Goal: Feedback & Contribution: Submit feedback/report problem

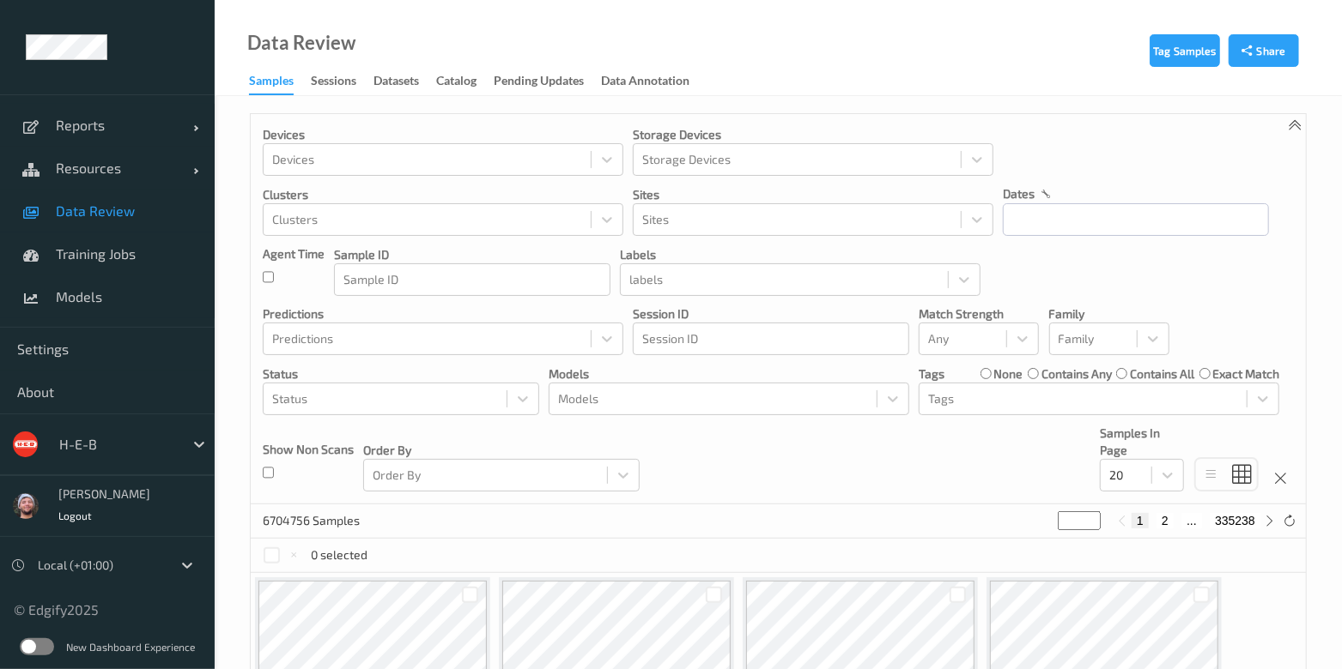
click at [728, 366] on p "Models" at bounding box center [728, 374] width 360 height 17
click at [716, 389] on div at bounding box center [713, 399] width 310 height 21
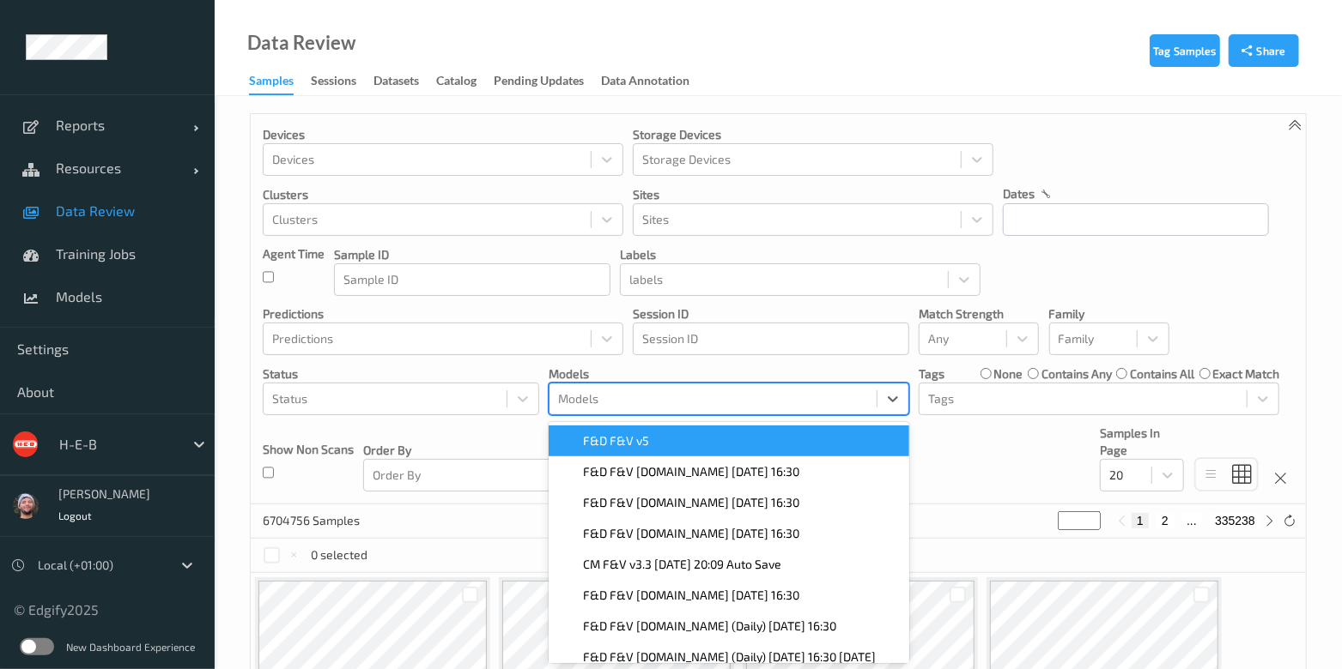
scroll to position [15, 0]
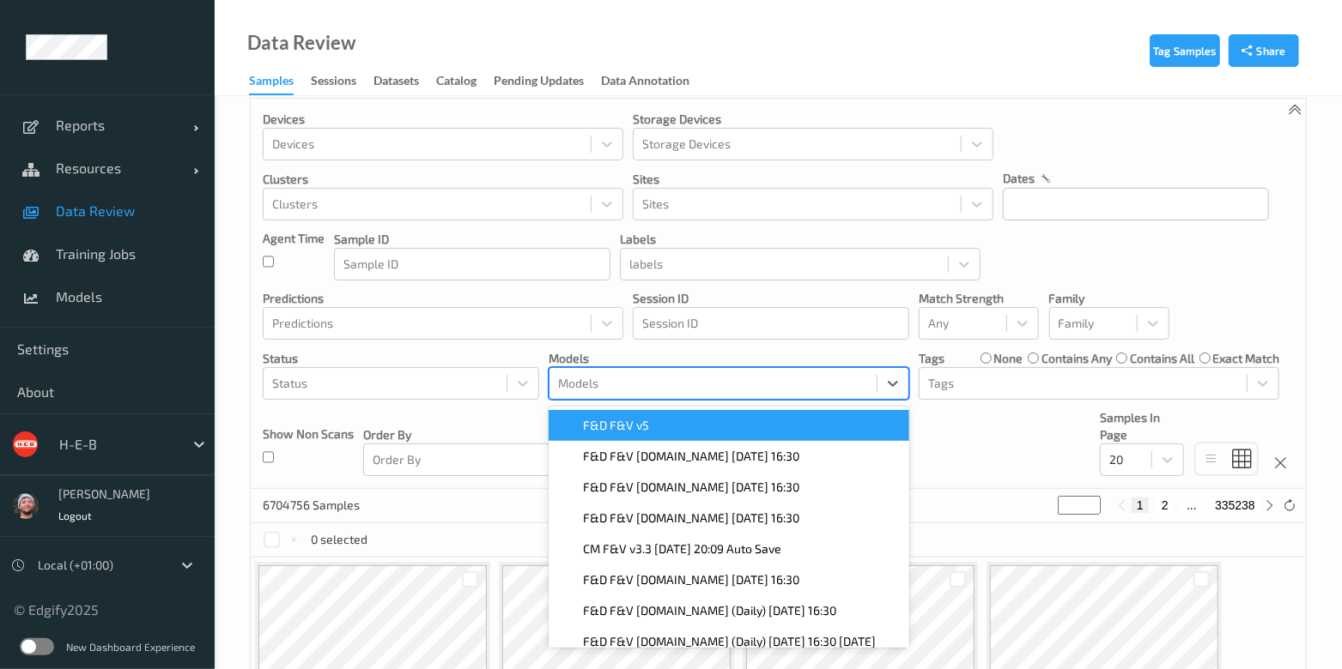
click at [681, 414] on div "F&D F&V v5" at bounding box center [728, 425] width 360 height 31
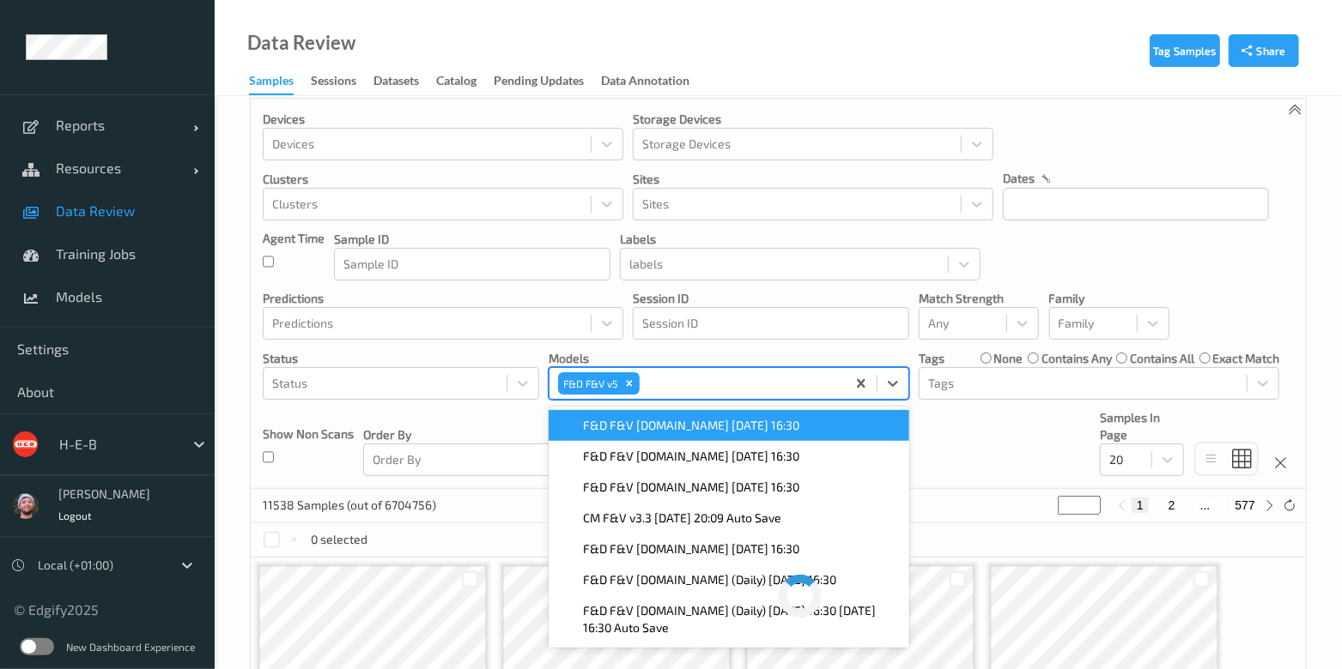
scroll to position [0, 0]
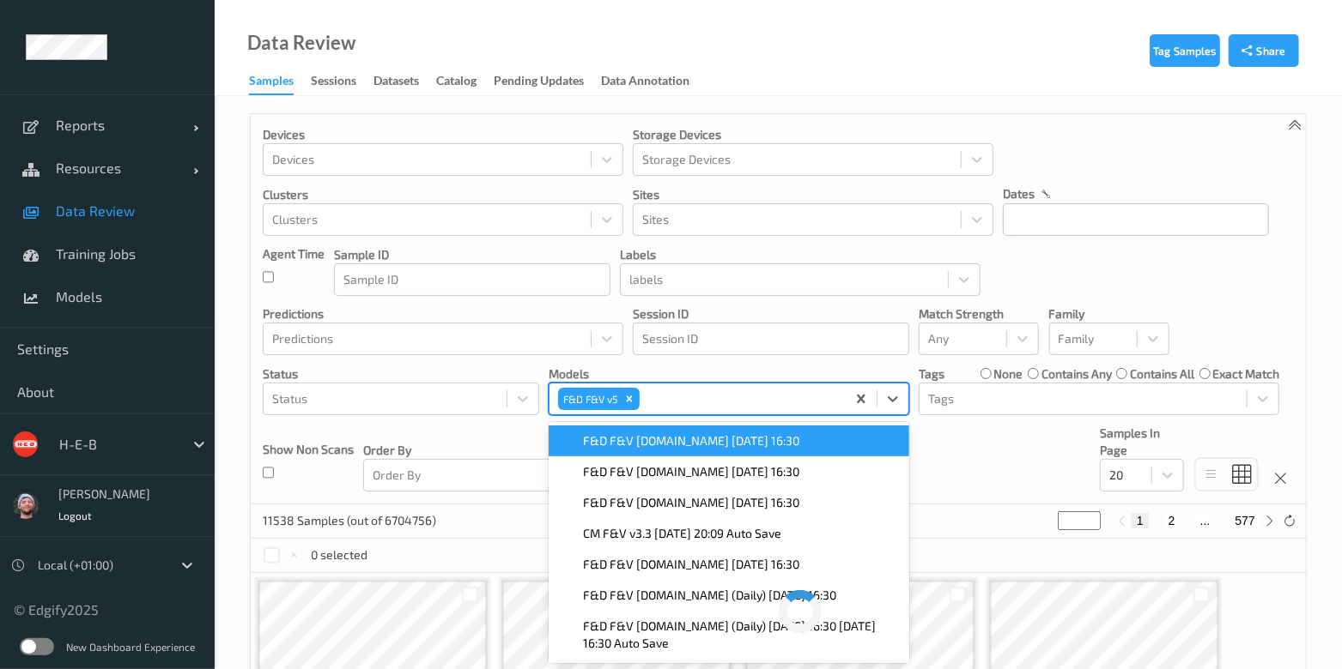
click at [751, 87] on div "Data Review Samples Sessions Datasets Catalog Pending Updates Data Annotation" at bounding box center [778, 48] width 1127 height 96
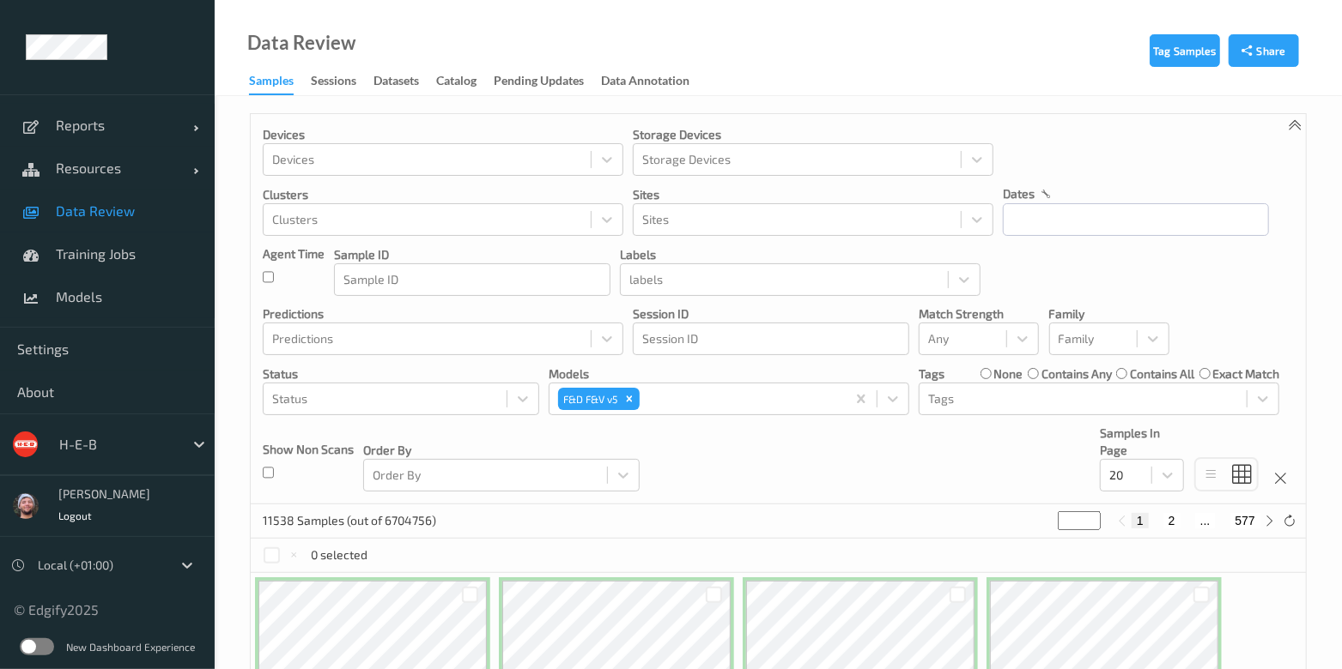
click at [367, 379] on p "Status" at bounding box center [401, 374] width 276 height 17
click at [331, 389] on div at bounding box center [385, 399] width 226 height 21
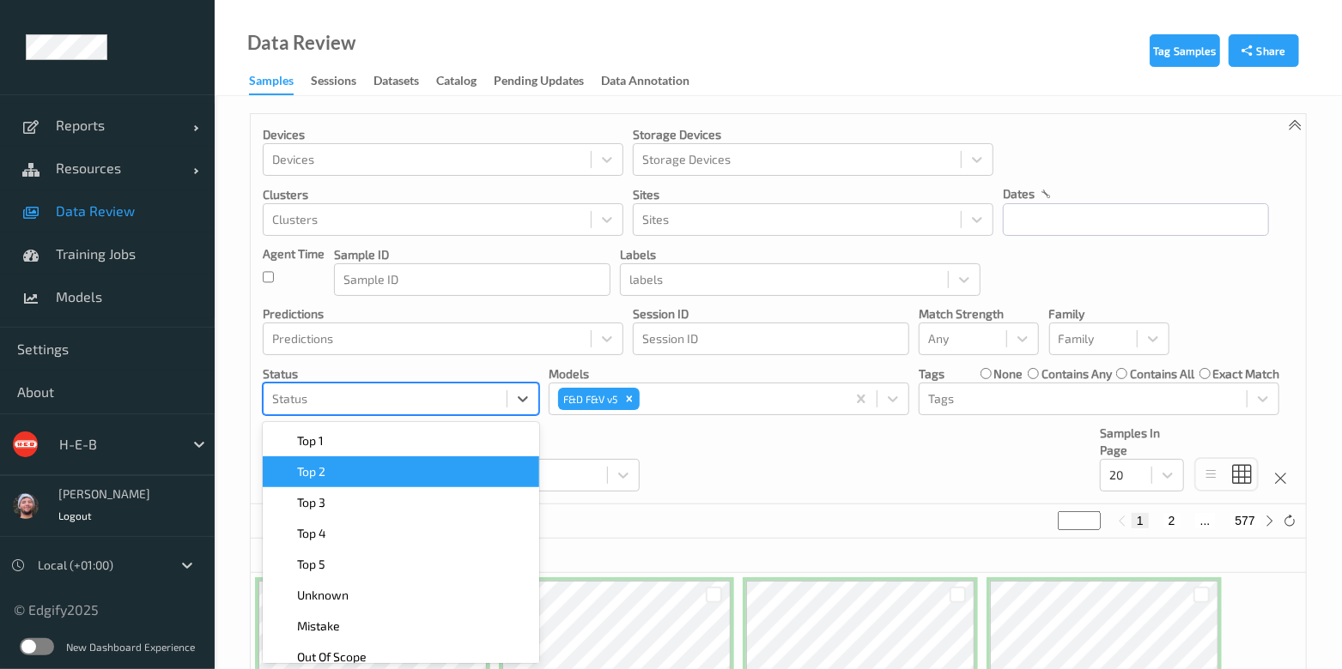
scroll to position [15, 0]
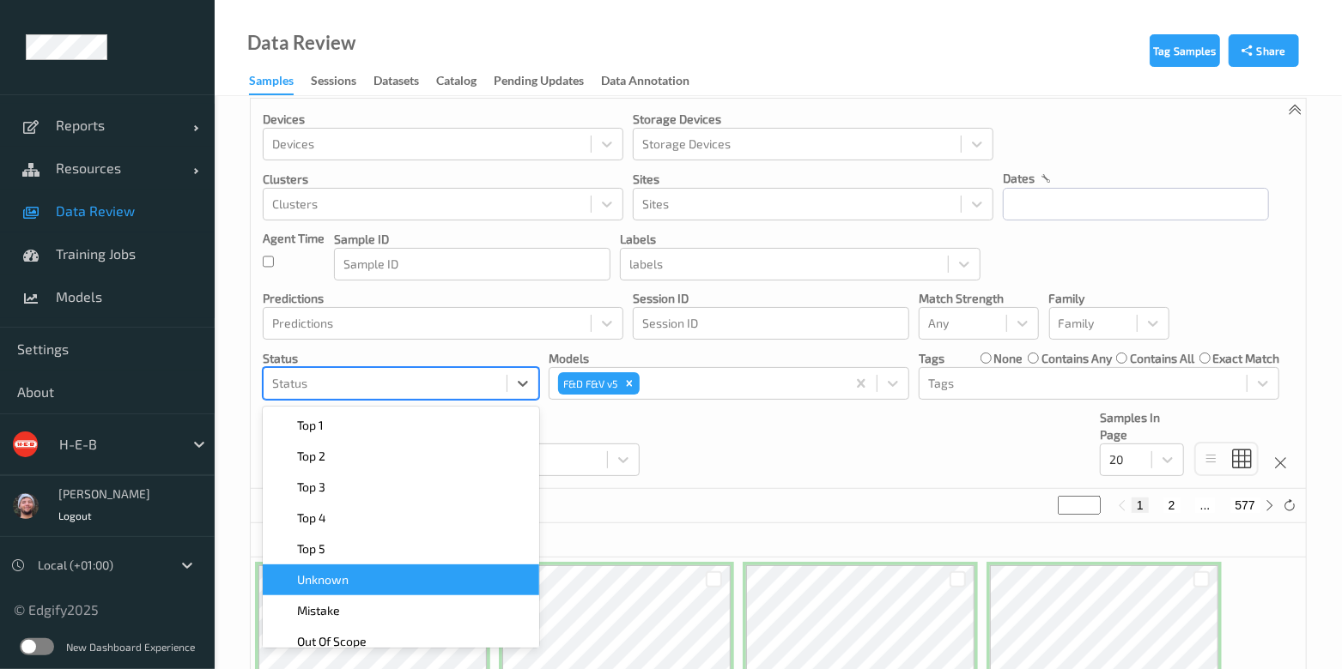
click at [355, 577] on div "Unknown" at bounding box center [401, 580] width 256 height 17
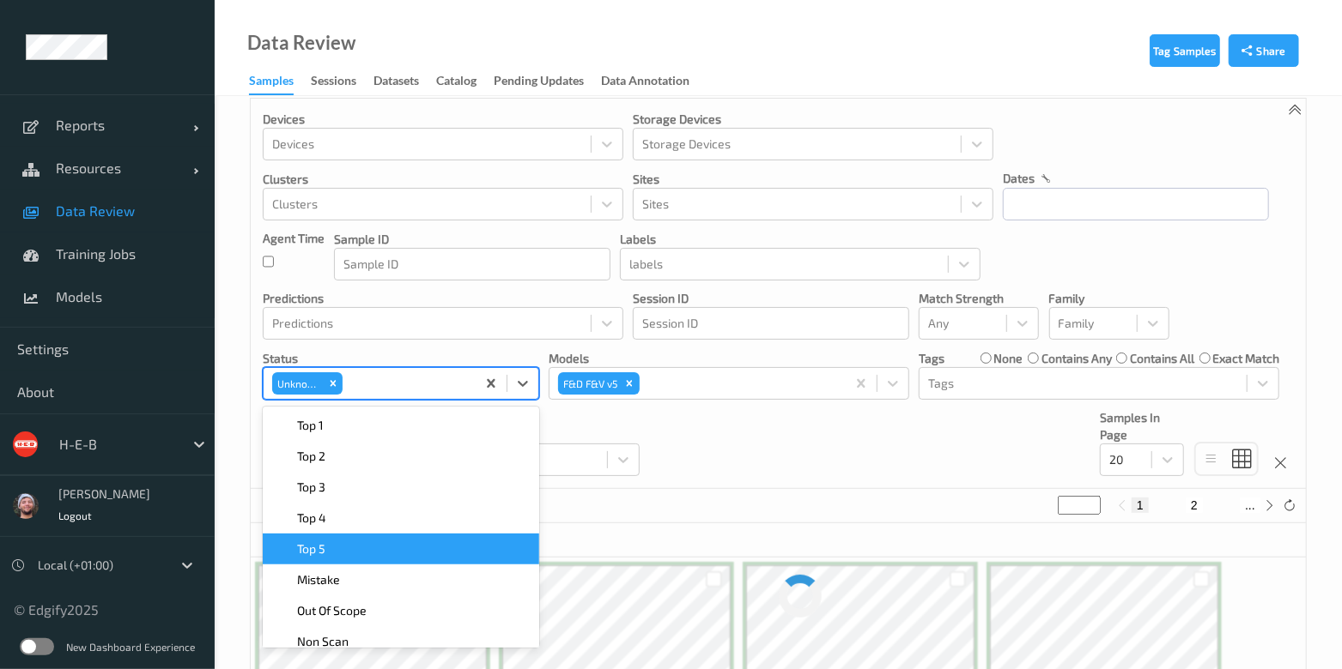
click at [627, 504] on div "~3916020 Samples (out of 6704756) * 1 2 ..." at bounding box center [778, 506] width 1055 height 34
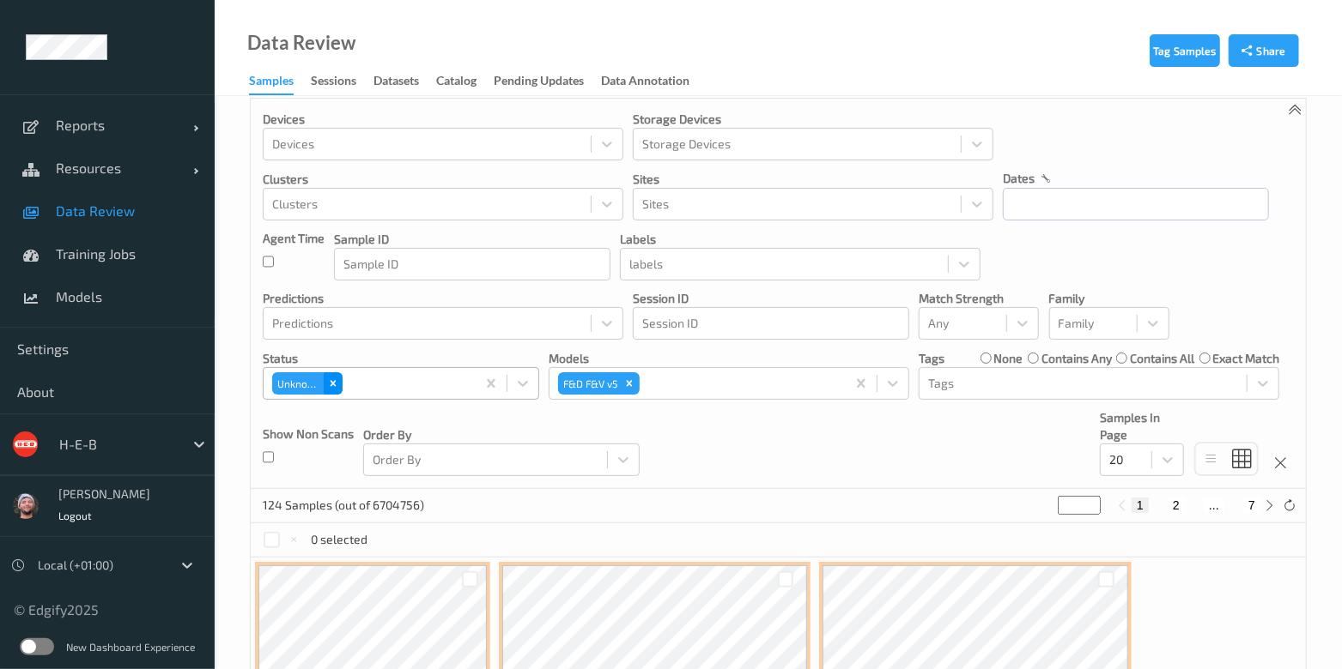
click at [331, 378] on icon "Remove Unknown" at bounding box center [333, 384] width 12 height 12
click at [423, 382] on div at bounding box center [385, 383] width 226 height 21
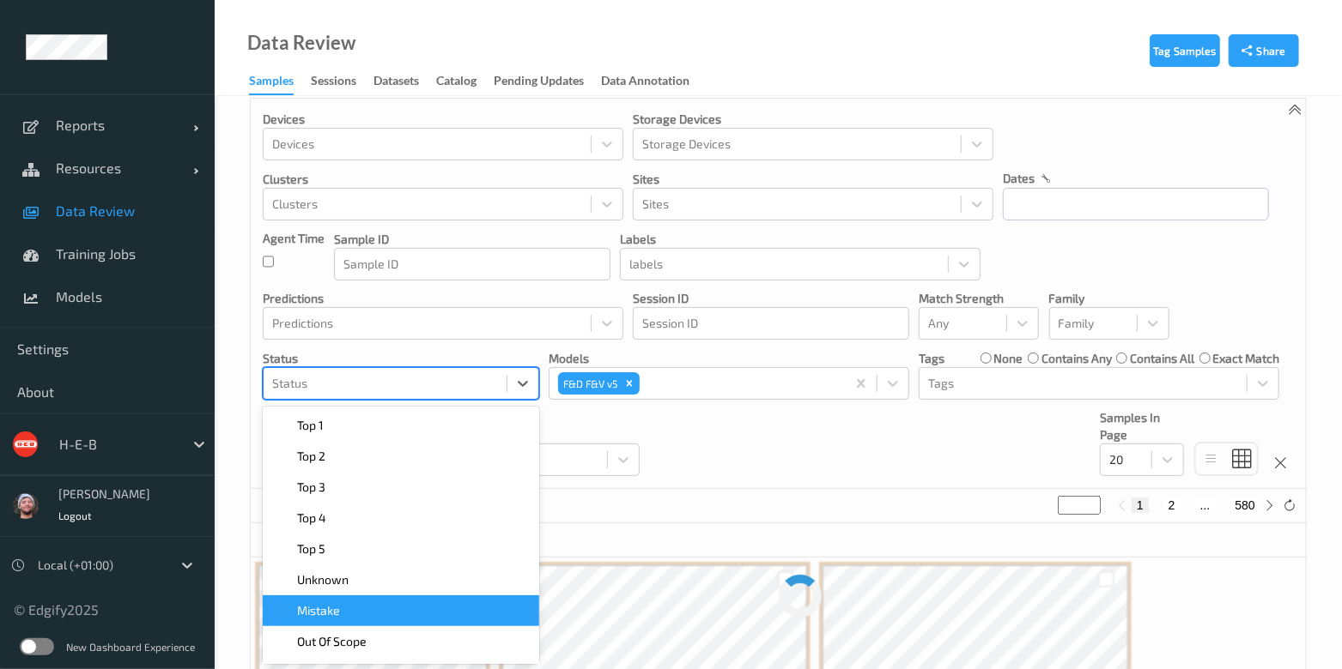
click at [395, 605] on div "Mistake" at bounding box center [401, 611] width 256 height 17
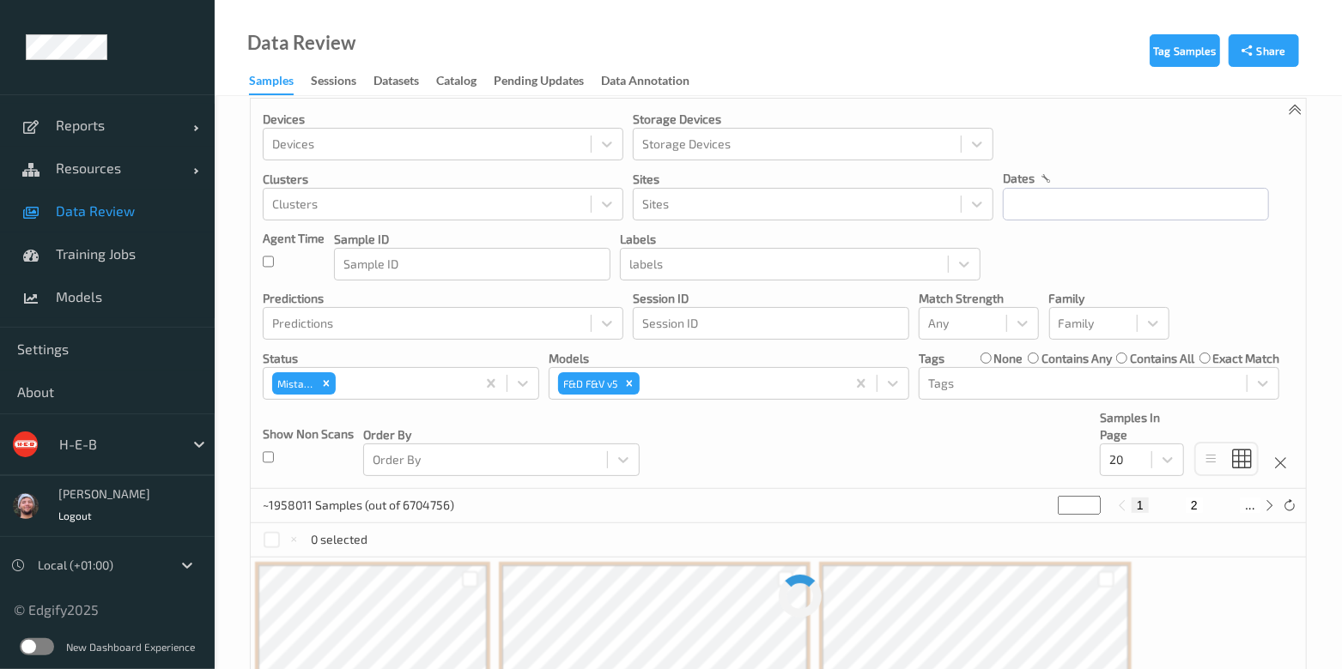
click at [665, 476] on div "Devices Devices Storage Devices Storage Devices Clusters Clusters Sites Sites d…" at bounding box center [778, 294] width 1055 height 391
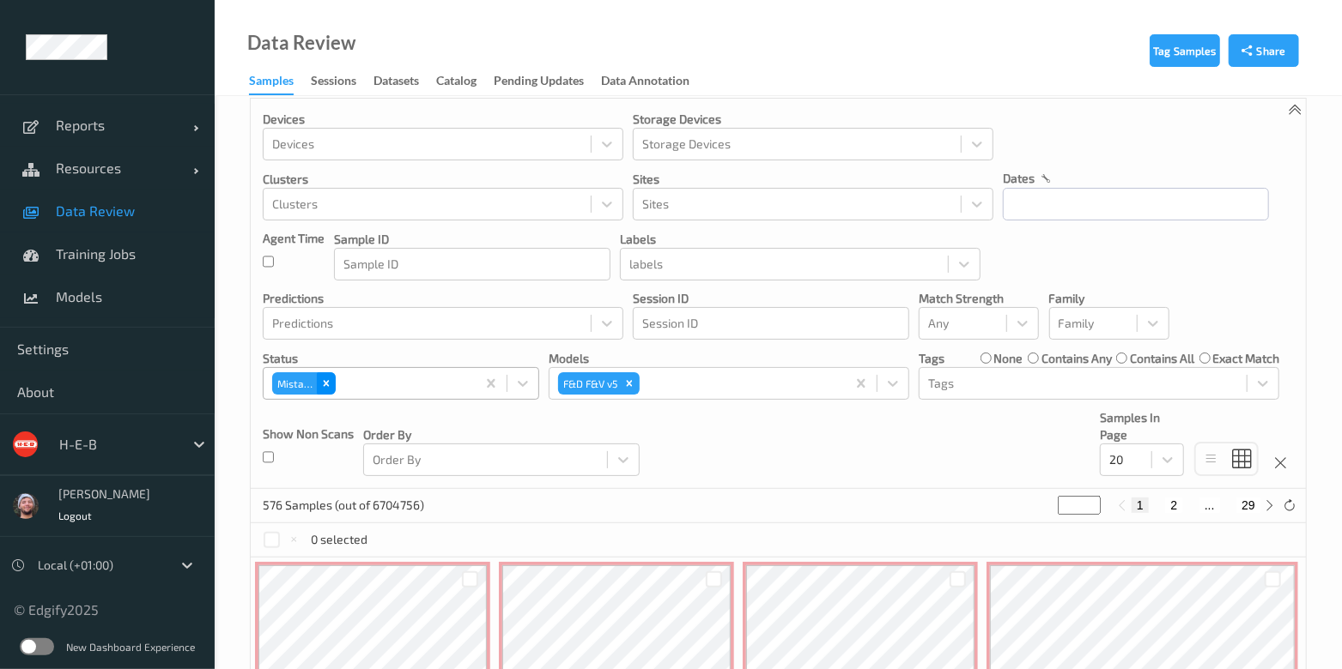
click at [322, 386] on icon "Remove Mistake" at bounding box center [326, 384] width 12 height 12
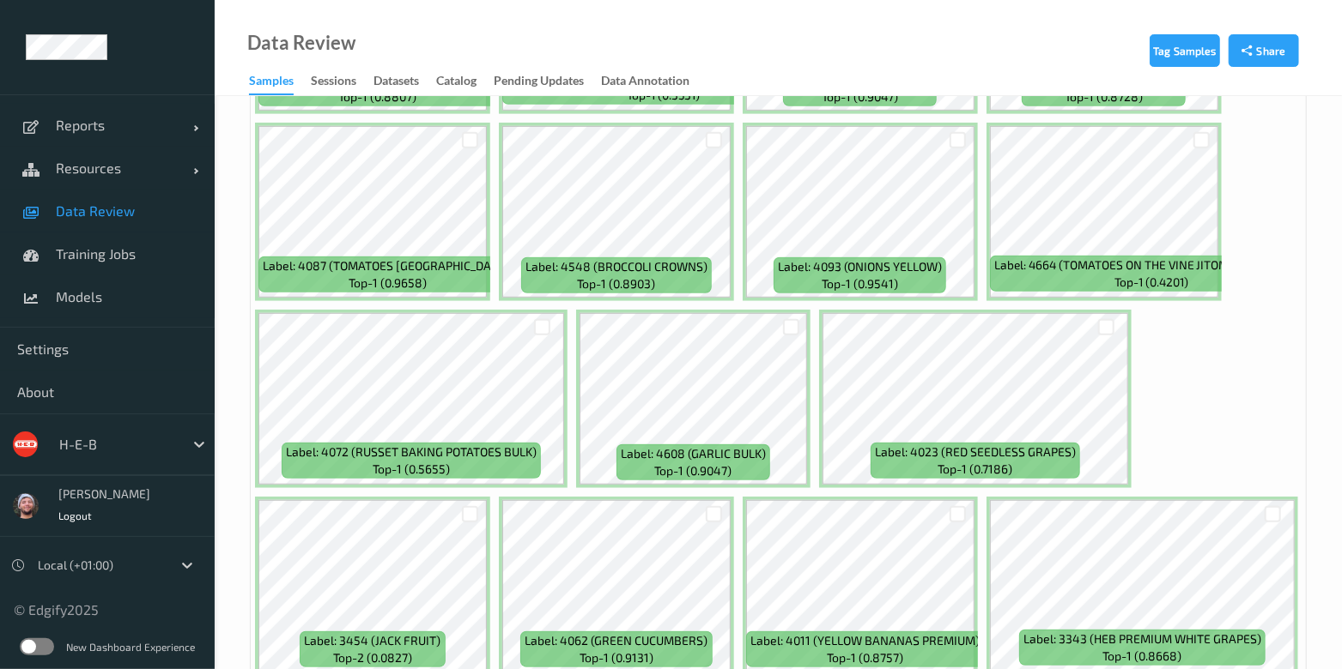
scroll to position [536, 0]
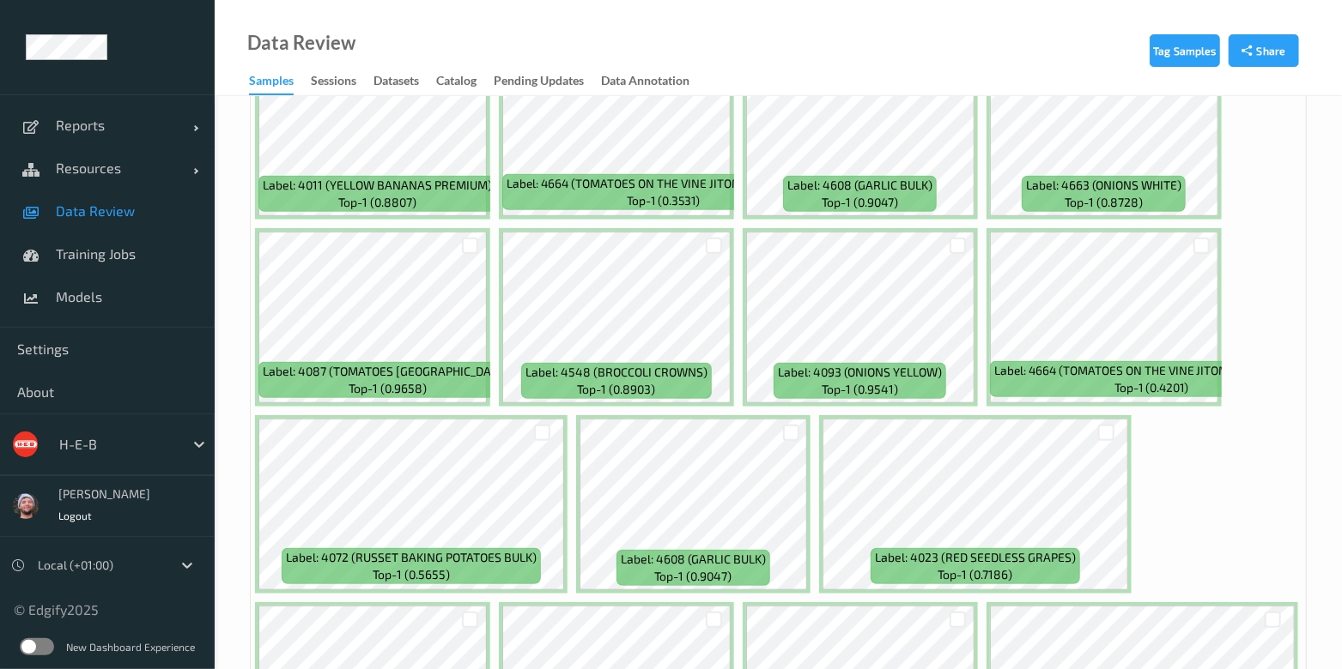
click at [100, 439] on div at bounding box center [117, 444] width 116 height 21
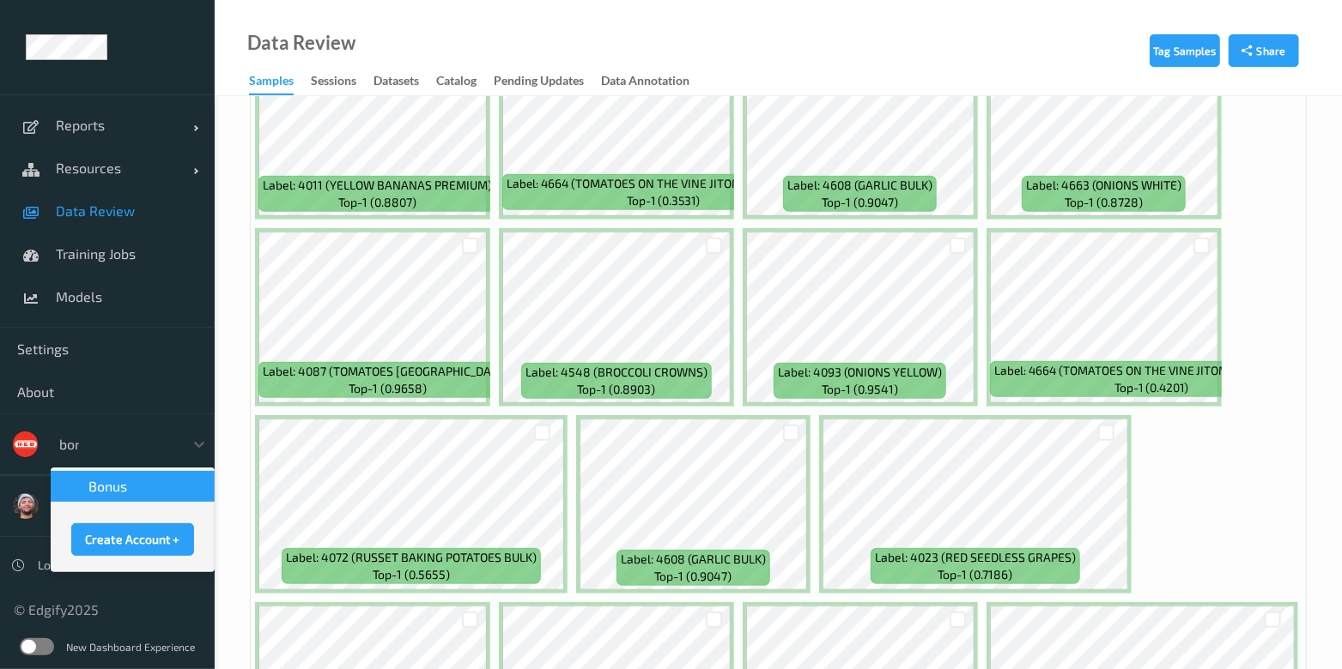
scroll to position [0, 0]
type input "bonu"
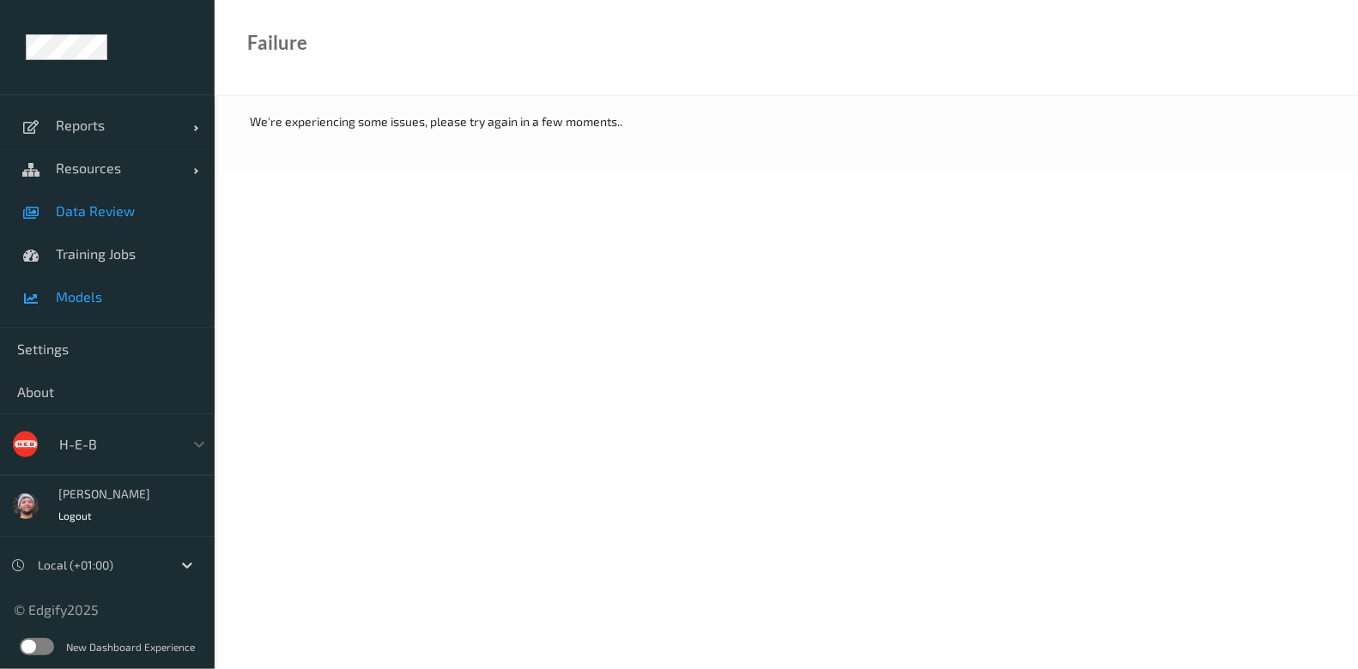
click at [143, 305] on span "Models" at bounding box center [127, 296] width 142 height 17
click at [113, 258] on span "Training Jobs" at bounding box center [127, 253] width 142 height 17
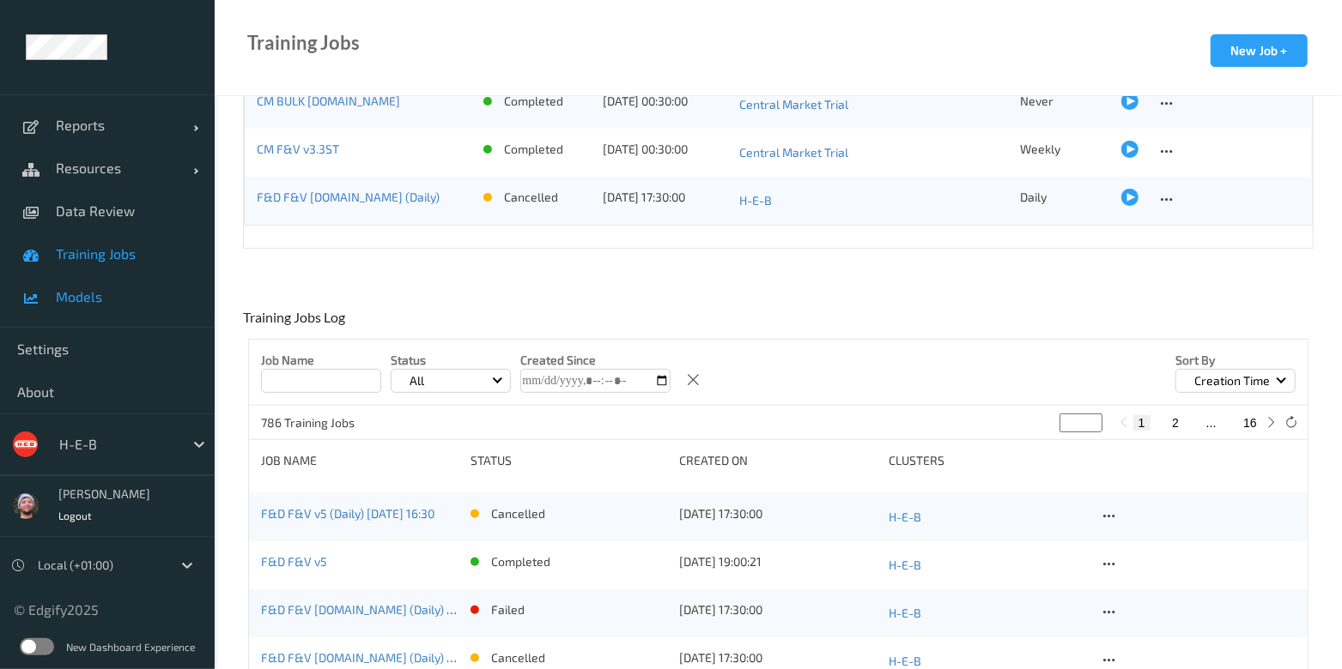
scroll to position [322, 0]
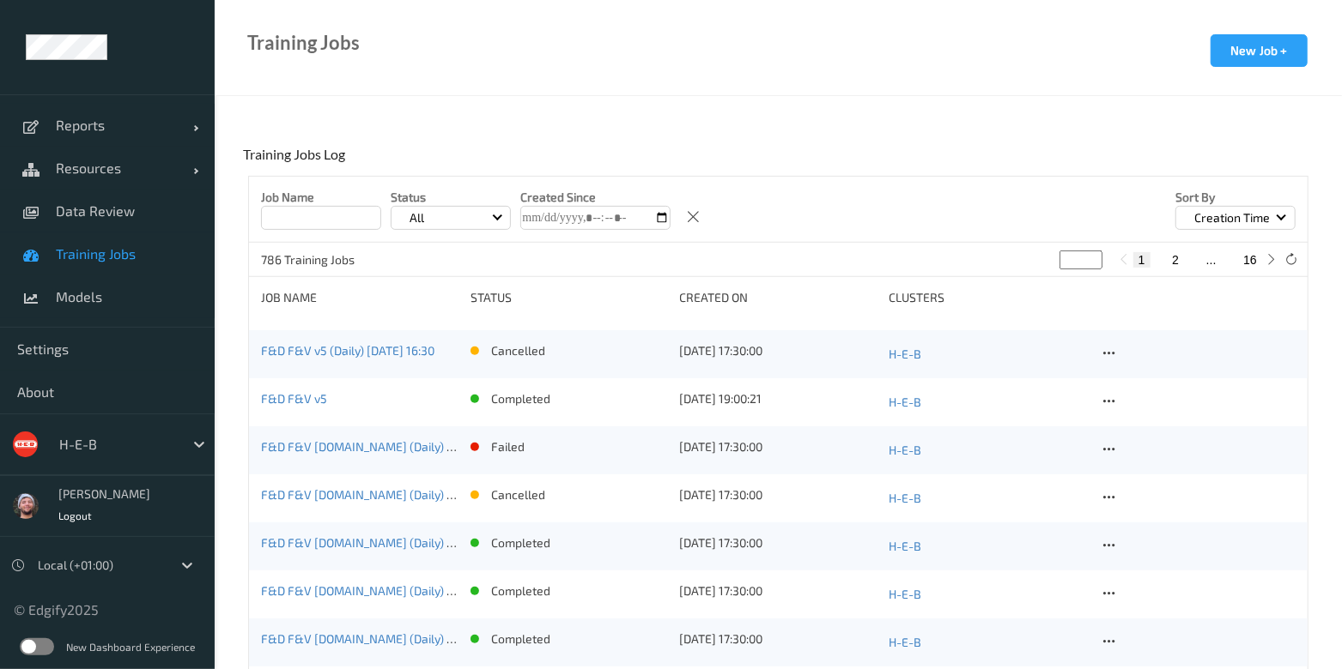
click at [116, 448] on div at bounding box center [117, 444] width 116 height 21
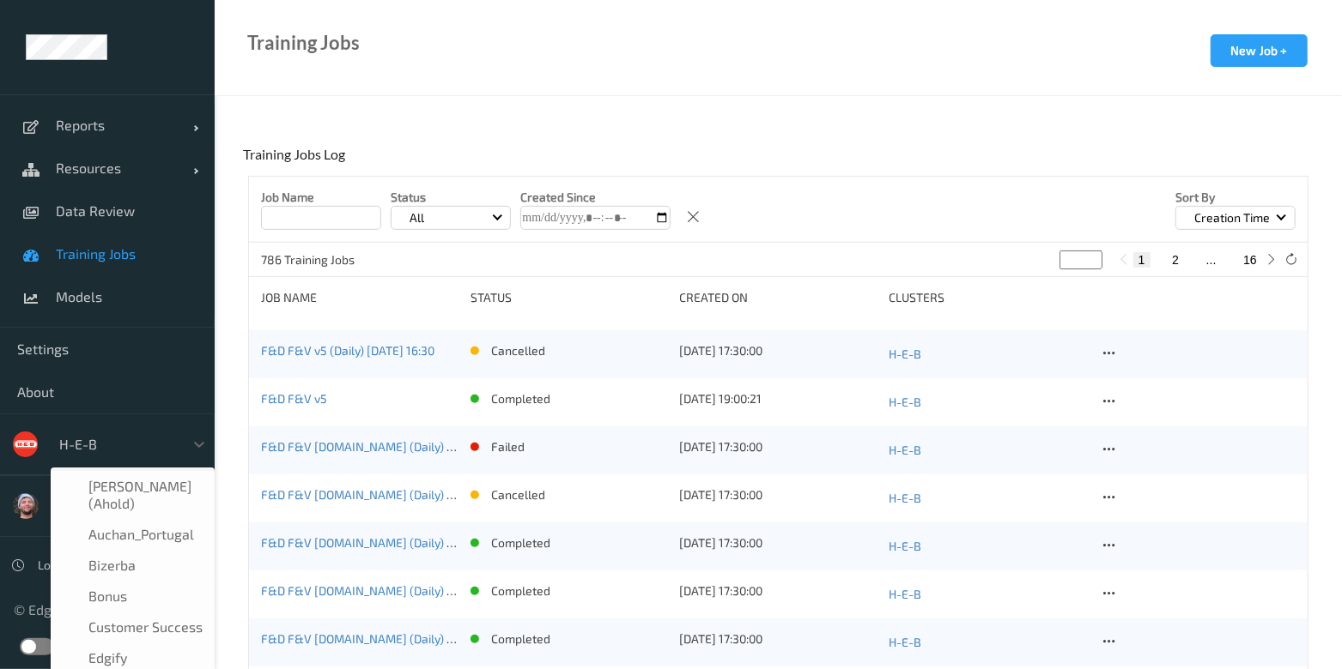
scroll to position [21, 0]
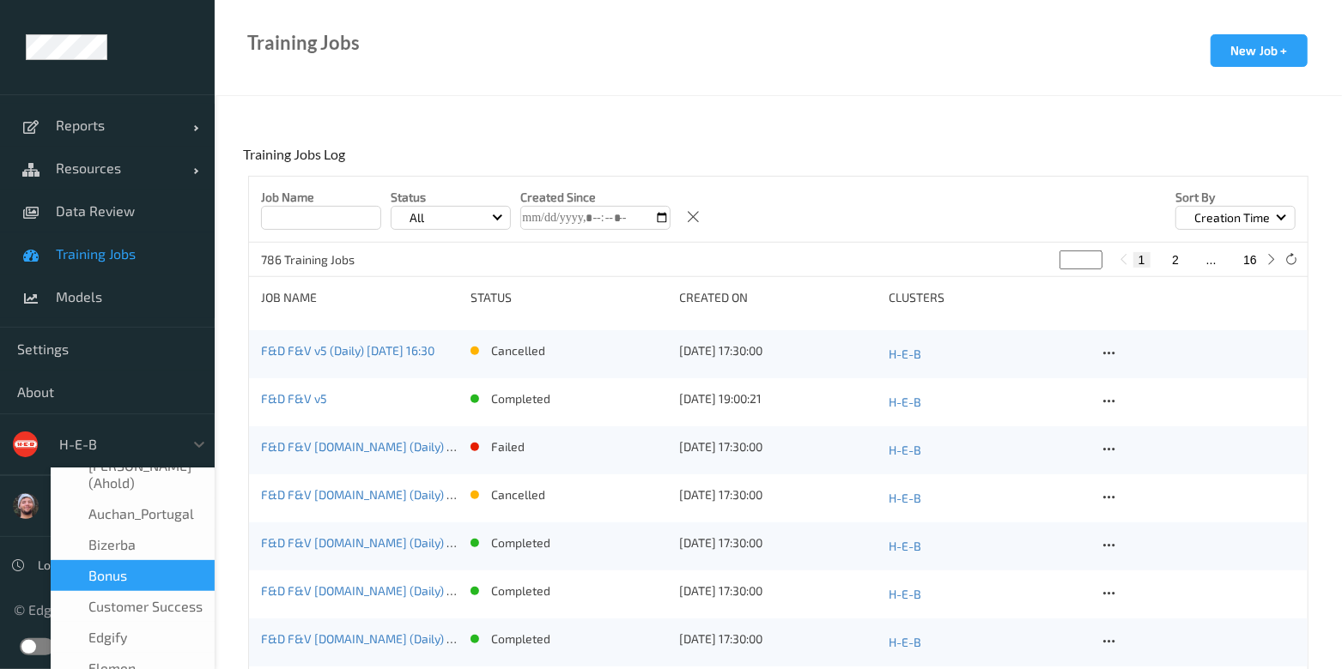
click at [146, 567] on div "Bonus" at bounding box center [132, 575] width 143 height 17
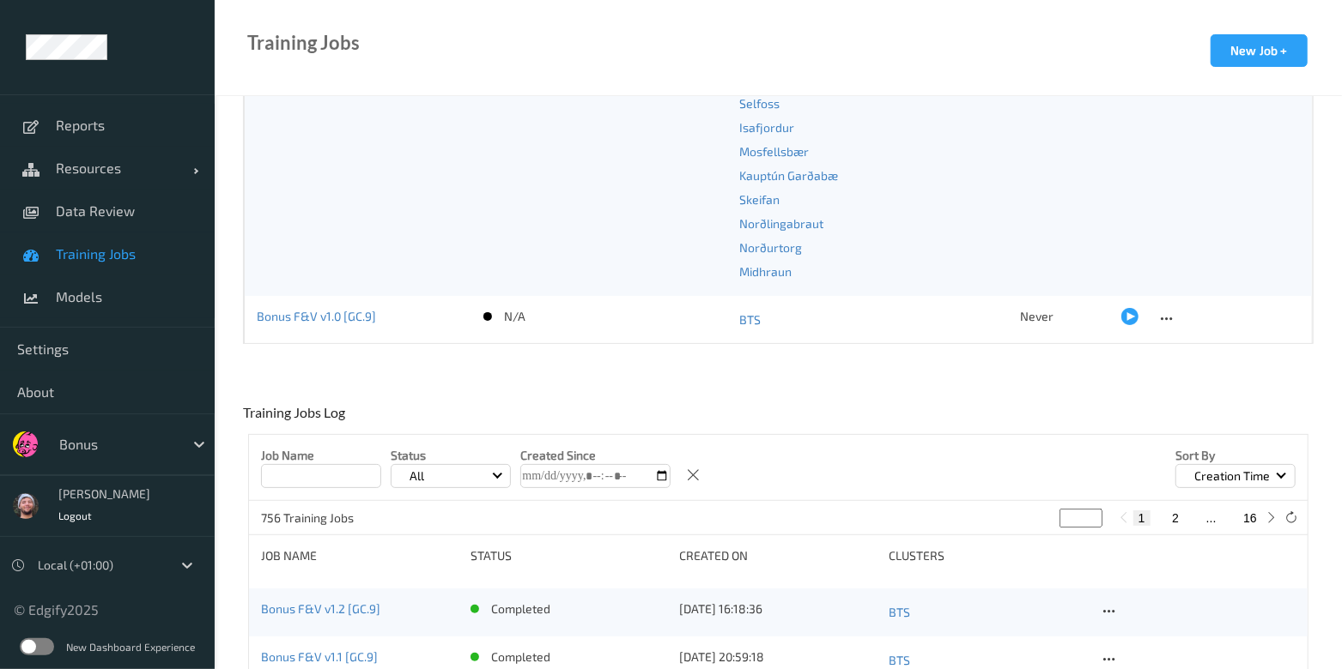
scroll to position [428, 0]
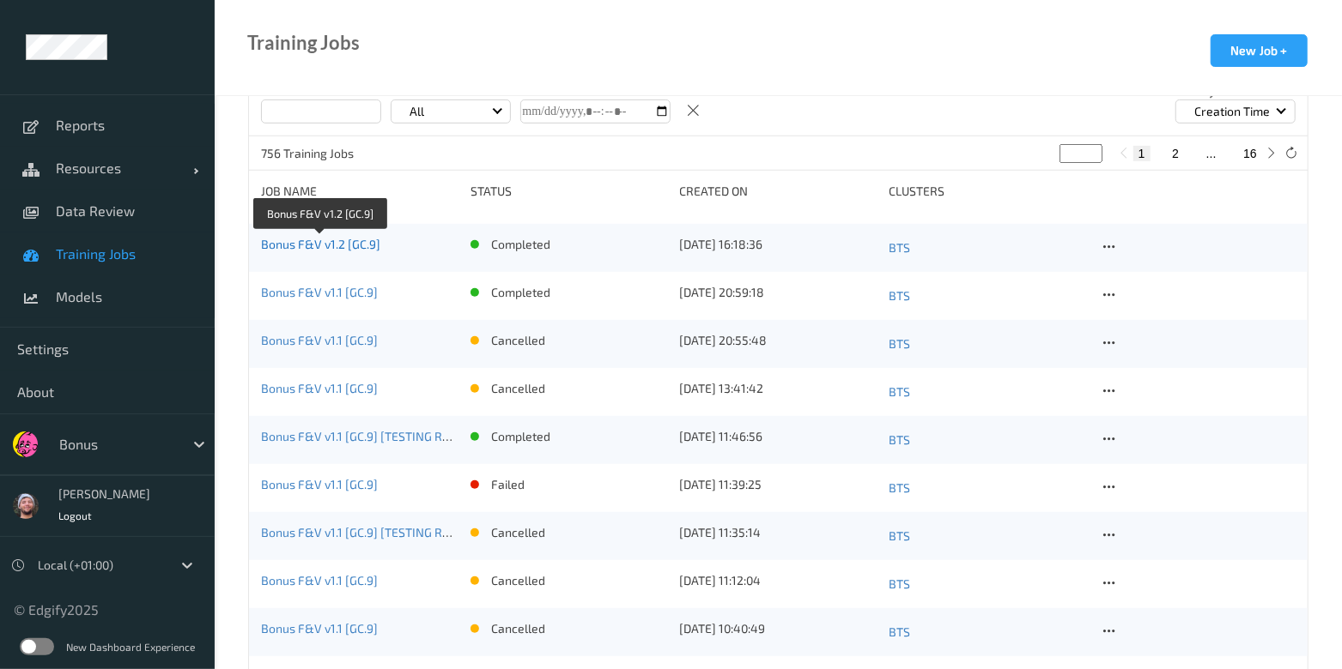
click at [351, 245] on link "Bonus F&V v1.2 [GC.9]" at bounding box center [320, 244] width 119 height 15
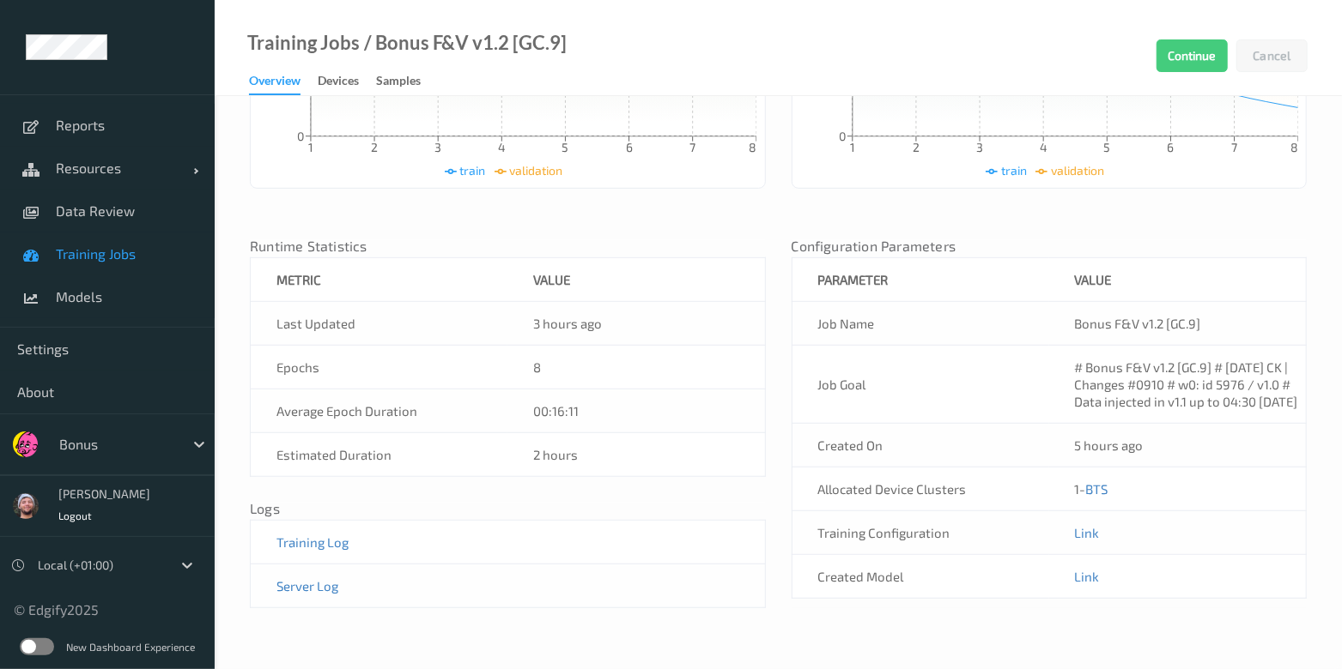
scroll to position [502, 0]
click at [1098, 581] on link "Link" at bounding box center [1087, 576] width 25 height 15
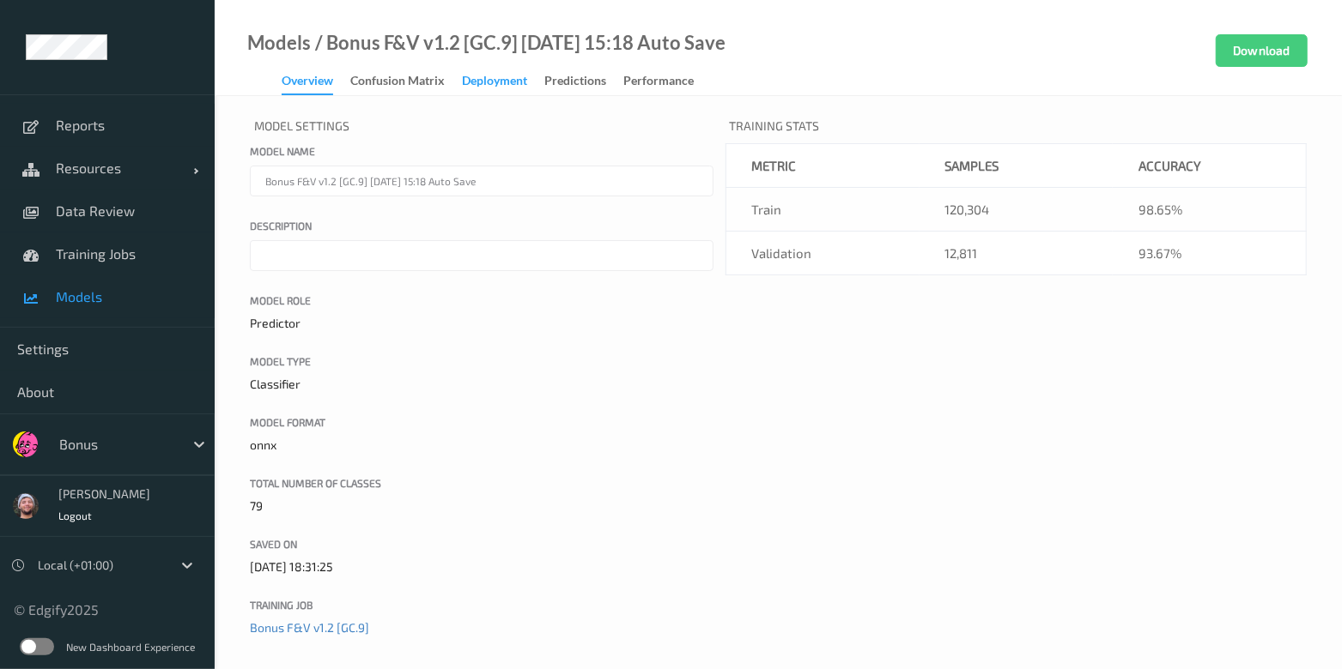
click at [474, 75] on div "Deployment" at bounding box center [494, 82] width 65 height 21
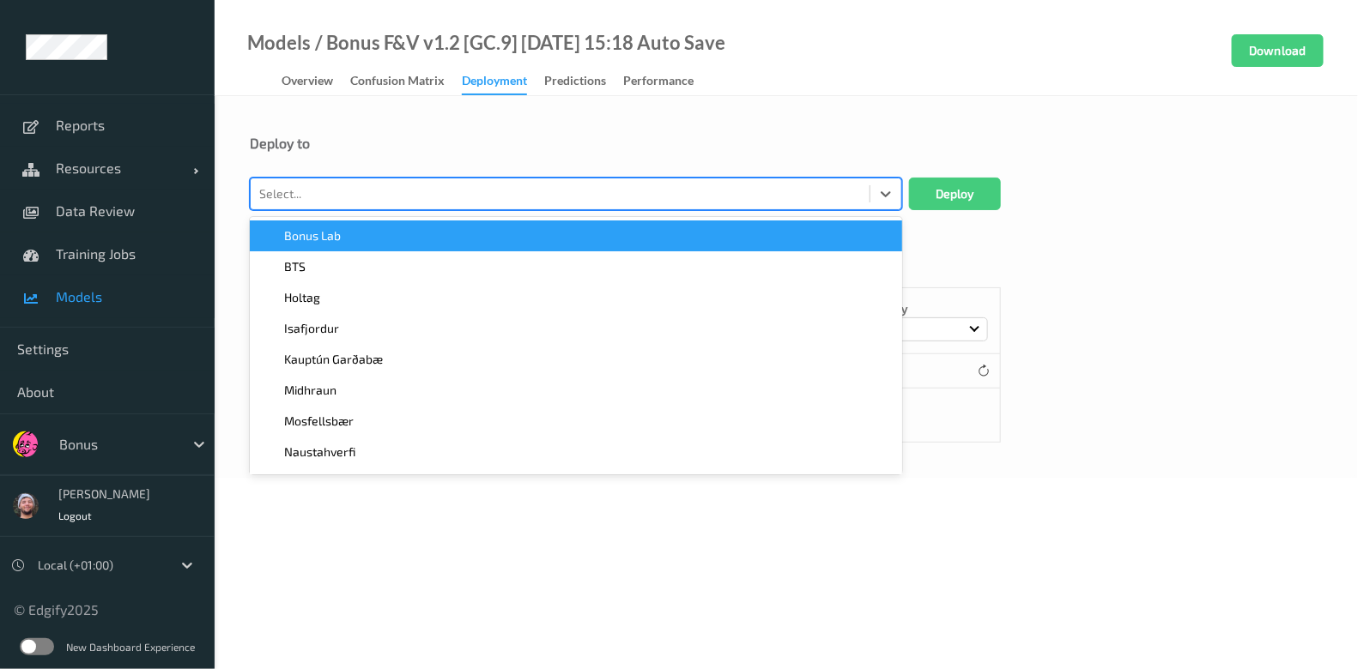
click at [399, 179] on div "Select..." at bounding box center [576, 194] width 652 height 33
click at [397, 212] on form "Deploy to option Bonus Lab focused, 1 of 70. 70 results available. Use Up and D…" at bounding box center [786, 289] width 1073 height 308
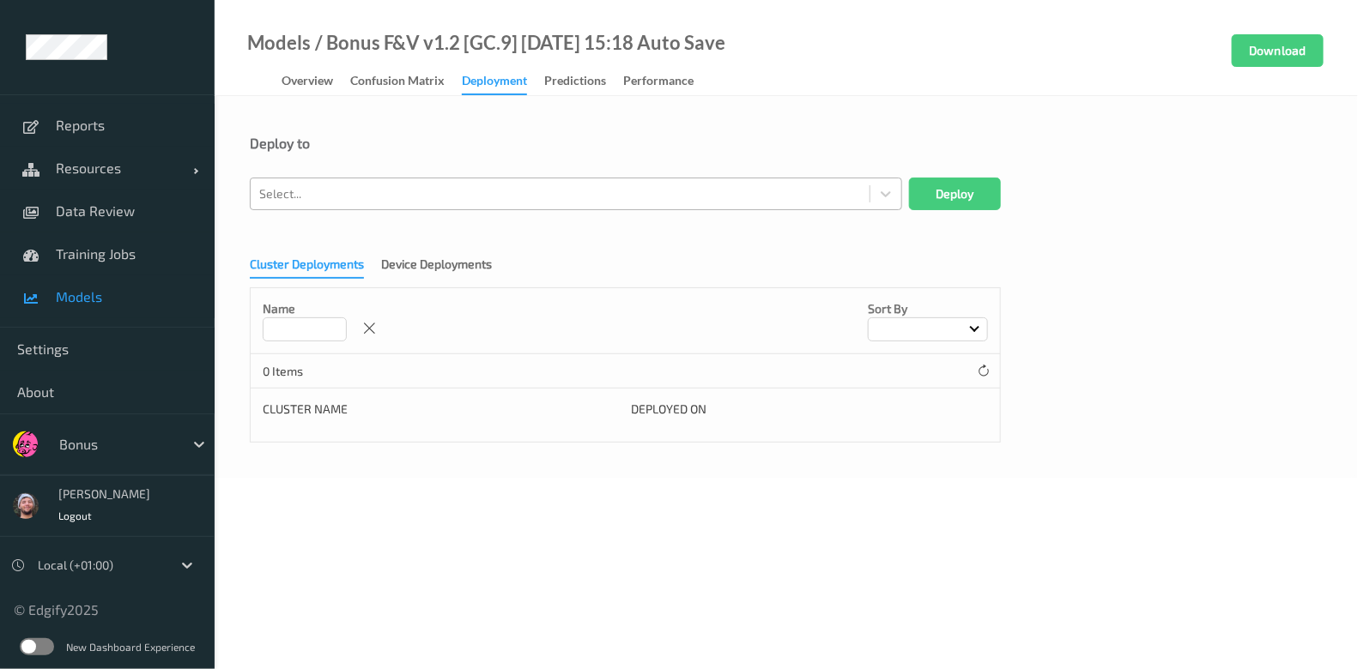
click at [409, 201] on div at bounding box center [560, 194] width 602 height 21
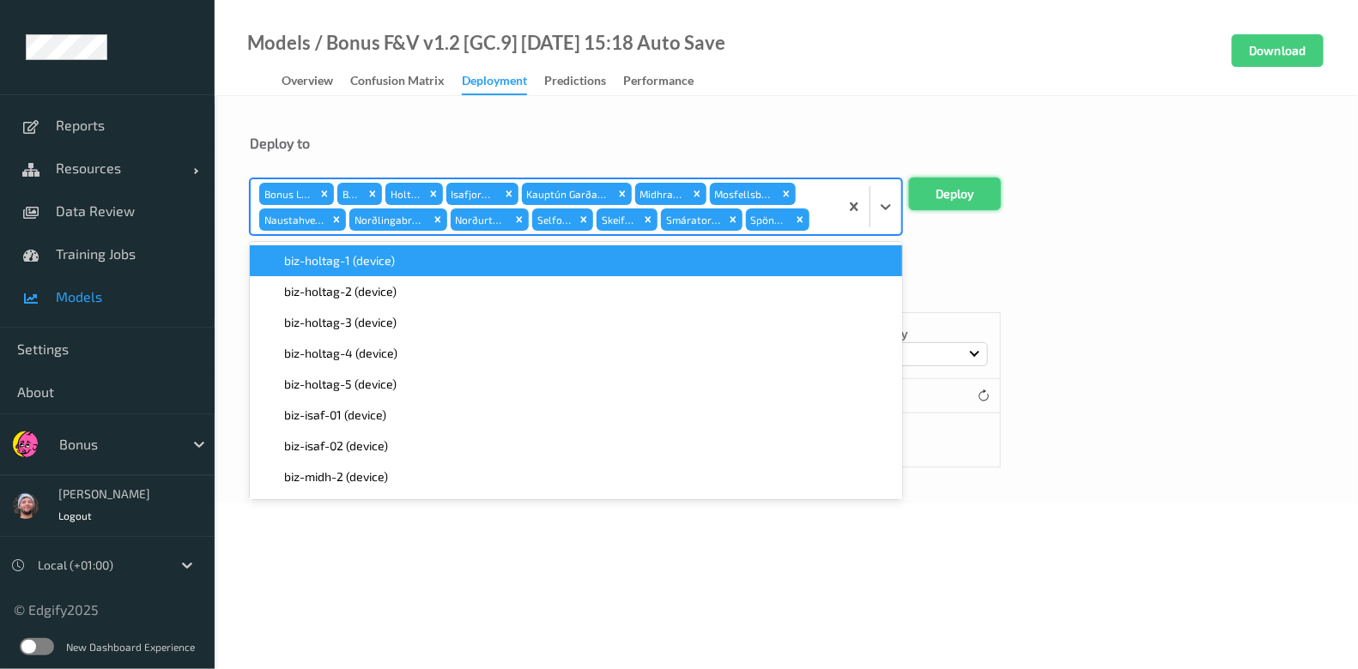
click at [938, 197] on button "Deploy" at bounding box center [955, 194] width 92 height 33
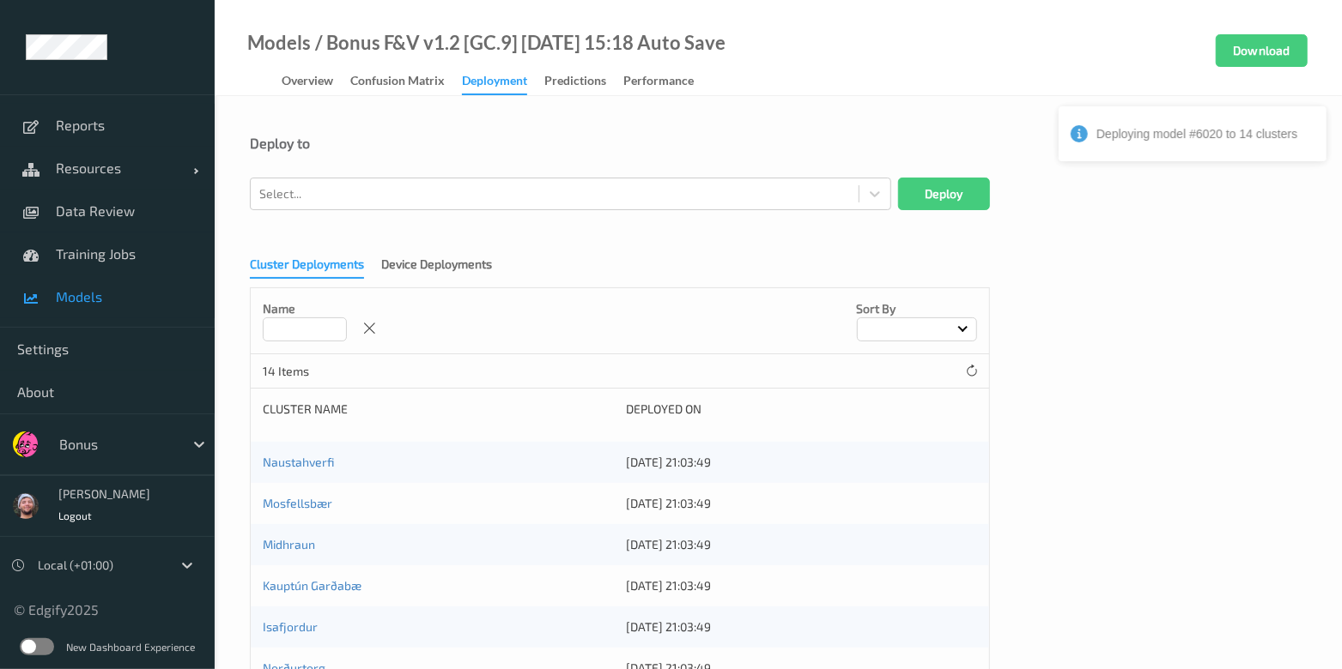
click at [841, 148] on div "Deploy to" at bounding box center [778, 143] width 1057 height 17
click at [837, 135] on div "Deploy to" at bounding box center [778, 143] width 1057 height 17
click at [838, 140] on div "Deploy to" at bounding box center [778, 143] width 1057 height 17
click at [120, 185] on link "Resources" at bounding box center [107, 168] width 215 height 43
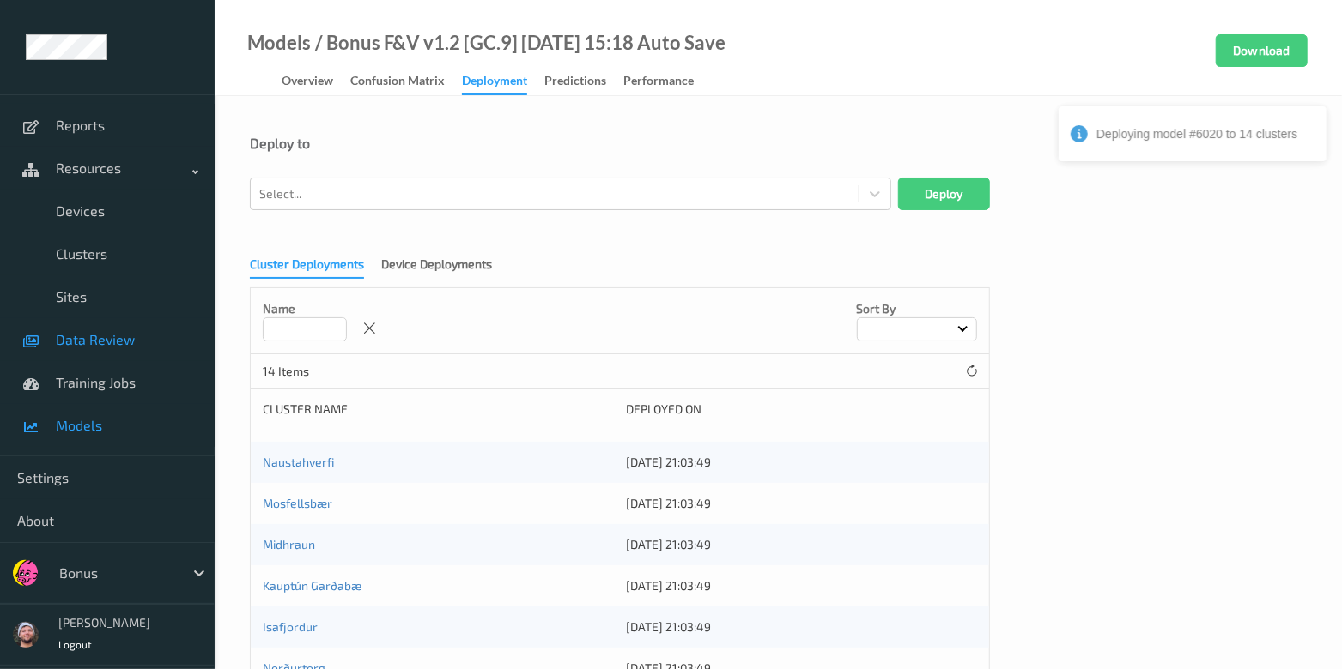
click at [129, 346] on span "Data Review" at bounding box center [127, 339] width 142 height 17
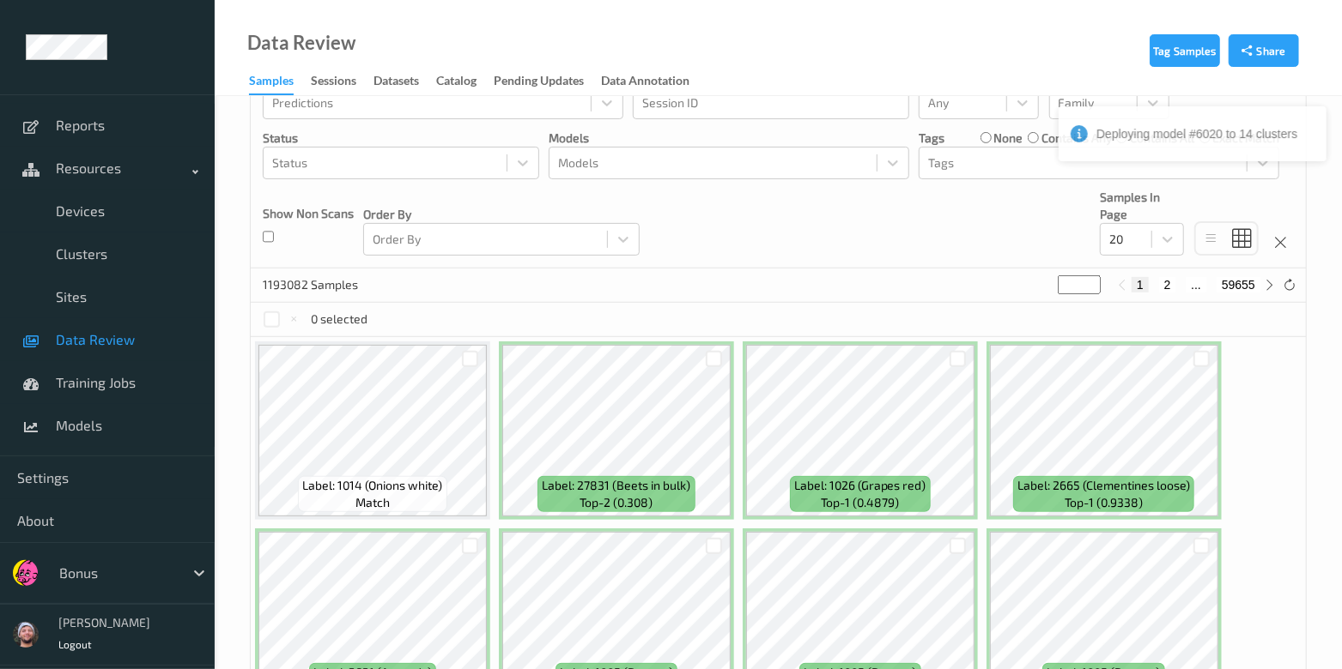
scroll to position [428, 0]
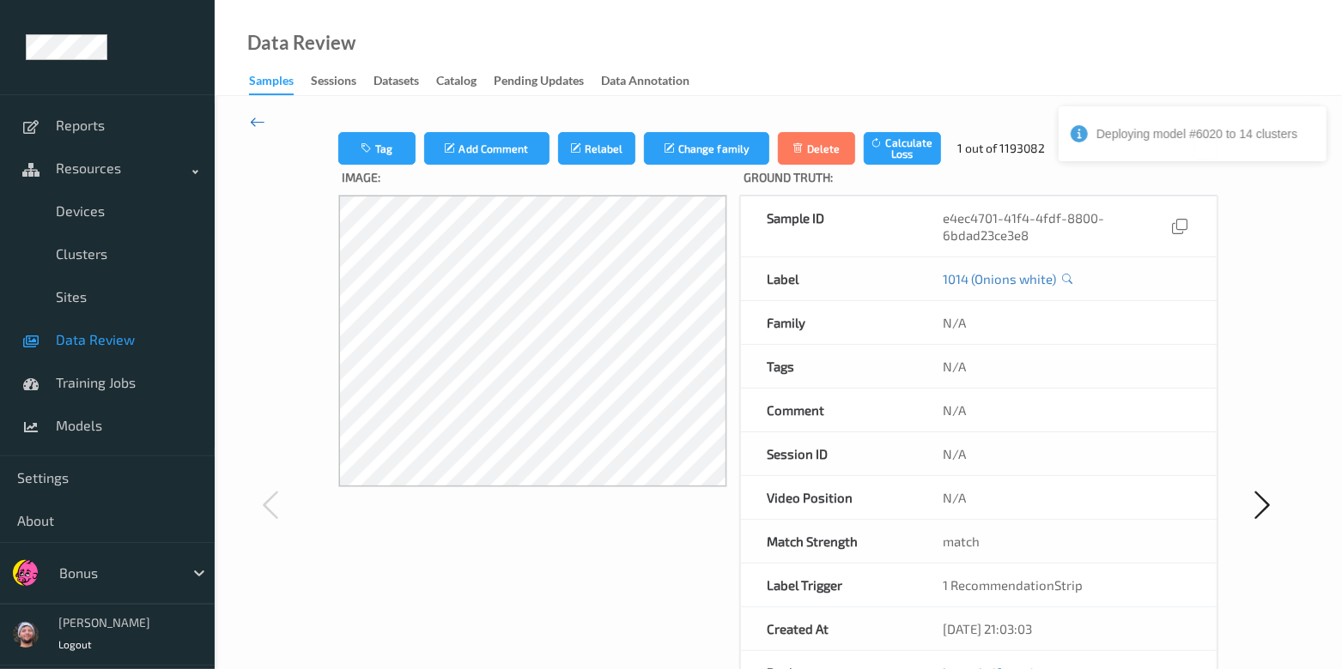
click at [254, 119] on icon at bounding box center [257, 121] width 15 height 19
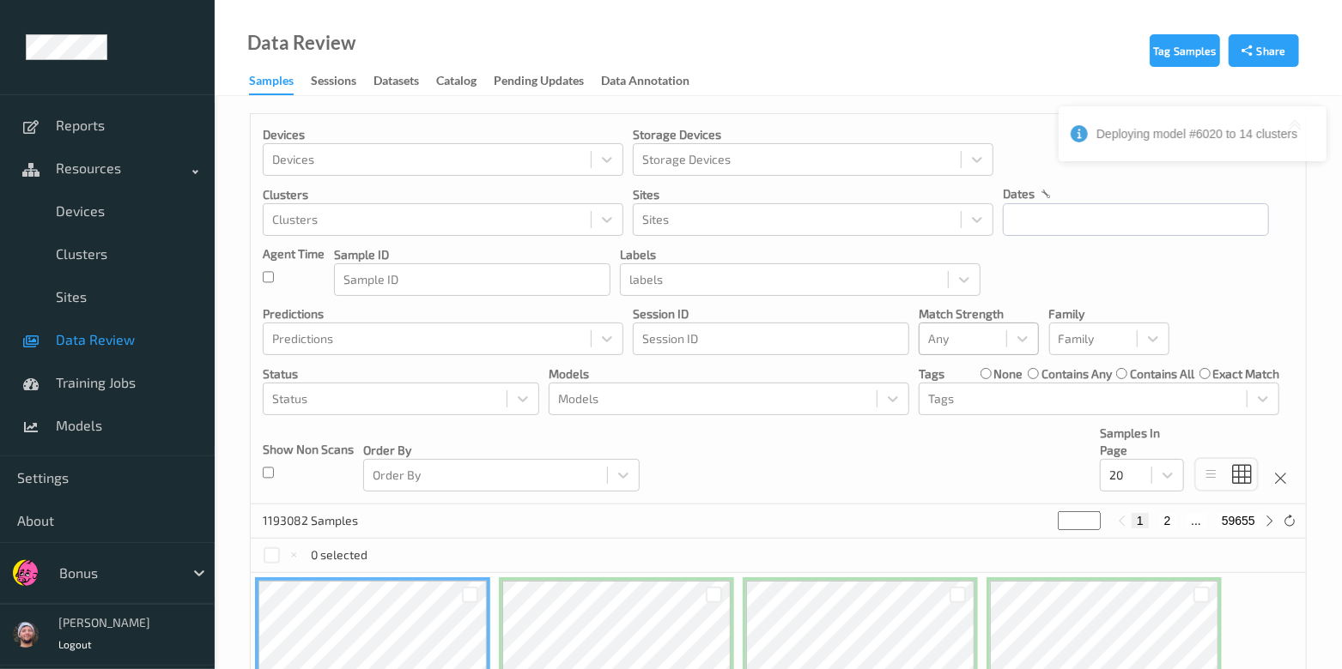
click at [965, 335] on div at bounding box center [963, 339] width 70 height 21
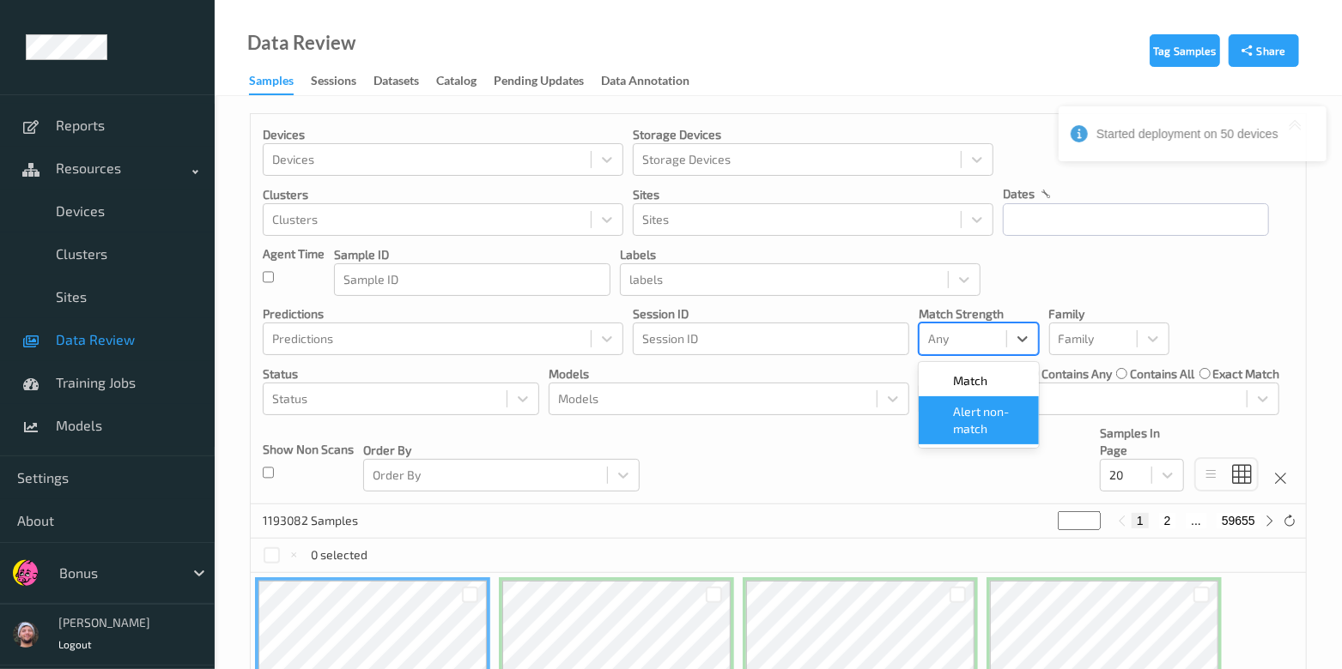
click at [968, 405] on span "Alert non-match" at bounding box center [991, 420] width 76 height 34
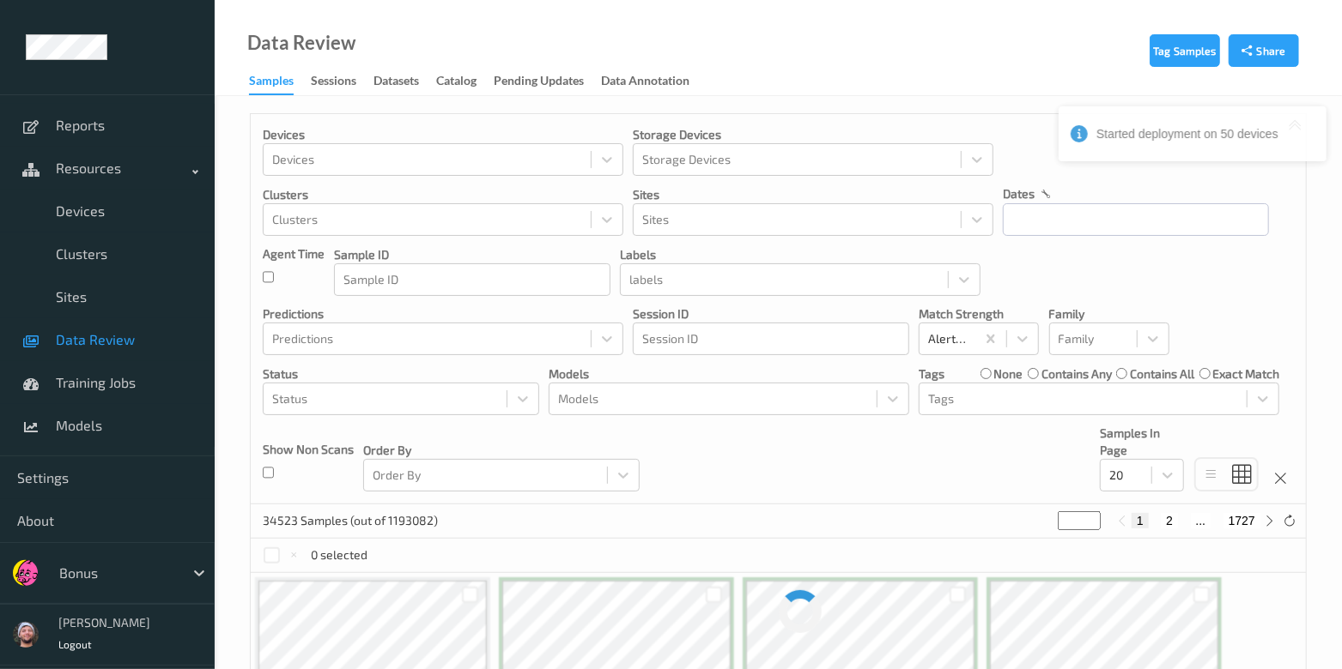
click at [742, 488] on div "Devices Devices Storage Devices Storage Devices Clusters Clusters Sites Sites d…" at bounding box center [778, 309] width 1055 height 391
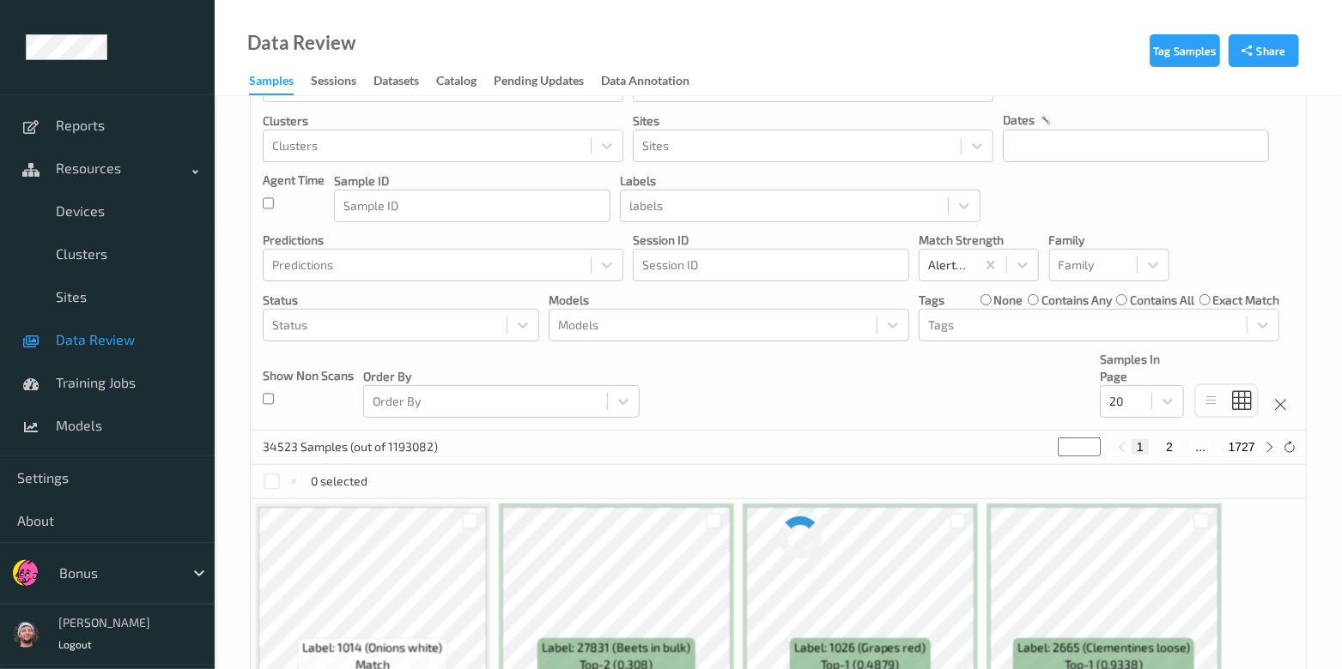
scroll to position [106, 0]
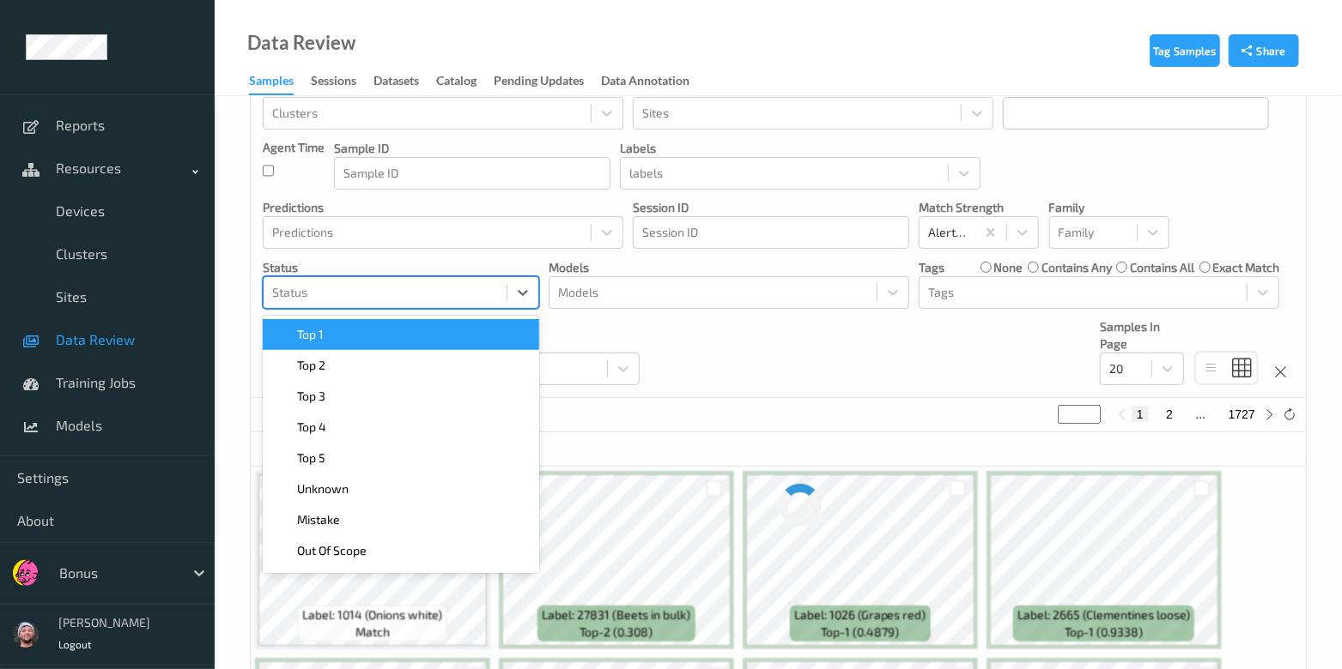
click at [469, 292] on div at bounding box center [385, 292] width 226 height 21
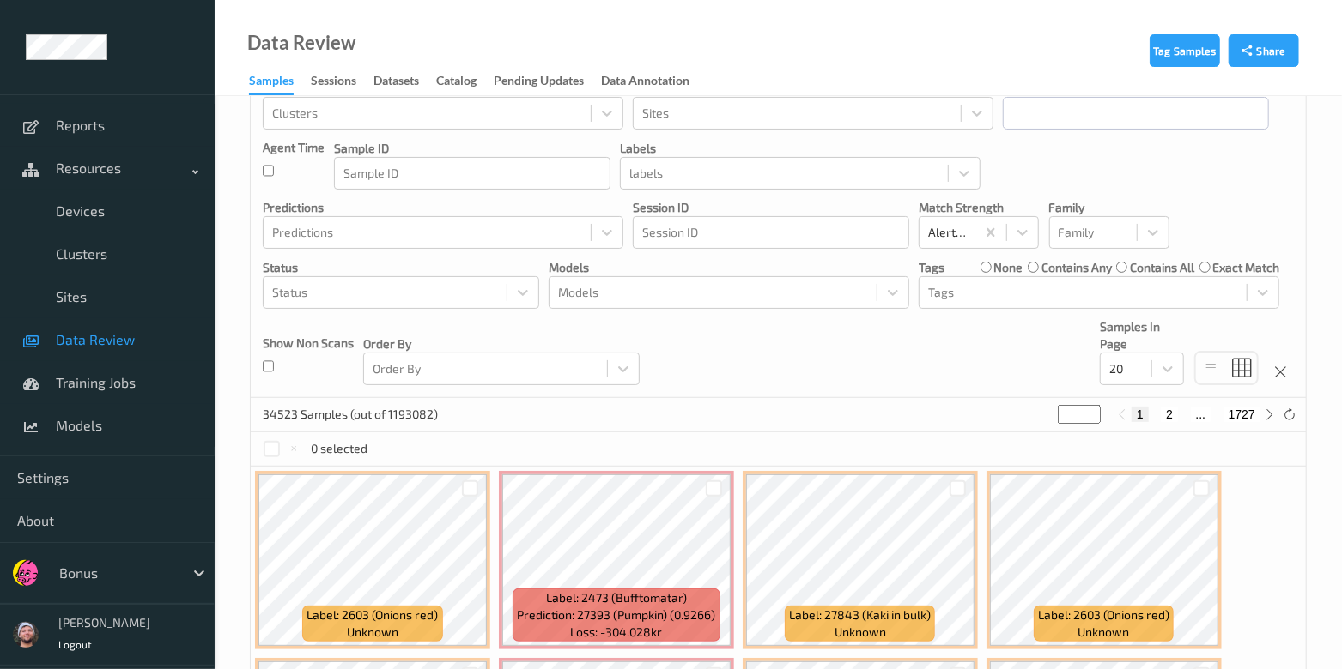
click at [743, 336] on div "Devices Devices Storage Devices Storage Devices Clusters Clusters Sites Sites d…" at bounding box center [778, 203] width 1055 height 391
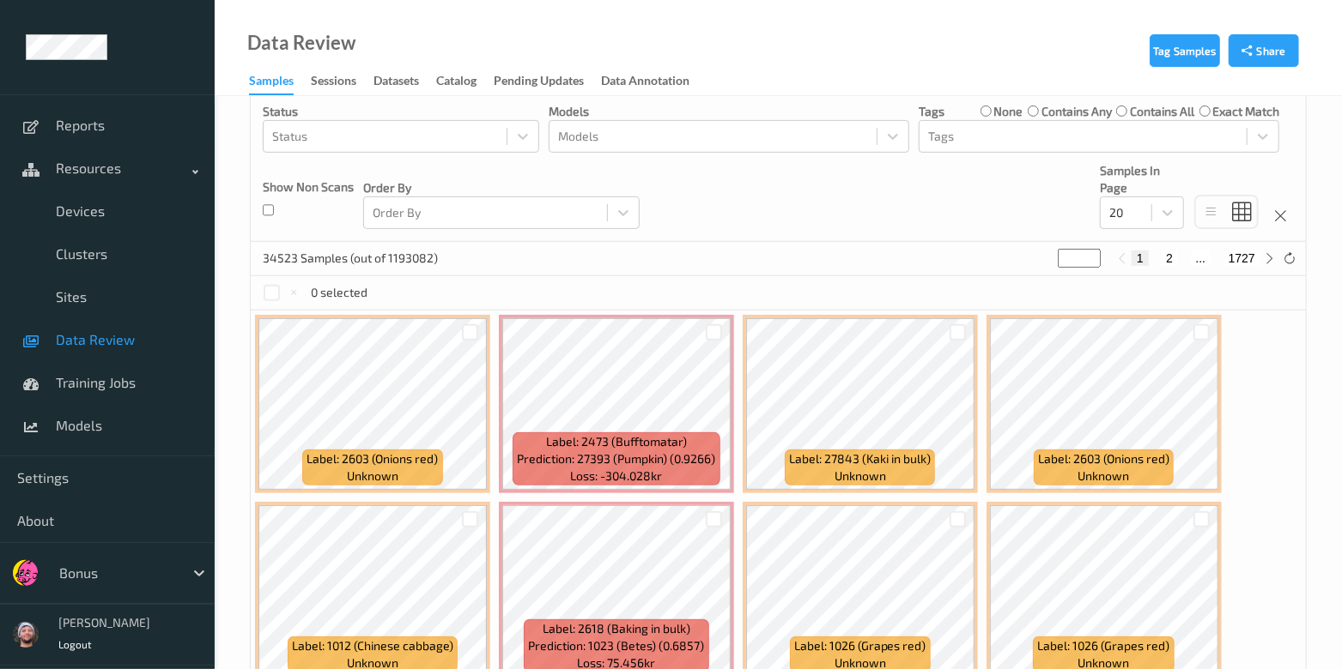
scroll to position [428, 0]
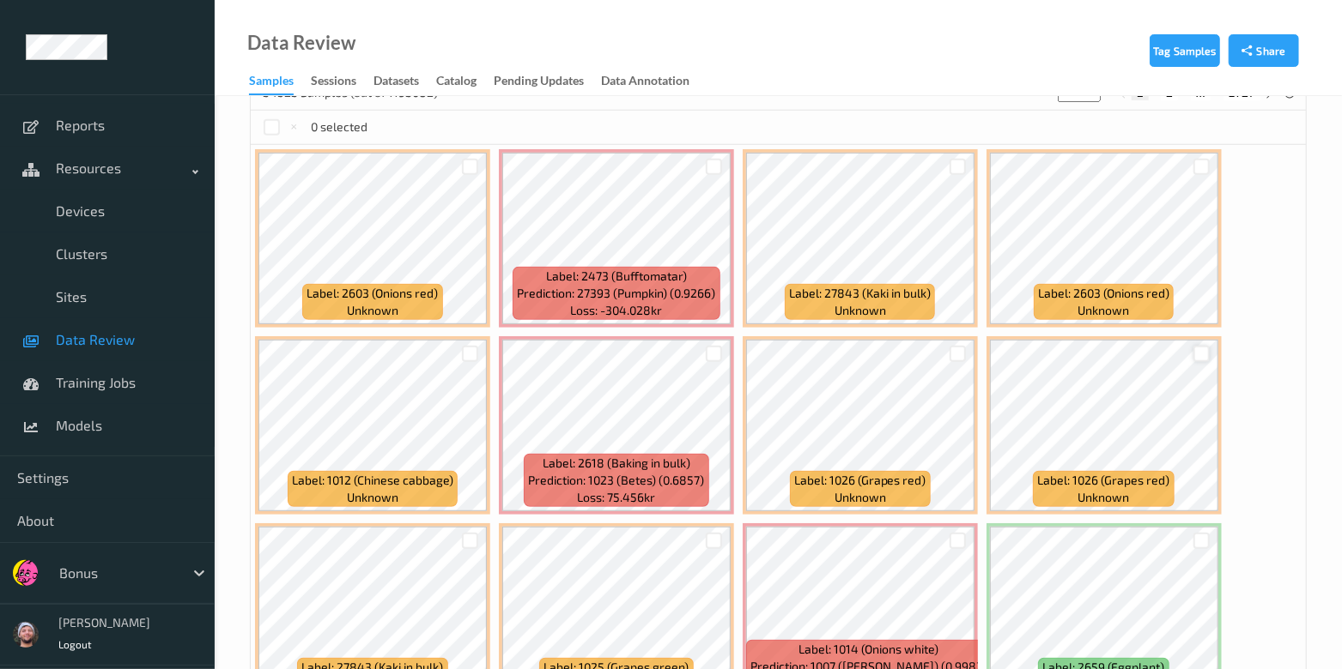
click at [1193, 351] on div at bounding box center [1201, 354] width 16 height 16
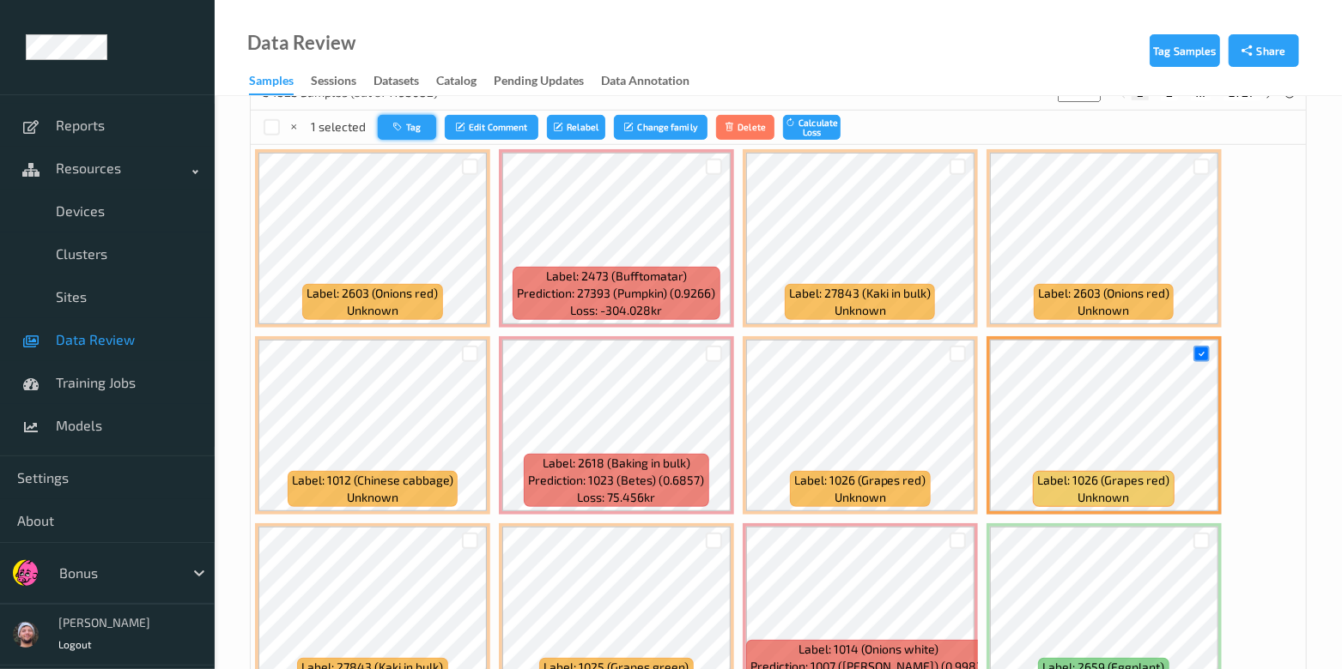
click at [404, 126] on icon "button" at bounding box center [399, 127] width 13 height 10
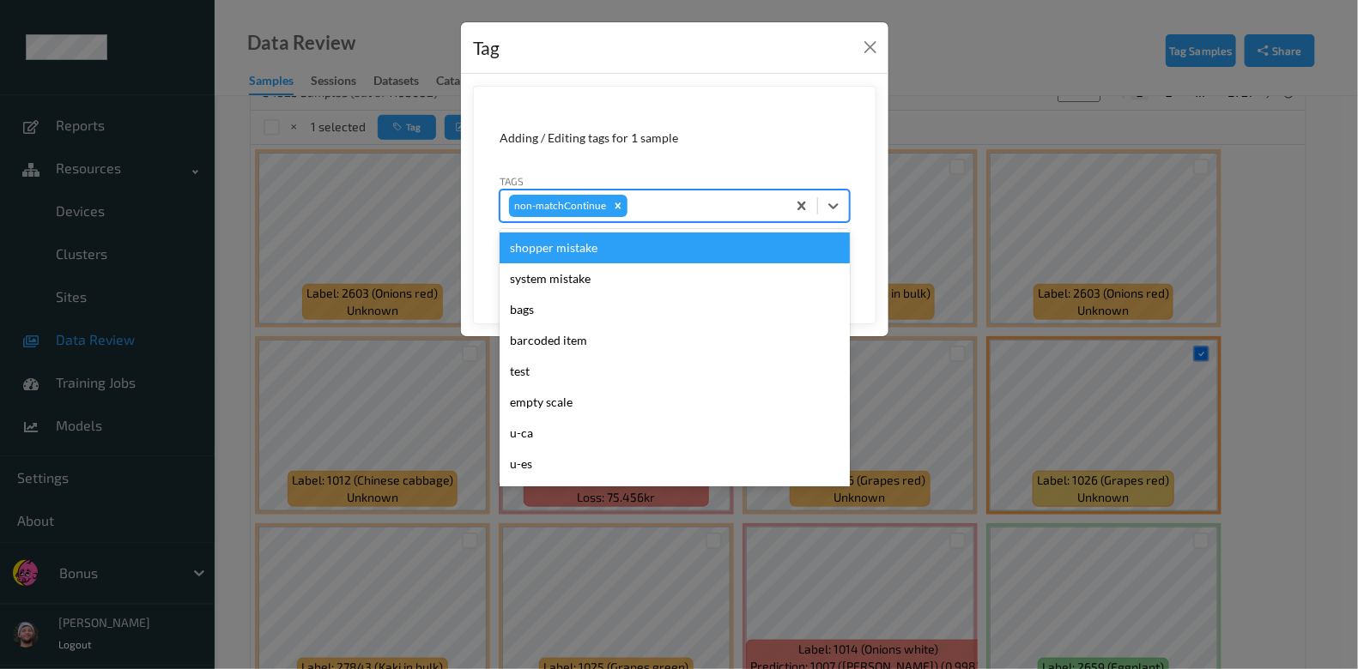
click at [719, 199] on div at bounding box center [704, 206] width 147 height 21
type input "gi"
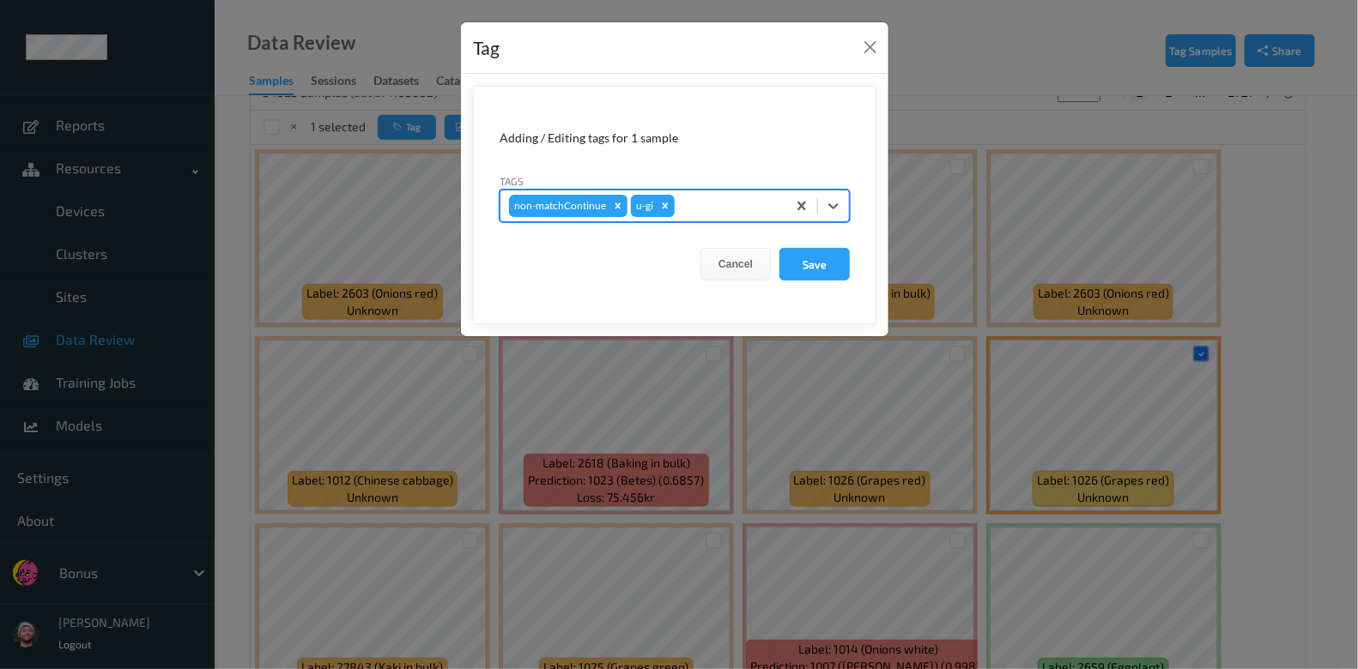
click at [779, 248] on button "Save" at bounding box center [814, 264] width 70 height 33
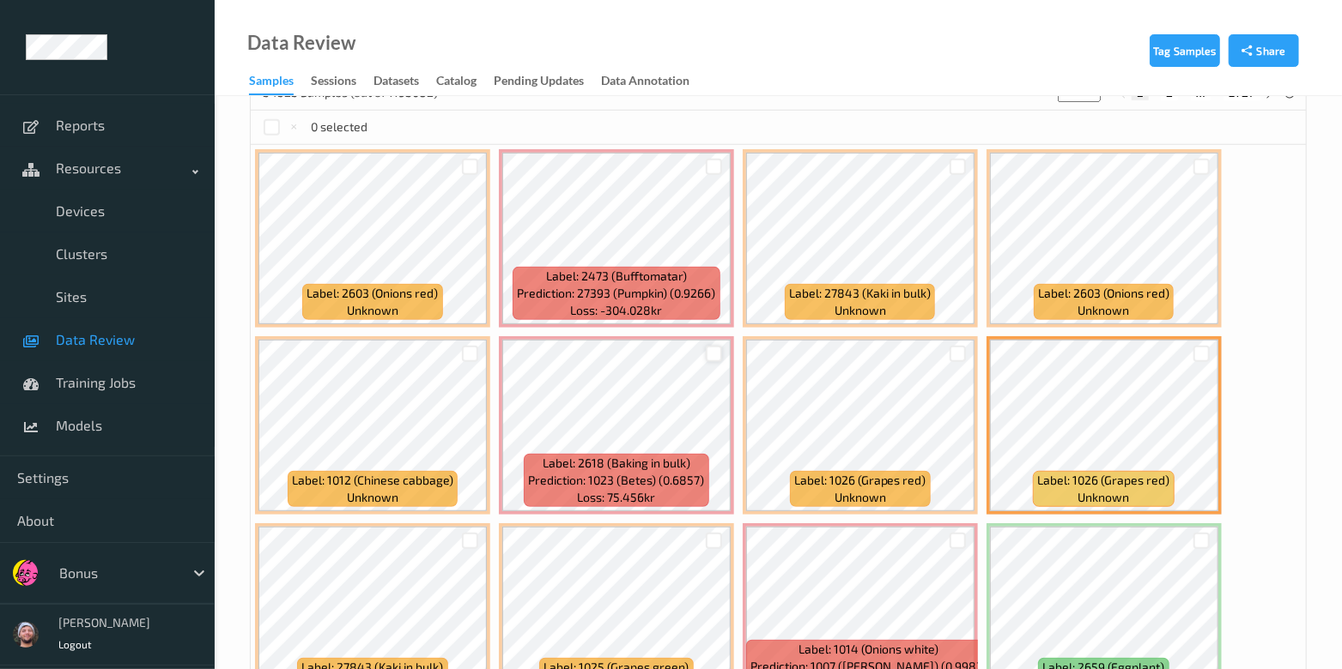
click at [718, 347] on div at bounding box center [714, 354] width 16 height 16
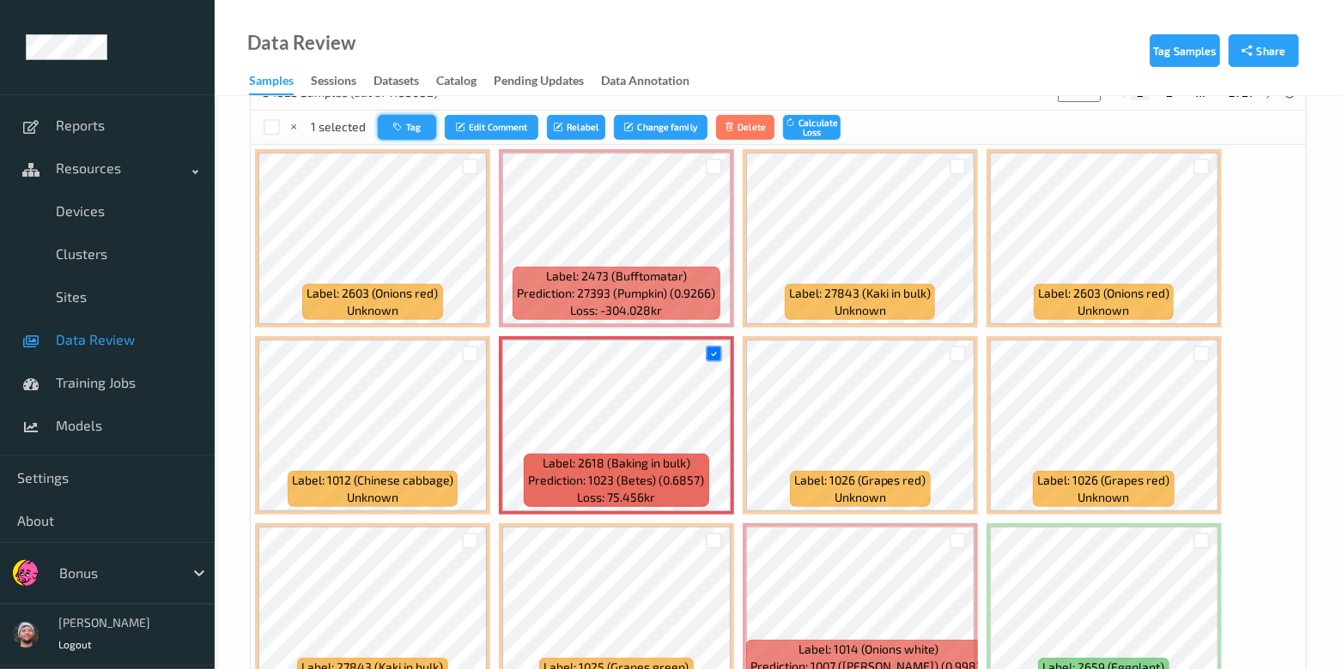
click at [402, 126] on icon "button" at bounding box center [399, 127] width 13 height 10
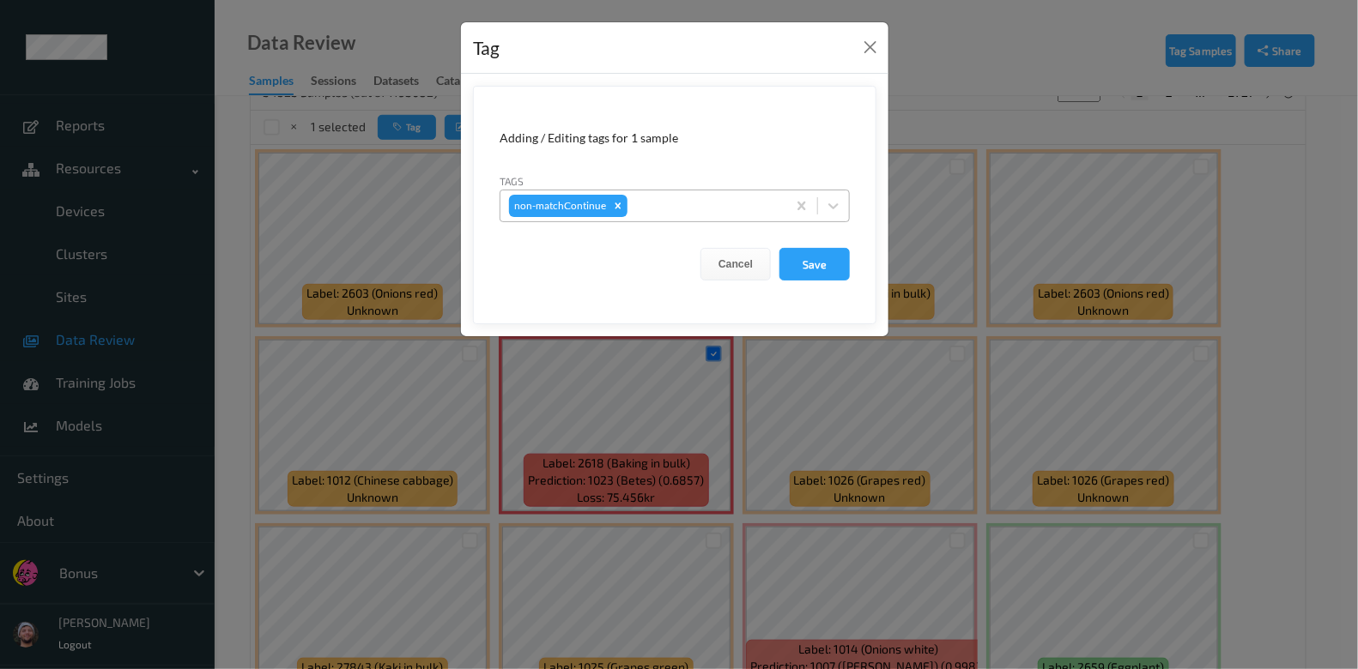
click at [677, 197] on div at bounding box center [704, 206] width 147 height 21
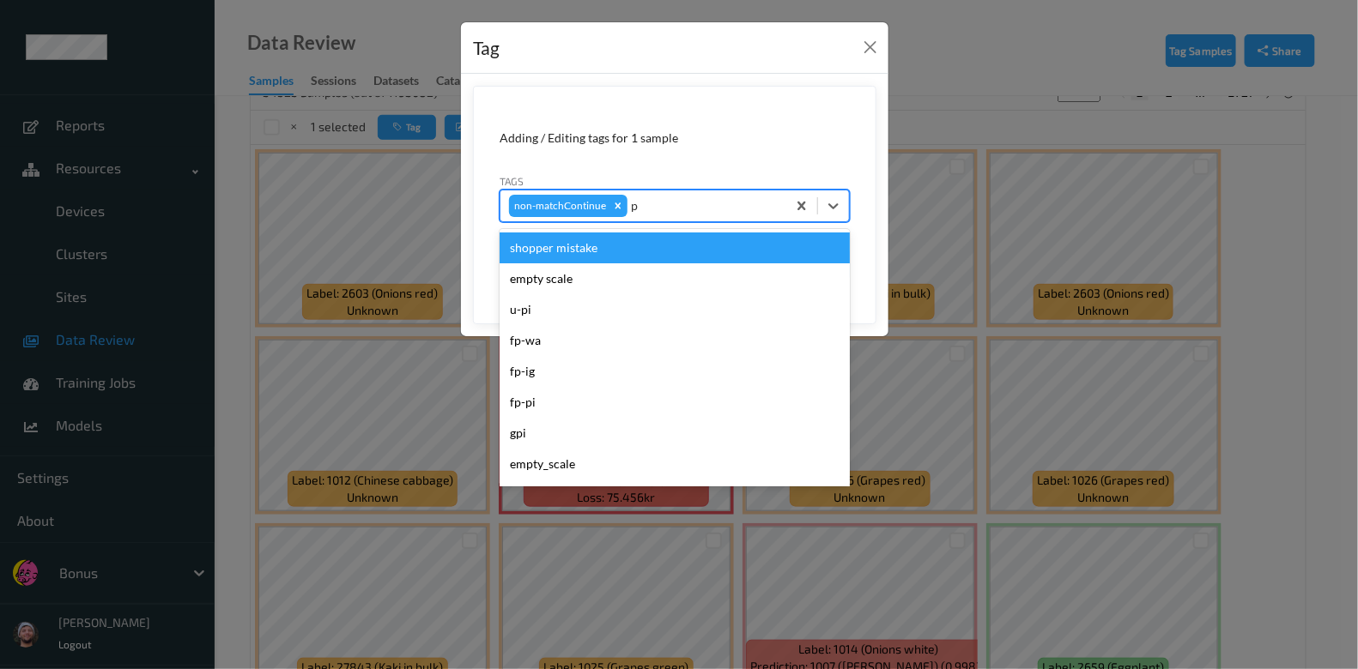
type input "pi"
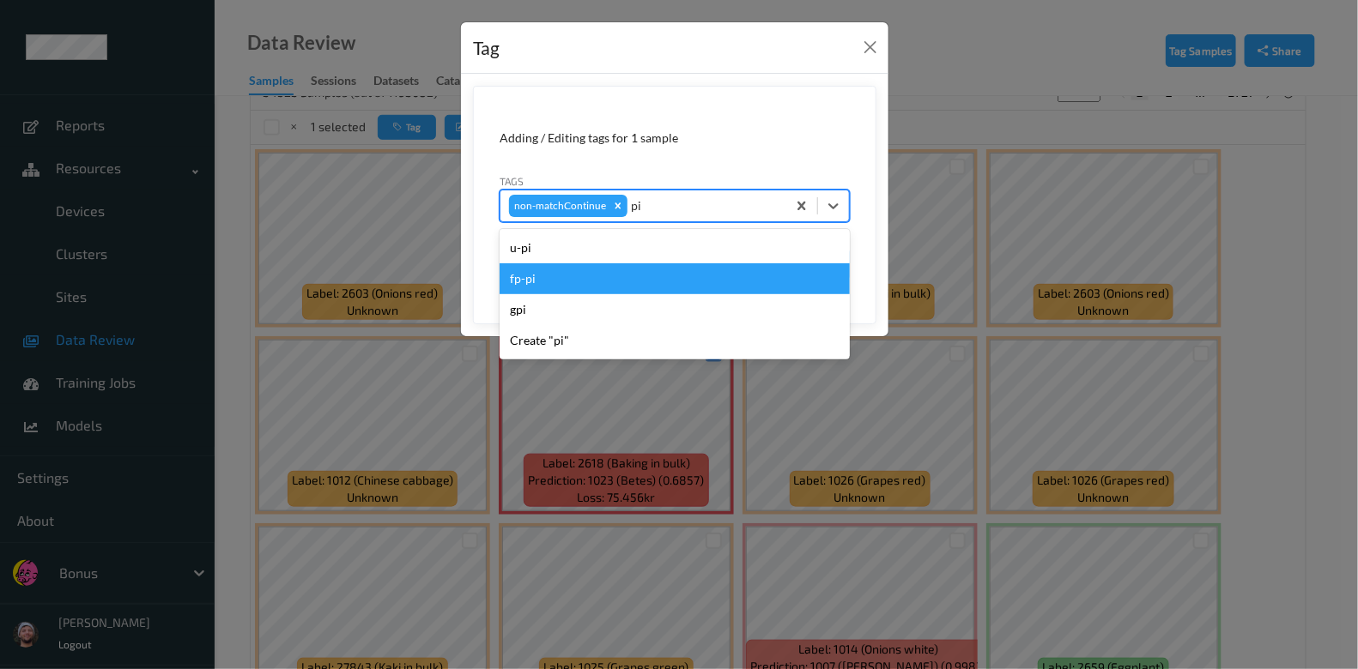
click at [595, 273] on div "fp-pi" at bounding box center [675, 279] width 350 height 31
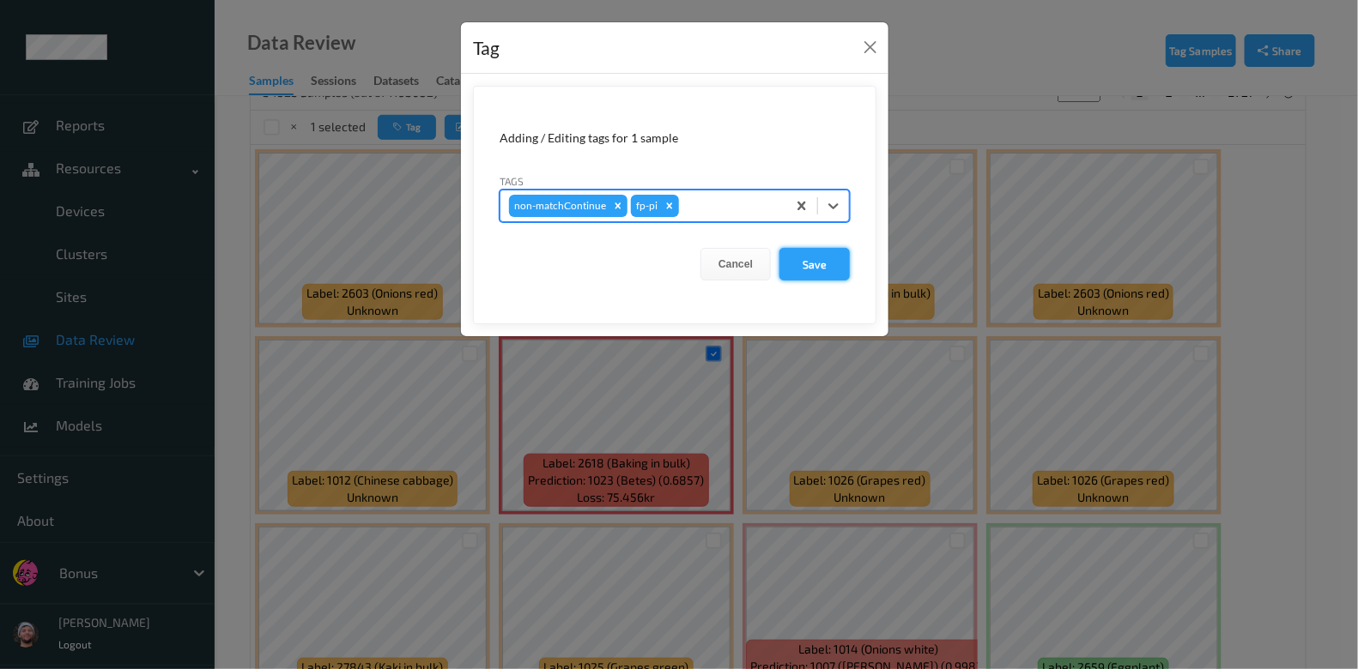
click at [815, 256] on button "Save" at bounding box center [814, 264] width 70 height 33
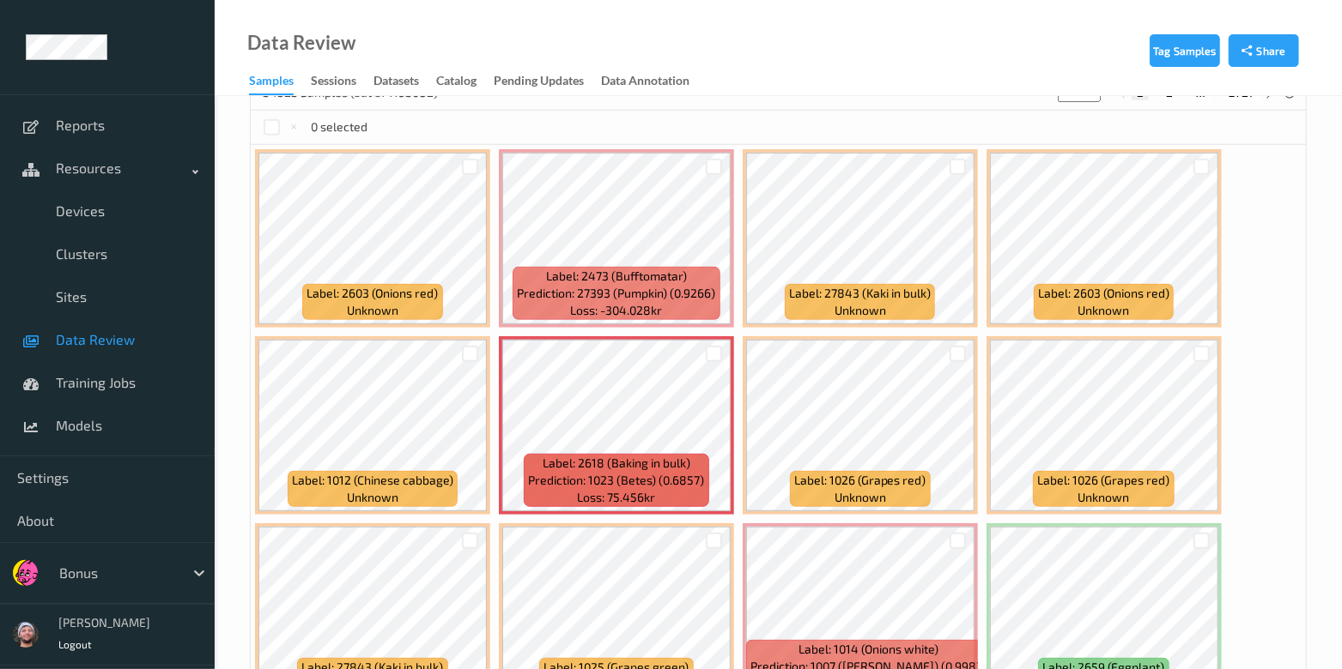
click at [710, 173] on div at bounding box center [714, 167] width 33 height 28
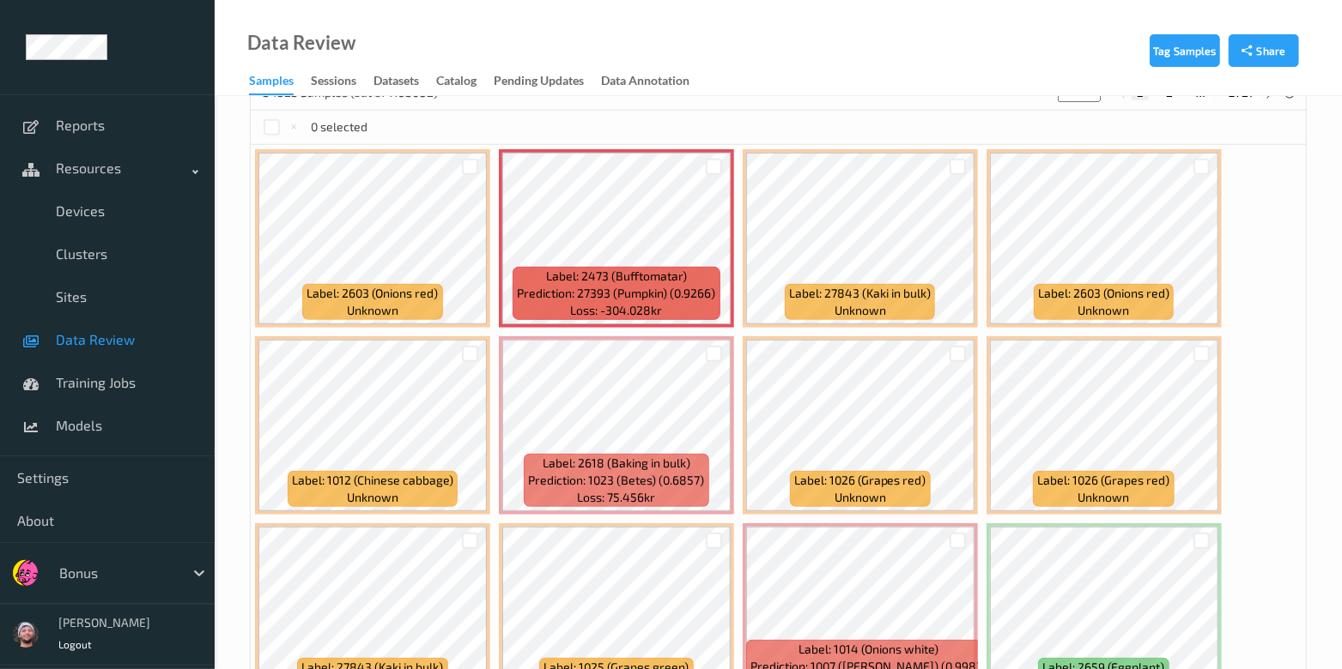
click at [710, 153] on div at bounding box center [714, 167] width 33 height 28
click at [712, 166] on div at bounding box center [714, 167] width 16 height 16
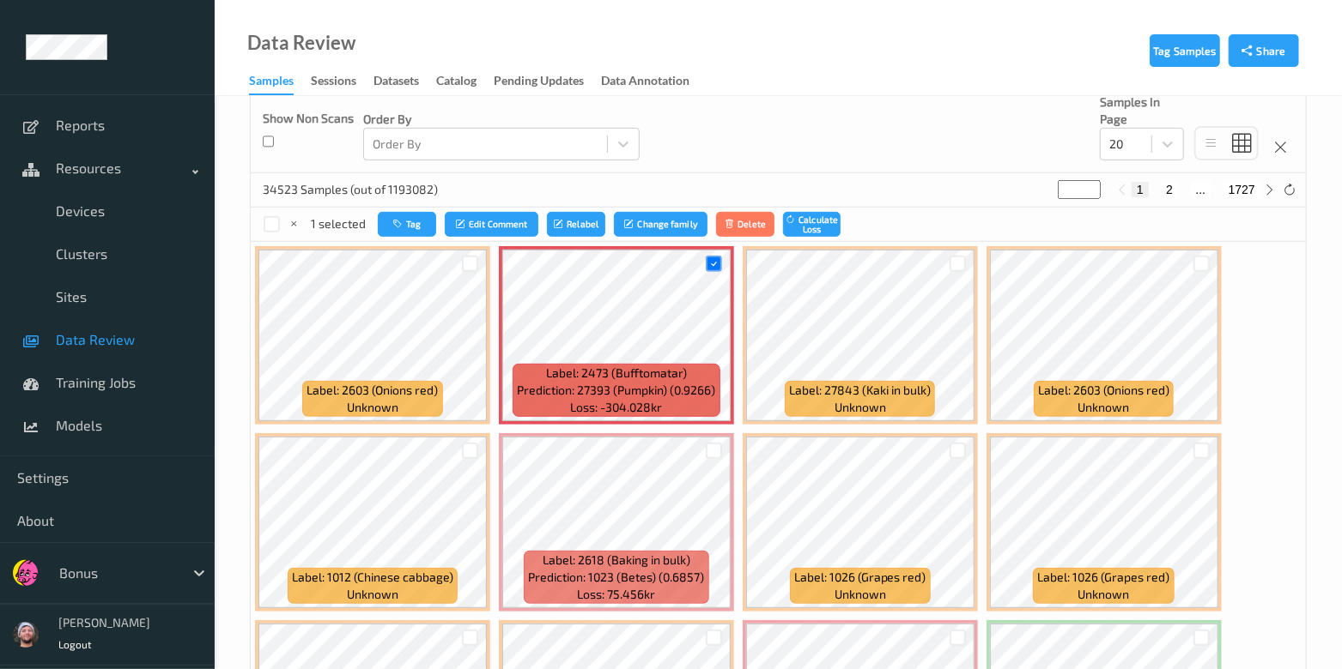
scroll to position [214, 0]
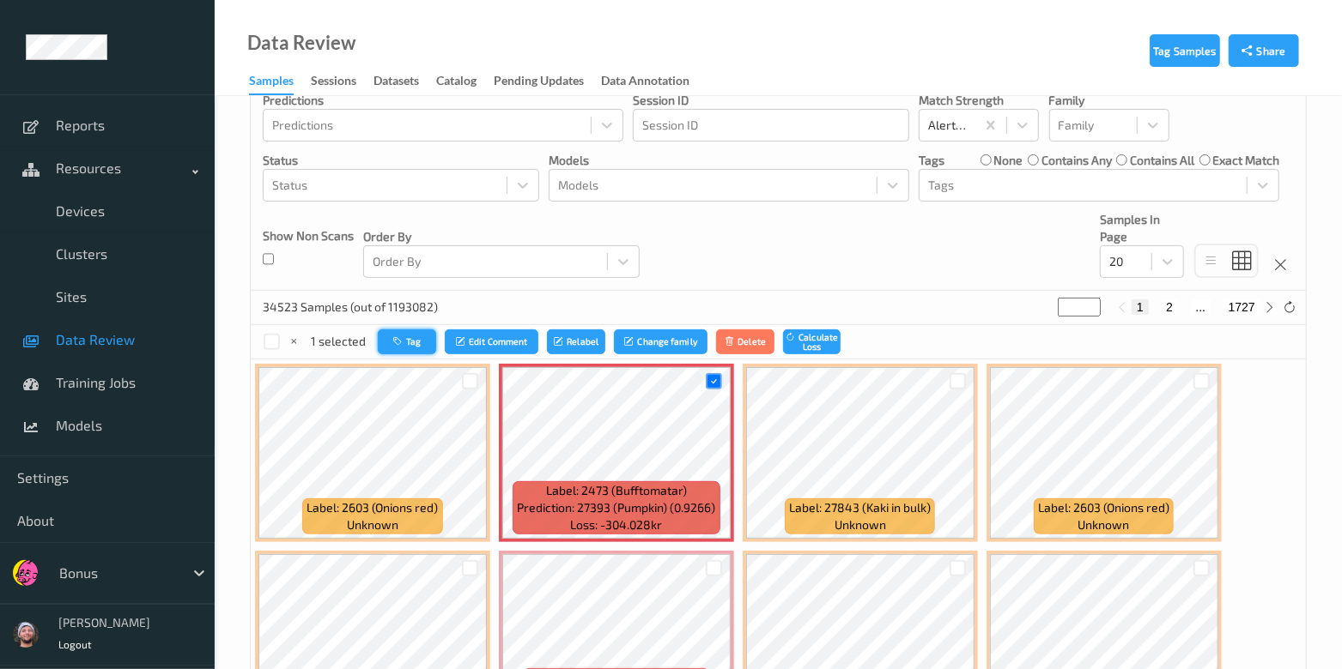
click at [415, 340] on button "Tag" at bounding box center [407, 342] width 58 height 25
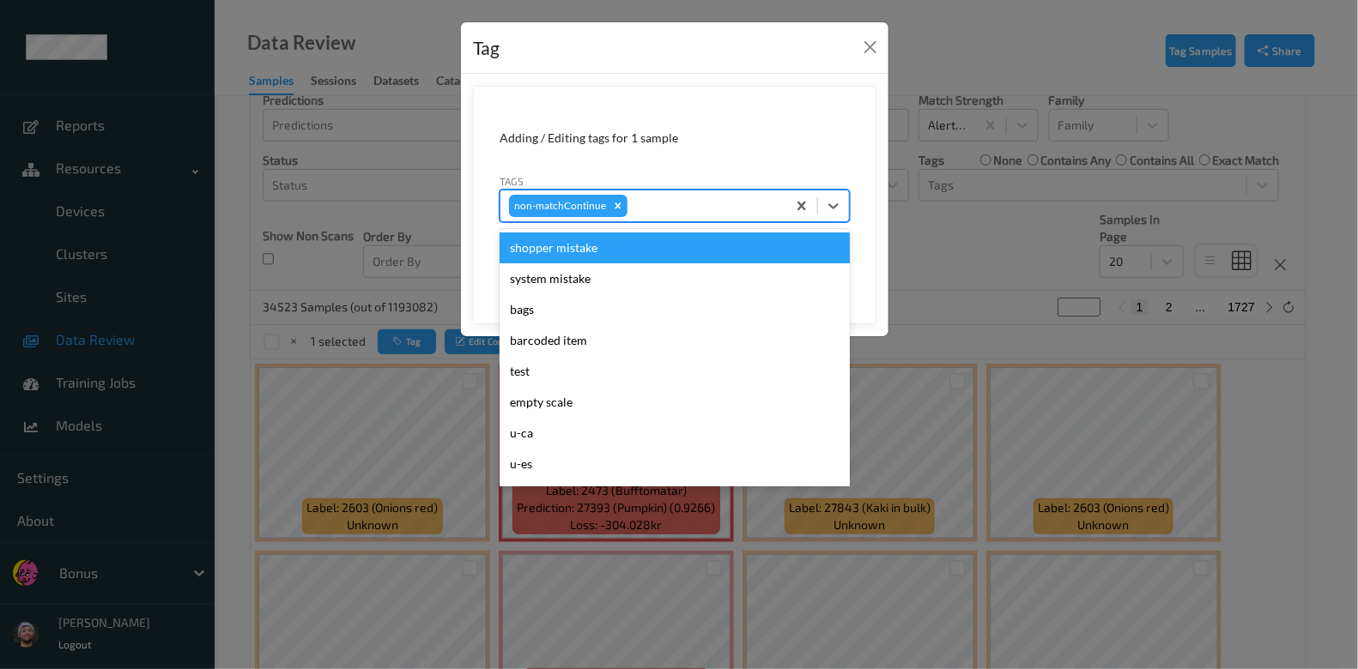
click at [697, 203] on div at bounding box center [704, 206] width 147 height 21
type input "ca"
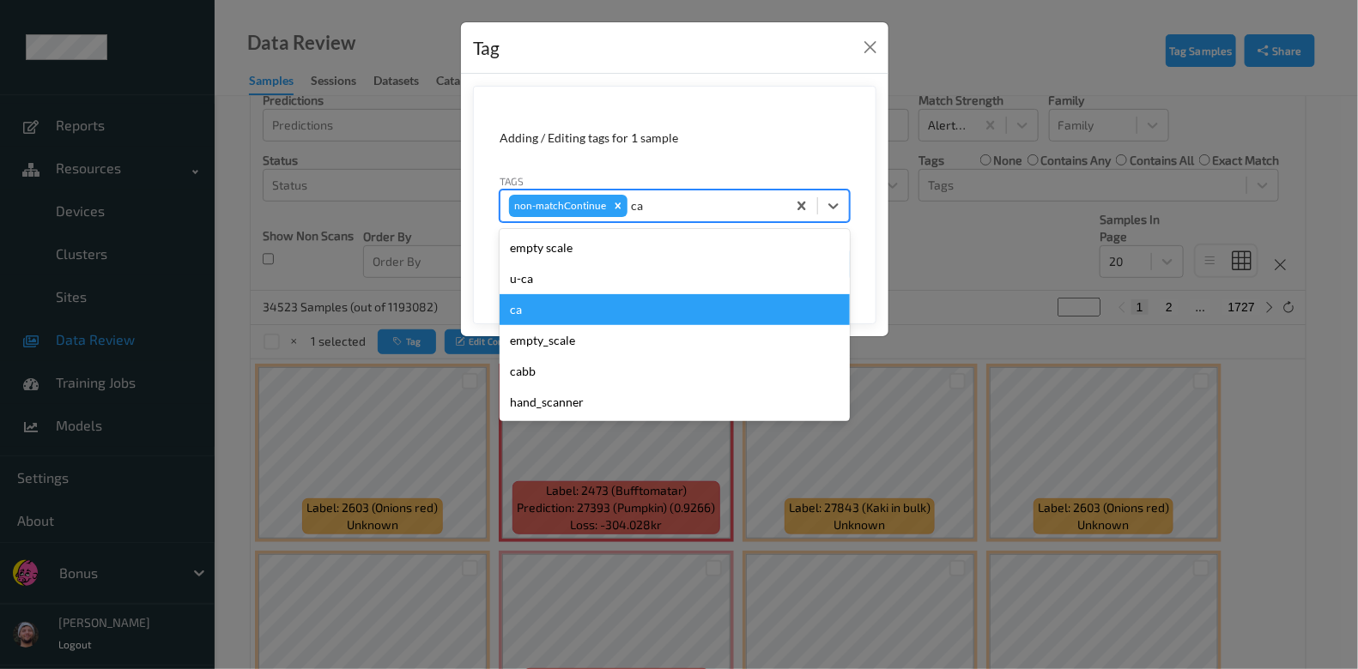
click at [571, 294] on div "ca" at bounding box center [675, 309] width 350 height 31
type input "s"
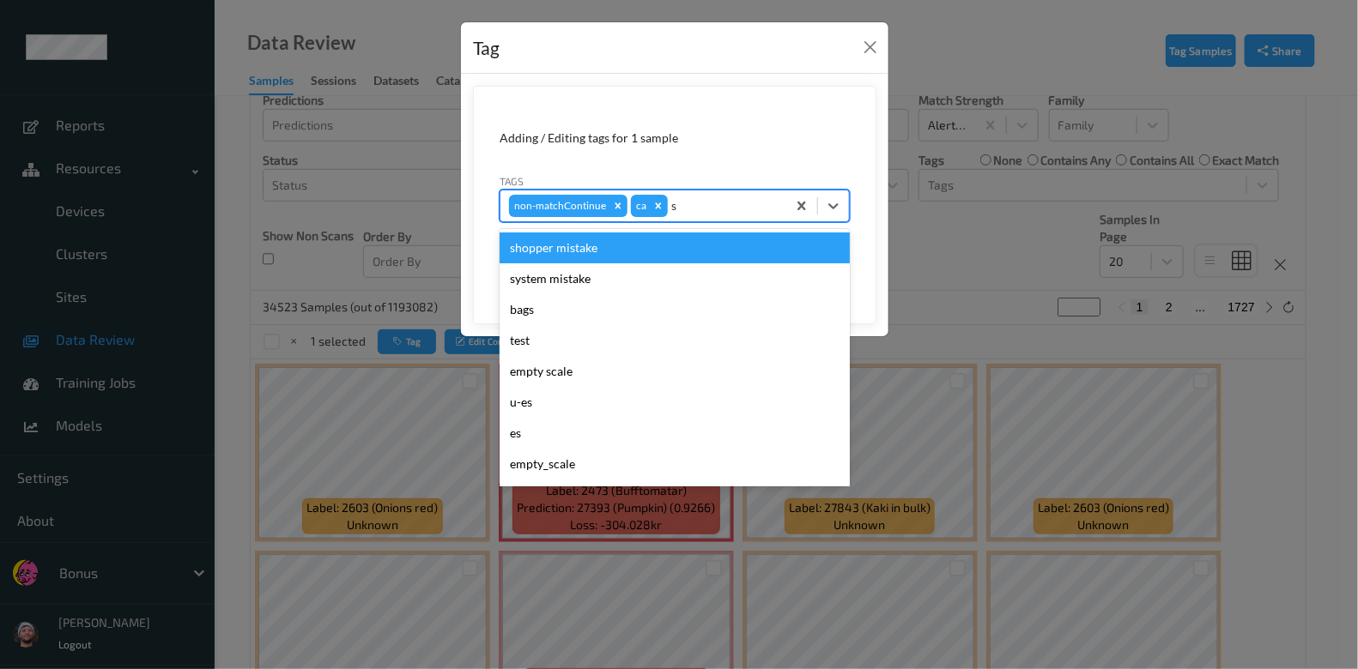
click at [581, 255] on div "shopper mistake" at bounding box center [675, 248] width 350 height 31
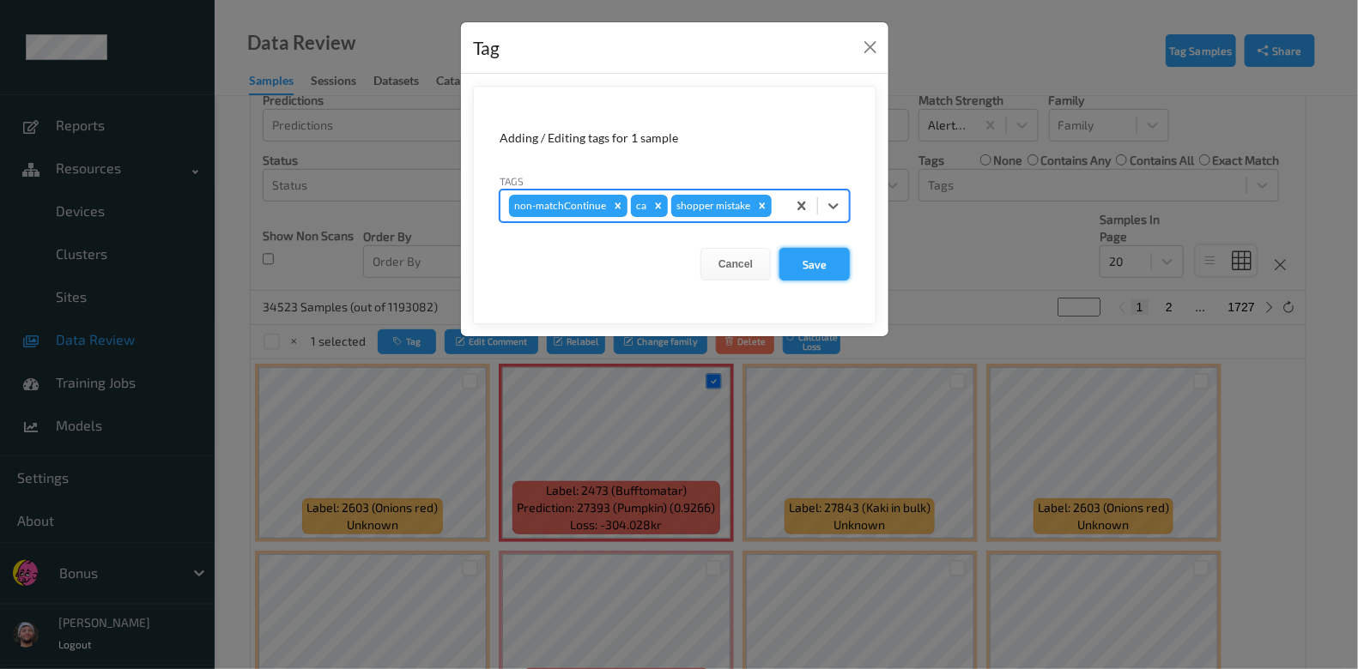
click at [832, 266] on button "Save" at bounding box center [814, 264] width 70 height 33
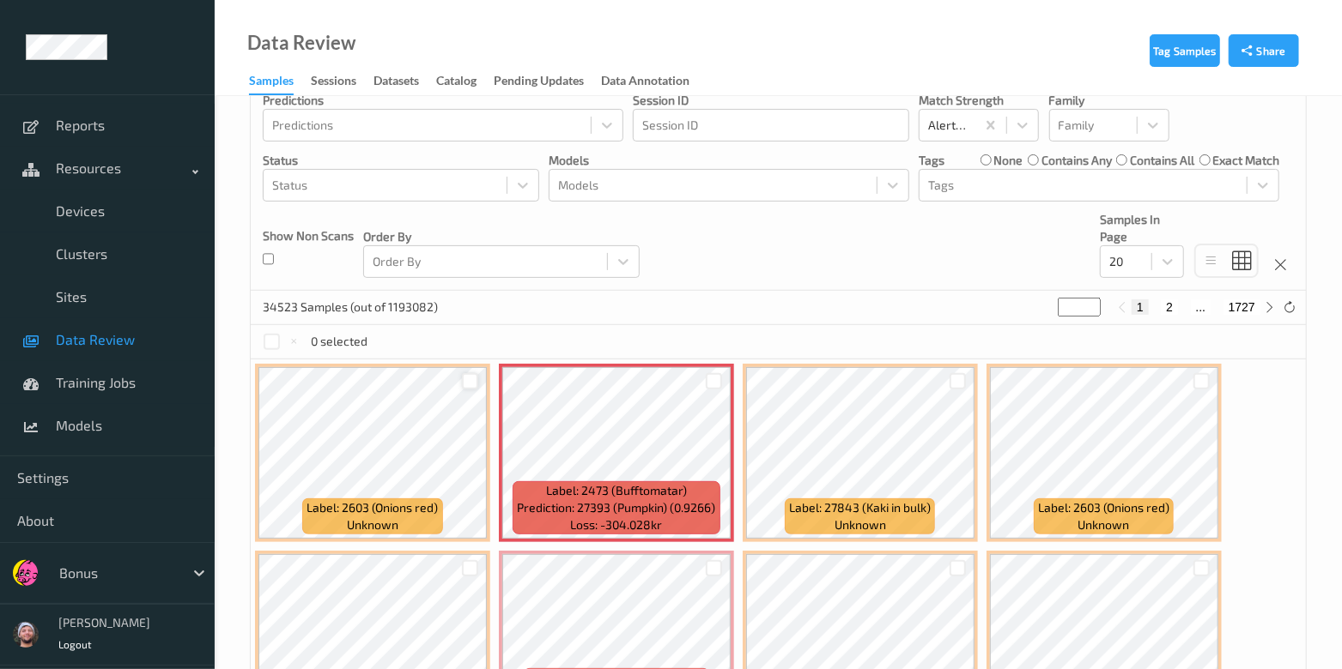
click at [463, 380] on div at bounding box center [470, 381] width 16 height 16
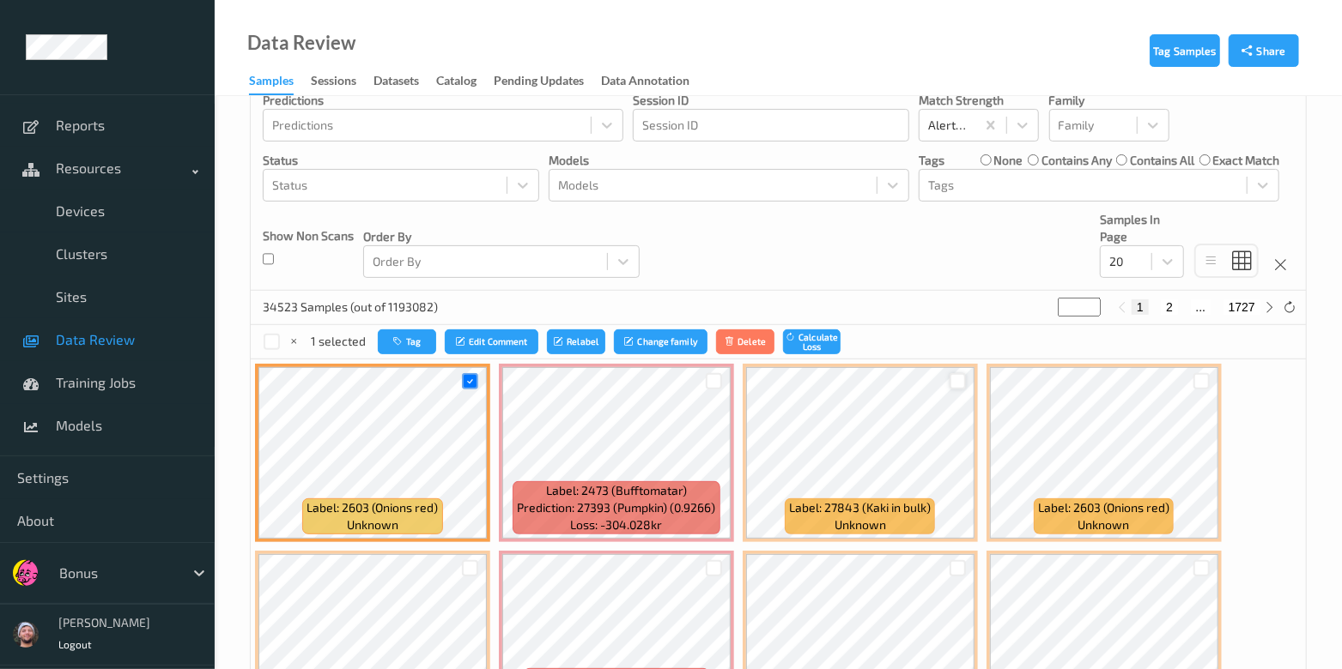
click at [956, 382] on div at bounding box center [957, 381] width 16 height 16
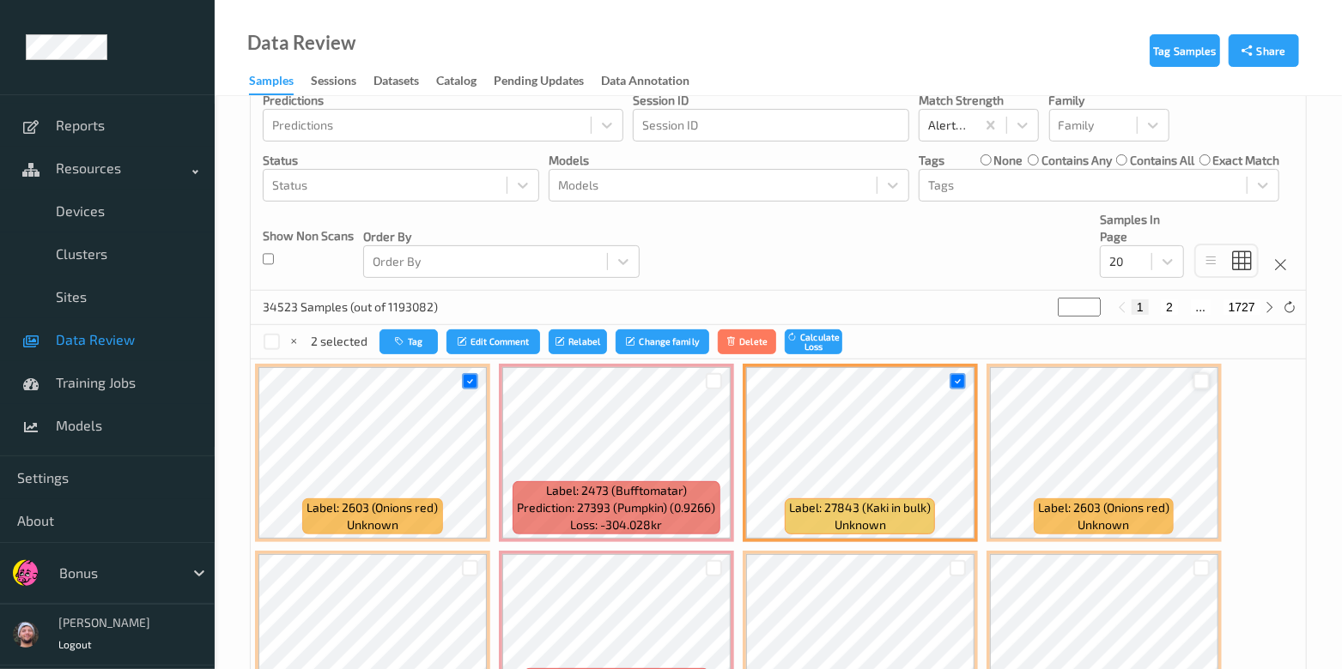
click at [1202, 383] on div at bounding box center [1201, 381] width 16 height 16
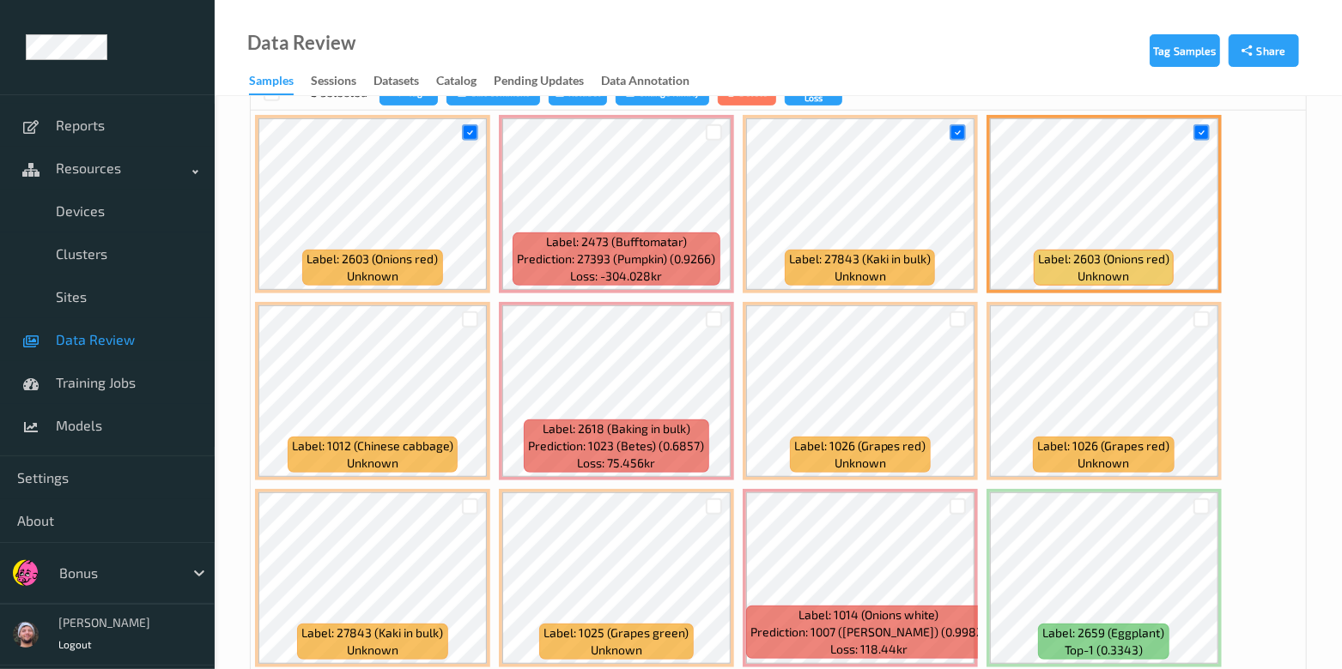
scroll to position [428, 0]
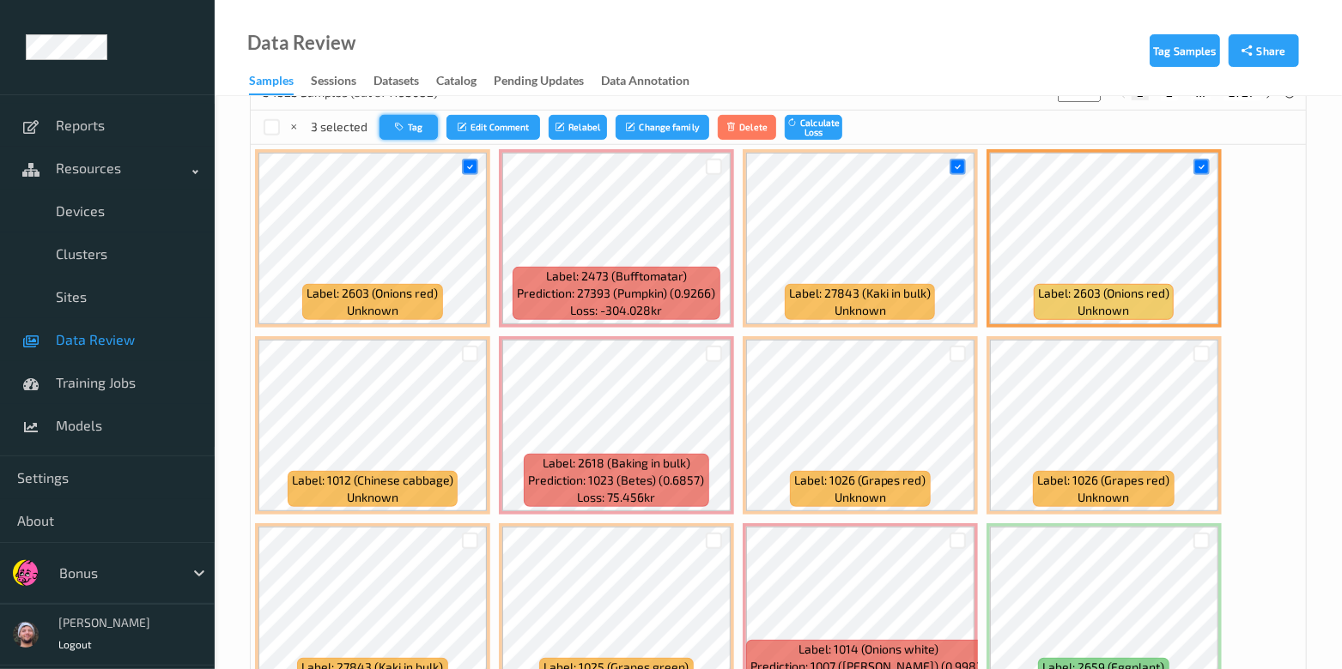
click at [413, 128] on button "Tag" at bounding box center [408, 127] width 58 height 25
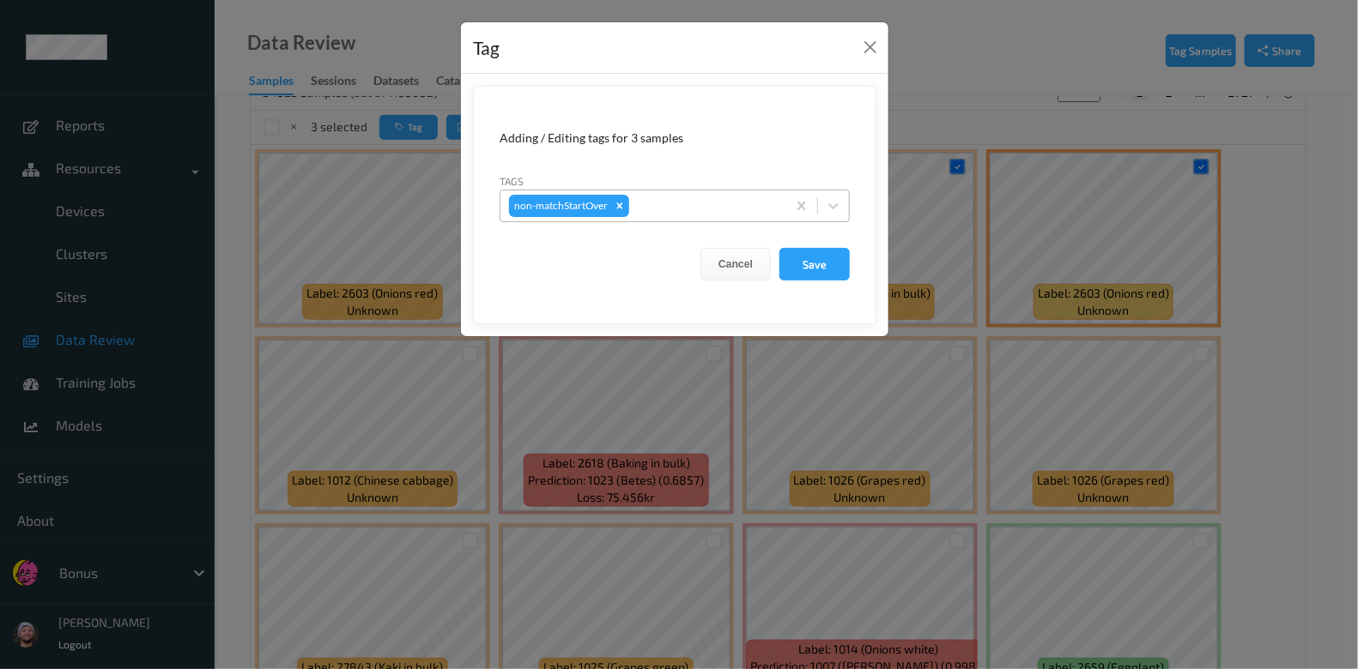
click at [657, 216] on div "non-matchStartOver" at bounding box center [643, 205] width 286 height 29
type input "ca"
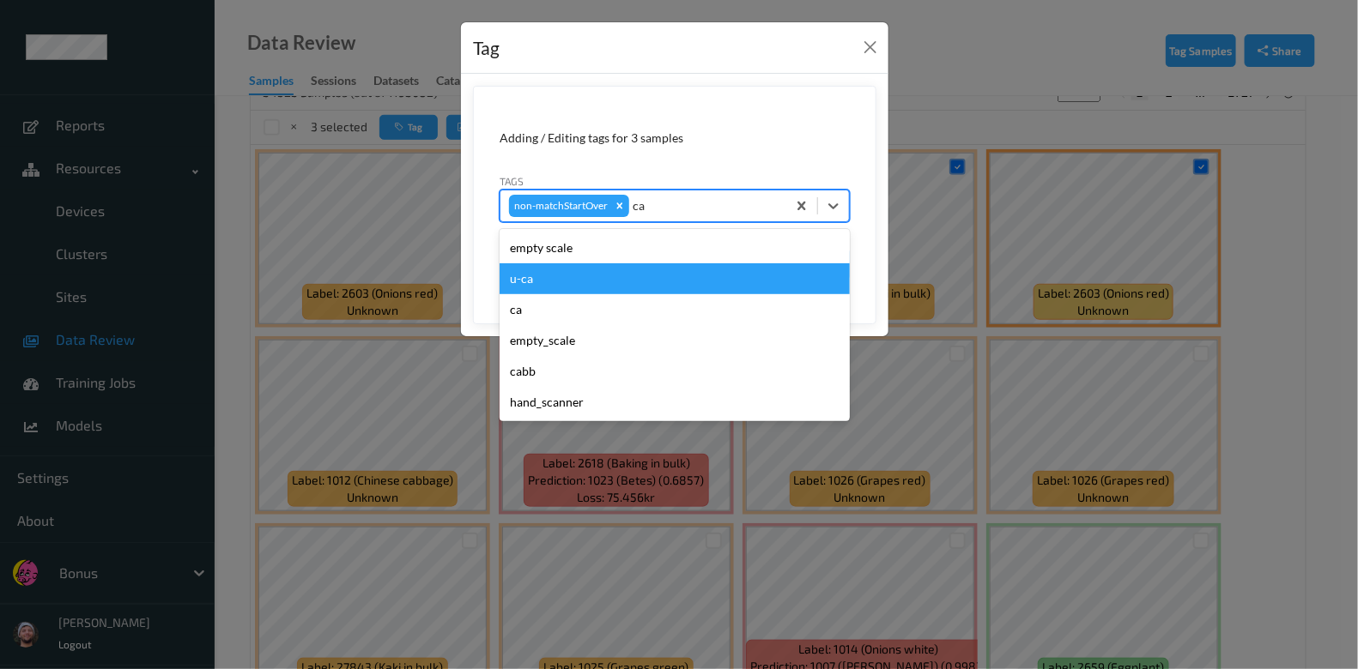
click at [589, 278] on div "u-ca" at bounding box center [675, 279] width 350 height 31
type input "s"
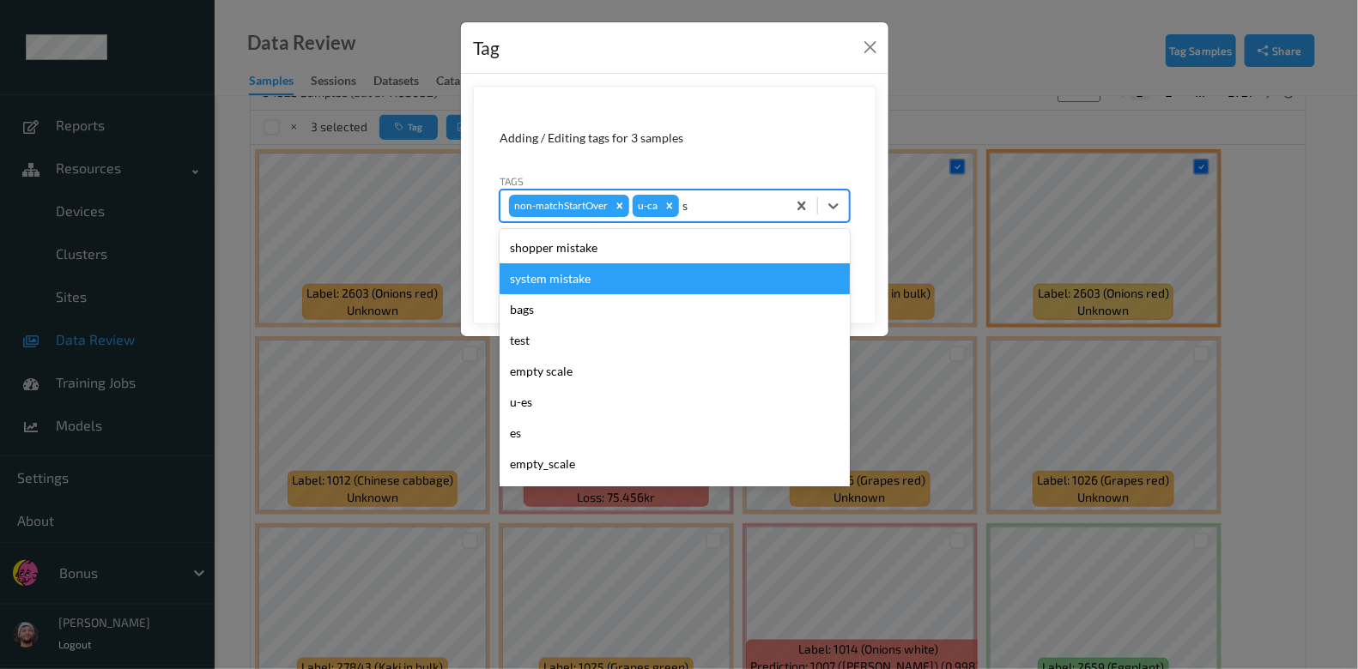
click at [602, 261] on div "shopper mistake" at bounding box center [675, 248] width 350 height 31
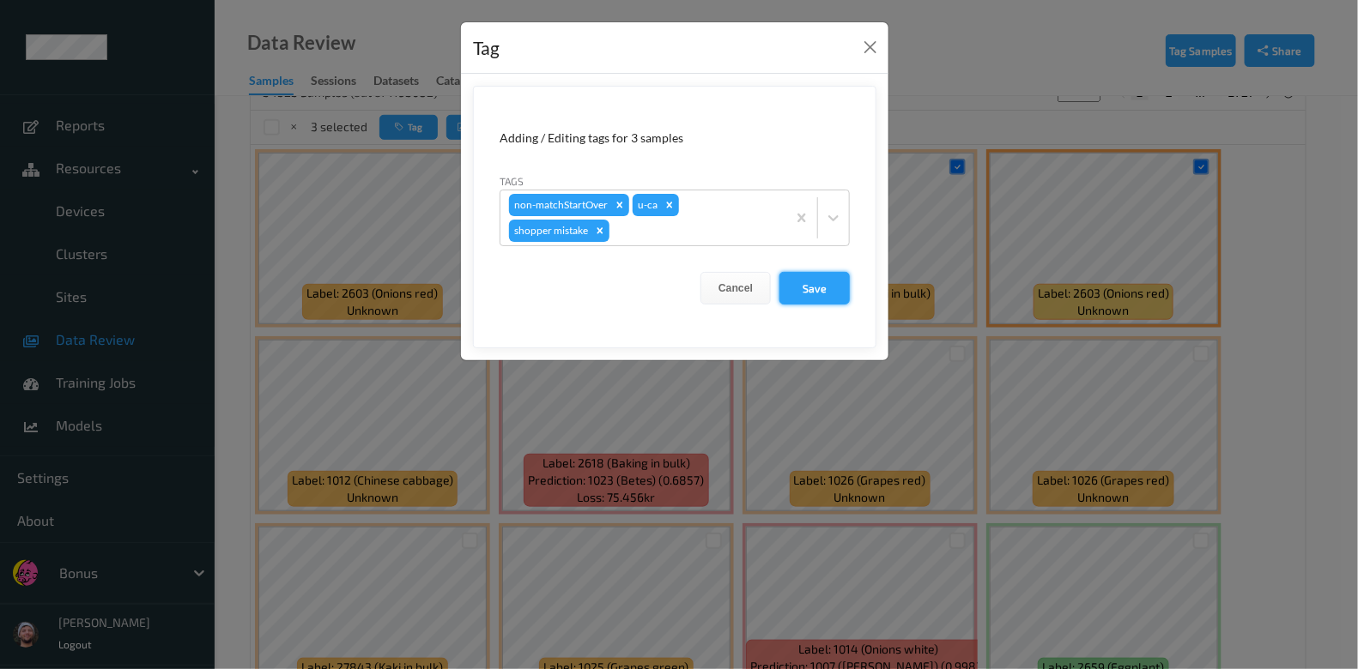
click at [818, 284] on button "Save" at bounding box center [814, 288] width 70 height 33
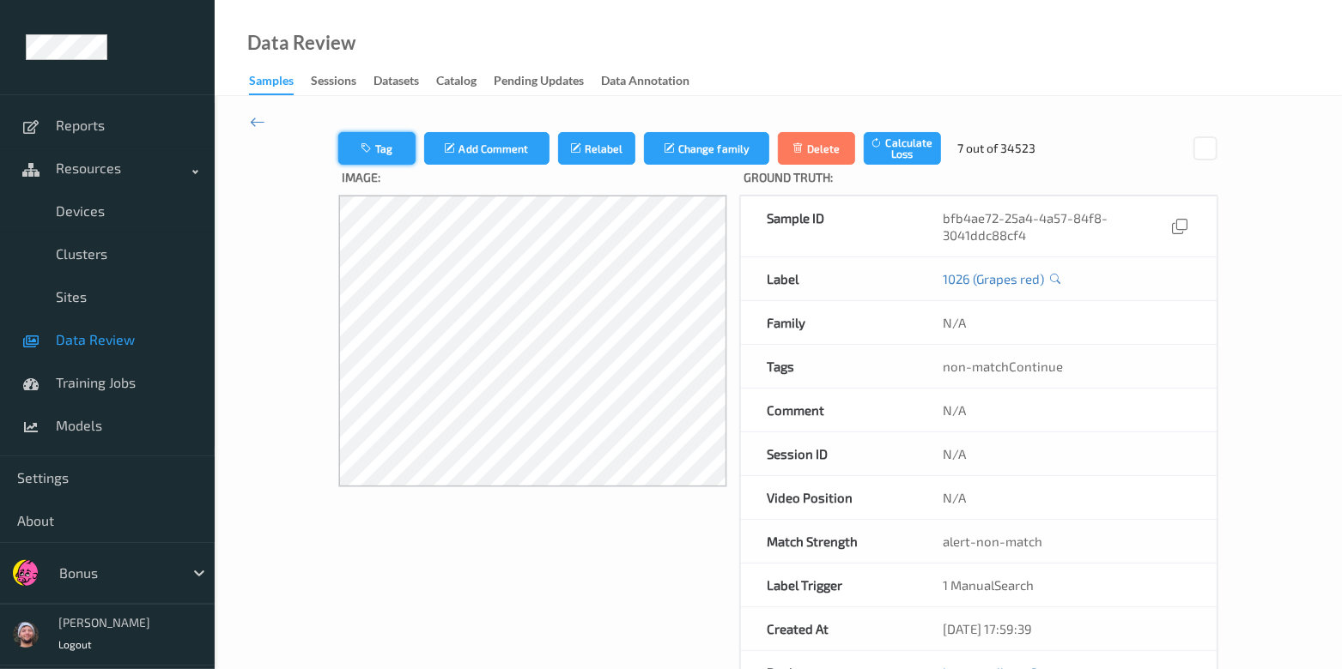
click at [386, 135] on button "Tag" at bounding box center [376, 148] width 77 height 33
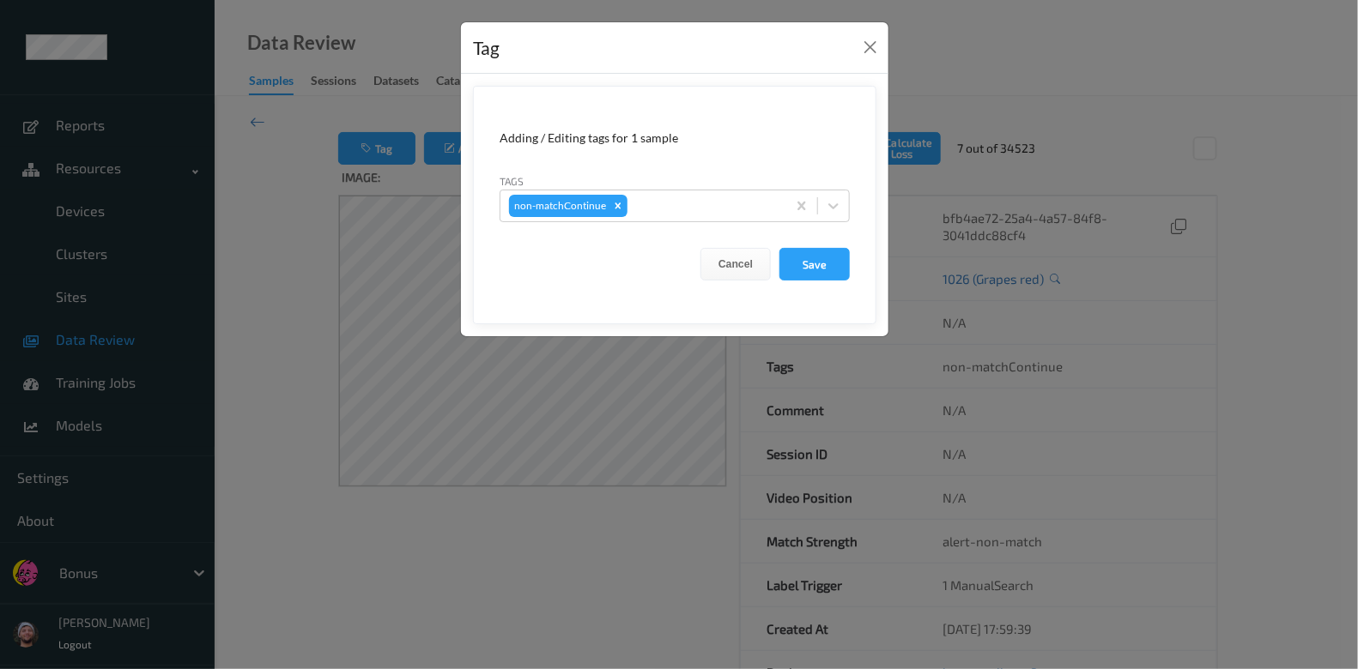
click at [356, 276] on div "Tag Adding / Editing tags for 1 sample Tags non-matchContinue Cancel Save" at bounding box center [679, 334] width 1358 height 669
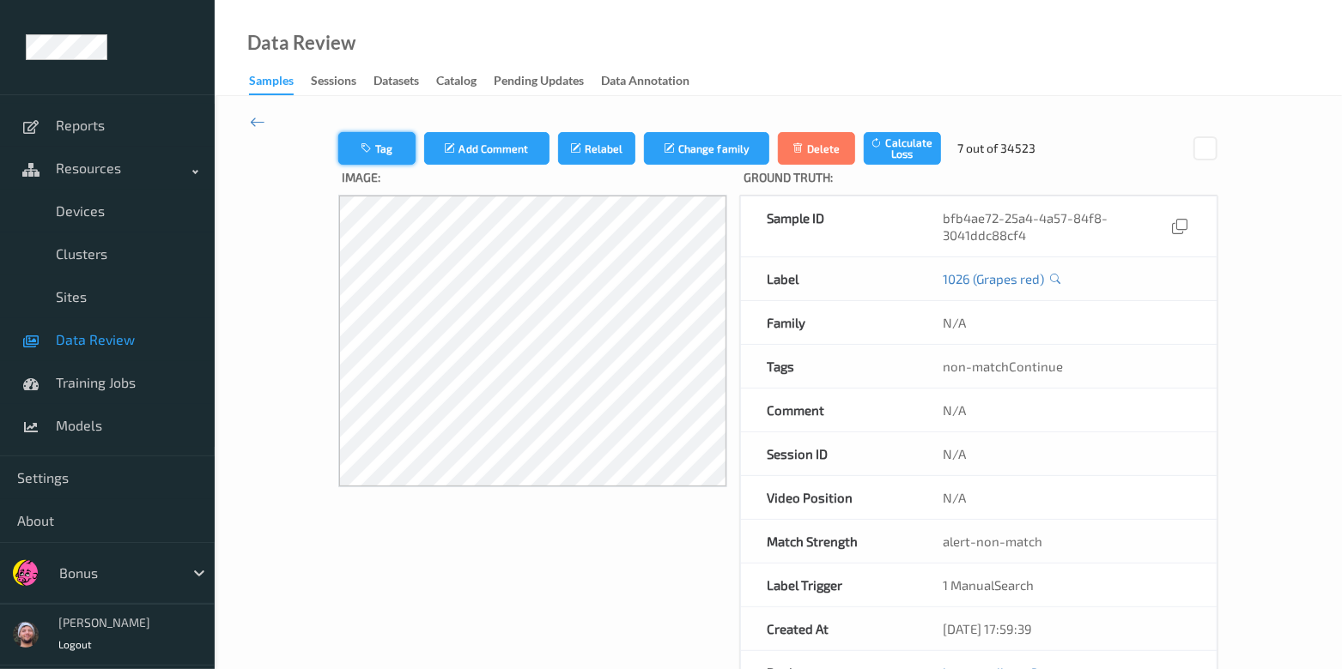
click at [384, 146] on button "Tag" at bounding box center [376, 148] width 77 height 33
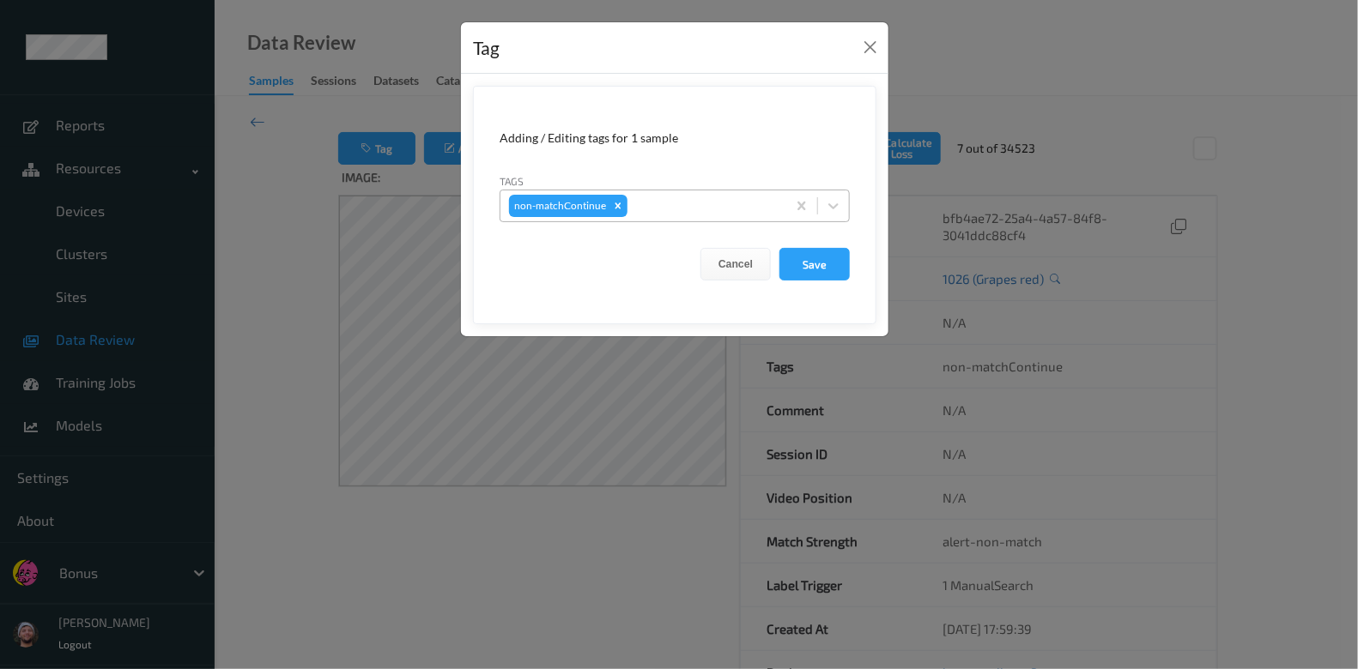
click at [657, 197] on div at bounding box center [704, 206] width 147 height 21
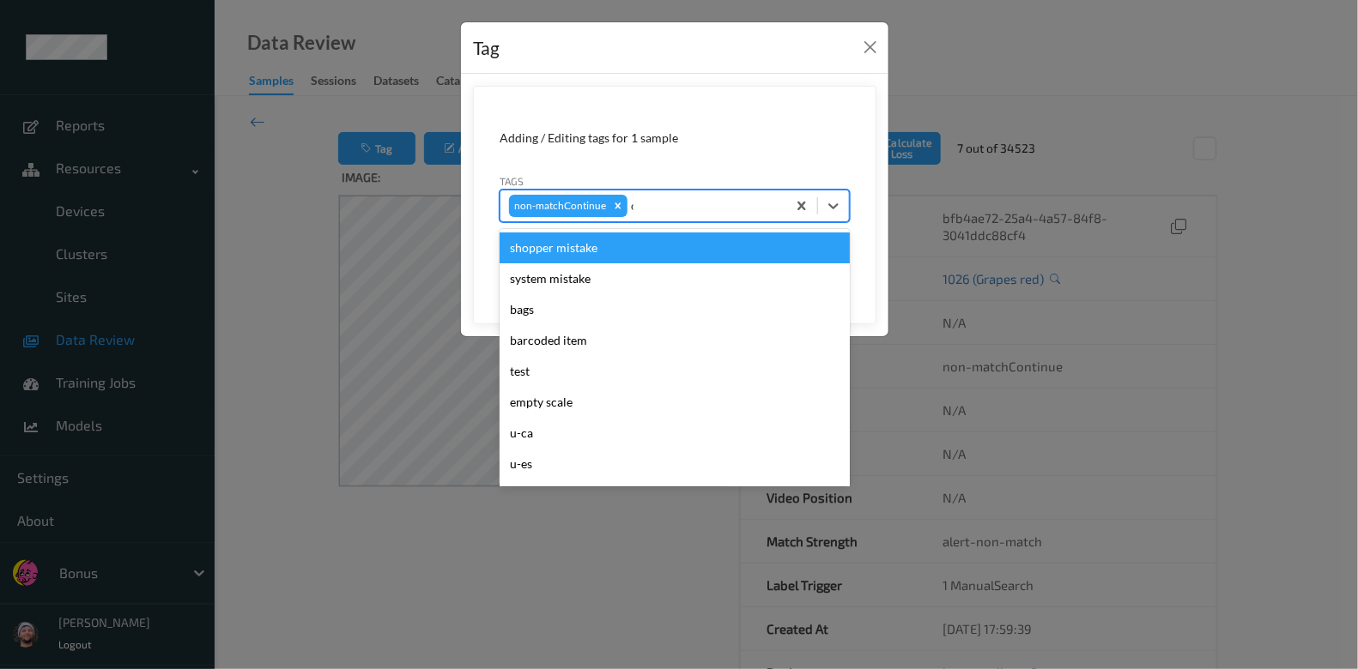
type input "ca"
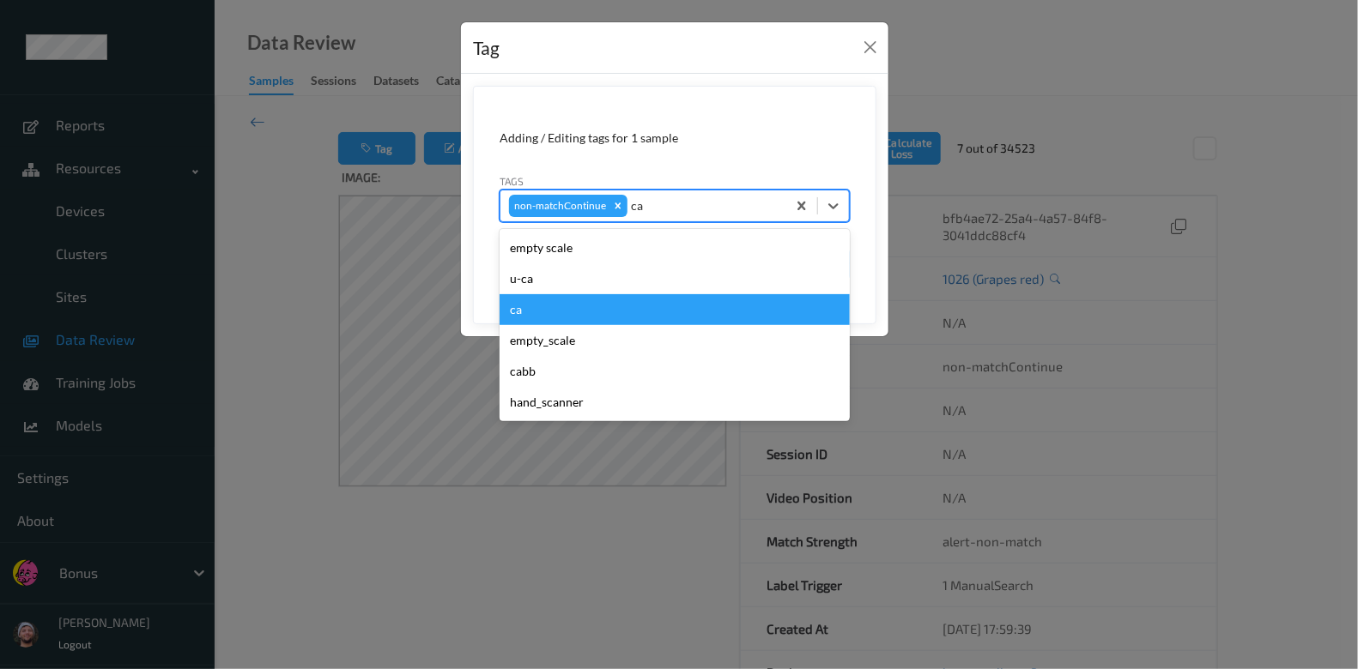
click at [622, 290] on div "u-ca" at bounding box center [675, 279] width 350 height 31
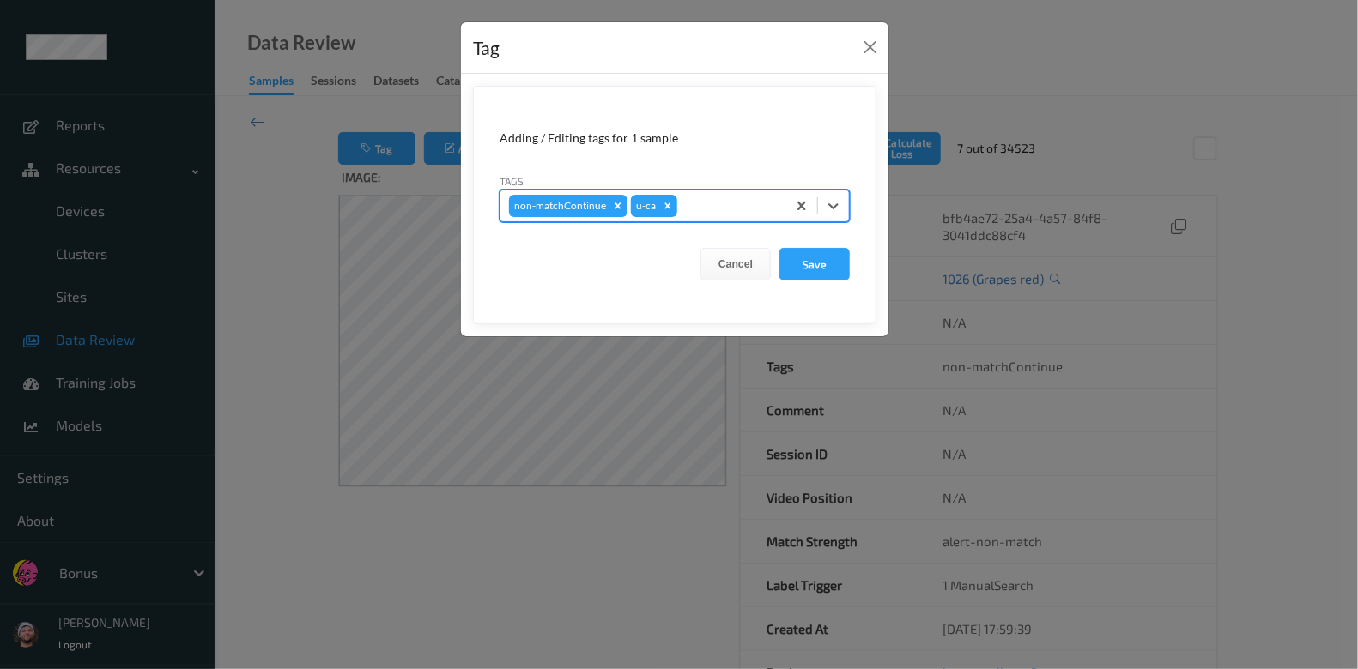
type input "s"
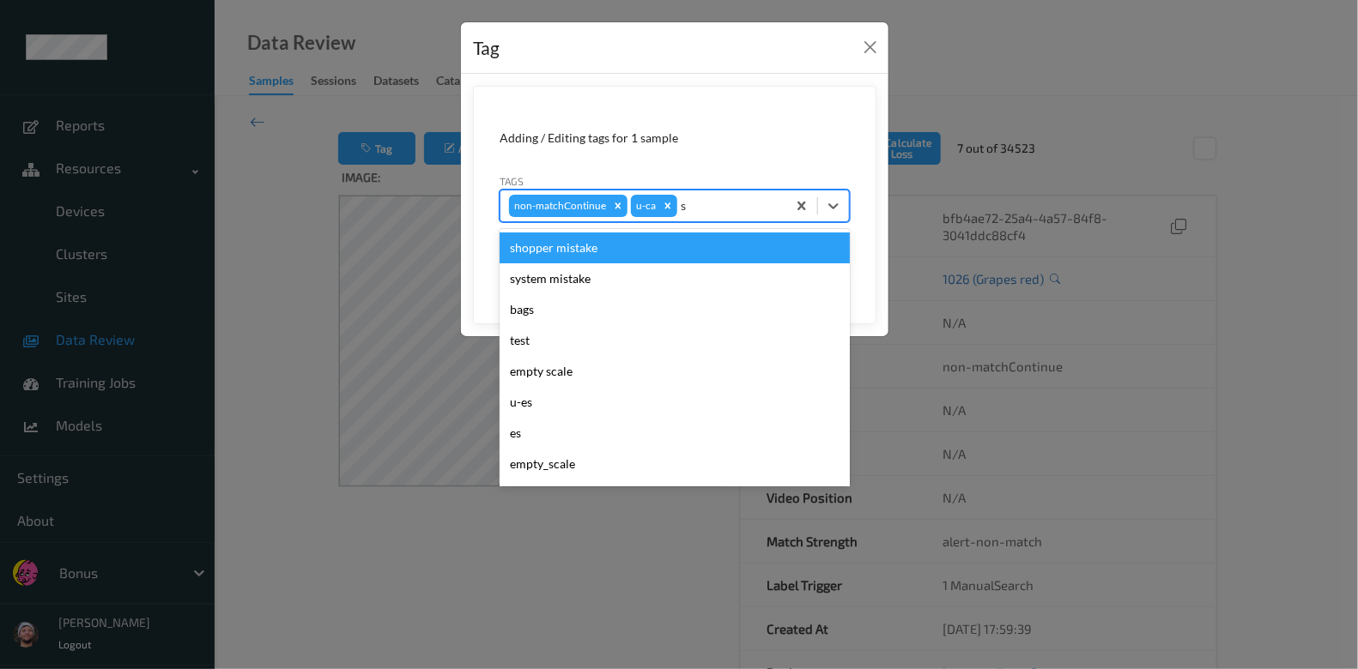
click at [625, 242] on div "shopper mistake" at bounding box center [675, 248] width 350 height 31
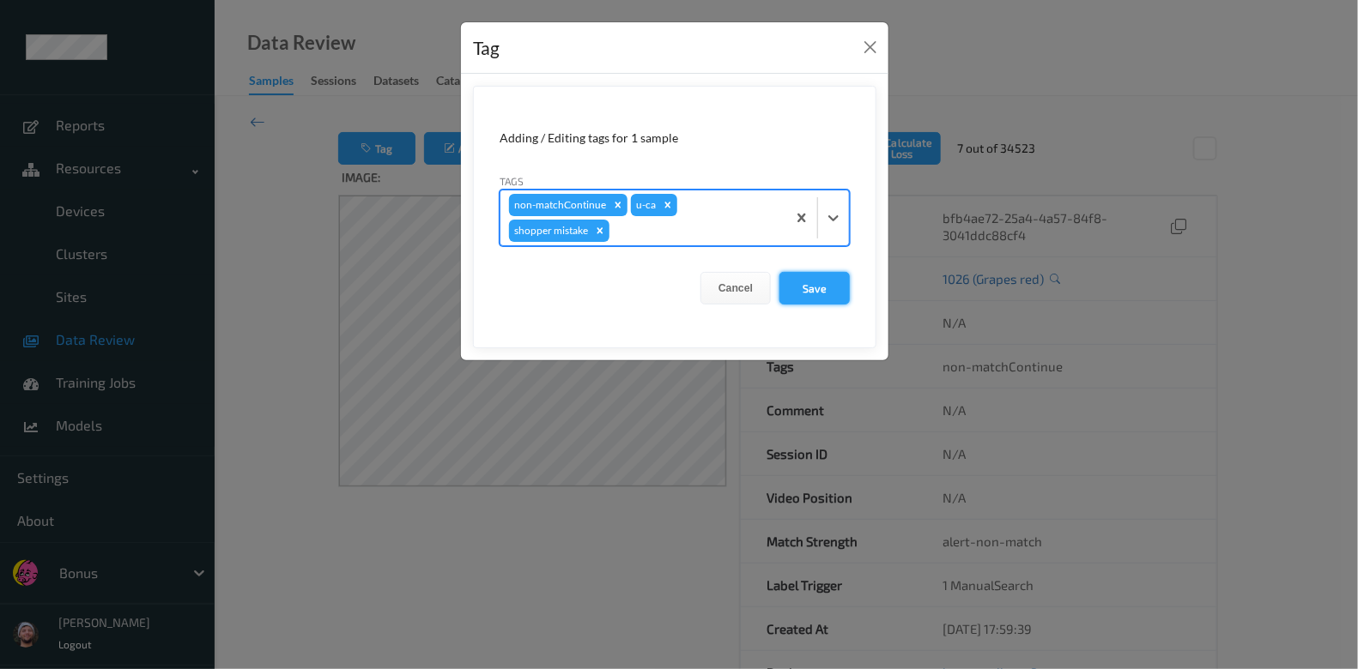
click at [826, 273] on button "Save" at bounding box center [814, 288] width 70 height 33
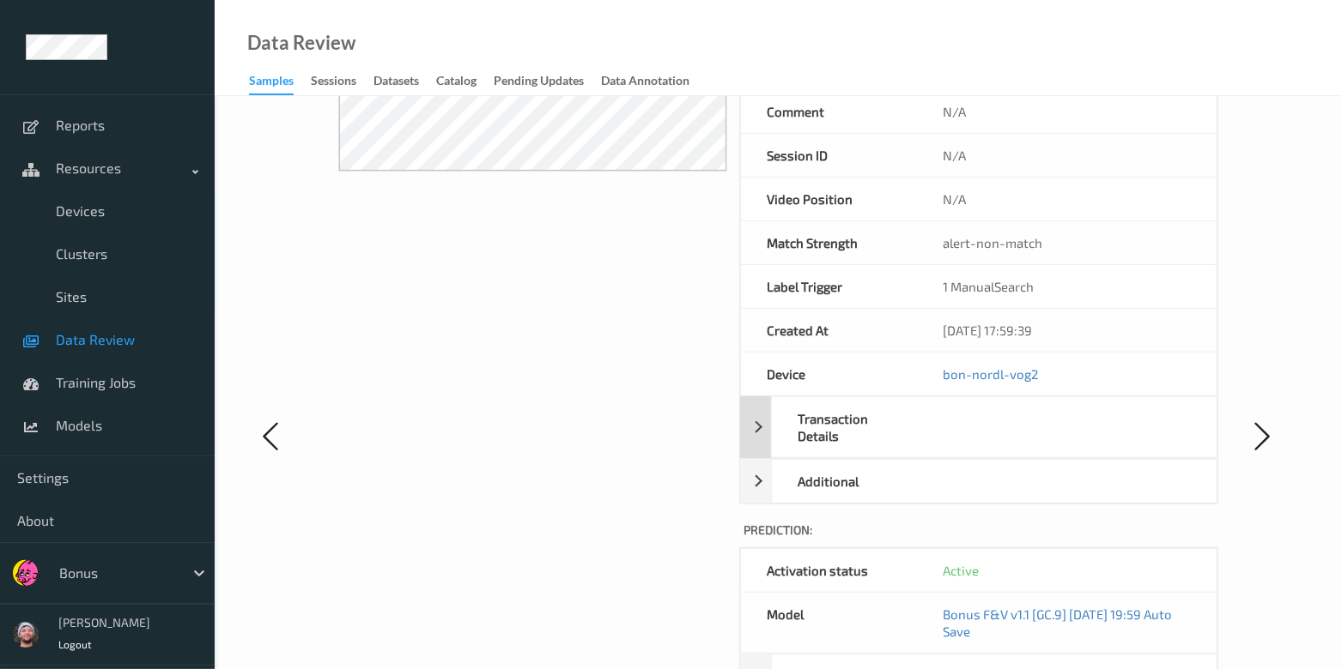
scroll to position [322, 0]
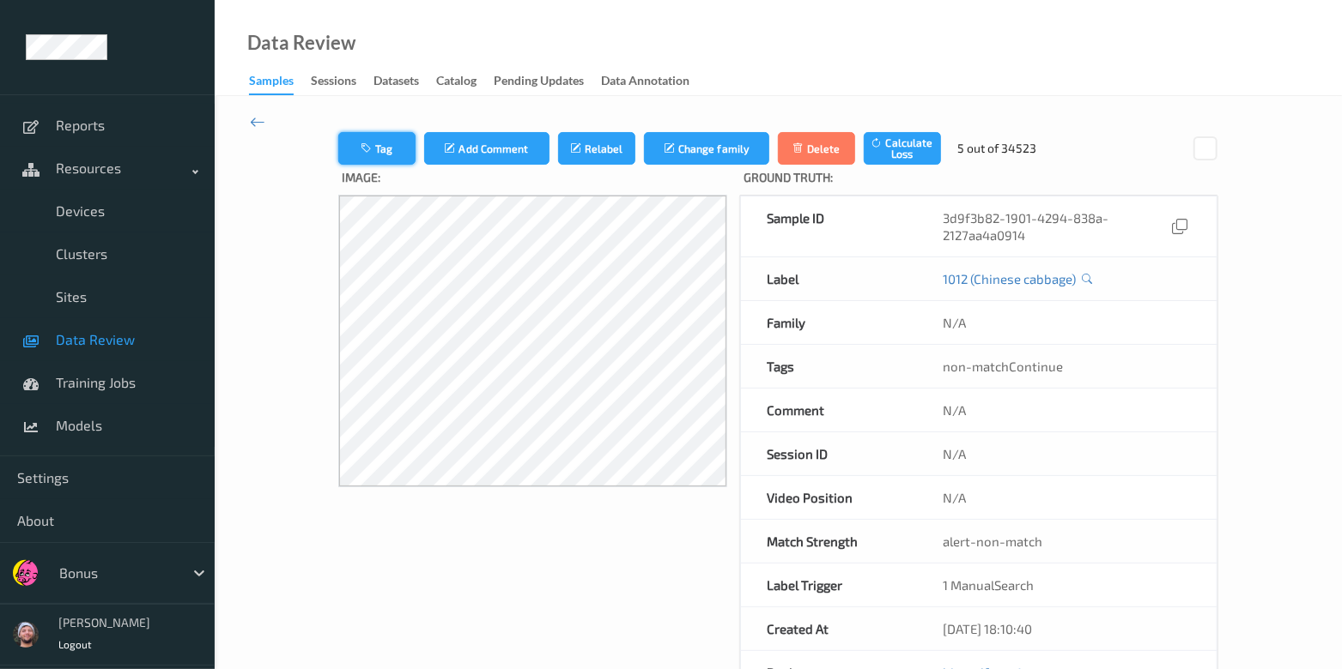
click at [362, 138] on button "Tag" at bounding box center [376, 148] width 77 height 33
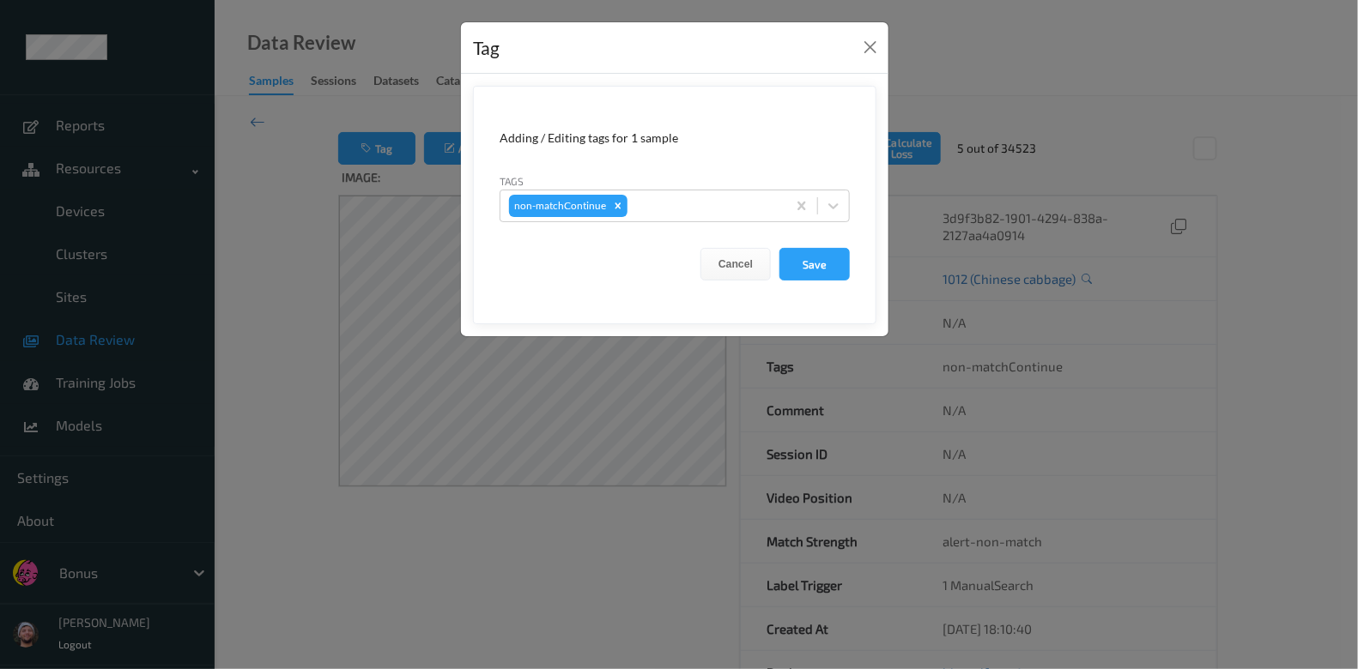
click at [838, 492] on div "Tag Adding / Editing tags for 1 sample Tags non-matchContinue Cancel Save" at bounding box center [679, 334] width 1358 height 669
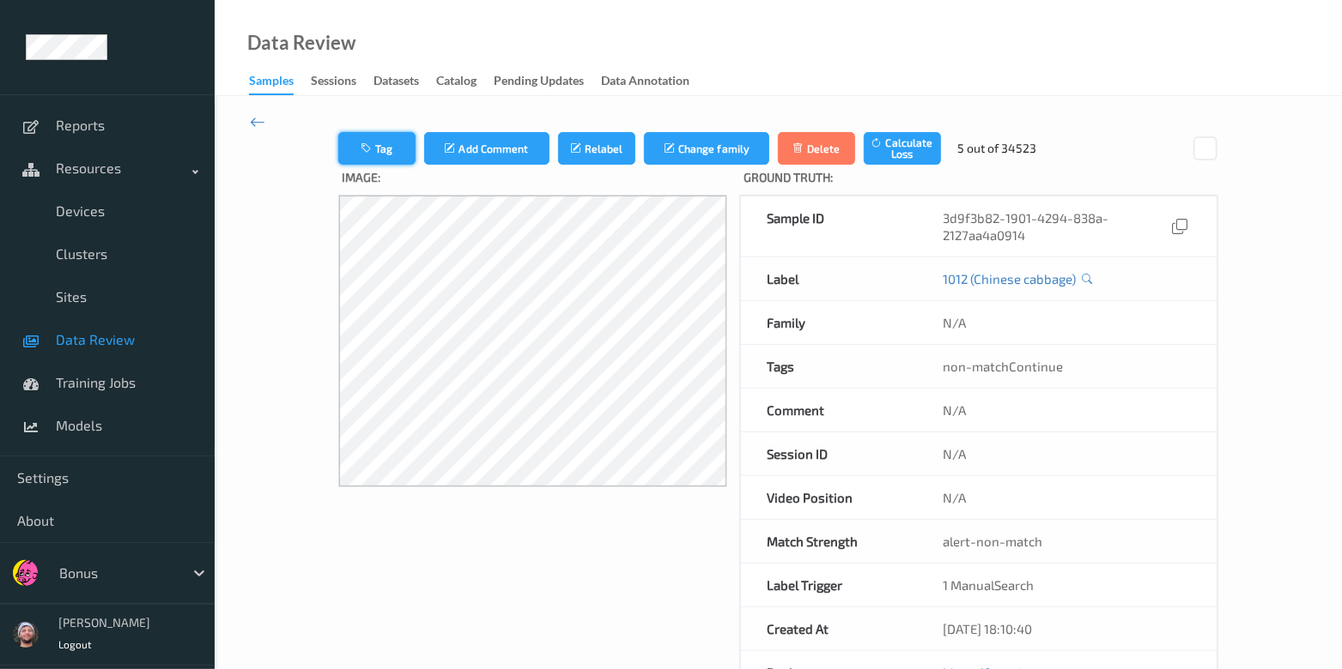
click at [395, 150] on button "Tag" at bounding box center [376, 148] width 77 height 33
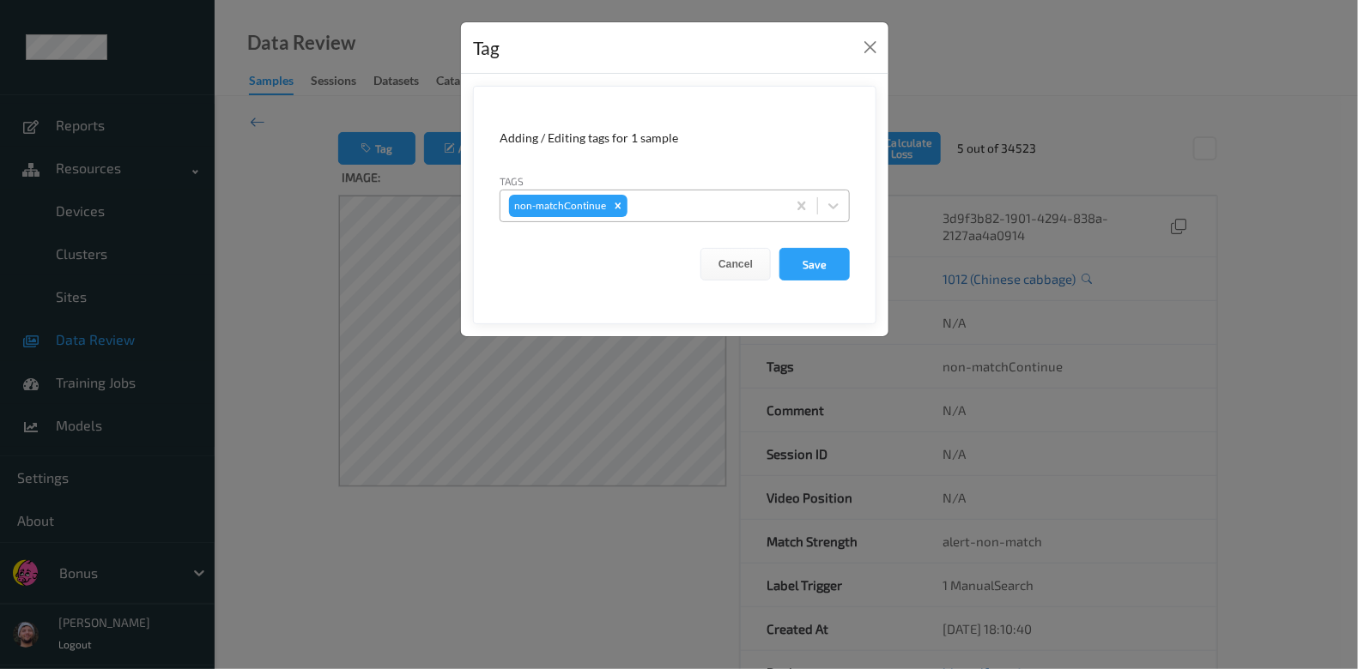
click at [727, 206] on div at bounding box center [704, 206] width 147 height 21
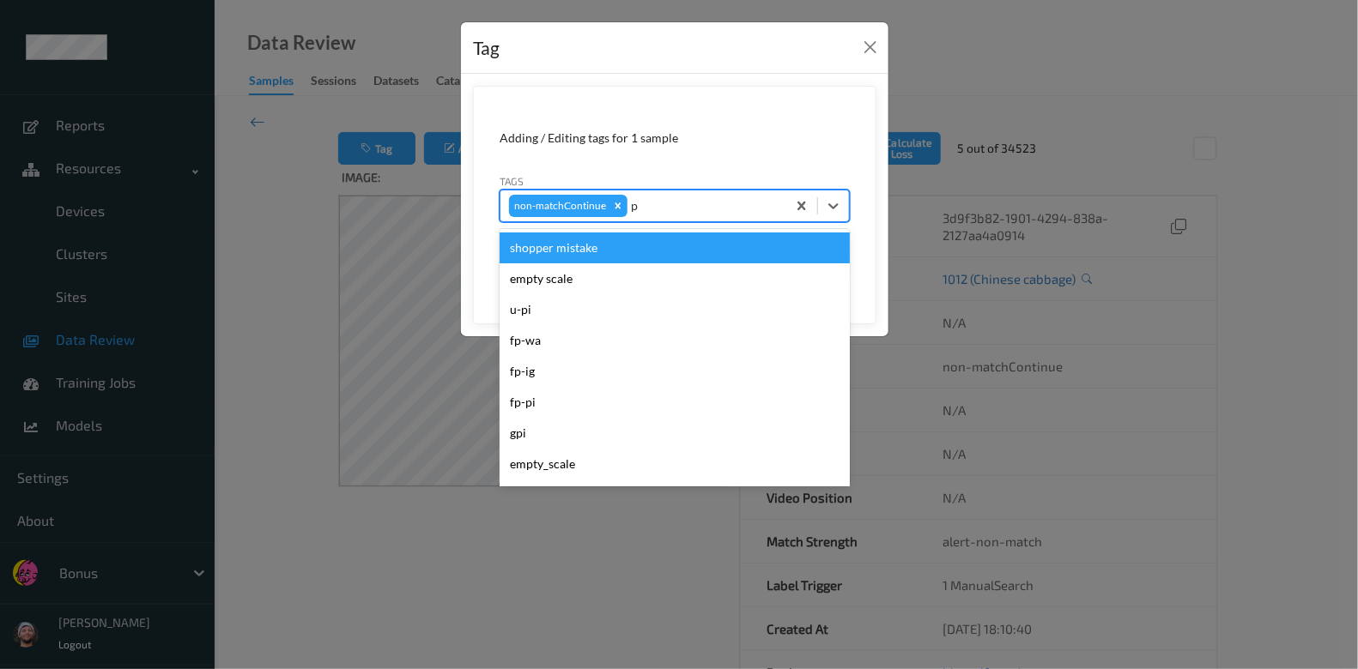
type input "pi"
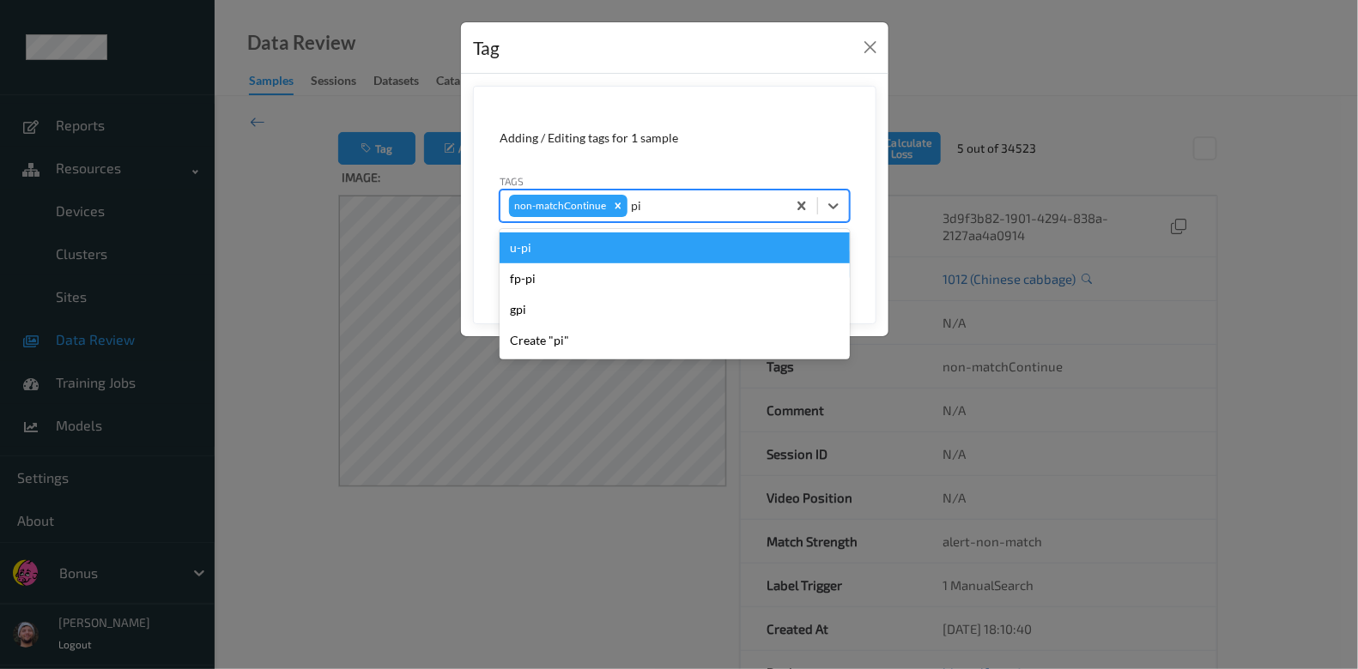
click at [710, 236] on div "u-pi" at bounding box center [675, 248] width 350 height 31
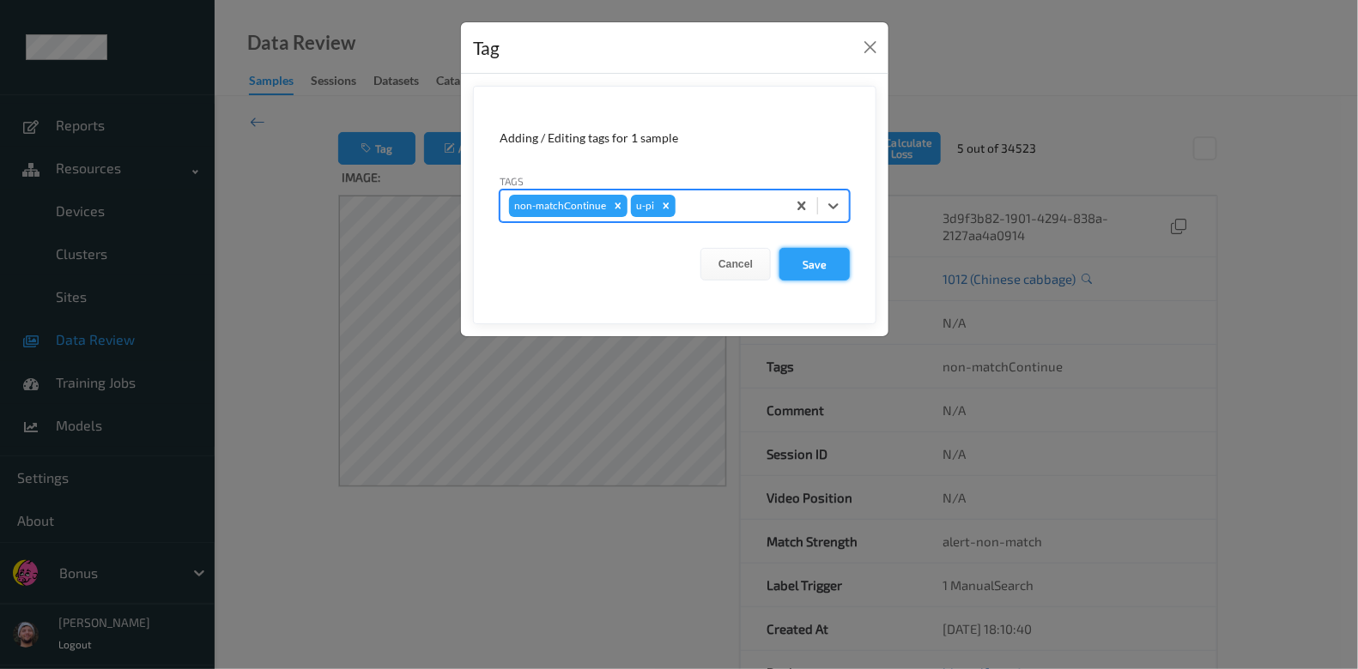
click at [797, 268] on button "Save" at bounding box center [814, 264] width 70 height 33
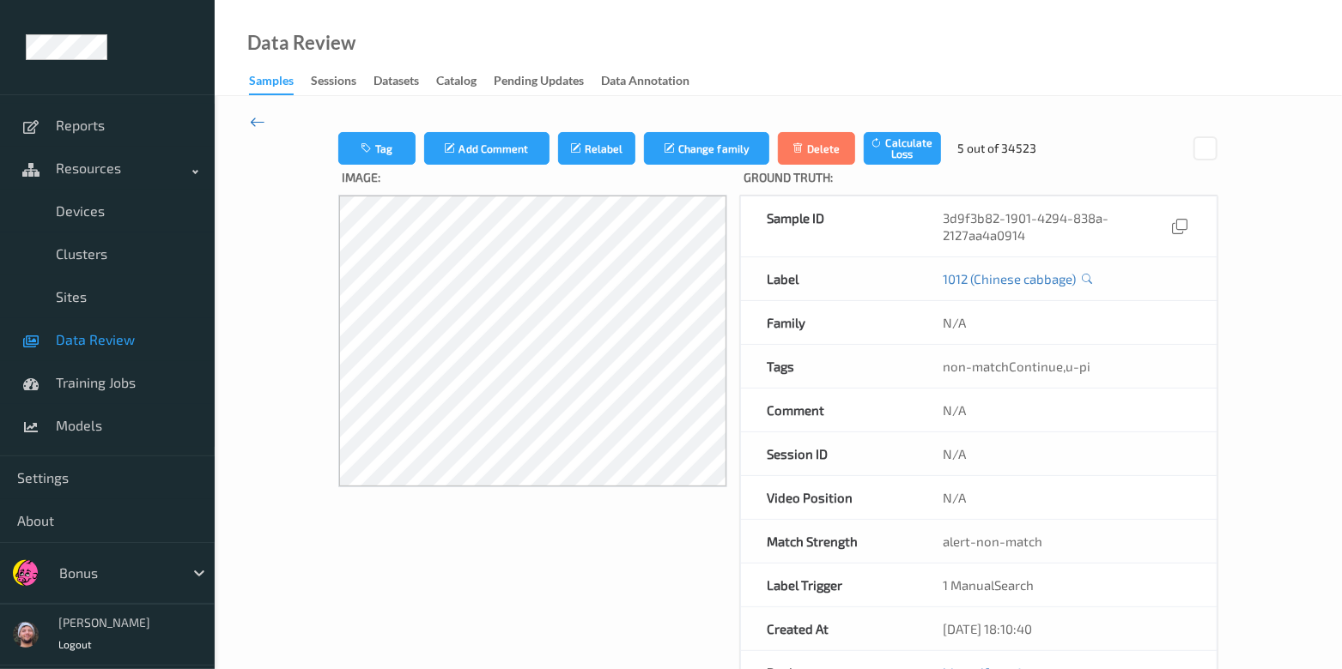
click at [257, 124] on icon at bounding box center [257, 121] width 15 height 19
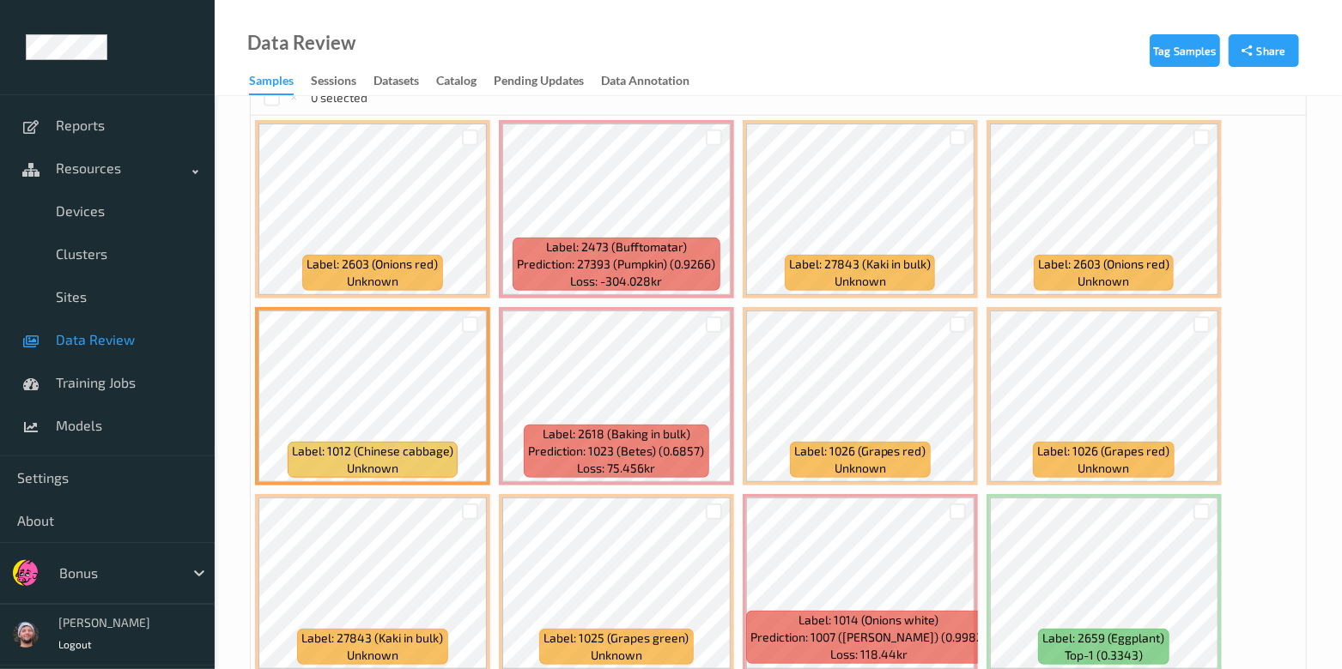
scroll to position [322, 0]
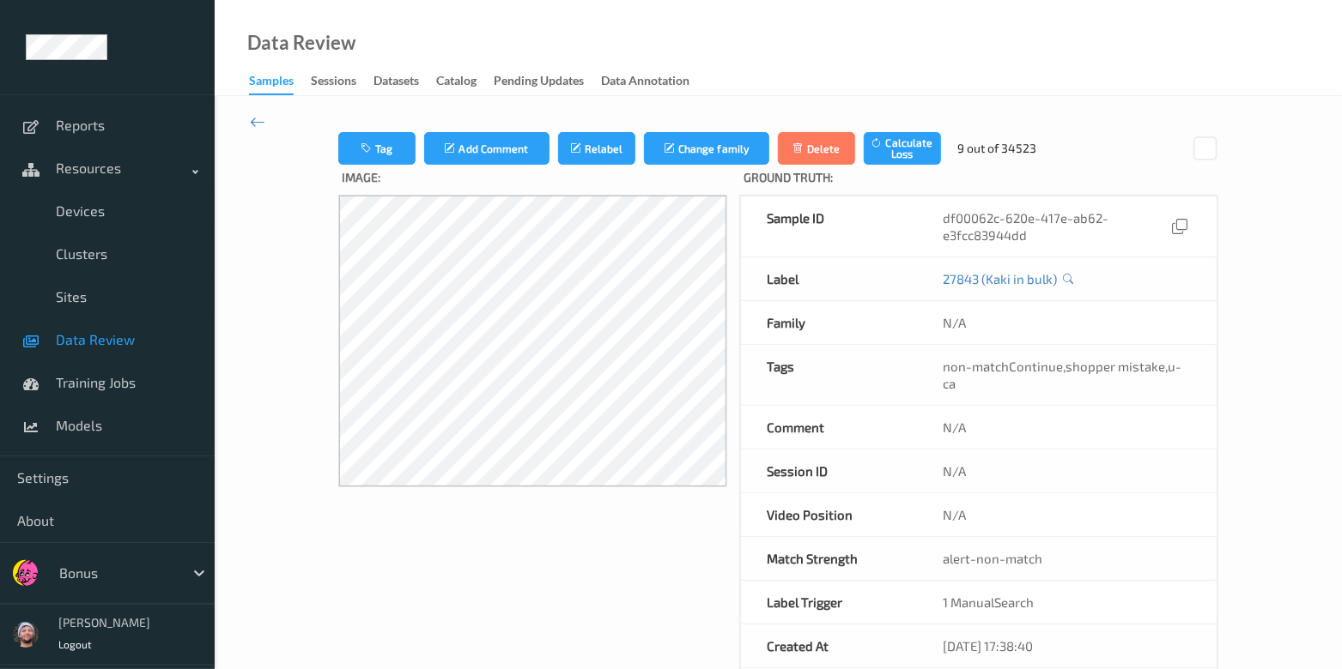
click at [146, 348] on span "Data Review" at bounding box center [127, 339] width 142 height 17
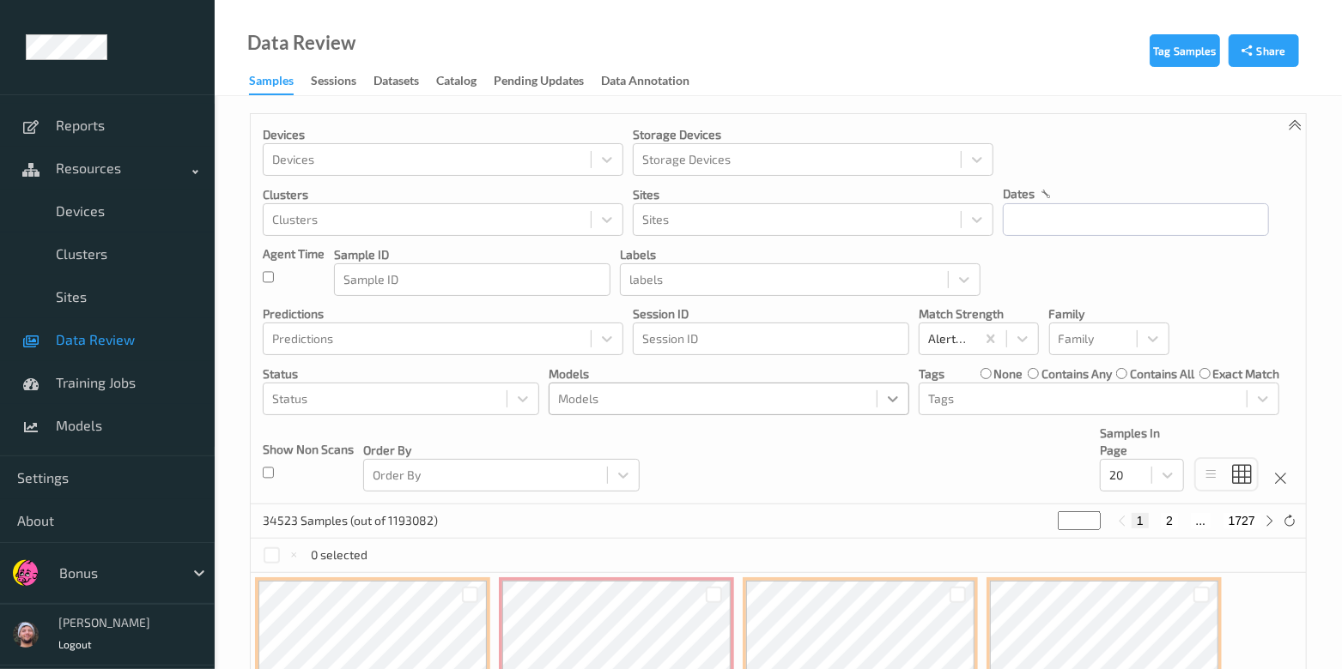
scroll to position [214, 0]
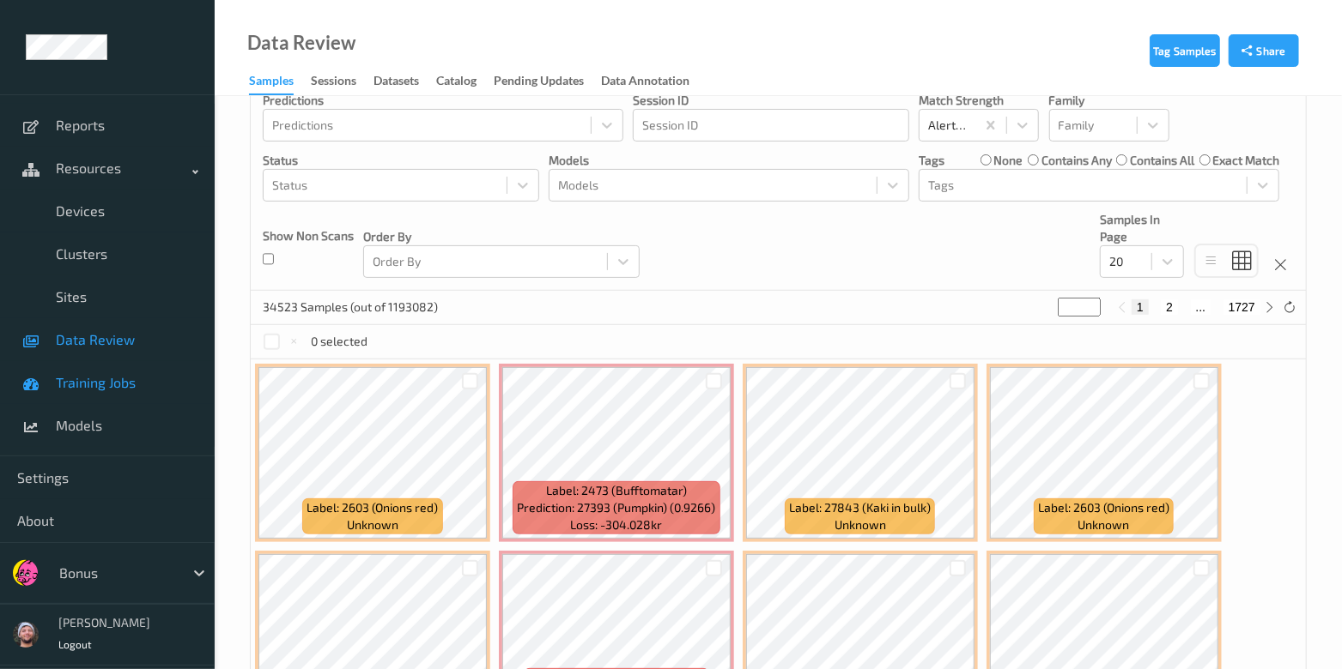
click at [145, 361] on link "Training Jobs" at bounding box center [107, 382] width 215 height 43
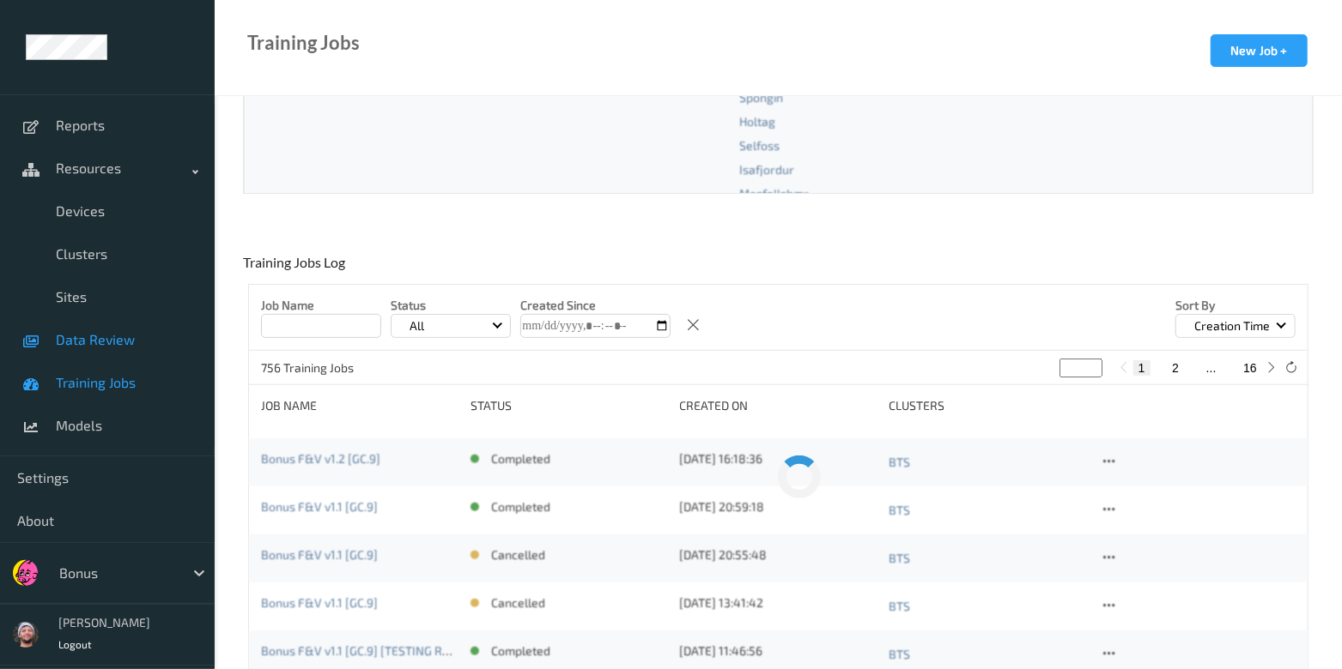
click at [145, 344] on span "Data Review" at bounding box center [127, 339] width 142 height 17
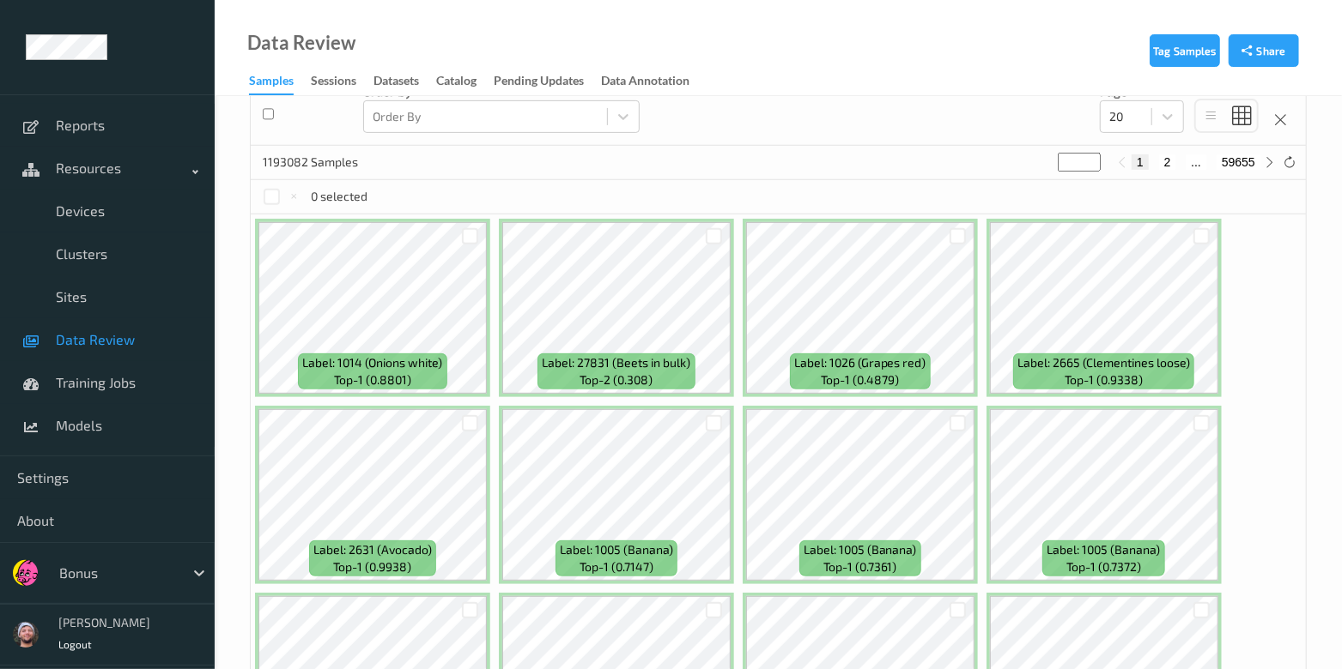
scroll to position [428, 0]
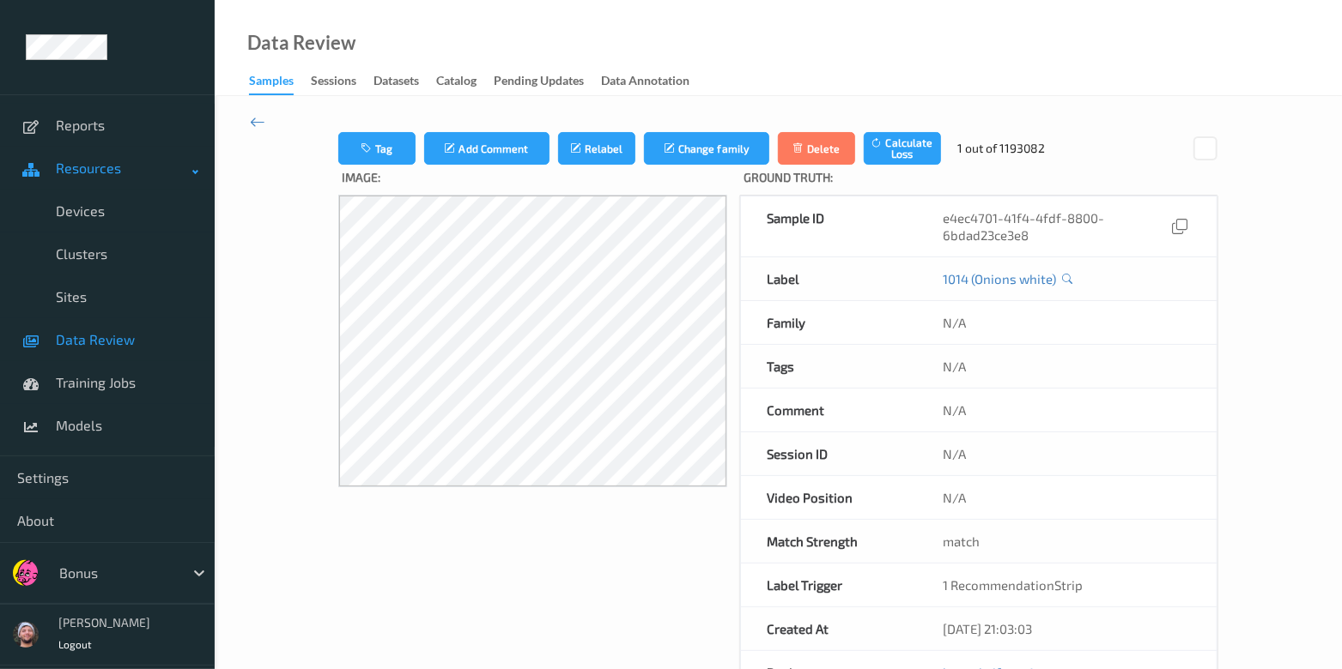
click at [65, 180] on link "Resources" at bounding box center [107, 168] width 215 height 43
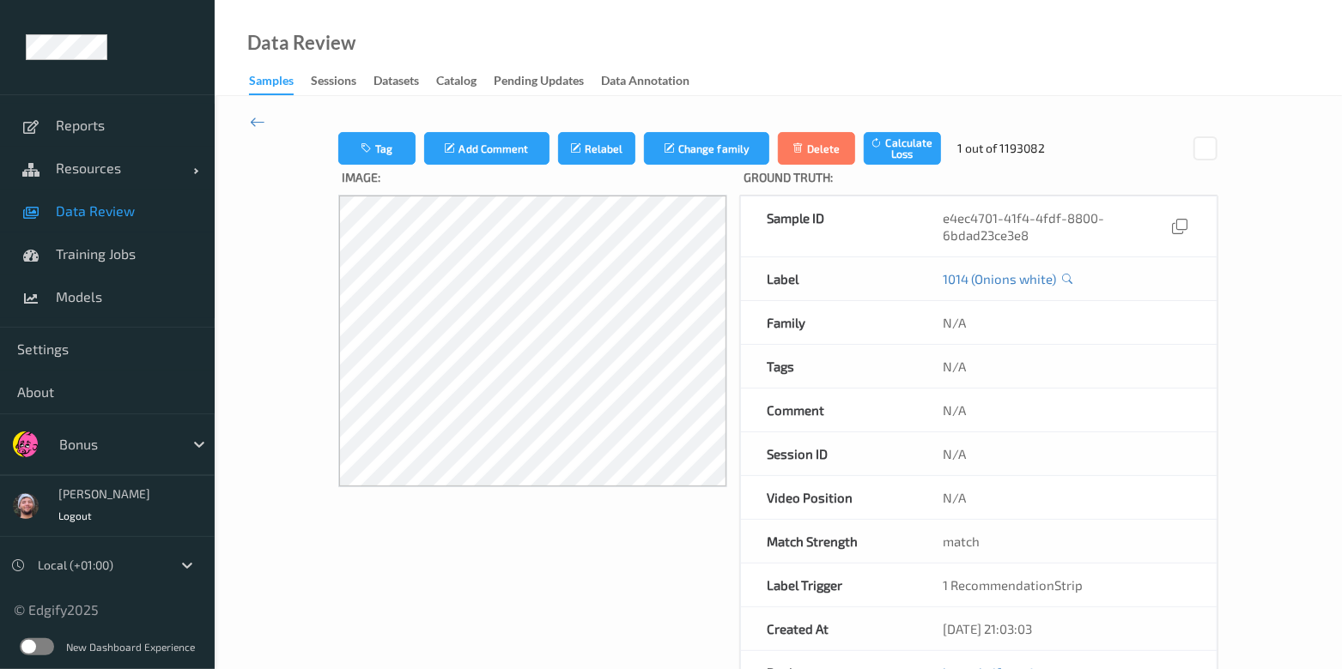
click at [78, 211] on span "Data Review" at bounding box center [127, 211] width 142 height 17
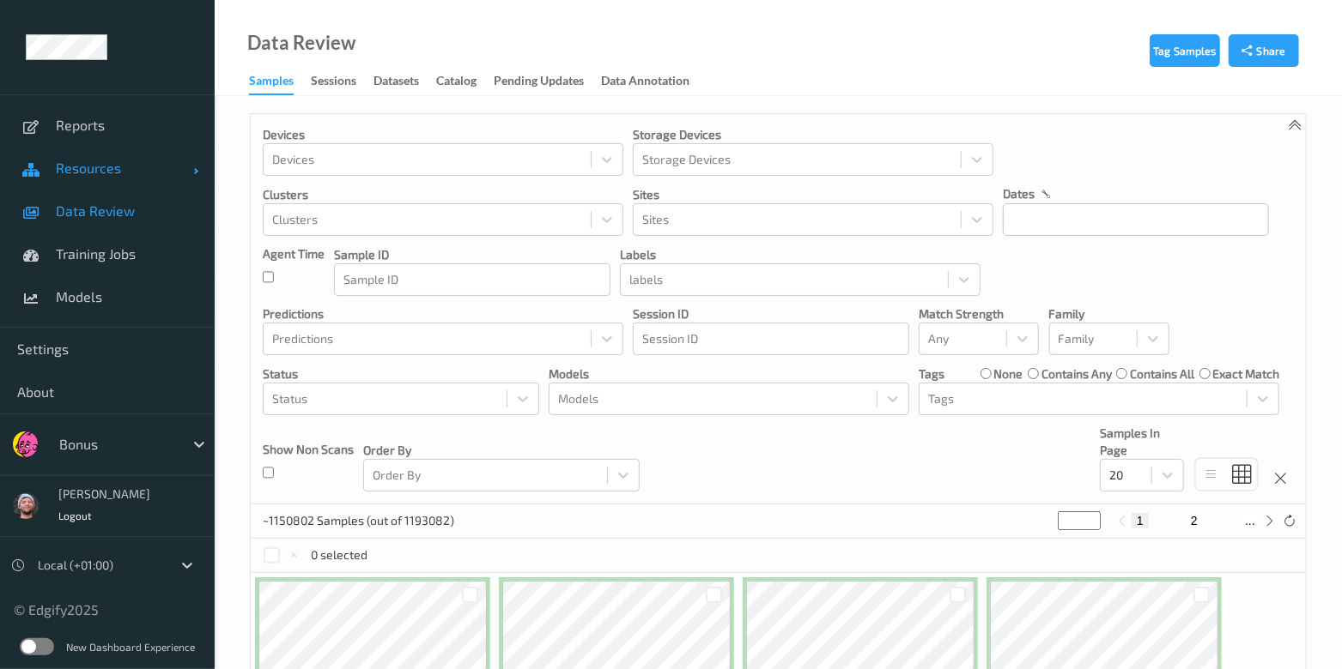
click at [86, 187] on link "Resources" at bounding box center [107, 168] width 215 height 43
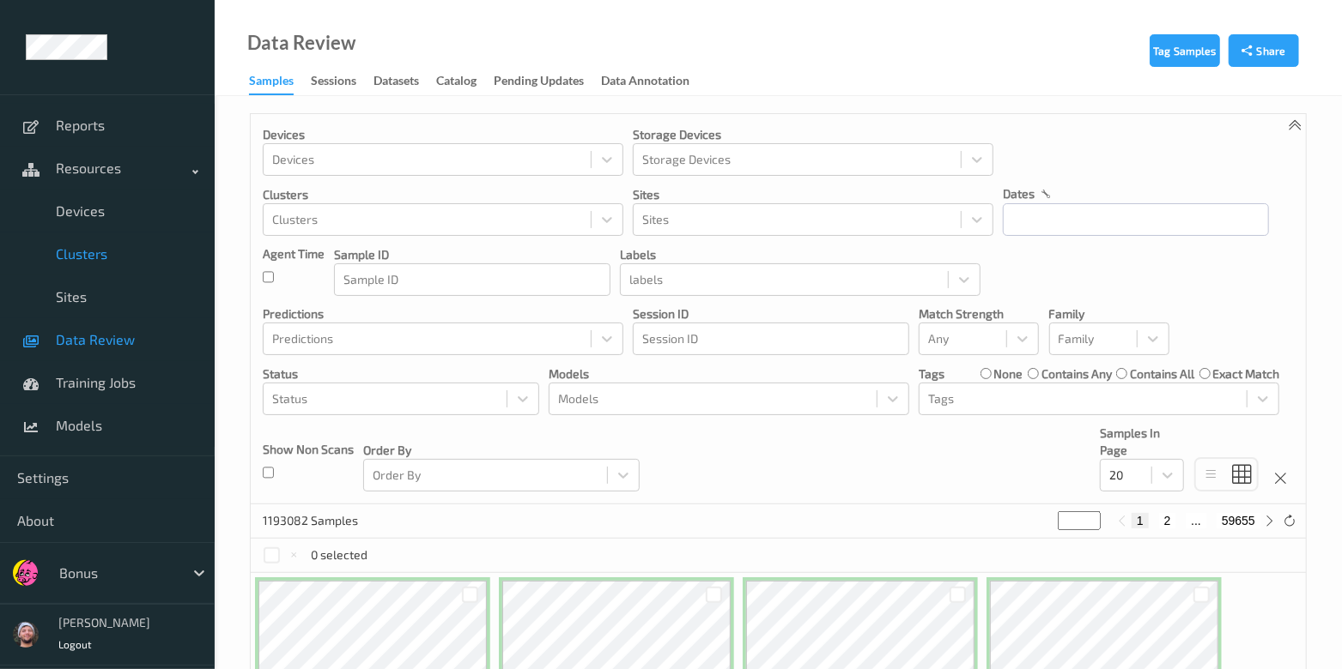
click at [94, 235] on link "Clusters" at bounding box center [107, 254] width 215 height 43
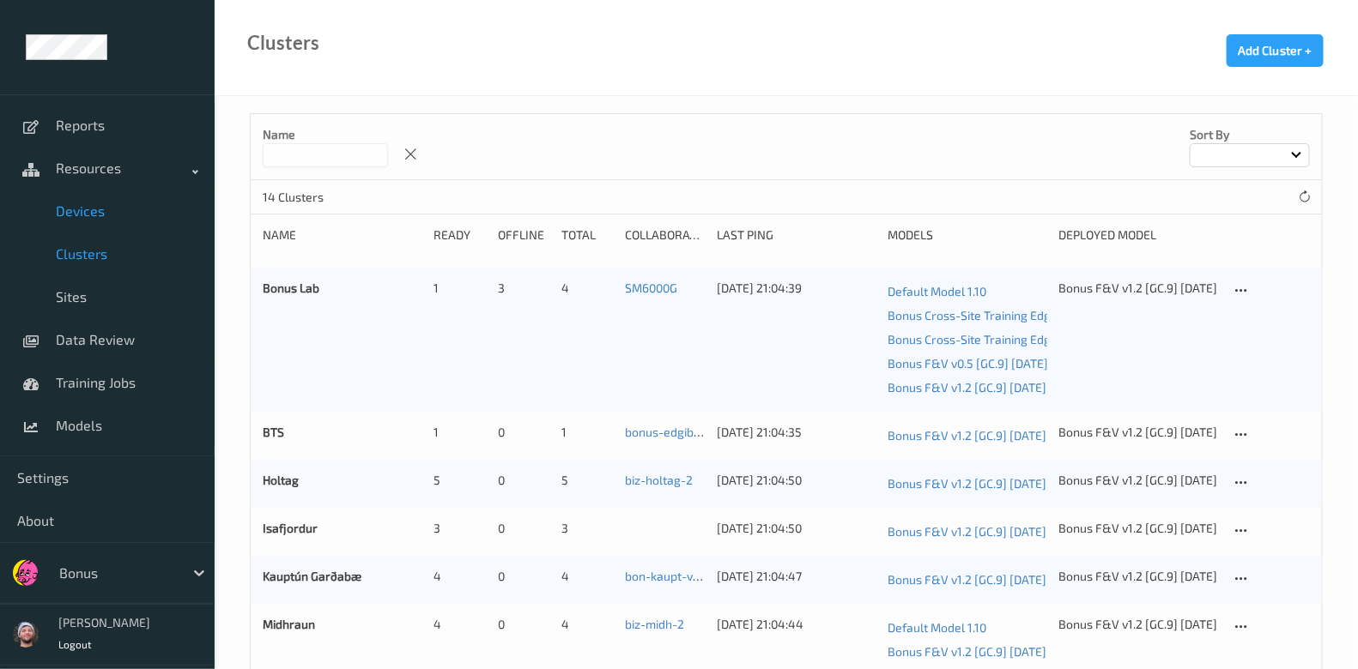
click at [101, 214] on span "Devices" at bounding box center [127, 211] width 142 height 17
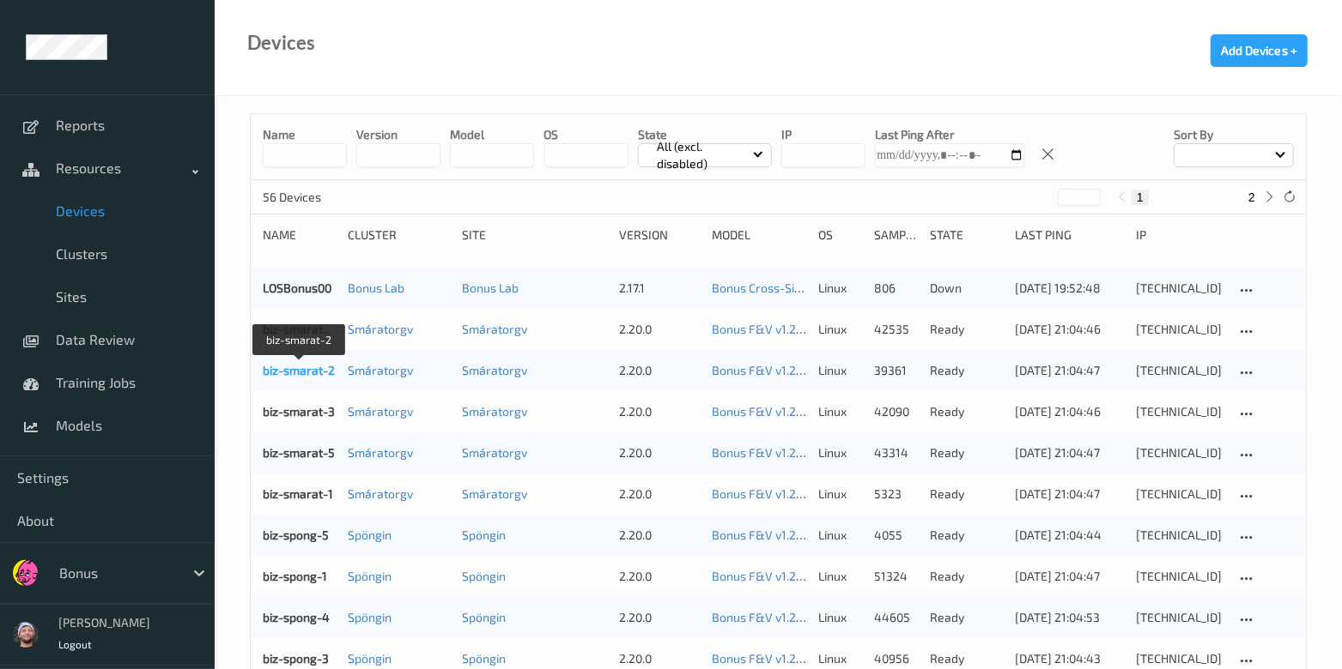
click at [305, 373] on link "biz-smarat-2" at bounding box center [299, 370] width 72 height 15
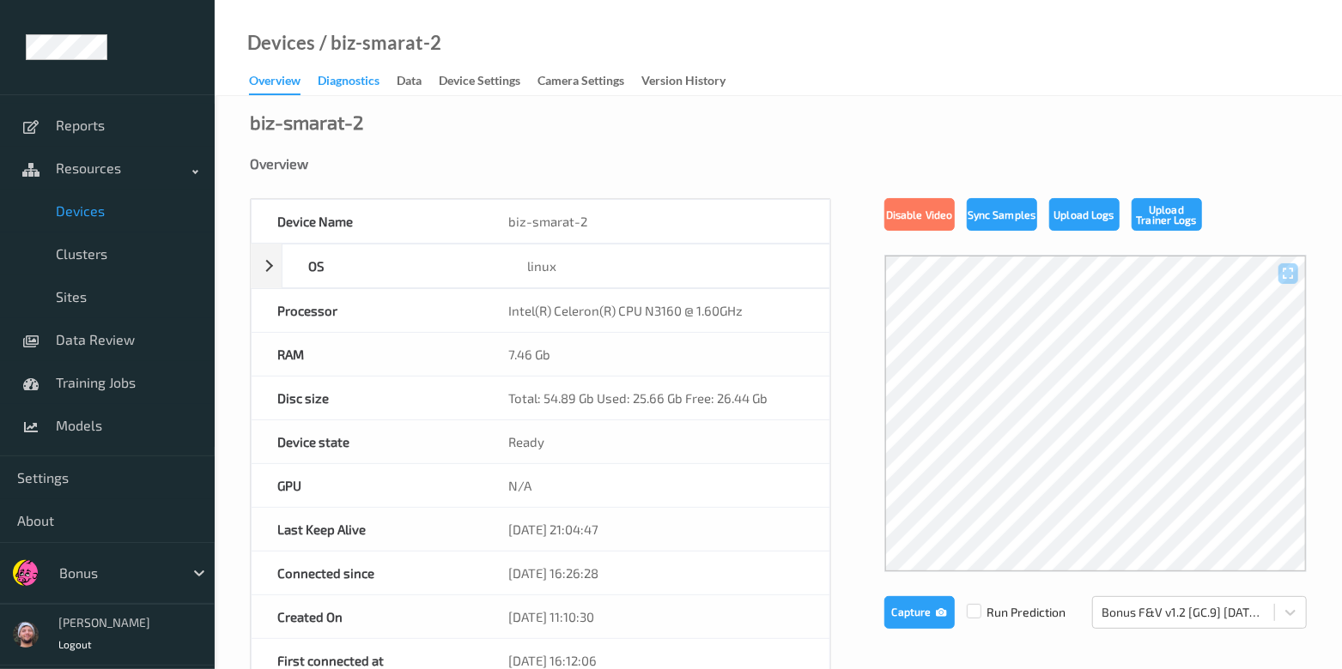
click at [367, 88] on div "Diagnostics" at bounding box center [349, 82] width 62 height 21
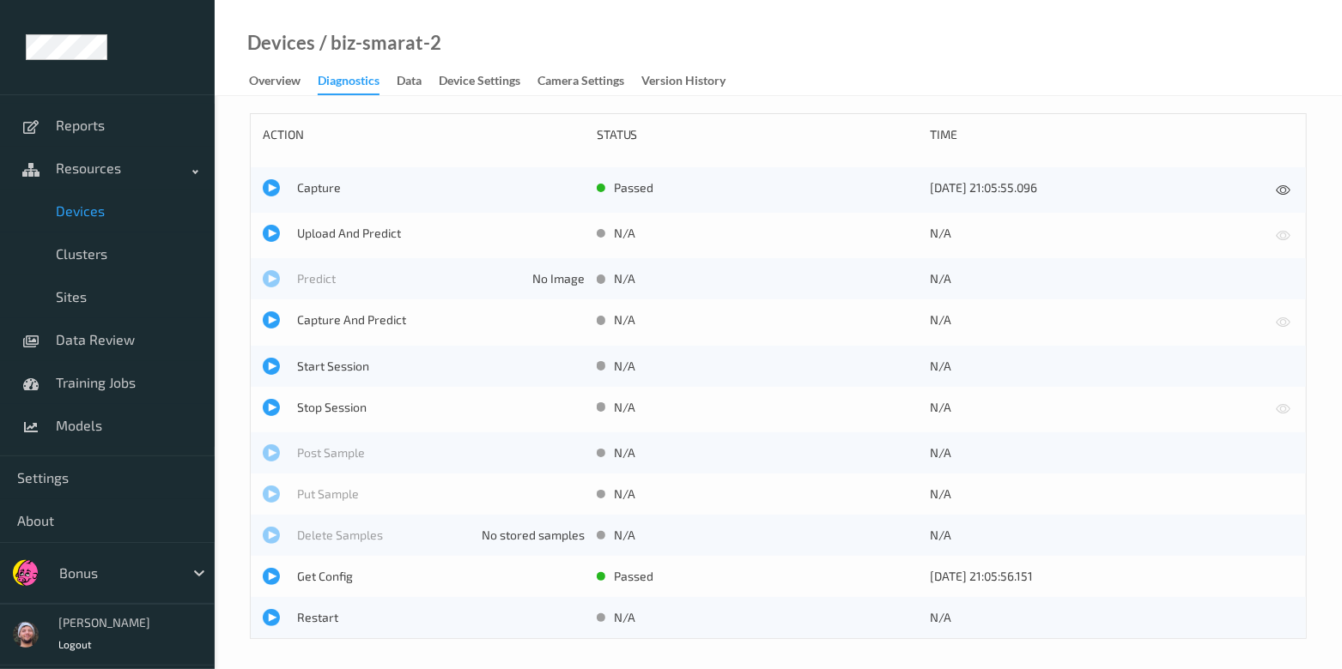
click at [353, 250] on div "Upload And Predict N/A N/A" at bounding box center [778, 235] width 1055 height 45
click at [353, 238] on span "Upload And Predict" at bounding box center [441, 233] width 288 height 17
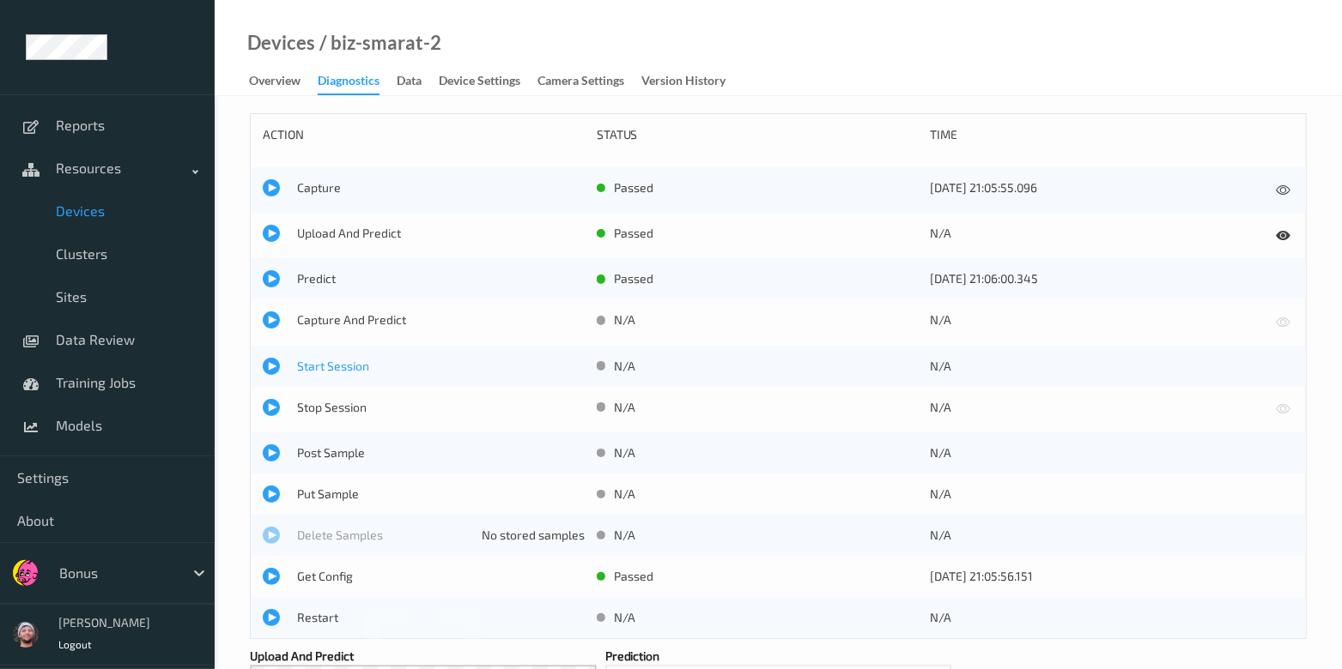
scroll to position [362, 0]
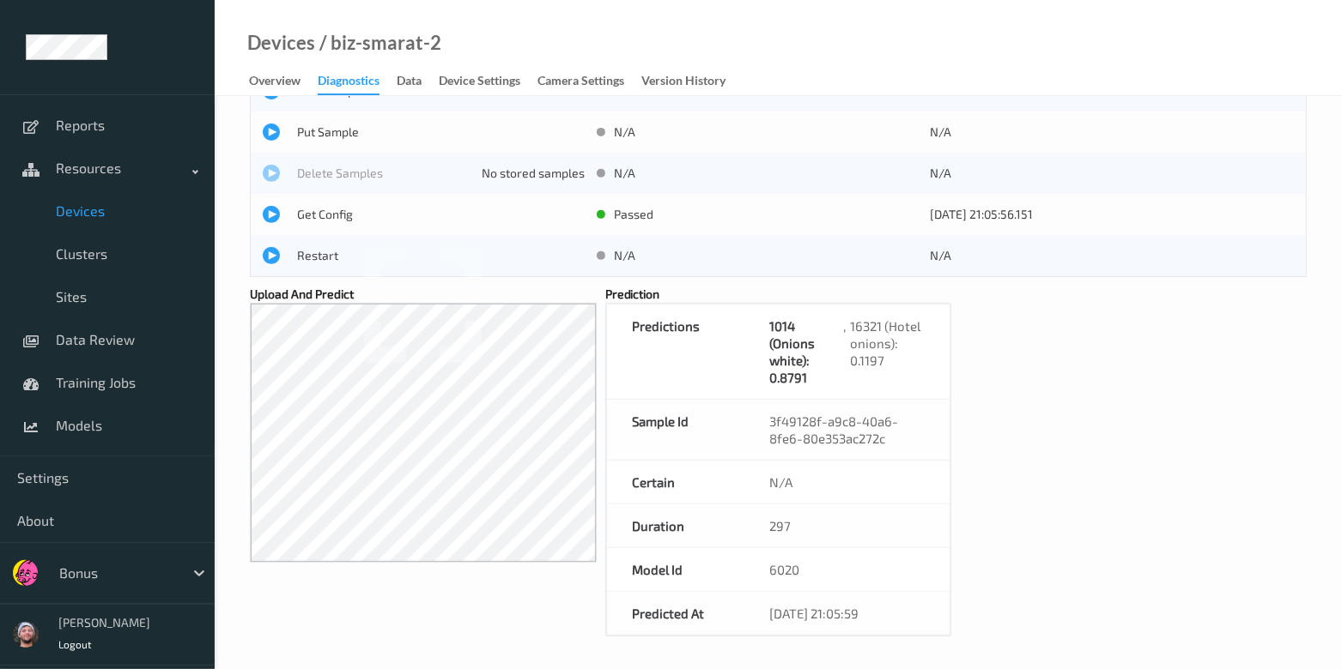
click at [117, 217] on span "Devices" at bounding box center [127, 211] width 142 height 17
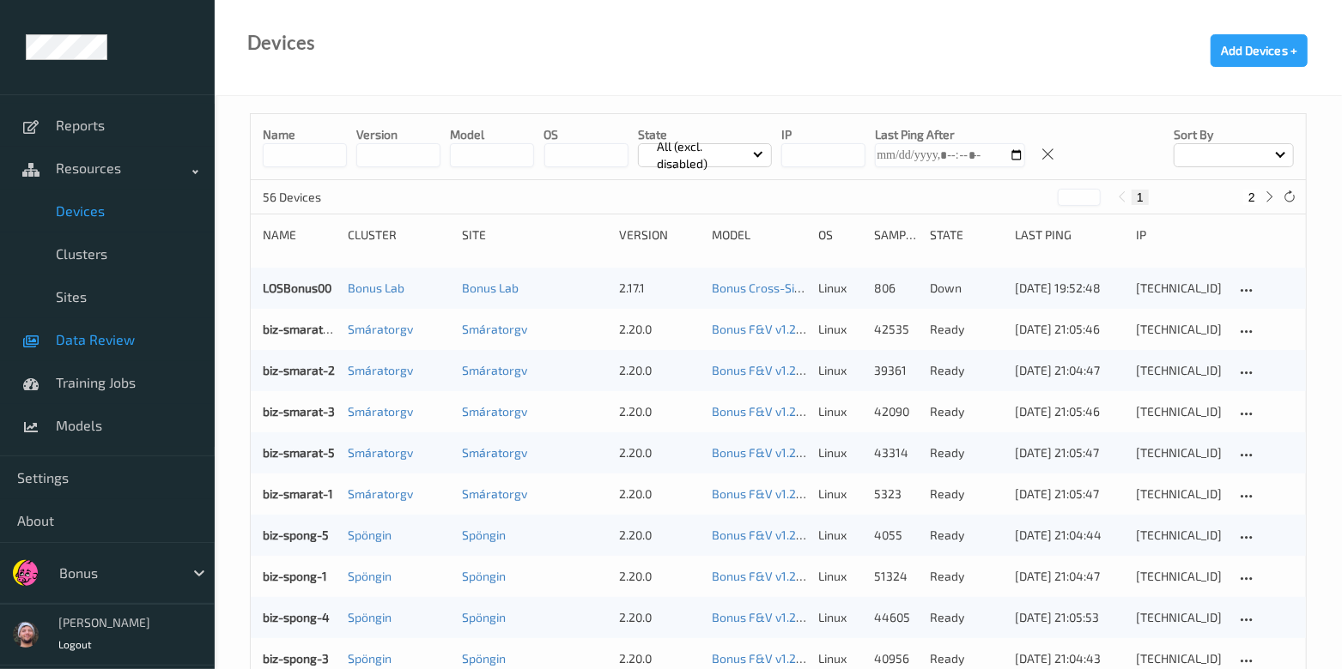
click at [143, 350] on link "Data Review" at bounding box center [107, 339] width 215 height 43
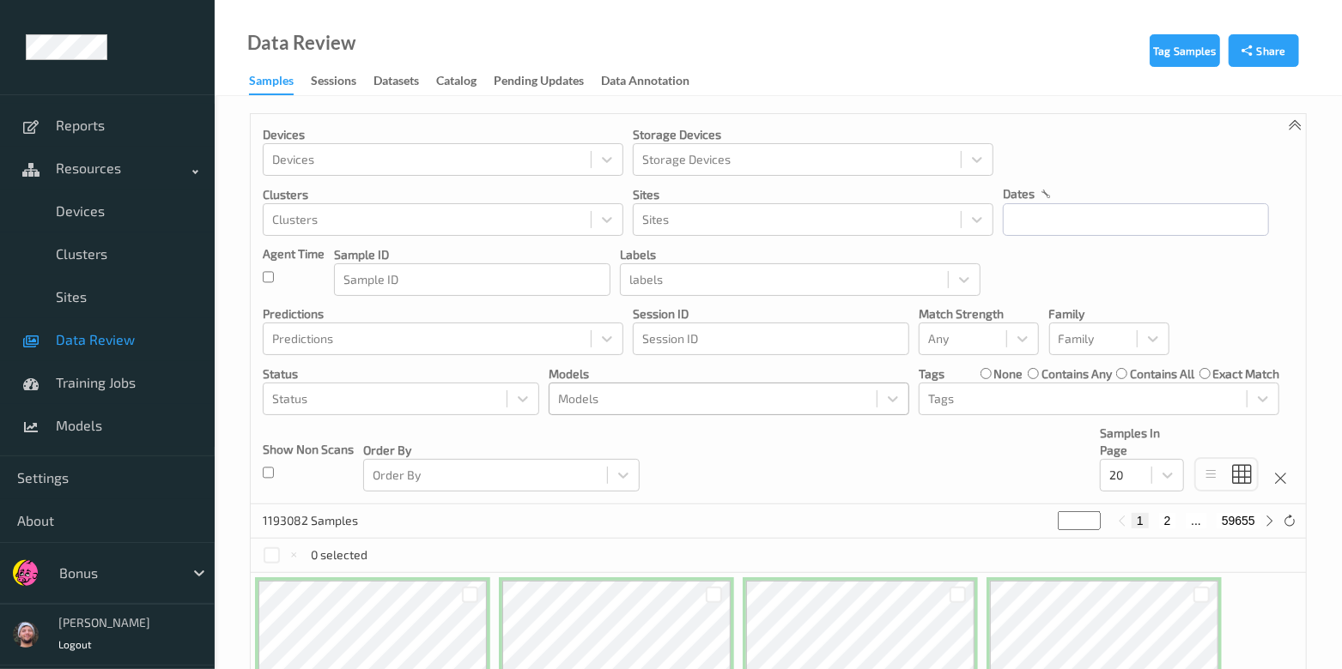
click at [729, 383] on div "Models Models" at bounding box center [728, 391] width 360 height 50
click at [727, 385] on div "Models" at bounding box center [712, 398] width 327 height 27
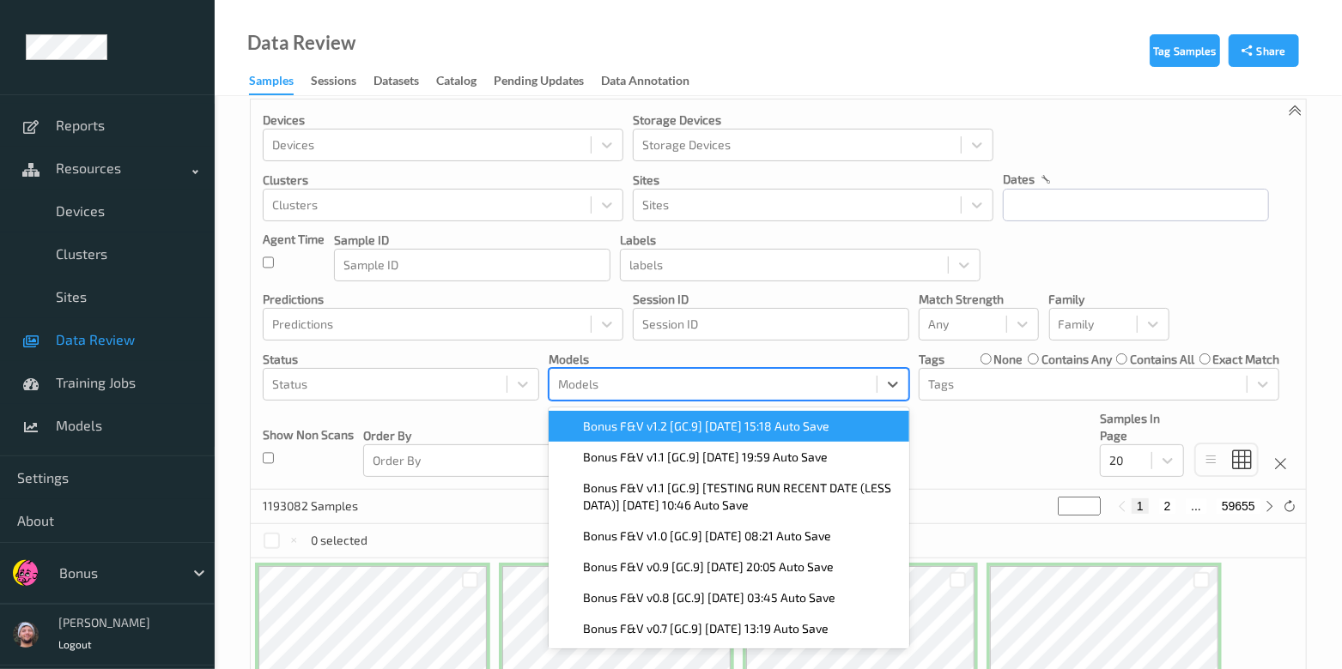
scroll to position [15, 0]
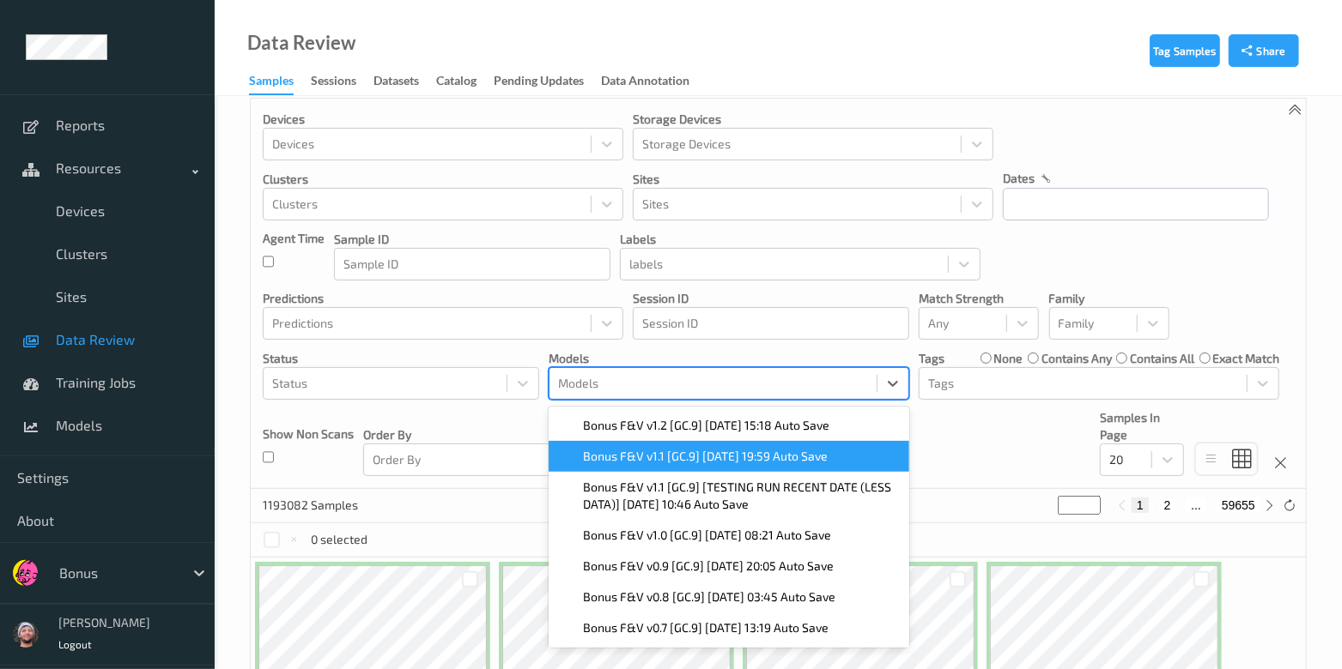
click at [669, 443] on div "Bonus F&V v1.1 [GC.9] 2025-10-08 19:59 Auto Save" at bounding box center [728, 456] width 360 height 31
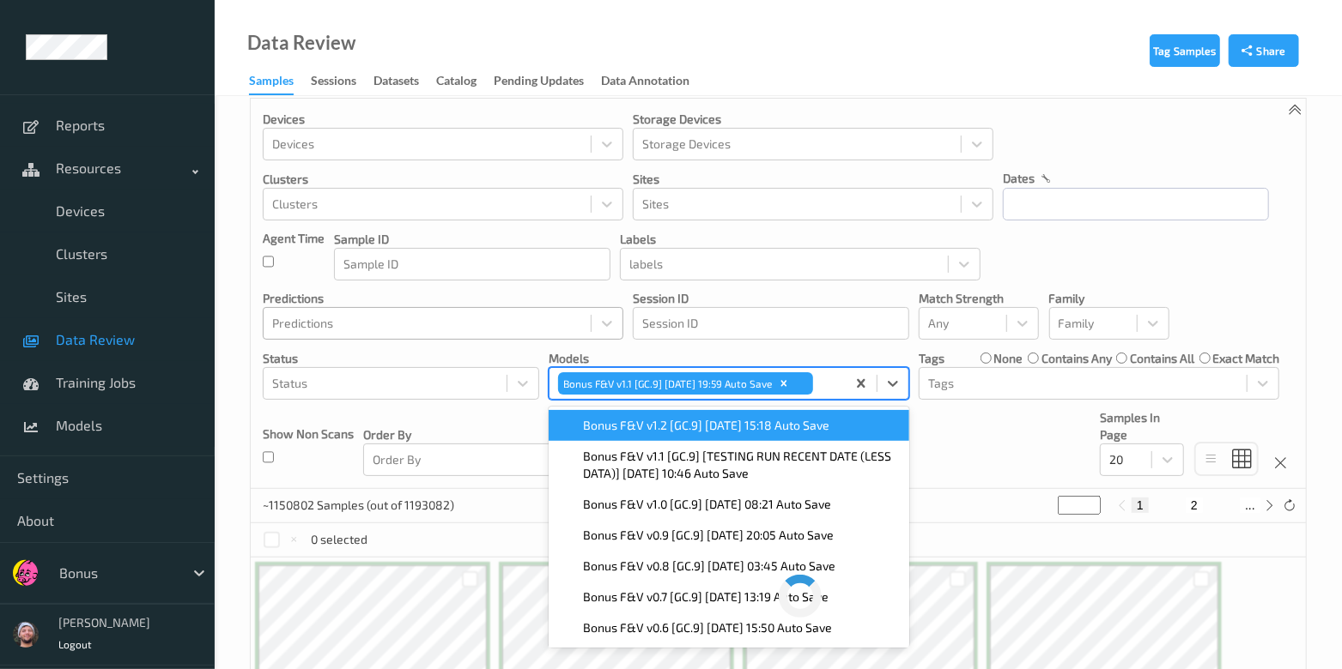
click at [480, 323] on div at bounding box center [427, 323] width 310 height 21
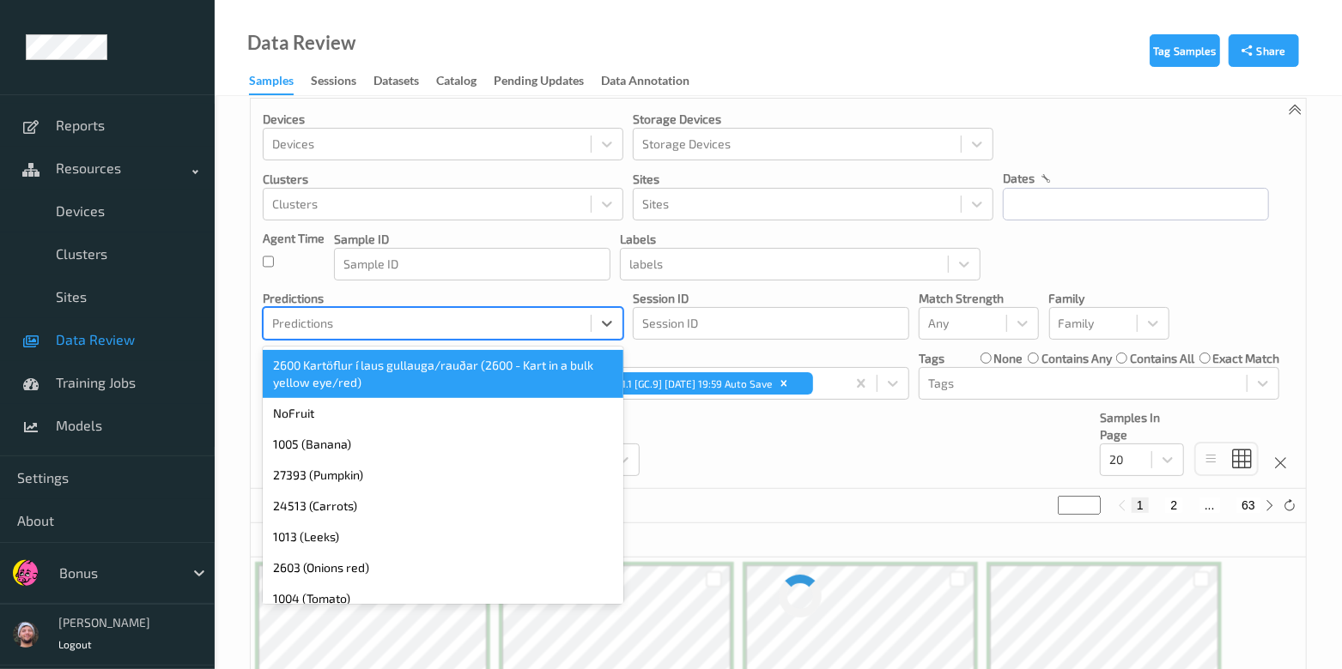
click at [395, 322] on div at bounding box center [427, 323] width 310 height 21
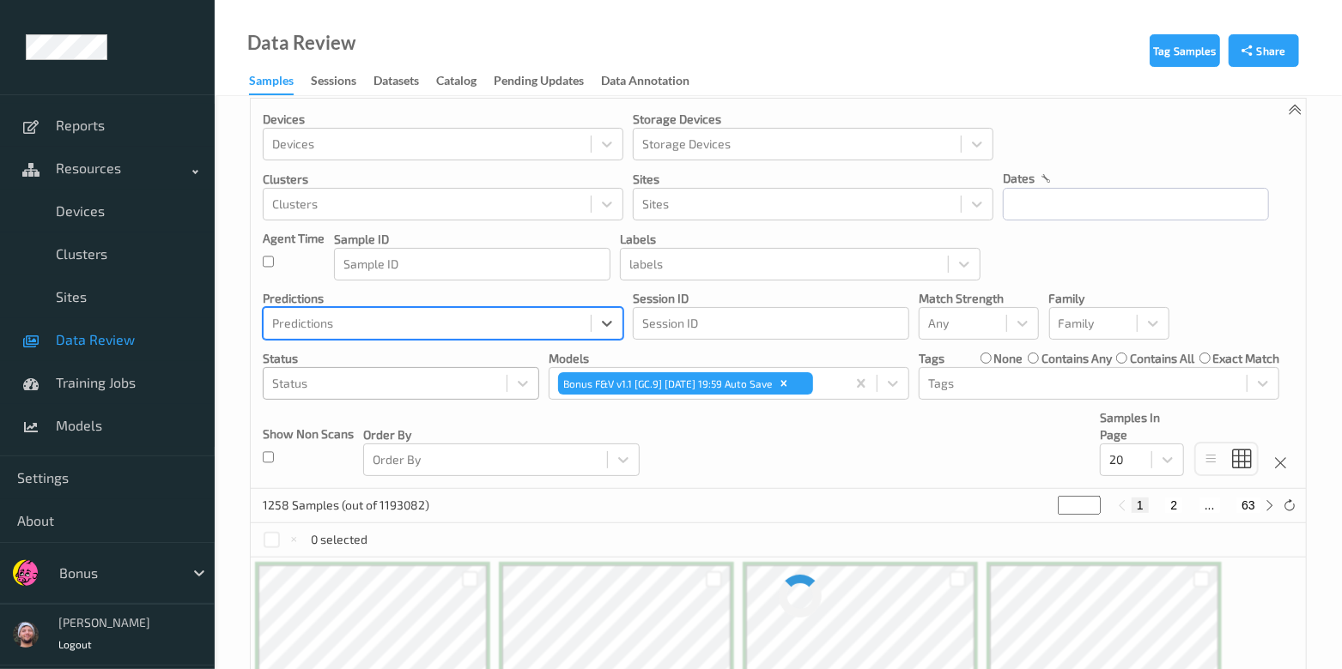
click at [352, 396] on div "Status" at bounding box center [385, 383] width 243 height 27
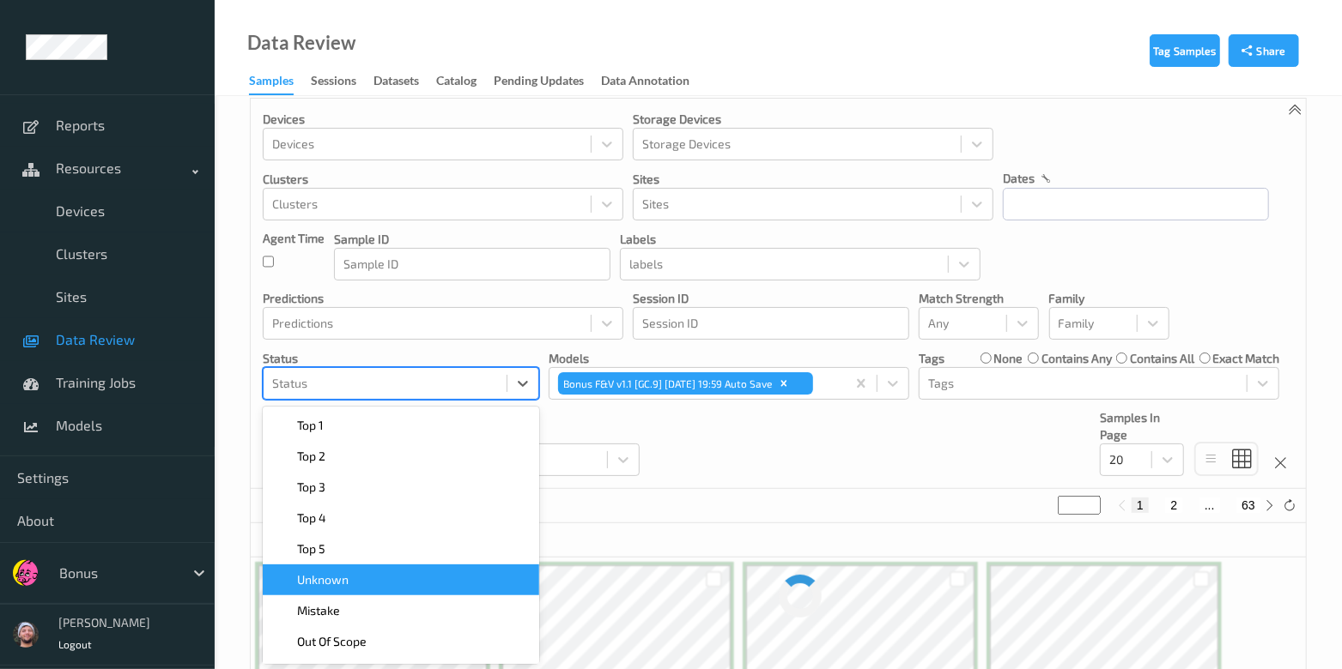
click at [391, 586] on div "Unknown" at bounding box center [401, 580] width 256 height 17
click at [784, 443] on div "Devices Devices Storage Devices Storage Devices Clusters Clusters Sites Sites d…" at bounding box center [778, 294] width 1055 height 391
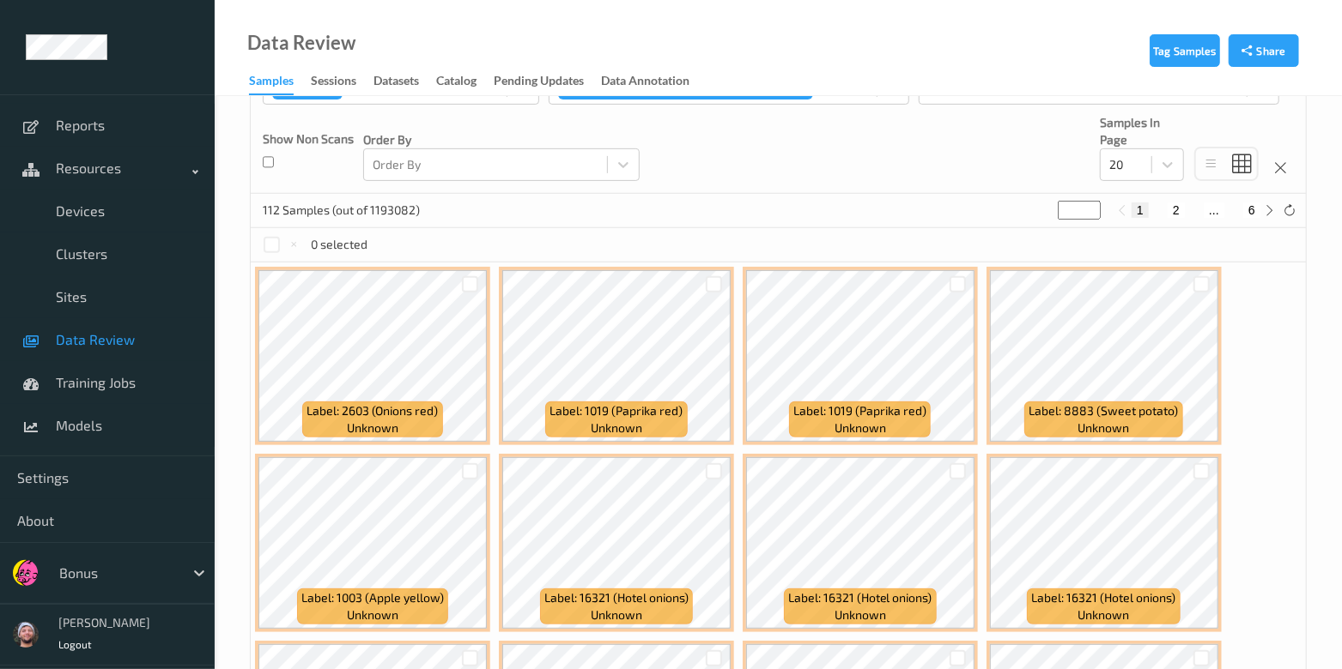
scroll to position [258, 0]
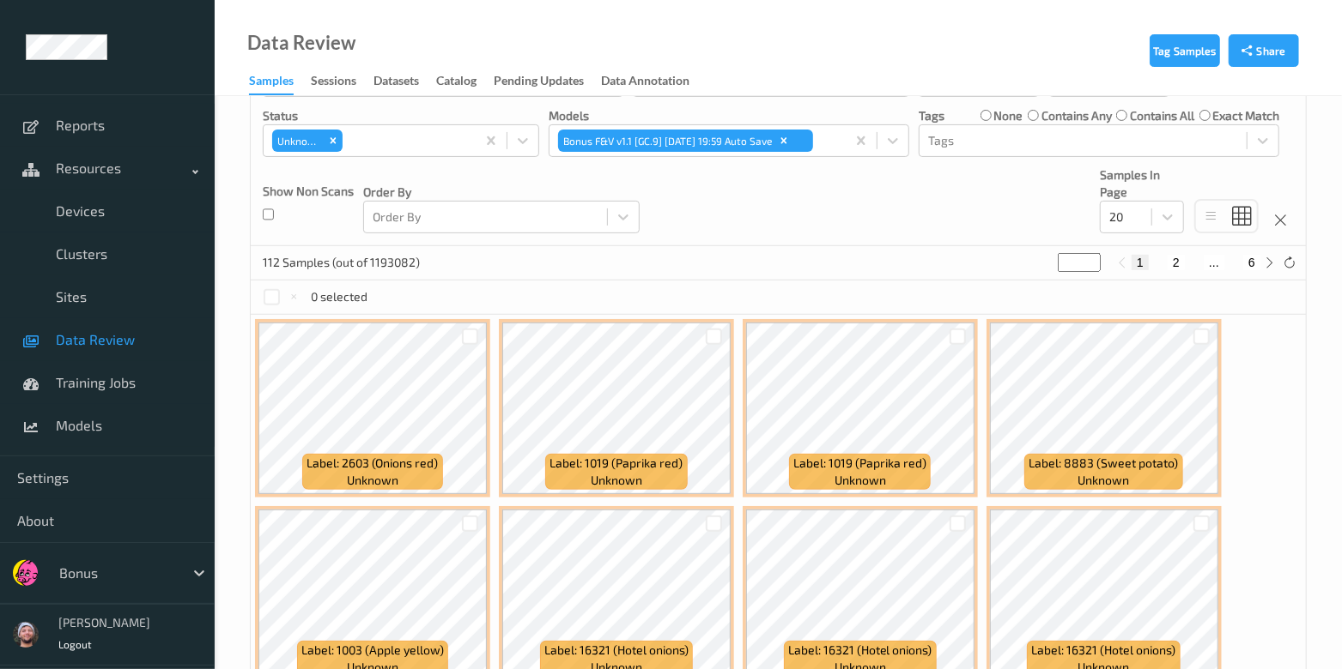
click at [133, 565] on div at bounding box center [117, 573] width 116 height 21
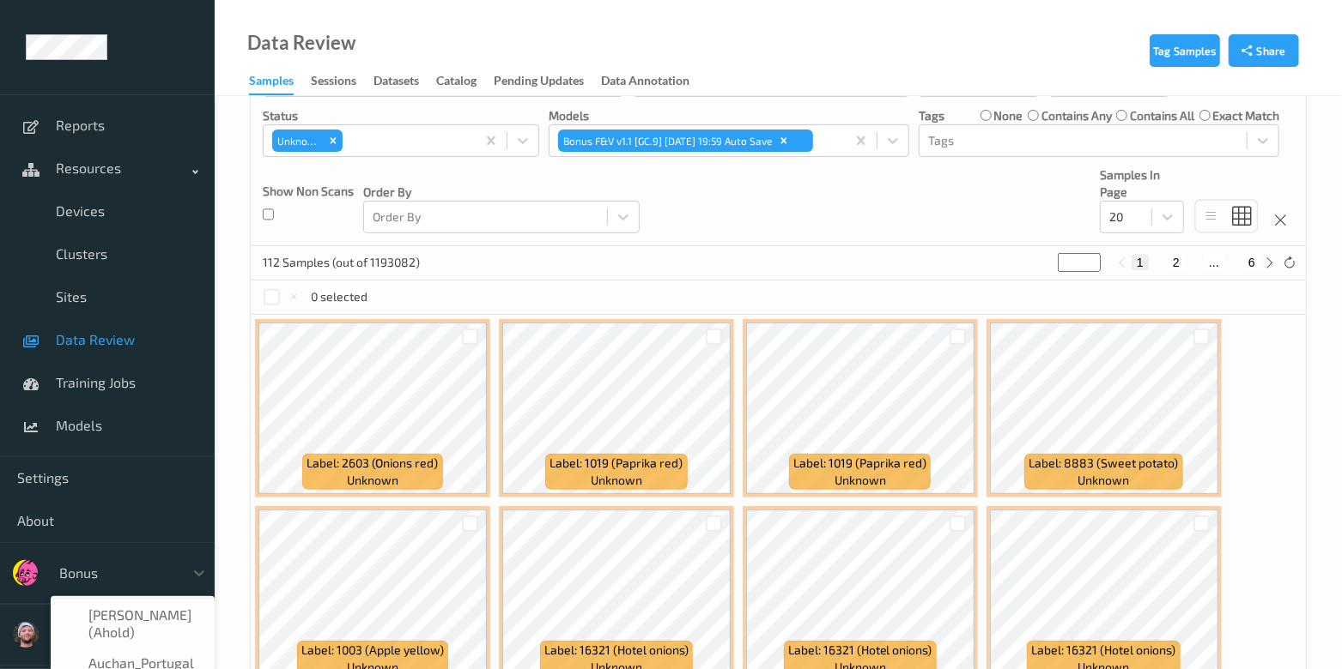
type input "m"
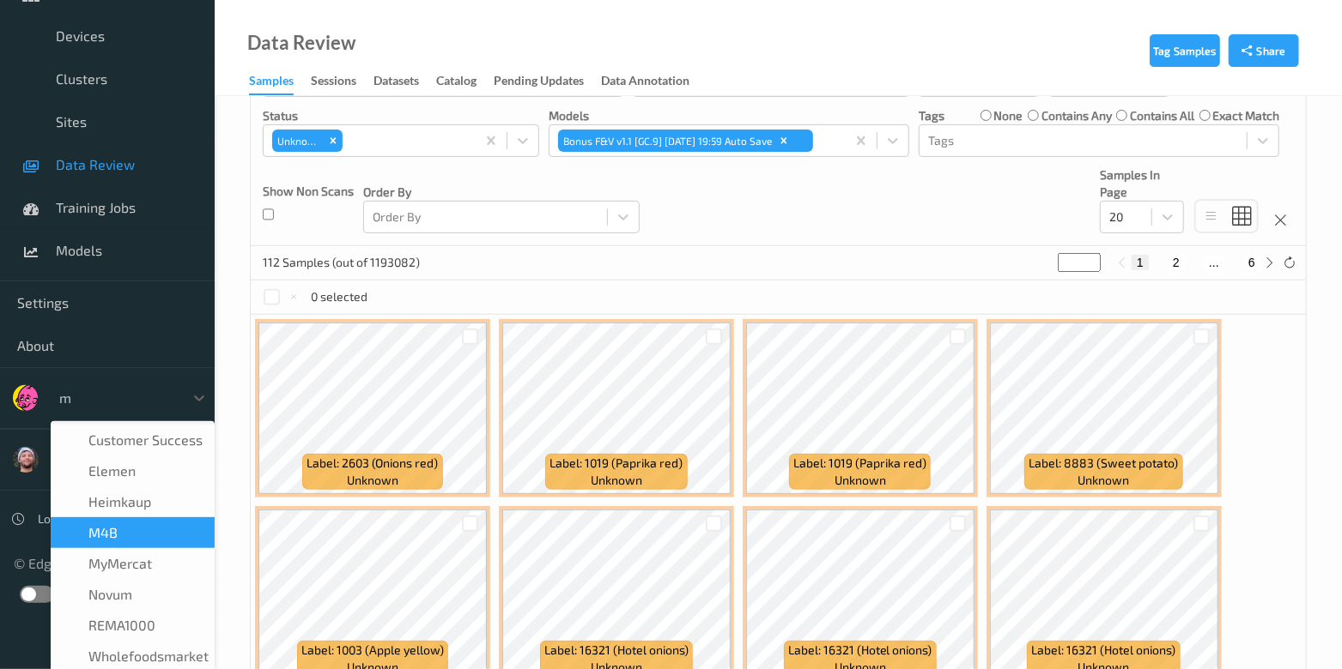
scroll to position [184, 0]
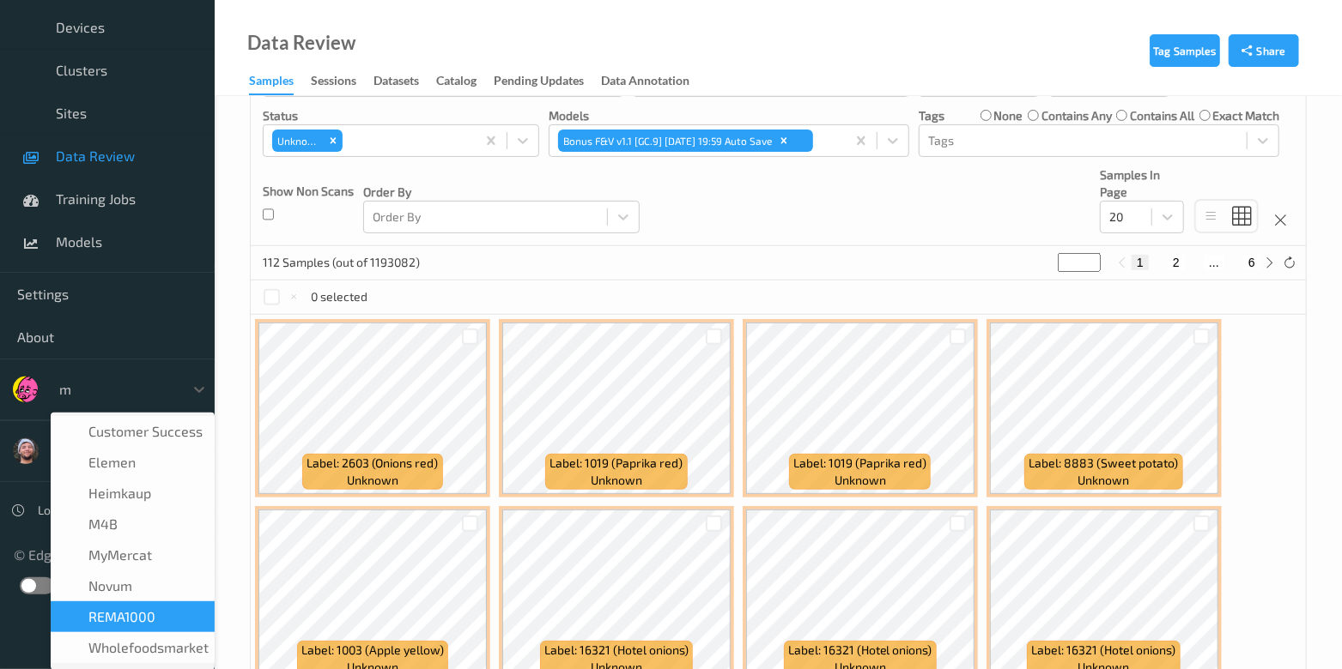
click at [151, 626] on span "REMA1000" at bounding box center [121, 617] width 67 height 17
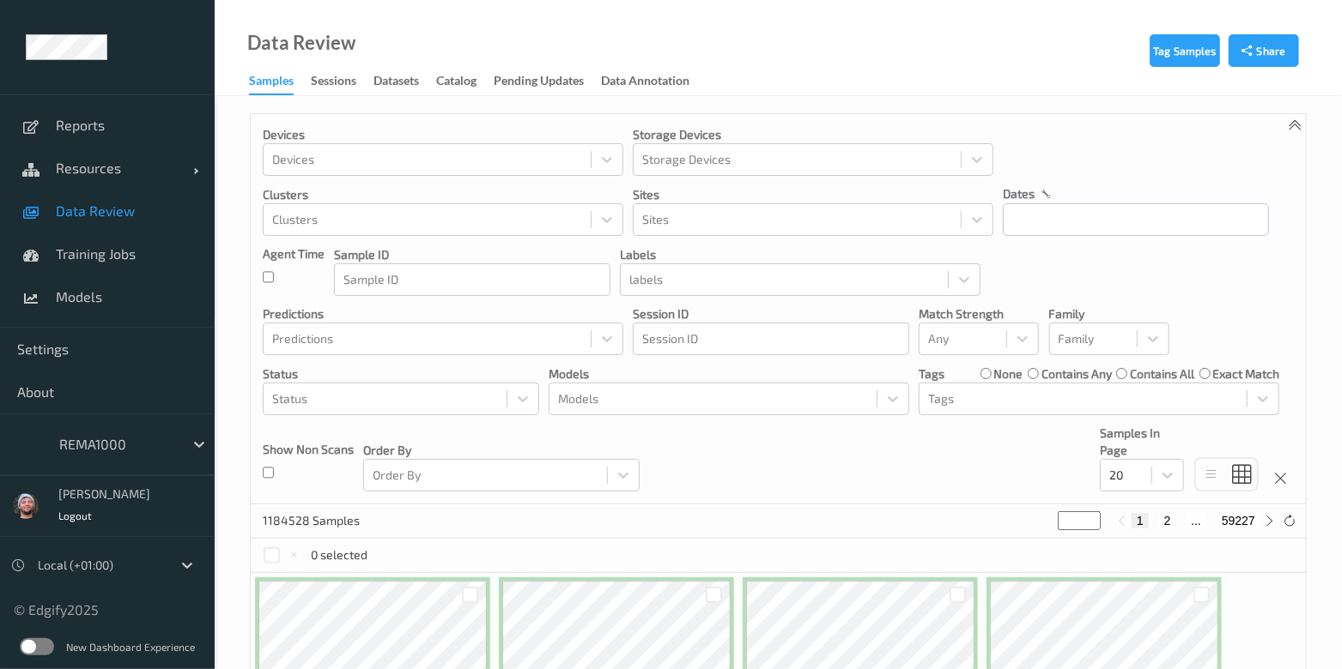
scroll to position [428, 0]
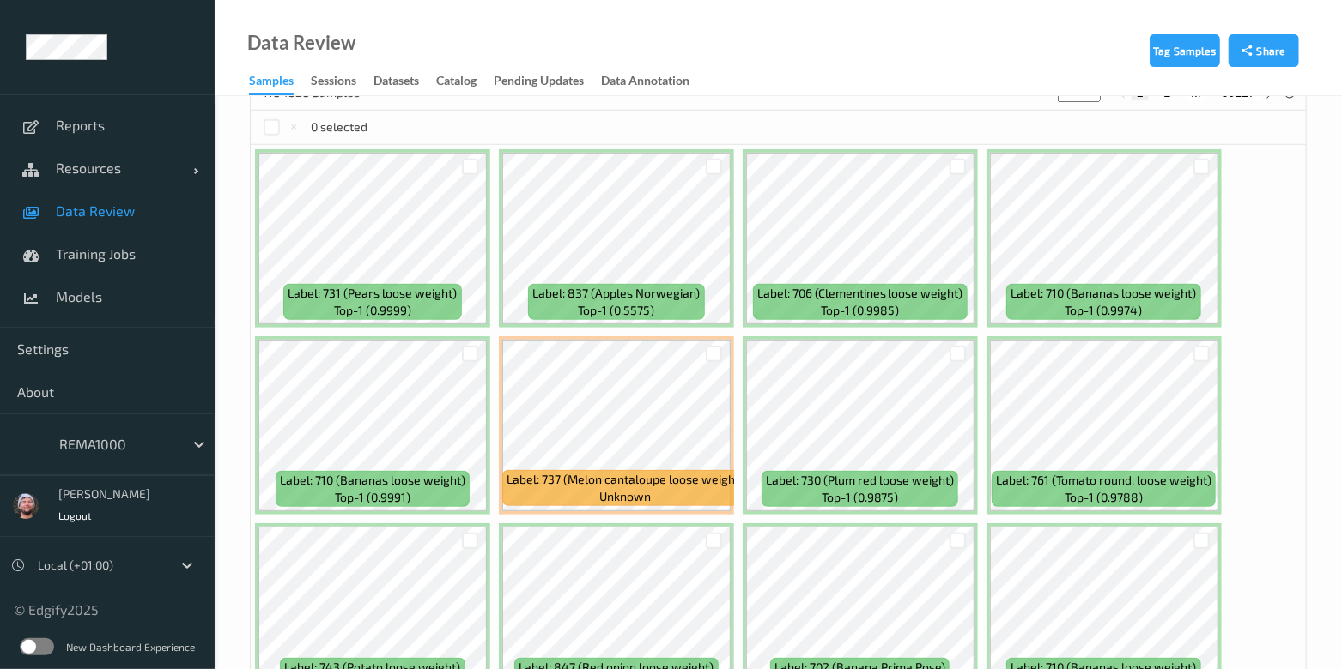
click at [124, 199] on link "Data Review" at bounding box center [107, 211] width 215 height 43
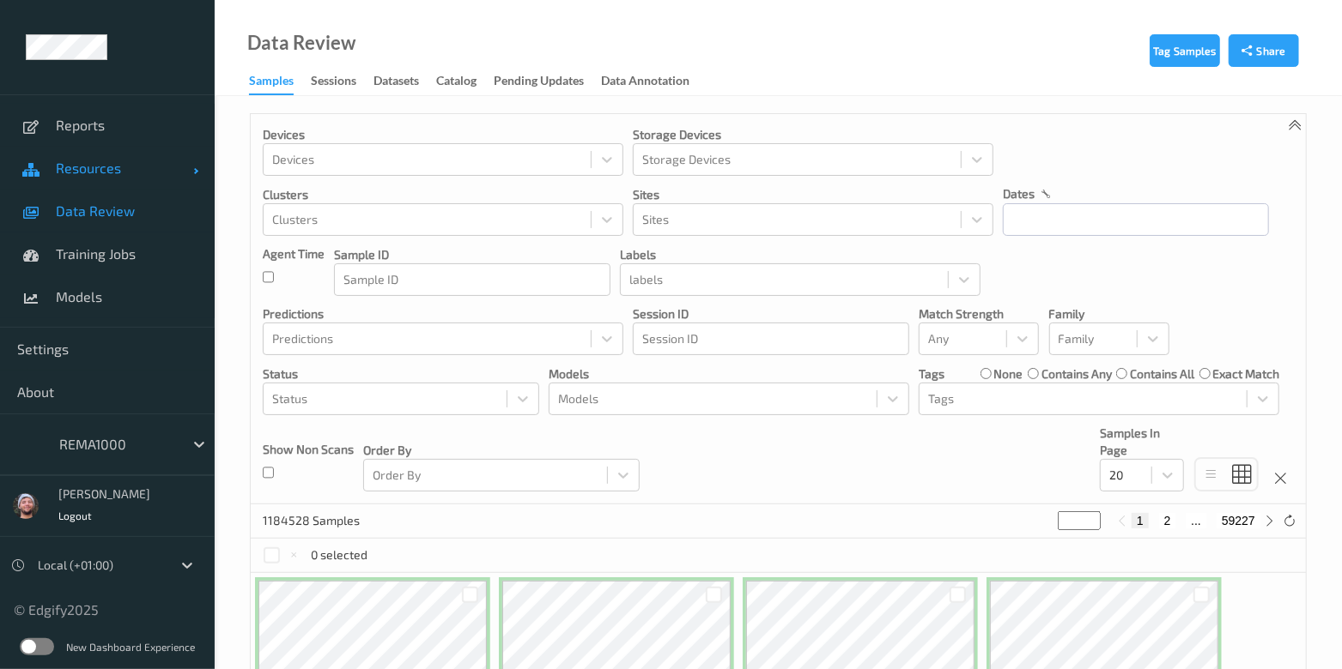
click at [124, 185] on link "Resources" at bounding box center [107, 168] width 215 height 43
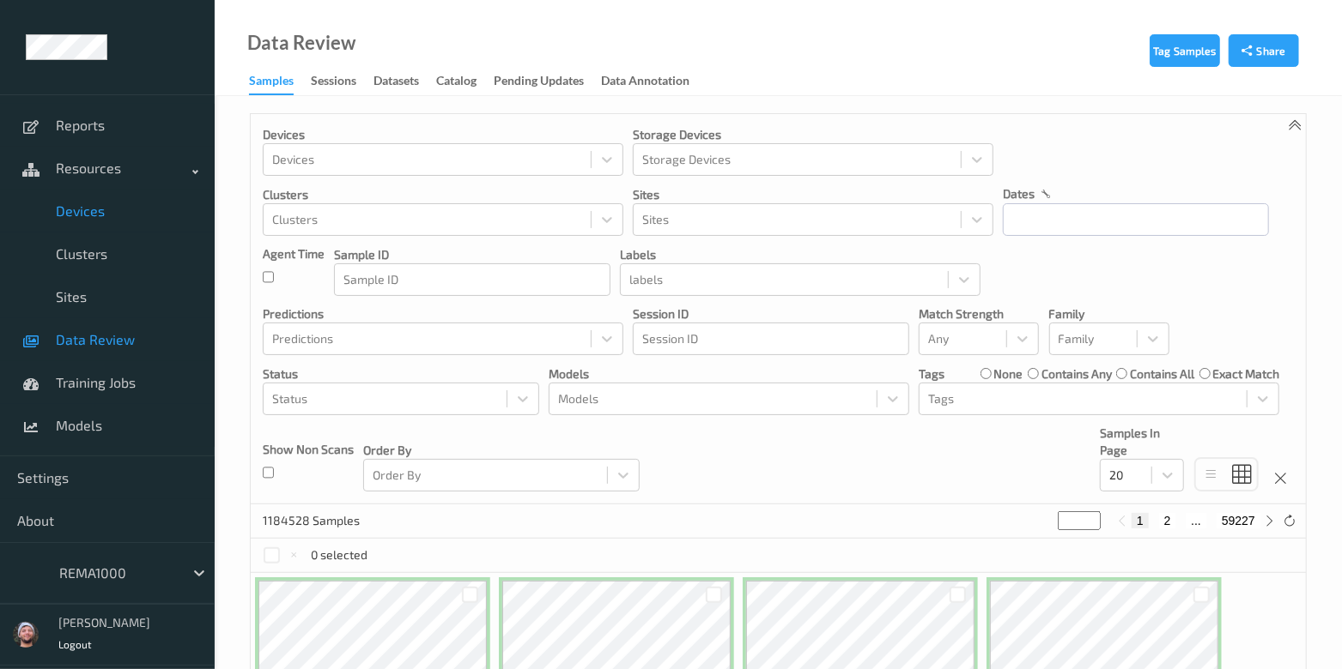
click at [124, 205] on span "Devices" at bounding box center [127, 211] width 142 height 17
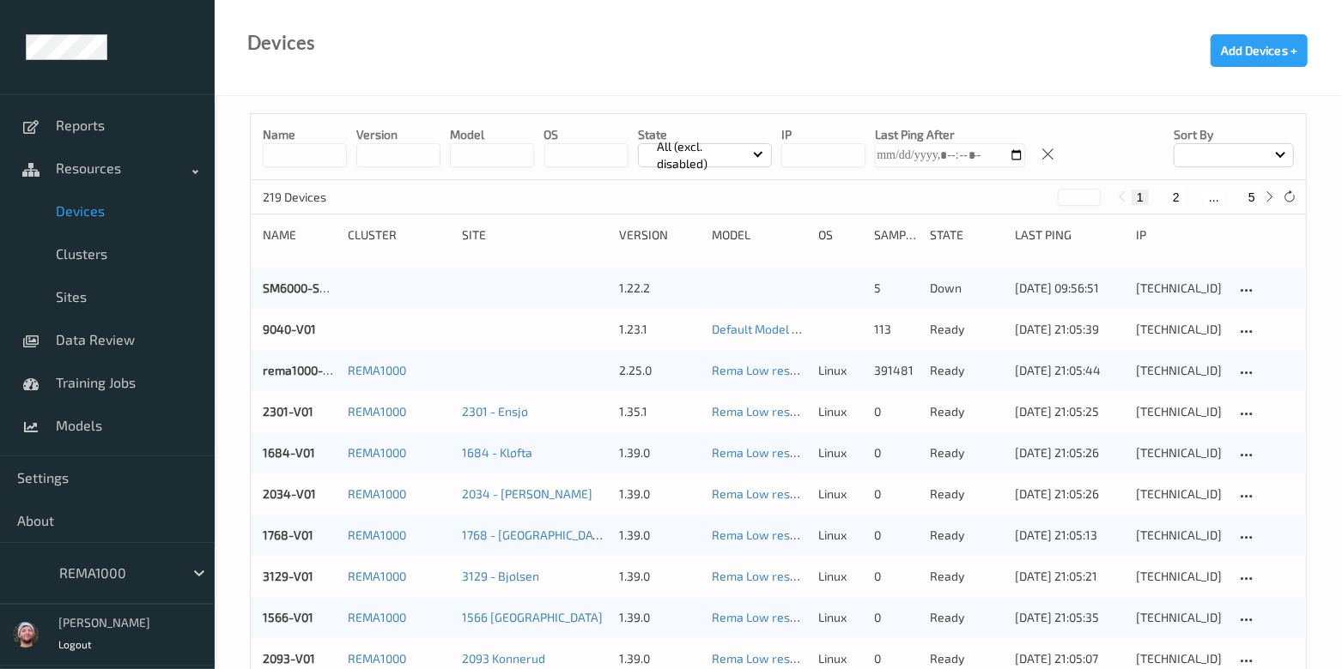
click at [1251, 197] on button "5" at bounding box center [1251, 197] width 17 height 15
type input "*"
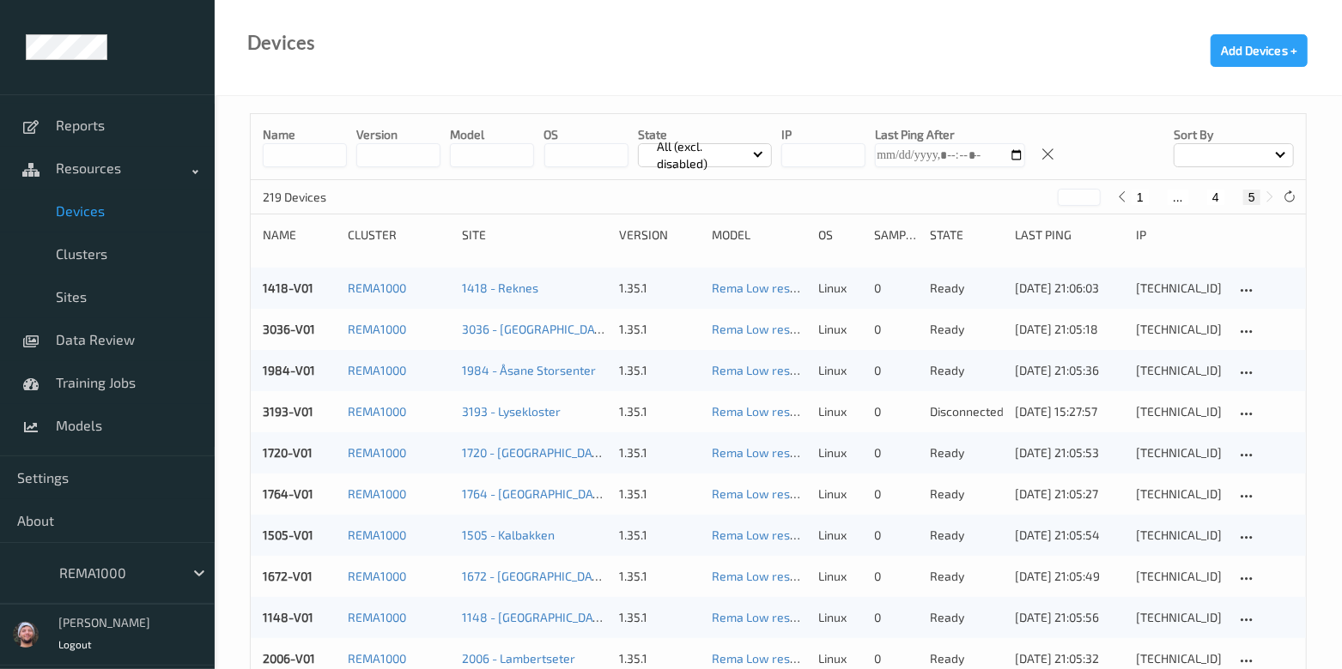
click at [134, 592] on div "REMA1000" at bounding box center [107, 573] width 215 height 62
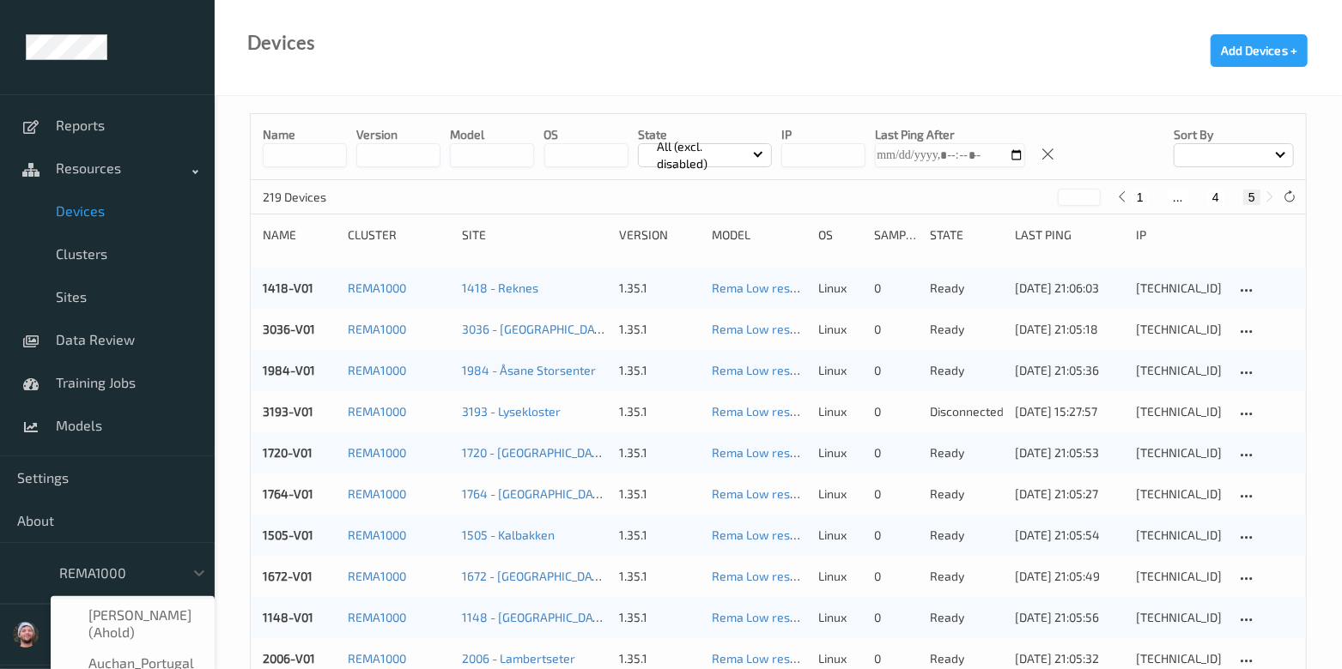
click at [133, 566] on div at bounding box center [117, 573] width 116 height 21
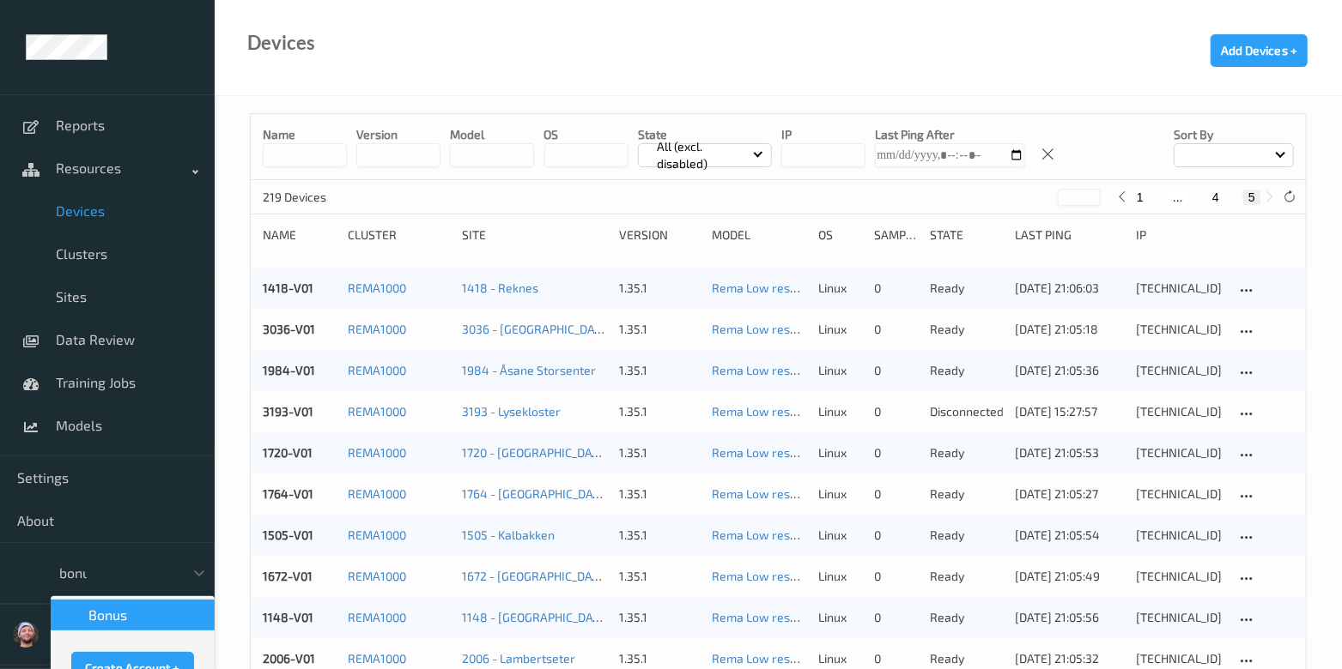
type input "bonus"
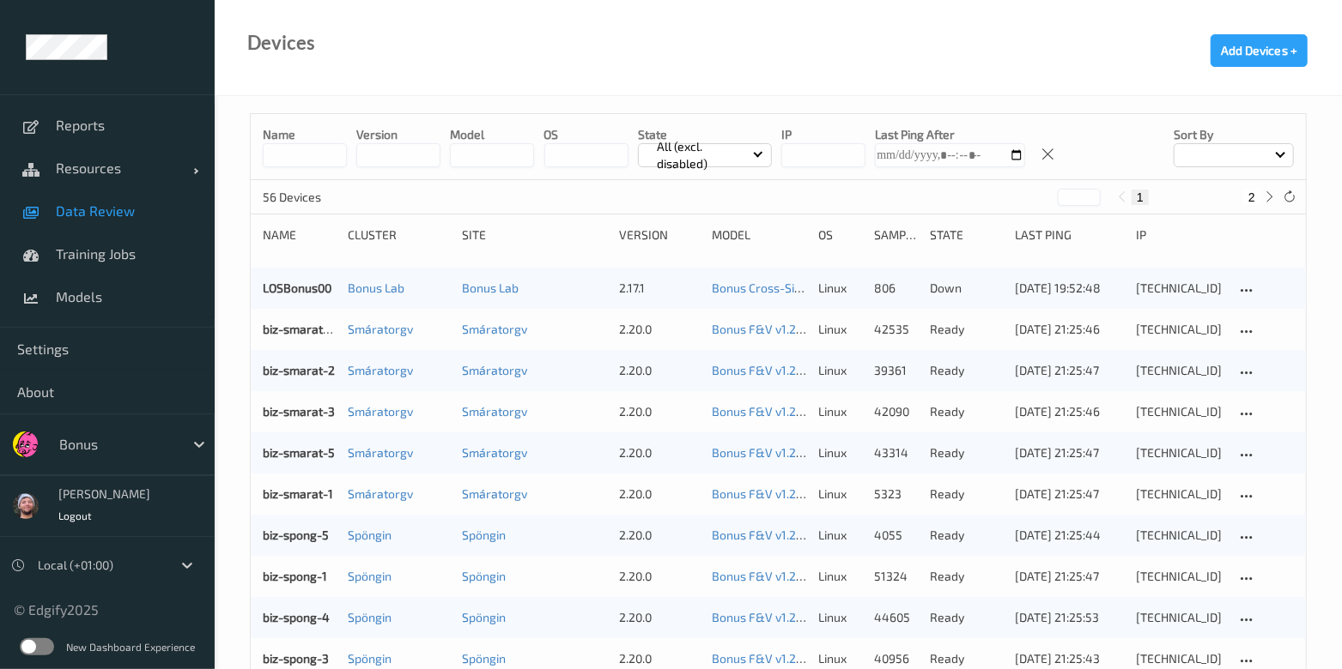
click at [142, 229] on link "Data Review" at bounding box center [107, 211] width 215 height 43
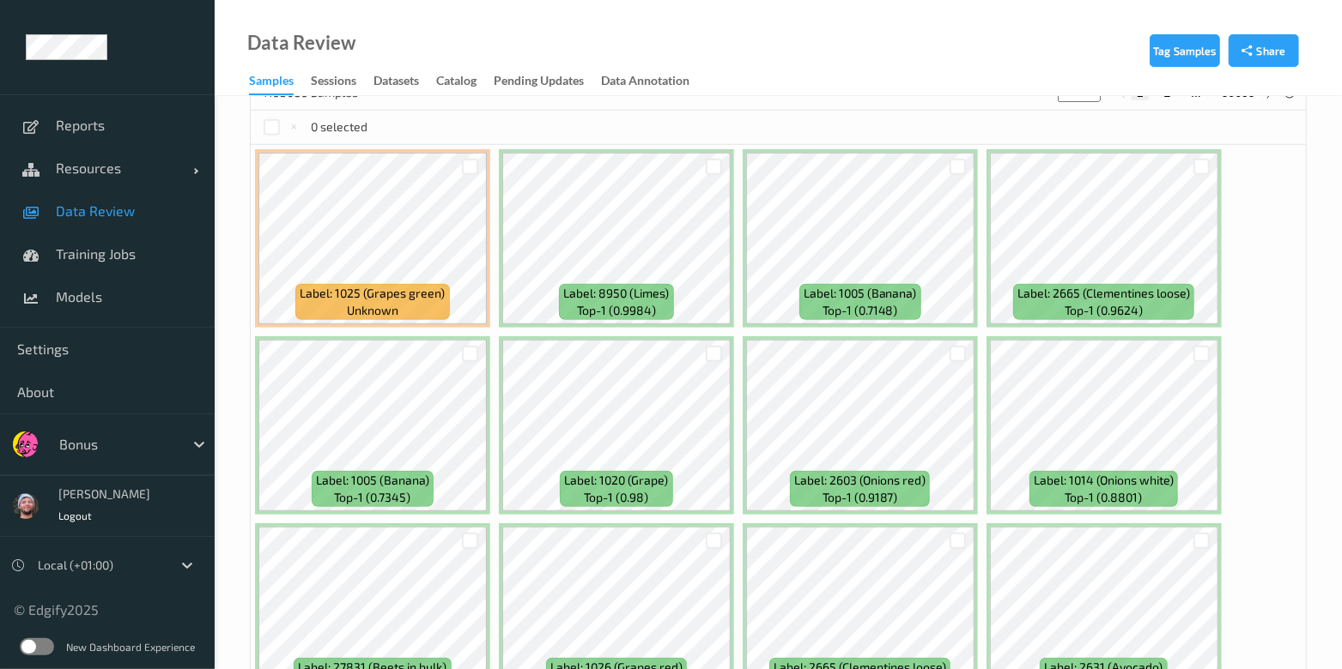
scroll to position [214, 0]
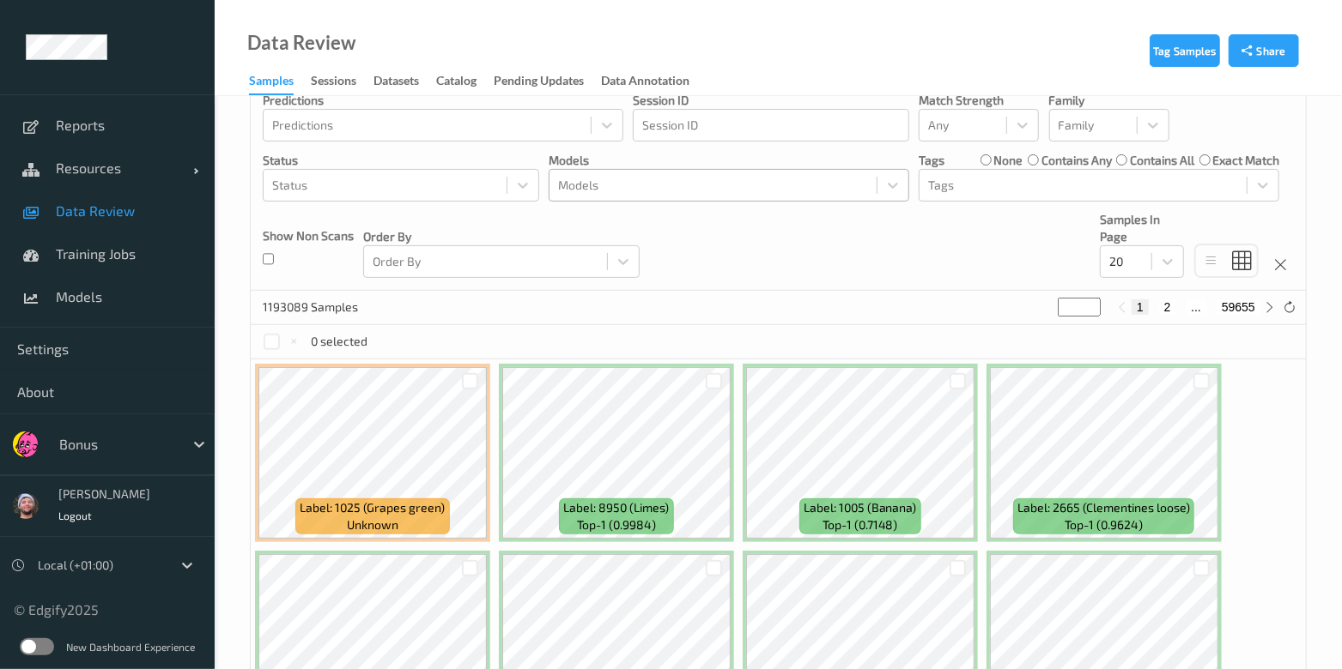
click at [579, 190] on div at bounding box center [713, 185] width 310 height 21
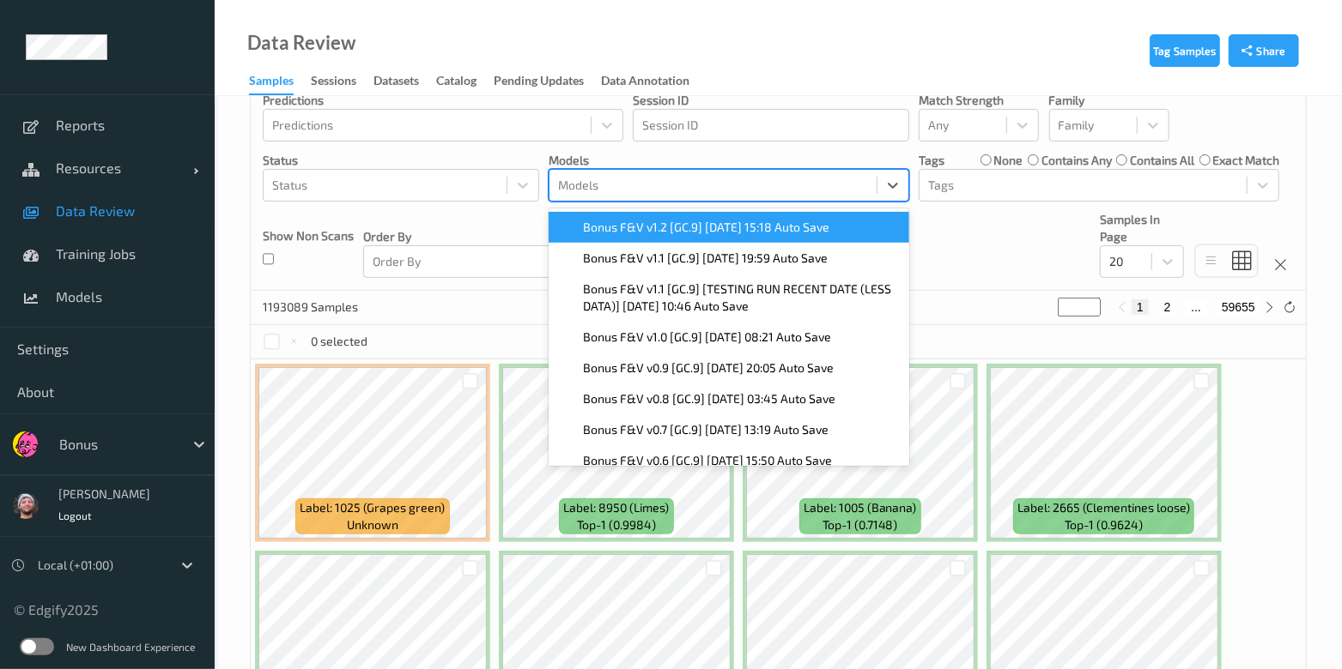
click at [613, 221] on span "Bonus F&V v1.2 [GC.9] [DATE] 15:18 Auto Save" at bounding box center [706, 227] width 246 height 17
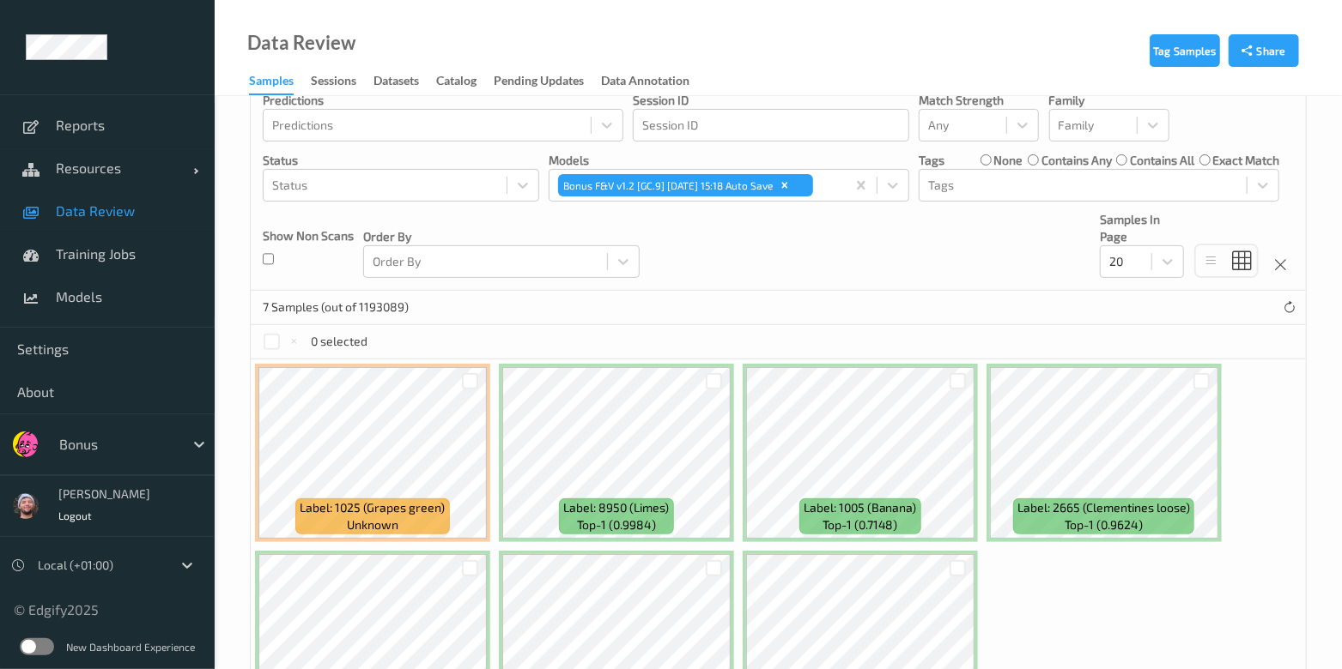
click at [512, 298] on div "7 Samples (out of 1193089)" at bounding box center [778, 308] width 1055 height 34
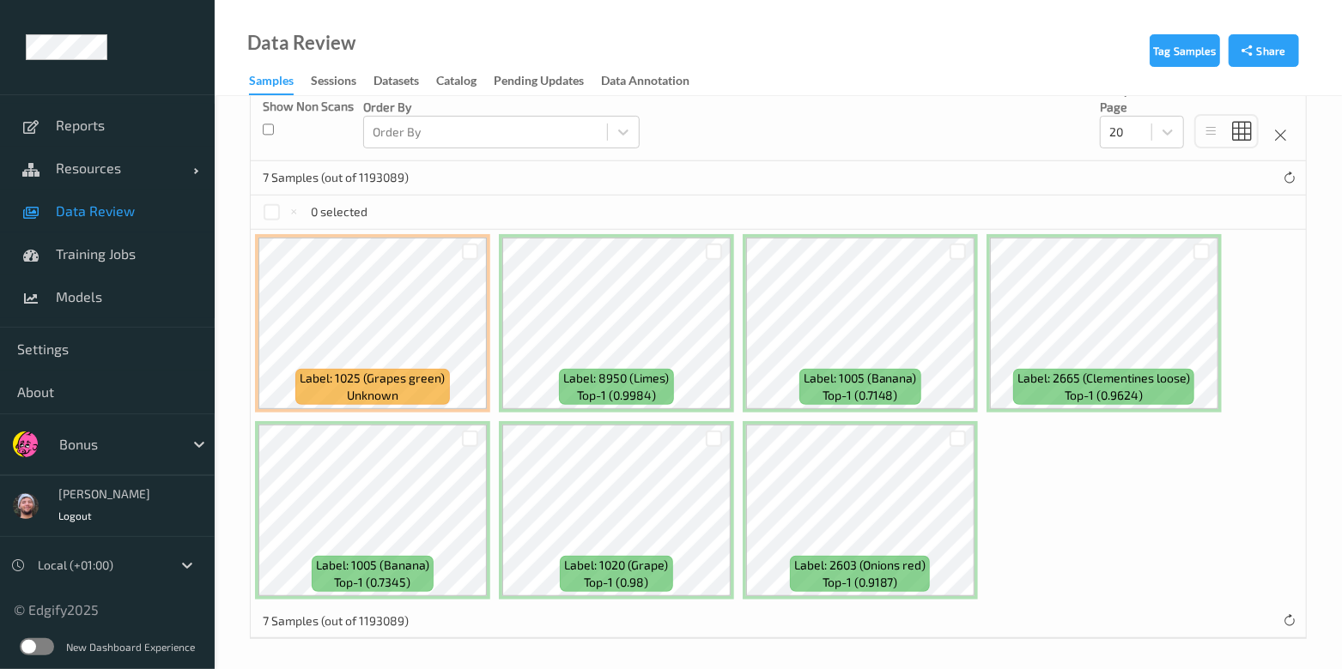
scroll to position [344, 0]
click at [1171, 539] on div "Label: 1025 (Grapes green) unknown Label: 8950 (Limes) top-1 (0.9984) Label: 10…" at bounding box center [778, 416] width 1055 height 374
click at [112, 255] on span "Training Jobs" at bounding box center [127, 253] width 142 height 17
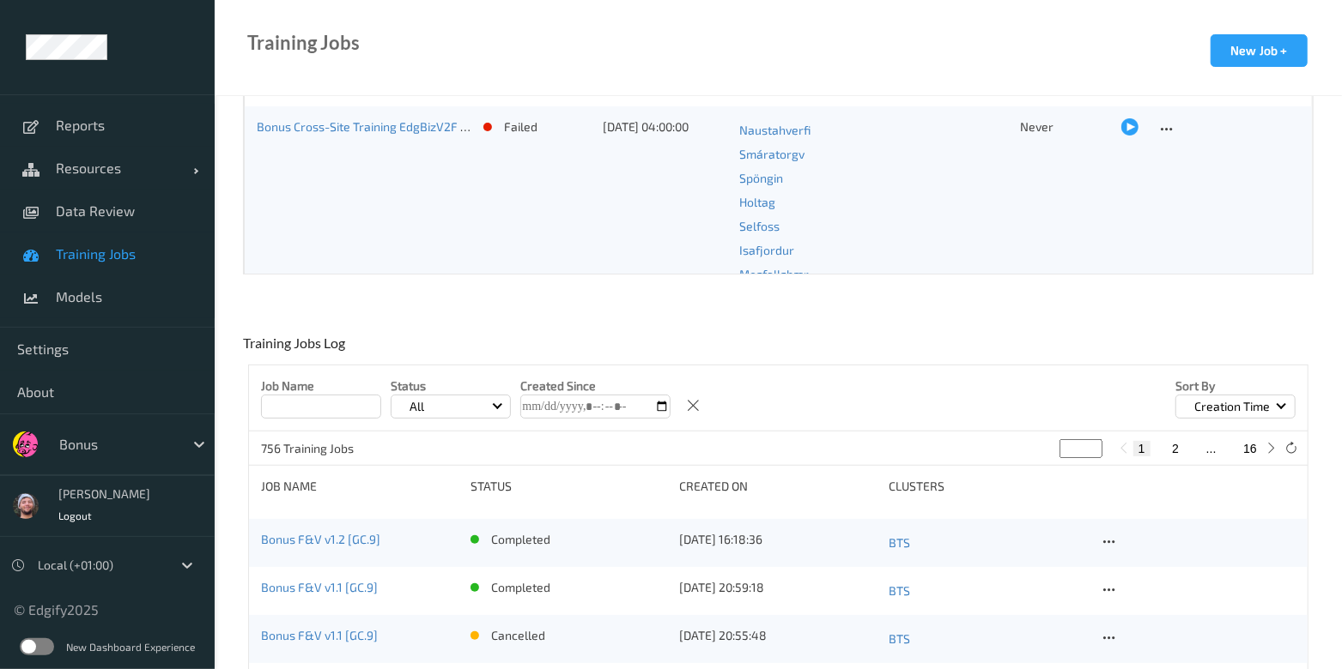
scroll to position [106, 0]
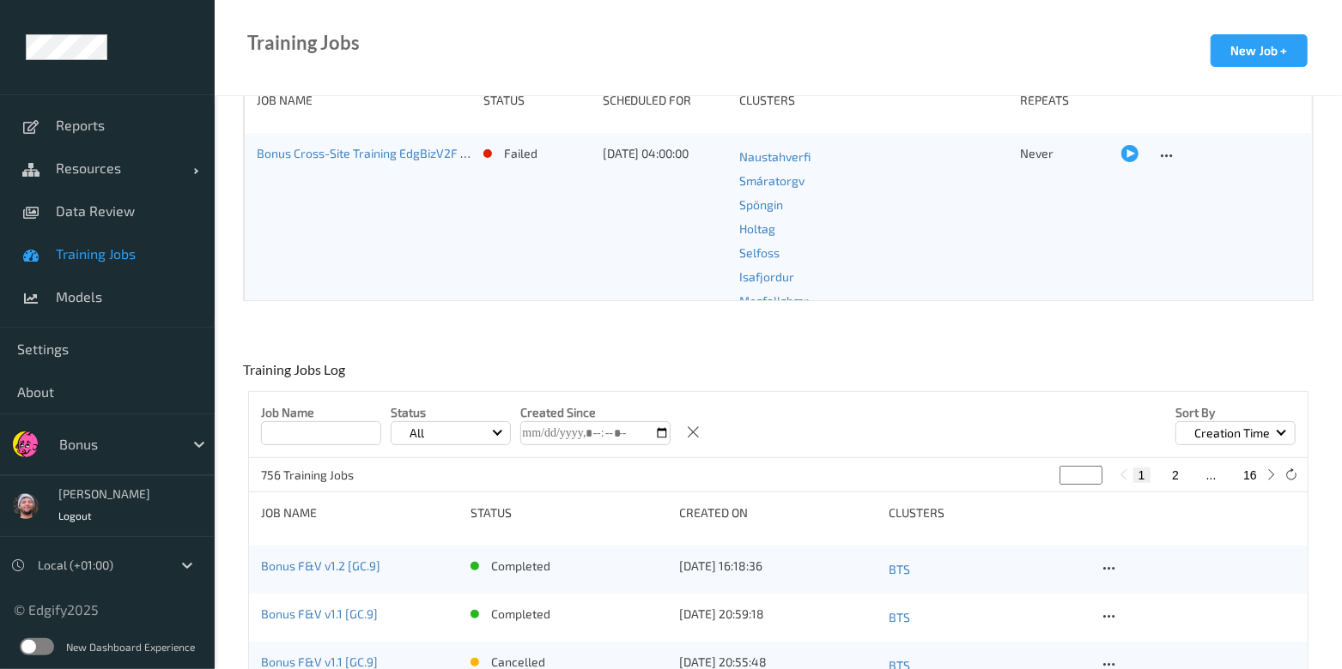
click at [116, 222] on link "Data Review" at bounding box center [107, 211] width 215 height 43
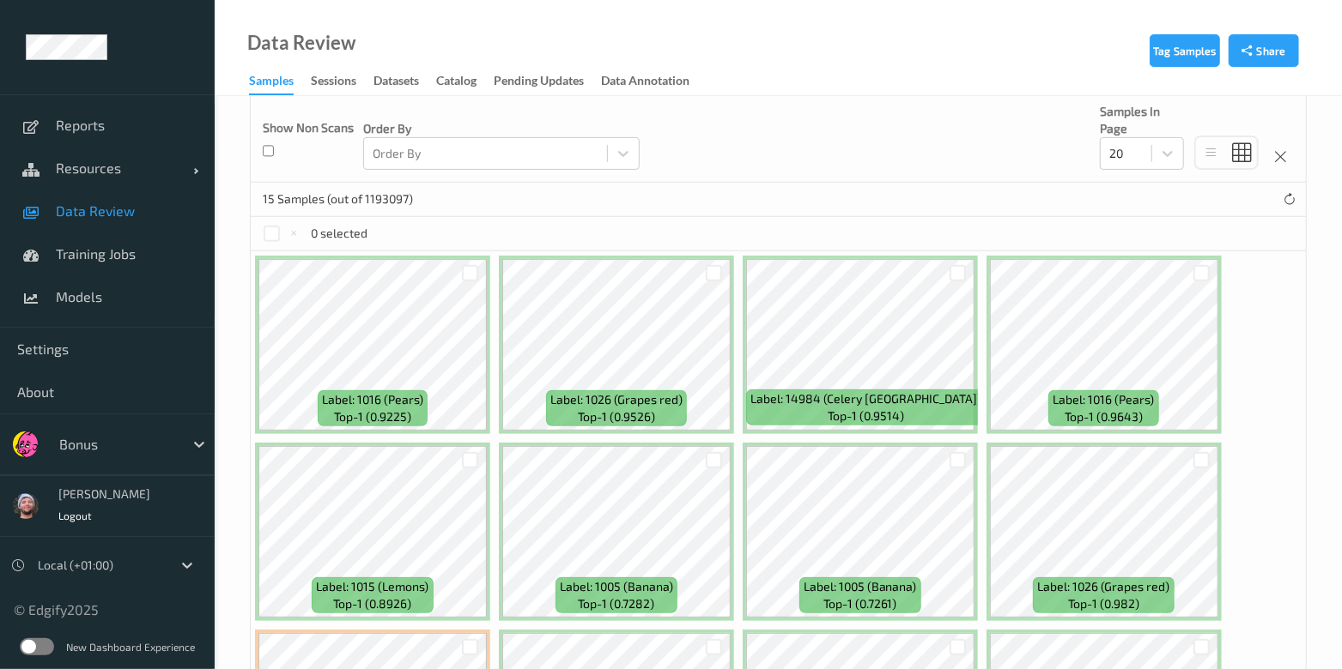
scroll to position [428, 0]
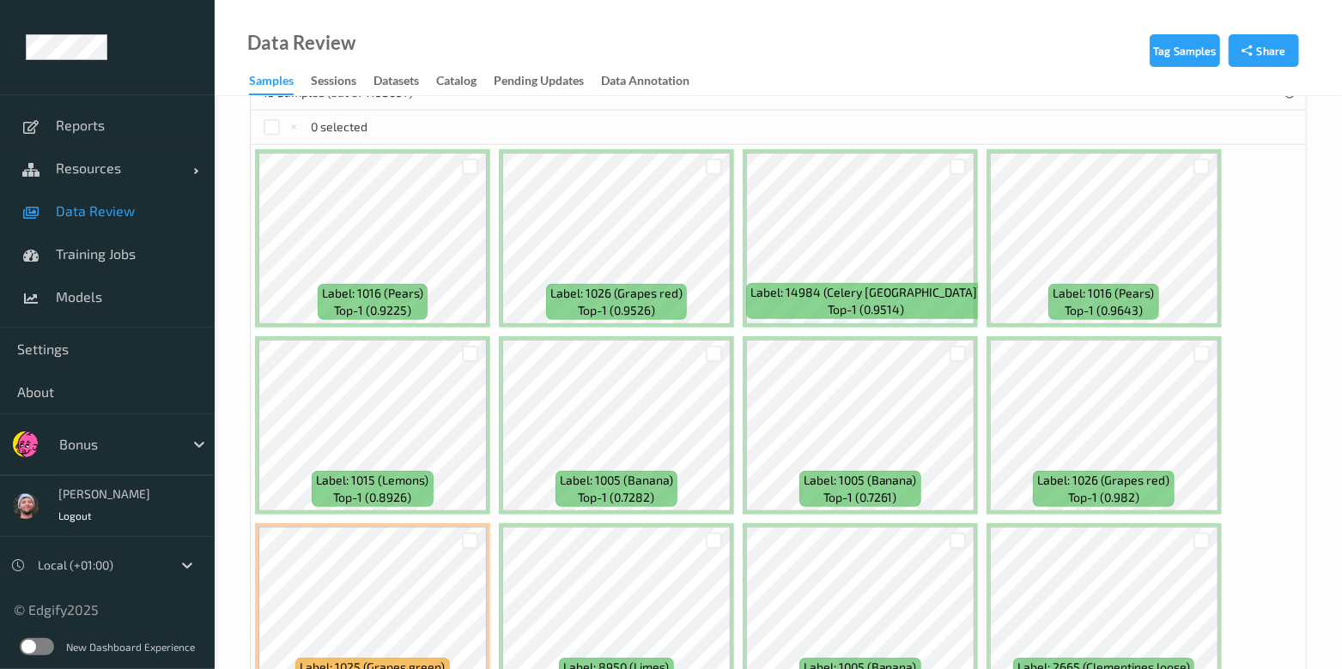
click at [77, 200] on link "Data Review" at bounding box center [107, 211] width 215 height 43
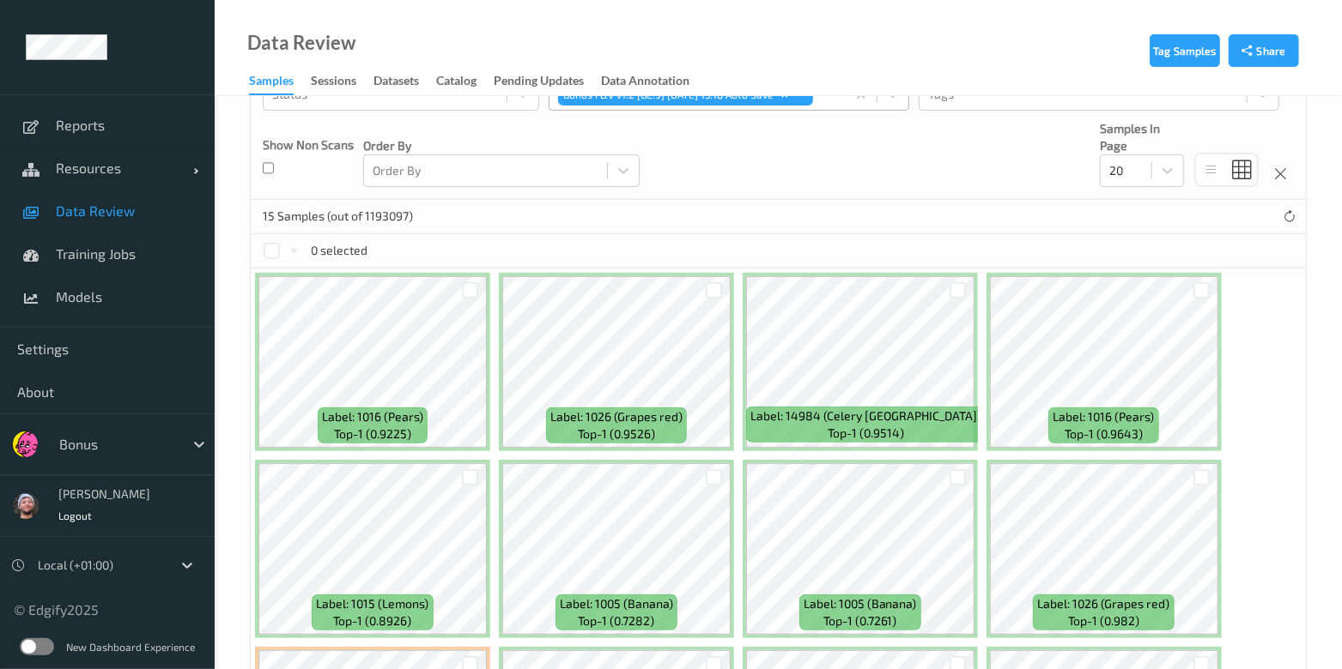
scroll to position [428, 0]
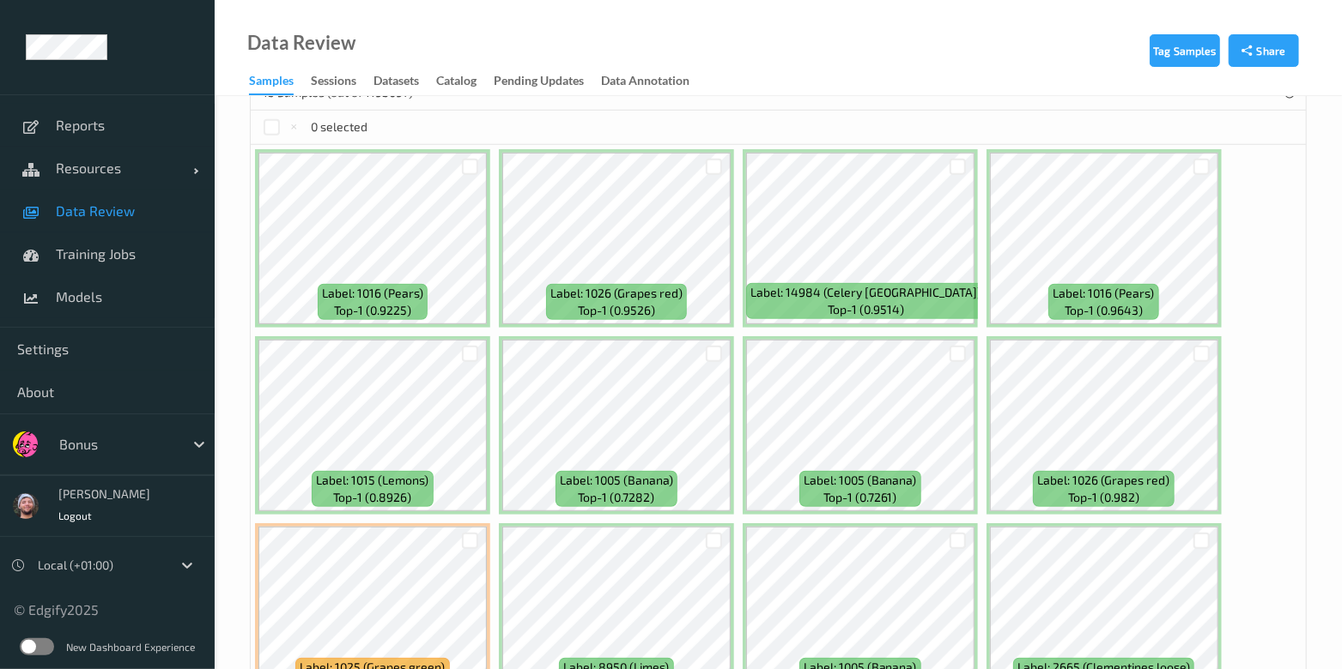
click at [734, 227] on div "Label: 1016 (Pears) top-1 (0.9225) Label: 1026 (Grapes red) top-1 (0.9526) Labe…" at bounding box center [778, 519] width 1055 height 748
click at [129, 191] on link "Data Review" at bounding box center [107, 211] width 215 height 43
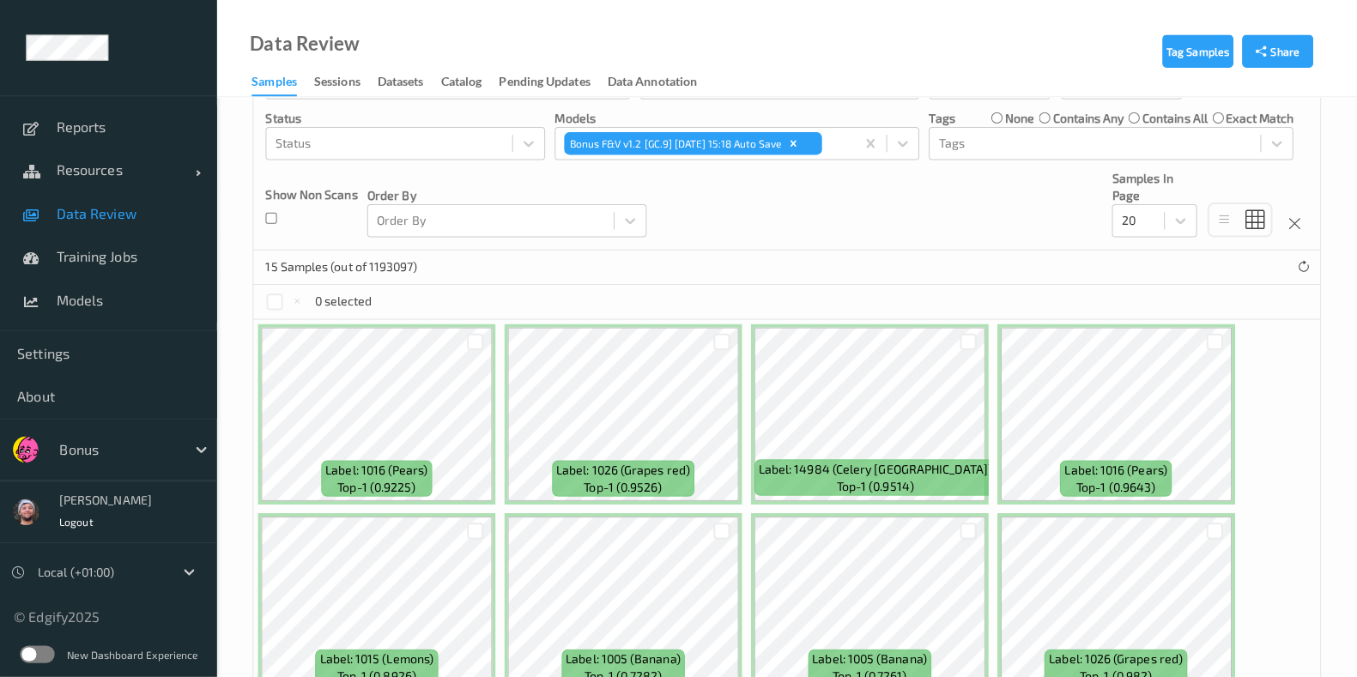
scroll to position [73, 0]
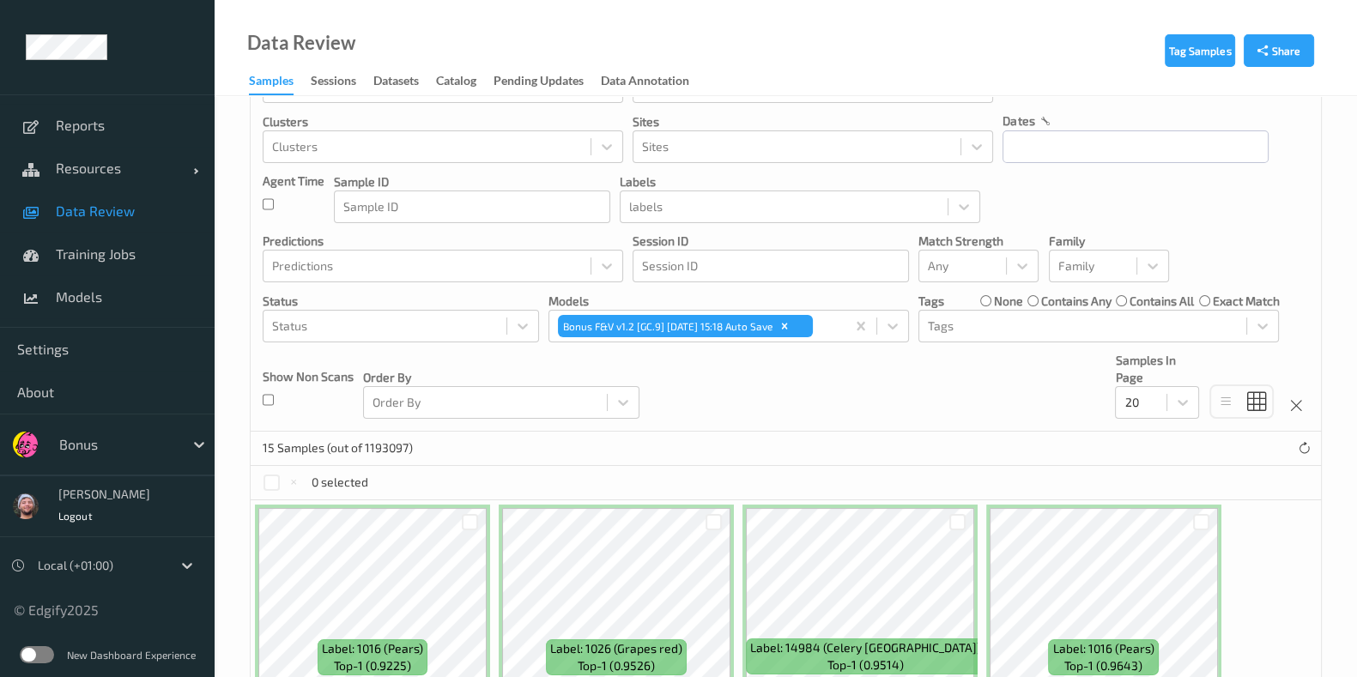
click at [130, 450] on div at bounding box center [117, 444] width 116 height 21
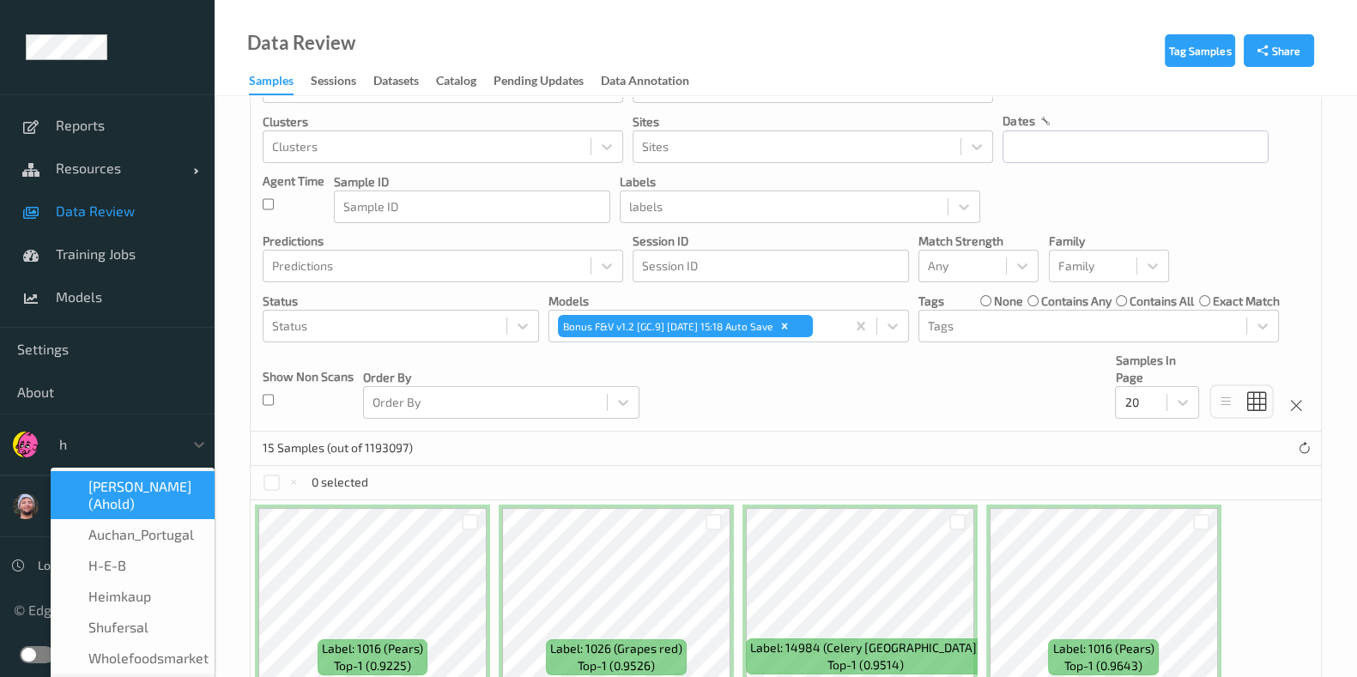
type input "h-"
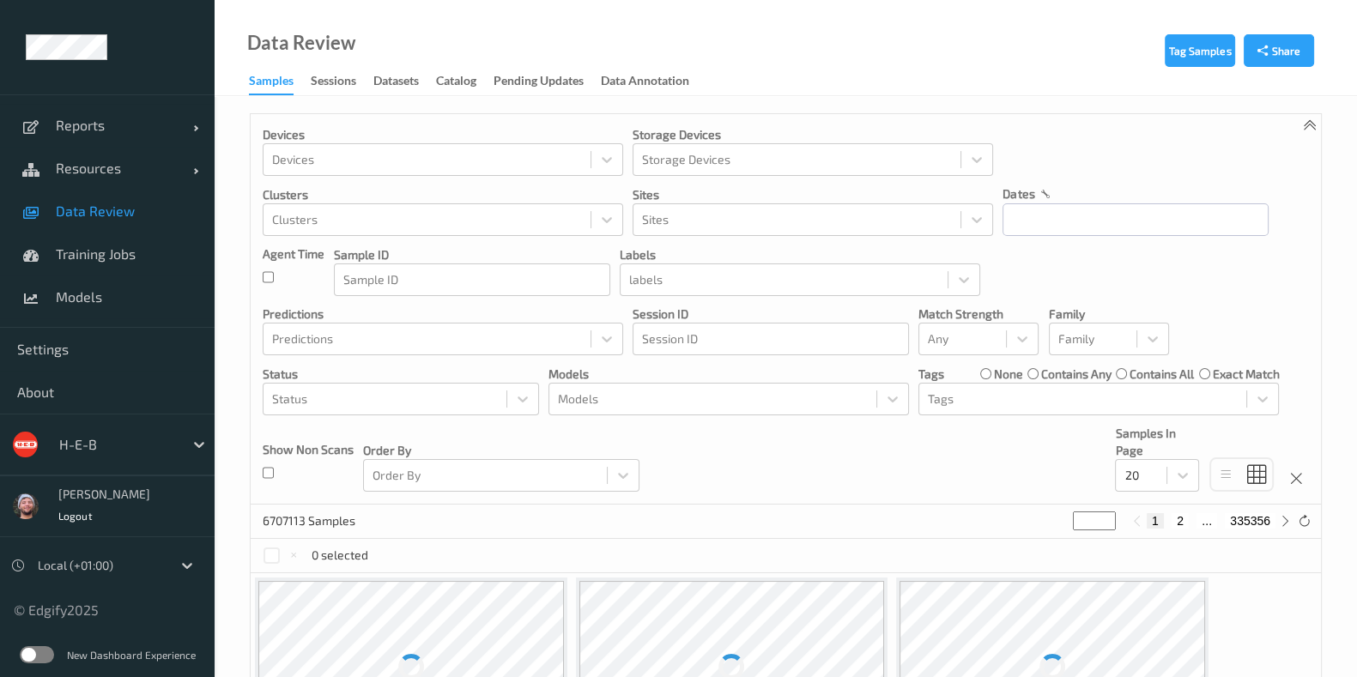
click at [754, 442] on div "Devices Devices Storage Devices Storage Devices Clusters Clusters Sites Sites d…" at bounding box center [786, 309] width 1070 height 391
click at [72, 314] on link "Models" at bounding box center [107, 297] width 215 height 43
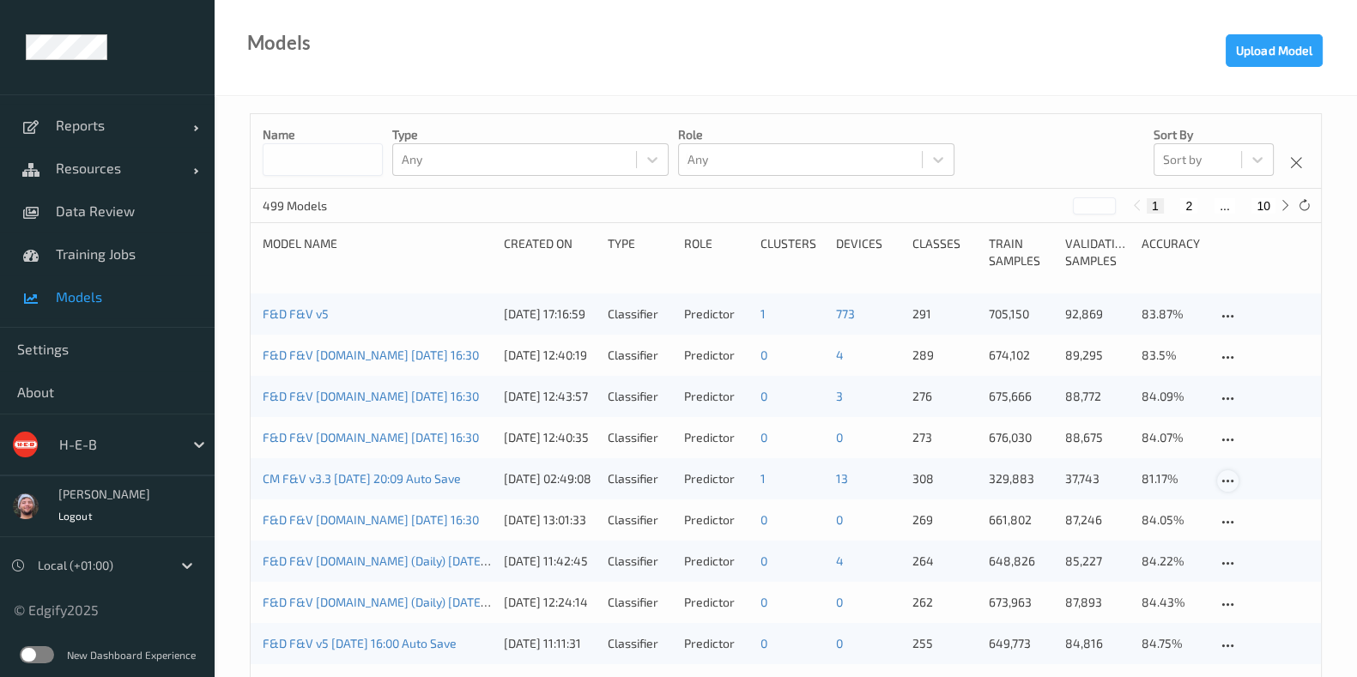
click at [1227, 482] on icon at bounding box center [1228, 481] width 15 height 15
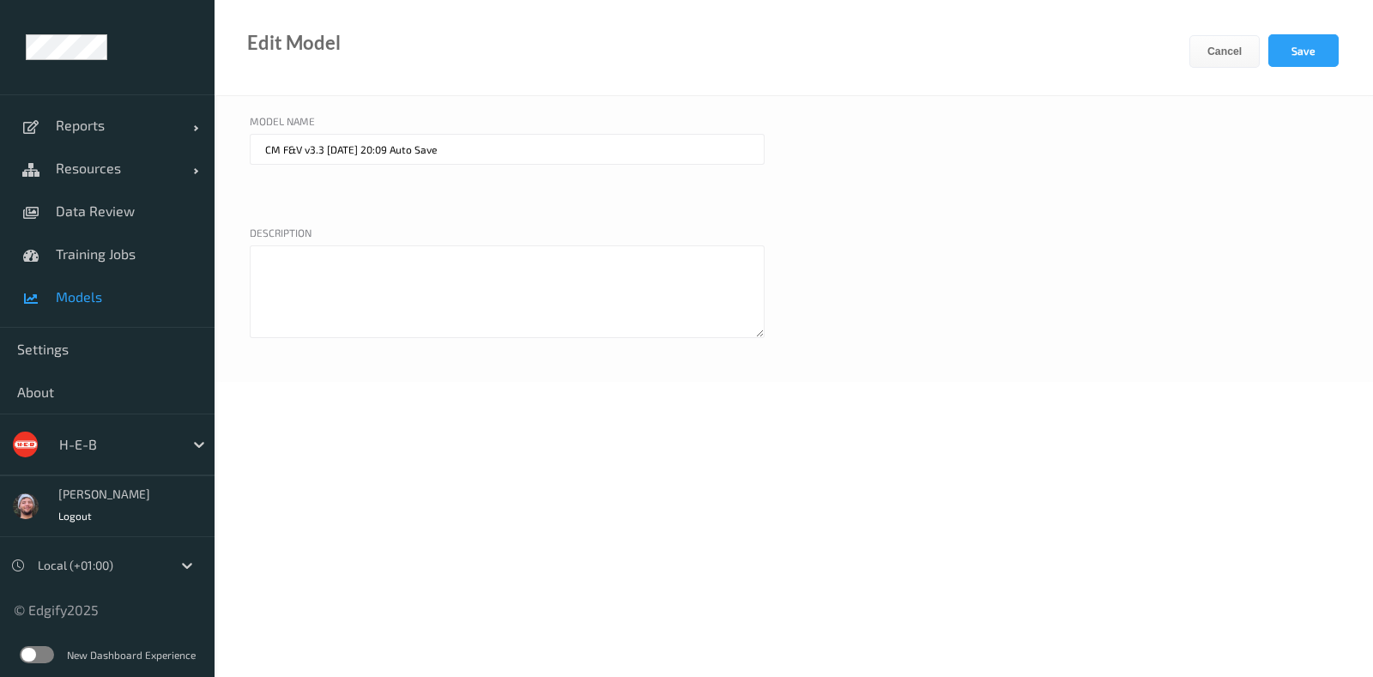
drag, startPoint x: 324, startPoint y: 152, endPoint x: 648, endPoint y: 178, distance: 324.6
click at [648, 178] on div "CM F&V v3.3 2025-09-28 20:09 Auto Save" at bounding box center [507, 175] width 515 height 82
type input "CM F&V v3.3"
click at [1299, 38] on button "Save" at bounding box center [1304, 50] width 70 height 33
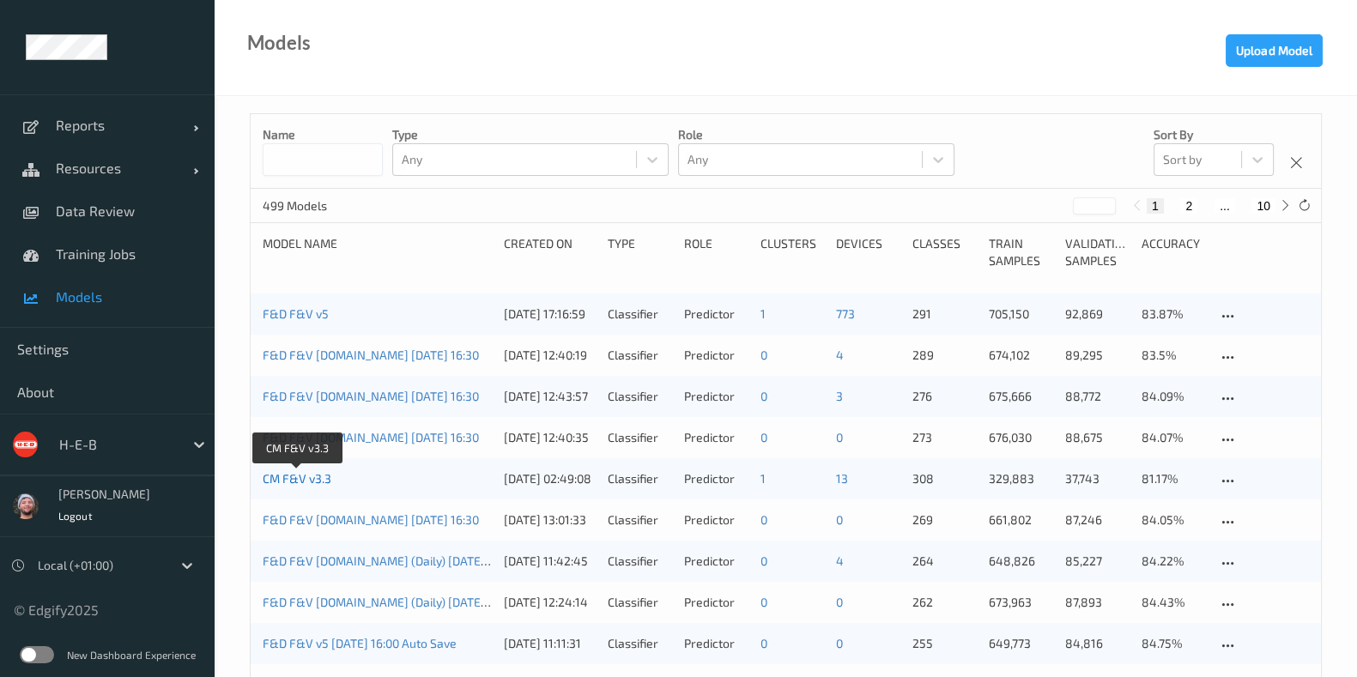
click at [315, 480] on link "CM F&V v3.3" at bounding box center [297, 478] width 69 height 15
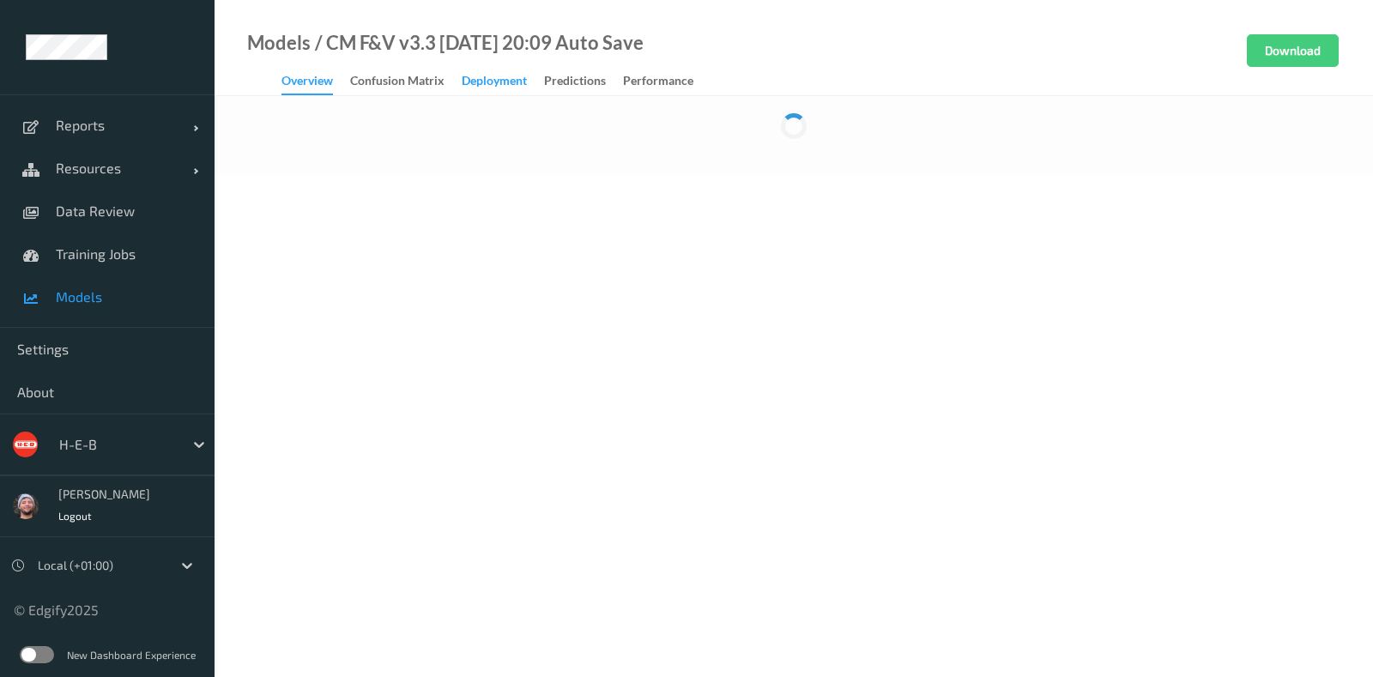
click at [500, 88] on div "Deployment" at bounding box center [494, 82] width 65 height 21
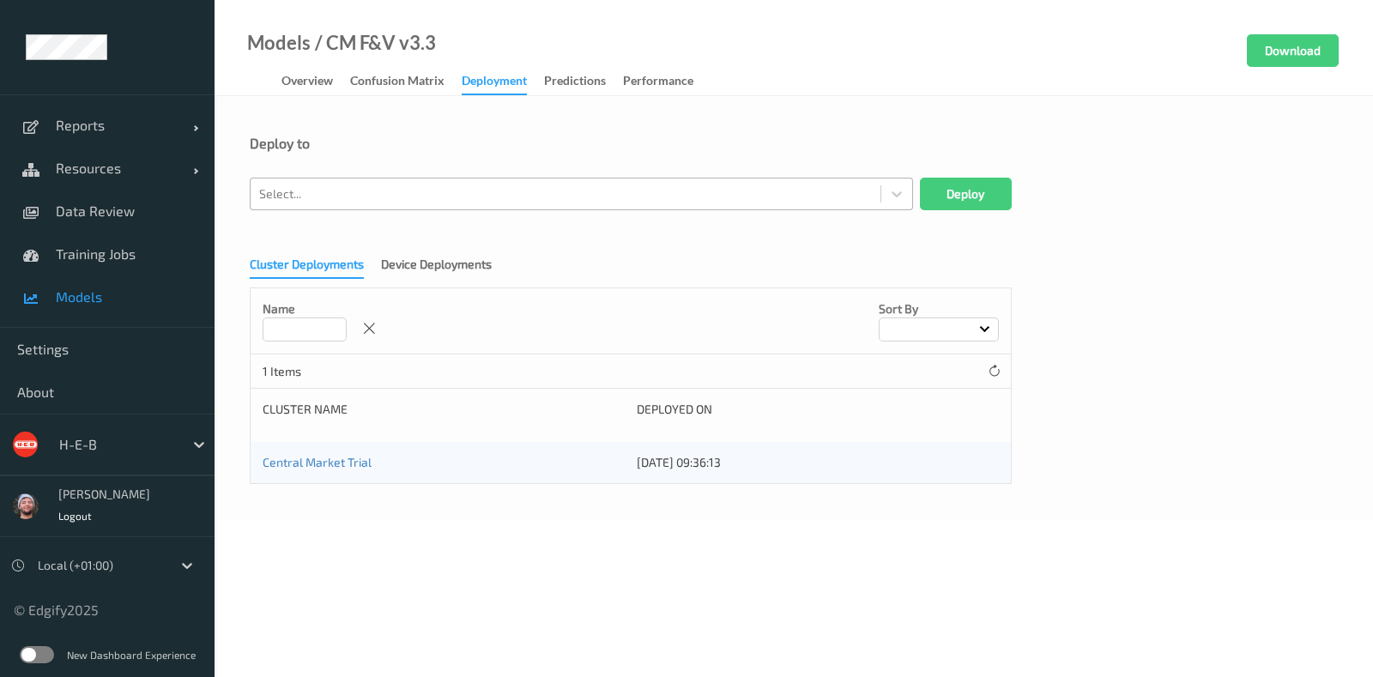
click at [445, 200] on div at bounding box center [565, 194] width 613 height 21
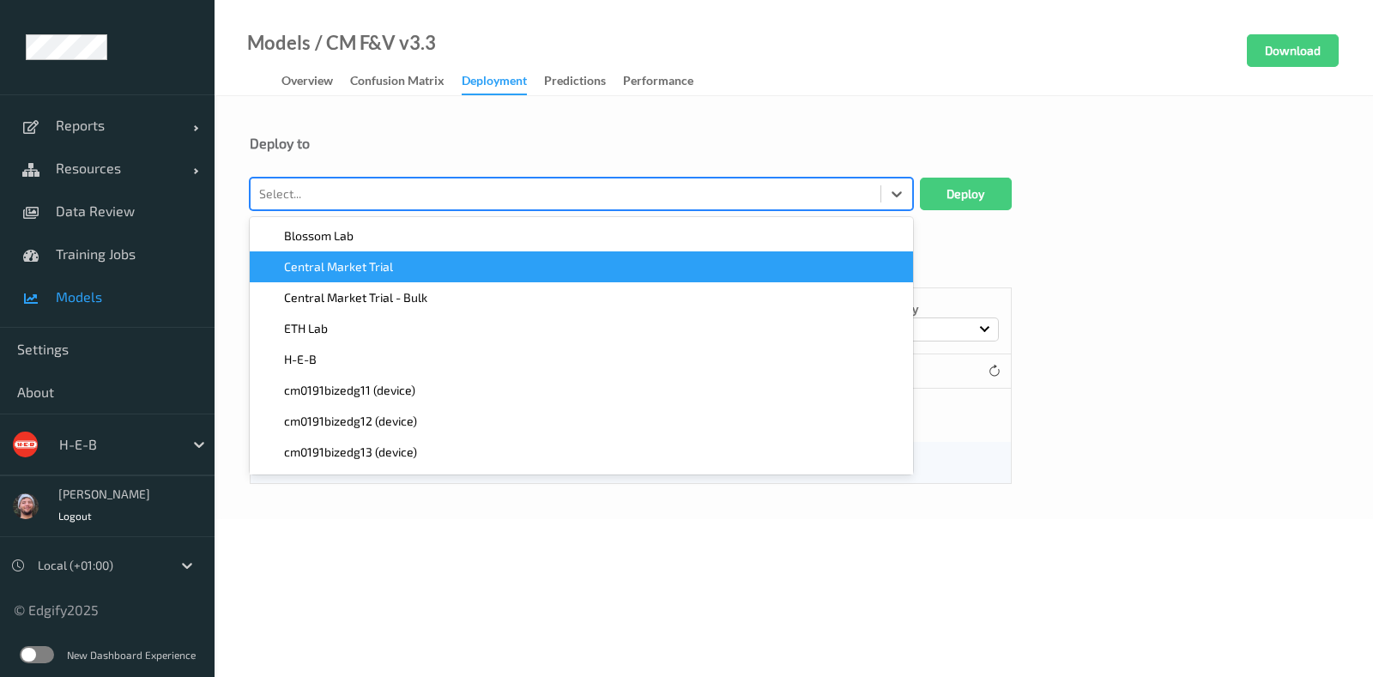
click at [339, 272] on span "Central Market Trial" at bounding box center [338, 266] width 109 height 17
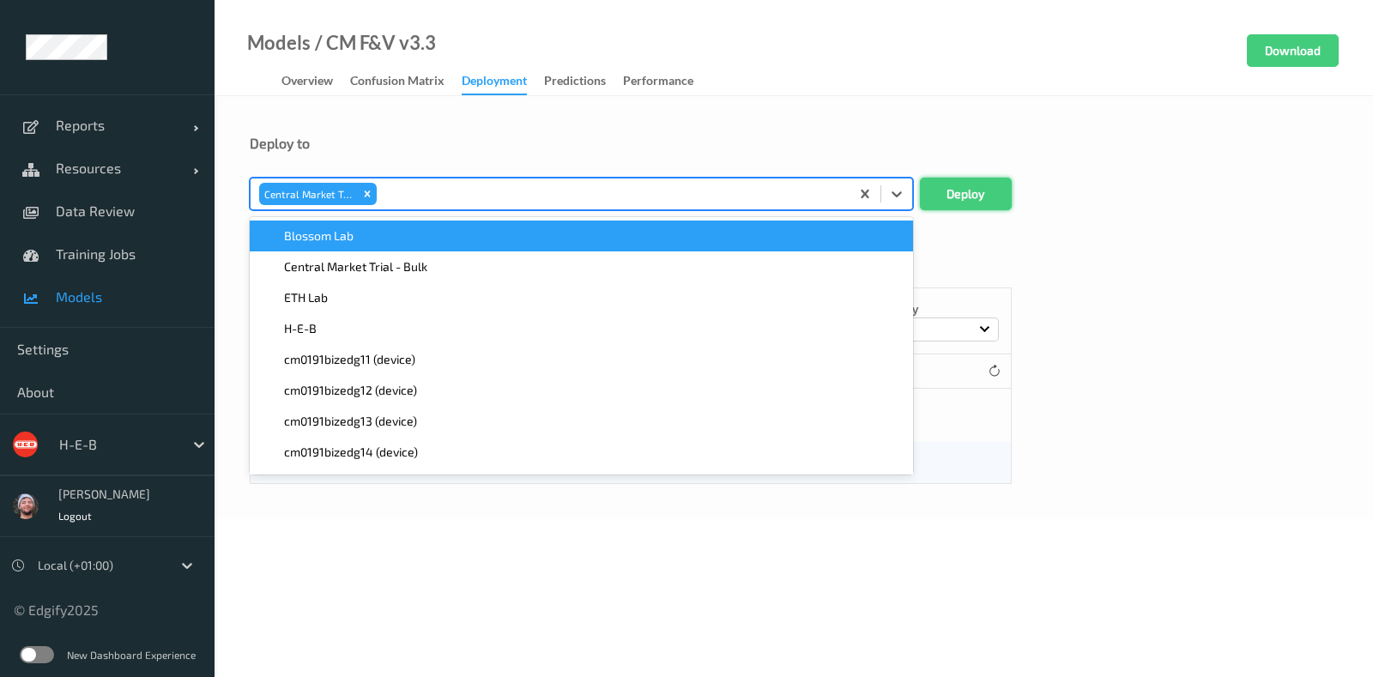
click at [969, 184] on button "Deploy" at bounding box center [966, 194] width 92 height 33
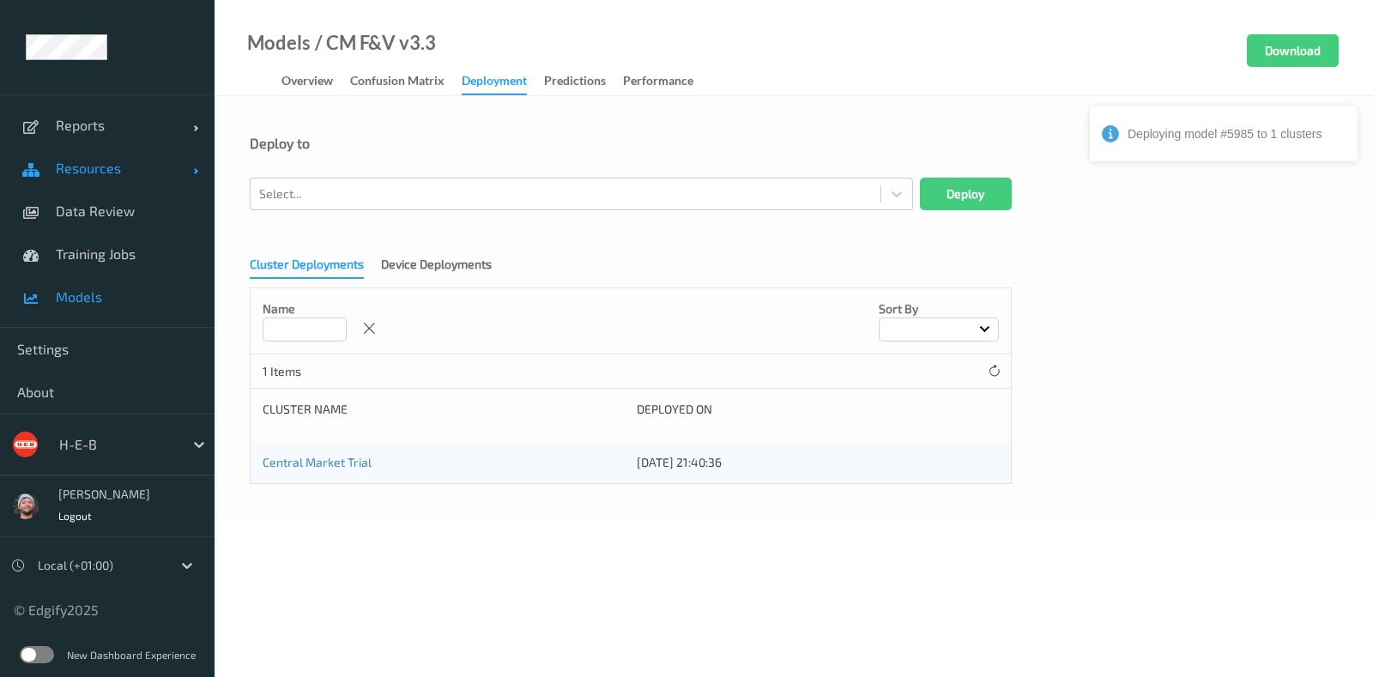
click at [113, 170] on span "Resources" at bounding box center [124, 168] width 137 height 17
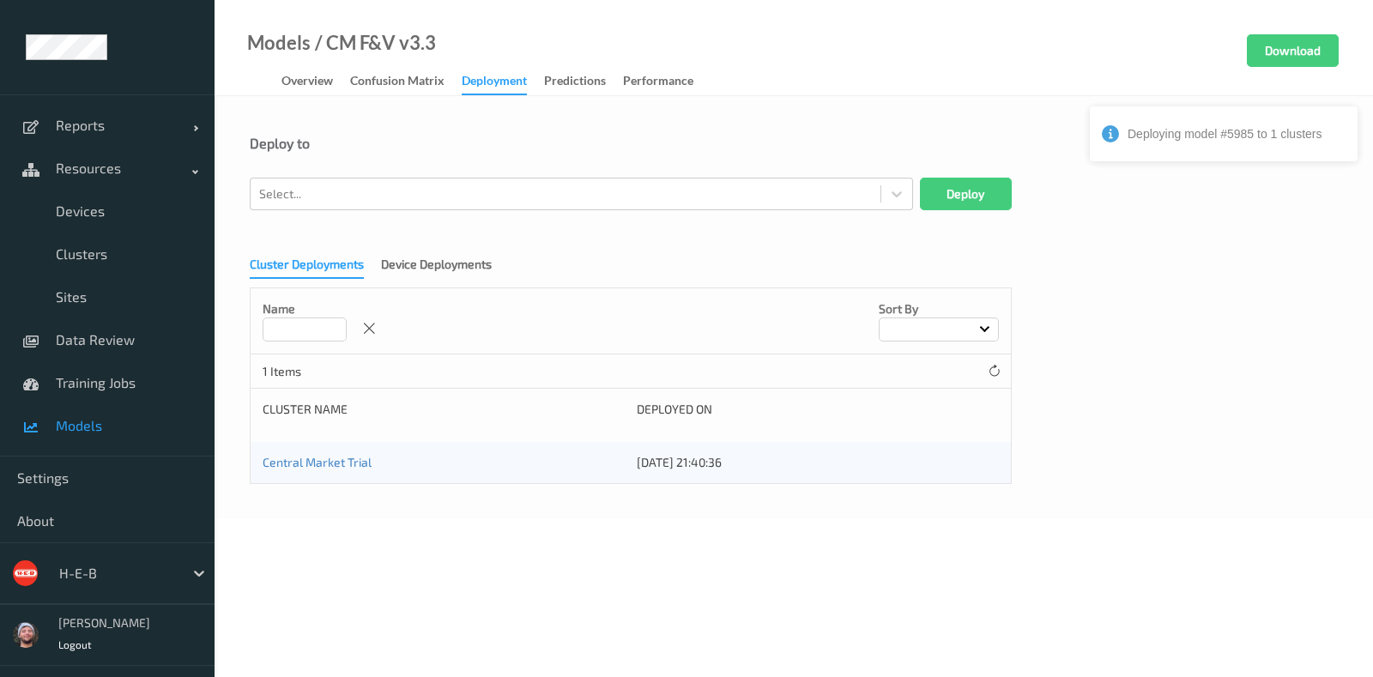
click at [137, 418] on span "Models" at bounding box center [127, 425] width 142 height 17
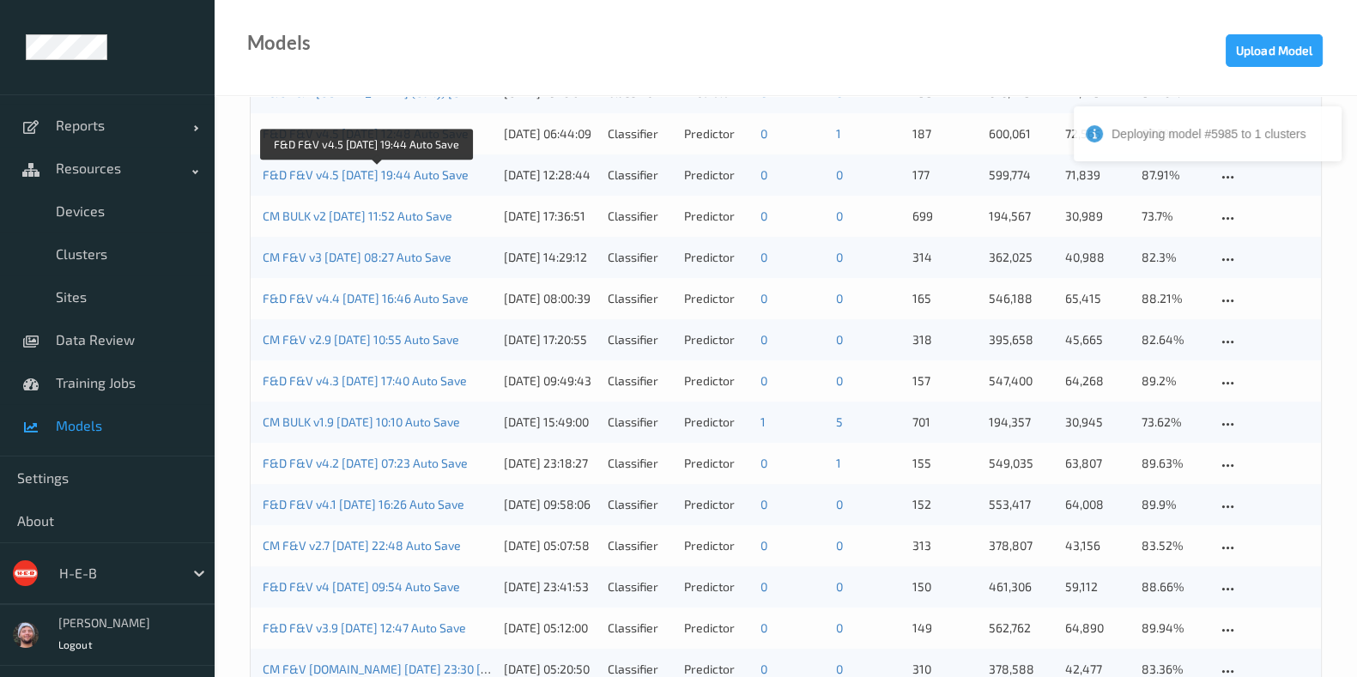
scroll to position [1711, 0]
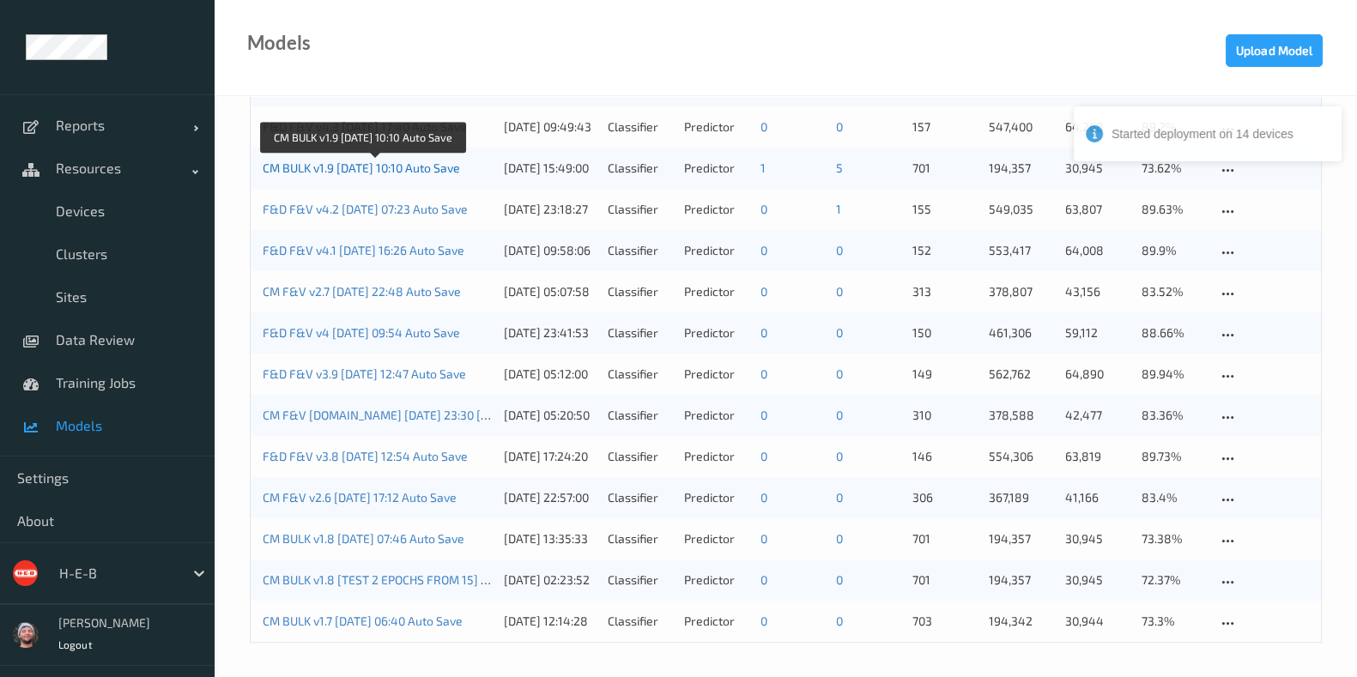
click at [439, 170] on link "CM BULK v1.9 2025-06-12 10:10 Auto Save" at bounding box center [361, 168] width 197 height 15
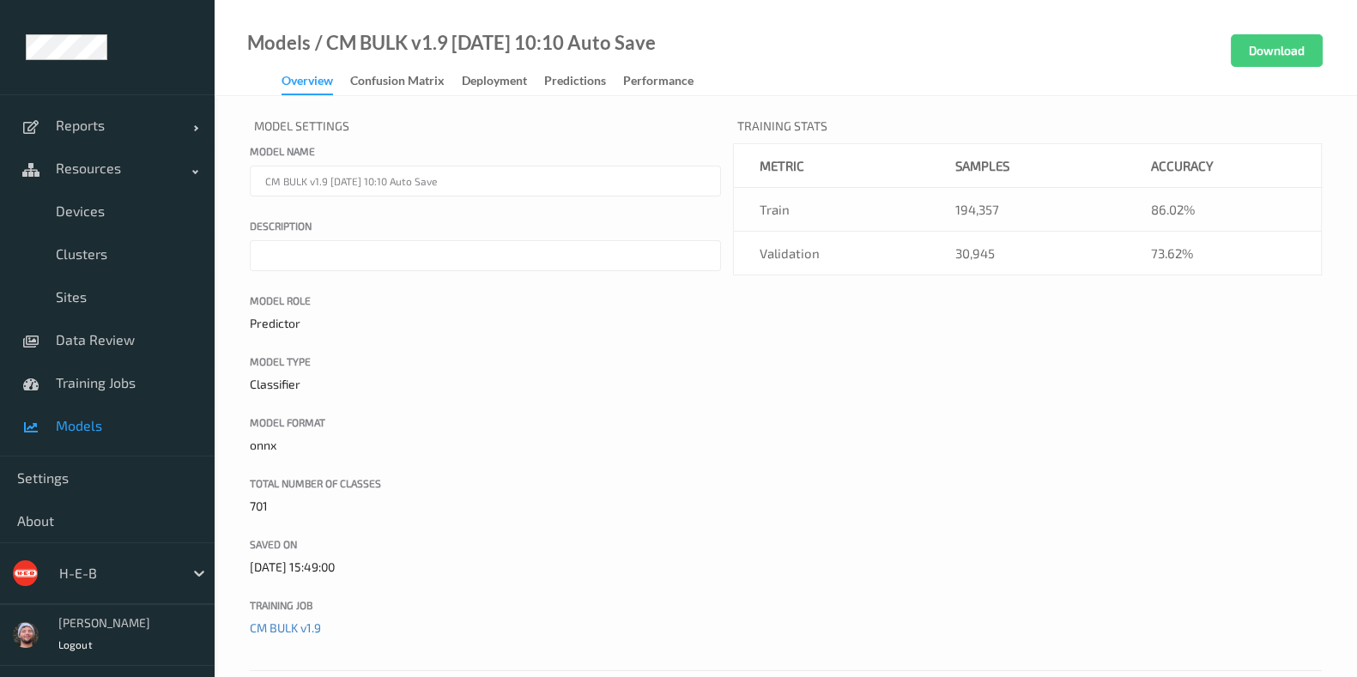
click at [107, 428] on span "Models" at bounding box center [127, 425] width 142 height 17
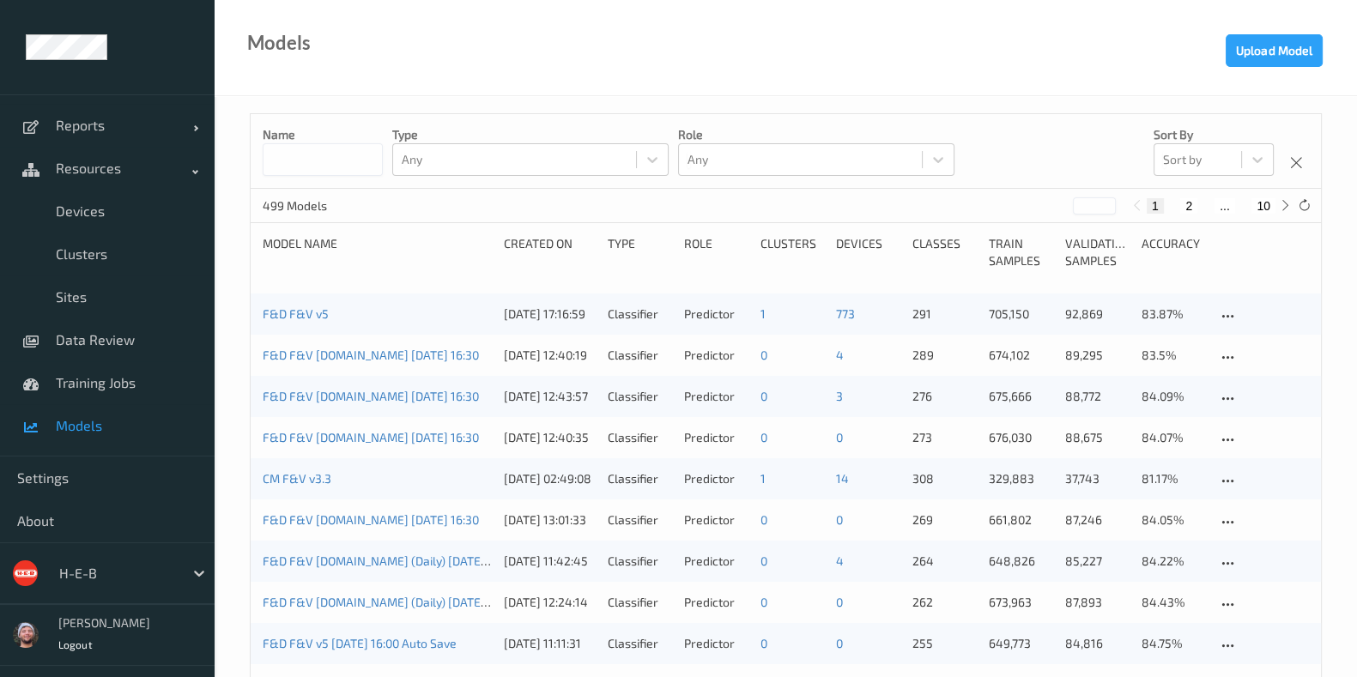
click at [789, 209] on div "499 Models * 1 2 ... 10" at bounding box center [786, 206] width 1070 height 34
click at [330, 158] on input at bounding box center [323, 159] width 120 height 33
type input "****"
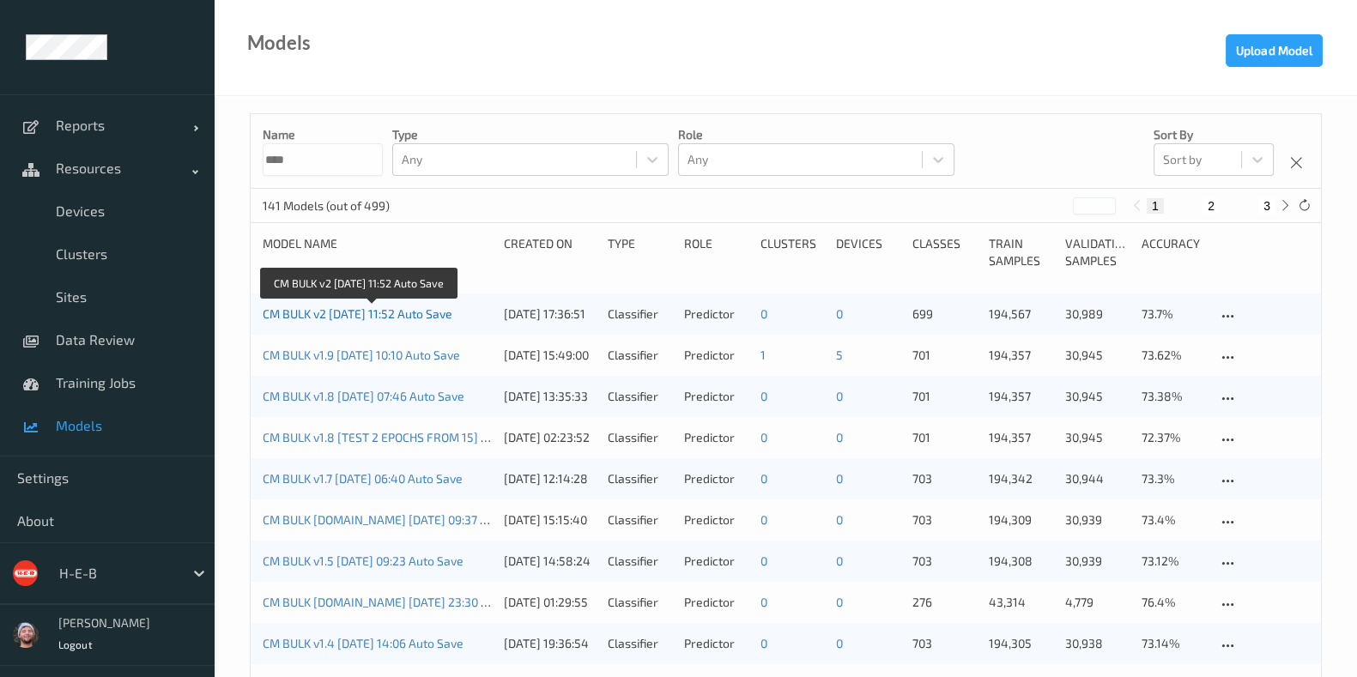
click at [387, 315] on link "CM BULK v2 2025-07-09 11:52 Auto Save" at bounding box center [358, 313] width 190 height 15
click at [1226, 318] on icon at bounding box center [1228, 316] width 15 height 15
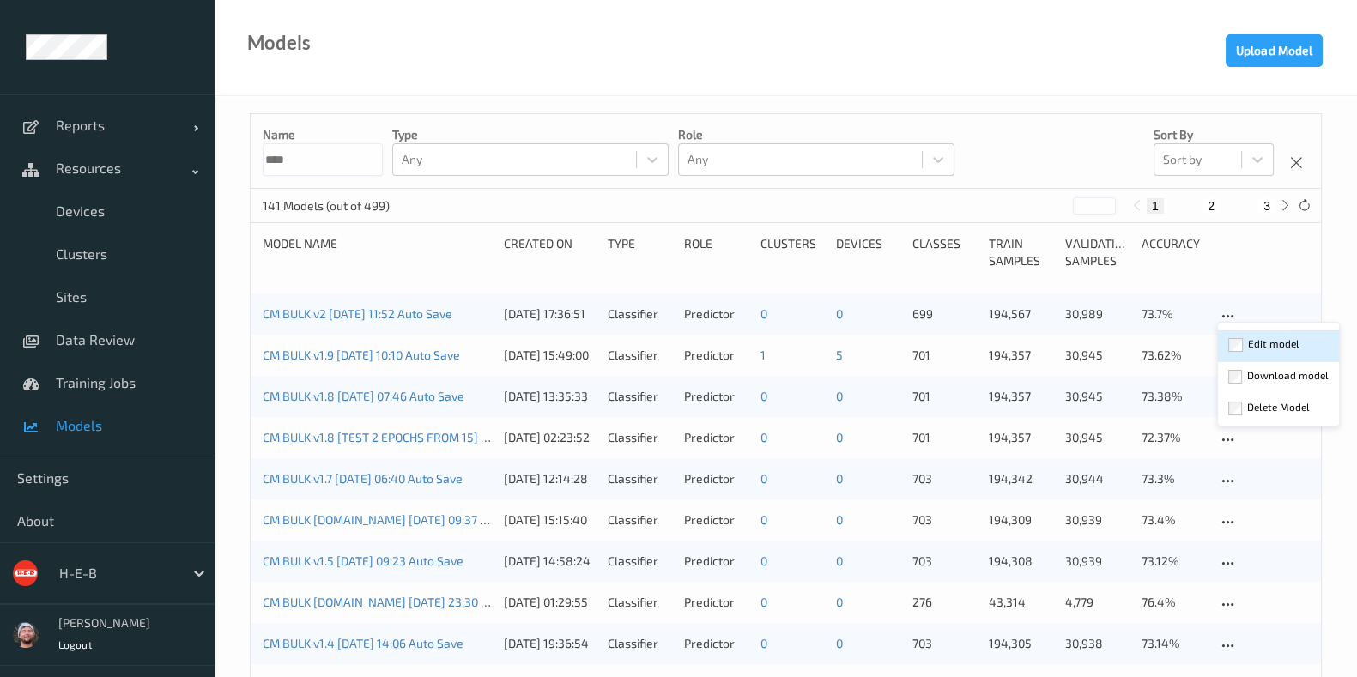
click at [1236, 336] on div at bounding box center [1235, 344] width 15 height 16
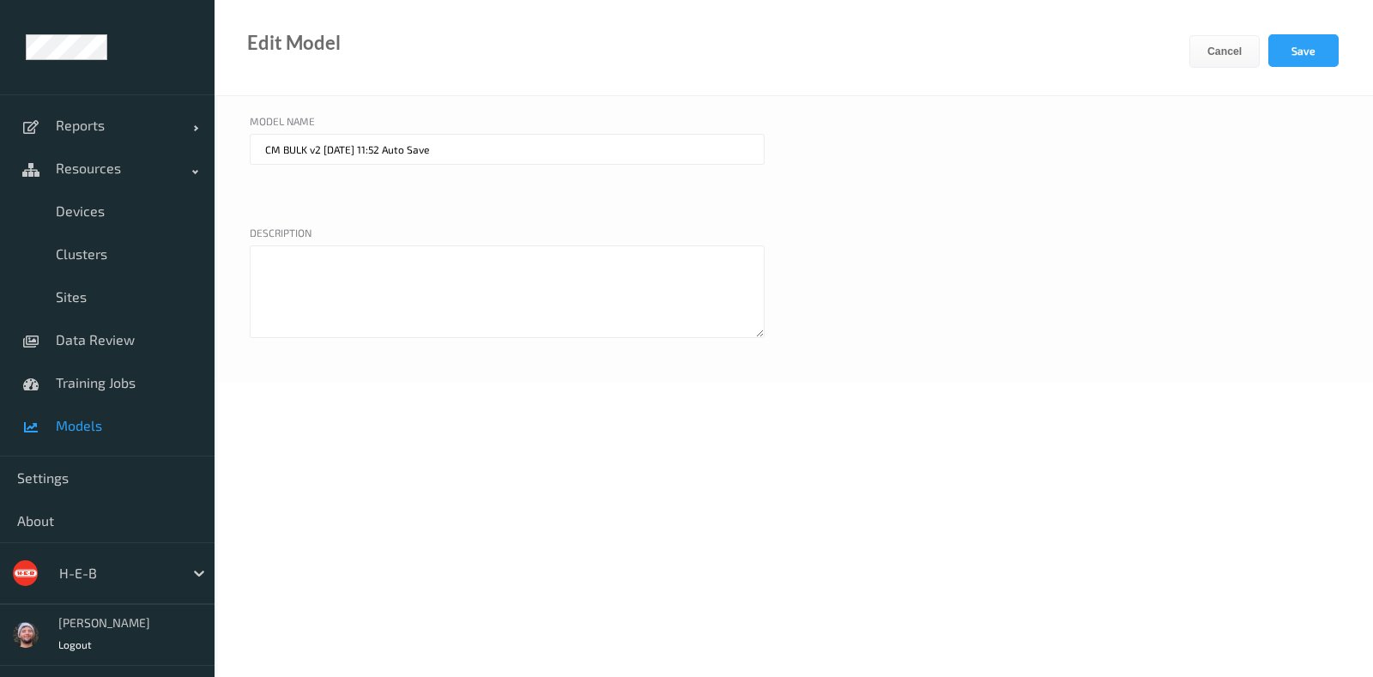
drag, startPoint x: 322, startPoint y: 153, endPoint x: 767, endPoint y: 215, distance: 449.8
click at [767, 215] on div "Model name CM BULK v2 2025-07-09 11:52 Auto Save" at bounding box center [794, 164] width 1088 height 103
type input "CM BULK v2"
click at [1292, 42] on button "Save" at bounding box center [1304, 50] width 70 height 33
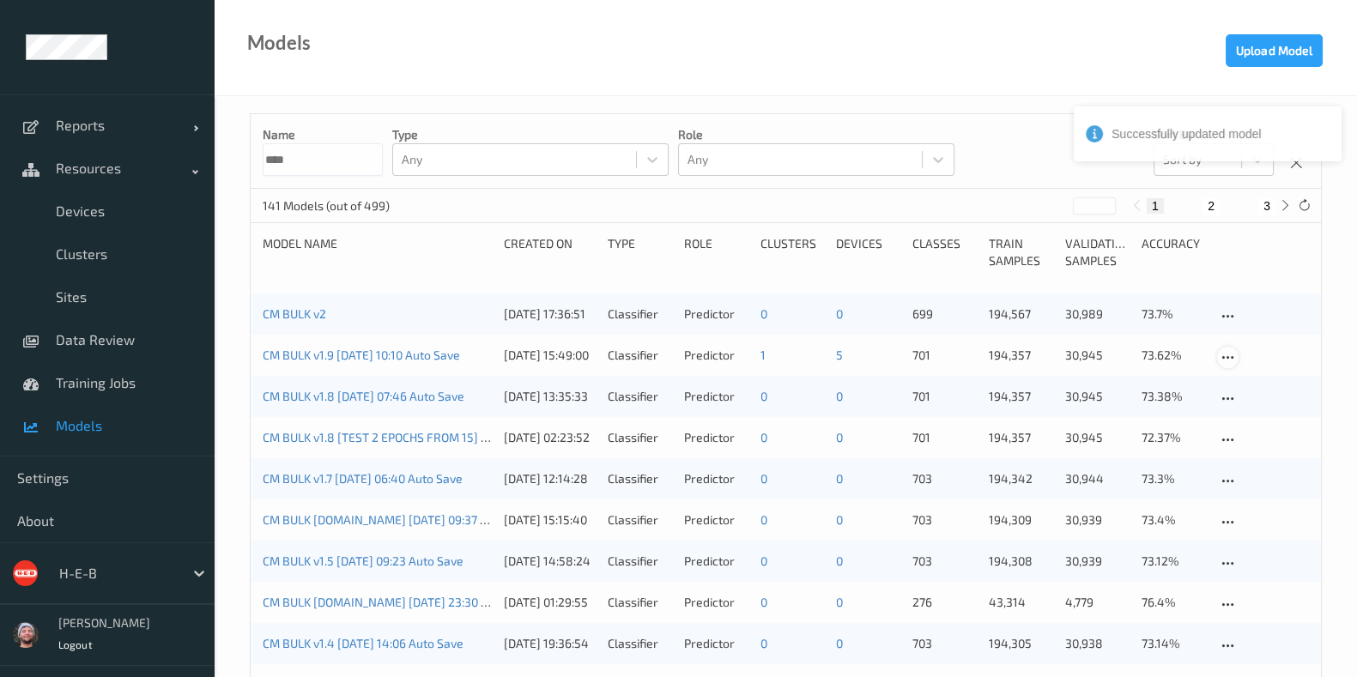
click at [1227, 354] on icon at bounding box center [1228, 357] width 15 height 15
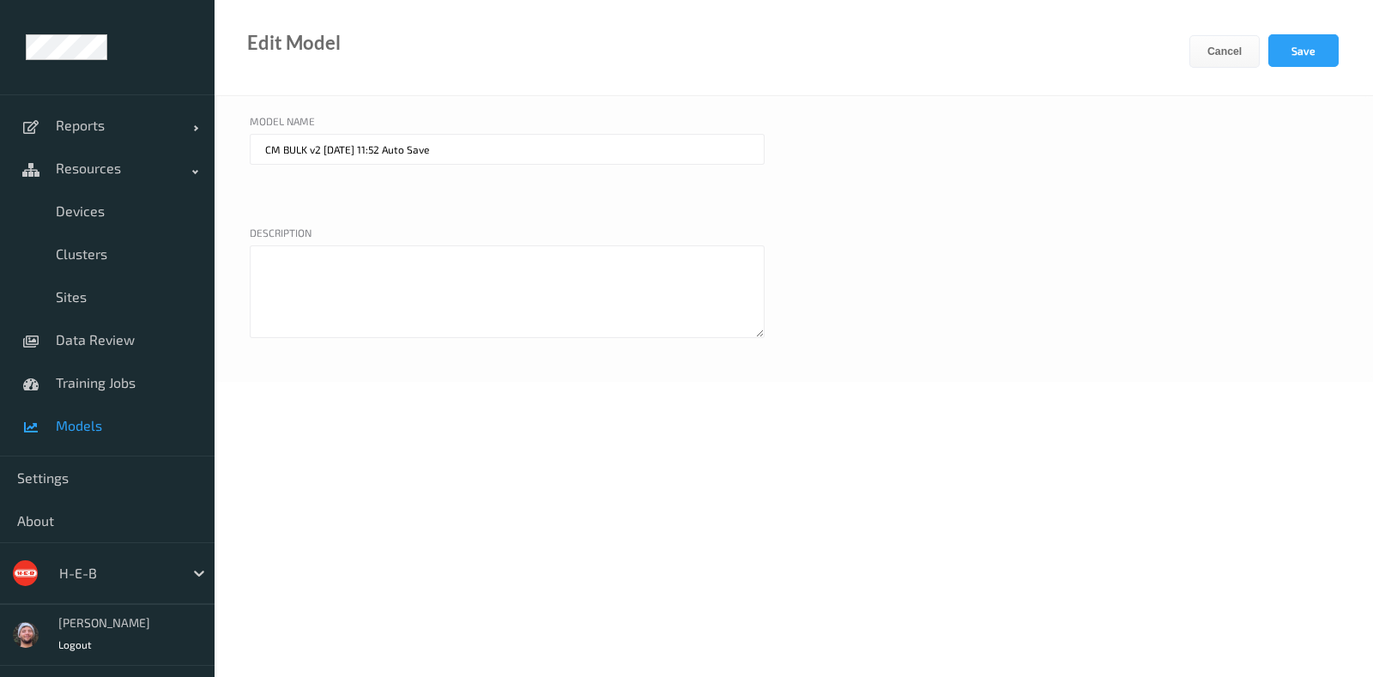
drag, startPoint x: 321, startPoint y: 150, endPoint x: 798, endPoint y: 245, distance: 486.5
click at [798, 245] on div "Model name CM BULK v2 2025-07-09 11:52 Auto Save Description" at bounding box center [794, 239] width 1159 height 286
drag, startPoint x: 523, startPoint y: 139, endPoint x: 325, endPoint y: 150, distance: 197.7
click at [325, 150] on input "CM BULK v1.9 2025-06-12 10:10 Auto Sav" at bounding box center [507, 149] width 515 height 31
type input "CM BULK v1.9"
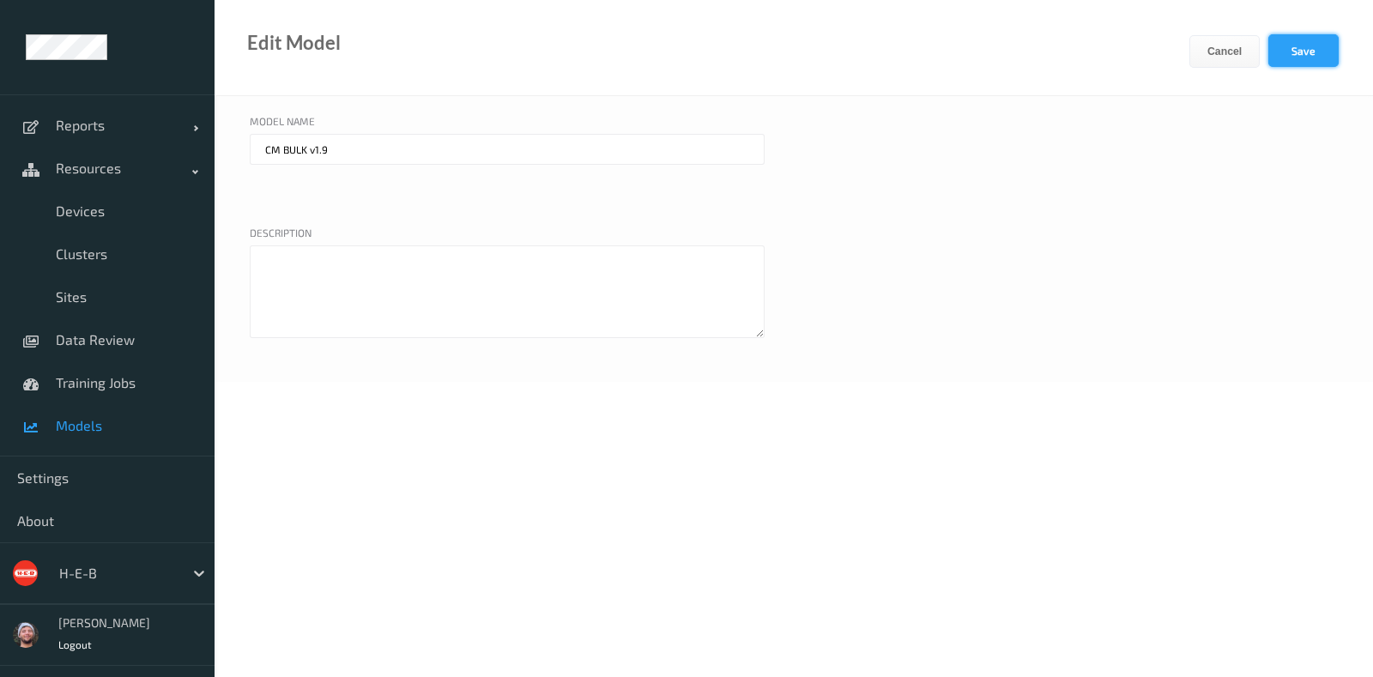
click at [1330, 45] on button "Save" at bounding box center [1304, 50] width 70 height 33
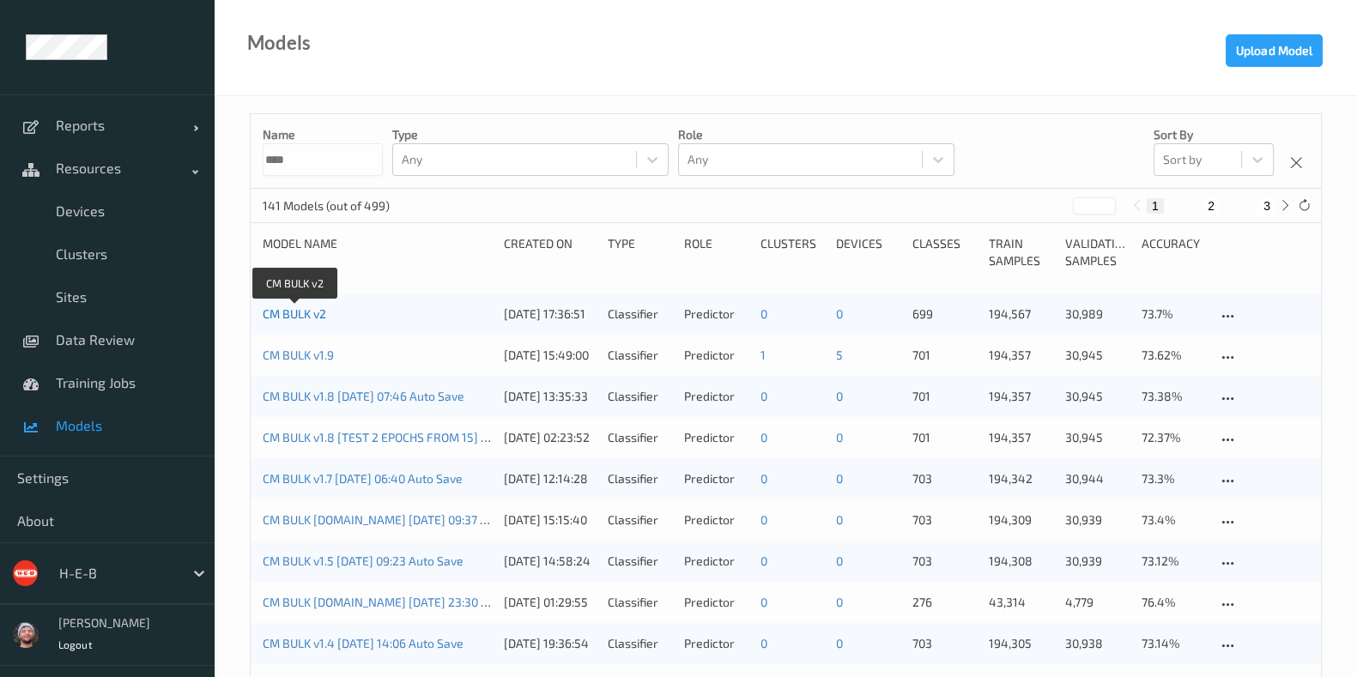
click at [307, 316] on link "CM BULK v2" at bounding box center [295, 313] width 64 height 15
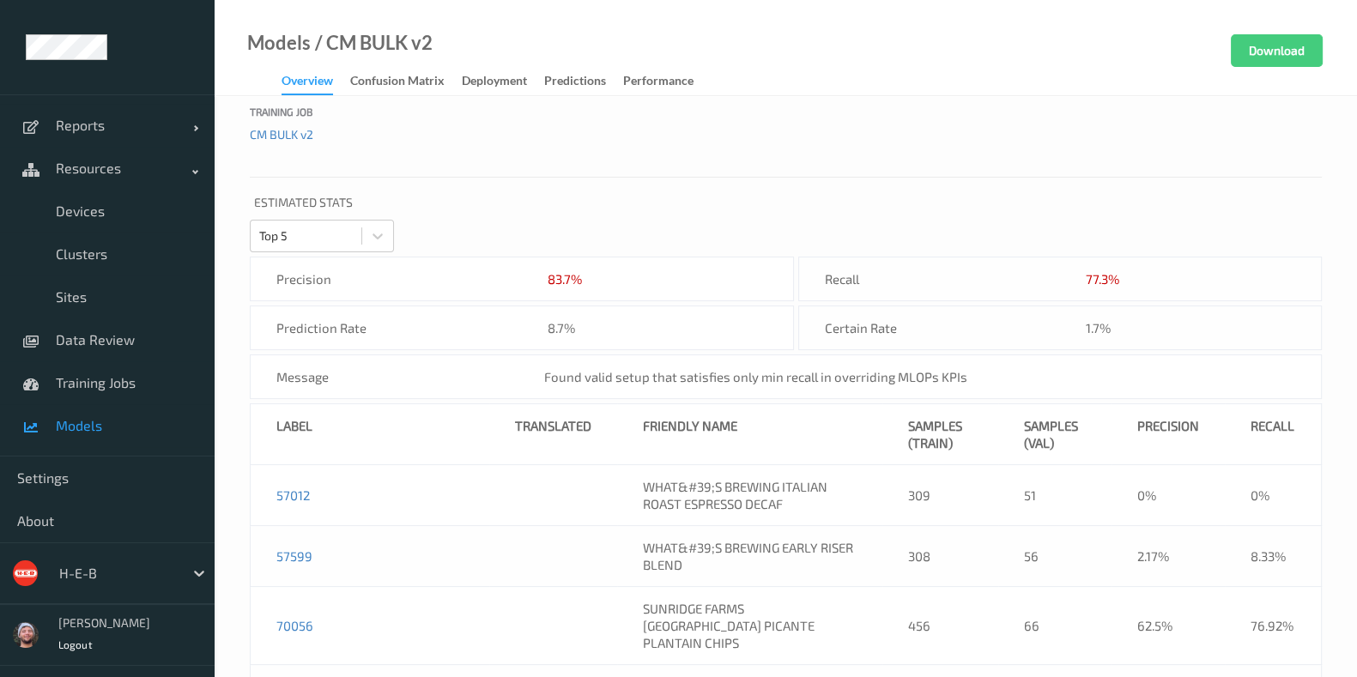
scroll to position [428, 0]
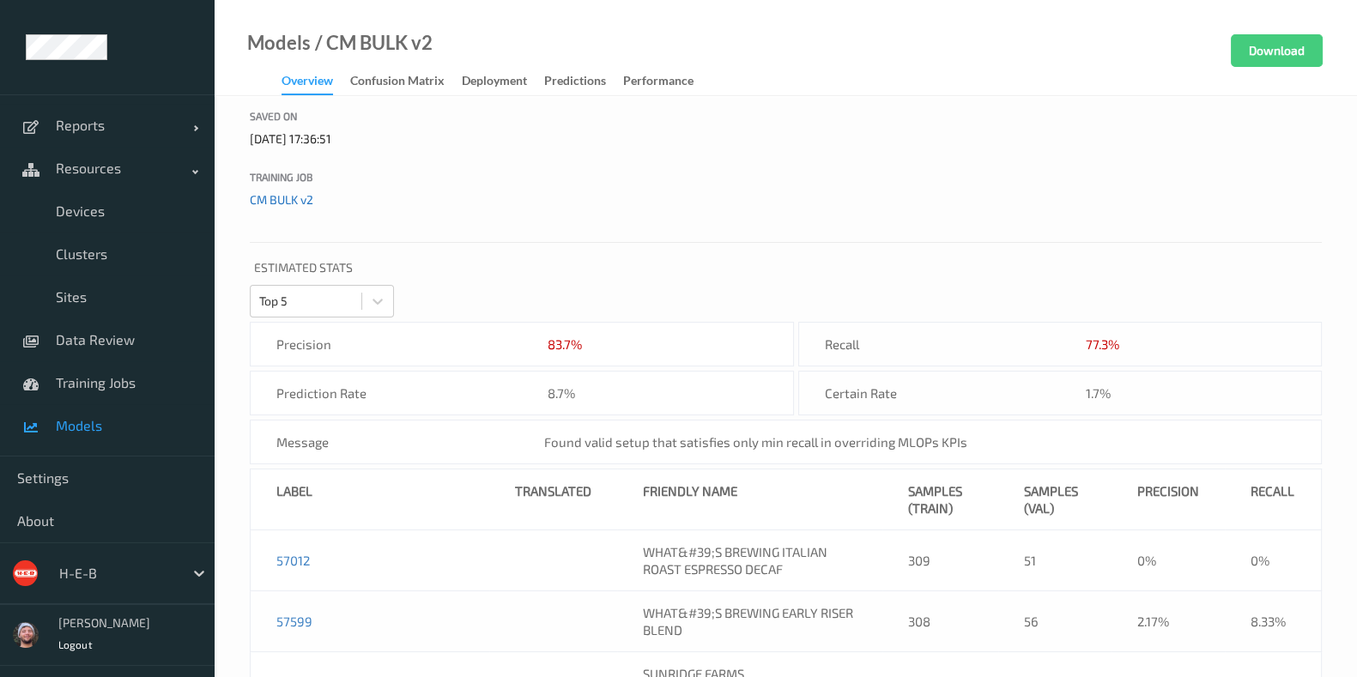
click at [303, 203] on link "CM BULK v2" at bounding box center [282, 199] width 64 height 15
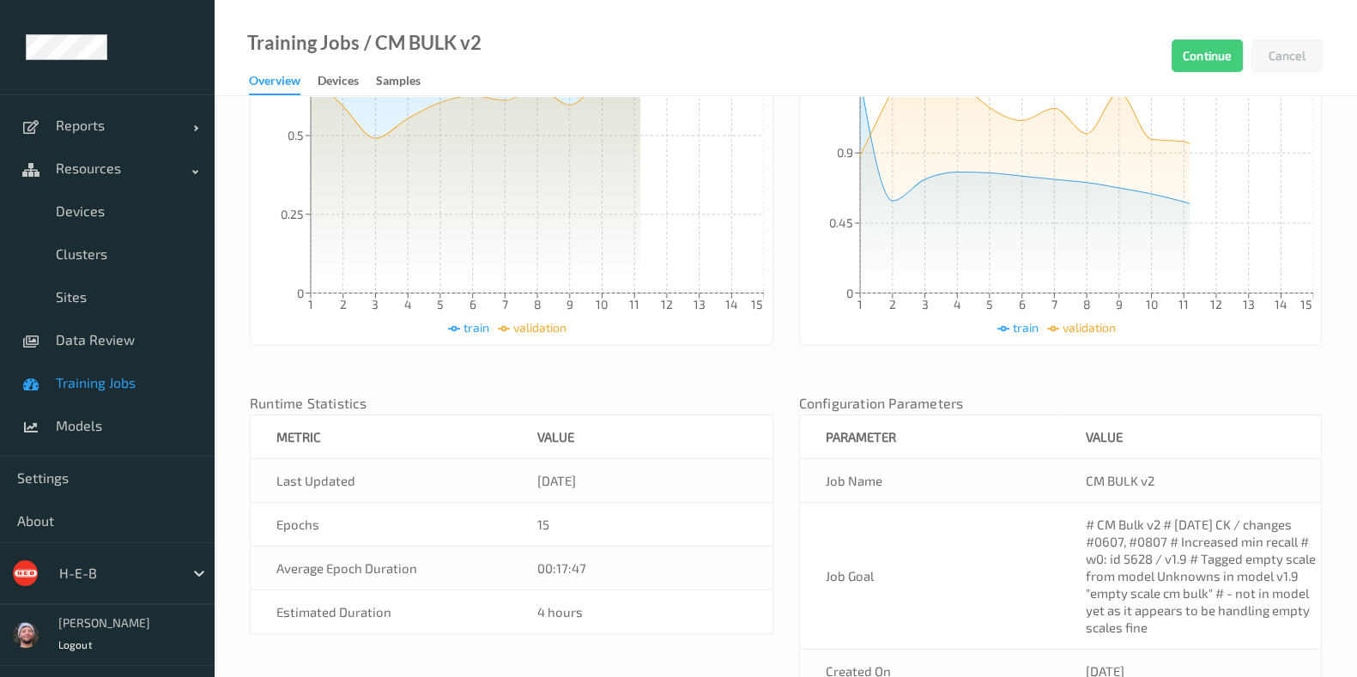
scroll to position [550, 0]
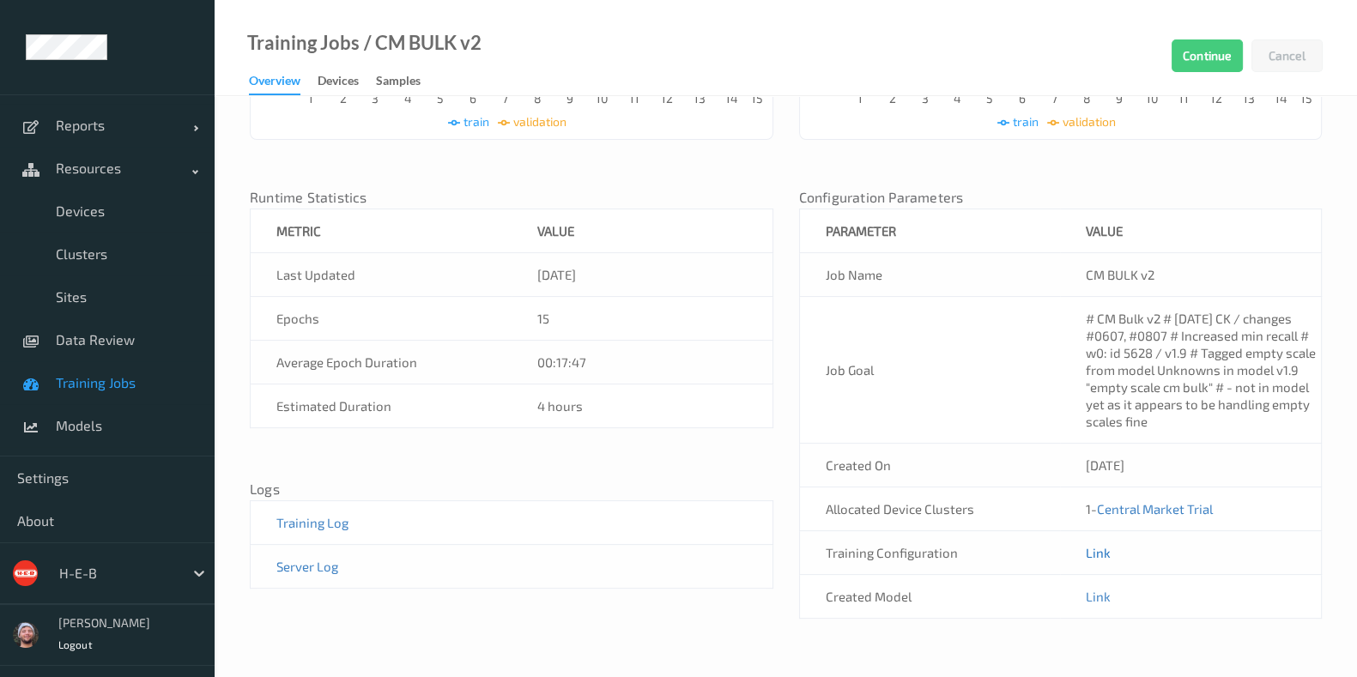
click at [1099, 554] on link "Link" at bounding box center [1098, 552] width 25 height 15
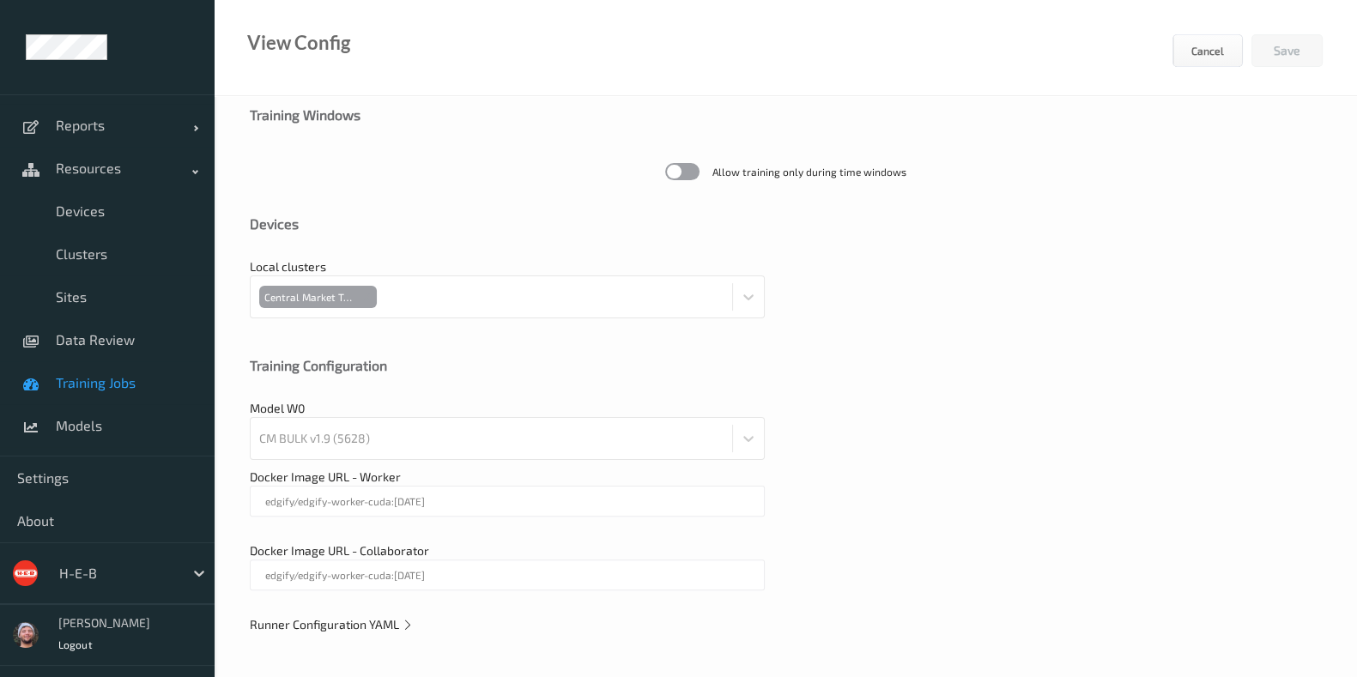
scroll to position [502, 0]
click at [360, 624] on span "Runner Configuration YAML" at bounding box center [332, 627] width 164 height 15
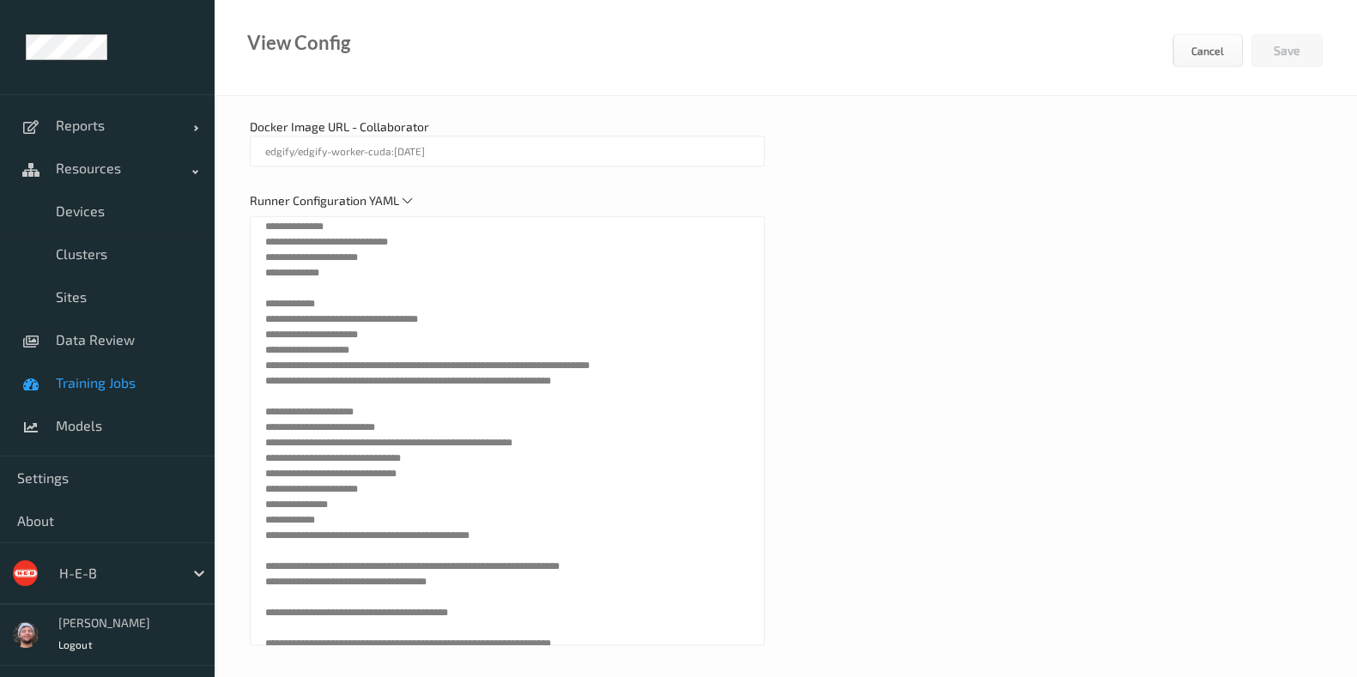
scroll to position [955, 0]
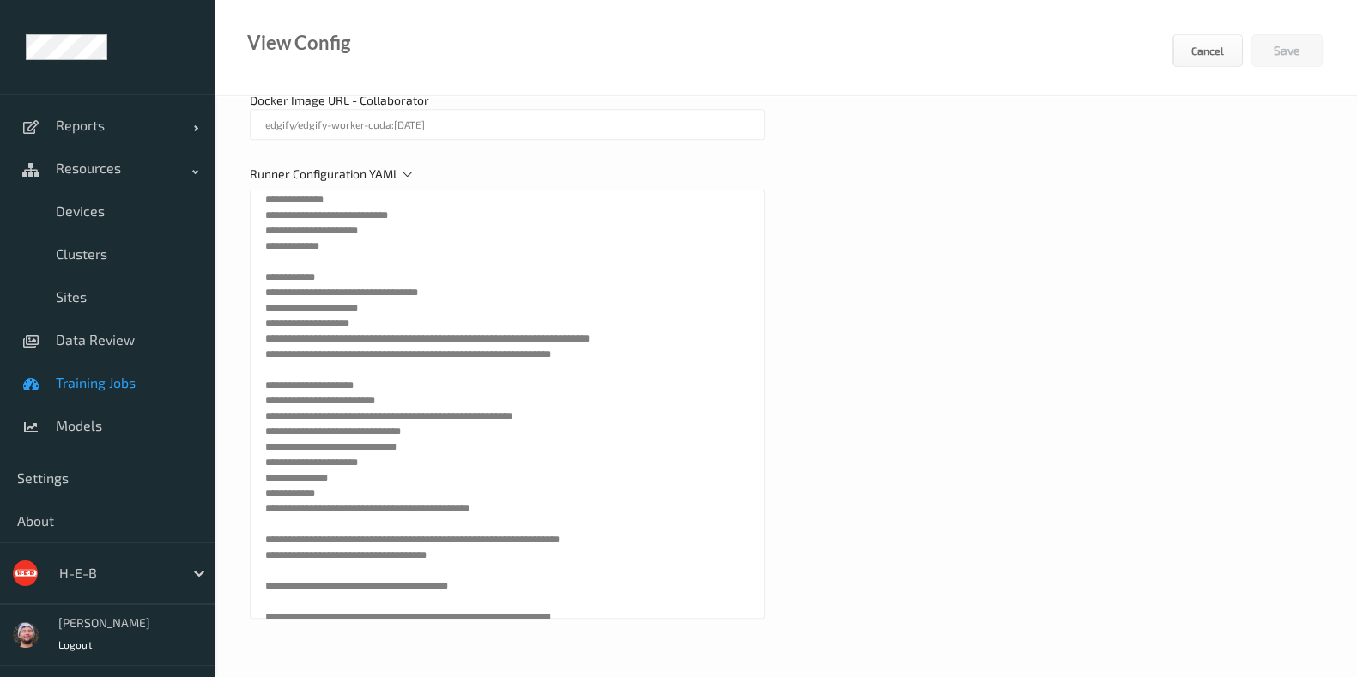
click at [112, 386] on span "Training Jobs" at bounding box center [127, 382] width 142 height 17
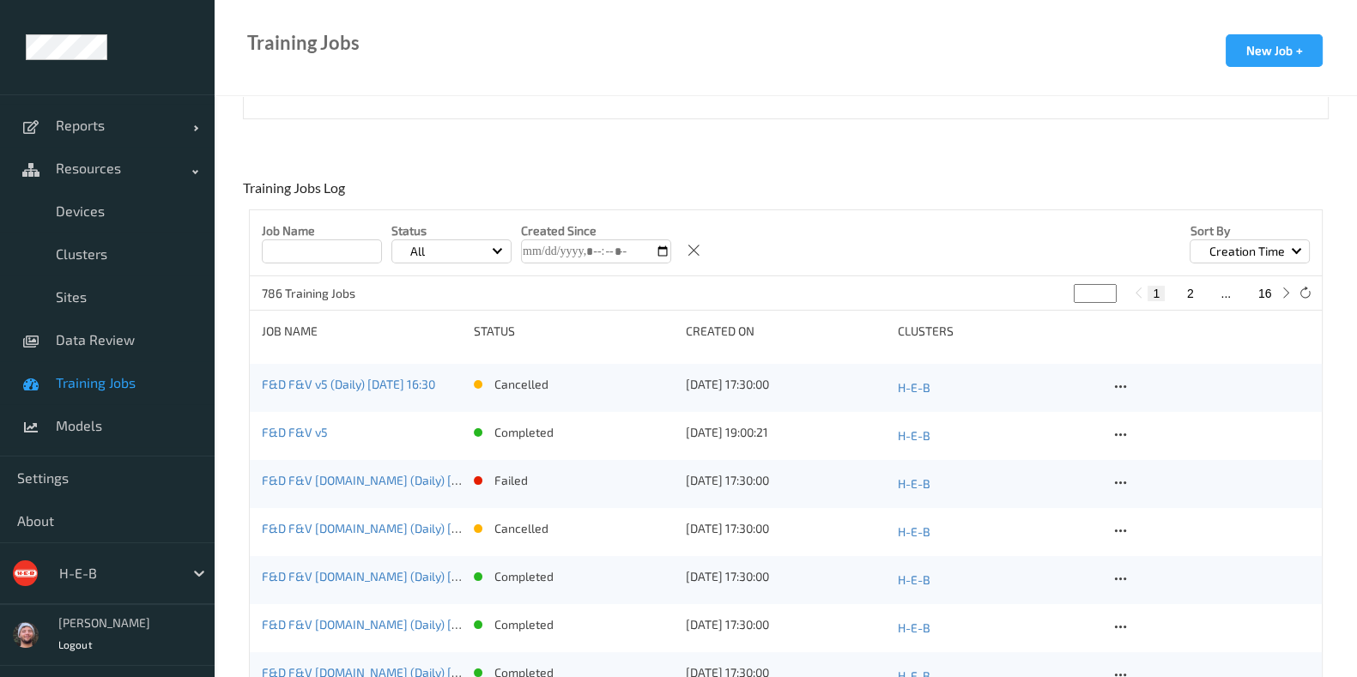
scroll to position [322, 0]
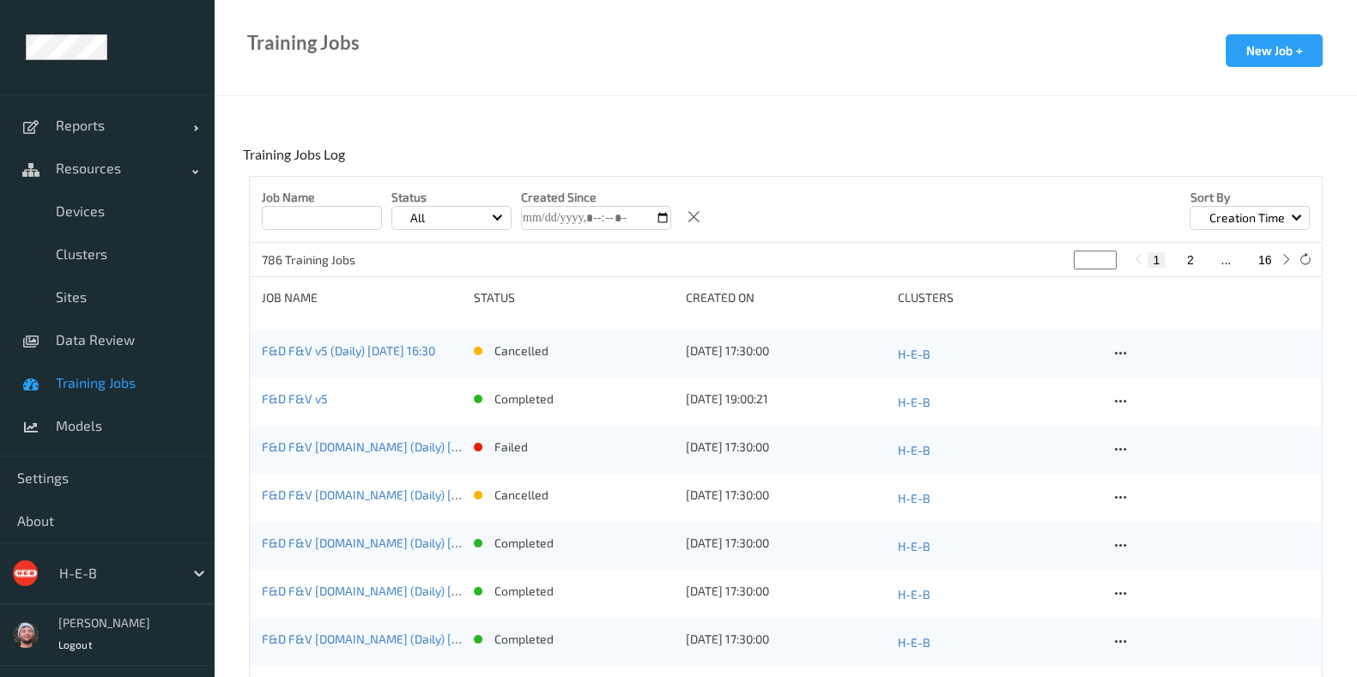
click at [291, 217] on input at bounding box center [322, 218] width 120 height 24
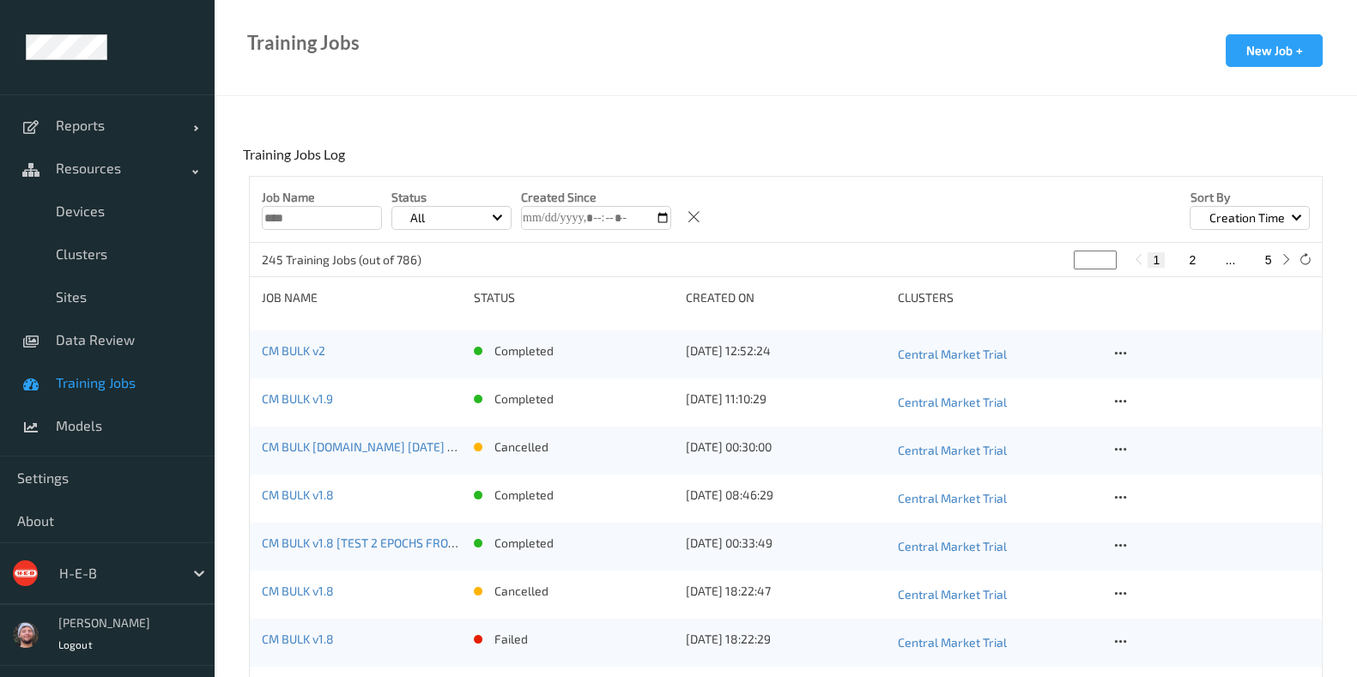
type input "****"
click at [1081, 307] on div "Job Name status Created On clusters" at bounding box center [786, 303] width 1049 height 29
click at [1116, 358] on icon at bounding box center [1120, 353] width 15 height 15
click at [1160, 407] on div "Copy Job" at bounding box center [1161, 412] width 41 height 16
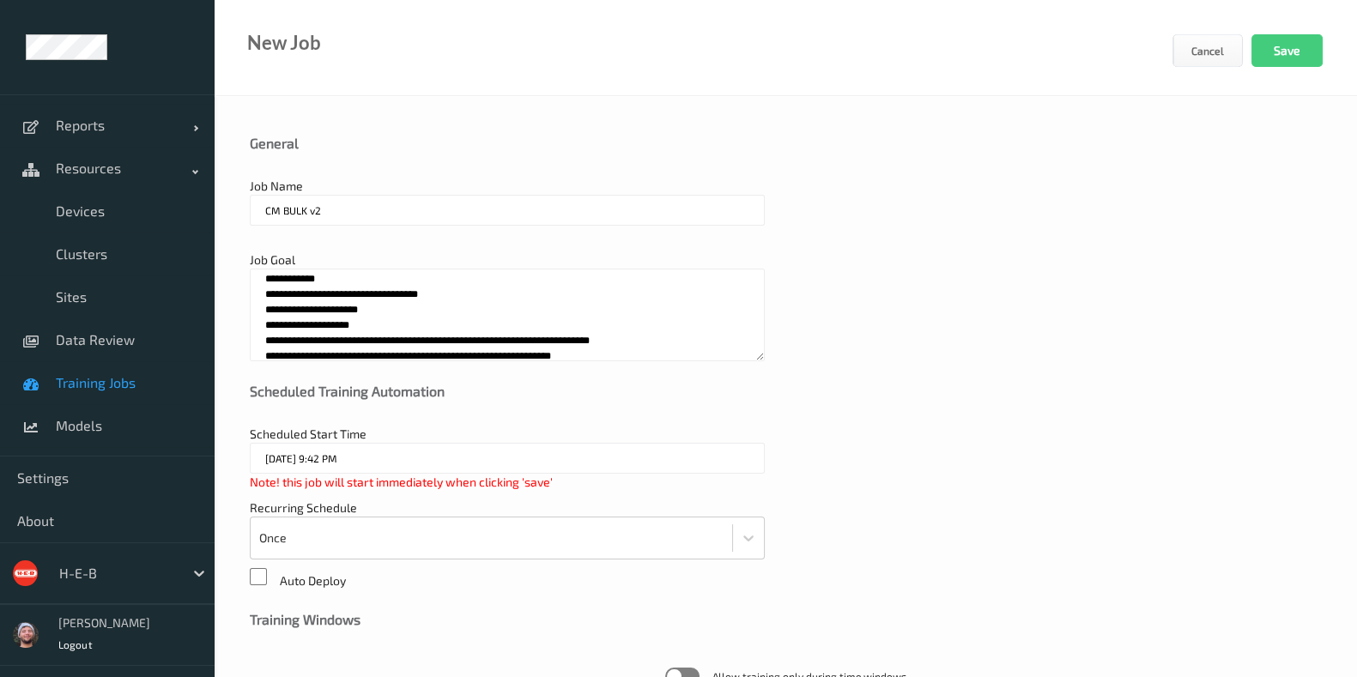
click at [355, 204] on input "CM BULK v2" at bounding box center [507, 210] width 515 height 31
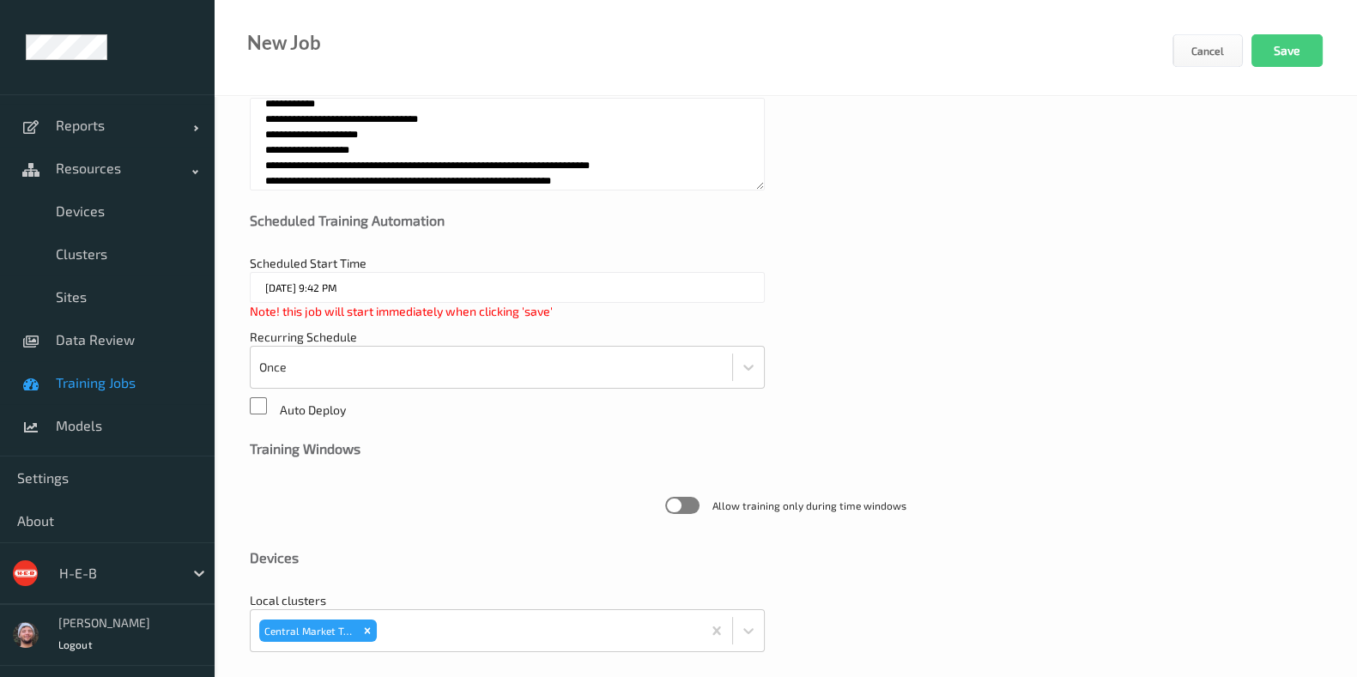
scroll to position [428, 0]
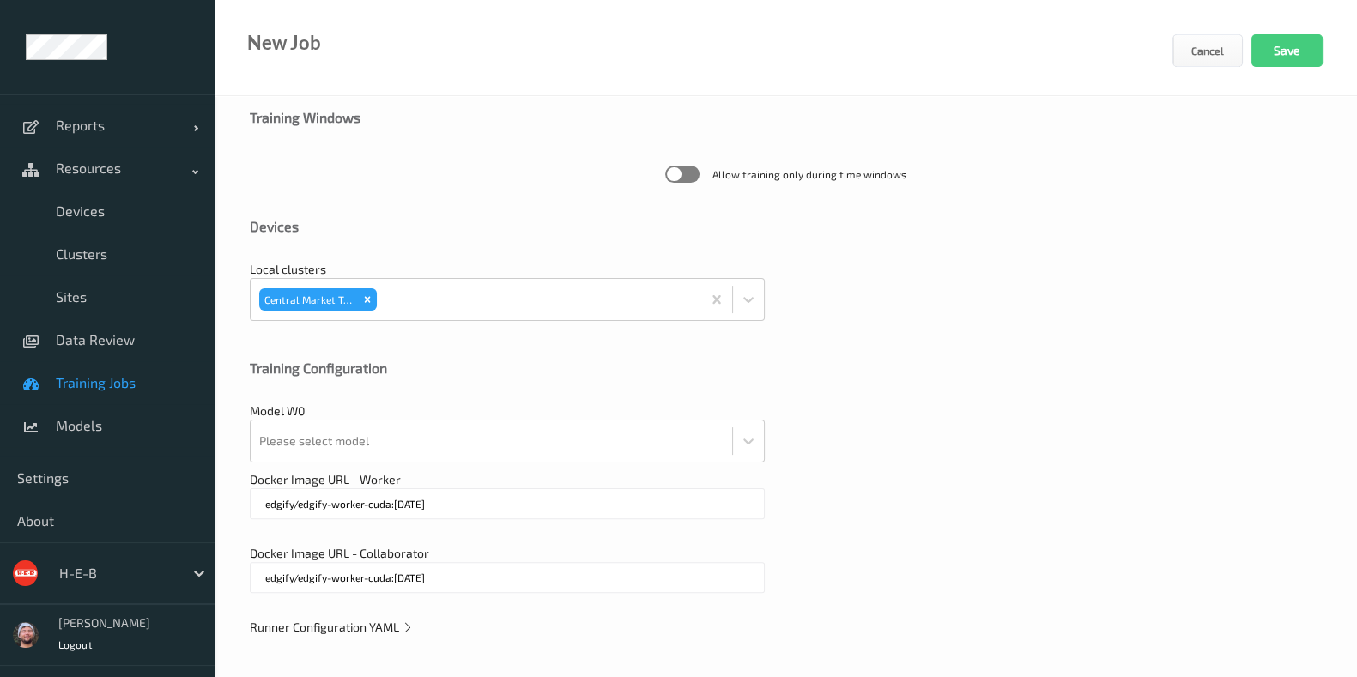
click at [396, 620] on span "Runner Configuration YAML" at bounding box center [332, 627] width 164 height 15
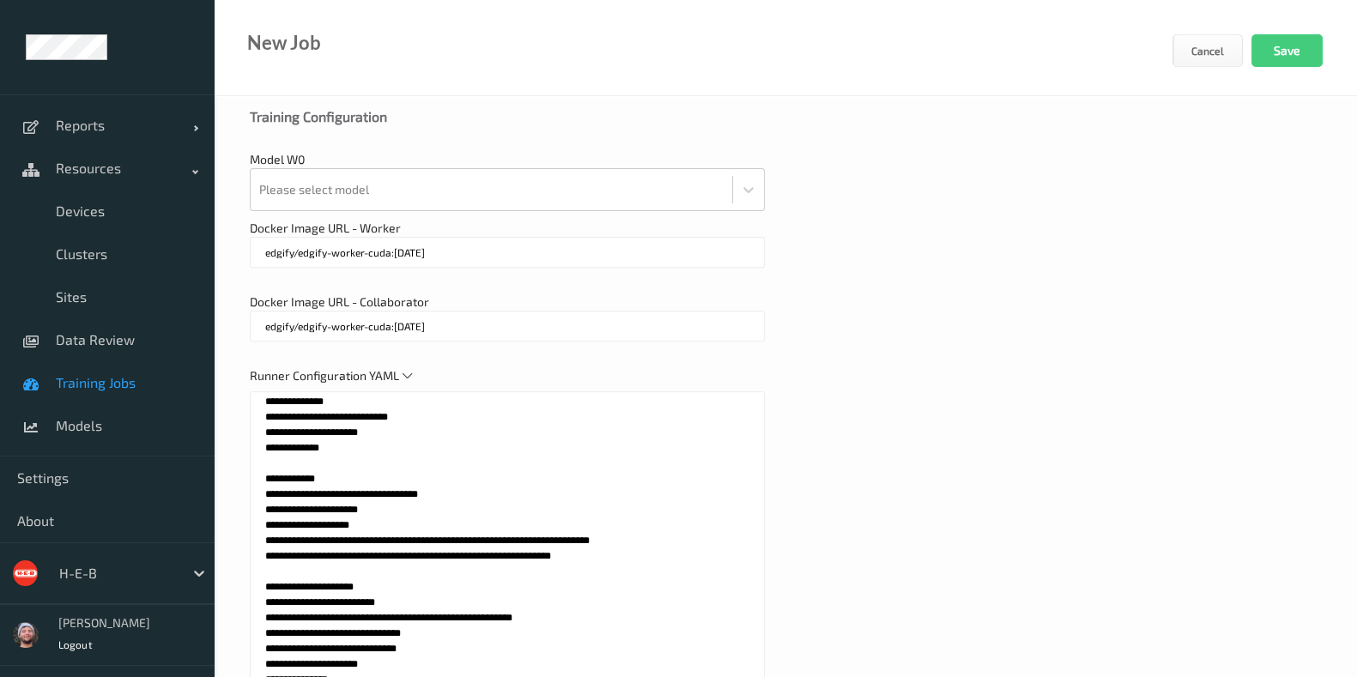
scroll to position [931, 0]
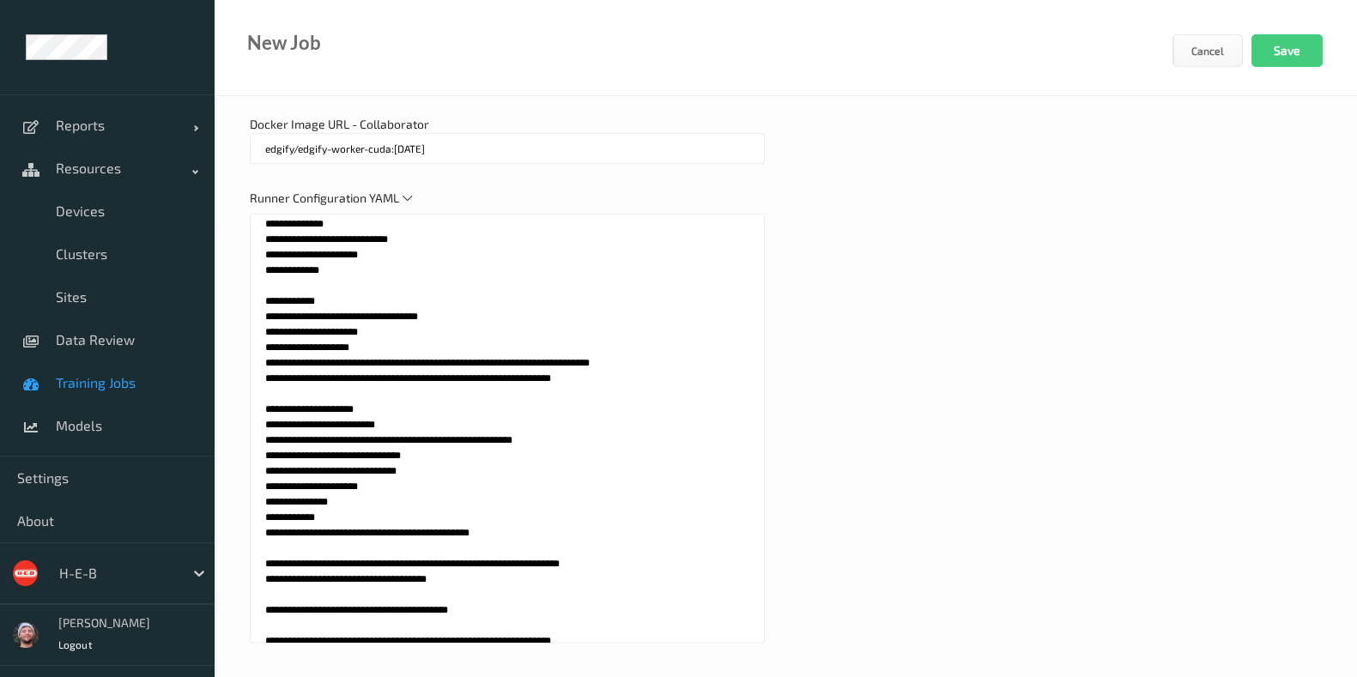
click at [459, 500] on textarea at bounding box center [507, 428] width 515 height 429
click at [453, 146] on input "edgify/edgify-worker-cuda:2.5.20" at bounding box center [507, 148] width 515 height 31
click at [434, 298] on textarea at bounding box center [507, 428] width 515 height 429
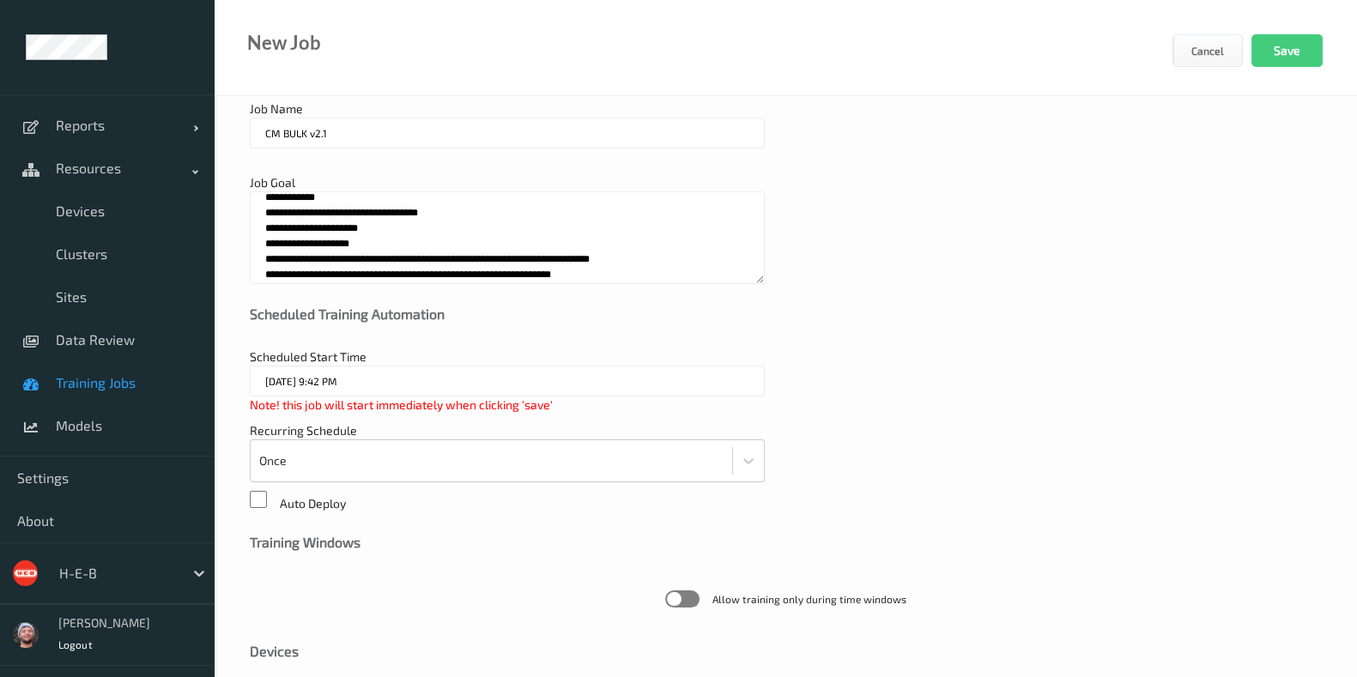
scroll to position [0, 0]
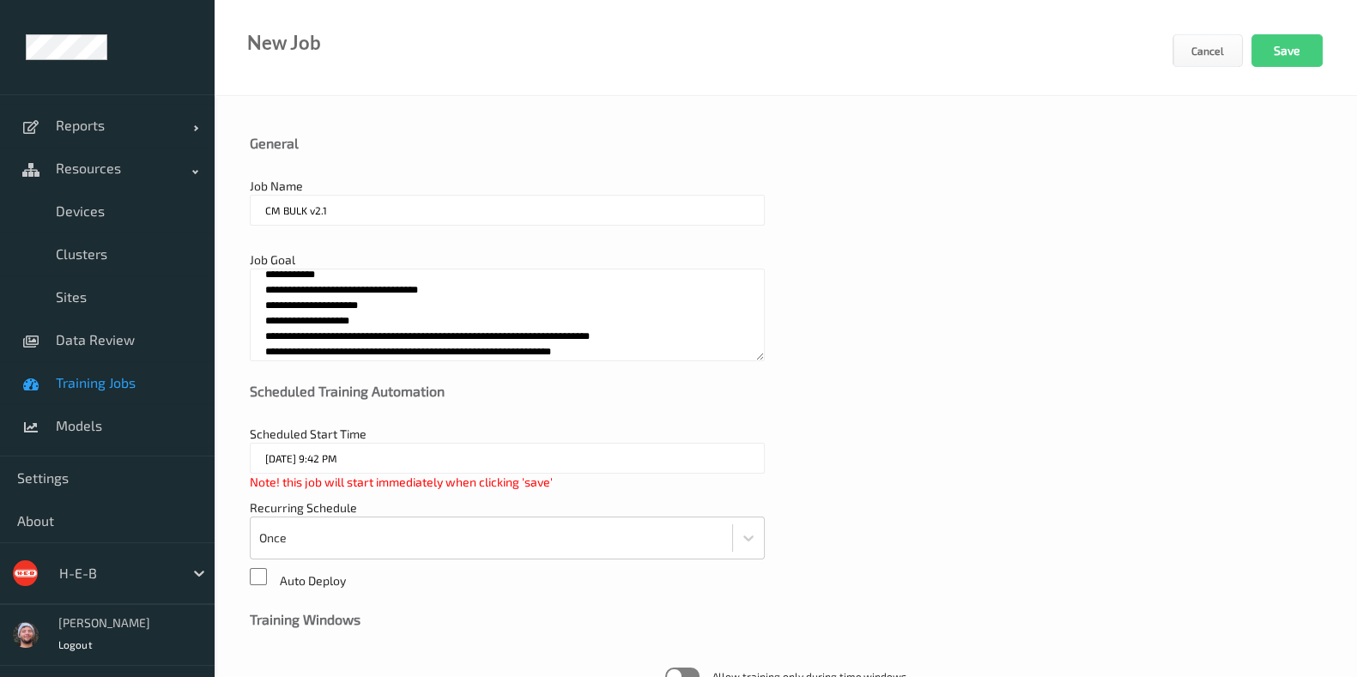
click at [287, 202] on input "CM BULK v2.1" at bounding box center [507, 210] width 515 height 31
click at [342, 209] on input "CM BULK v2.1" at bounding box center [507, 210] width 515 height 31
click at [378, 221] on input "CM BULK v2.2" at bounding box center [507, 210] width 515 height 31
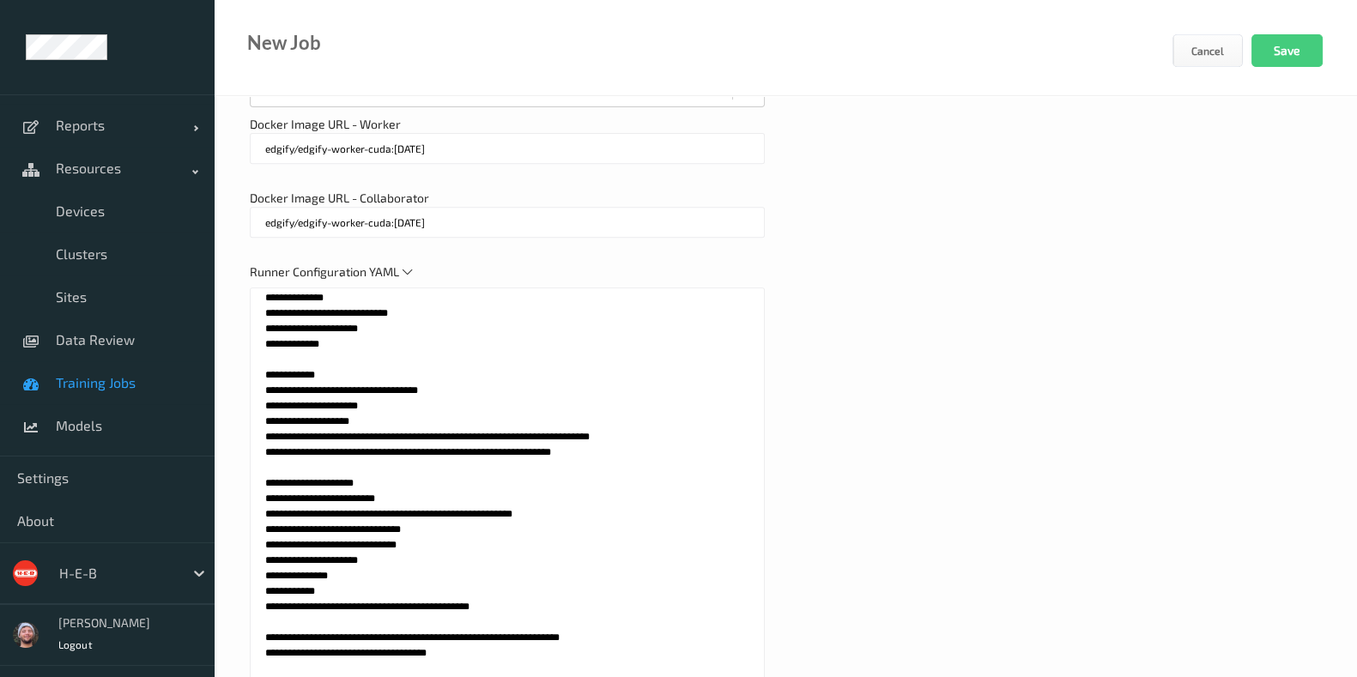
type input "CM BULK v2.1"
click at [385, 439] on textarea at bounding box center [507, 502] width 515 height 429
paste textarea "**********"
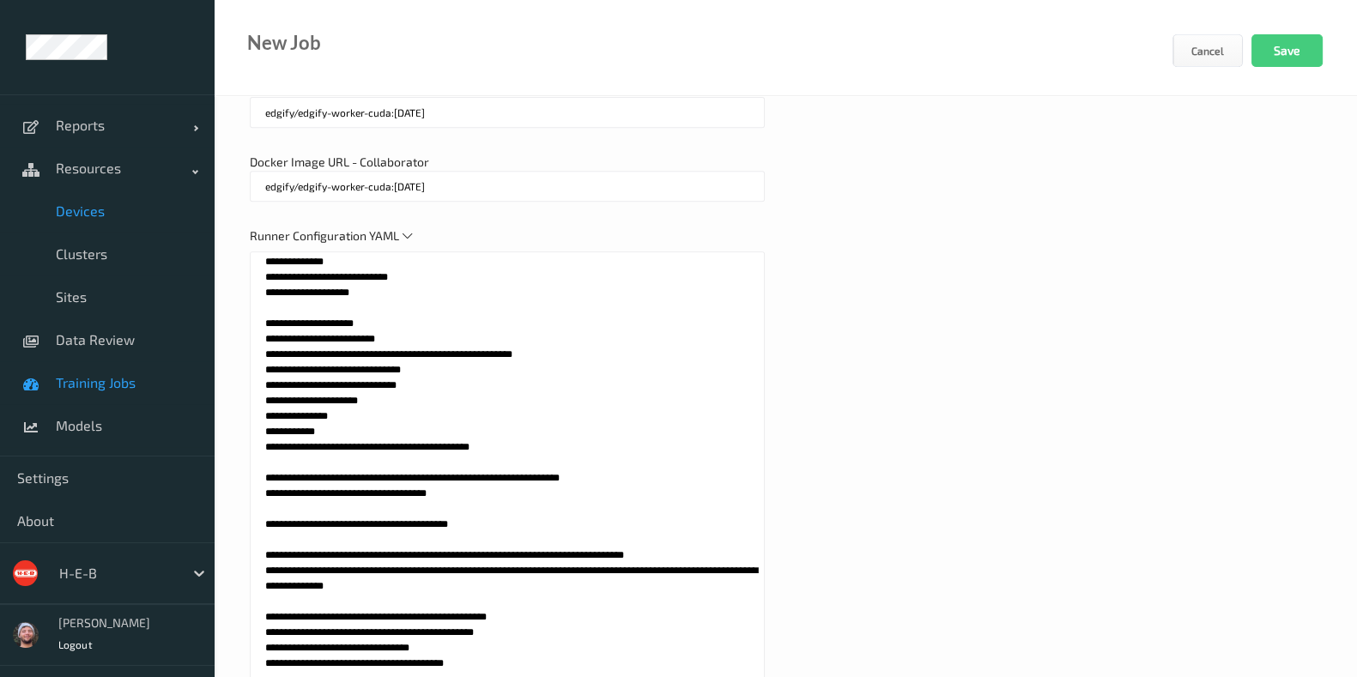
drag, startPoint x: 189, startPoint y: 230, endPoint x: 115, endPoint y: 205, distance: 77.9
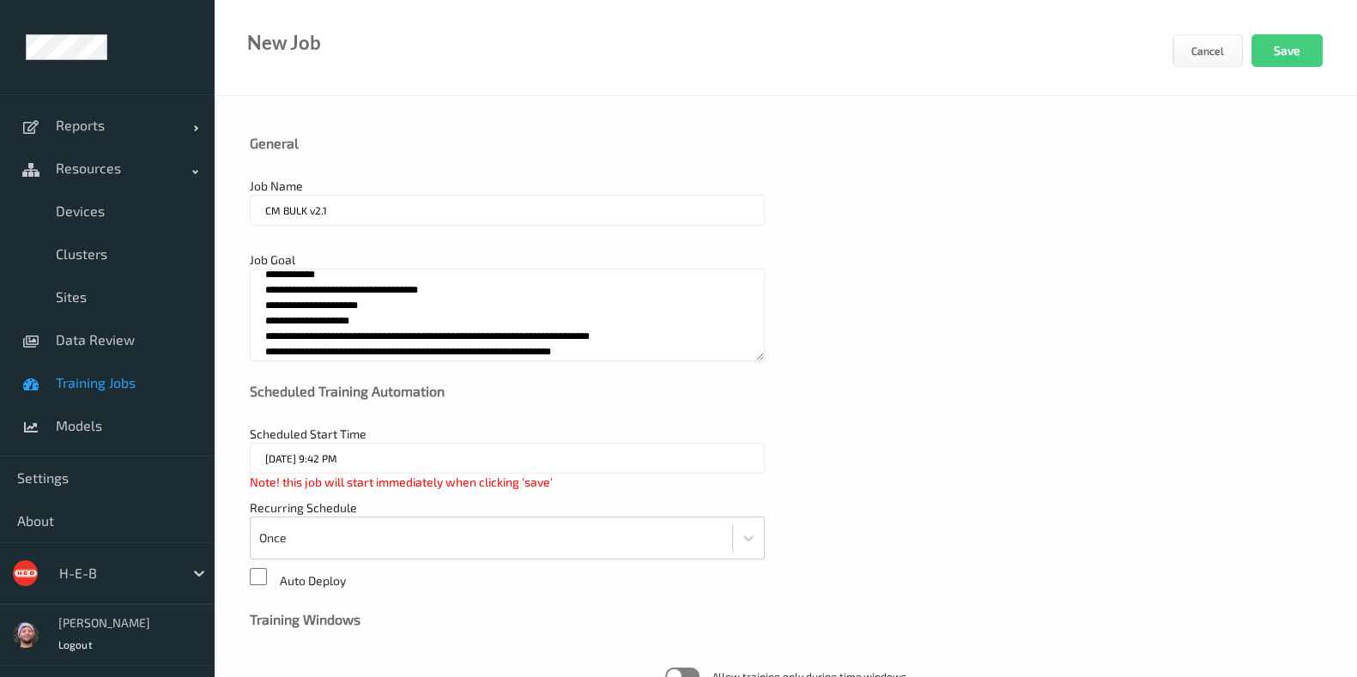
type textarea "**********"
click at [412, 302] on textarea "**********" at bounding box center [507, 315] width 515 height 93
paste textarea "**********"
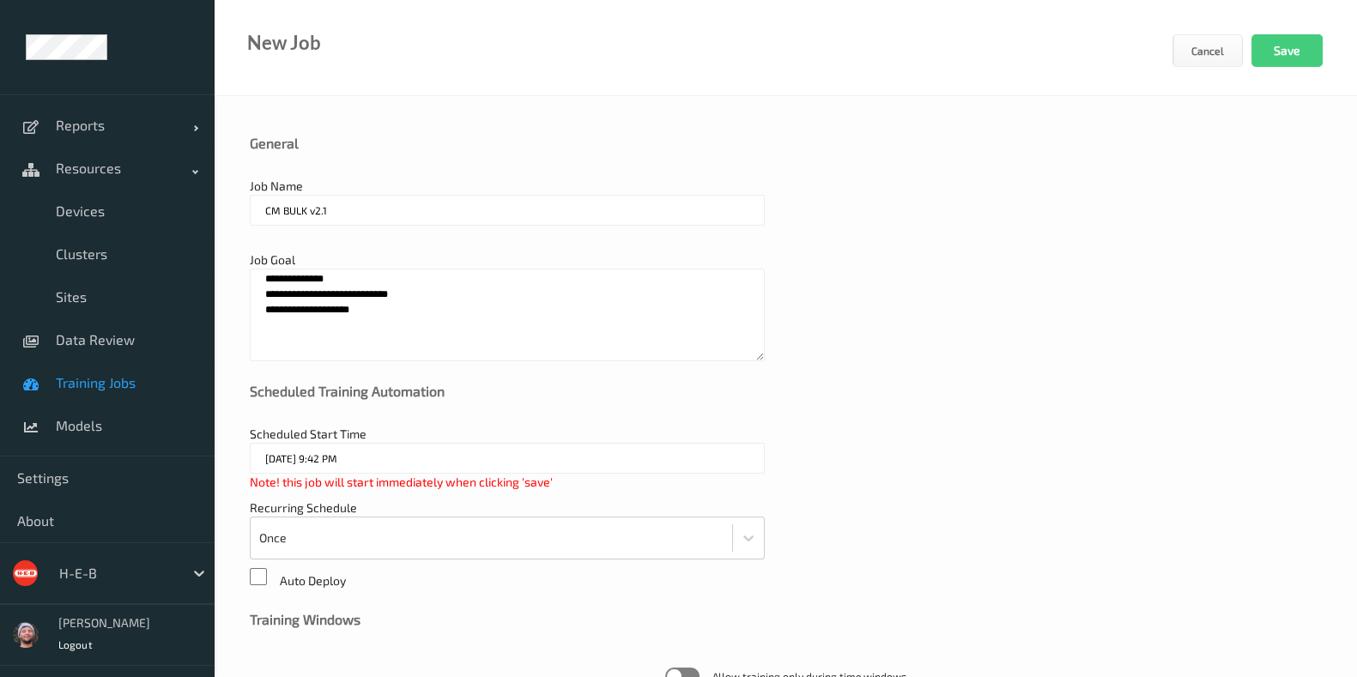
click at [521, 342] on textarea "**********" at bounding box center [507, 315] width 515 height 93
click at [451, 345] on textarea "**********" at bounding box center [507, 315] width 515 height 93
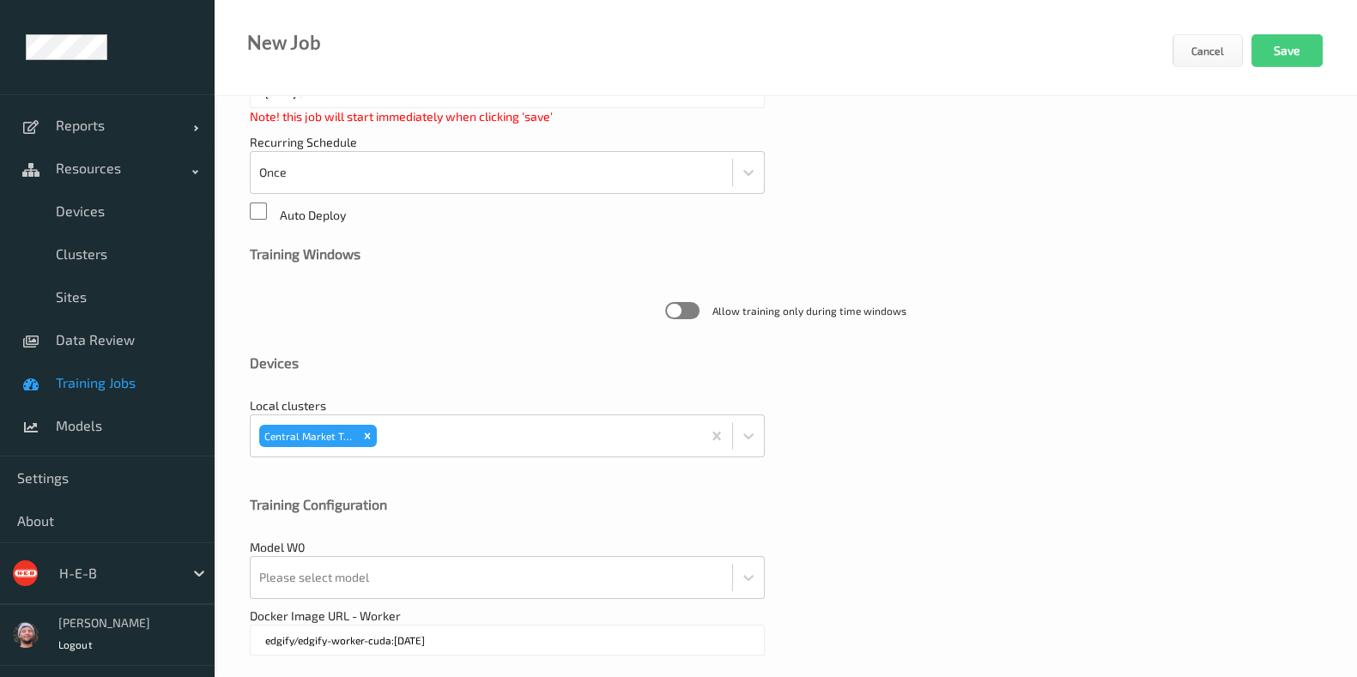
scroll to position [536, 0]
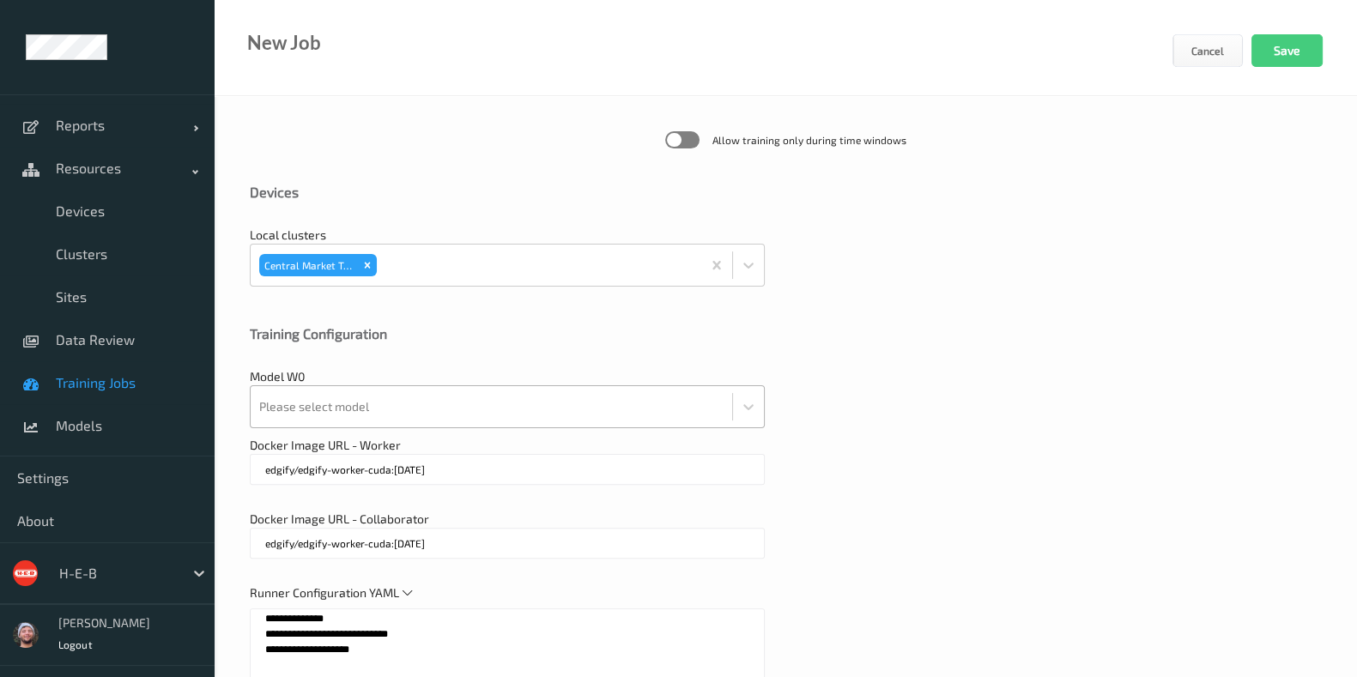
type textarea "**********"
click at [422, 409] on div at bounding box center [491, 407] width 464 height 34
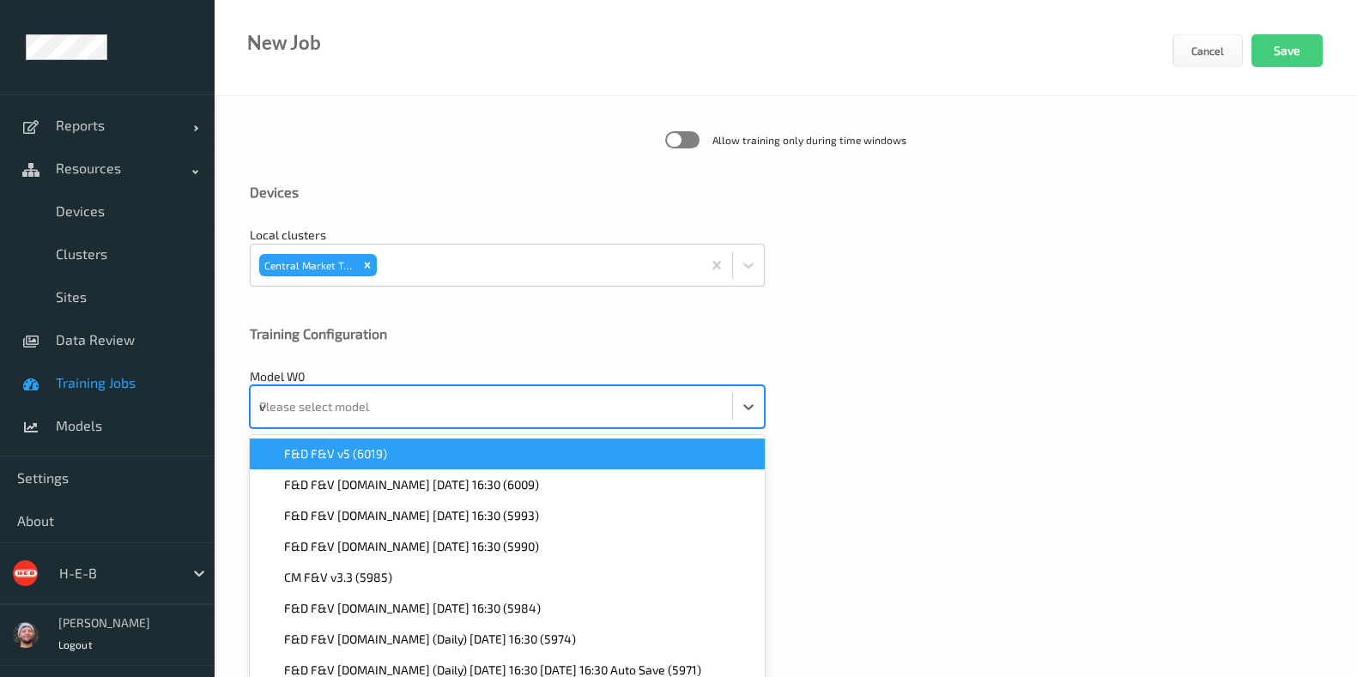
scroll to position [557, 0]
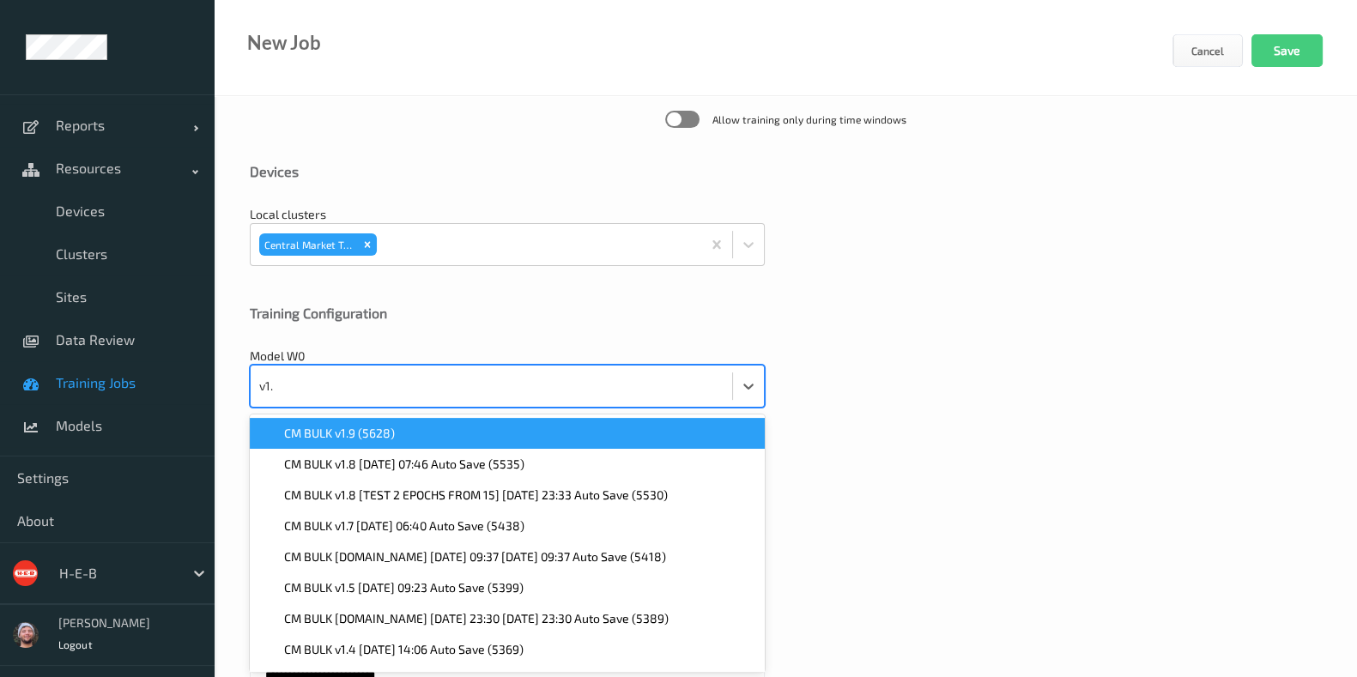
type input "v1.9"
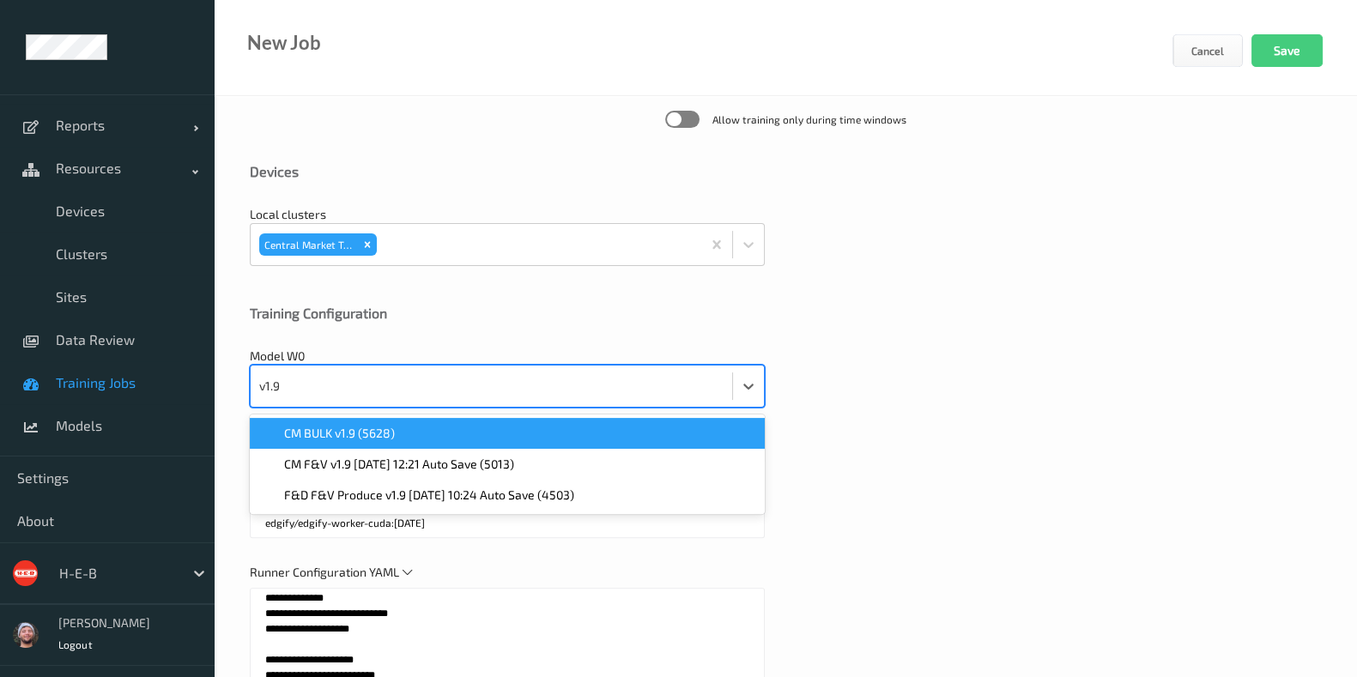
click at [403, 431] on div "CM BULK v1.9 (5628)" at bounding box center [507, 433] width 494 height 17
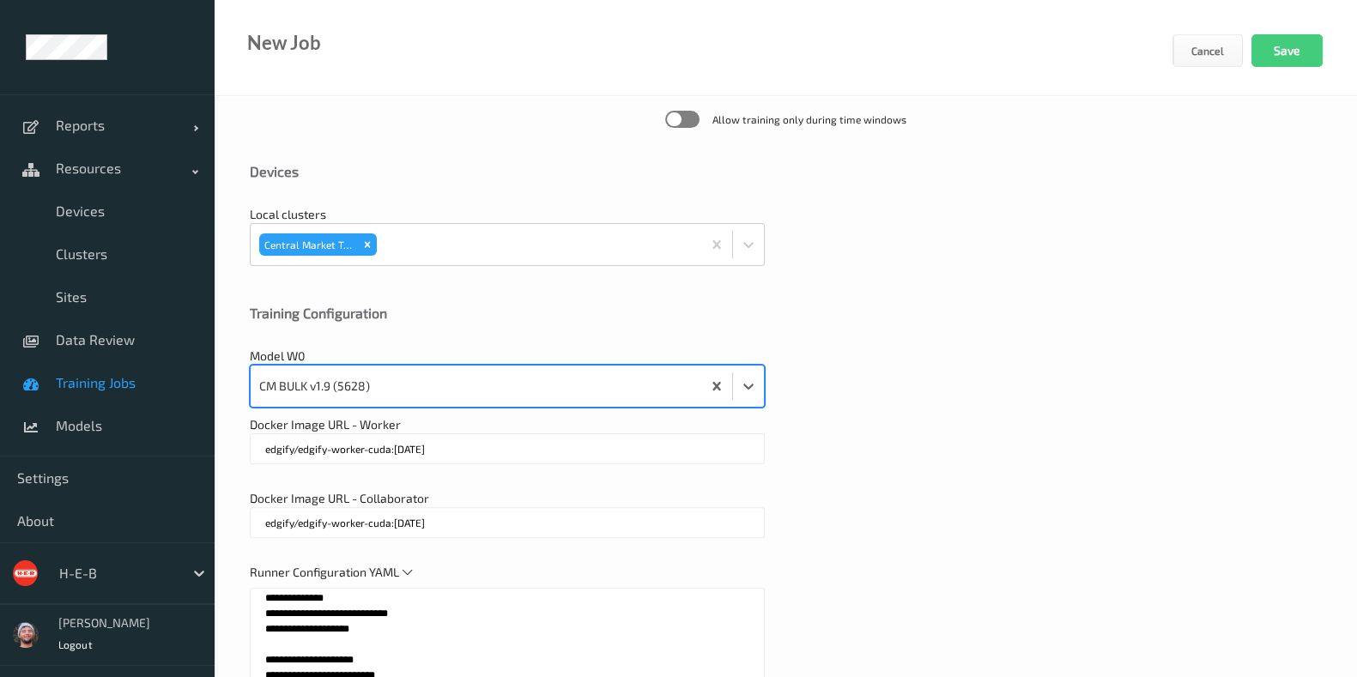
click at [1098, 391] on div "Model W0 option CM BULK v1.9 (5628), selected. Select is focused ,type to refin…" at bounding box center [786, 378] width 1072 height 60
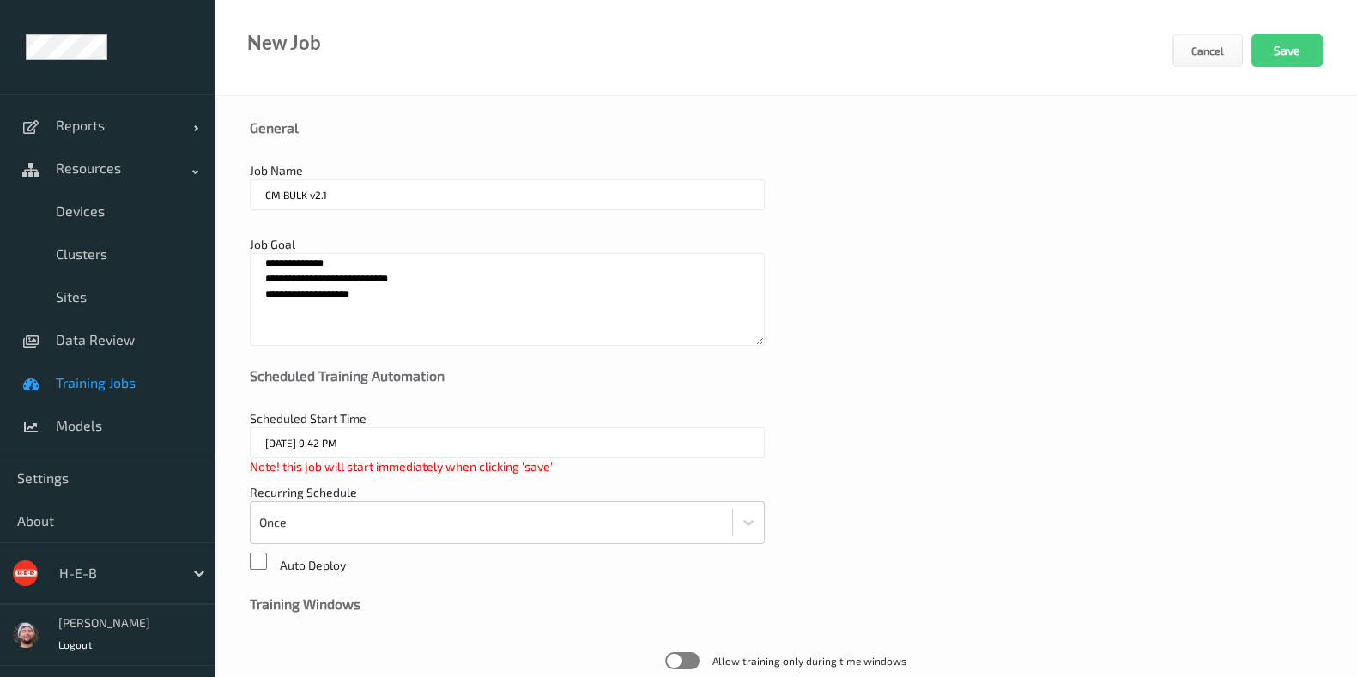
scroll to position [0, 0]
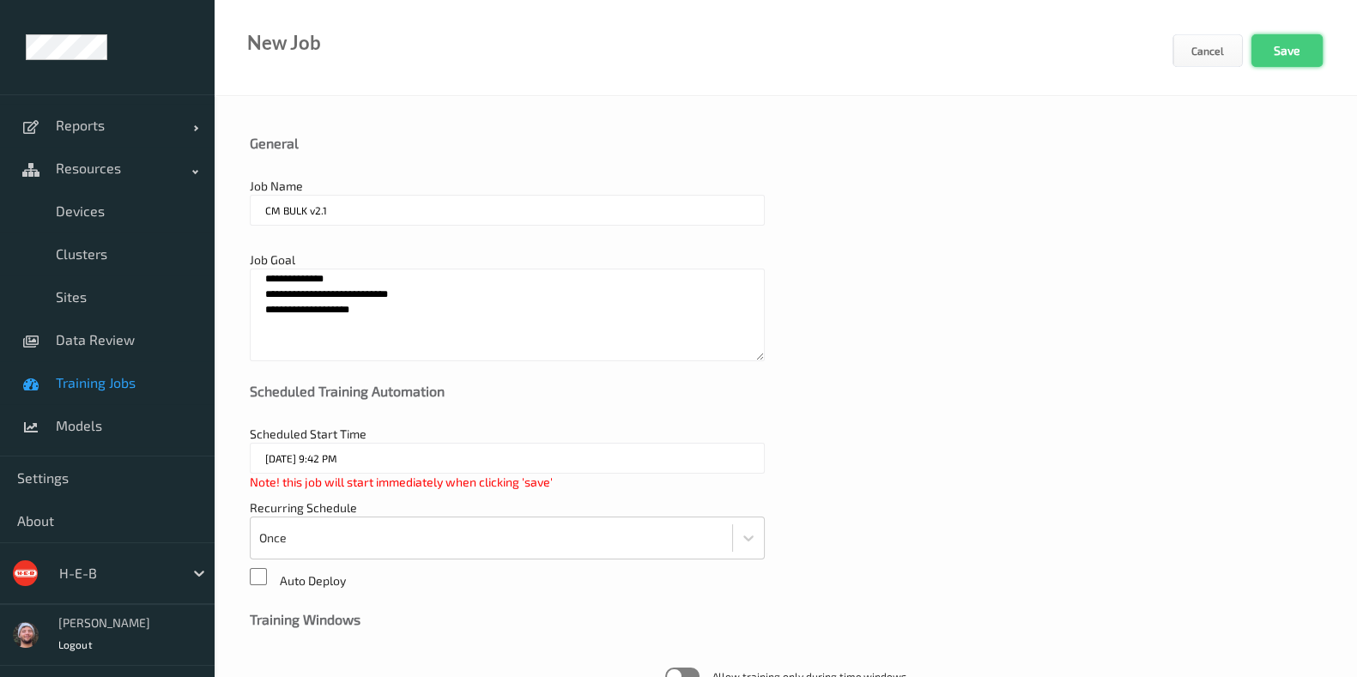
click at [1261, 56] on button "Save" at bounding box center [1286, 50] width 71 height 33
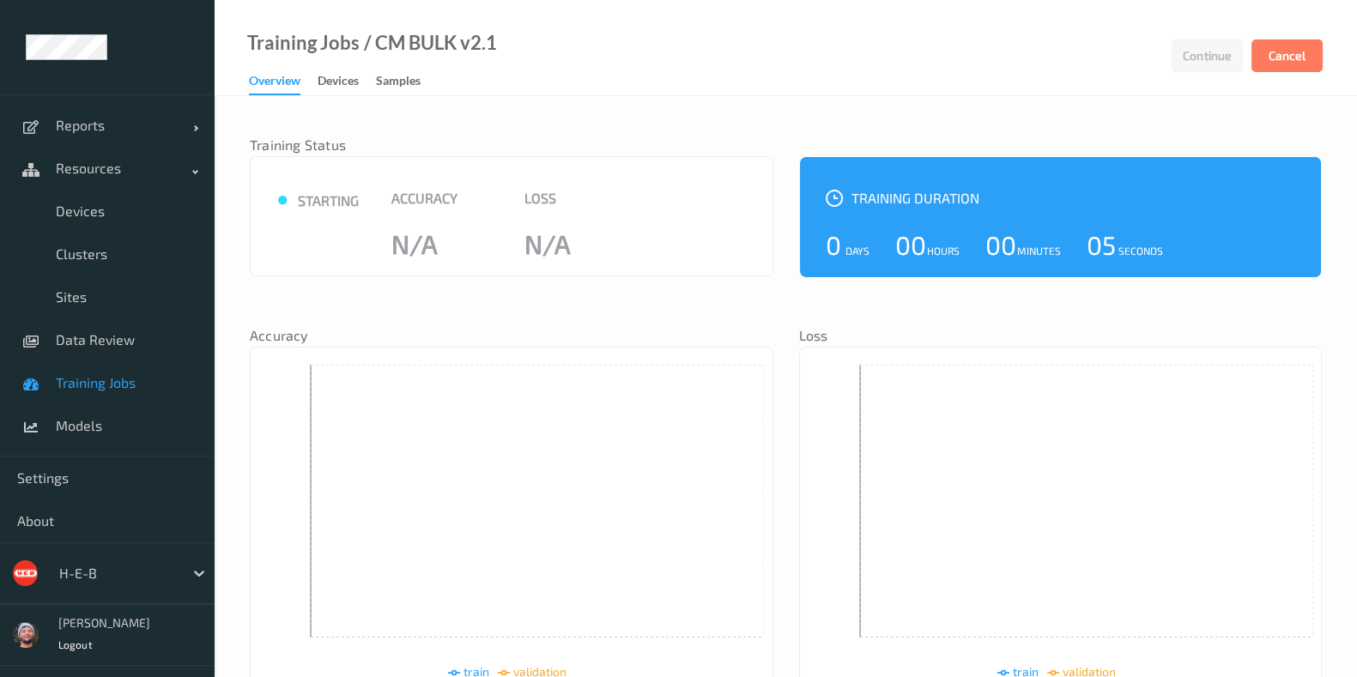
click at [139, 366] on link "Training Jobs" at bounding box center [107, 382] width 215 height 43
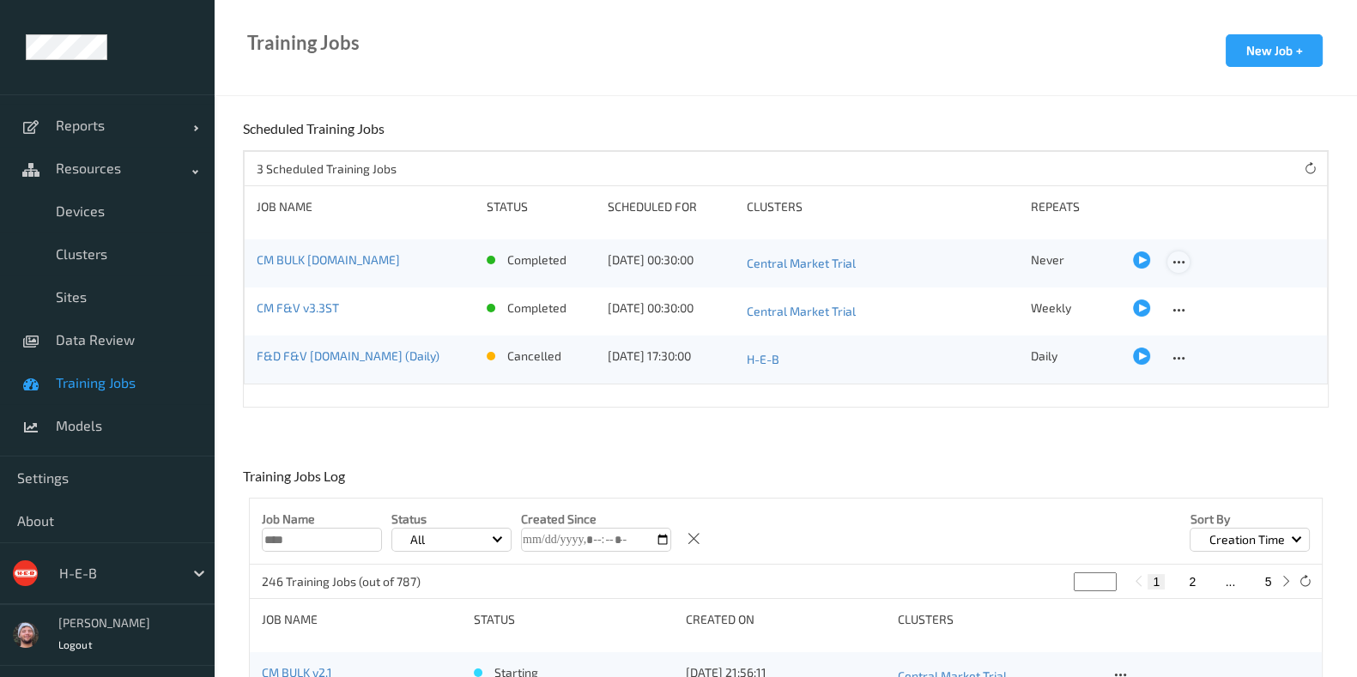
click at [1171, 266] on icon at bounding box center [1178, 262] width 15 height 15
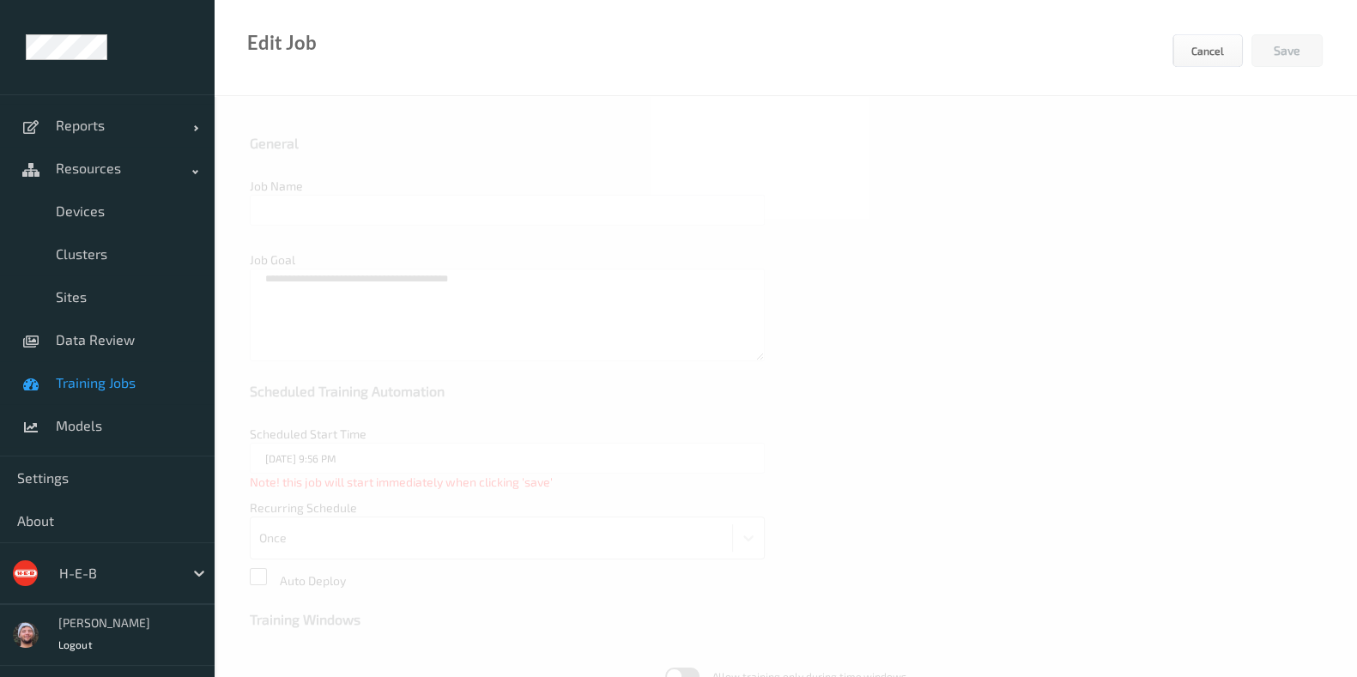
type input "CM BULK v2.ST"
type textarea "**********"
type input "30/07/2025 12:30 AM"
type input "edgify/edgify-worker-cuda:2.5.20"
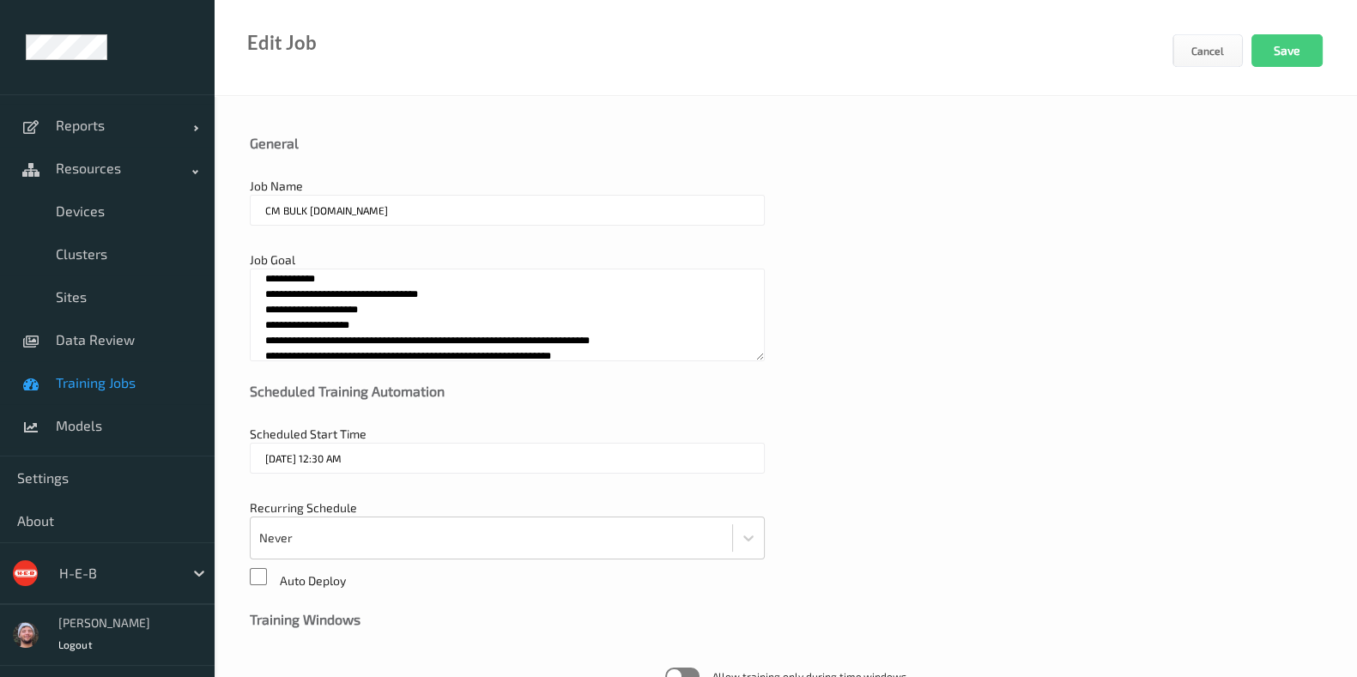
click at [322, 210] on input "CM BULK v2.ST" at bounding box center [507, 210] width 515 height 31
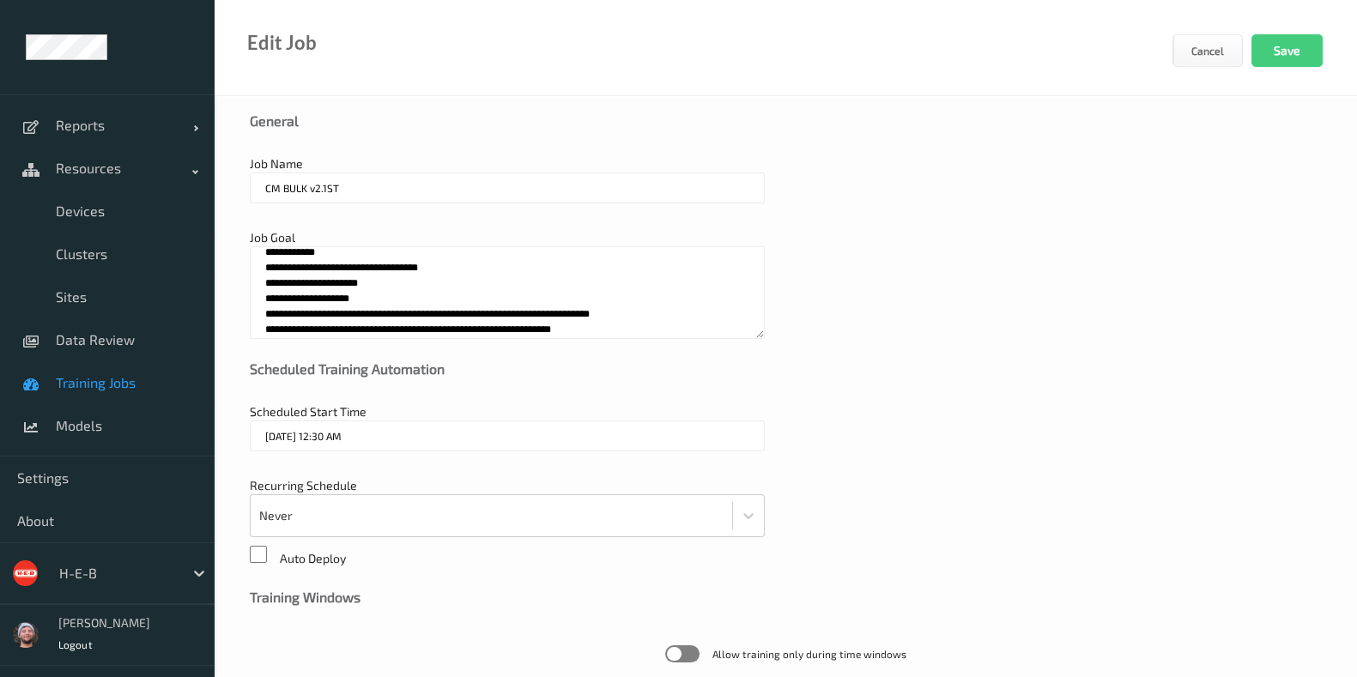
scroll to position [502, 0]
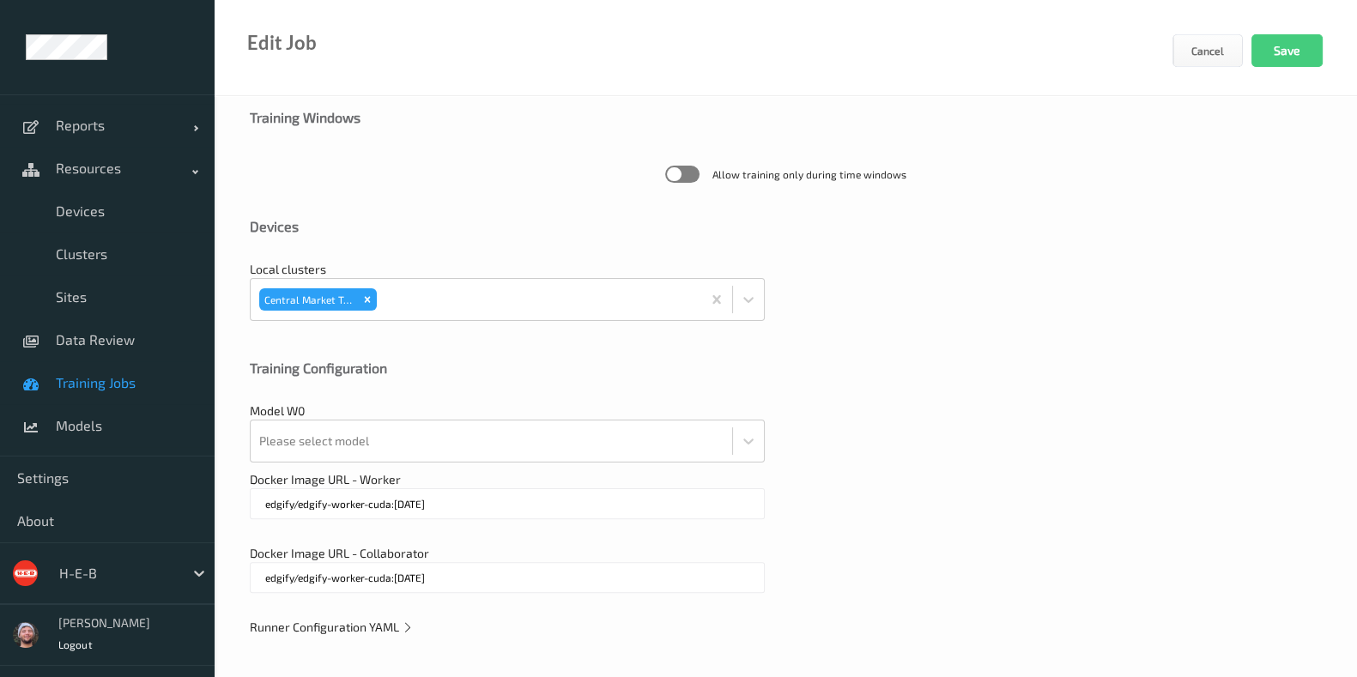
type input "CM BULK v2.1ST"
click at [370, 620] on span "Runner Configuration YAML" at bounding box center [332, 627] width 164 height 15
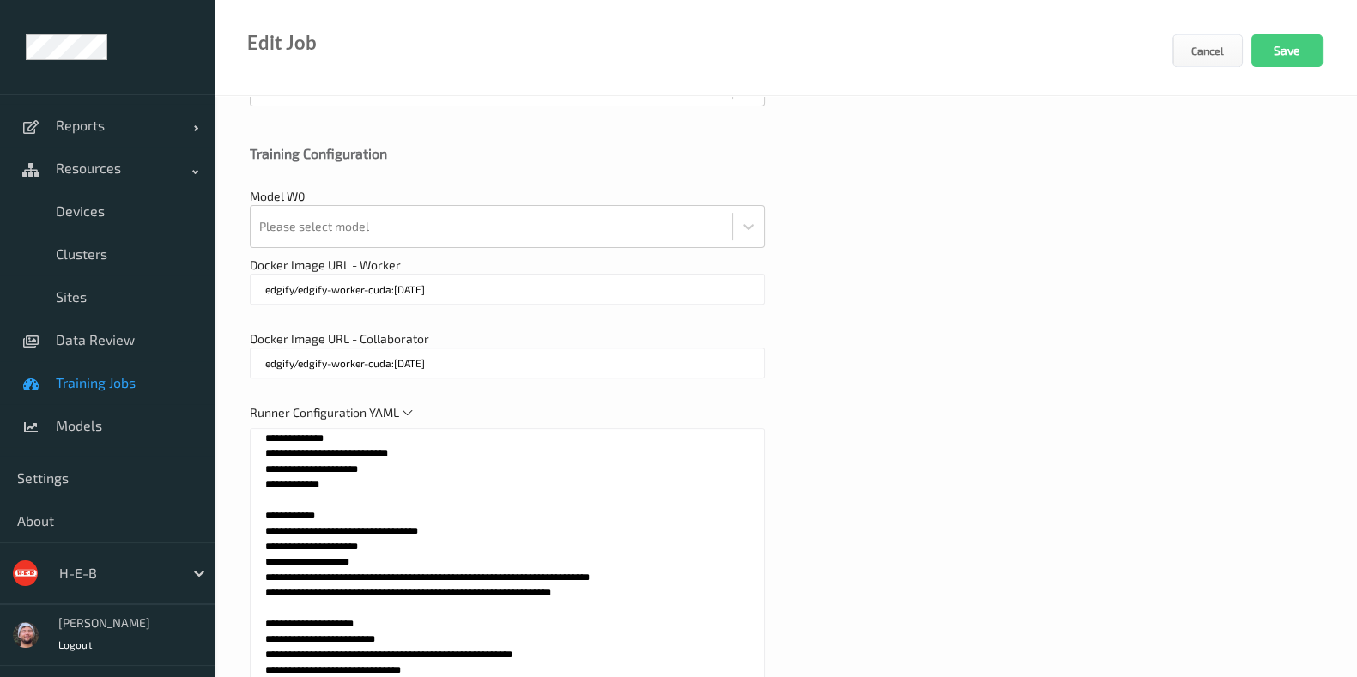
click at [489, 602] on textarea at bounding box center [507, 642] width 515 height 429
paste textarea "**********"
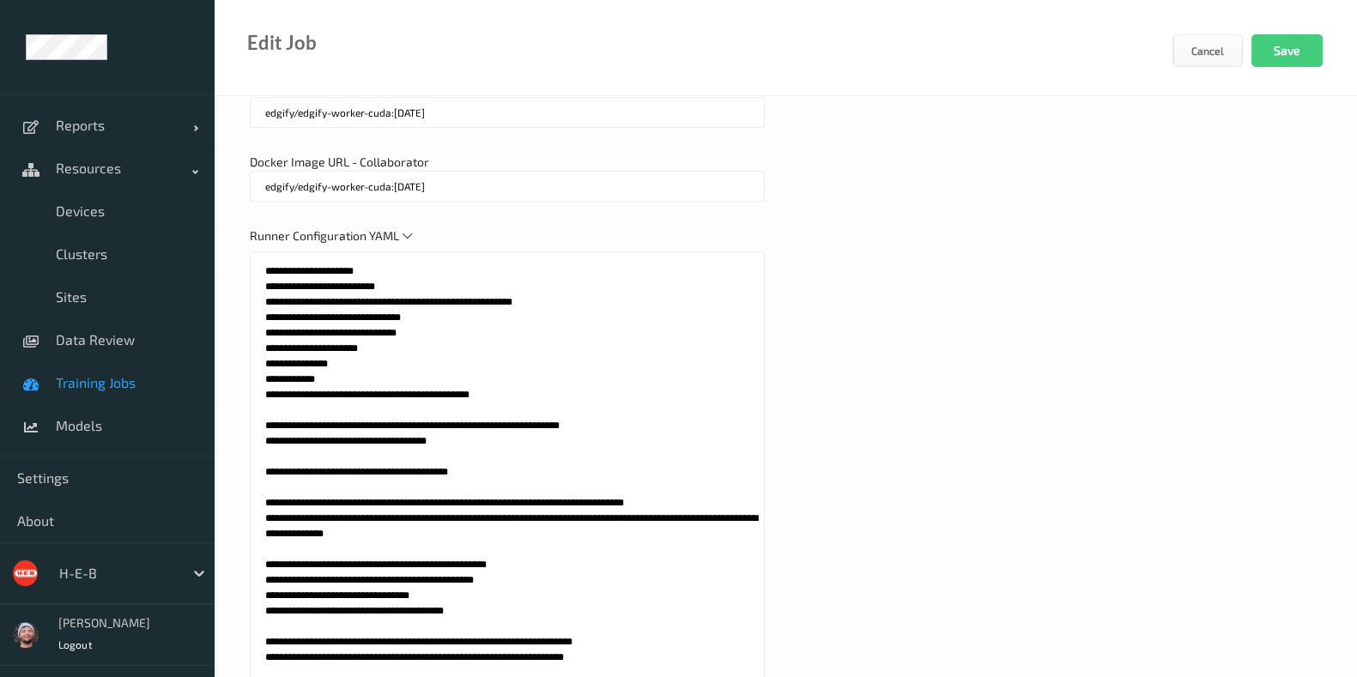
scroll to position [0, 0]
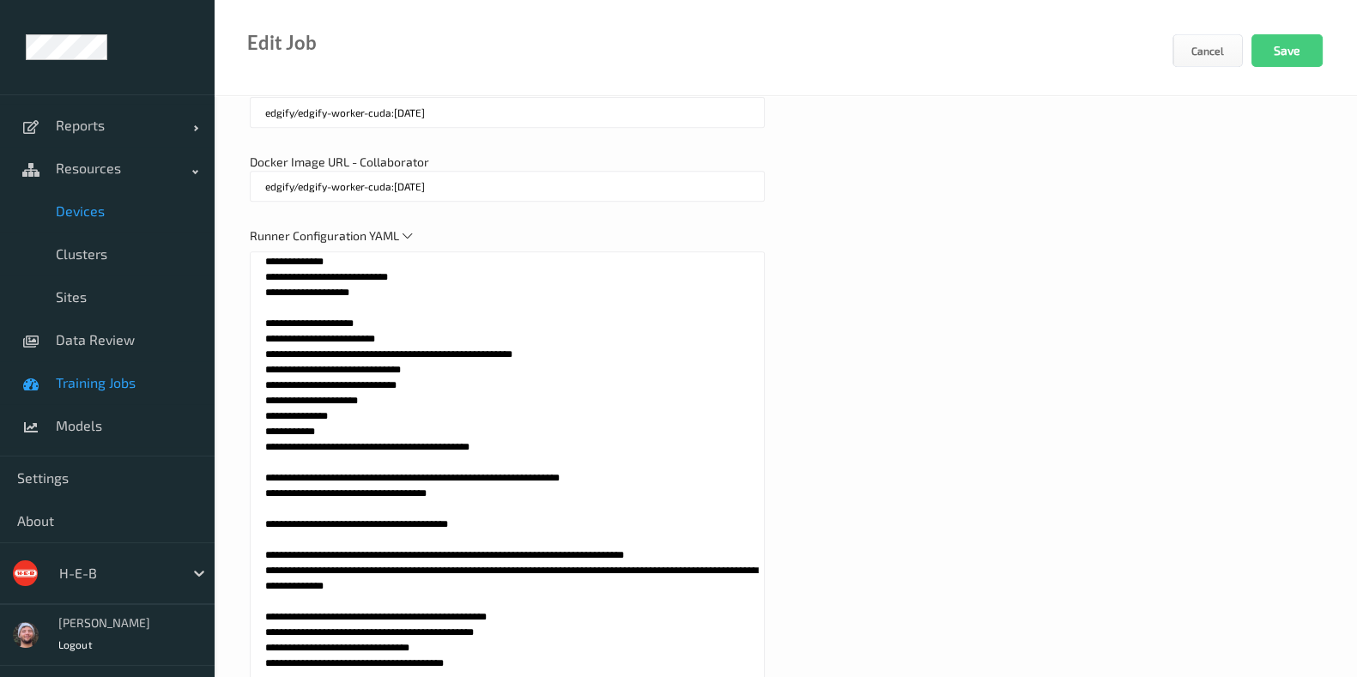
drag, startPoint x: 391, startPoint y: 299, endPoint x: 146, endPoint y: 221, distance: 256.8
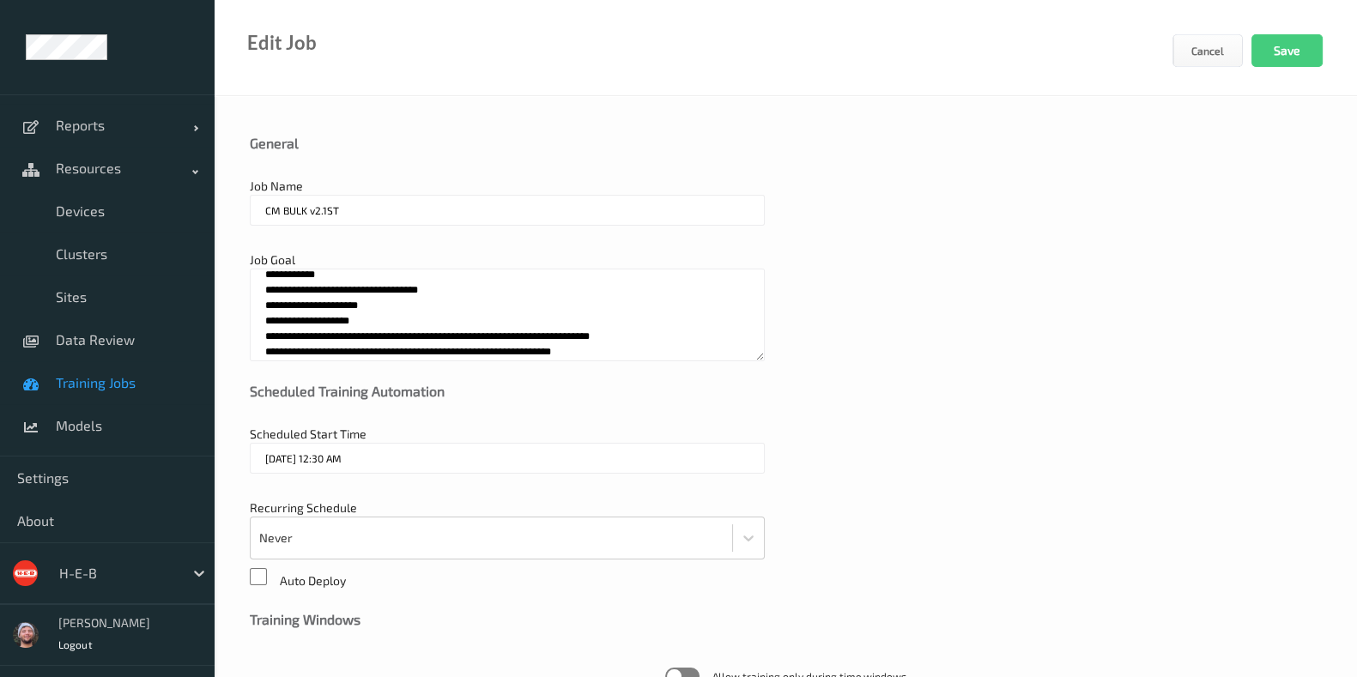
type textarea "**********"
click at [468, 354] on textarea "**********" at bounding box center [507, 315] width 515 height 93
paste textarea "**********"
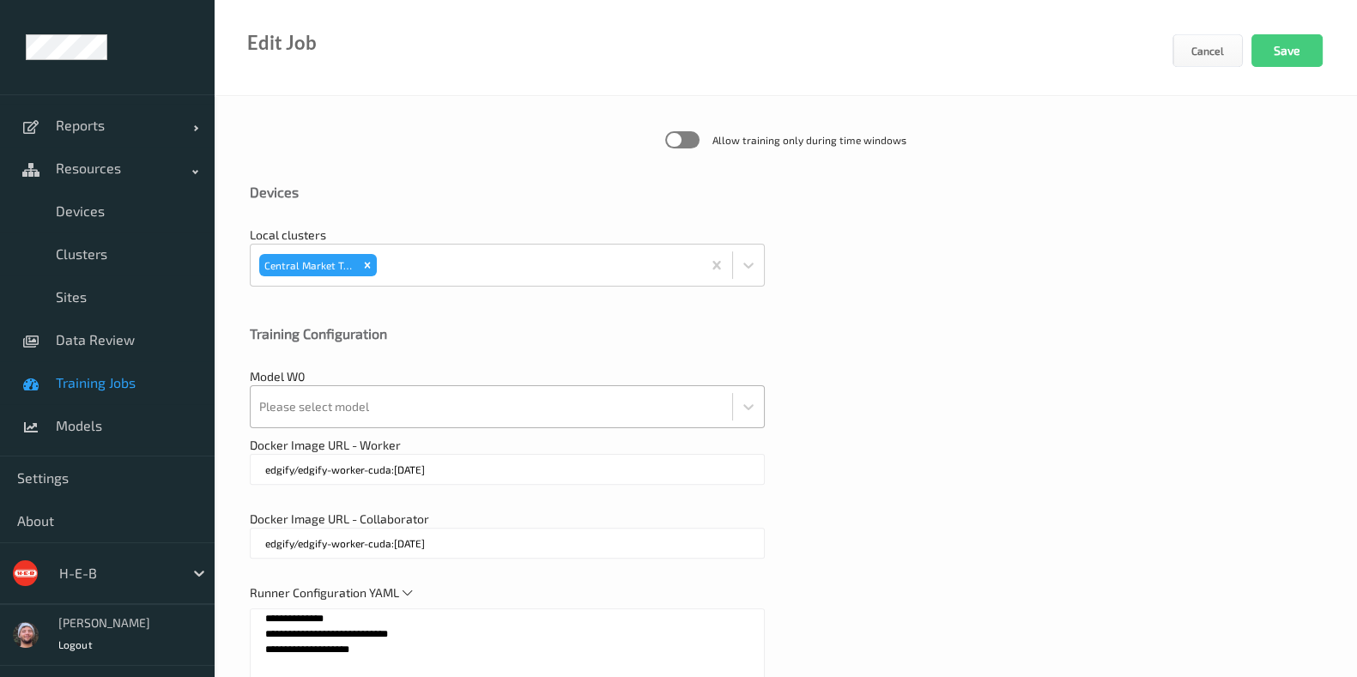
type textarea "**********"
click at [331, 410] on div at bounding box center [491, 407] width 464 height 34
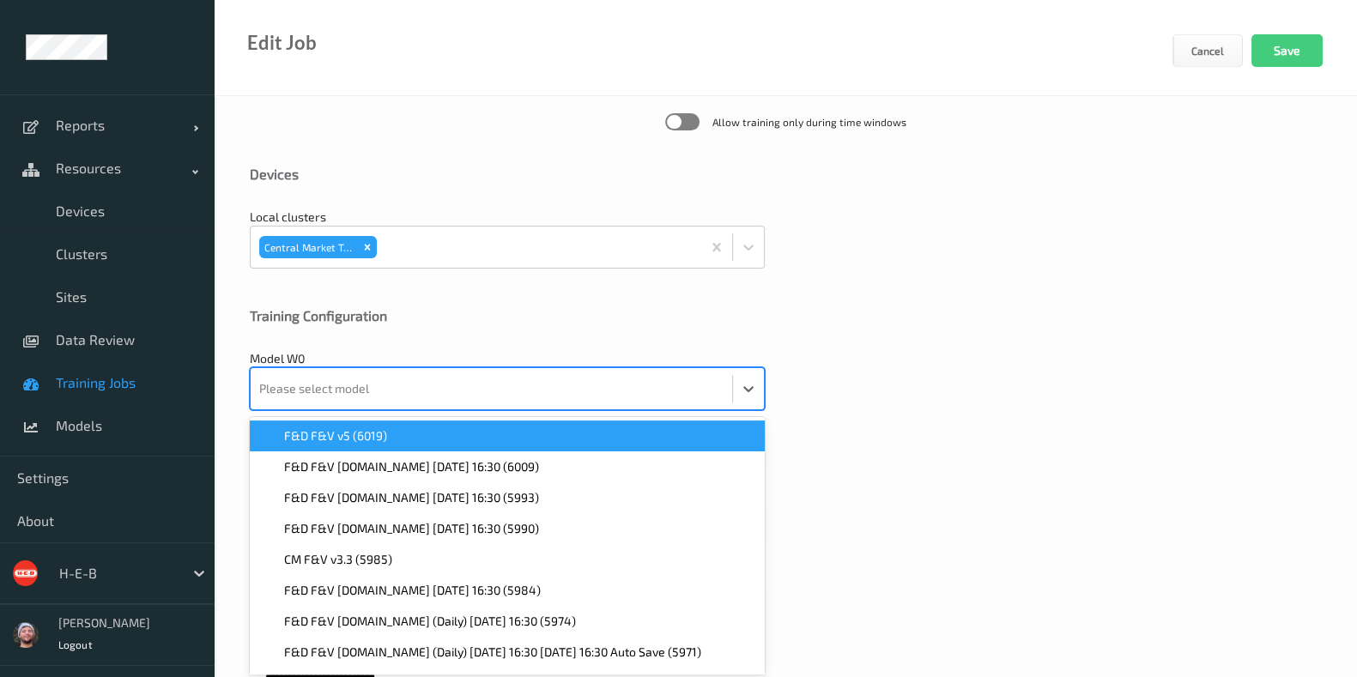
scroll to position [557, 0]
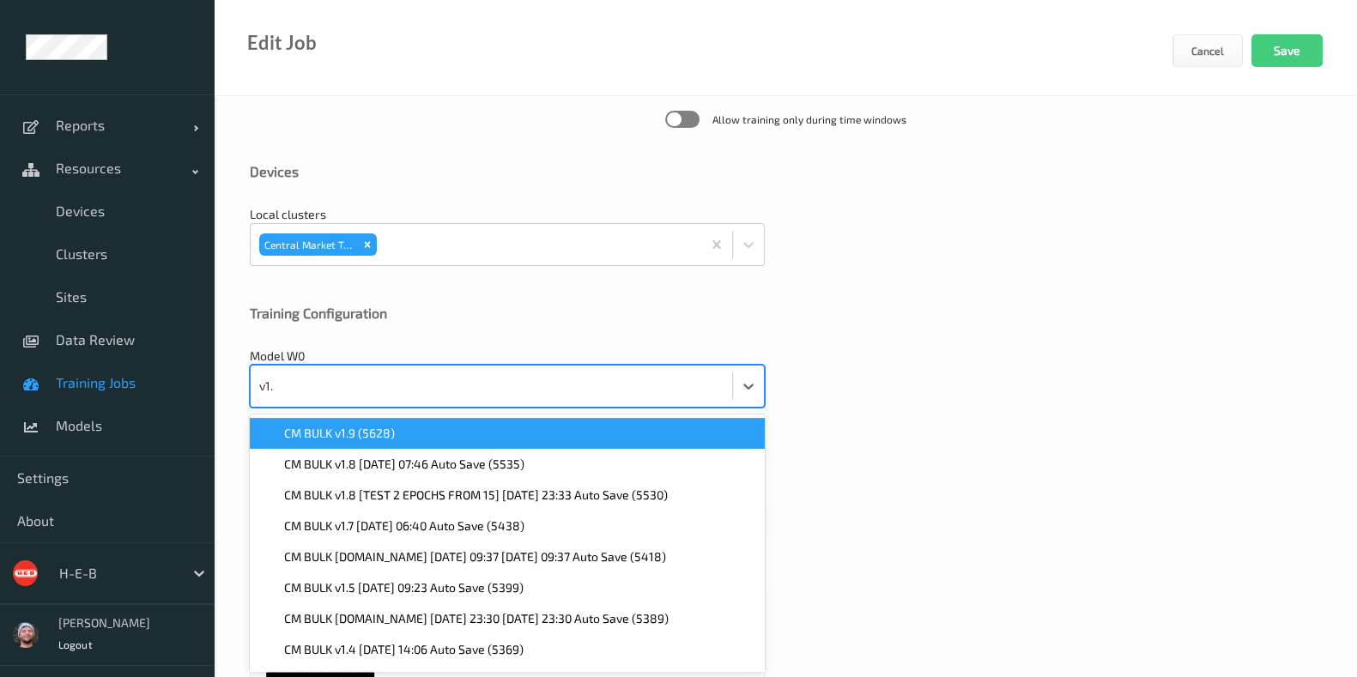
type input "v1.9"
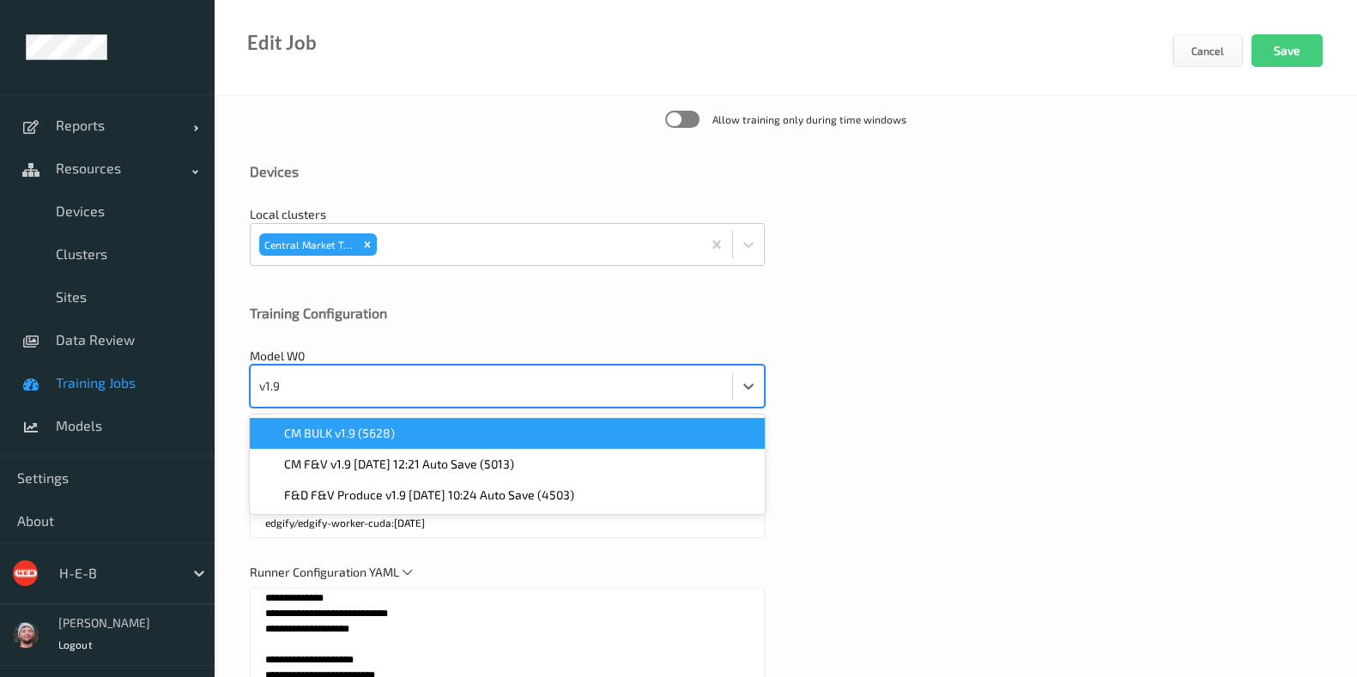
click at [337, 434] on span "CM BULK v1.9 (5628)" at bounding box center [339, 433] width 111 height 17
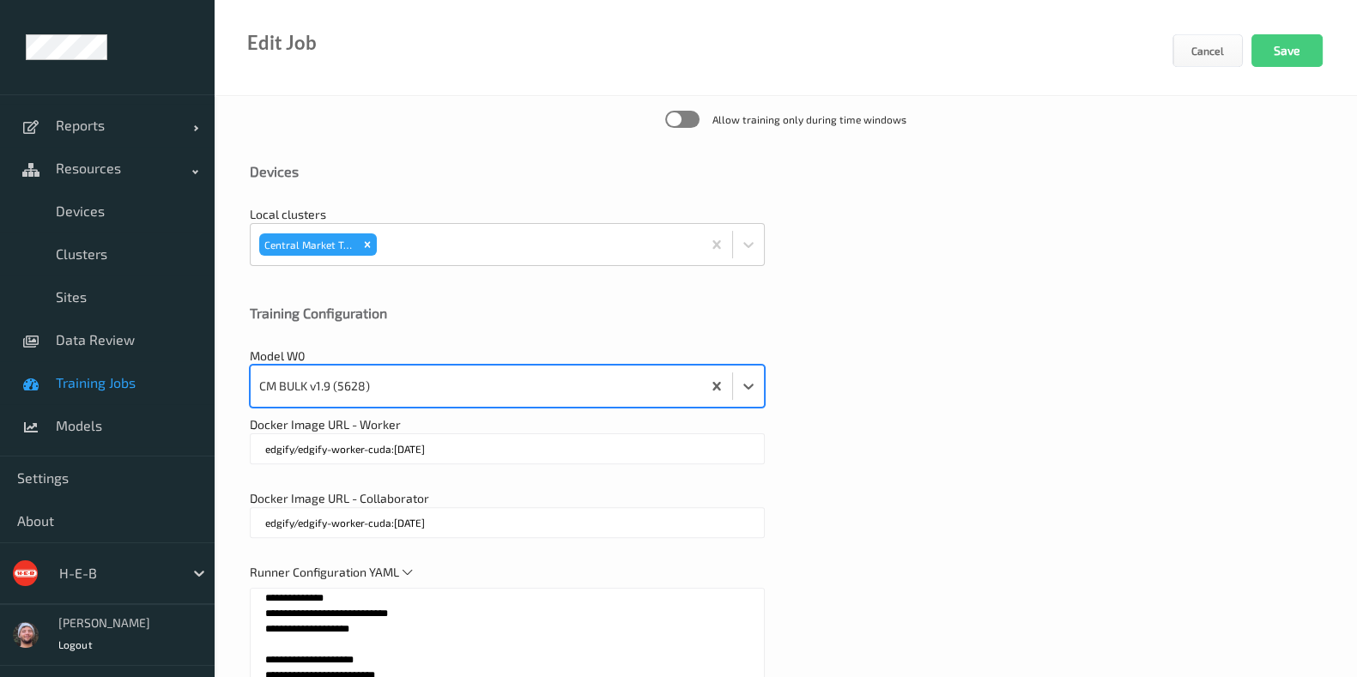
click at [1005, 348] on div "Model W0 option CM BULK v1.9 (5628), selected. Select is focused ,type to refin…" at bounding box center [786, 378] width 1072 height 60
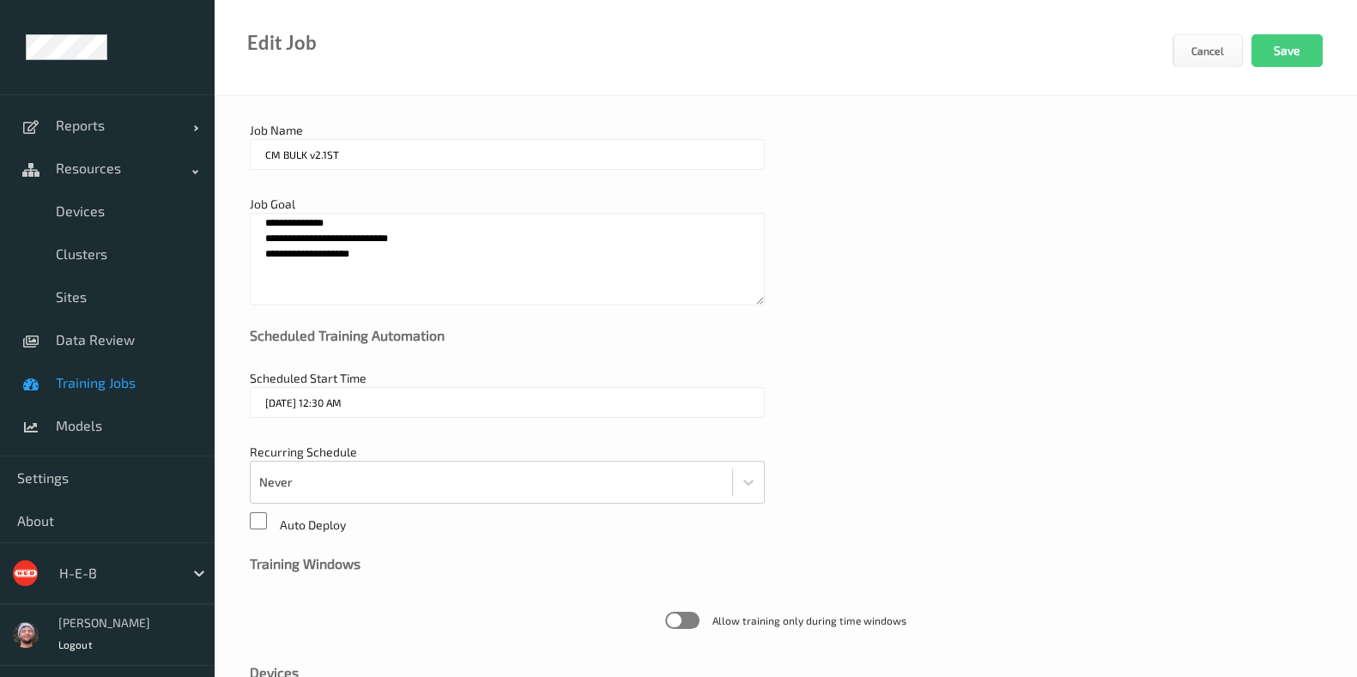
scroll to position [0, 0]
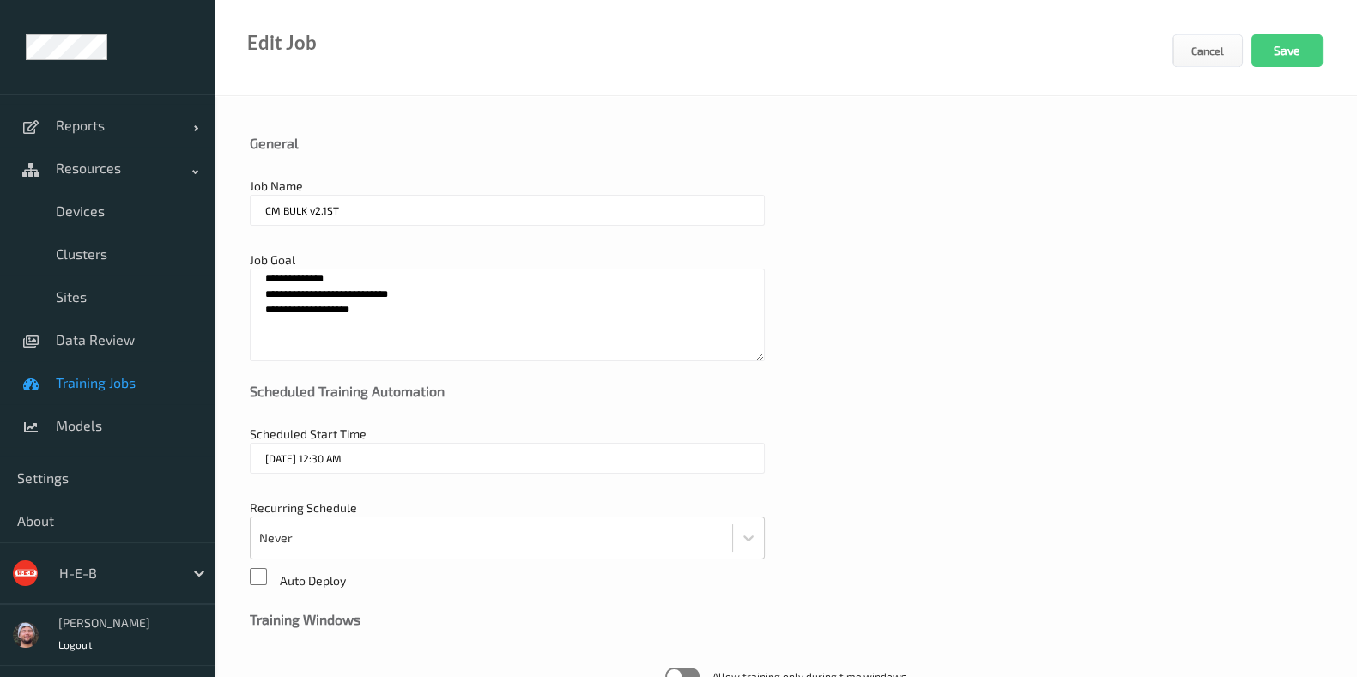
click at [348, 469] on input "30/07/2025 12:30 AM" at bounding box center [507, 458] width 515 height 31
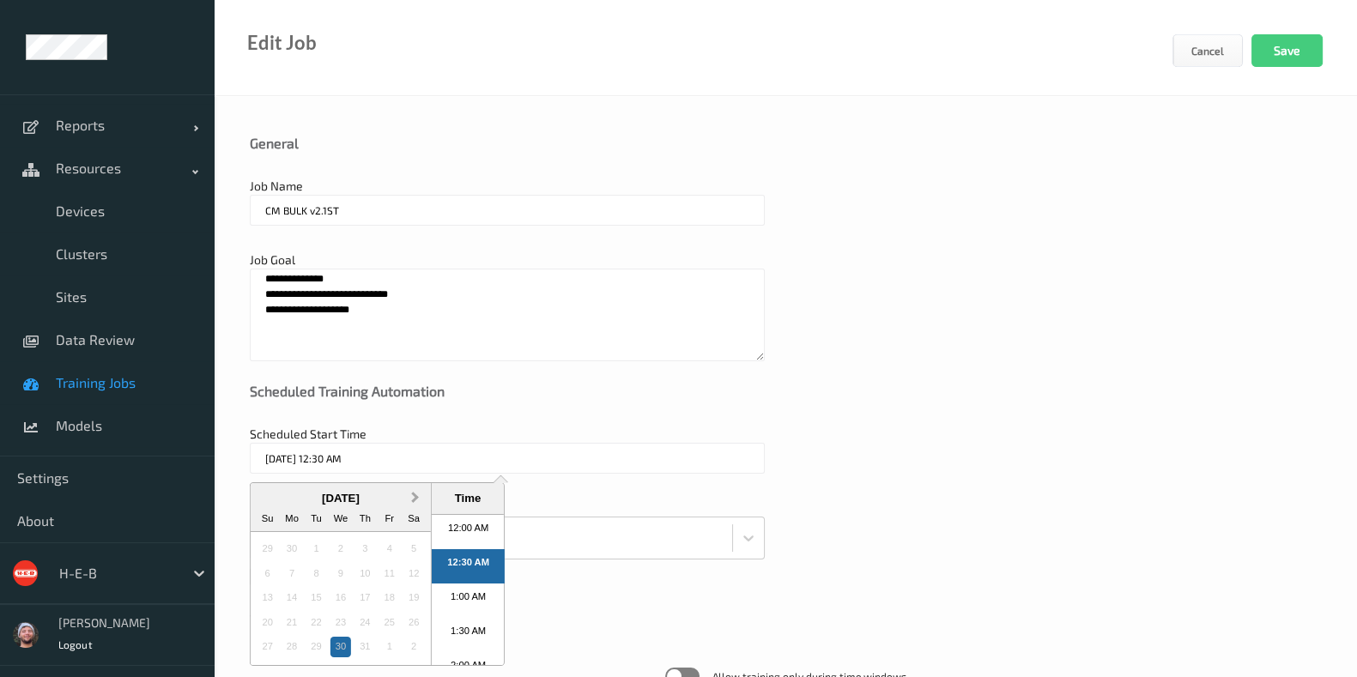
click at [419, 495] on button "Next Month" at bounding box center [416, 498] width 27 height 27
click at [365, 588] on div "16" at bounding box center [364, 598] width 21 height 21
type input "16/10/2025 12:30 AM"
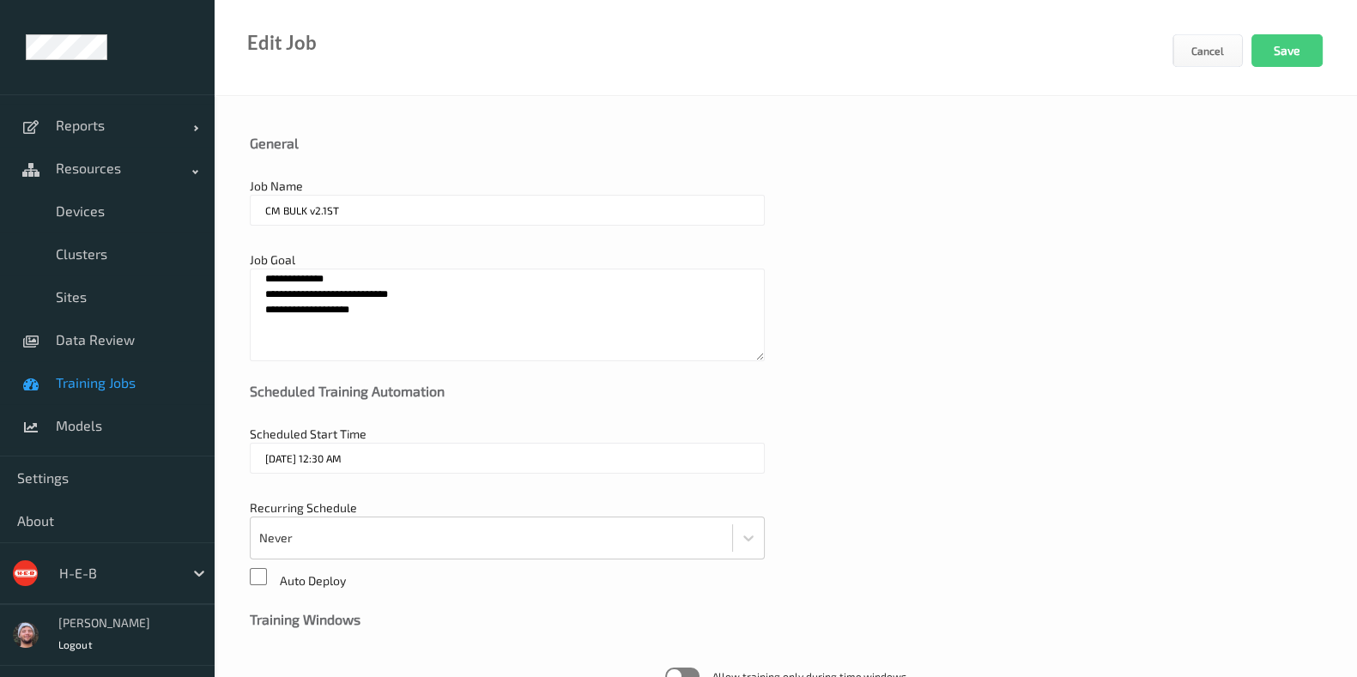
click at [854, 415] on div "Scheduled Training Automation" at bounding box center [786, 404] width 1072 height 43
click at [1285, 49] on button "Save" at bounding box center [1286, 50] width 71 height 33
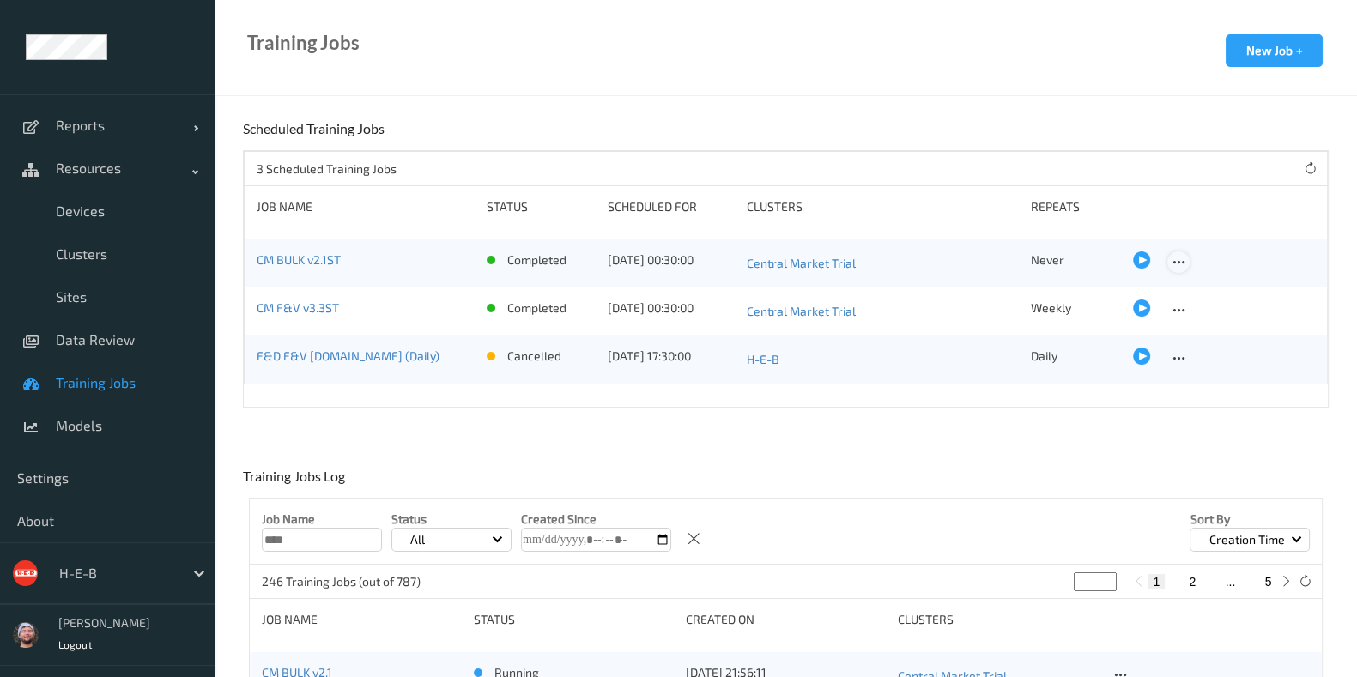
click at [1172, 264] on icon at bounding box center [1178, 262] width 15 height 15
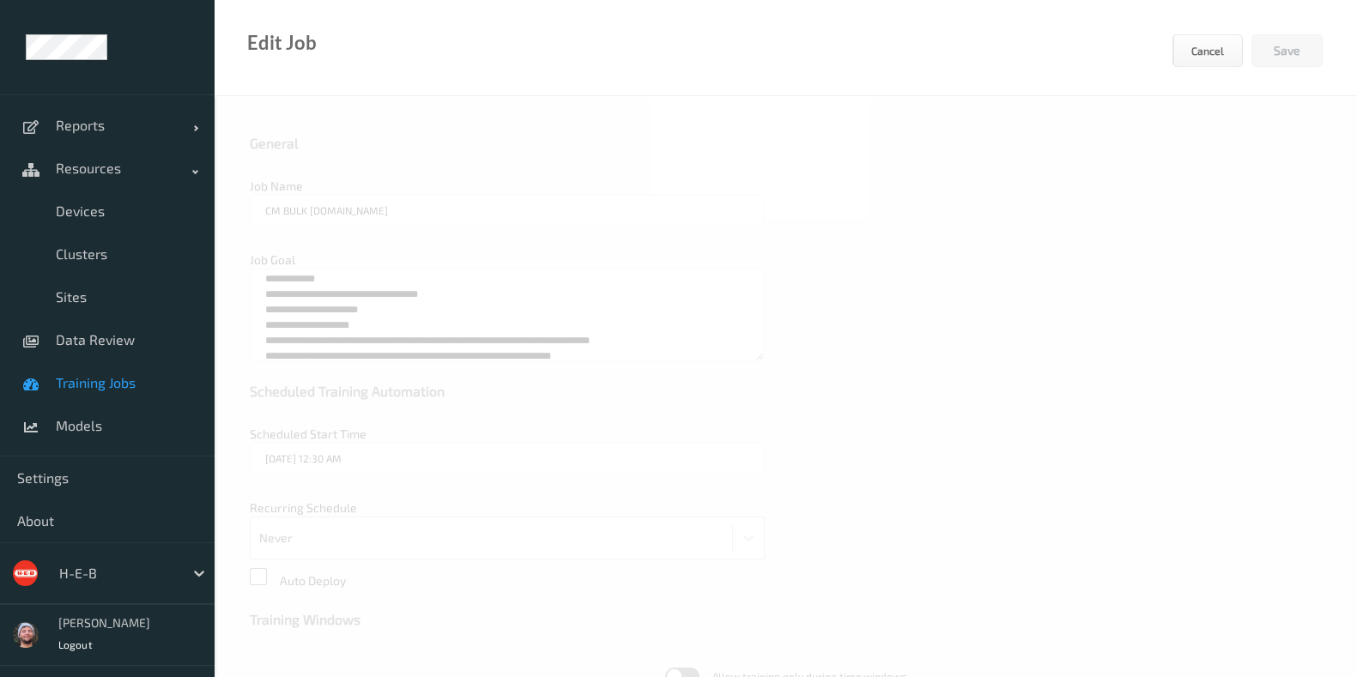
type input "CM BULK v2.1ST"
type textarea "**********"
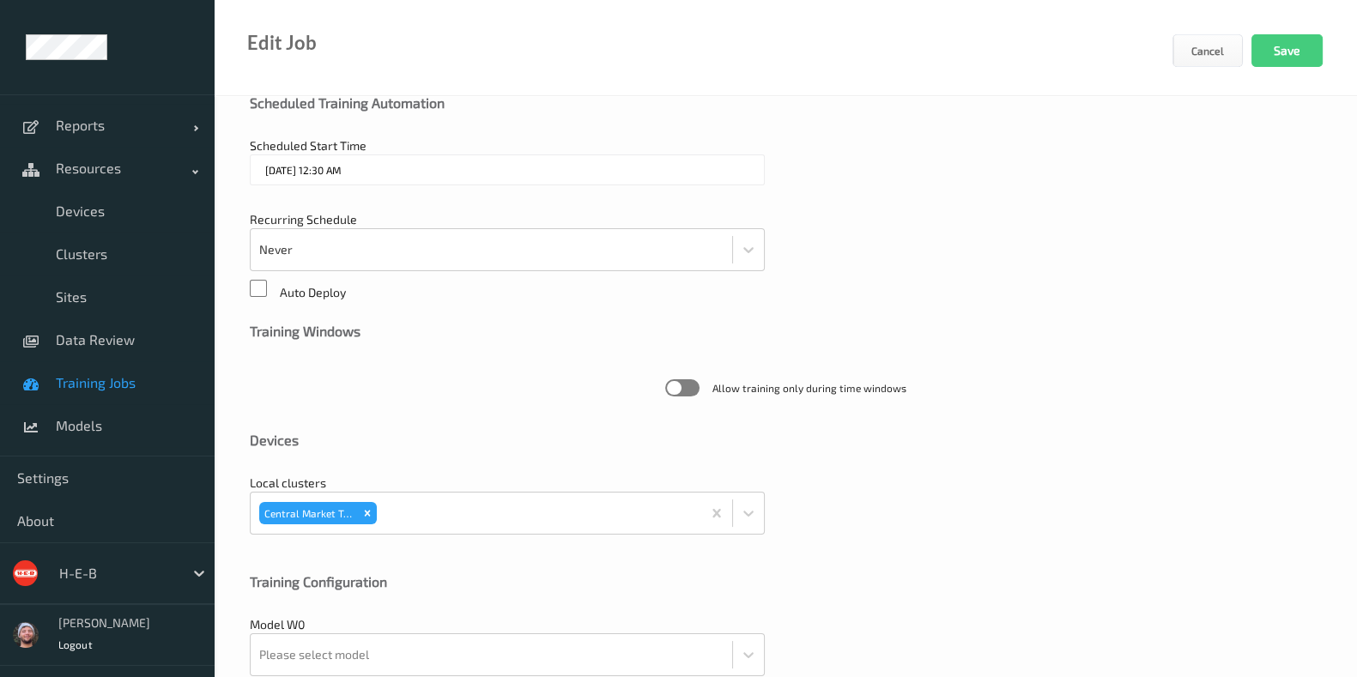
scroll to position [322, 0]
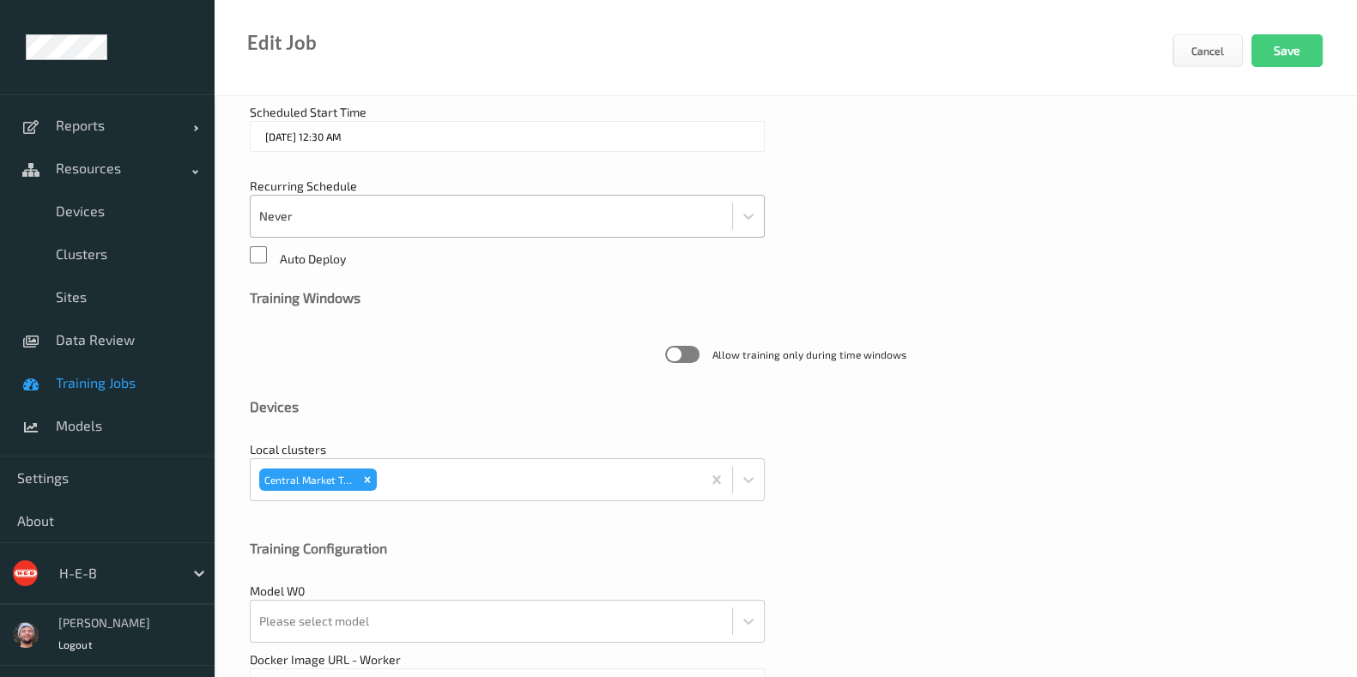
click at [353, 208] on div at bounding box center [491, 216] width 464 height 34
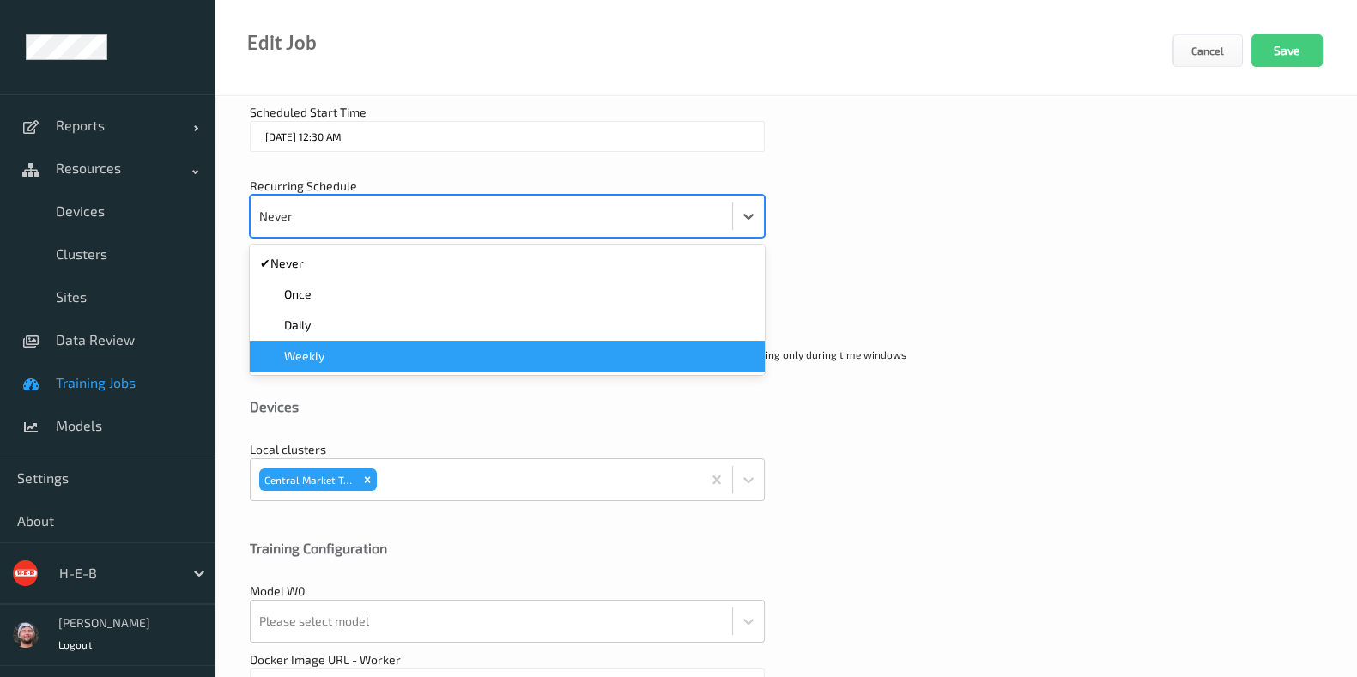
click at [342, 343] on div "Weekly" at bounding box center [507, 356] width 515 height 31
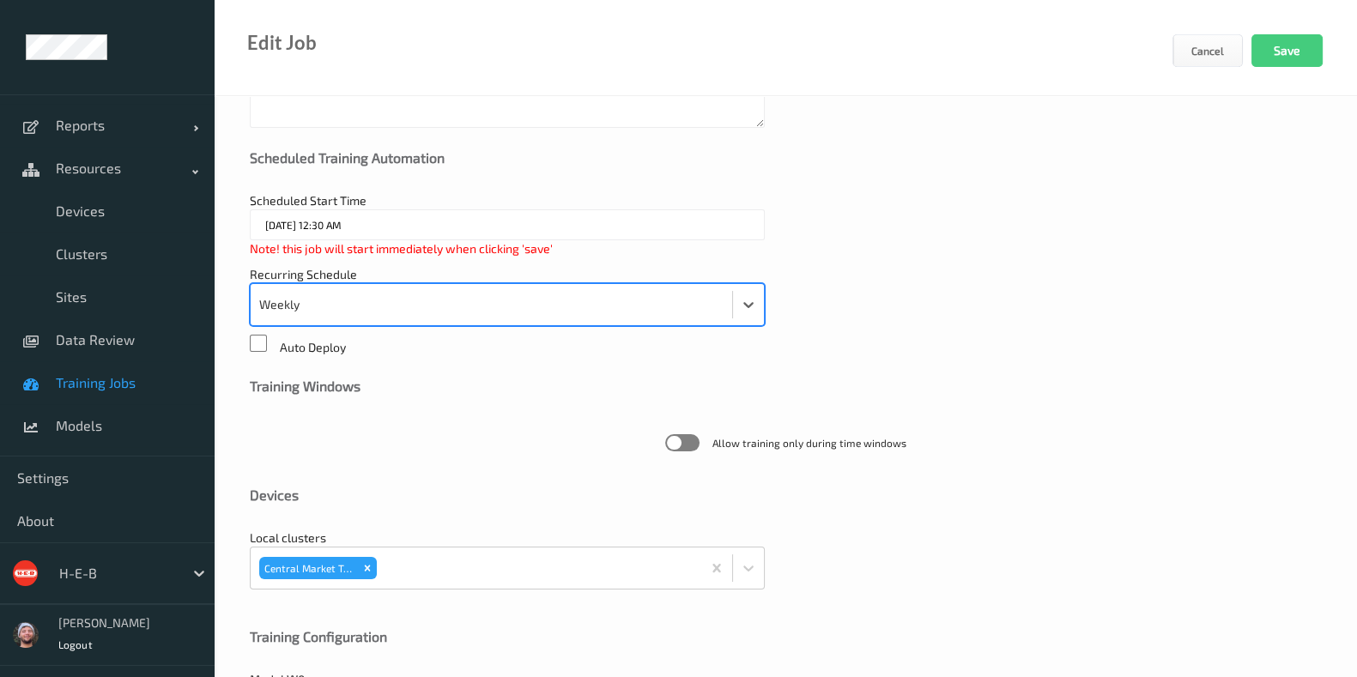
scroll to position [214, 0]
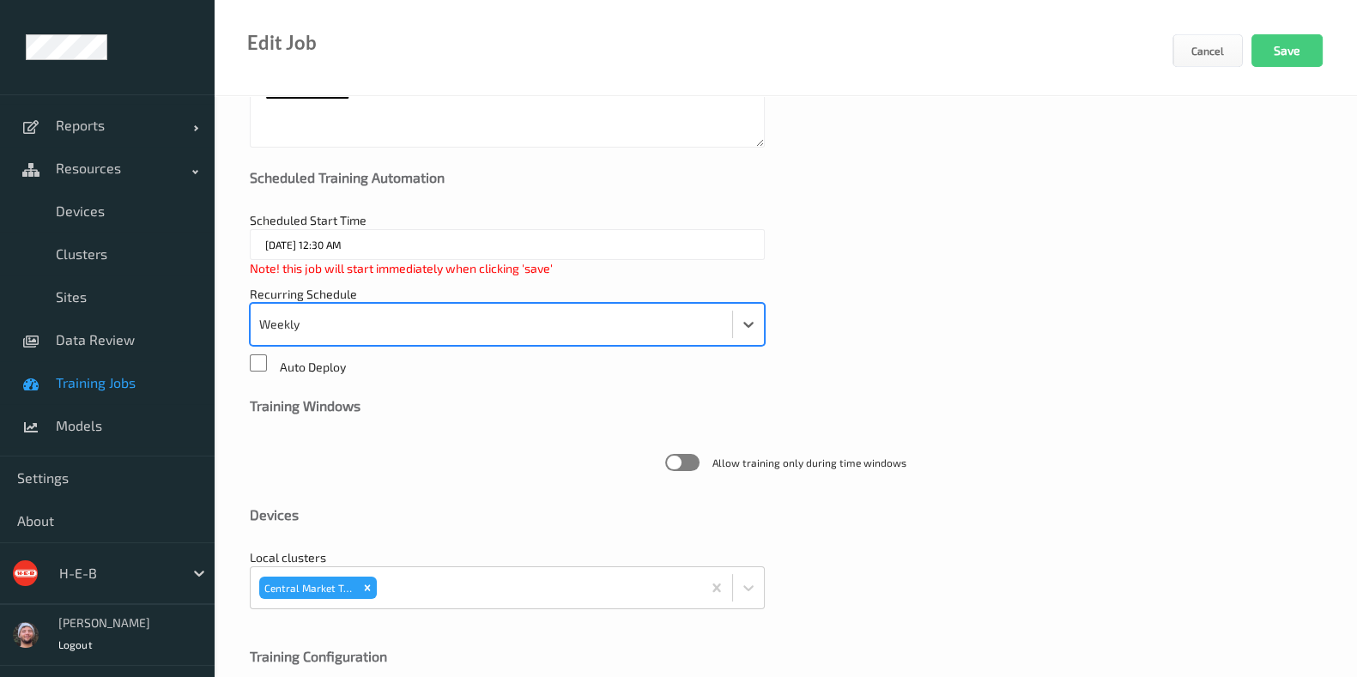
click at [356, 251] on input "30/07/2025 12:30 AM" at bounding box center [507, 244] width 515 height 31
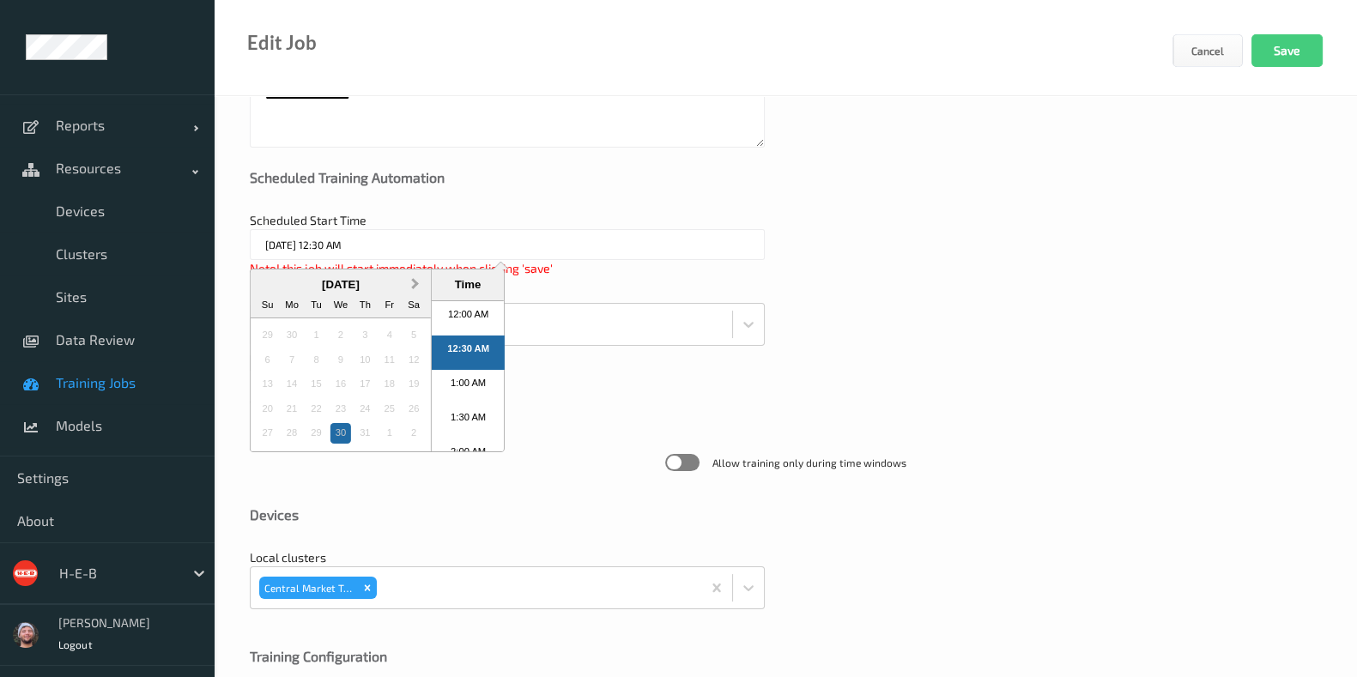
click at [422, 285] on button "Next Month" at bounding box center [416, 284] width 27 height 27
click at [422, 284] on button "Next Month" at bounding box center [416, 284] width 27 height 27
click at [373, 386] on div "16" at bounding box center [364, 384] width 21 height 21
type input "16/10/2025 12:30 AM"
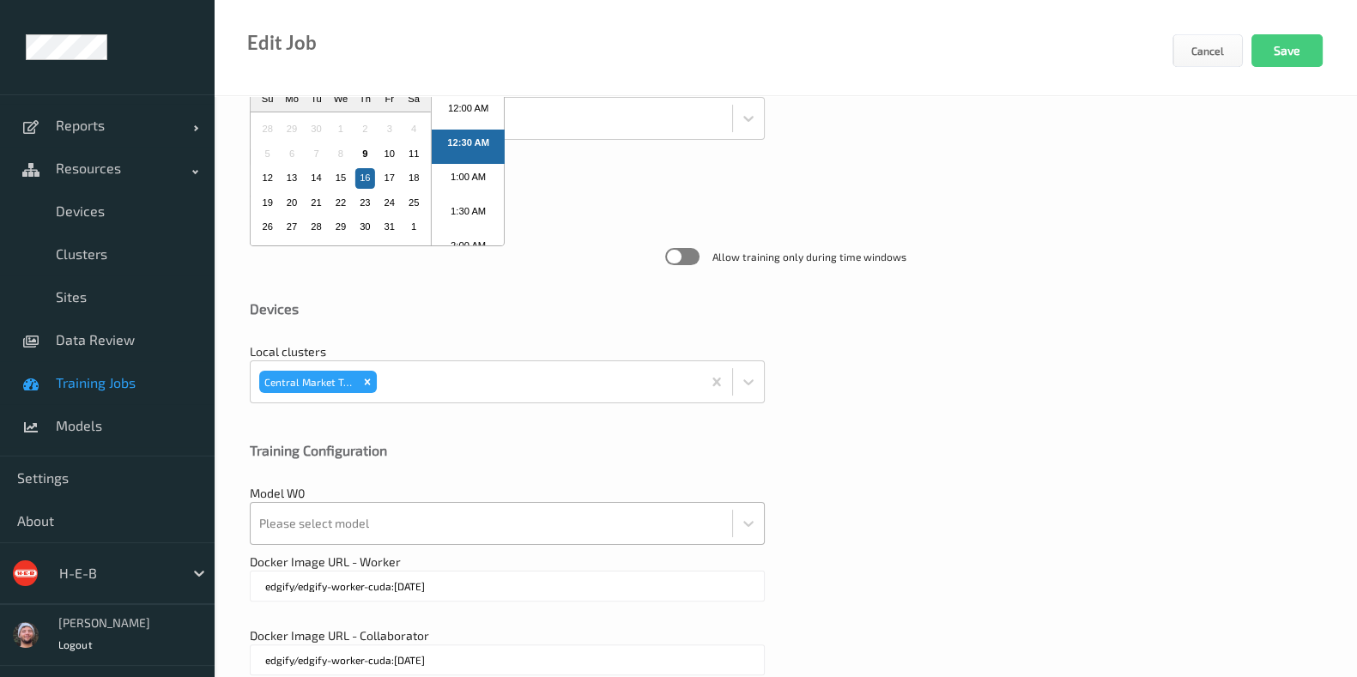
scroll to position [502, 0]
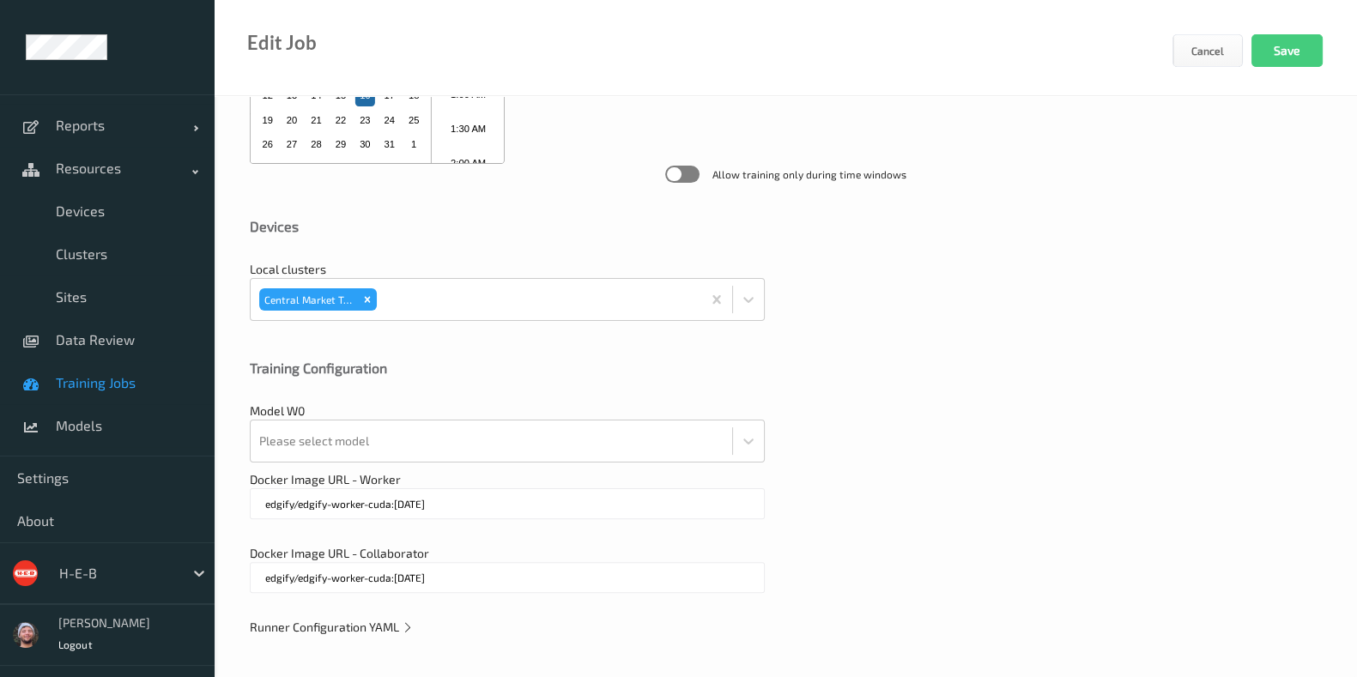
click at [380, 620] on span "Runner Configuration YAML" at bounding box center [332, 627] width 164 height 15
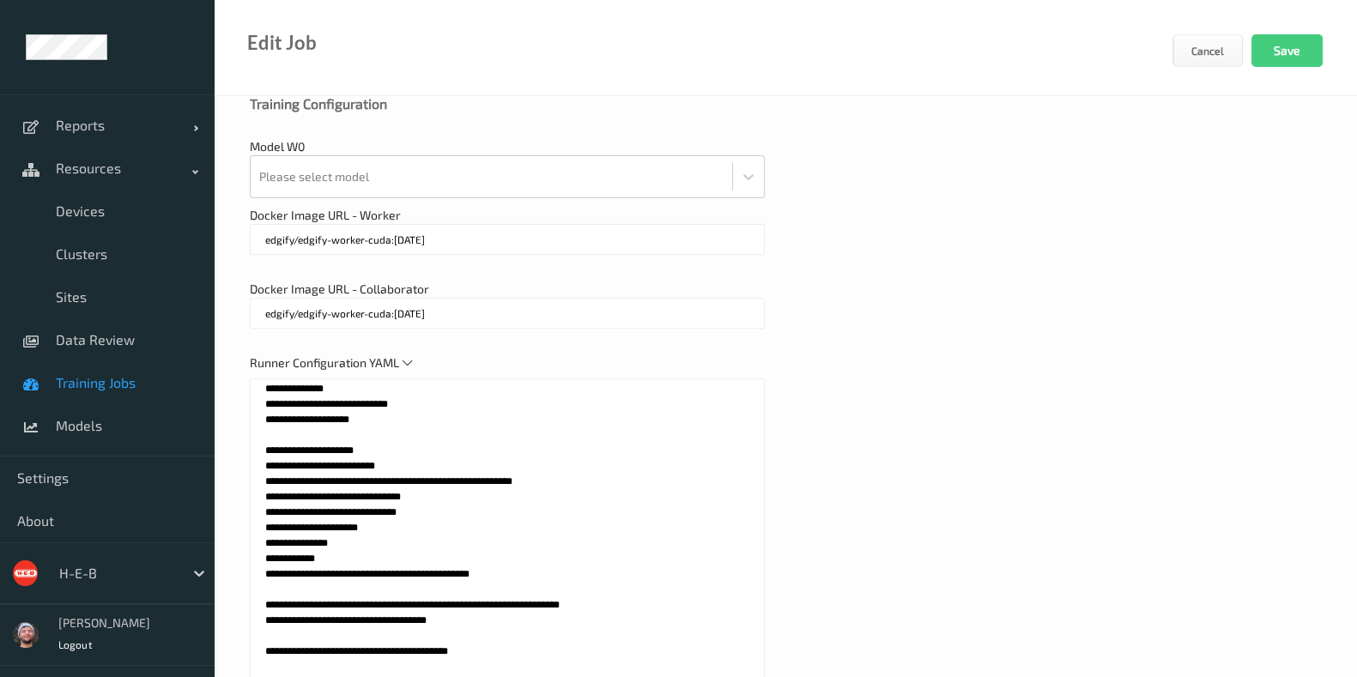
scroll to position [931, 0]
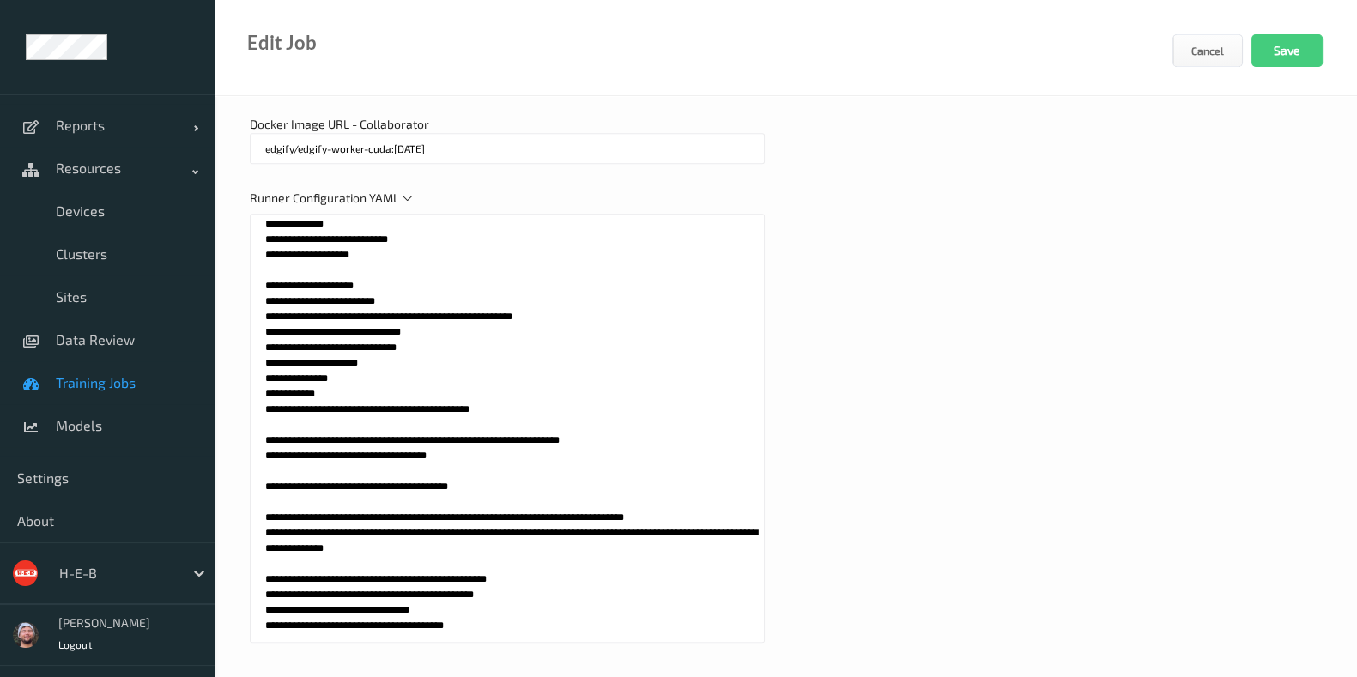
click at [548, 528] on textarea at bounding box center [507, 428] width 515 height 429
paste textarea
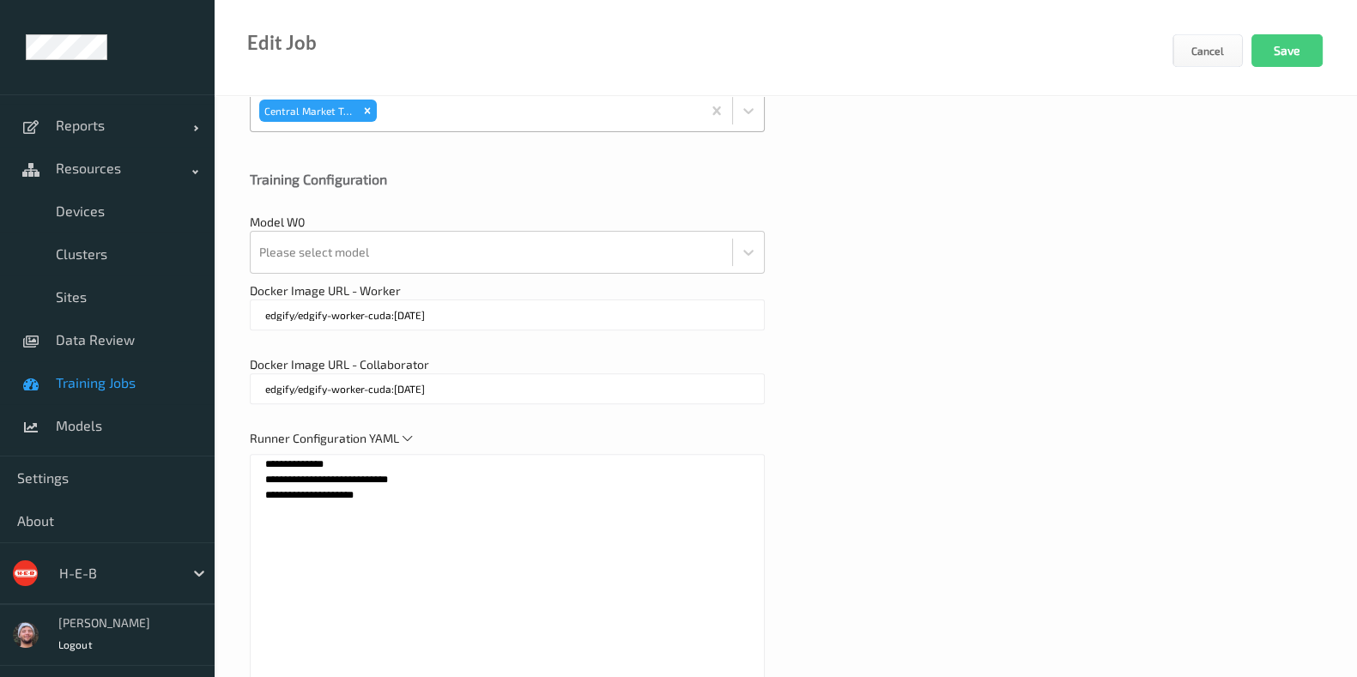
scroll to position [502, 0]
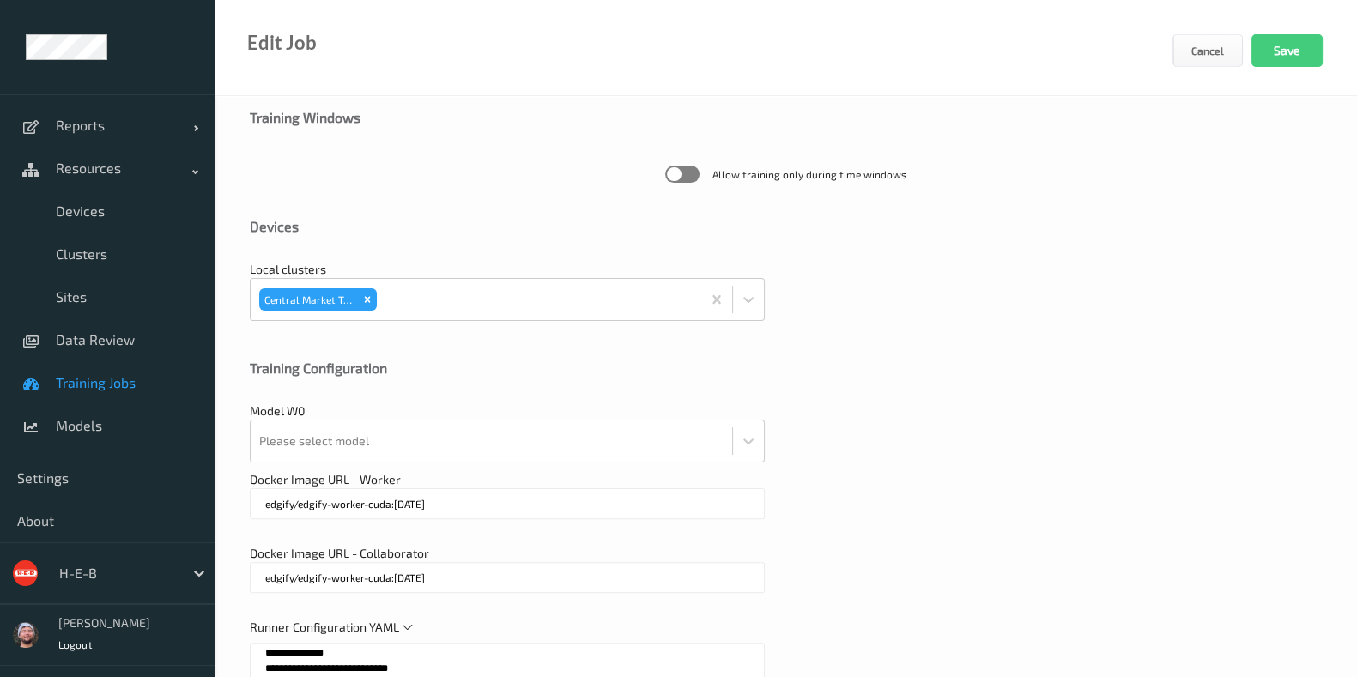
type textarea "**********"
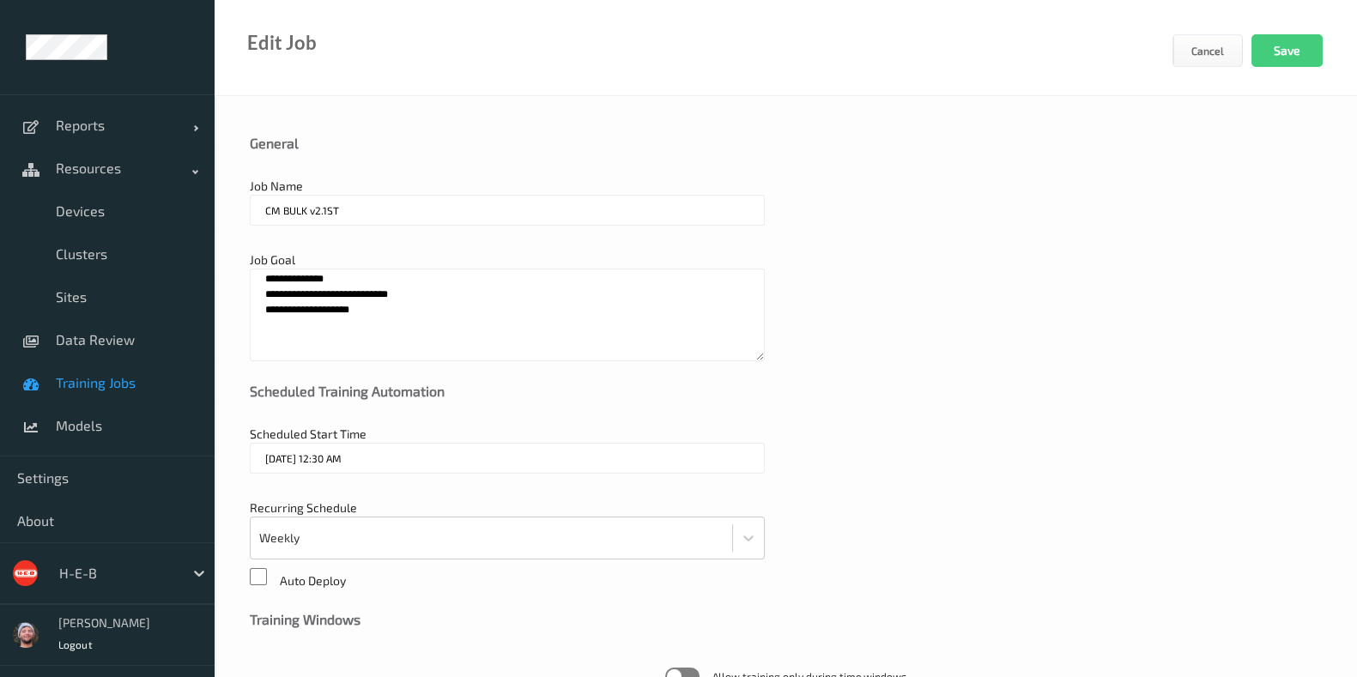
click at [378, 303] on textarea "**********" at bounding box center [507, 315] width 515 height 93
paste textarea
type textarea "**********"
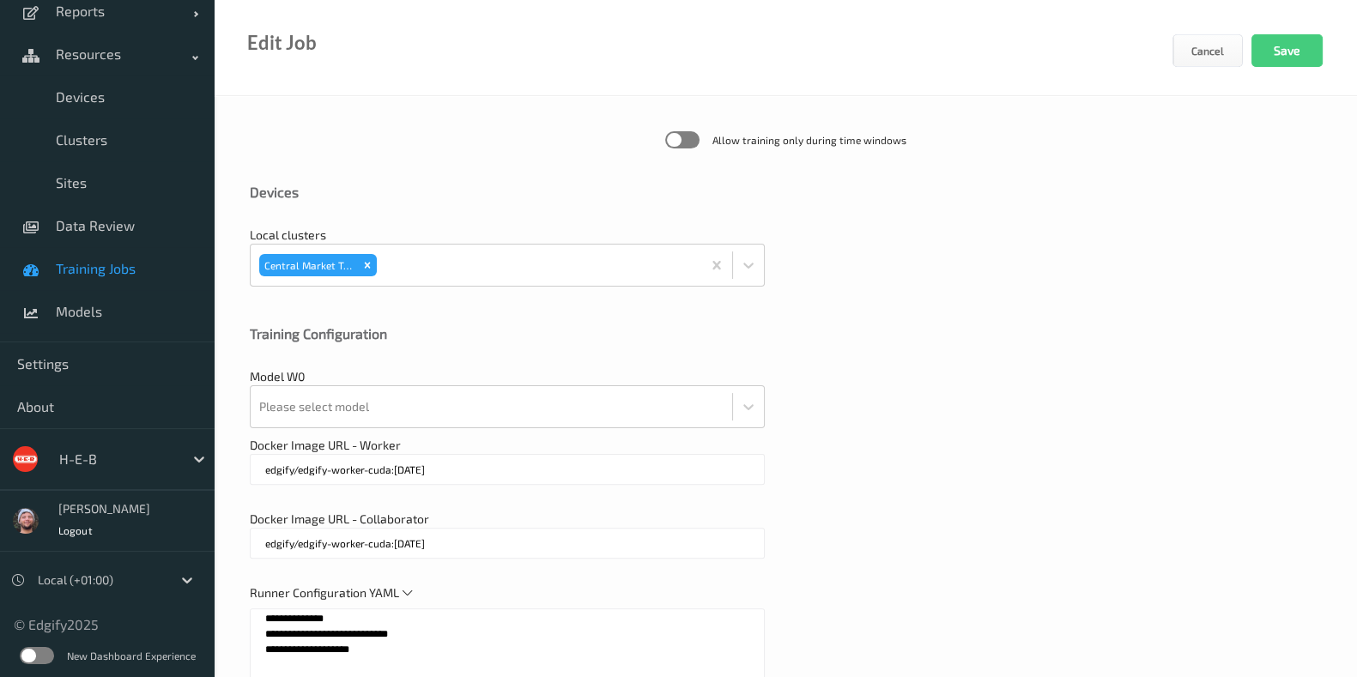
scroll to position [955, 0]
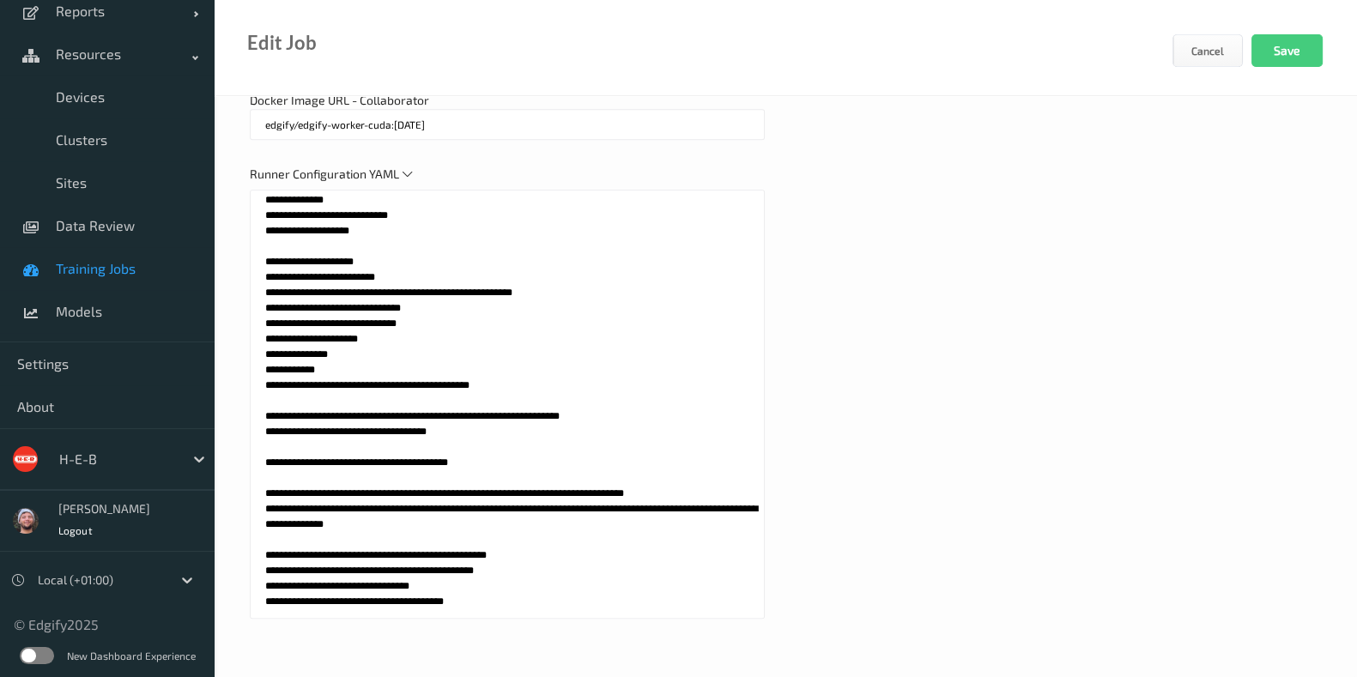
click at [421, 571] on textarea at bounding box center [507, 404] width 515 height 429
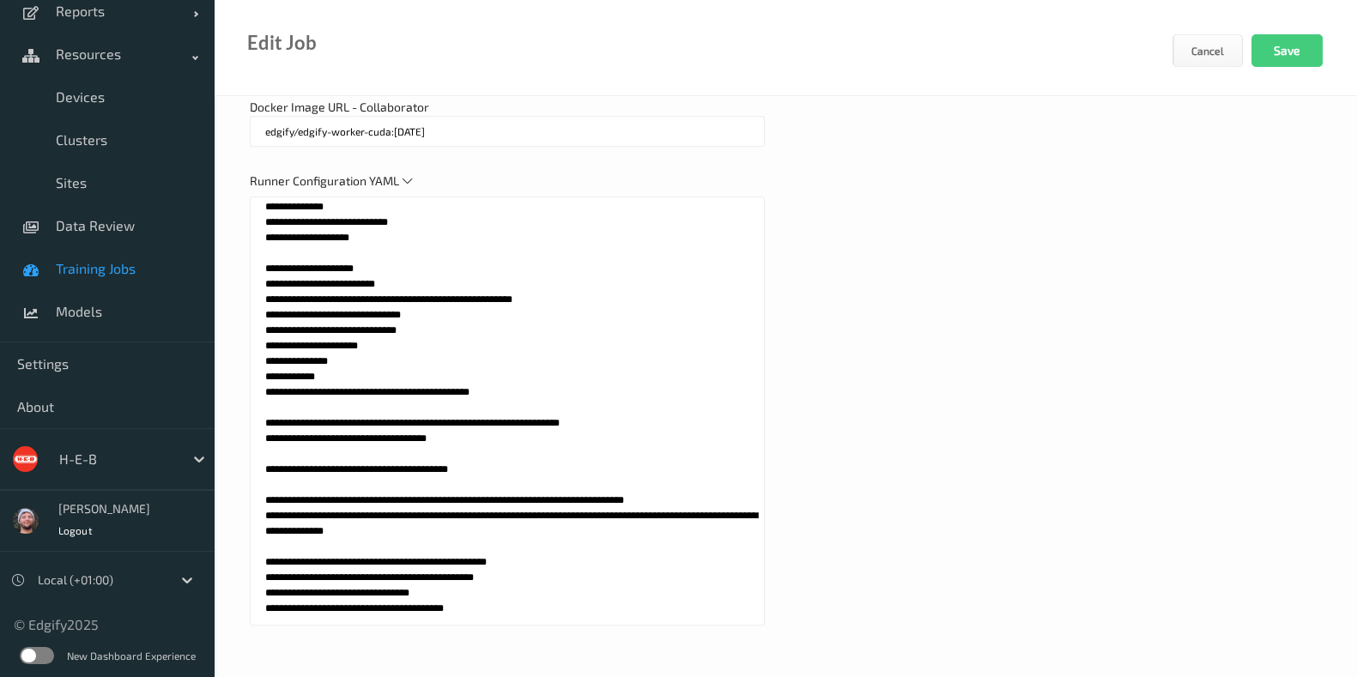
scroll to position [526, 0]
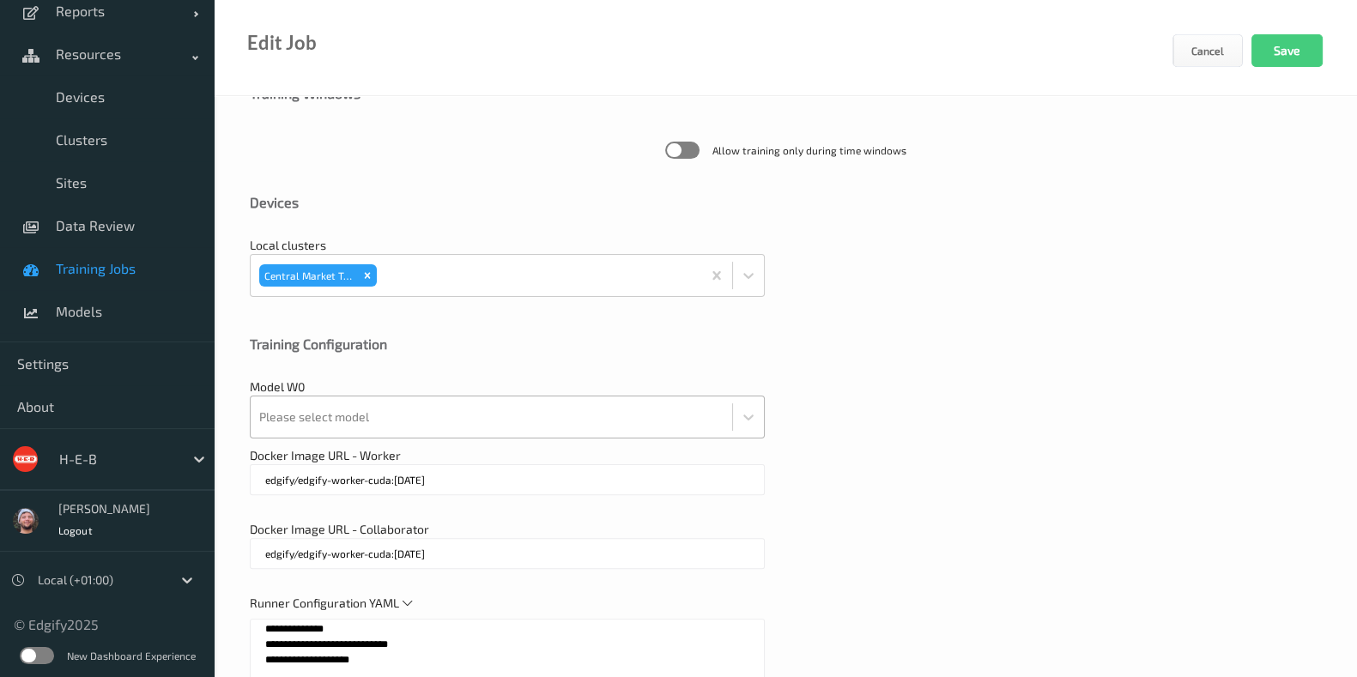
click at [606, 416] on div at bounding box center [491, 417] width 464 height 34
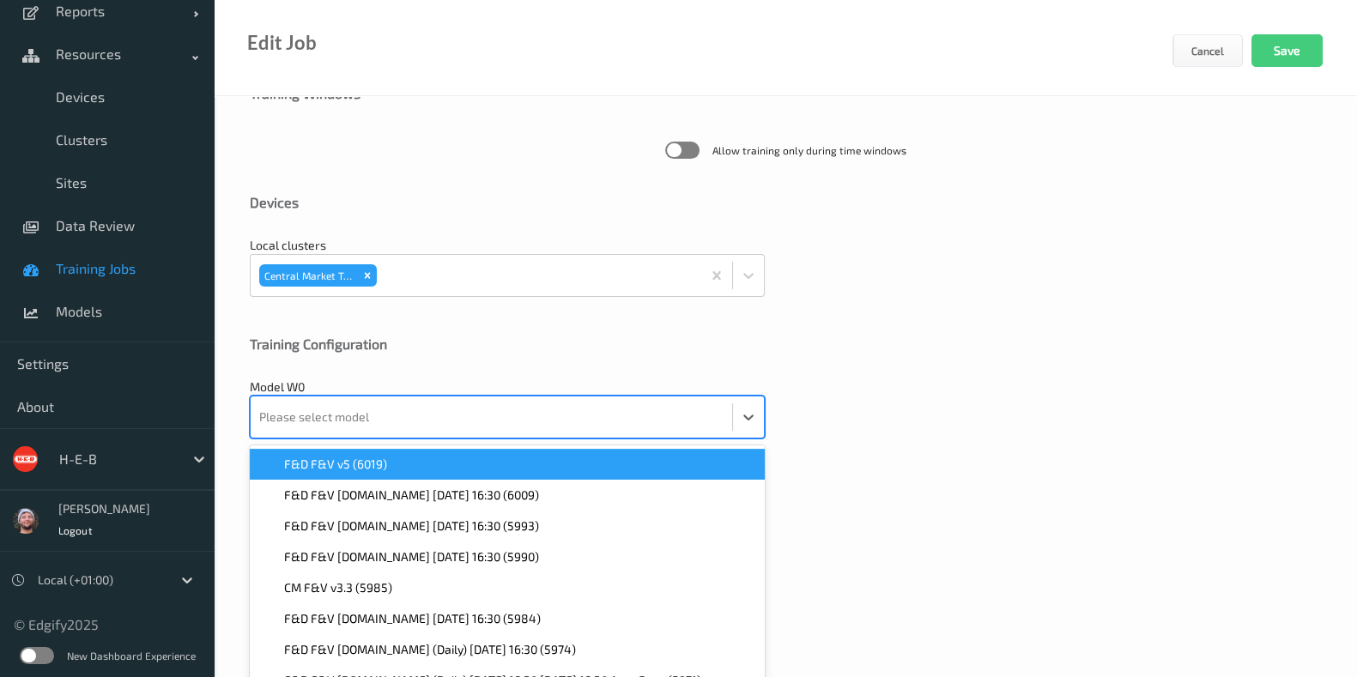
scroll to position [557, 0]
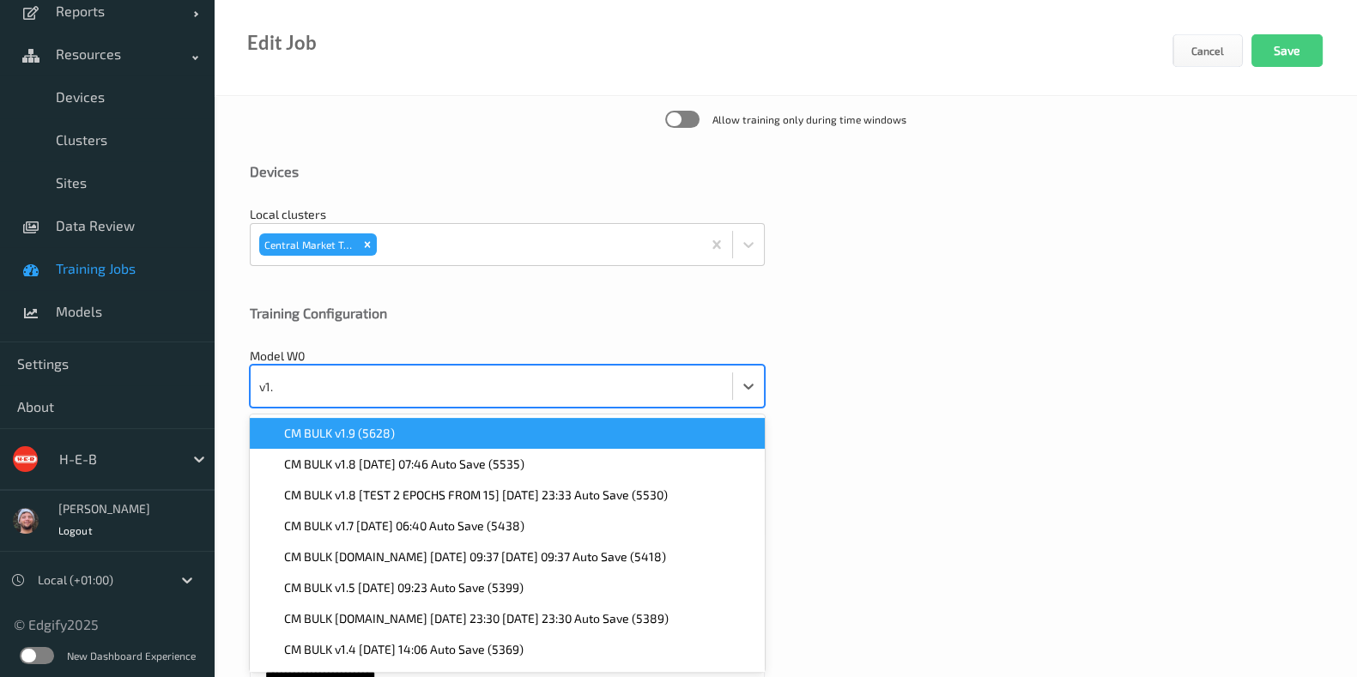
type input "v1.9"
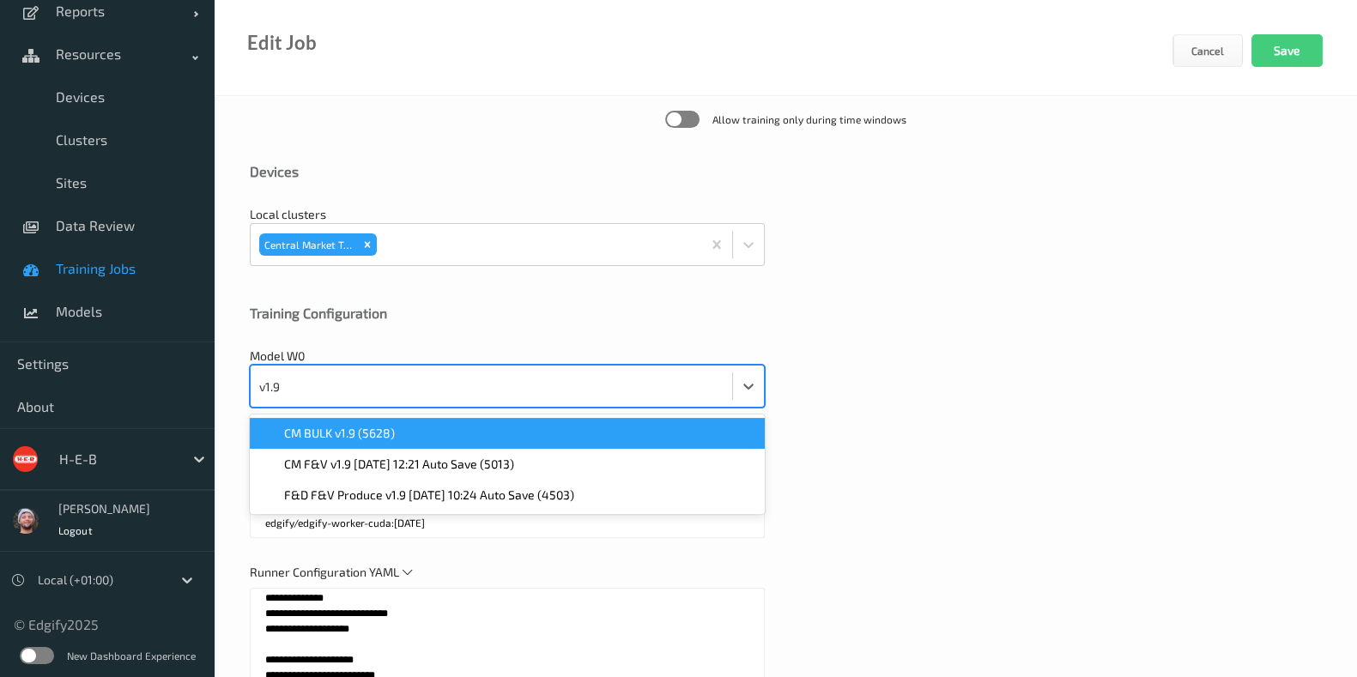
click at [605, 419] on div "CM BULK v1.9 (5628)" at bounding box center [507, 433] width 515 height 31
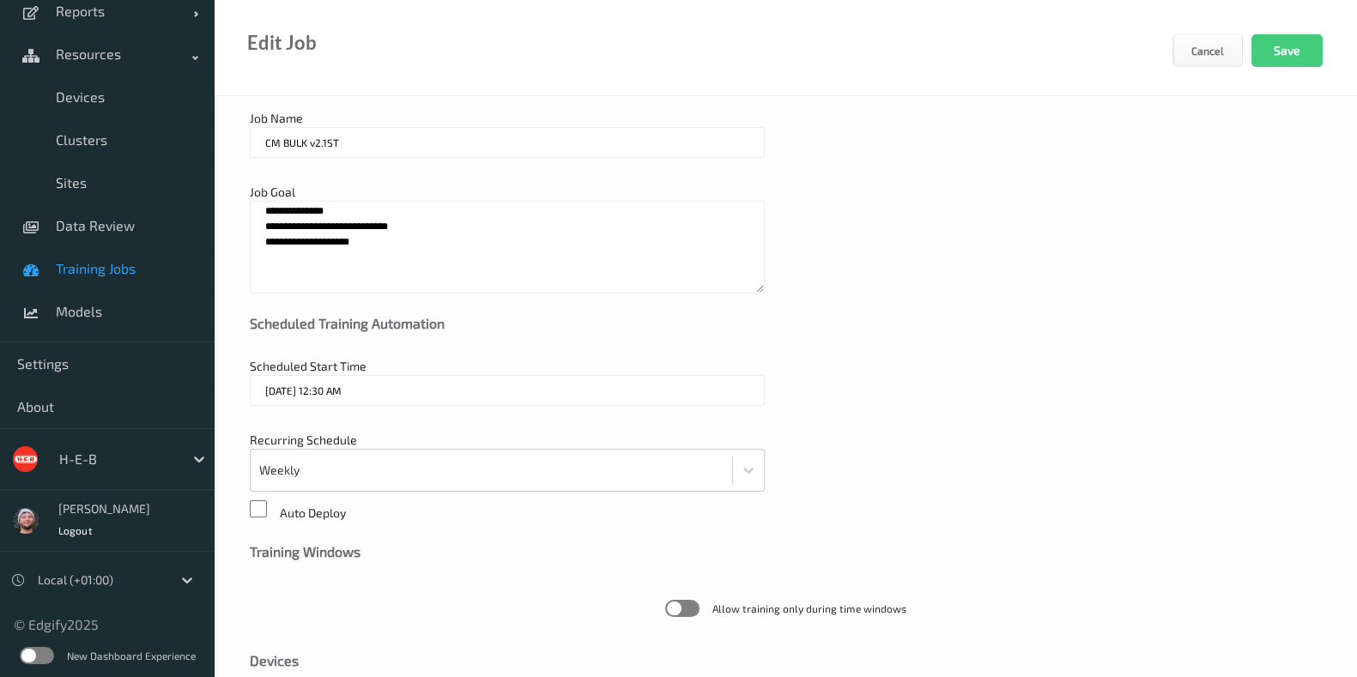
scroll to position [0, 0]
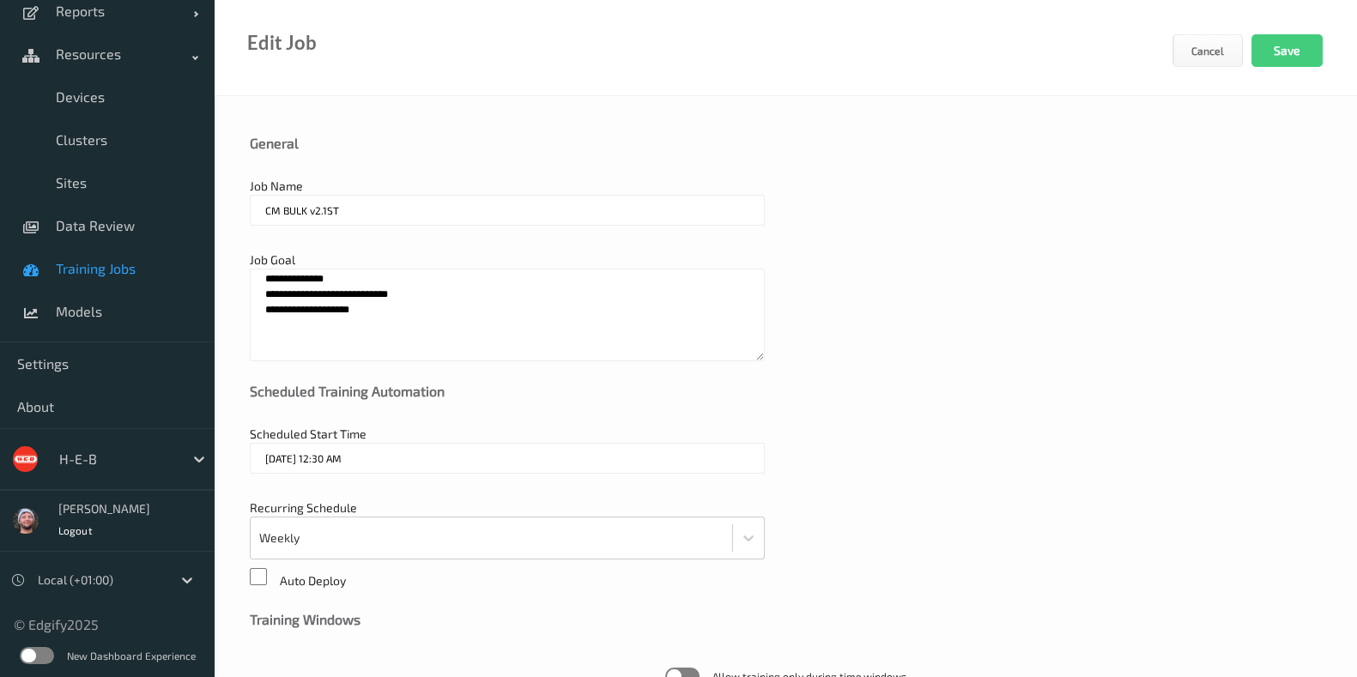
click at [932, 408] on div "Scheduled Training Automation" at bounding box center [786, 404] width 1072 height 43
click at [644, 319] on textarea "**********" at bounding box center [507, 315] width 515 height 93
click at [936, 311] on div "**********" at bounding box center [786, 306] width 1072 height 110
click at [155, 247] on link "Training Jobs" at bounding box center [107, 268] width 215 height 43
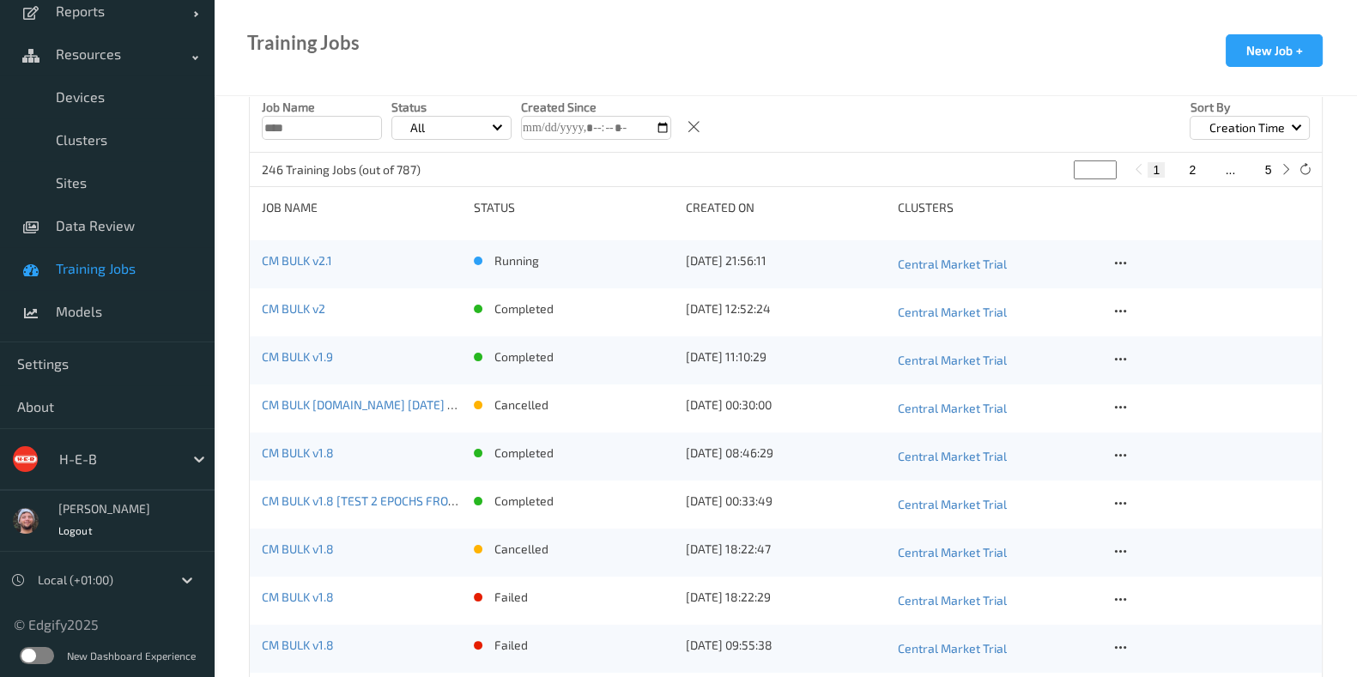
scroll to position [428, 0]
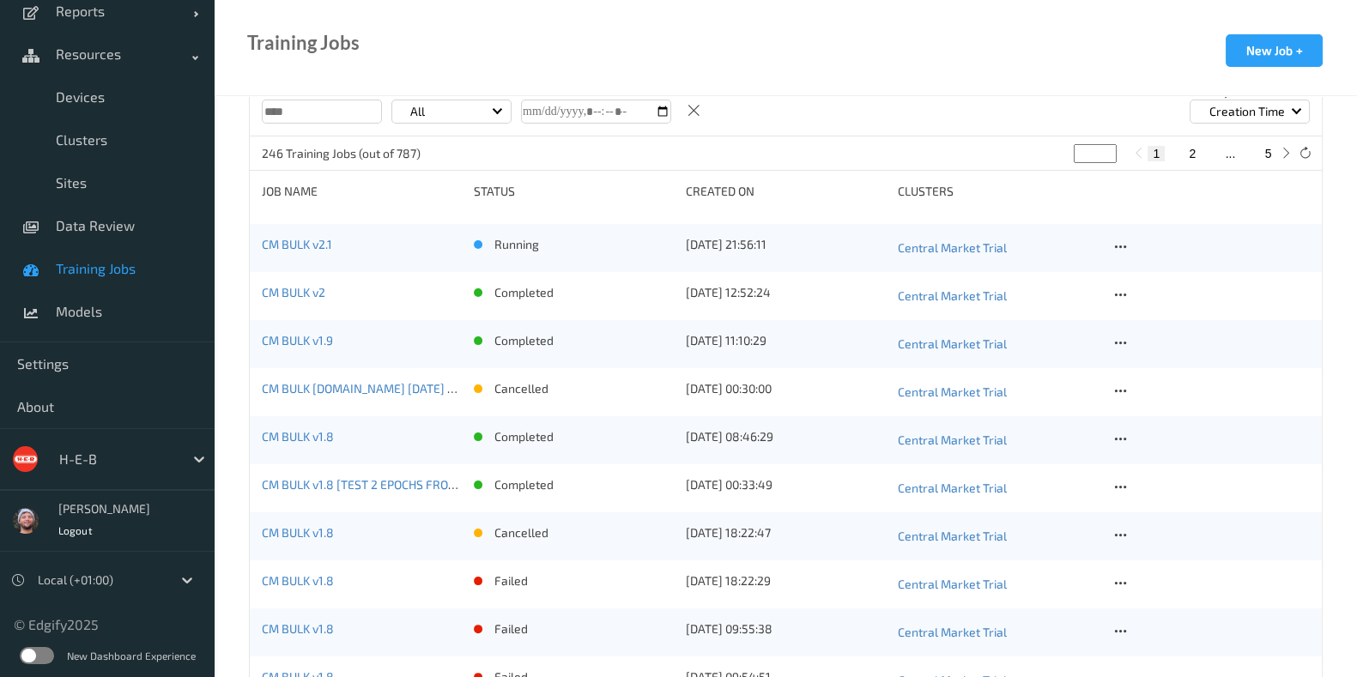
click at [348, 108] on input "****" at bounding box center [322, 112] width 120 height 24
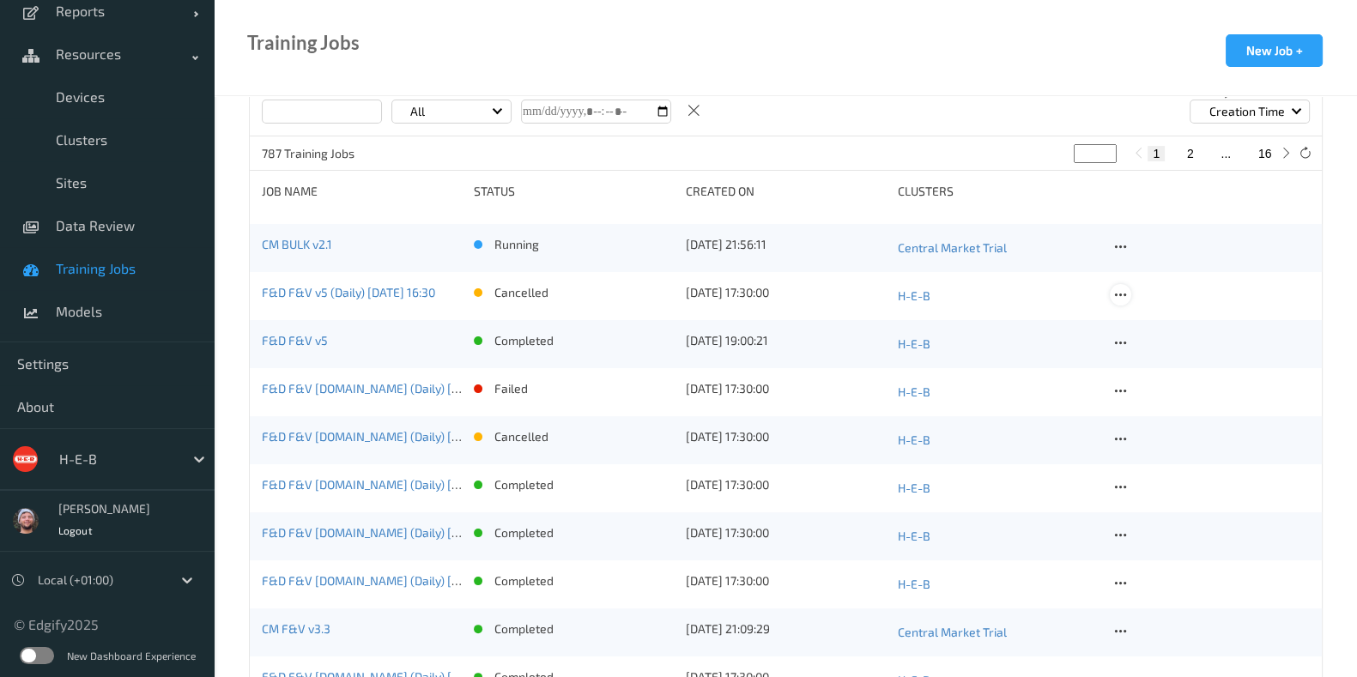
click at [1113, 292] on icon at bounding box center [1120, 295] width 15 height 15
click at [1148, 379] on div "Delete Job" at bounding box center [1164, 386] width 48 height 16
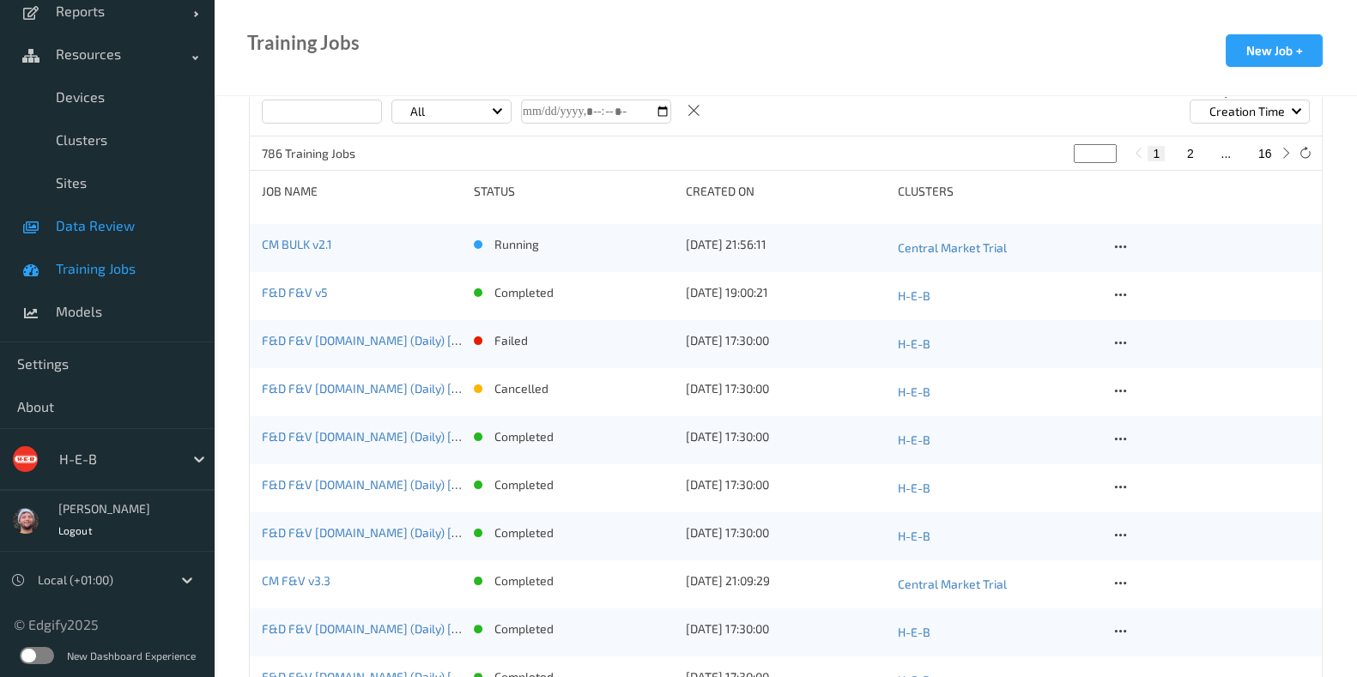
click at [108, 238] on link "Data Review" at bounding box center [107, 225] width 215 height 43
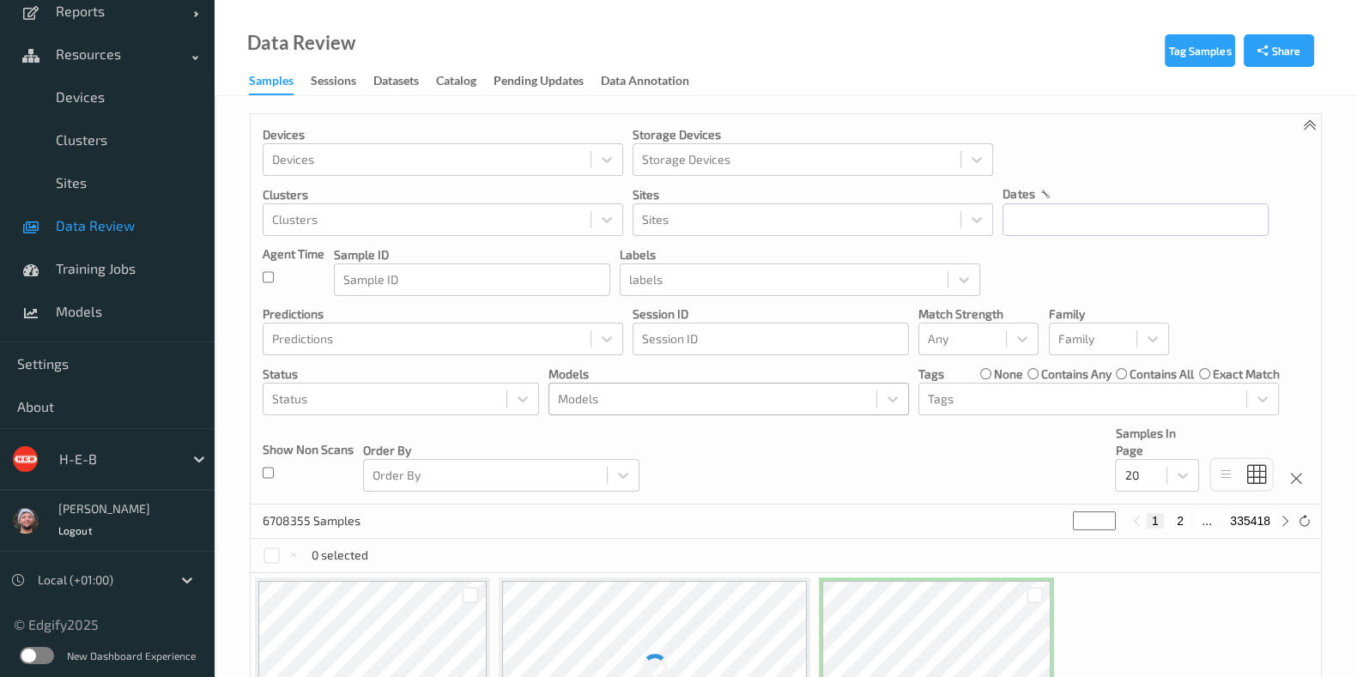
click at [655, 391] on div at bounding box center [713, 399] width 310 height 21
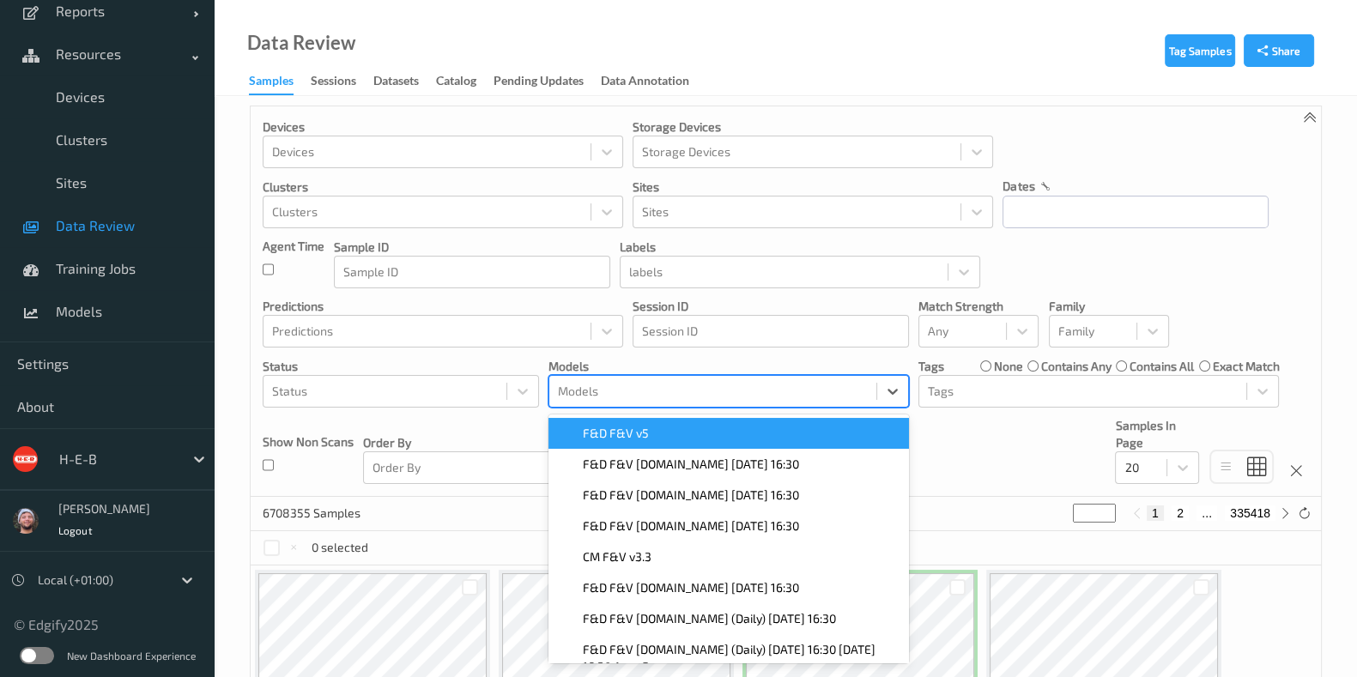
scroll to position [9, 0]
click at [666, 428] on div "F&D F&V v5" at bounding box center [729, 432] width 340 height 17
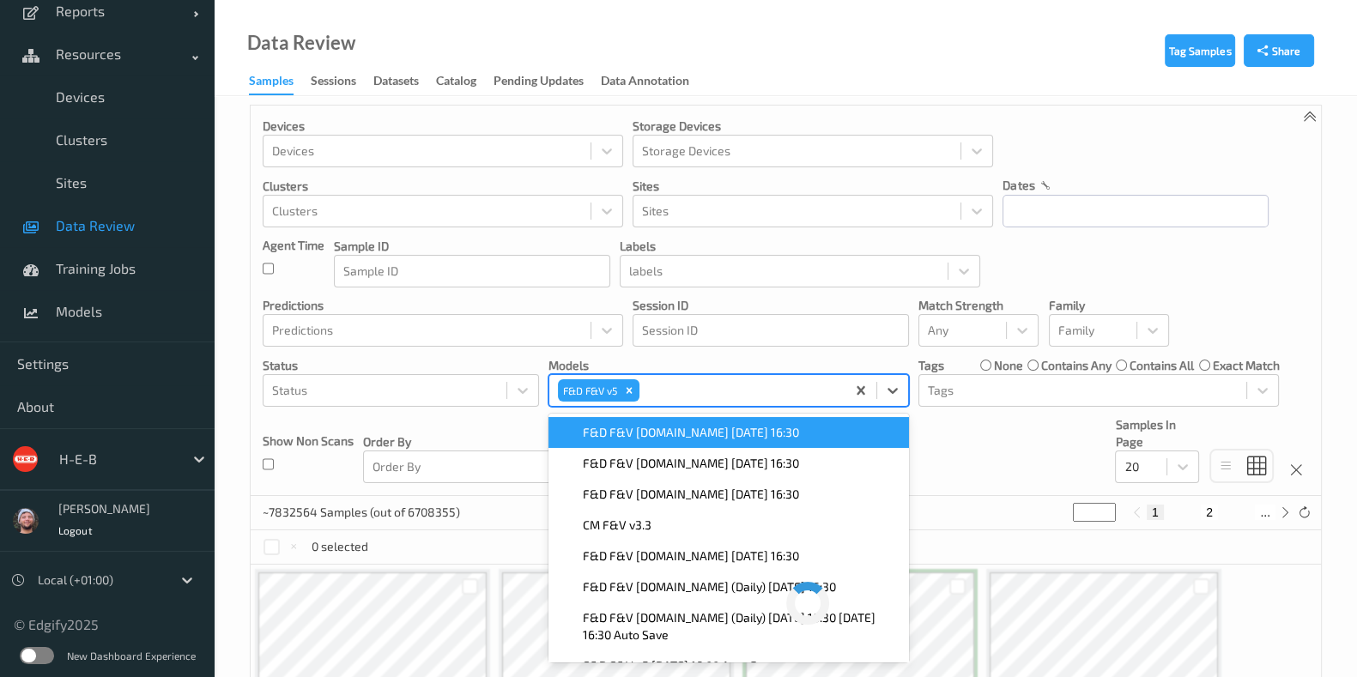
click at [546, 358] on div "Devices Devices Storage Devices Storage Devices Clusters Clusters Sites Sites d…" at bounding box center [786, 301] width 1070 height 391
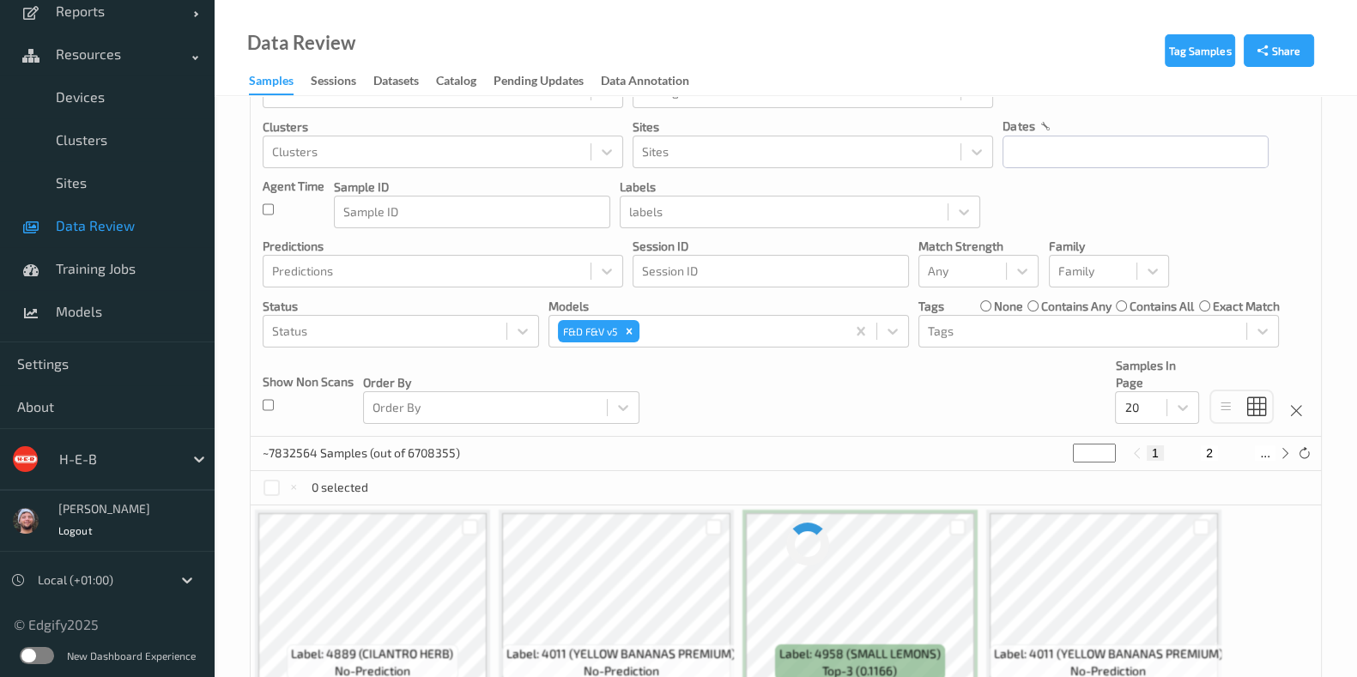
scroll to position [116, 0]
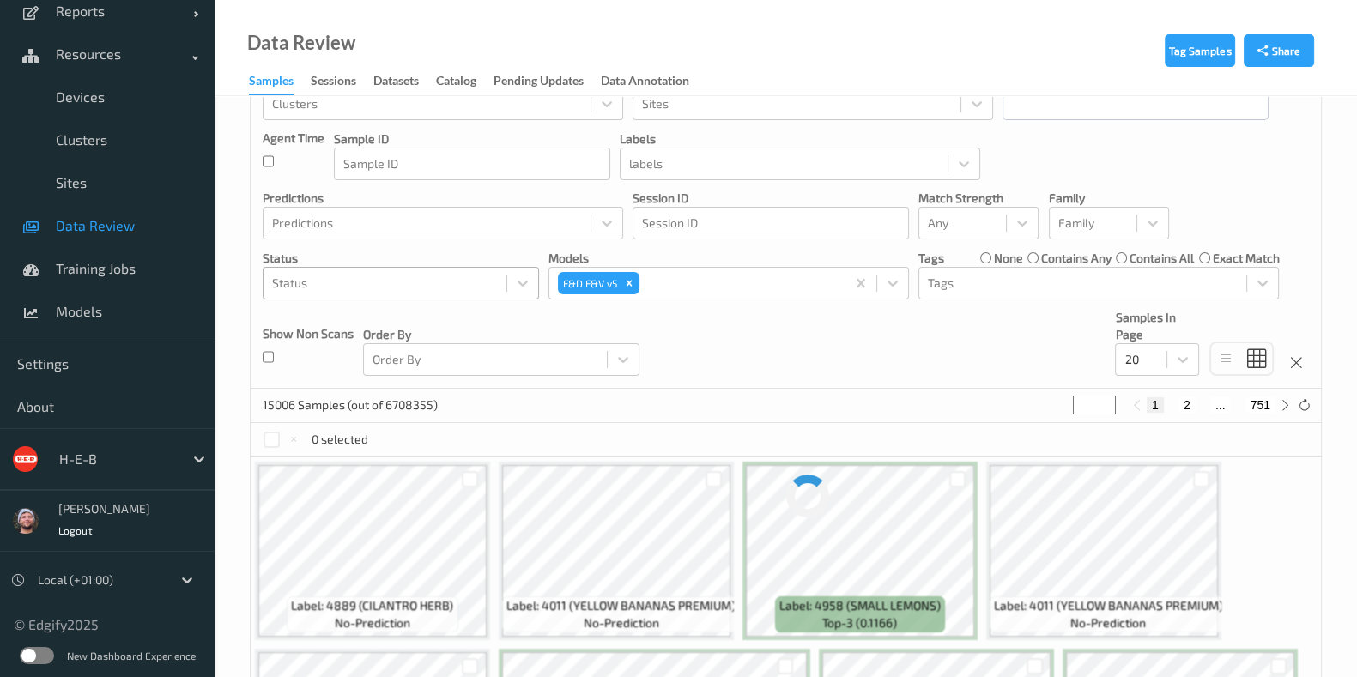
click at [478, 280] on div at bounding box center [385, 283] width 226 height 21
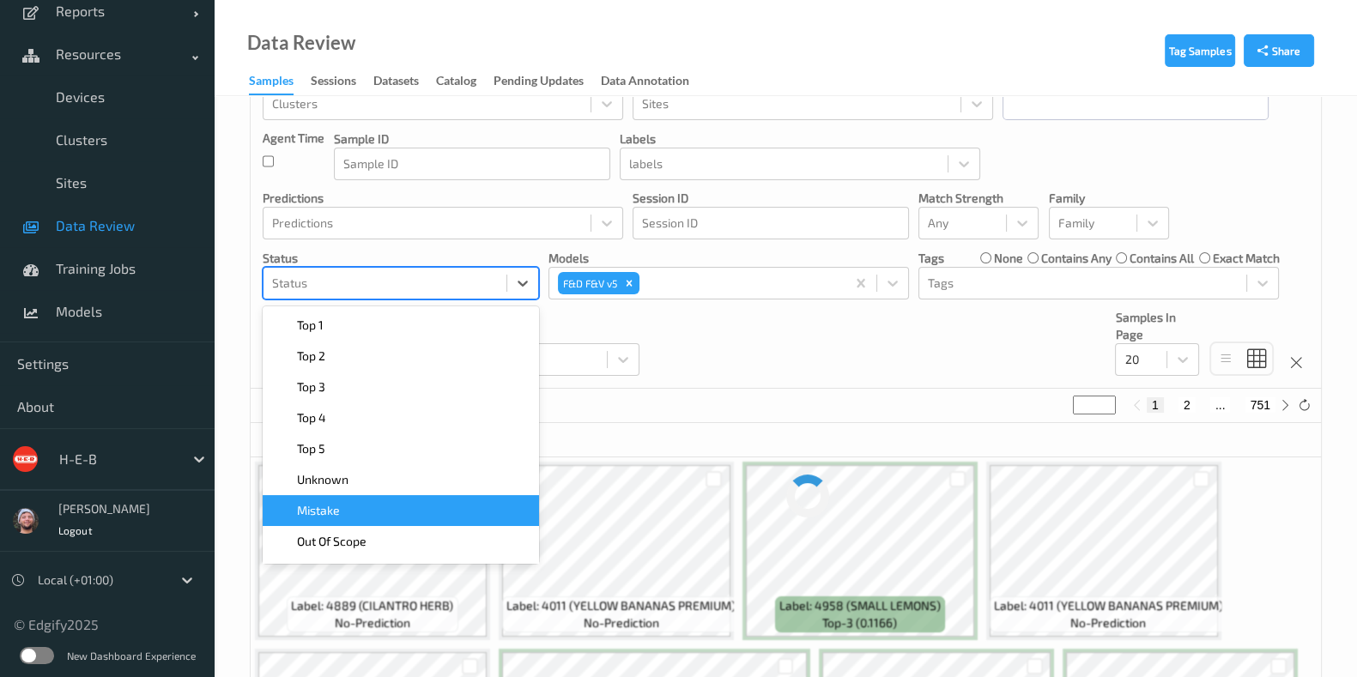
click at [378, 495] on div "Mistake" at bounding box center [401, 510] width 276 height 31
drag, startPoint x: 847, startPoint y: 369, endPoint x: 740, endPoint y: 347, distance: 109.6
click at [847, 368] on div "Devices Devices Storage Devices Storage Devices Clusters Clusters Sites Sites d…" at bounding box center [786, 193] width 1070 height 391
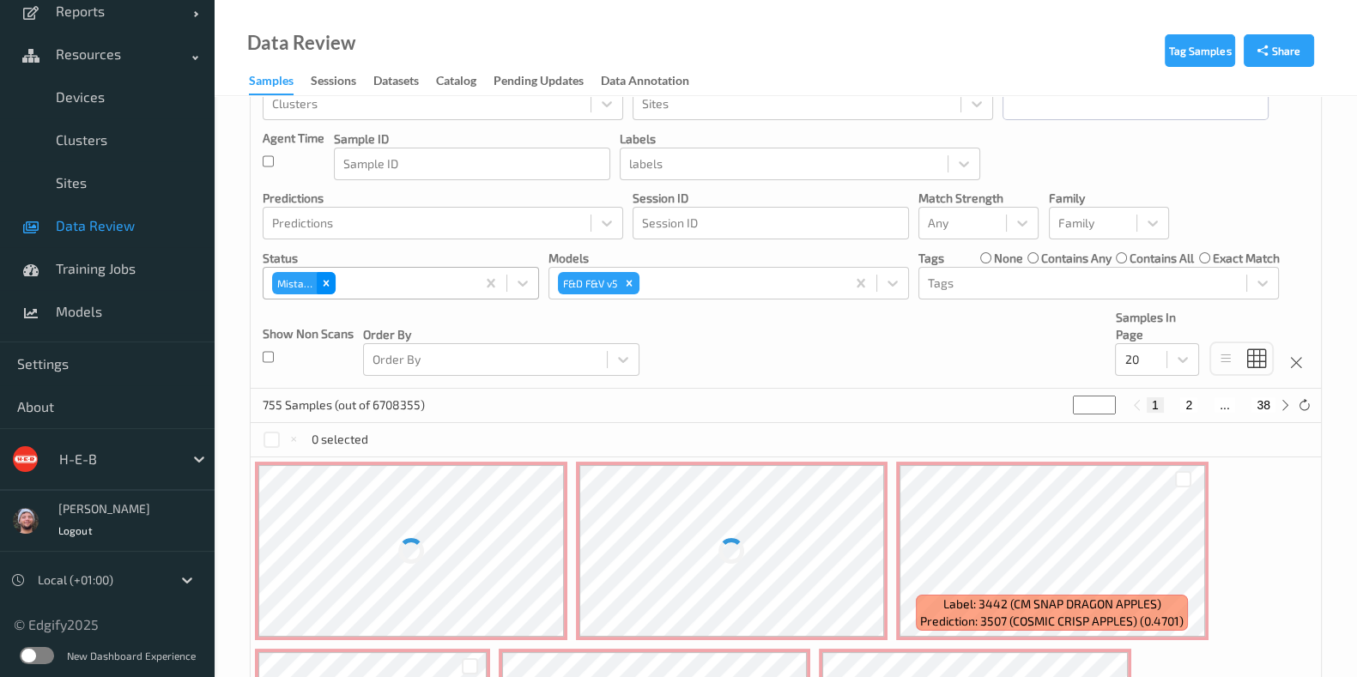
click at [322, 278] on icon "Remove Mistake" at bounding box center [326, 283] width 12 height 12
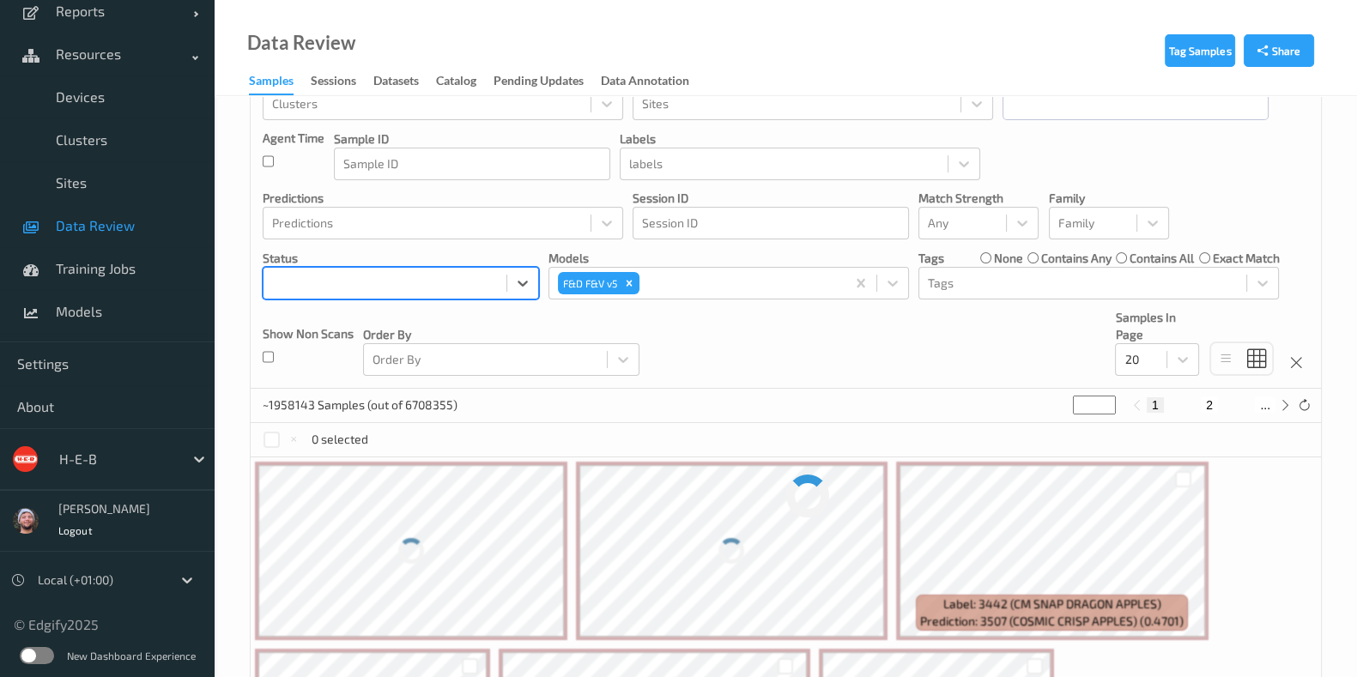
click at [361, 280] on div at bounding box center [385, 283] width 226 height 21
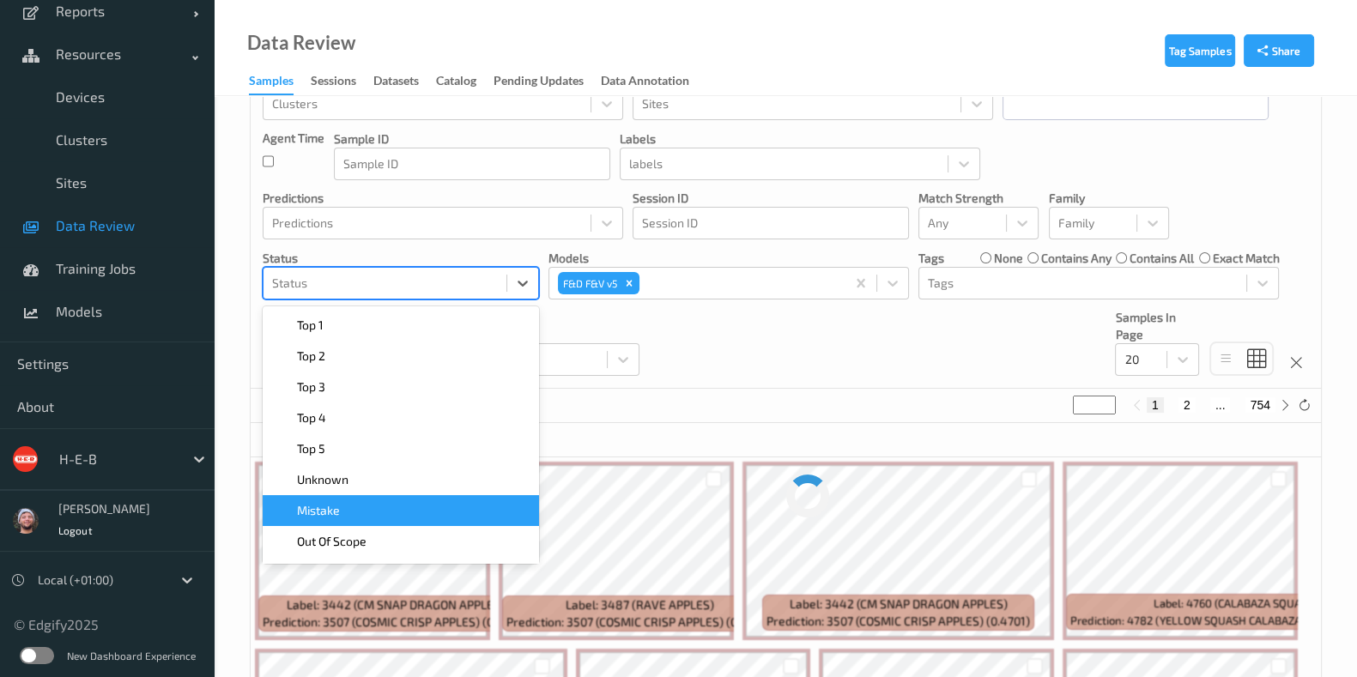
click at [388, 505] on div "Mistake" at bounding box center [401, 510] width 256 height 17
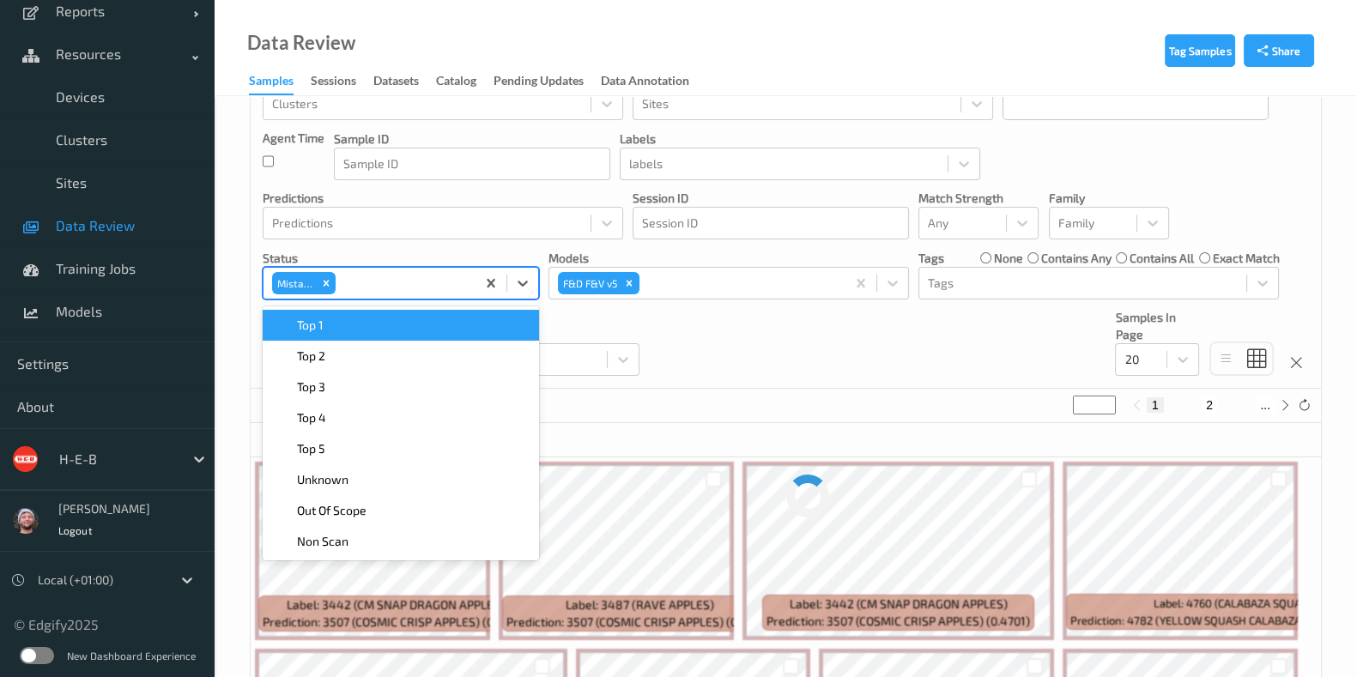
click at [712, 366] on div "Devices Devices Storage Devices Storage Devices Clusters Clusters Sites Sites d…" at bounding box center [786, 193] width 1070 height 391
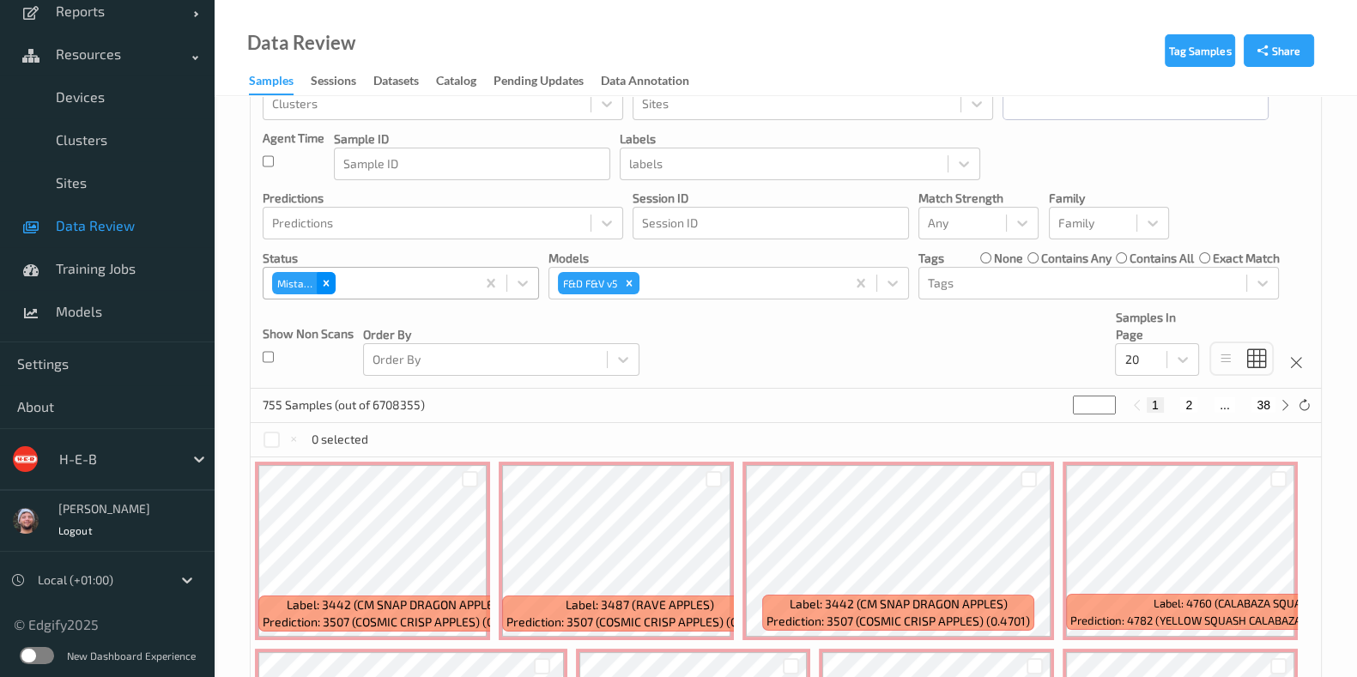
click at [326, 286] on icon "Remove Mistake" at bounding box center [326, 283] width 12 height 12
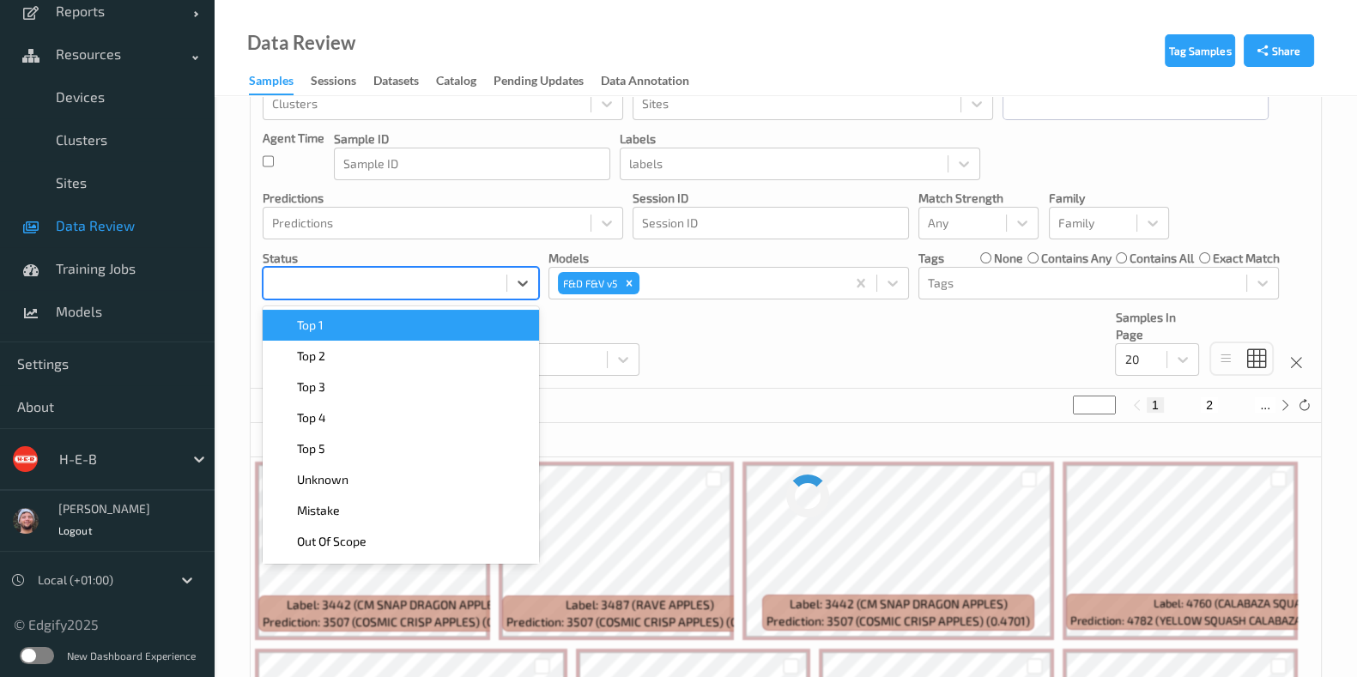
click at [352, 285] on div at bounding box center [385, 283] width 226 height 21
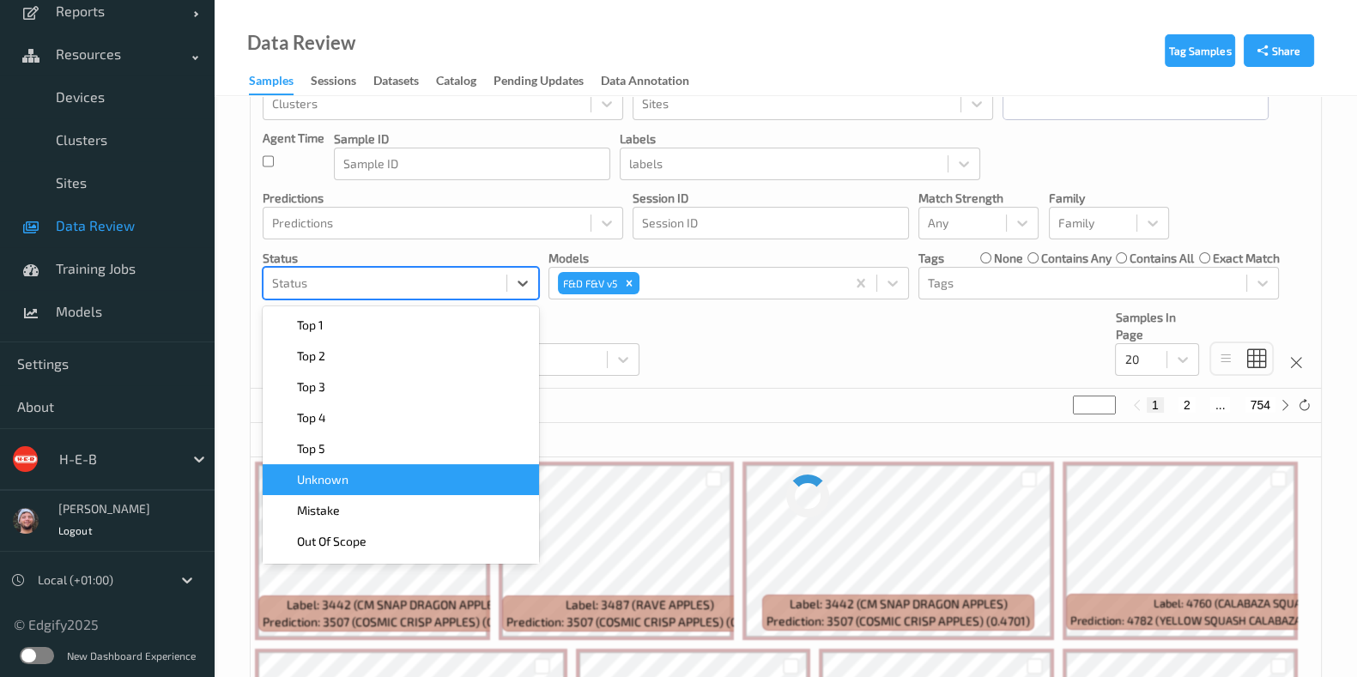
click at [360, 487] on div "Unknown" at bounding box center [401, 479] width 256 height 17
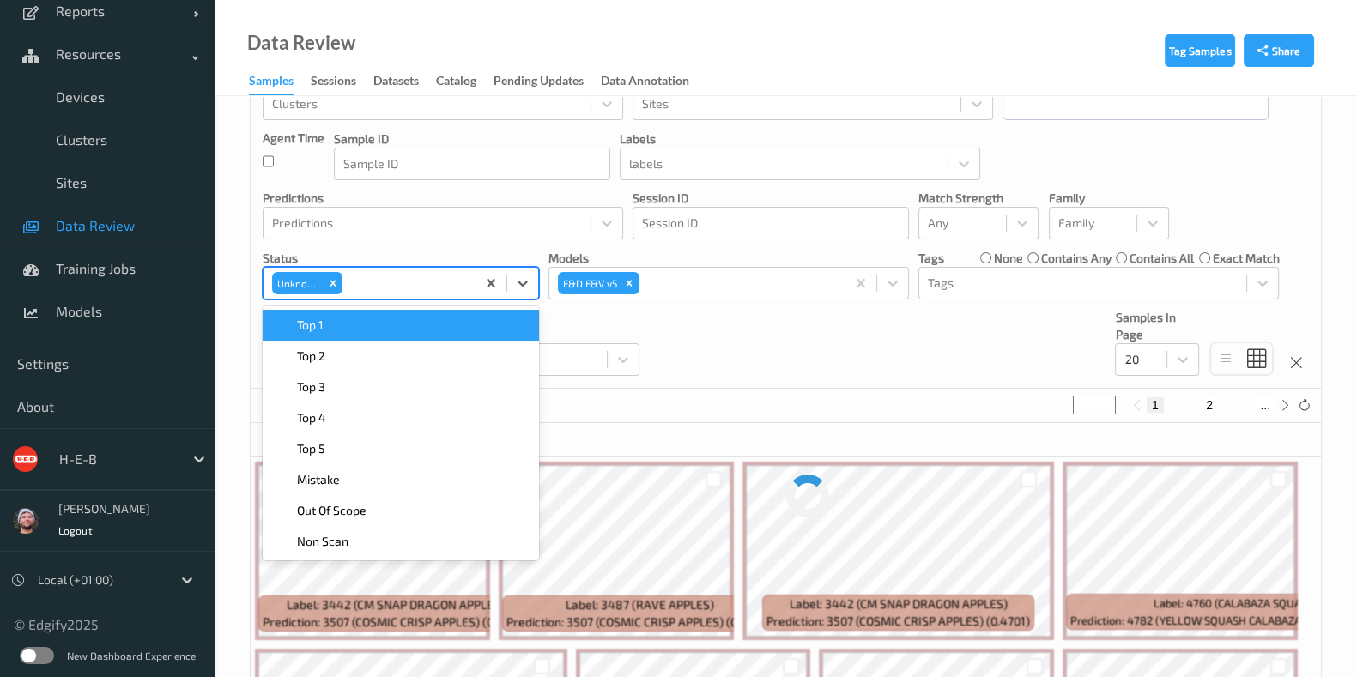
click at [673, 384] on div "Devices Devices Storage Devices Storage Devices Clusters Clusters Sites Sites d…" at bounding box center [786, 193] width 1070 height 391
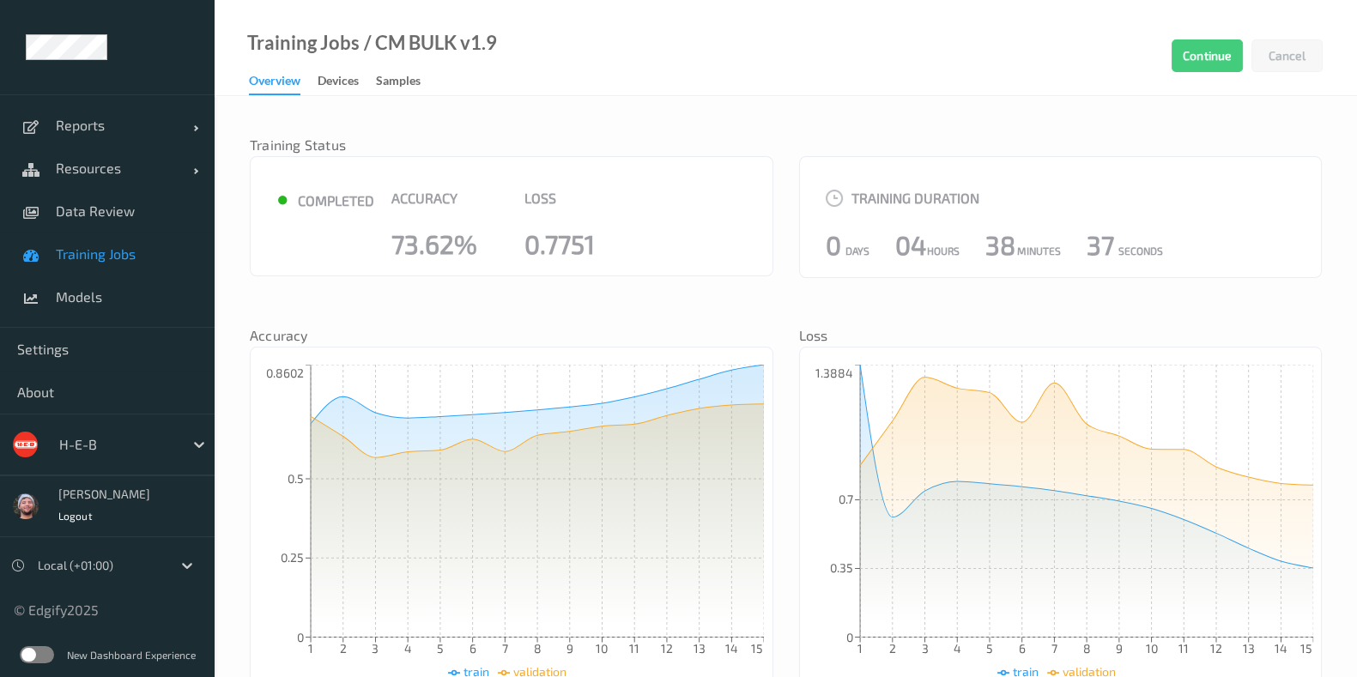
click at [161, 264] on link "Training Jobs" at bounding box center [107, 254] width 215 height 43
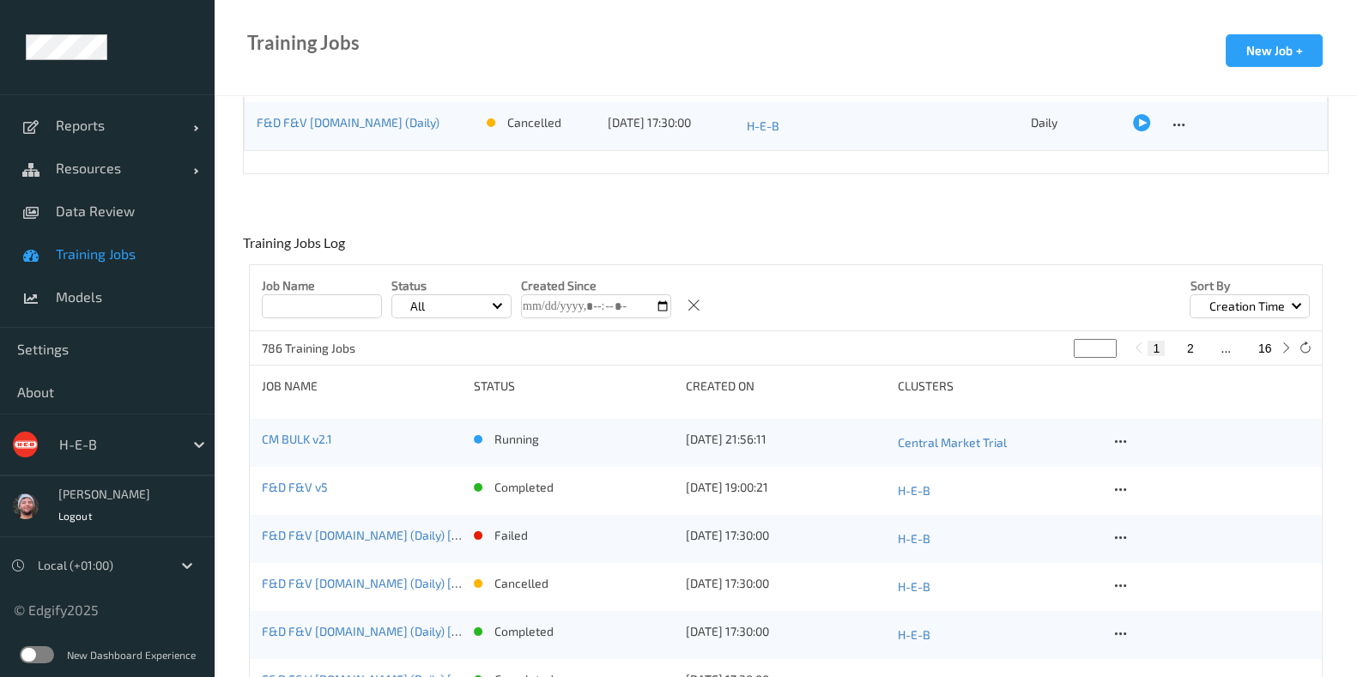
scroll to position [322, 0]
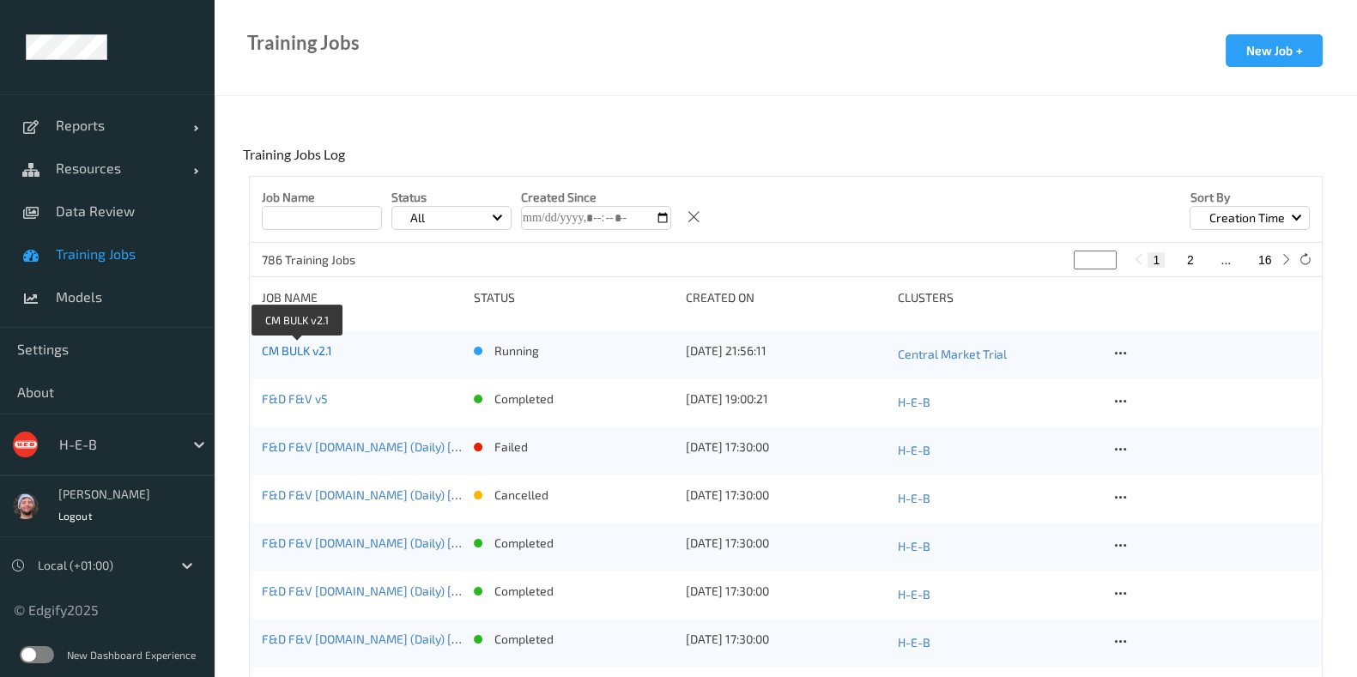
click at [285, 354] on link "CM BULK v2.1" at bounding box center [297, 350] width 70 height 15
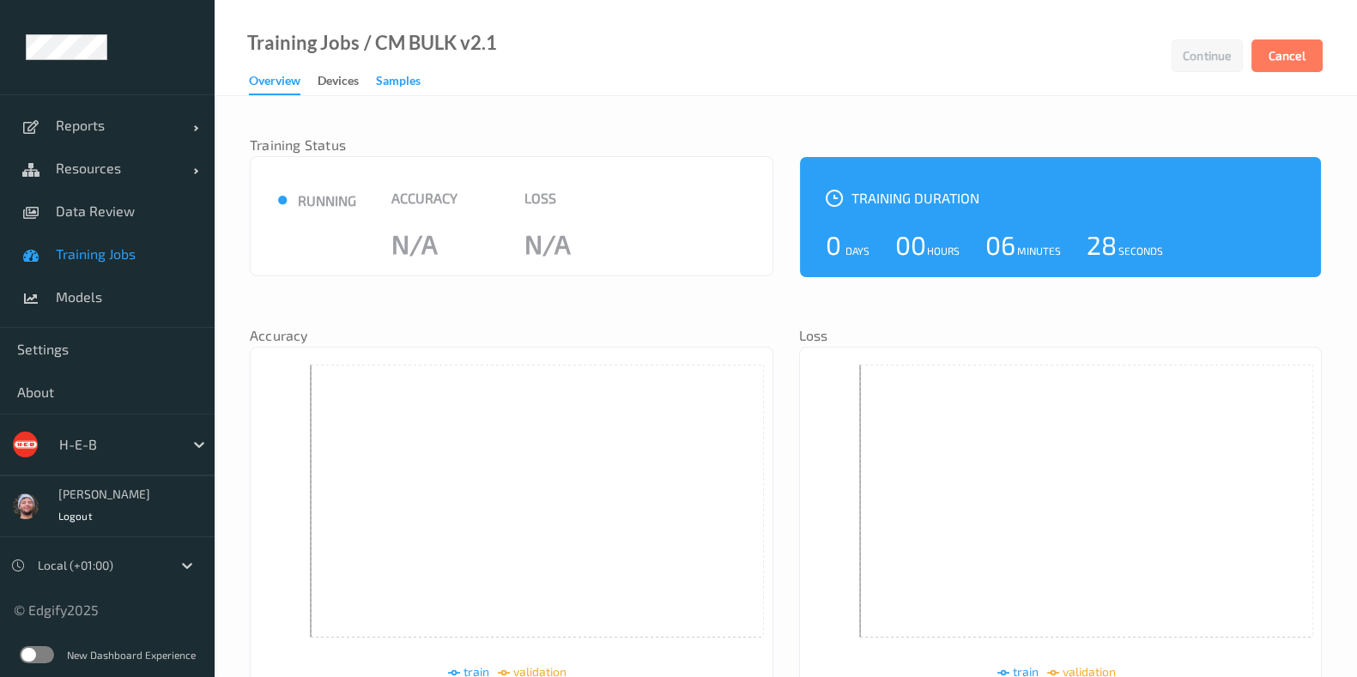
click at [409, 75] on div "Samples" at bounding box center [398, 82] width 45 height 21
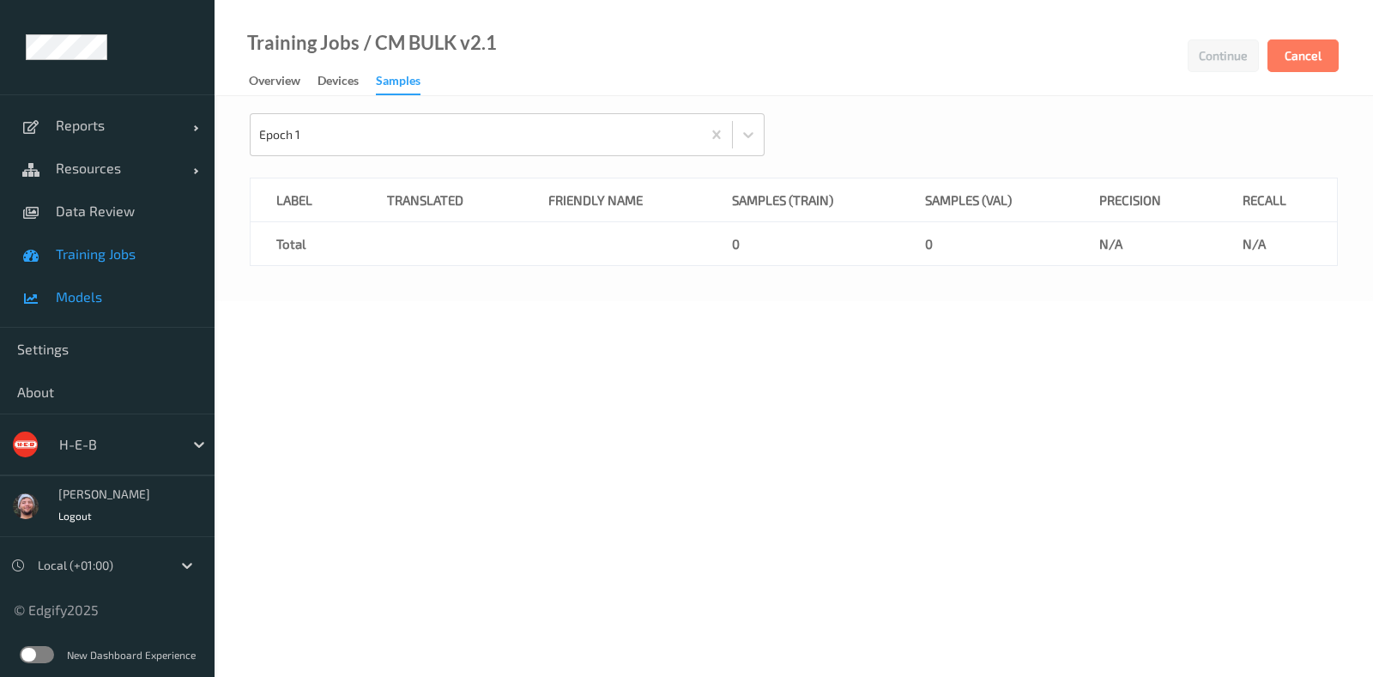
click at [135, 288] on span "Models" at bounding box center [127, 296] width 142 height 17
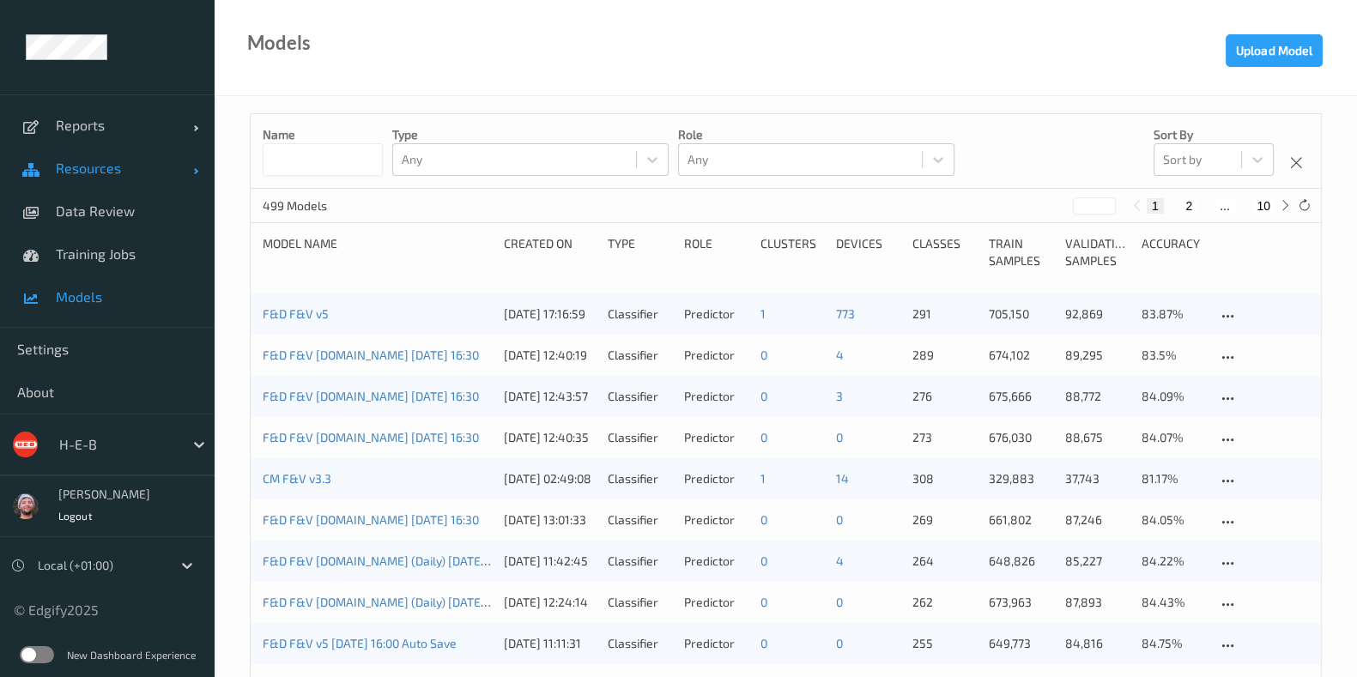
click at [89, 171] on span "Resources" at bounding box center [124, 168] width 137 height 17
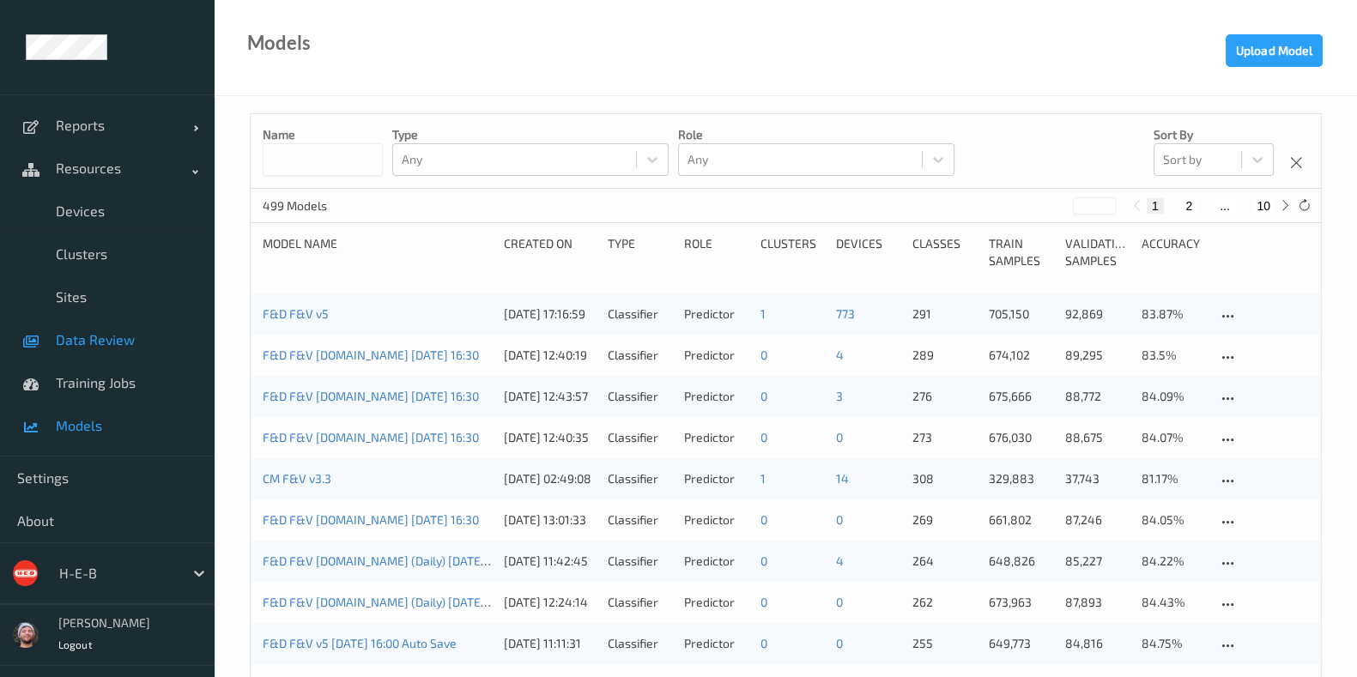
click at [128, 348] on link "Data Review" at bounding box center [107, 339] width 215 height 43
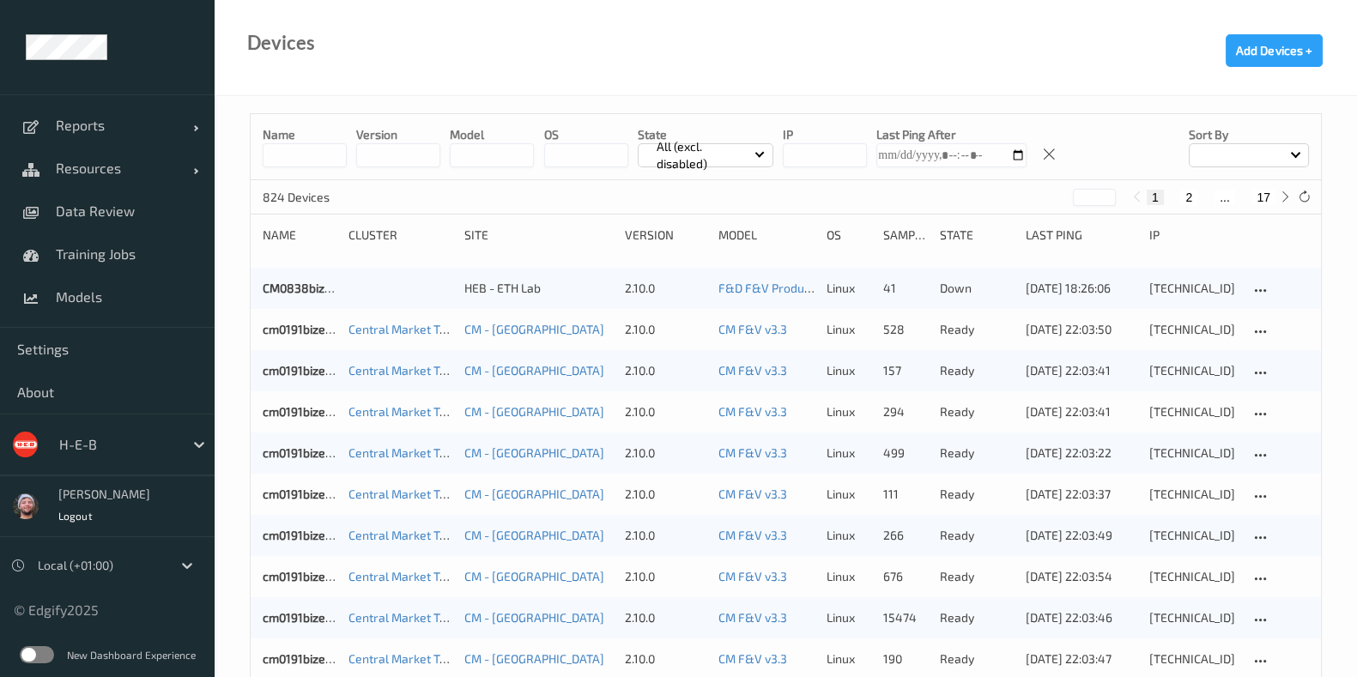
click at [1254, 197] on button "17" at bounding box center [1263, 197] width 24 height 15
type input "**"
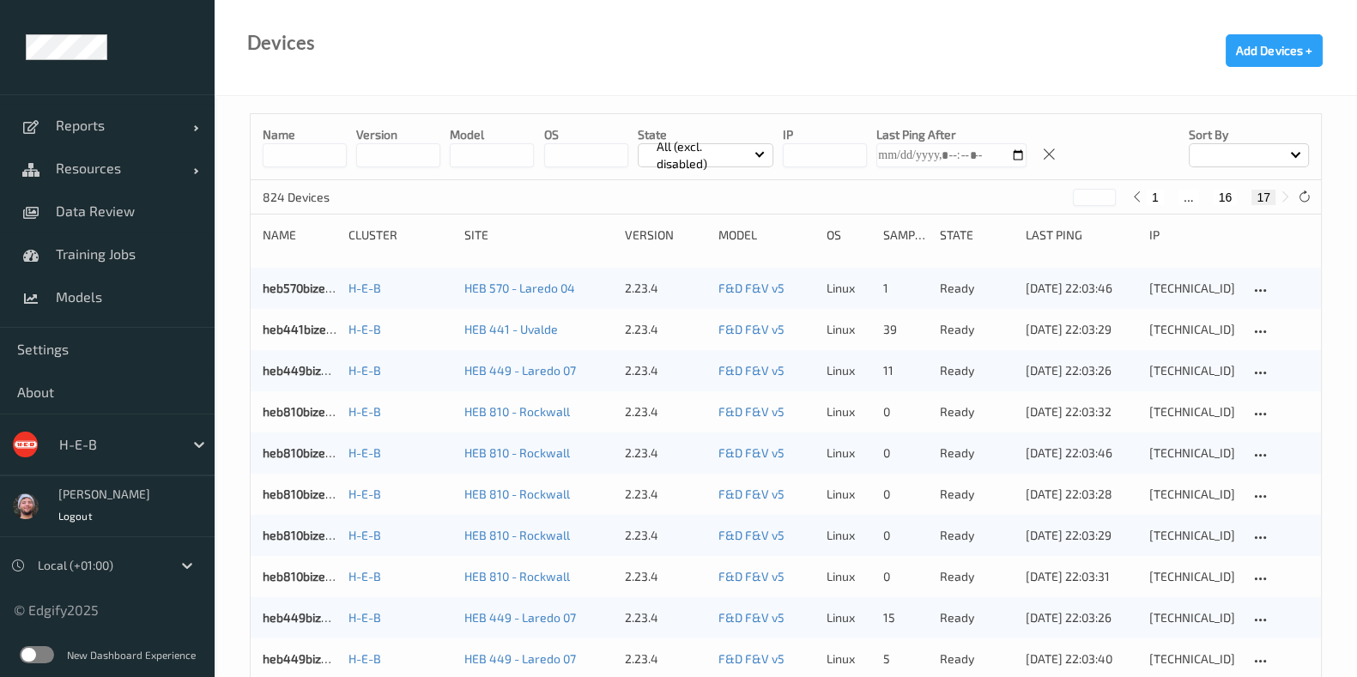
scroll to position [614, 0]
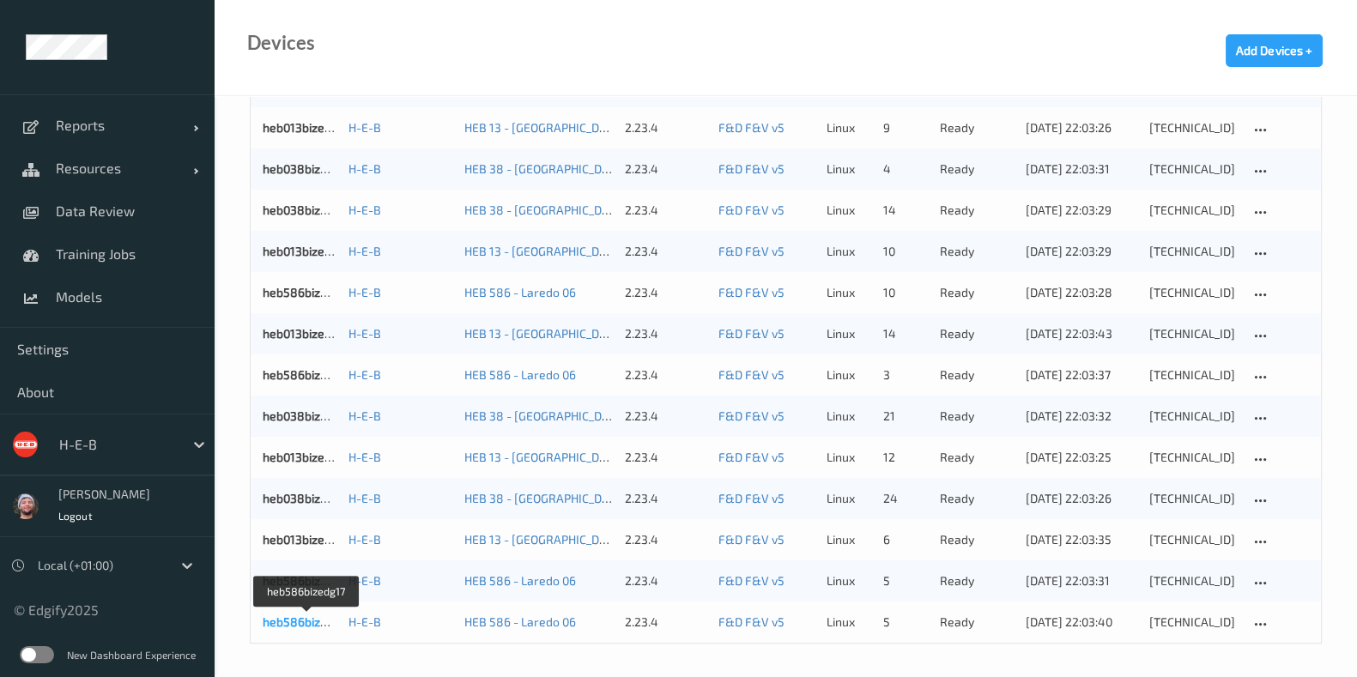
click at [324, 616] on link "heb586bizedg17" at bounding box center [307, 622] width 89 height 15
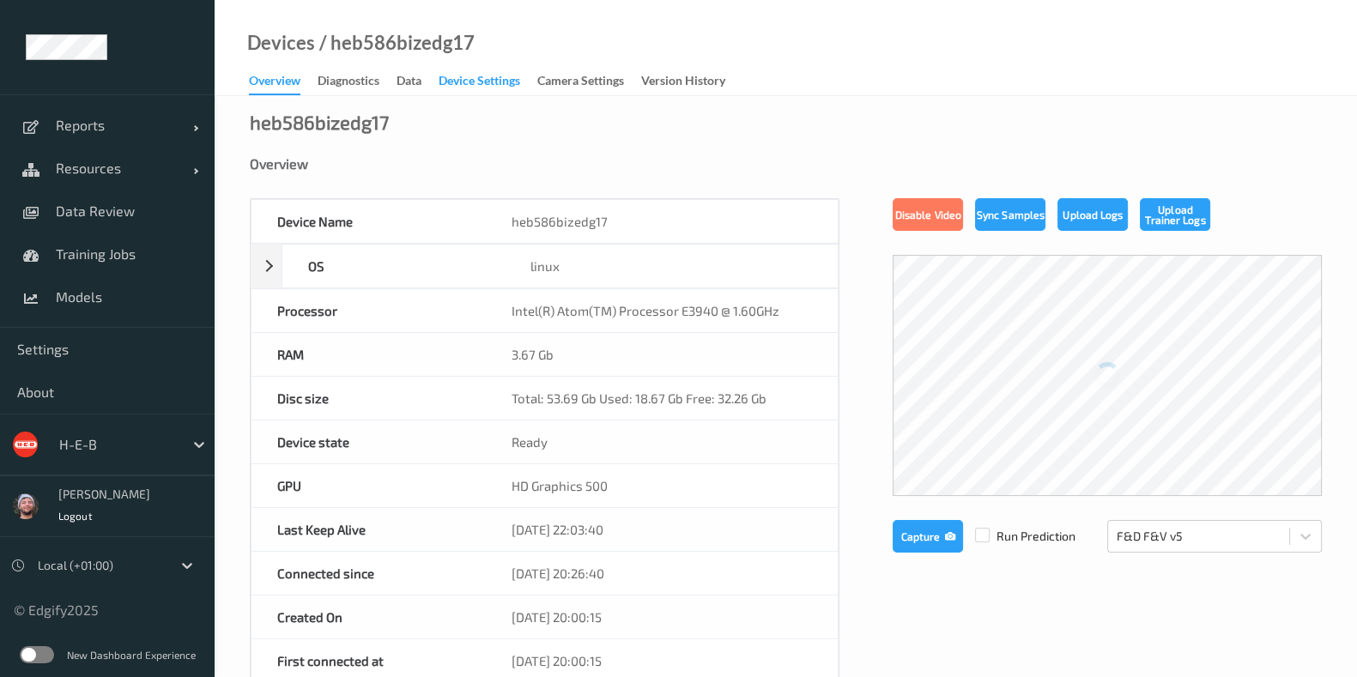
click at [451, 76] on div "Device Settings" at bounding box center [480, 82] width 82 height 21
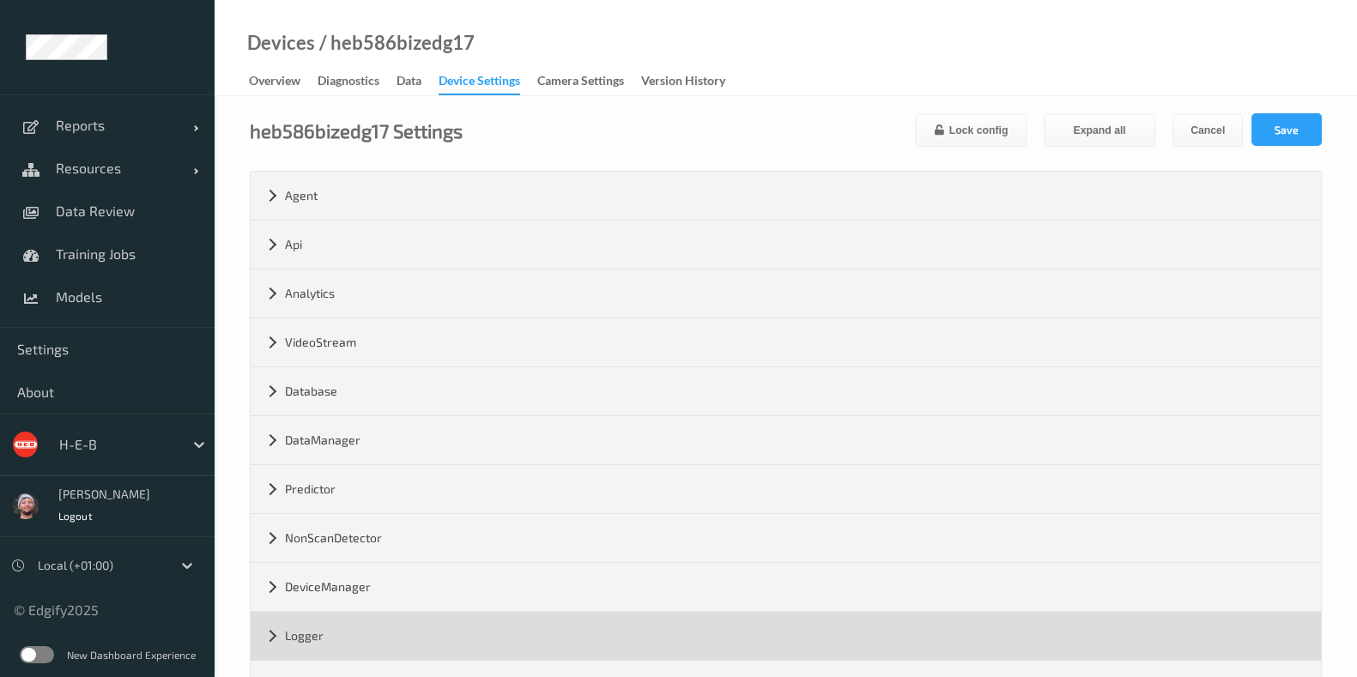
click at [323, 623] on div "Logger" at bounding box center [786, 636] width 1070 height 48
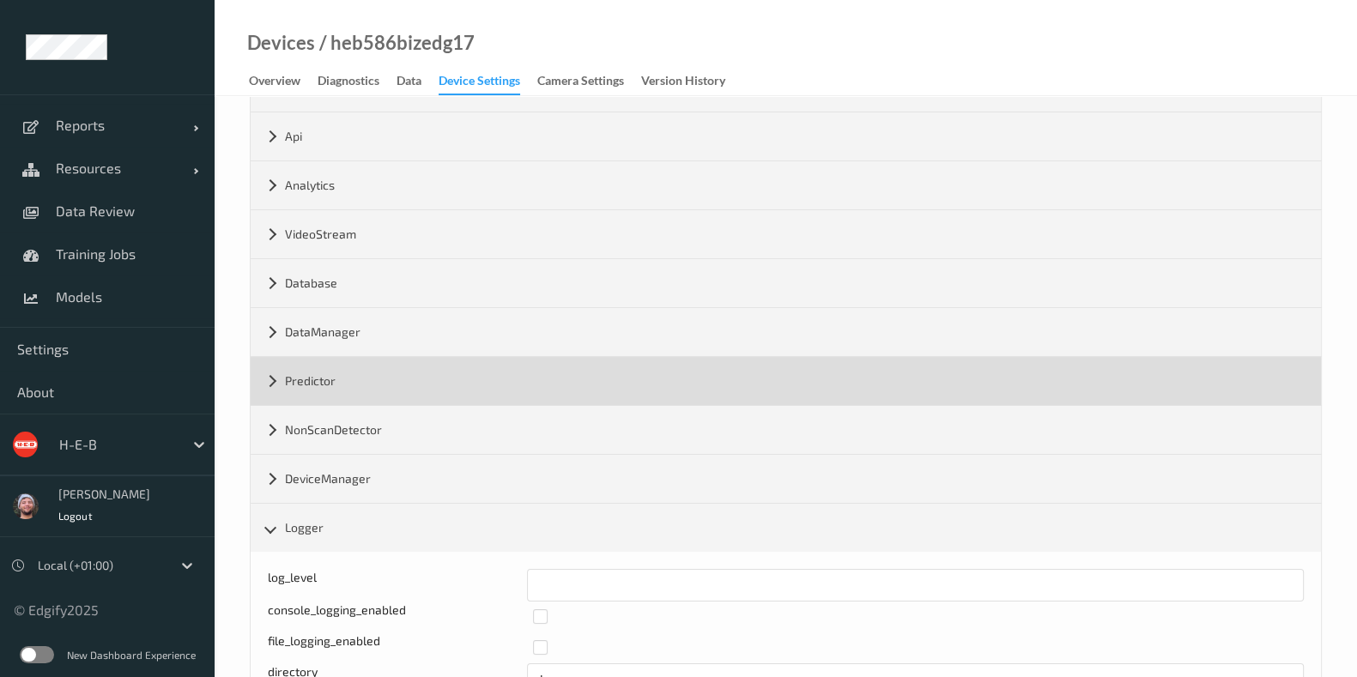
scroll to position [106, 0]
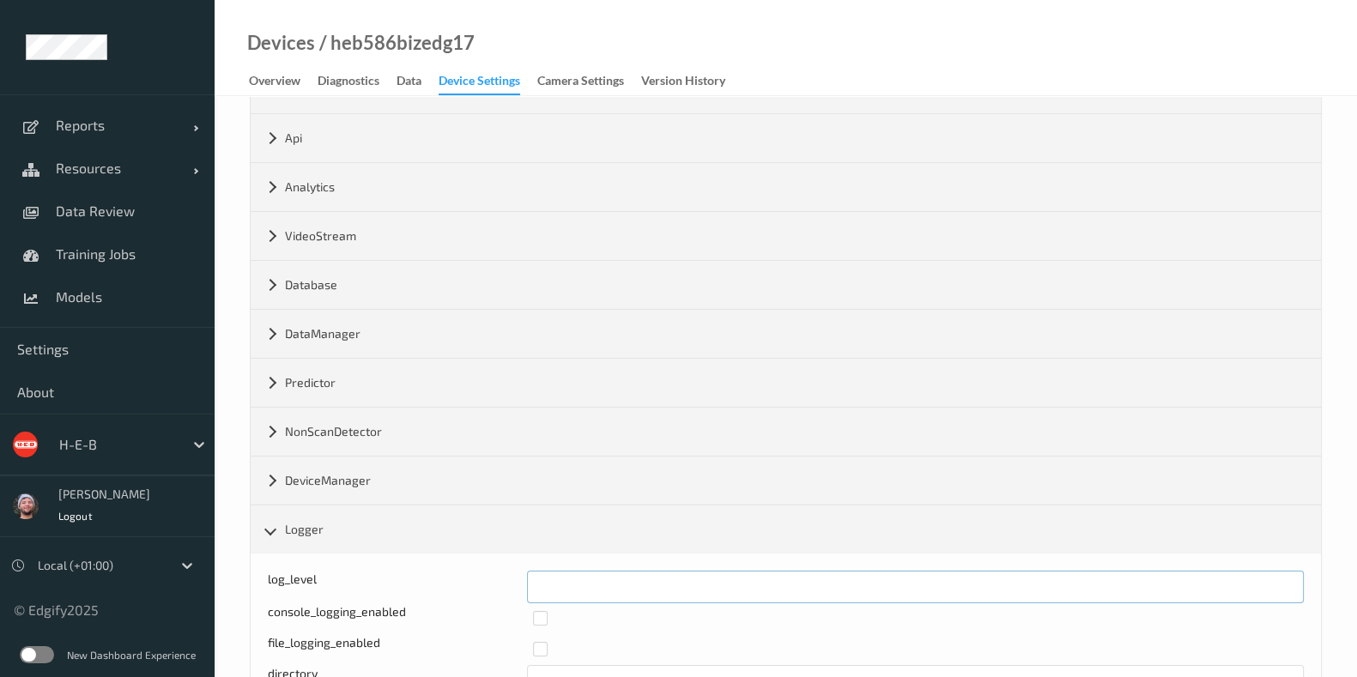
drag, startPoint x: 506, startPoint y: 594, endPoint x: 486, endPoint y: 594, distance: 19.7
click at [486, 594] on div "log_level *" at bounding box center [786, 587] width 1036 height 33
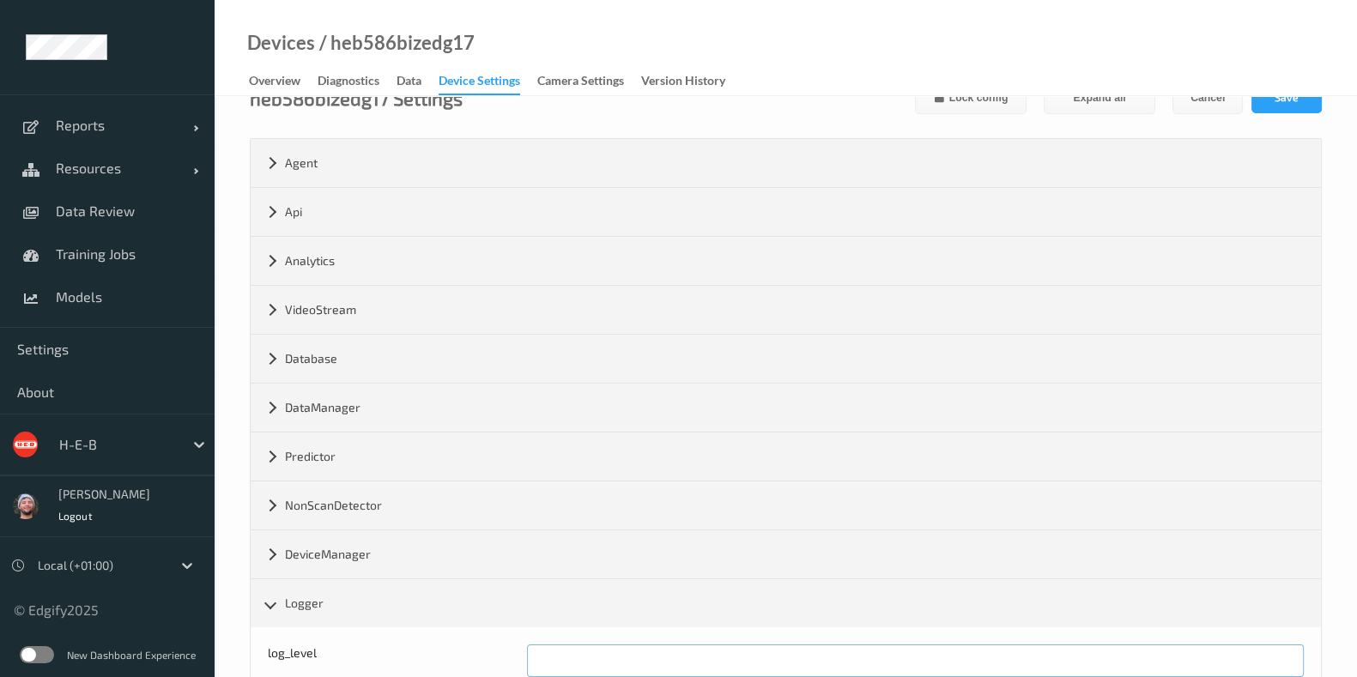
scroll to position [0, 0]
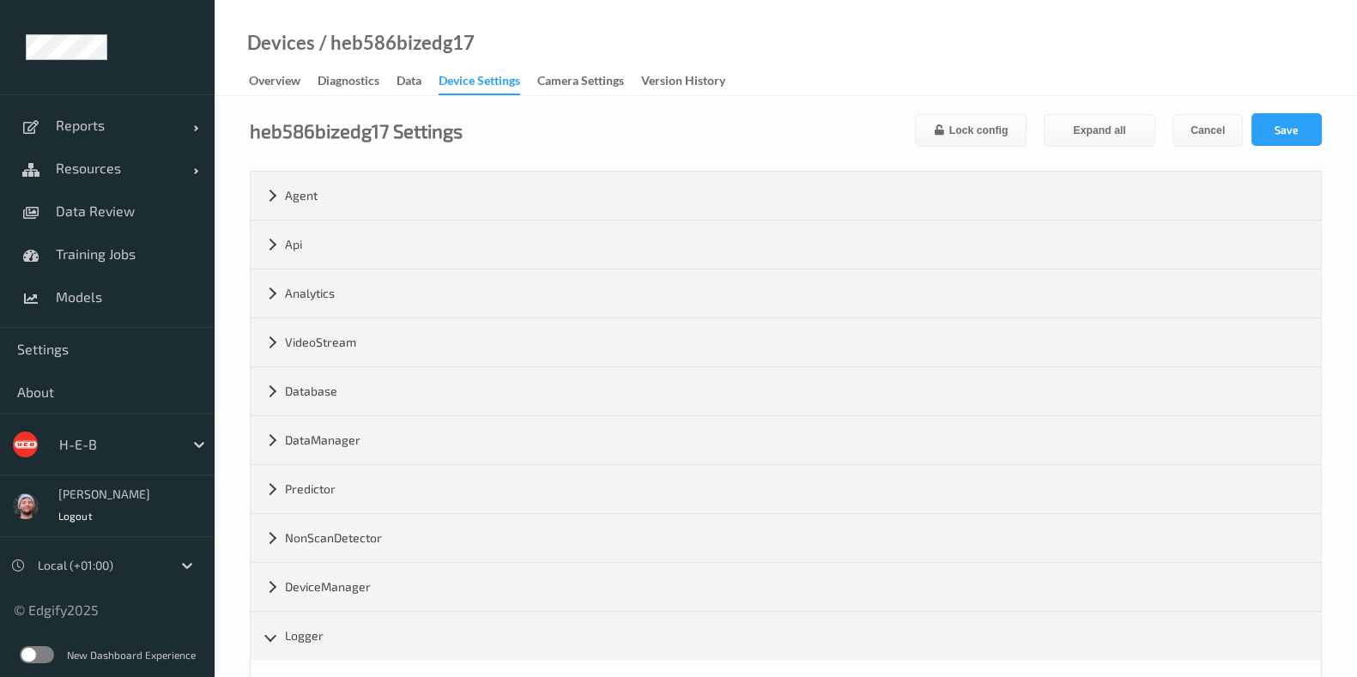
type input "*"
click at [1269, 109] on div "heb586bizedg17 Settings Lock config Expand all Cancel Save Agent version 2.23.4…" at bounding box center [786, 680] width 1142 height 1169
click at [1270, 118] on button "Save" at bounding box center [1286, 129] width 70 height 33
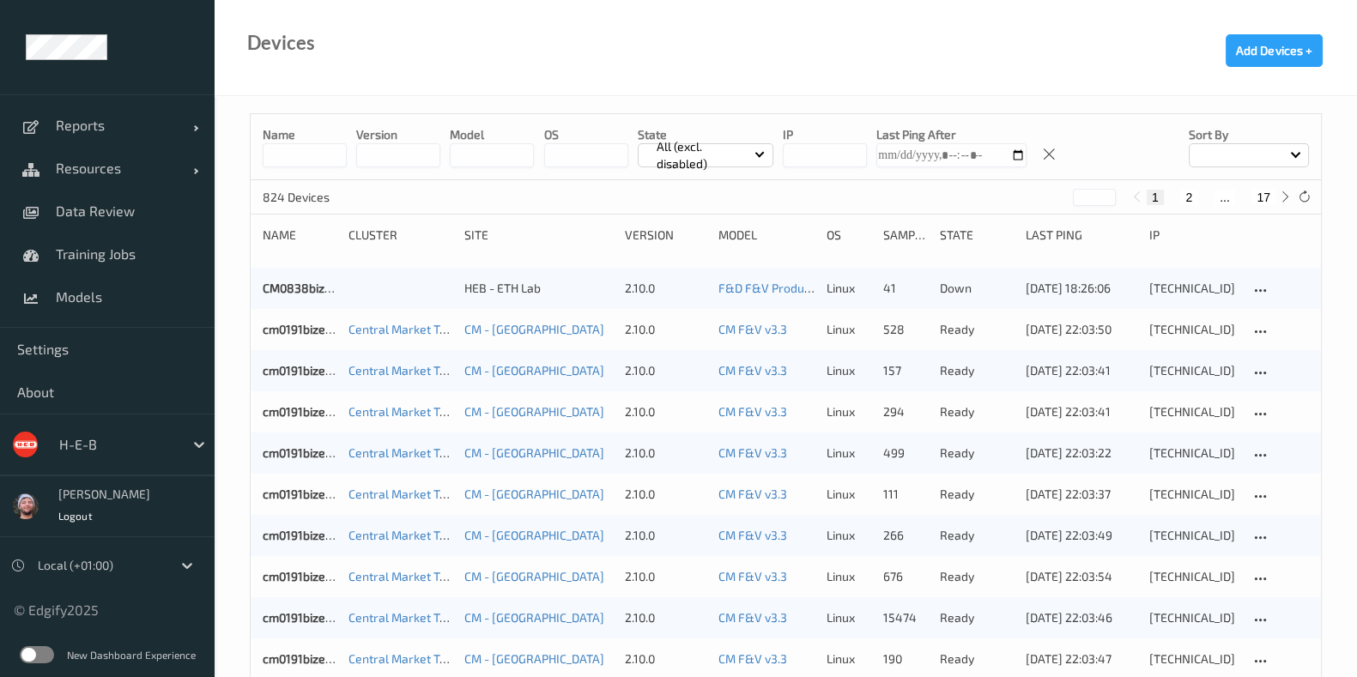
click at [1257, 195] on button "17" at bounding box center [1263, 197] width 24 height 15
type input "**"
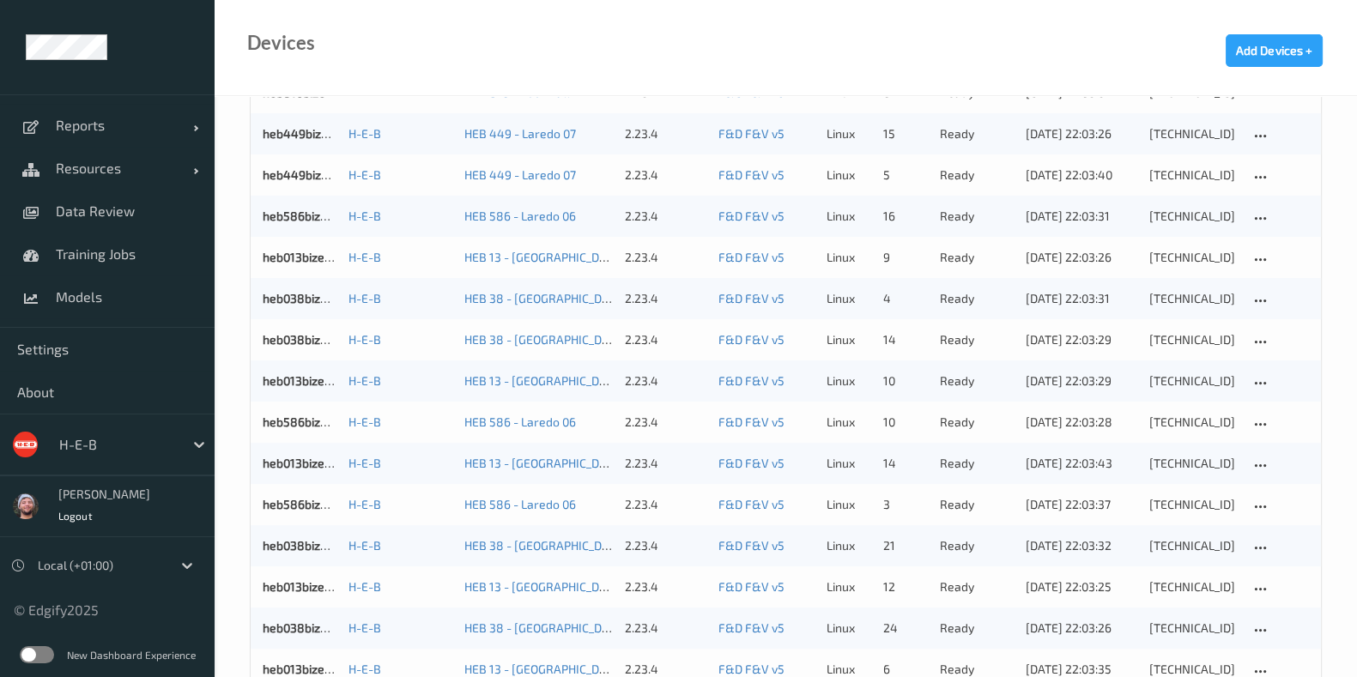
scroll to position [614, 0]
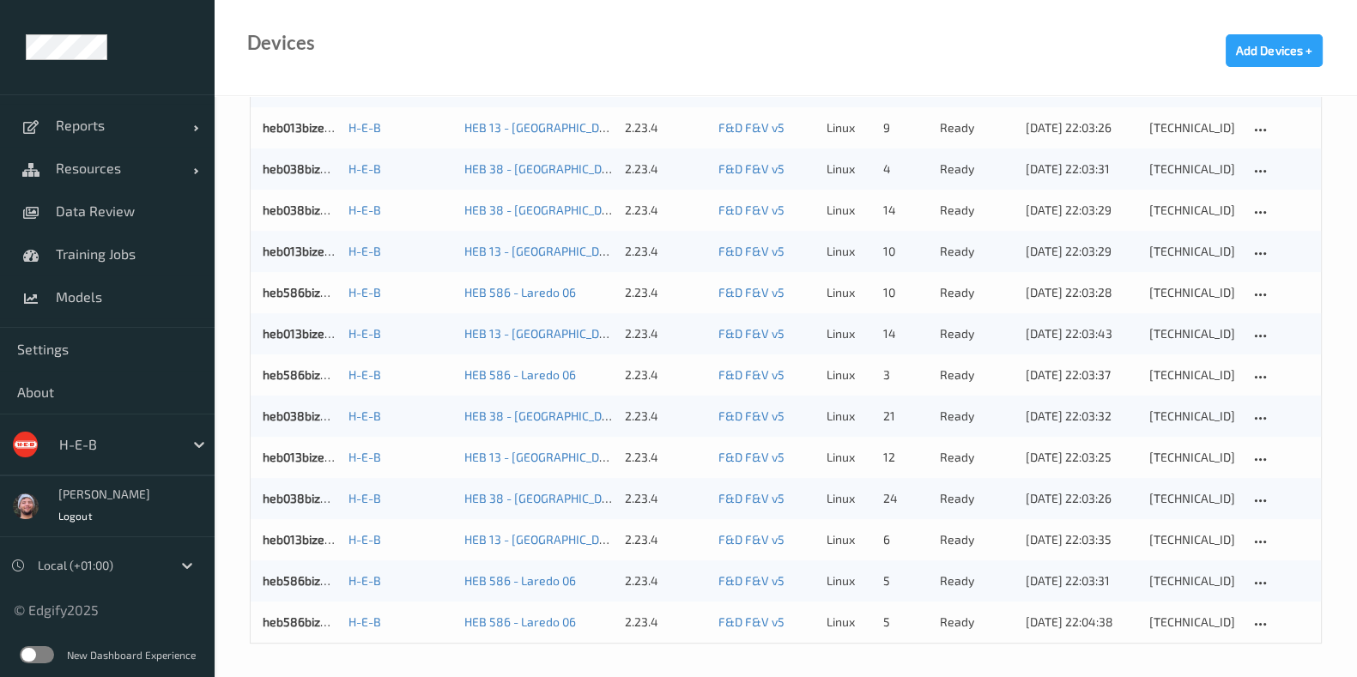
click at [92, 451] on div at bounding box center [117, 444] width 116 height 21
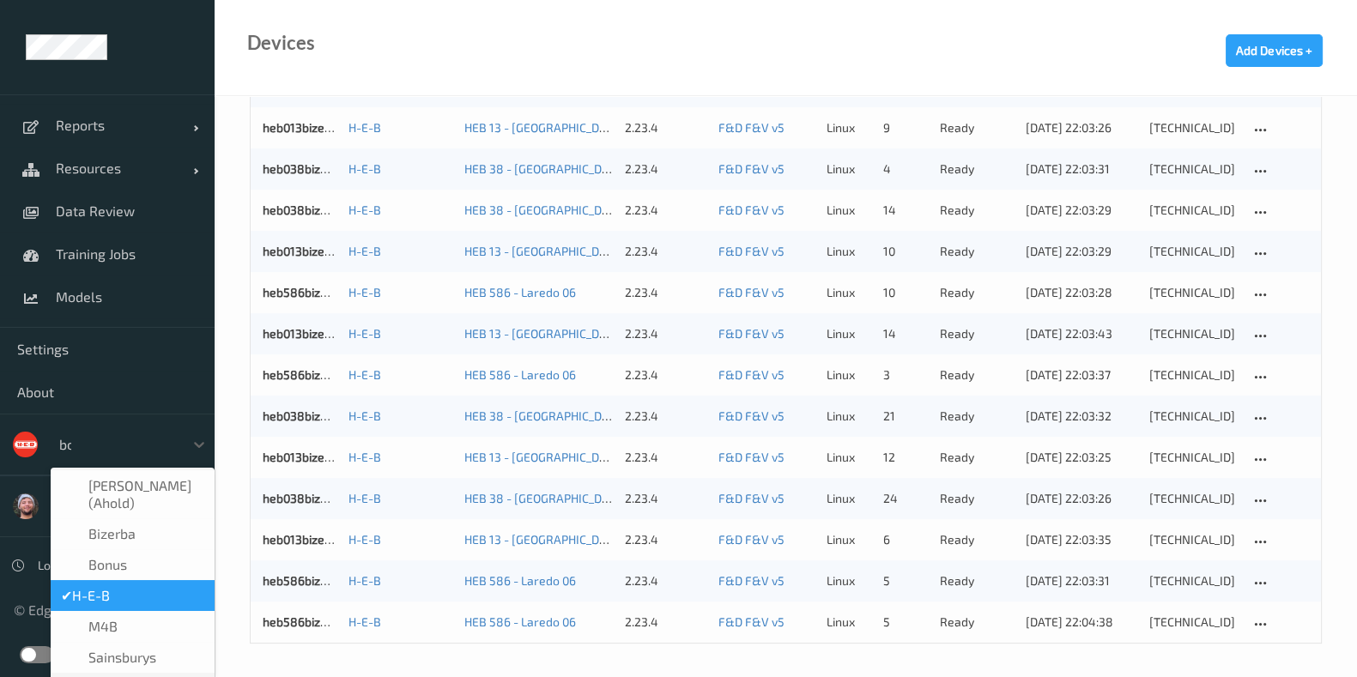
scroll to position [0, 0]
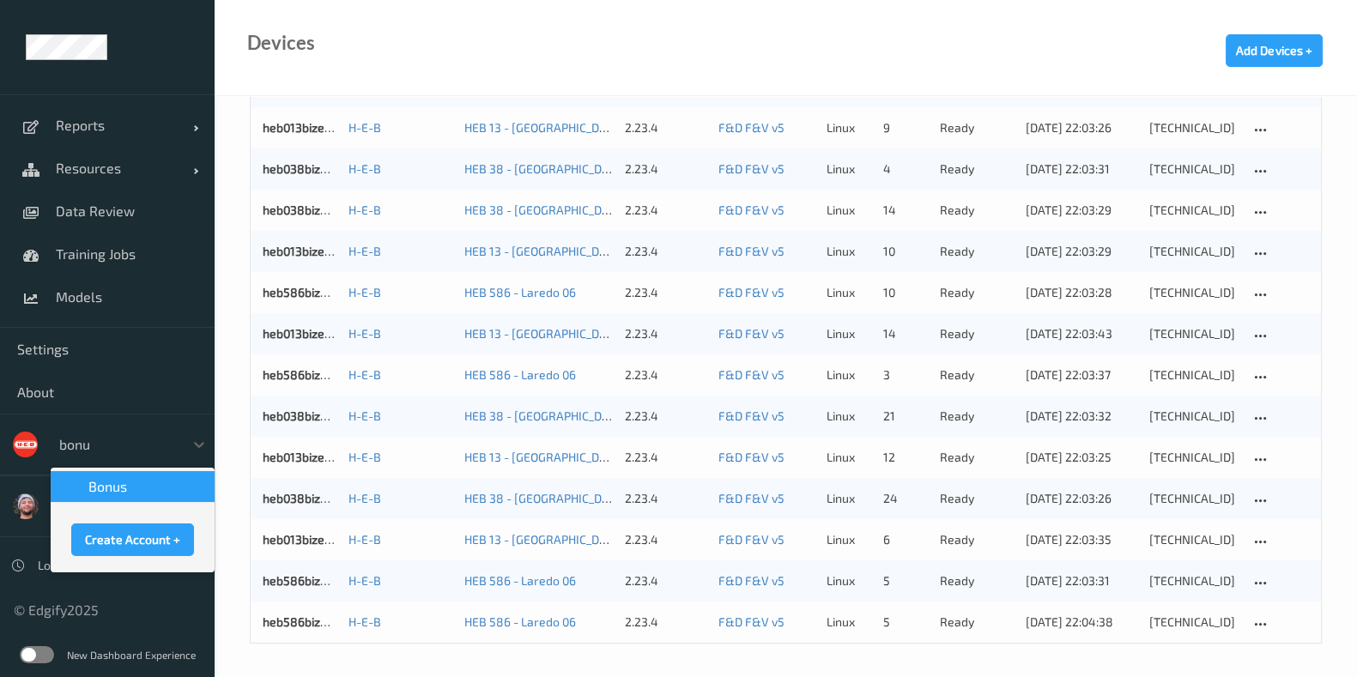
type input "bonus"
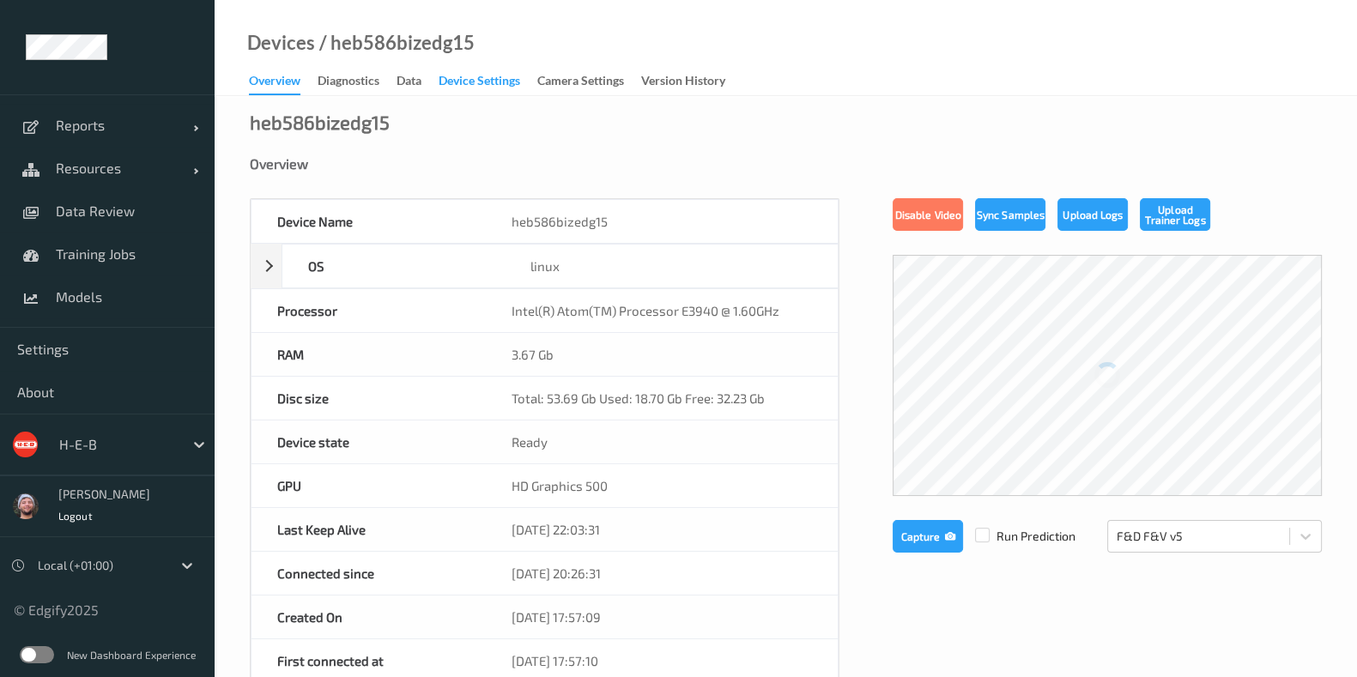
click at [443, 85] on div "Device Settings" at bounding box center [480, 82] width 82 height 21
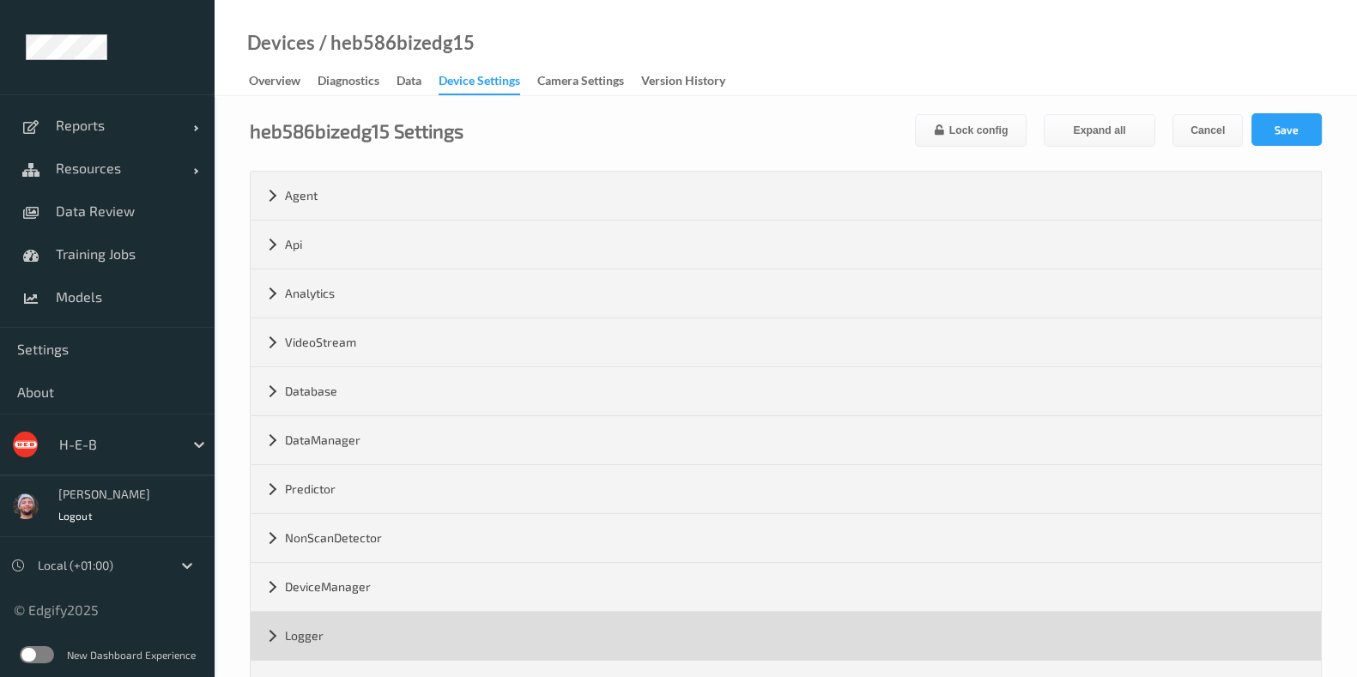
scroll to position [261, 0]
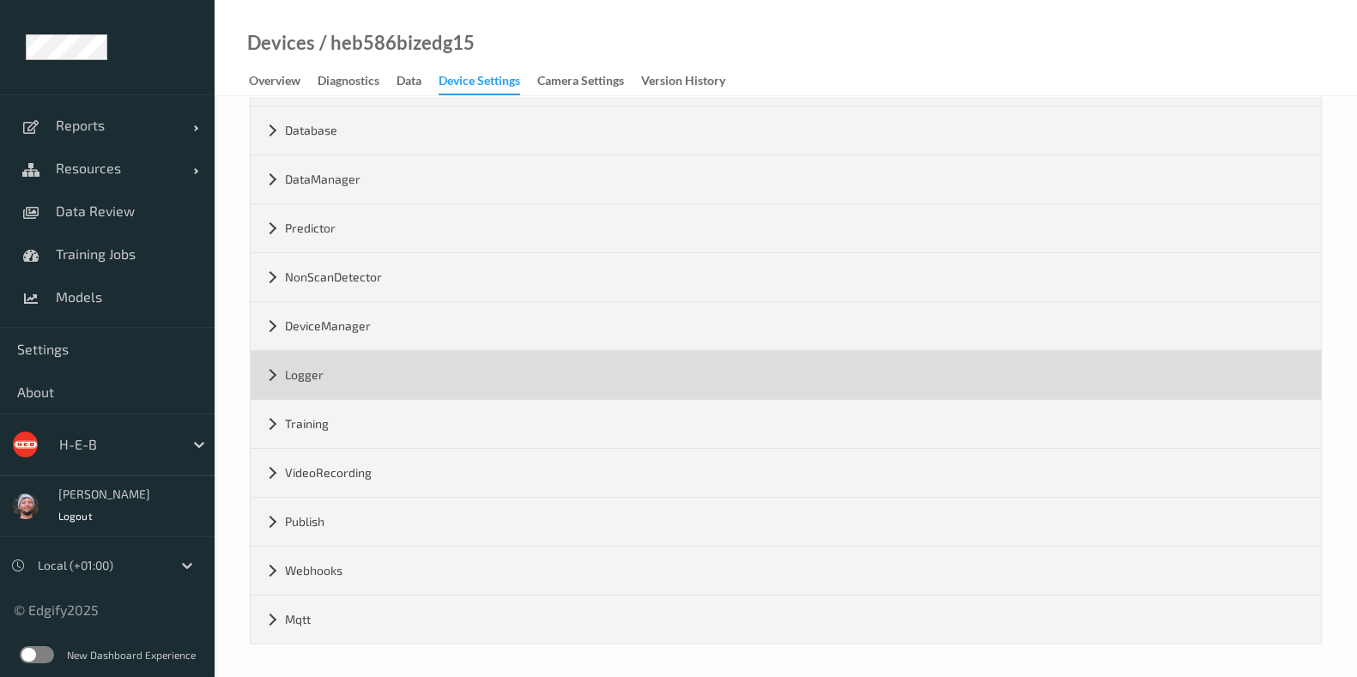
click at [354, 385] on div "Logger" at bounding box center [786, 375] width 1070 height 48
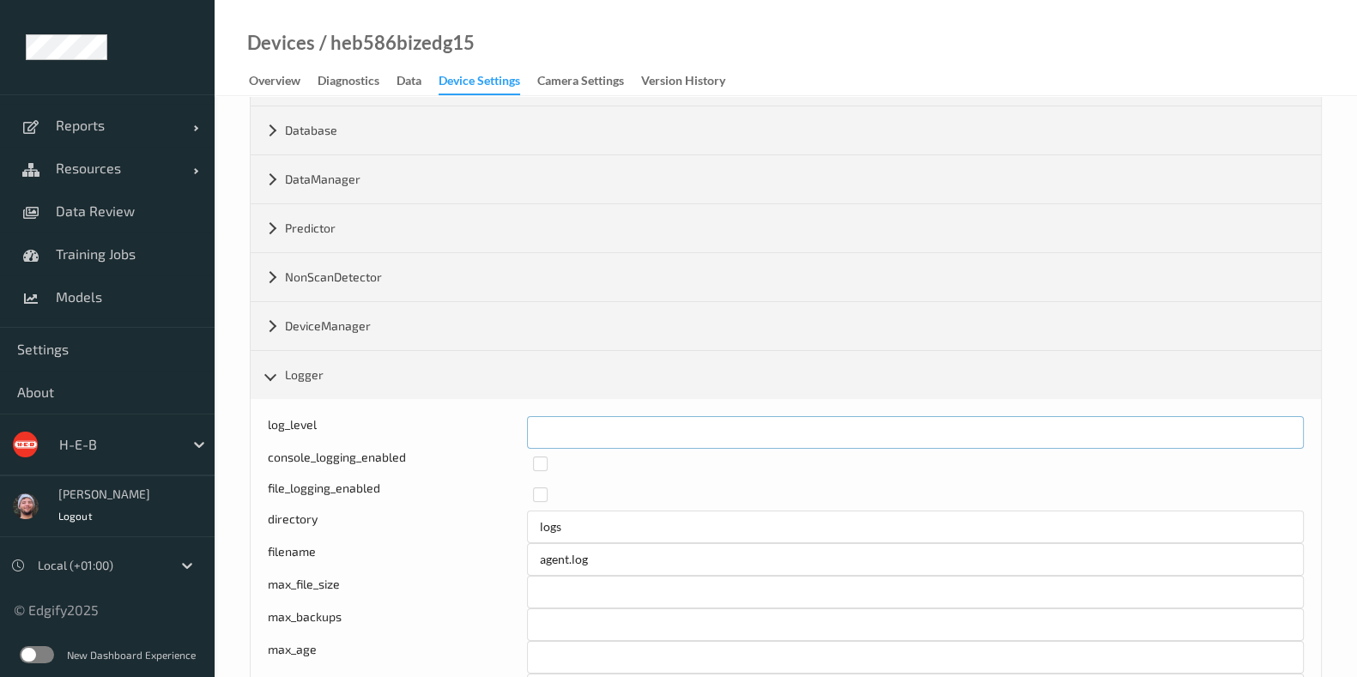
drag, startPoint x: 589, startPoint y: 421, endPoint x: 507, endPoint y: 420, distance: 81.6
click at [507, 420] on div "log_level *" at bounding box center [786, 432] width 1036 height 33
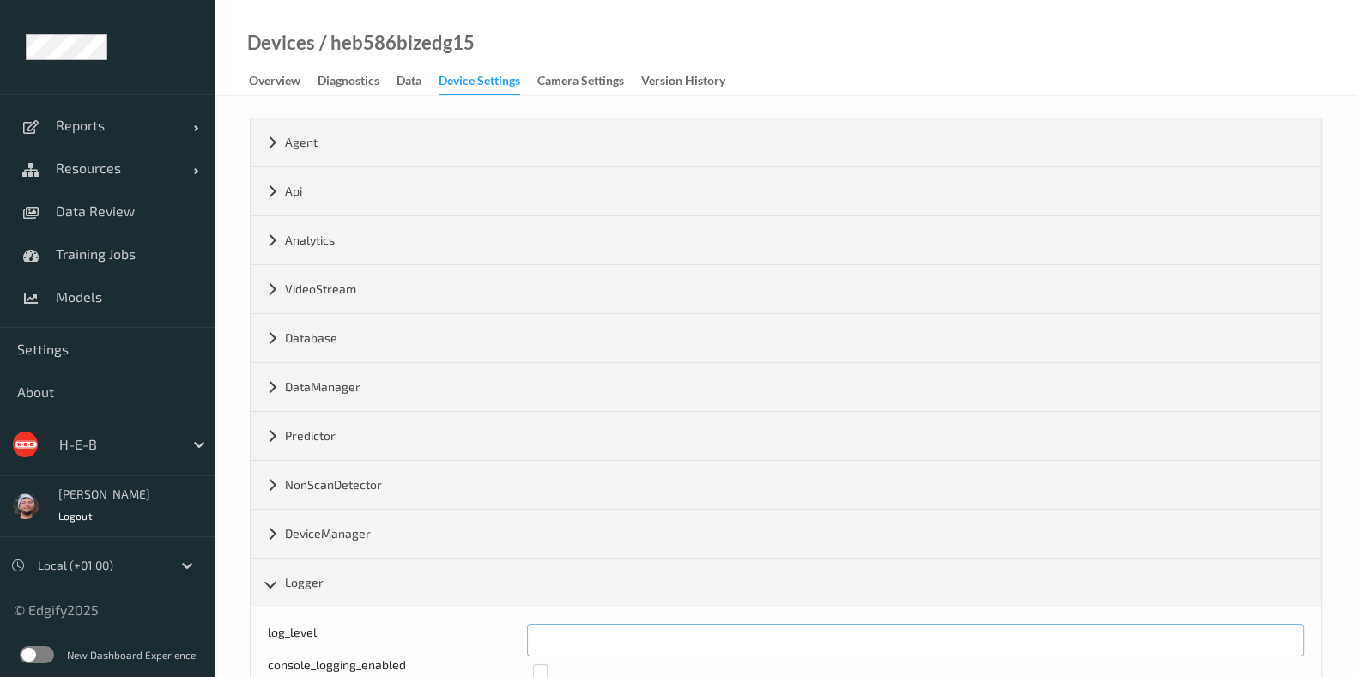
scroll to position [0, 0]
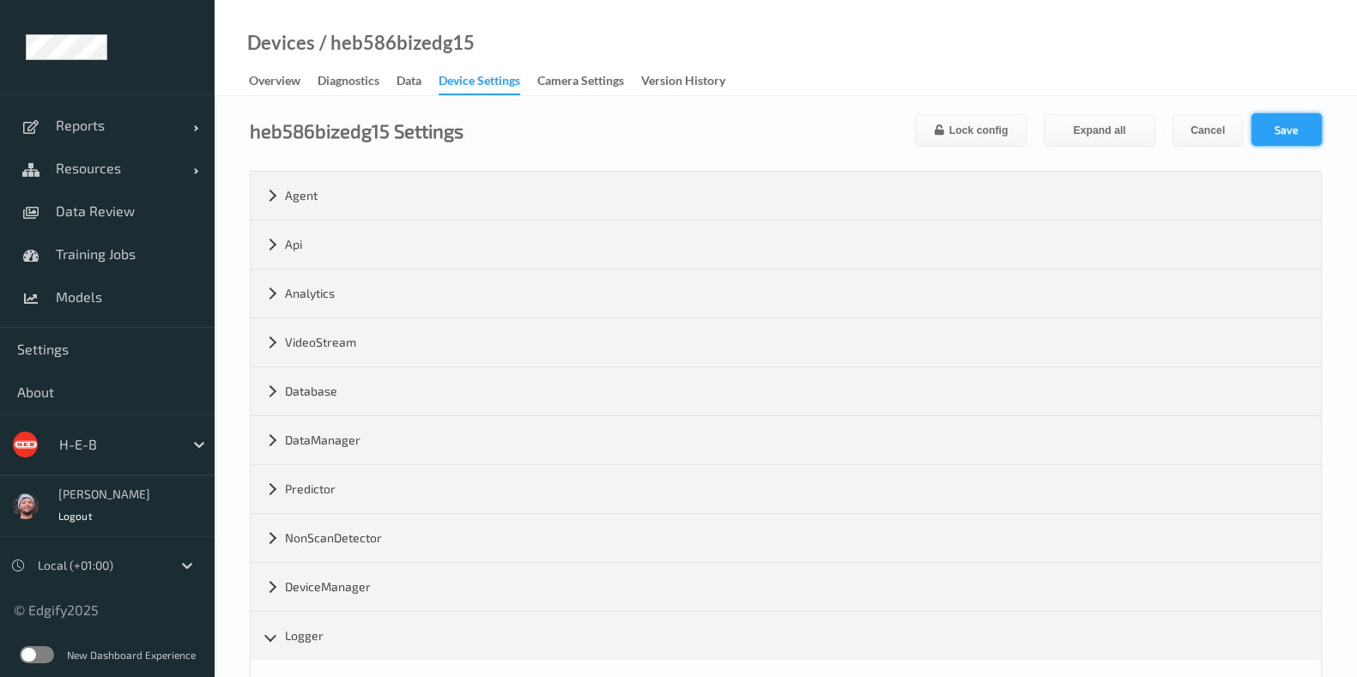
type input "*"
click at [1292, 125] on button "Save" at bounding box center [1286, 129] width 70 height 33
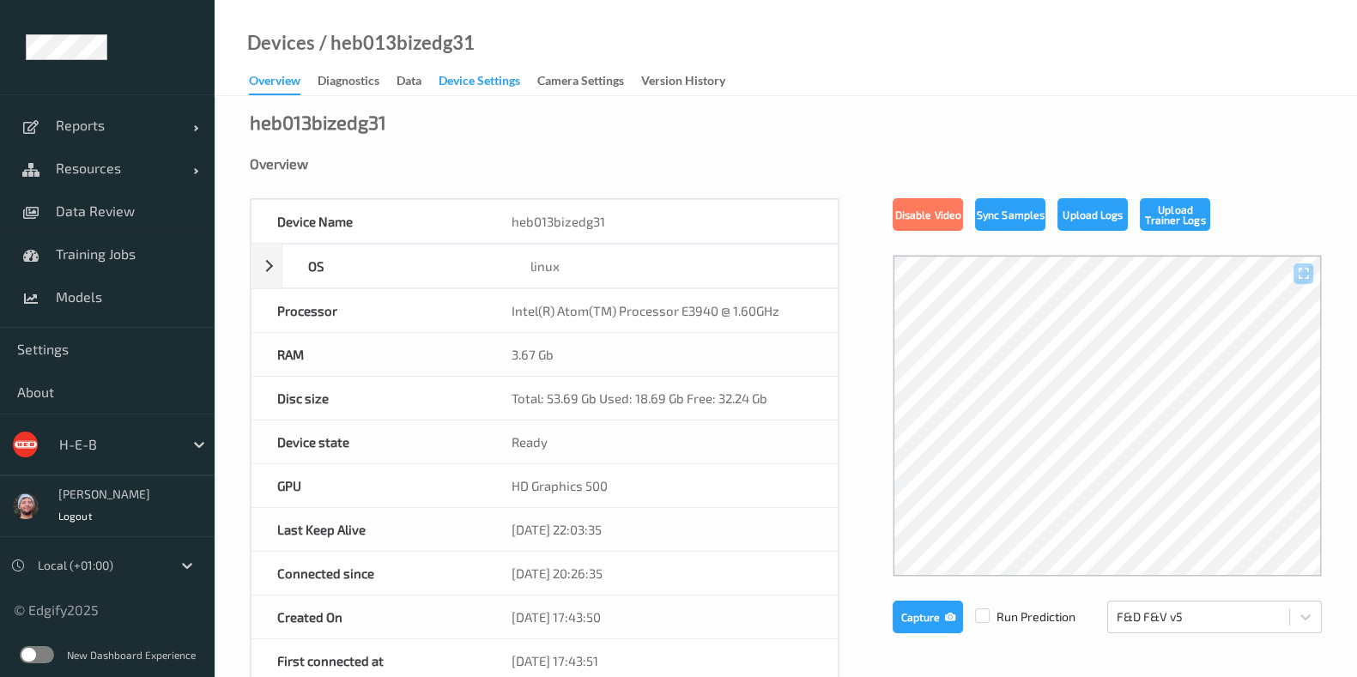
click at [459, 75] on div "Device Settings" at bounding box center [480, 82] width 82 height 21
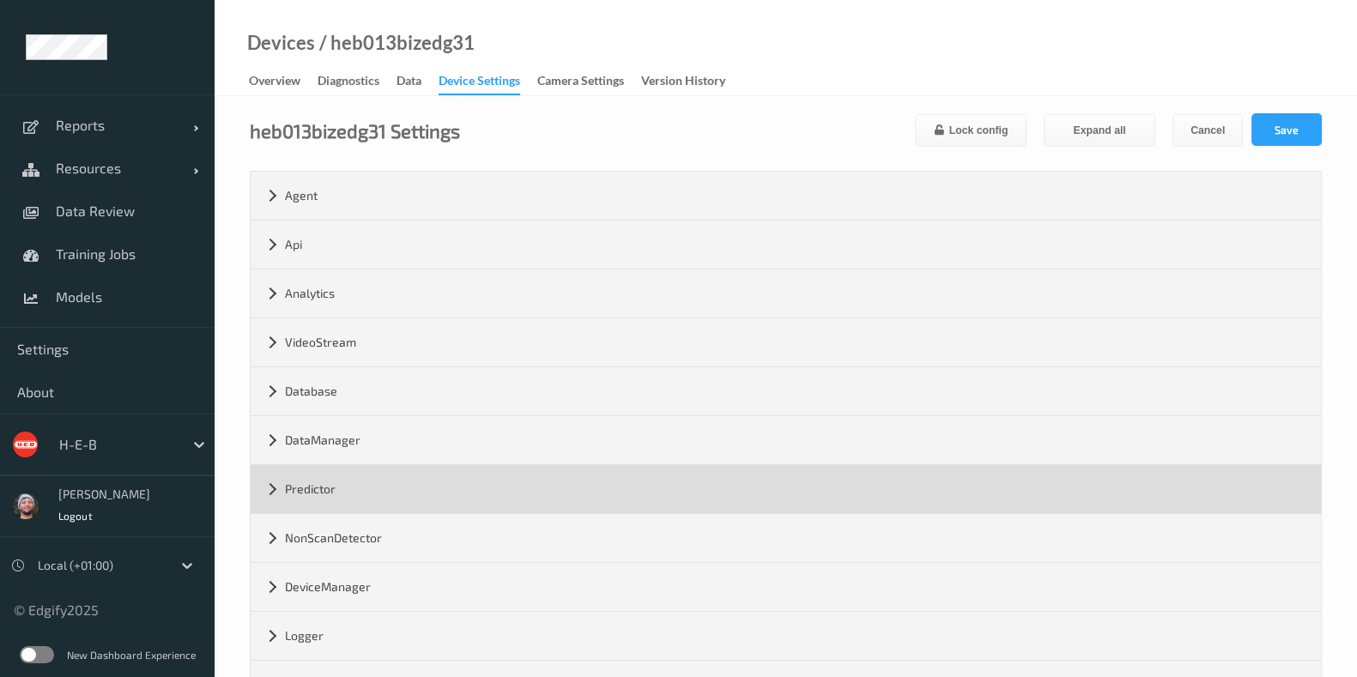
click at [347, 506] on div "Predictor" at bounding box center [786, 489] width 1070 height 48
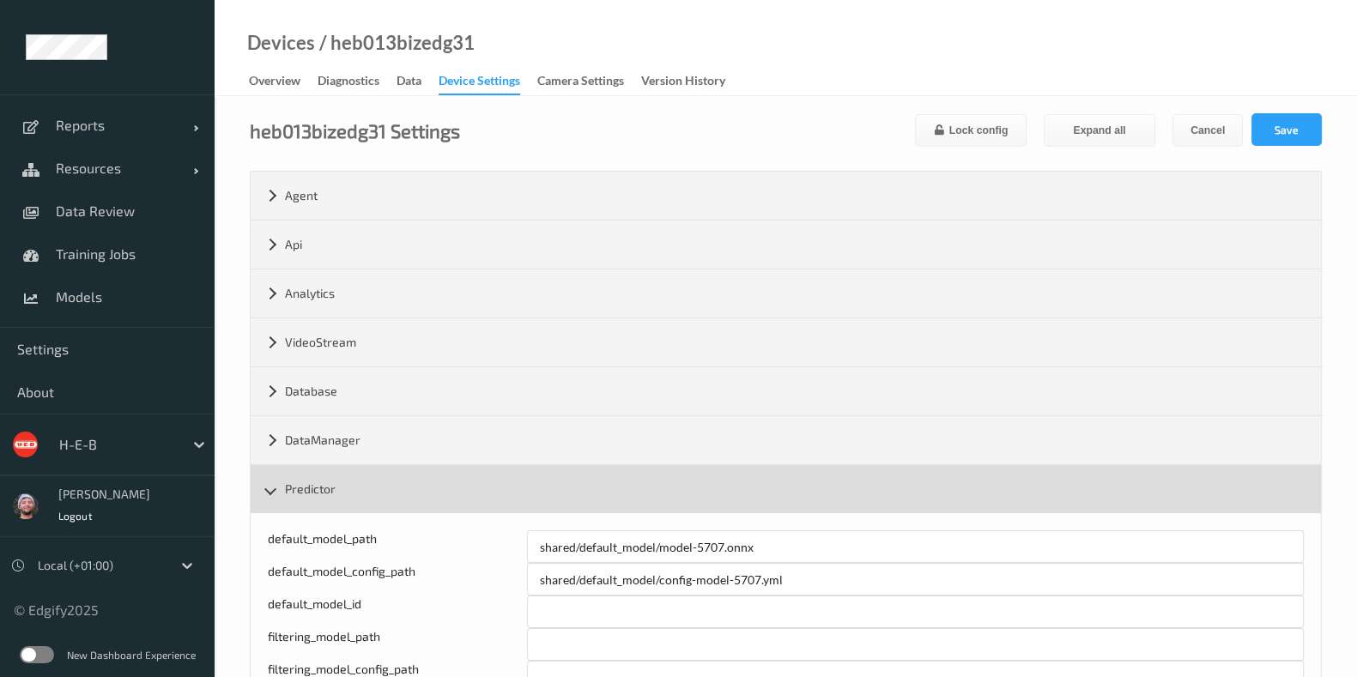
click at [370, 489] on div "Predictor" at bounding box center [786, 489] width 1070 height 48
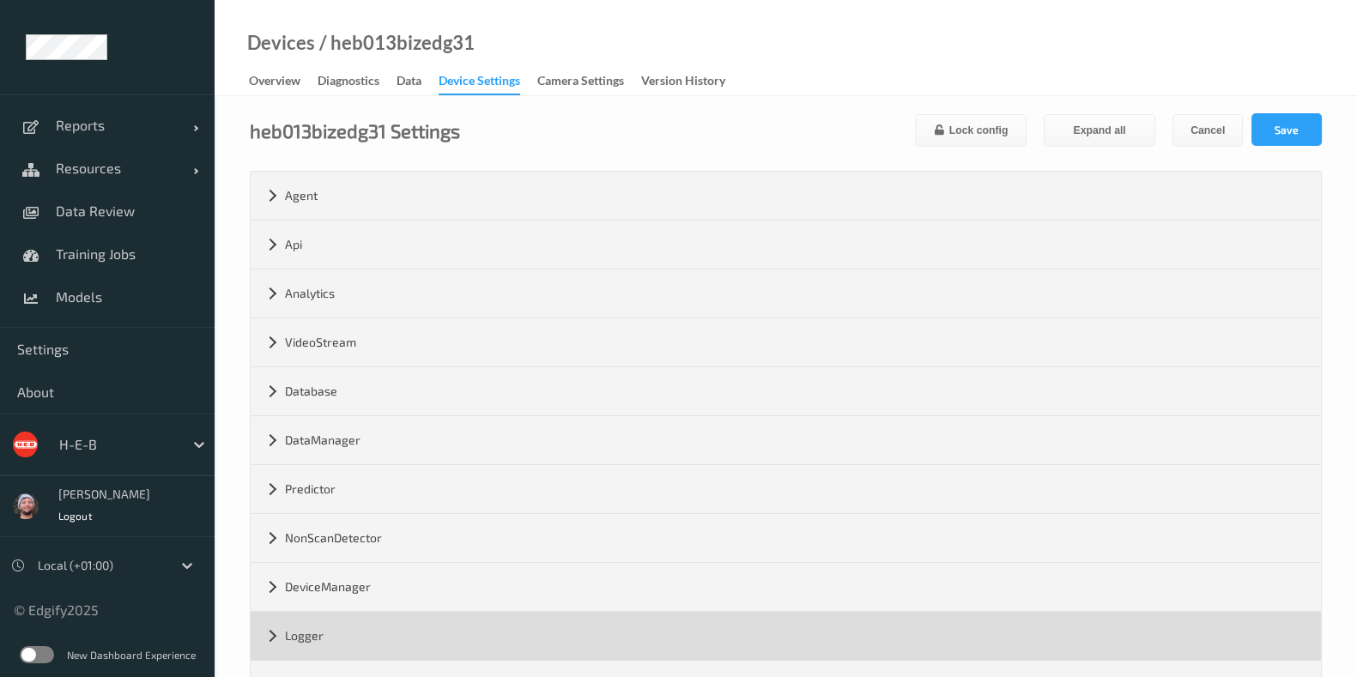
click at [391, 620] on div "Logger" at bounding box center [786, 636] width 1070 height 48
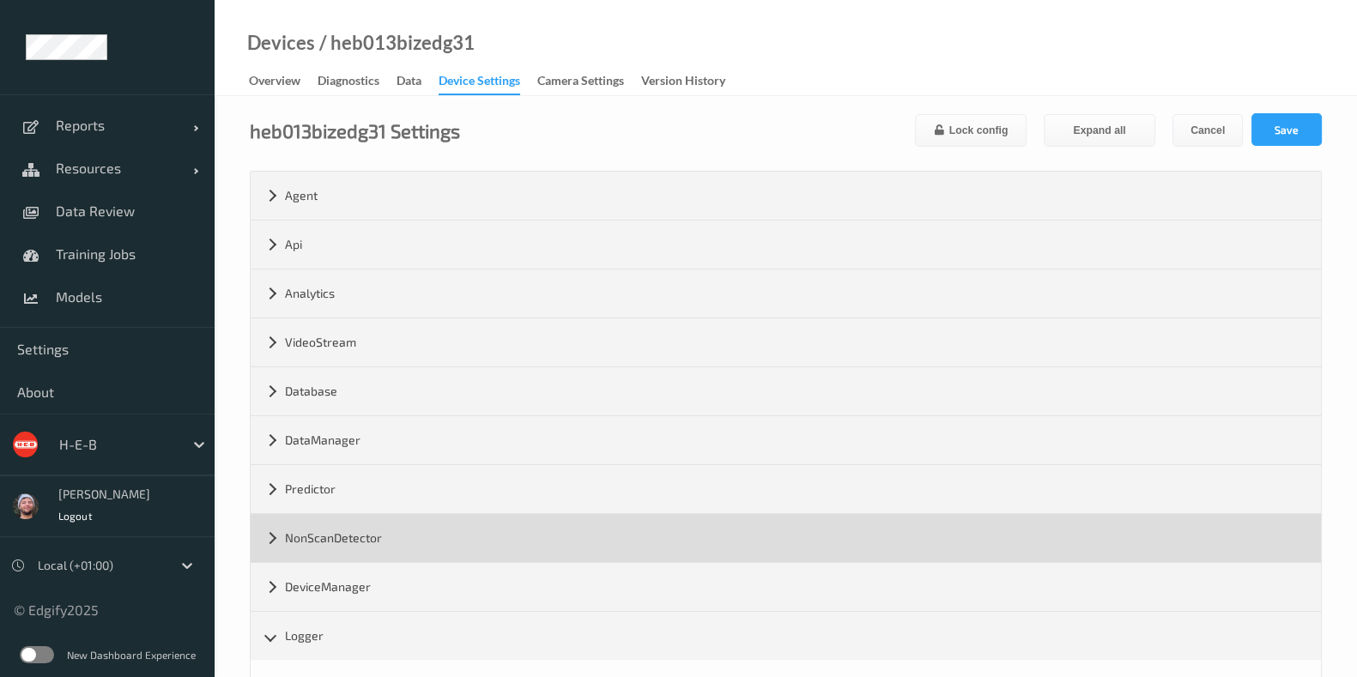
scroll to position [214, 0]
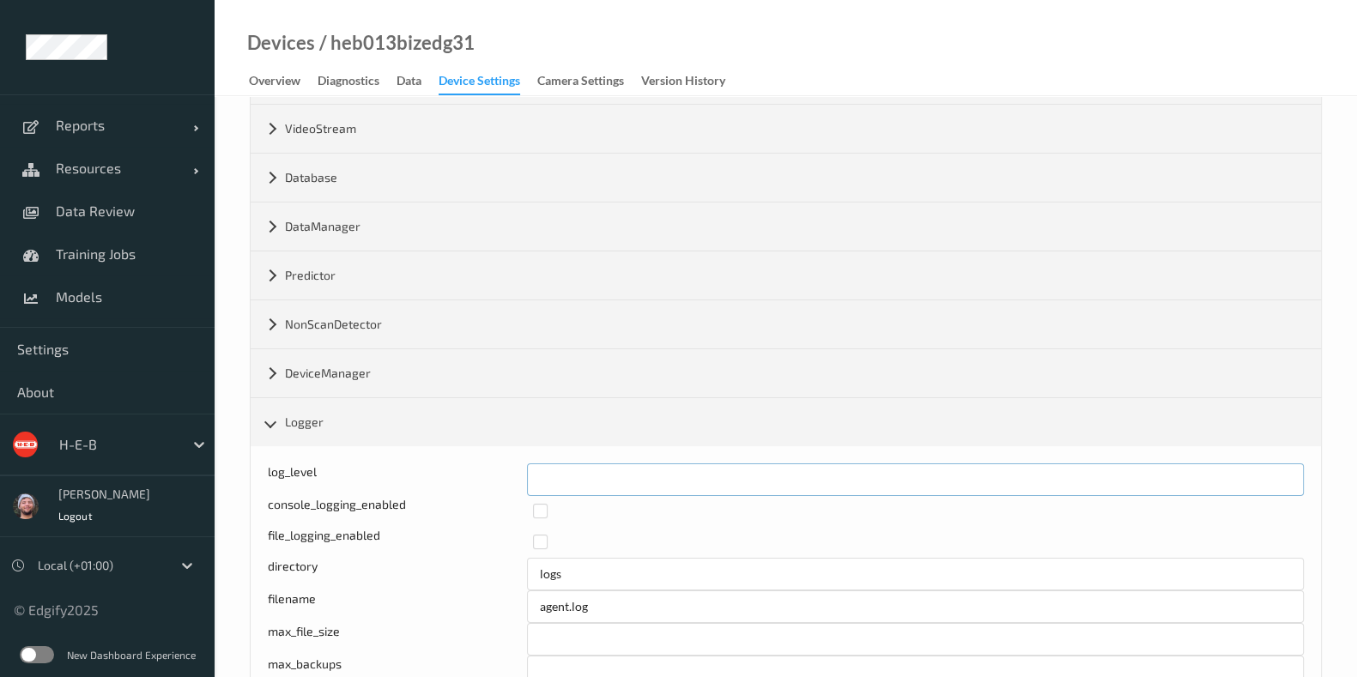
drag, startPoint x: 591, startPoint y: 477, endPoint x: 365, endPoint y: 444, distance: 229.1
click at [365, 446] on div "log_level * console_logging_enabled file_logging_enabled directory logs filenam…" at bounding box center [786, 608] width 1070 height 324
type input "*"
click at [1034, 39] on div "Devices / heb013bizedg31 Overview Diagnostics Data Device Settings Camera Setti…" at bounding box center [786, 48] width 1142 height 96
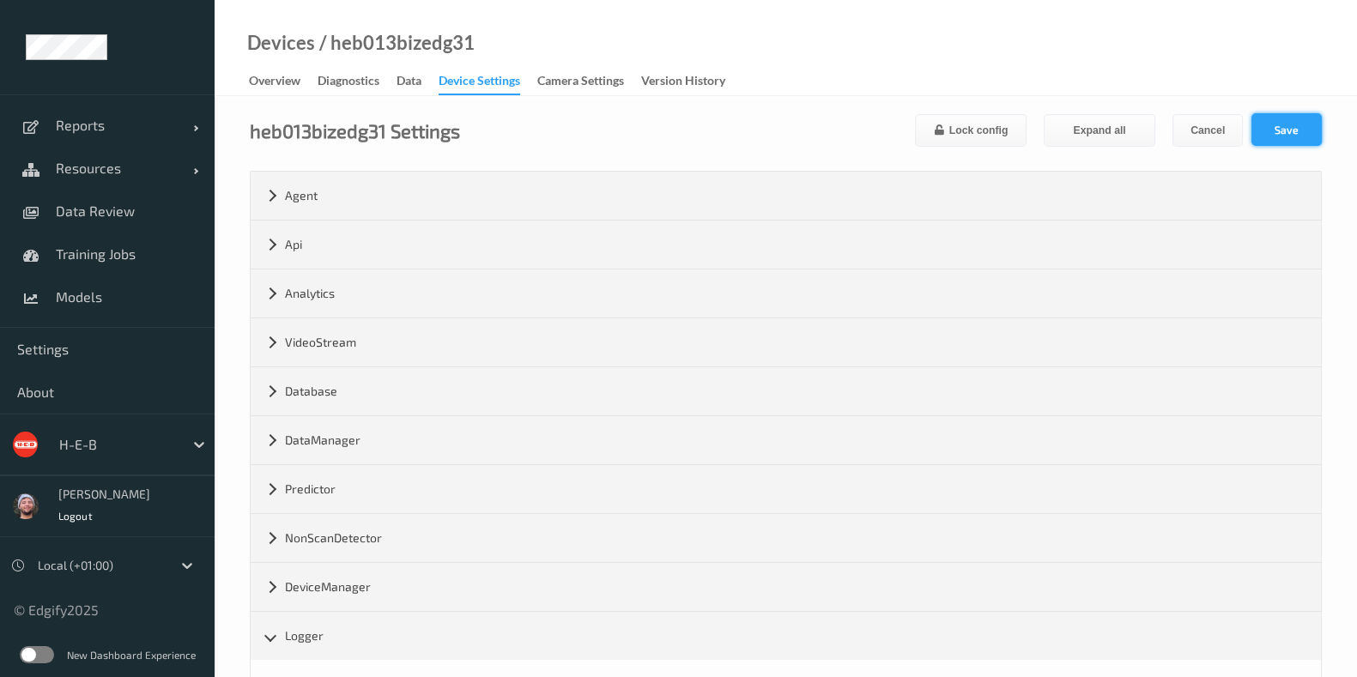
click at [1279, 116] on button "Save" at bounding box center [1286, 129] width 70 height 33
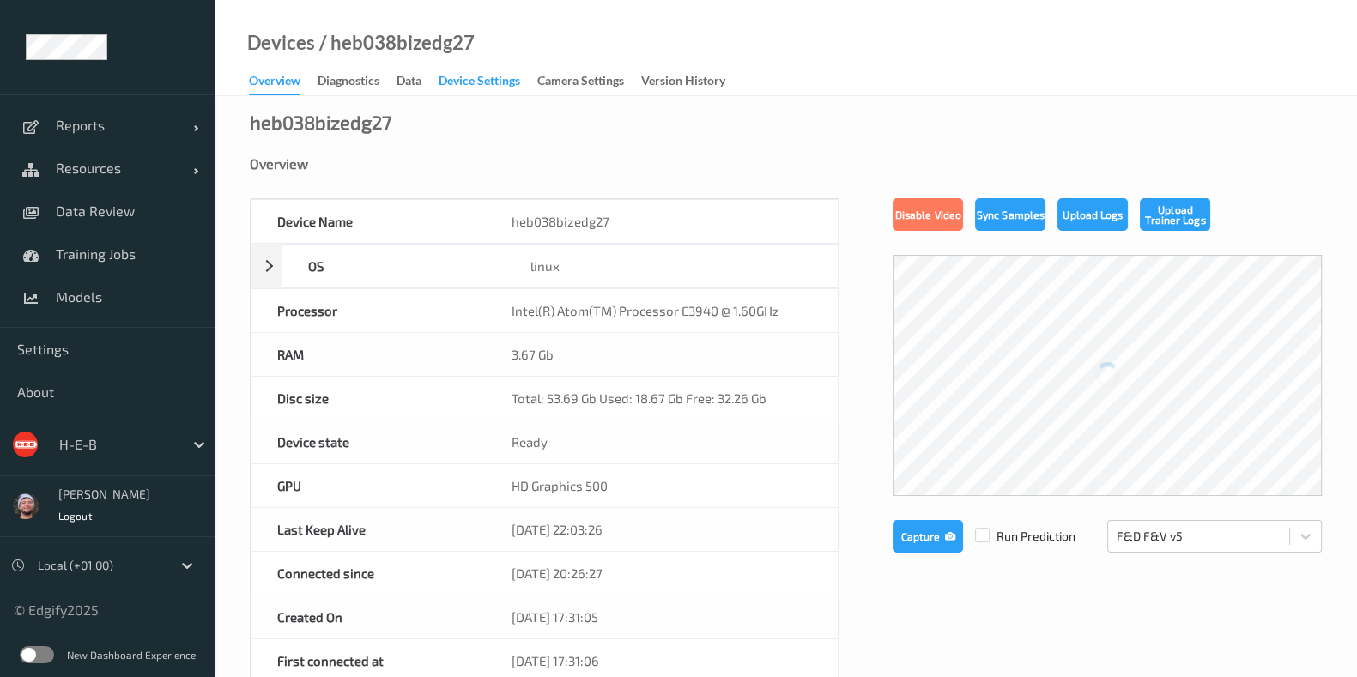
click at [502, 88] on div "Device Settings" at bounding box center [480, 82] width 82 height 21
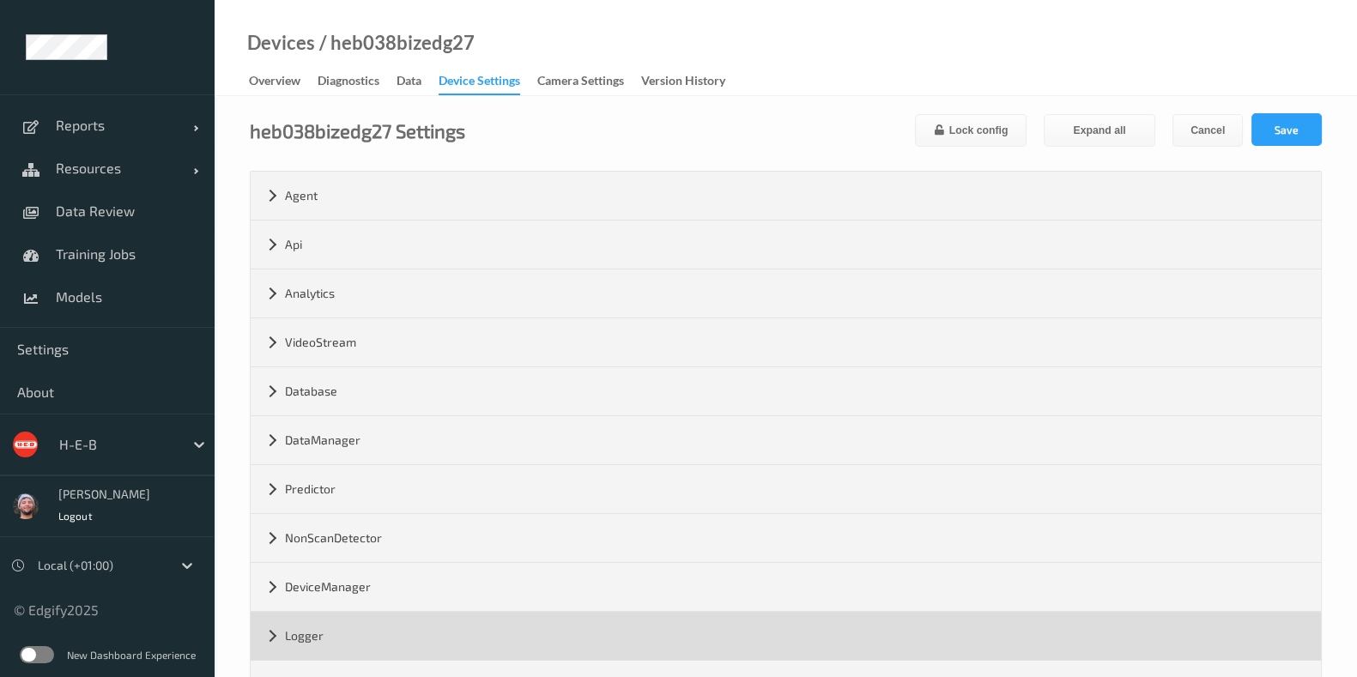
click at [381, 623] on div "Logger" at bounding box center [786, 636] width 1070 height 48
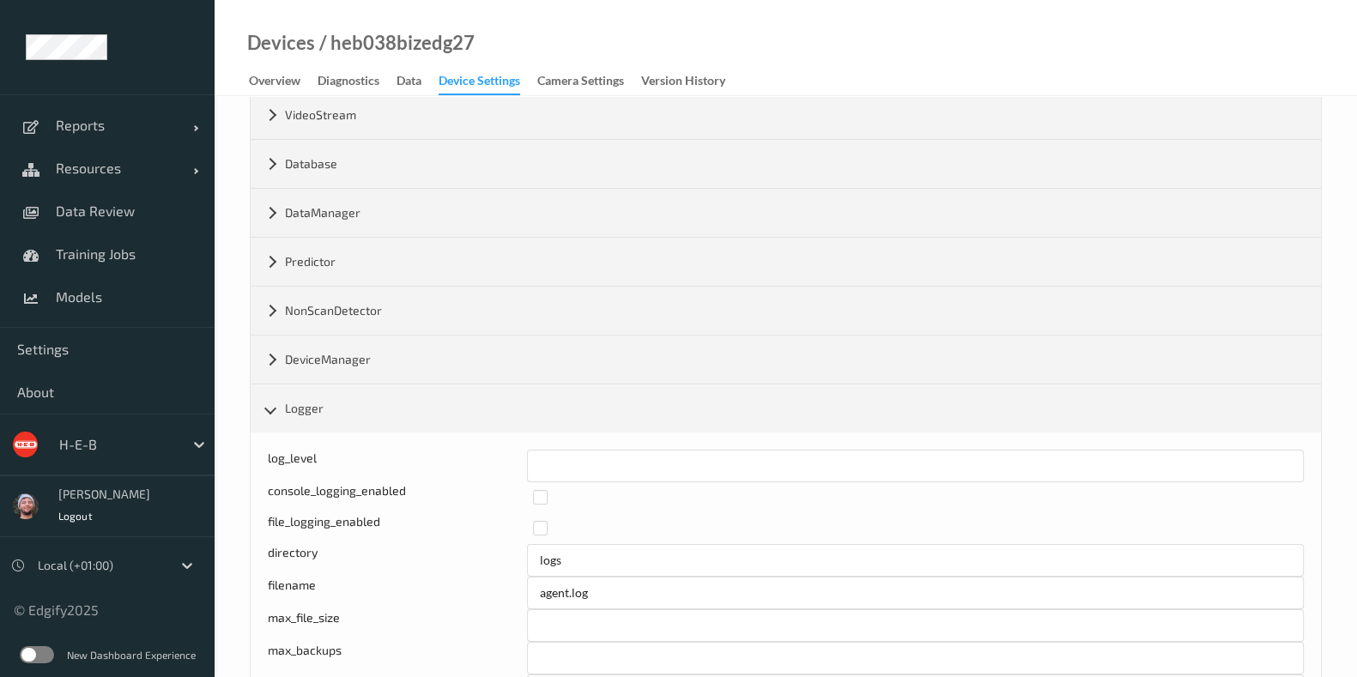
scroll to position [322, 0]
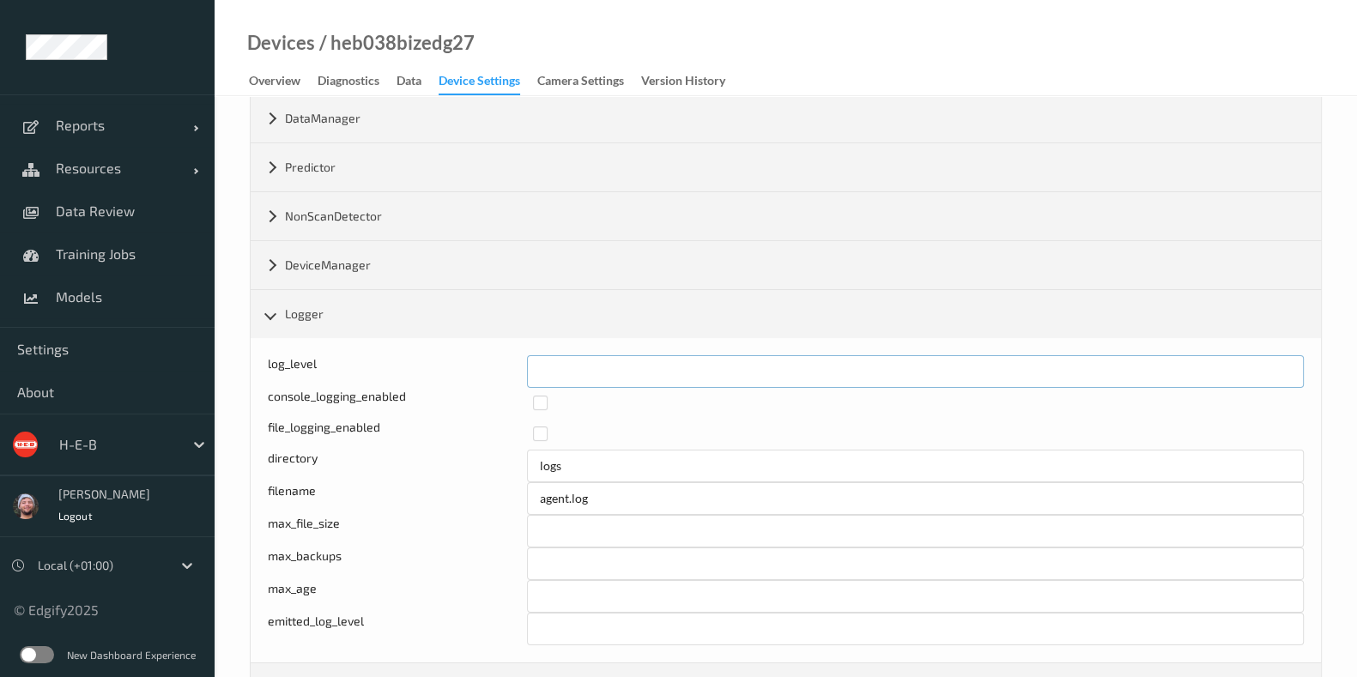
drag, startPoint x: 480, startPoint y: 349, endPoint x: 420, endPoint y: 341, distance: 60.7
click at [420, 341] on div "log_level * console_logging_enabled file_logging_enabled directory logs filenam…" at bounding box center [786, 500] width 1070 height 324
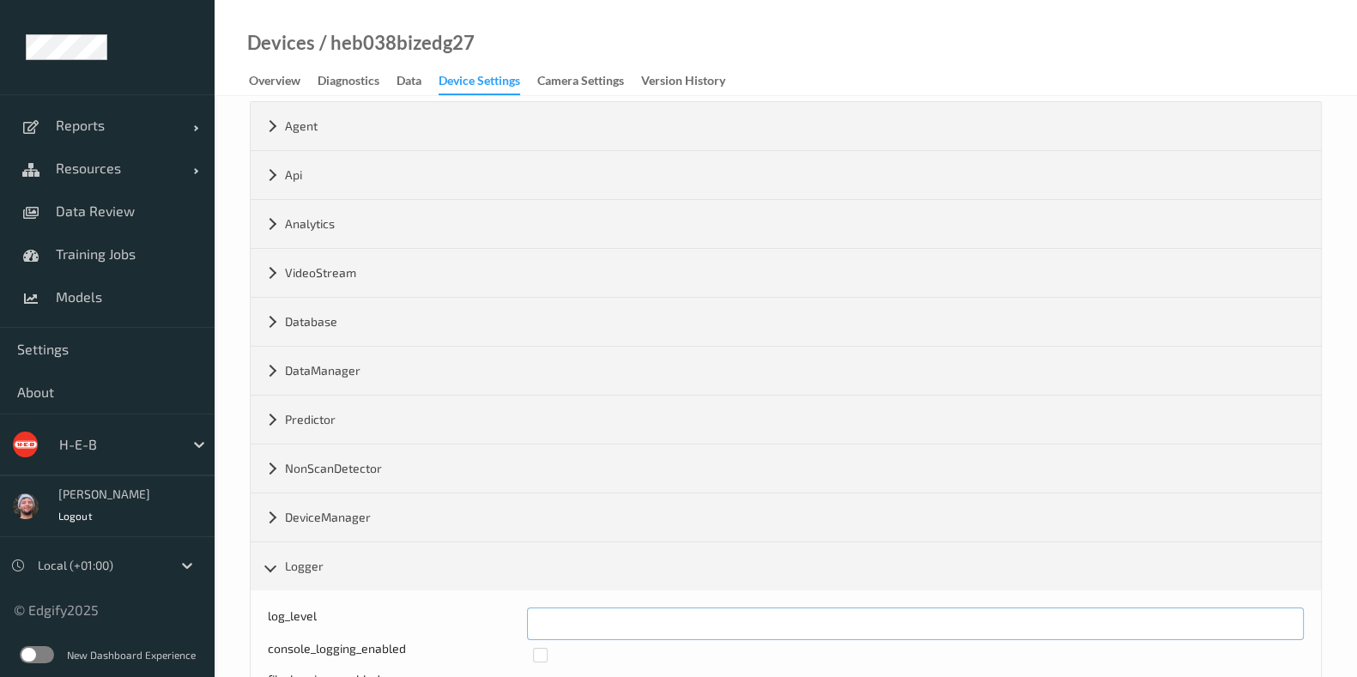
scroll to position [0, 0]
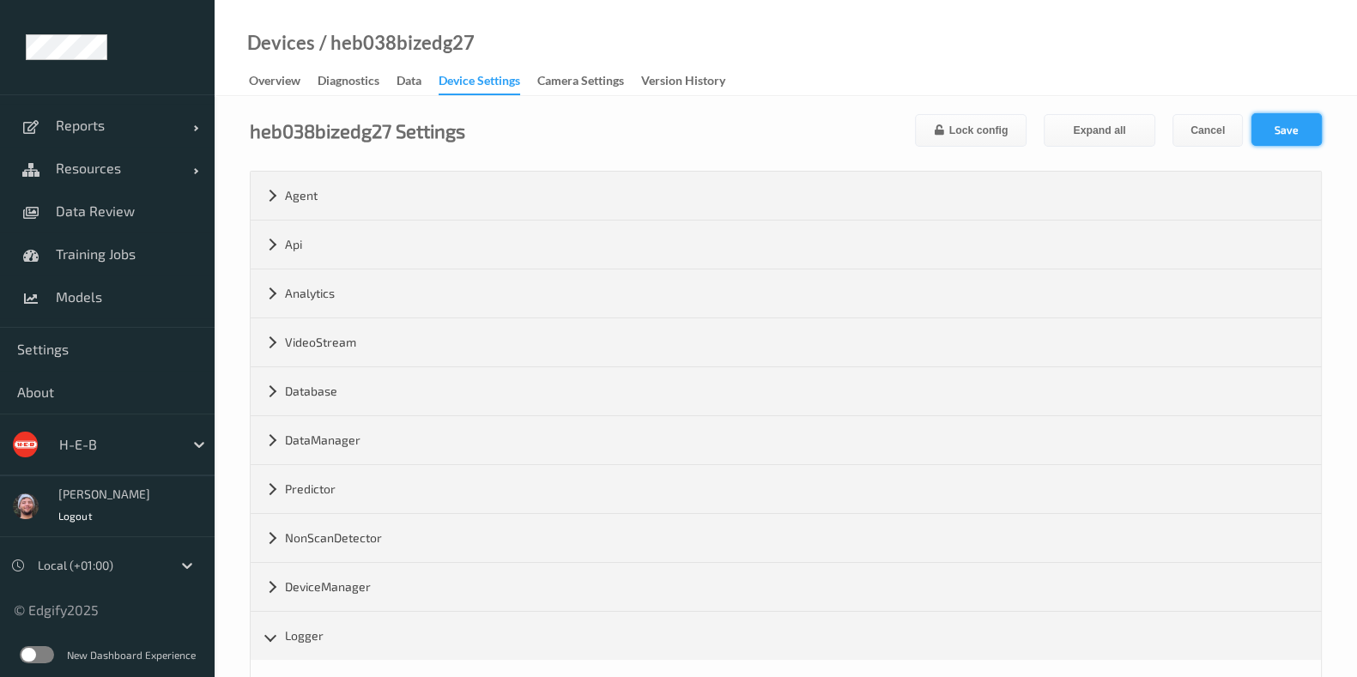
type input "*"
click at [1287, 120] on button "Save" at bounding box center [1286, 129] width 70 height 33
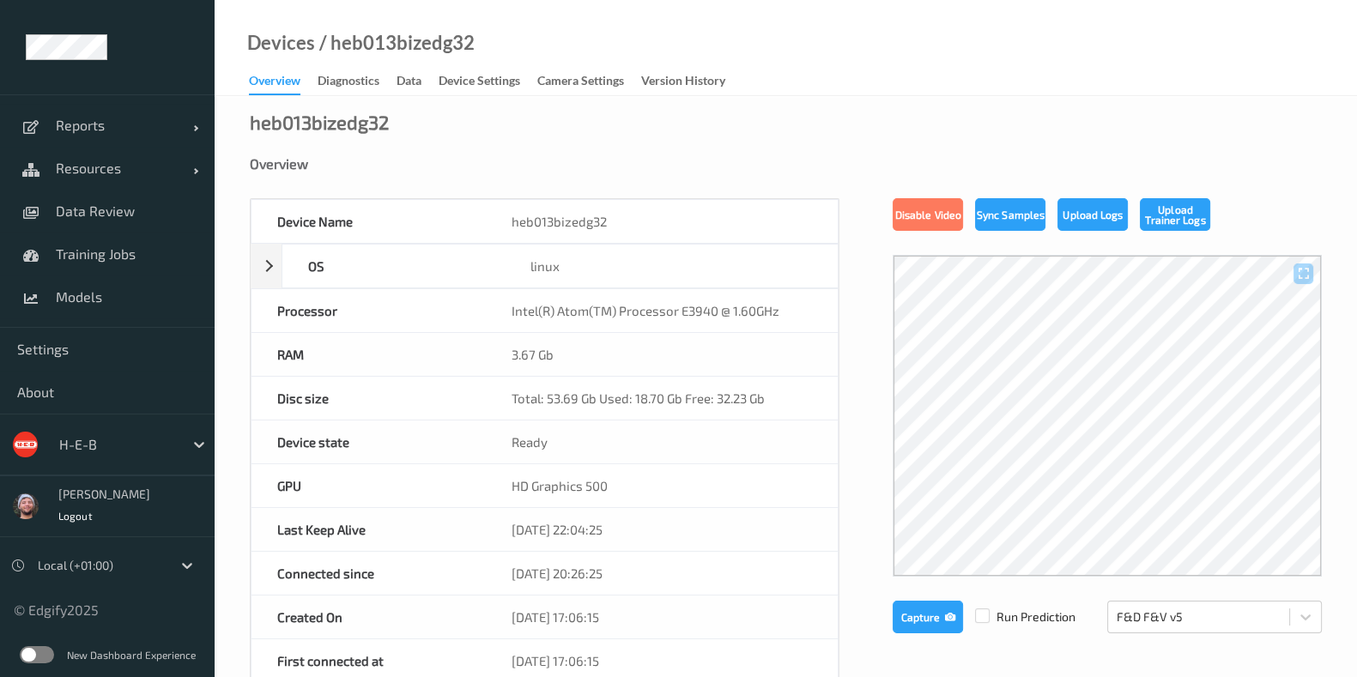
click at [442, 94] on div "Overview Diagnostics Data Device Settings Camera Settings Version History" at bounding box center [496, 83] width 494 height 26
click at [449, 81] on div "Device Settings" at bounding box center [480, 82] width 82 height 21
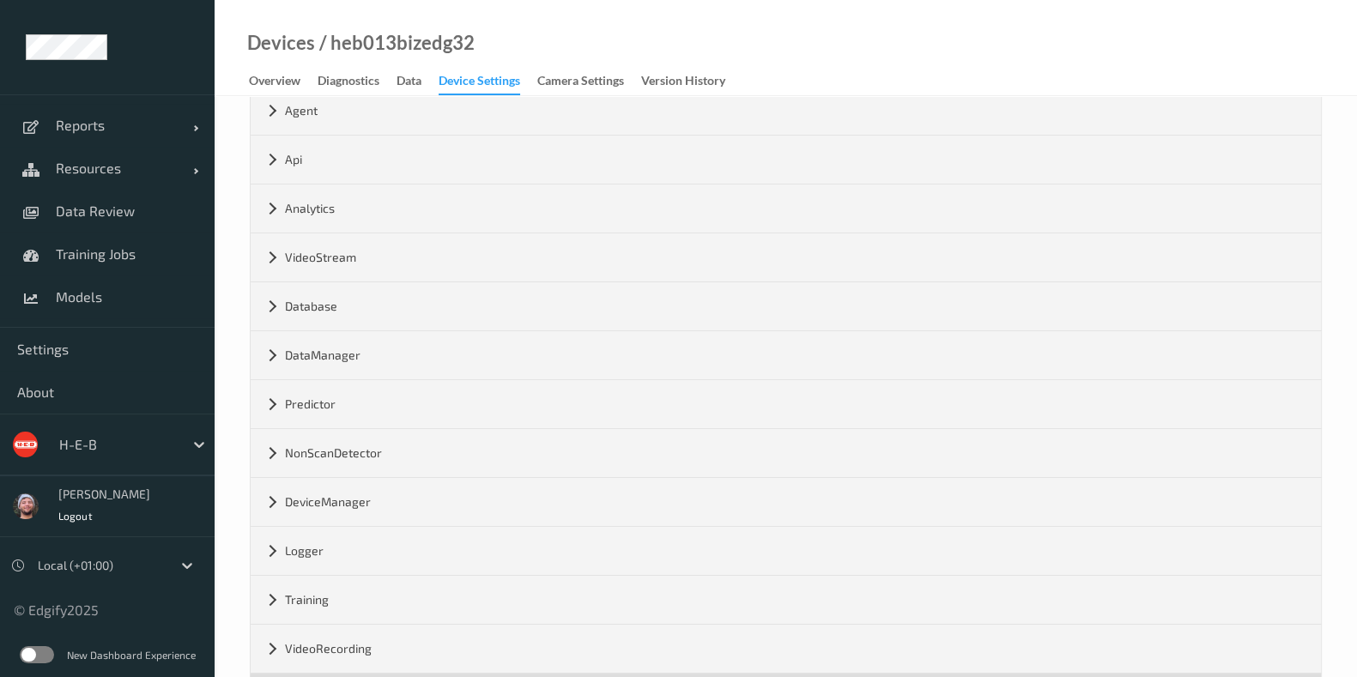
scroll to position [261, 0]
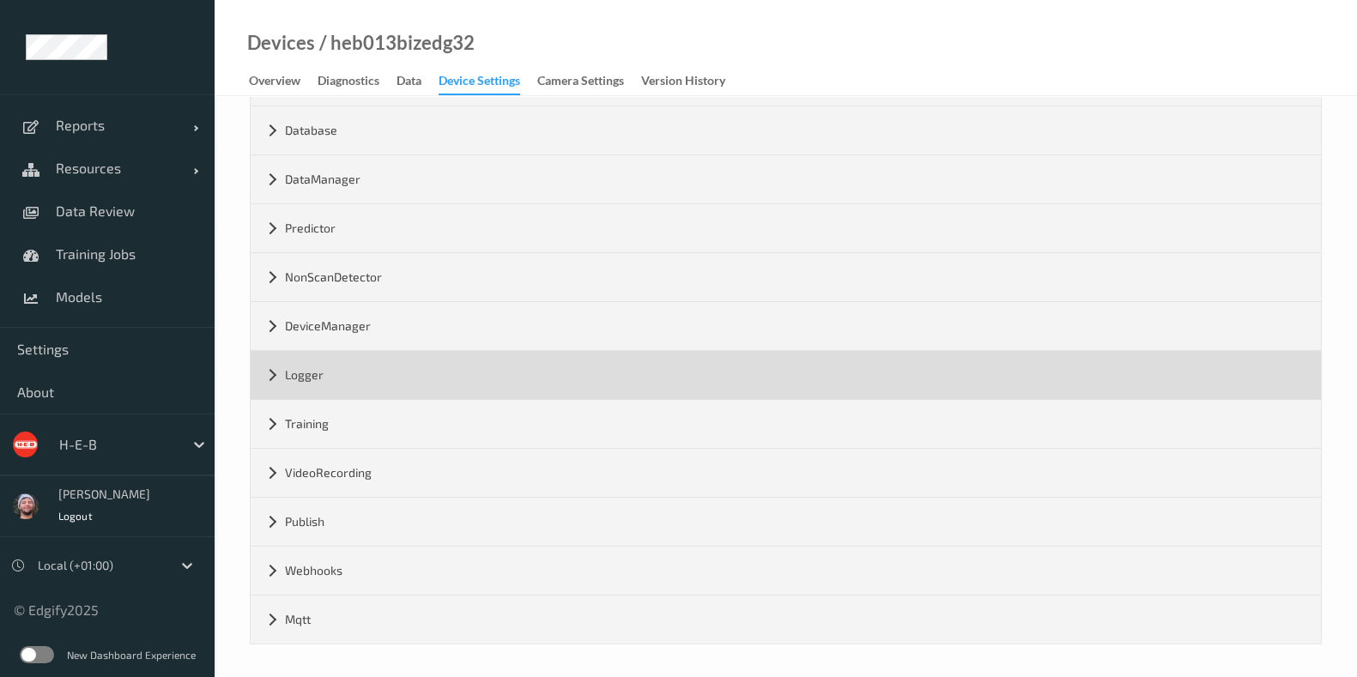
click at [324, 378] on div "Logger" at bounding box center [786, 375] width 1070 height 48
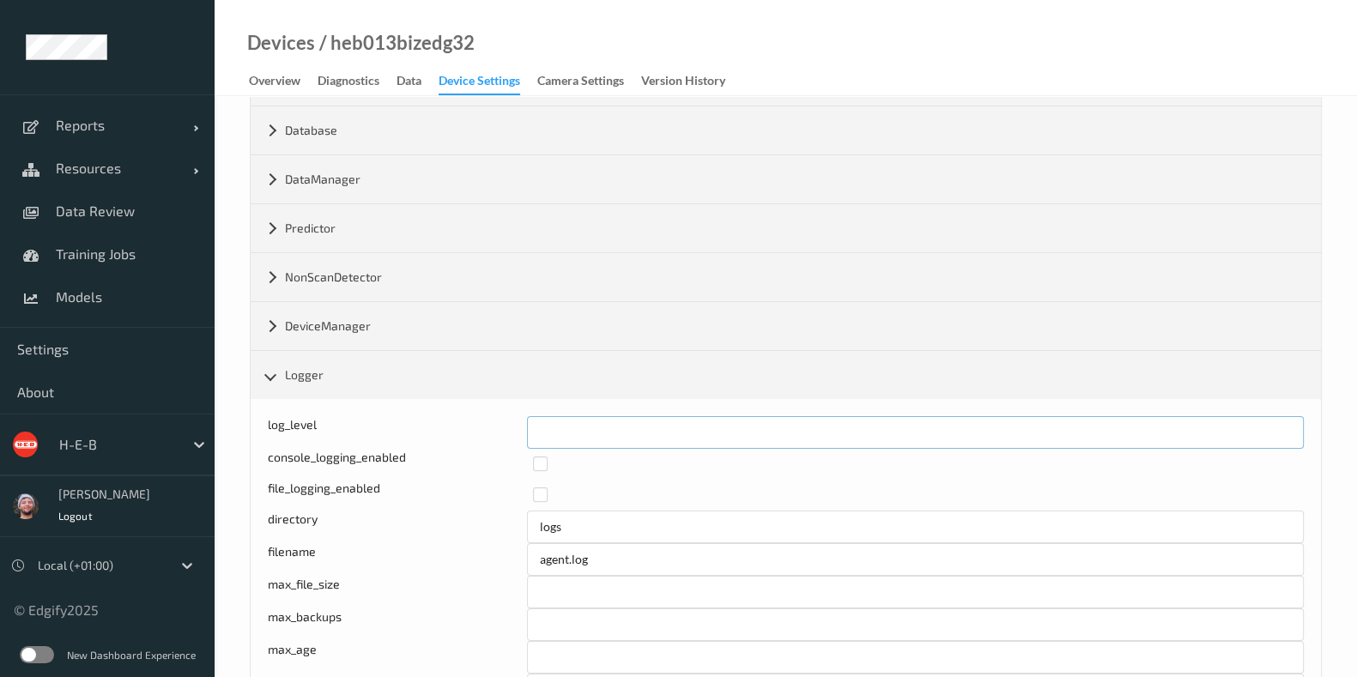
click at [495, 432] on div "log_level *" at bounding box center [786, 432] width 1036 height 33
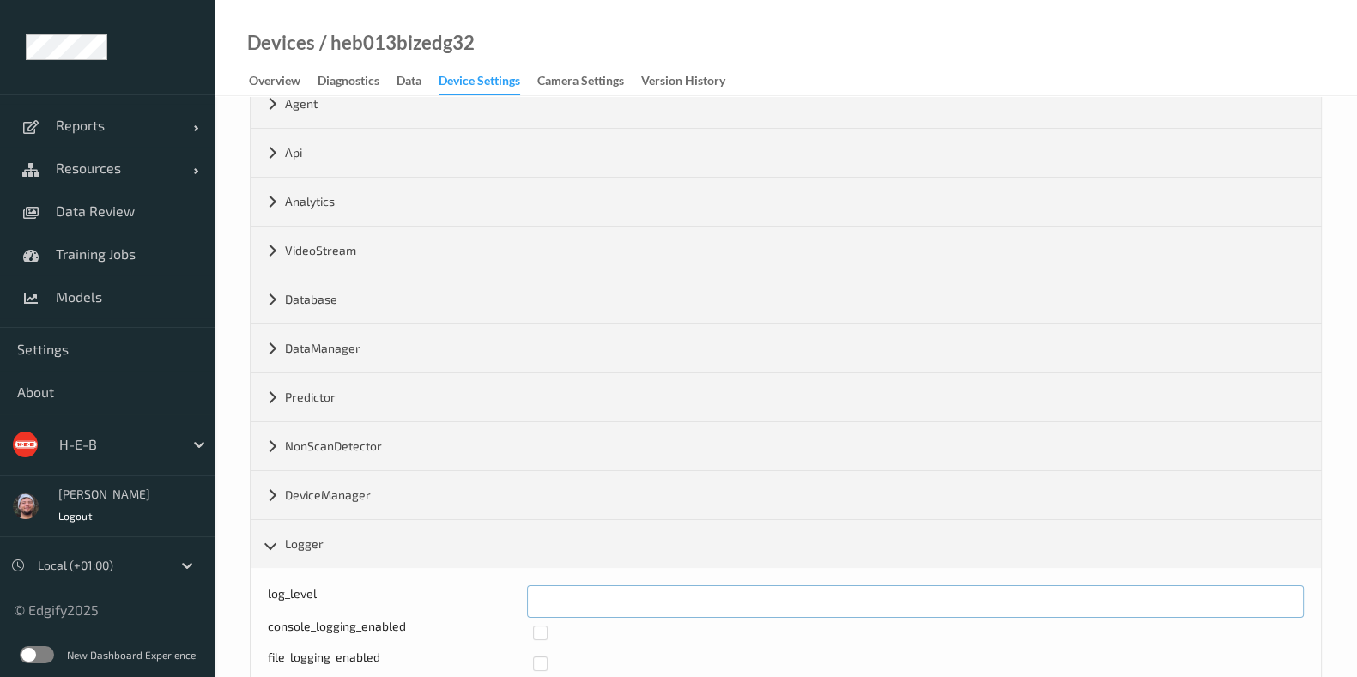
scroll to position [0, 0]
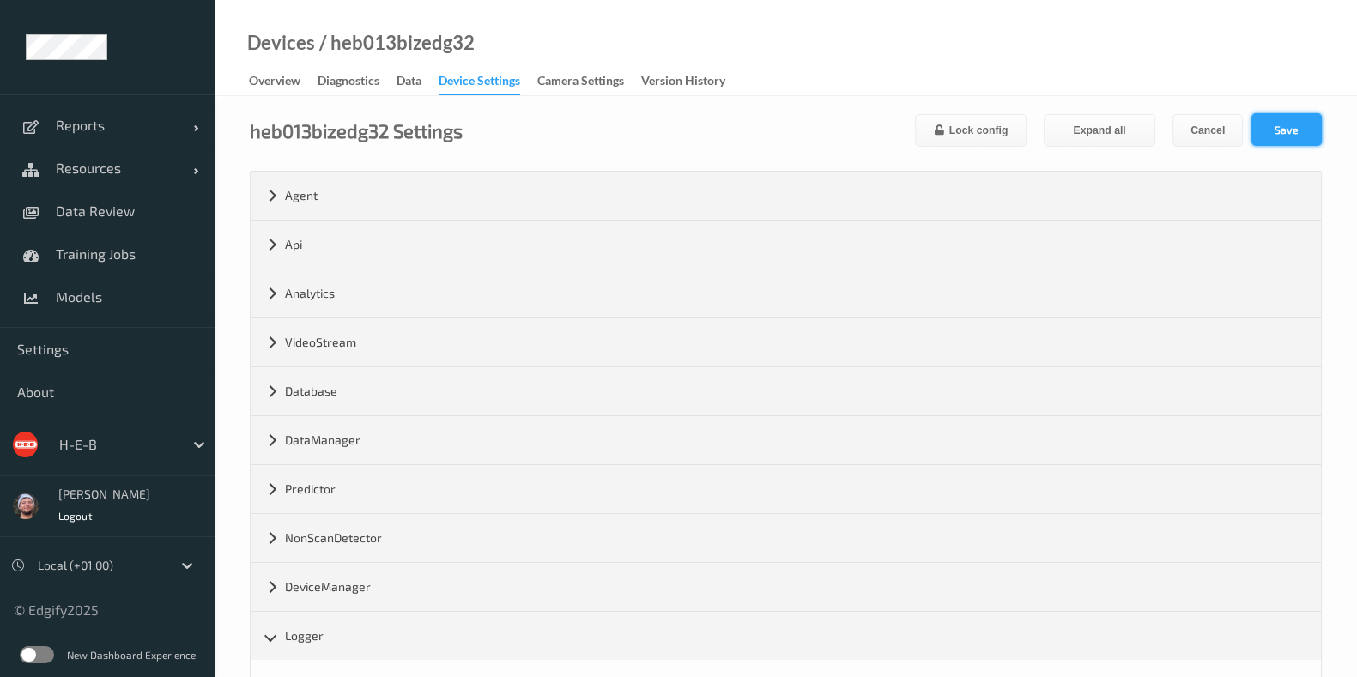
type input "*"
click at [1287, 123] on button "Save" at bounding box center [1286, 129] width 70 height 33
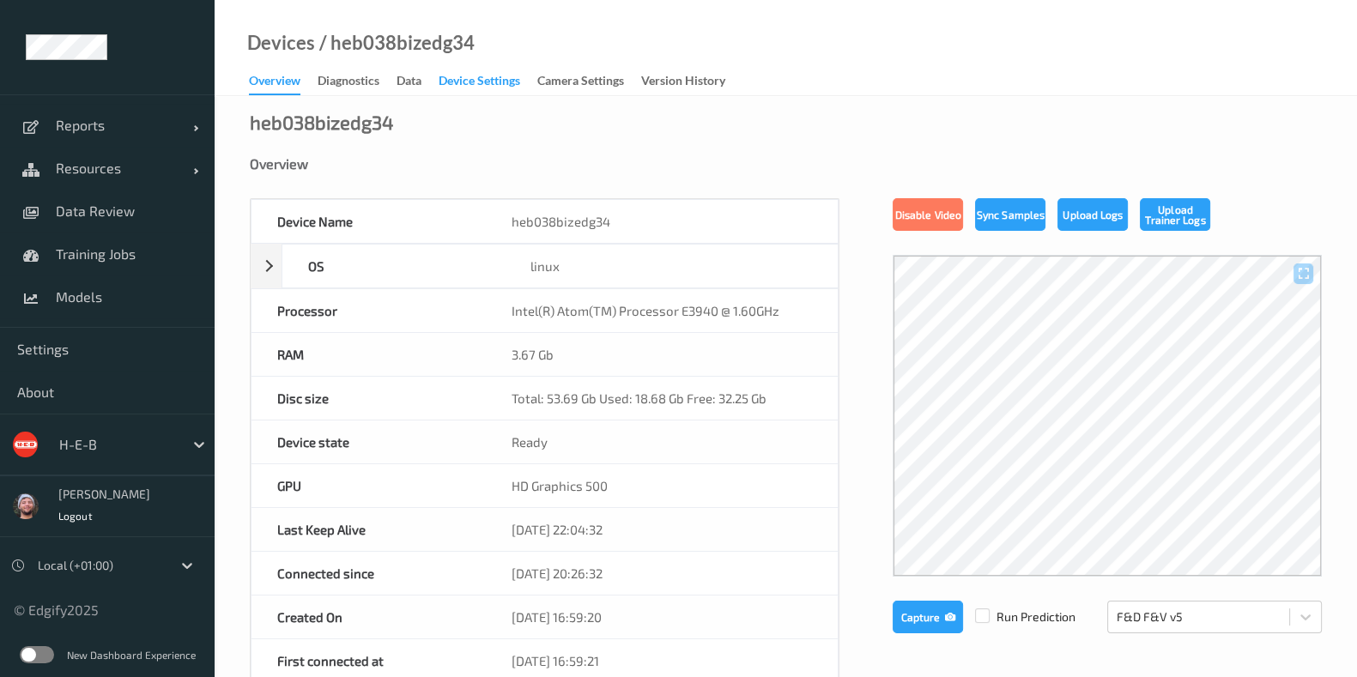
click at [461, 83] on div "Device Settings" at bounding box center [480, 82] width 82 height 21
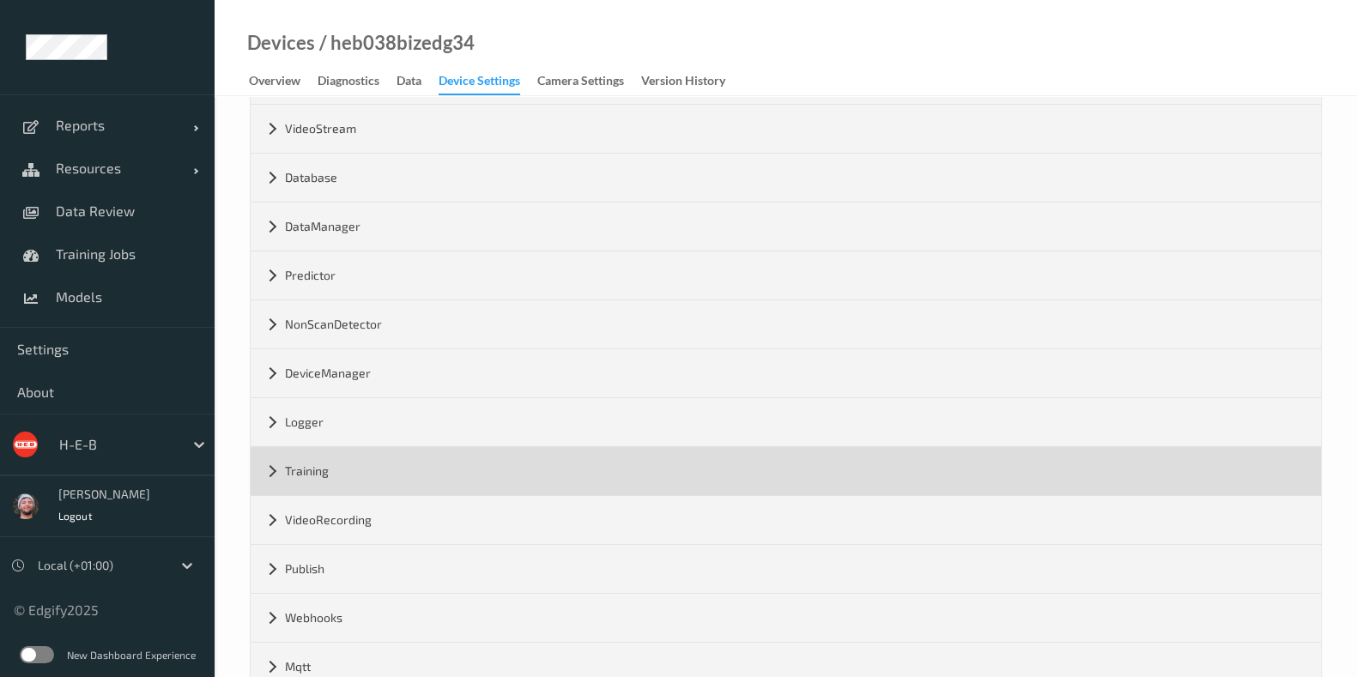
scroll to position [214, 0]
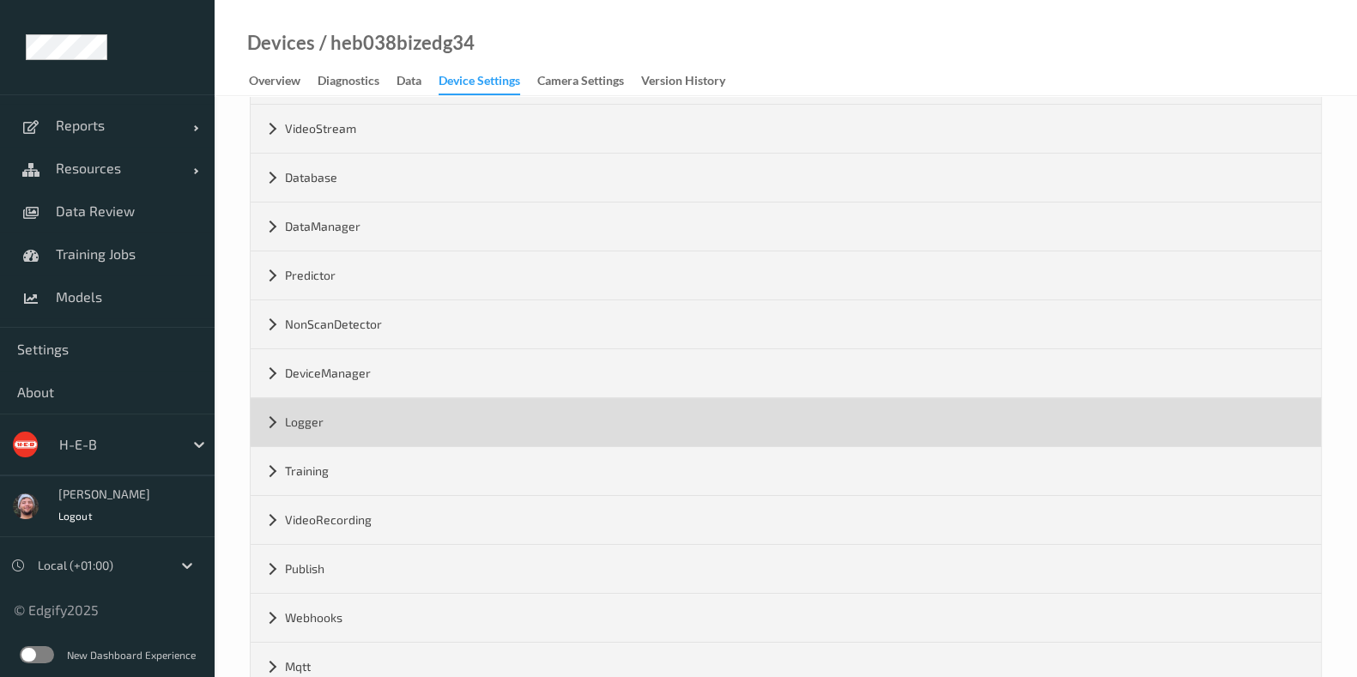
click at [373, 433] on div "Logger" at bounding box center [786, 422] width 1070 height 48
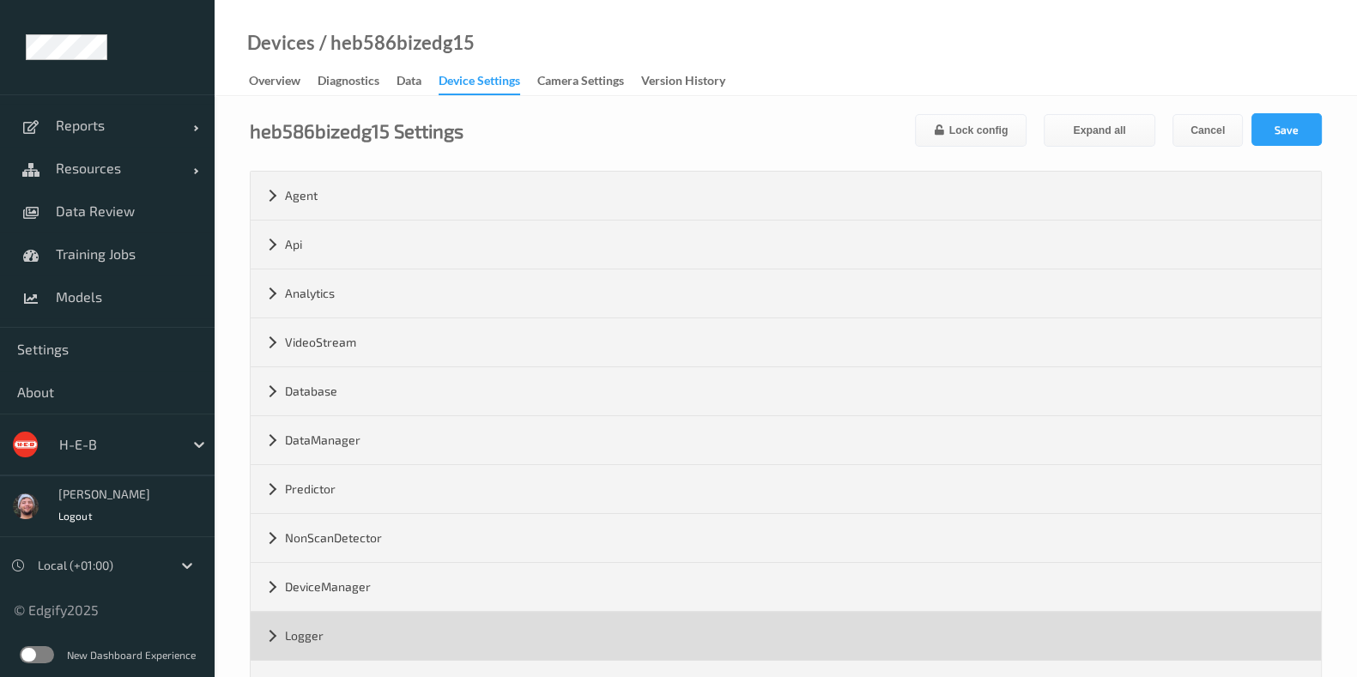
click at [301, 637] on div "Logger" at bounding box center [786, 636] width 1070 height 48
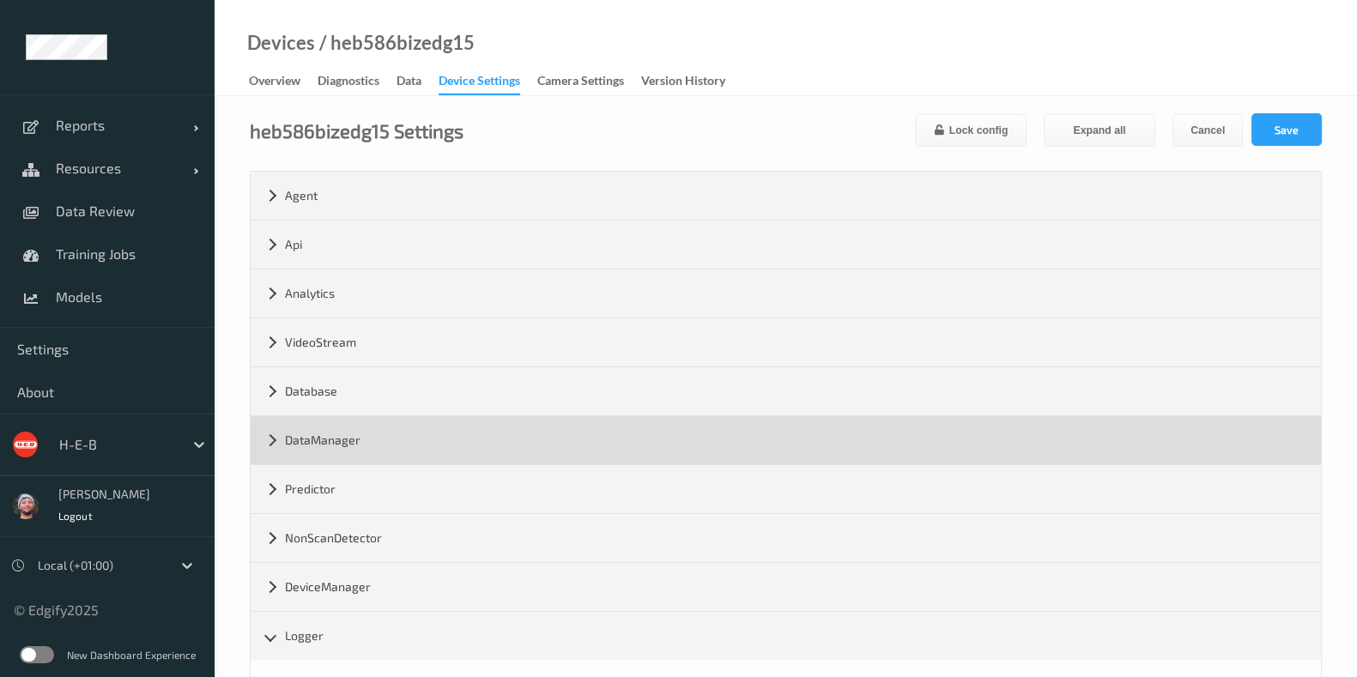
scroll to position [428, 0]
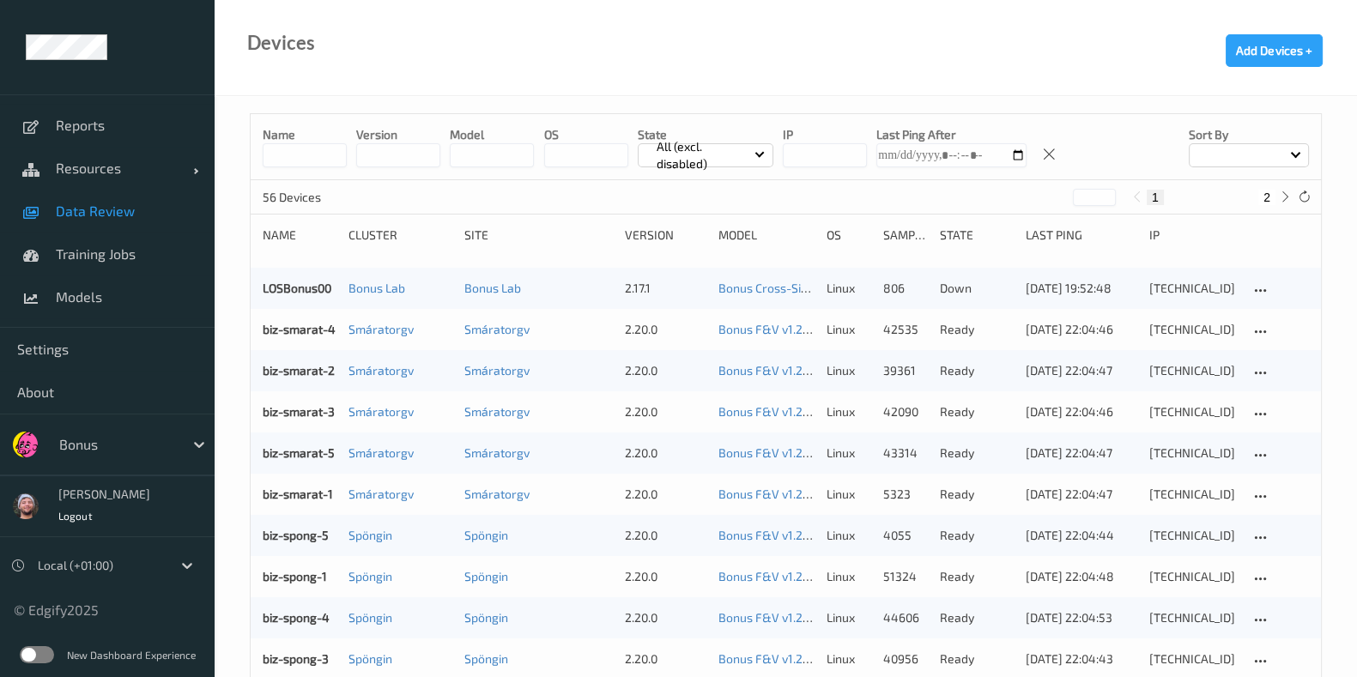
click at [132, 198] on link "Data Review" at bounding box center [107, 211] width 215 height 43
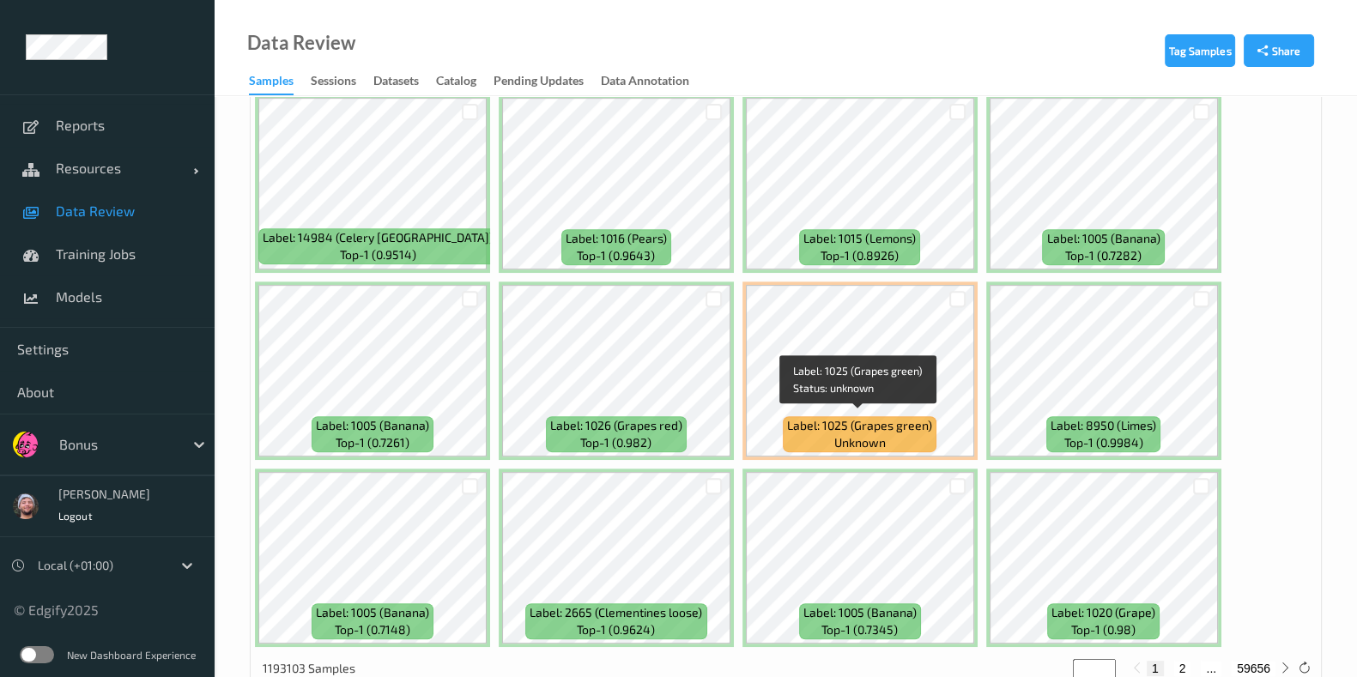
scroll to position [214, 0]
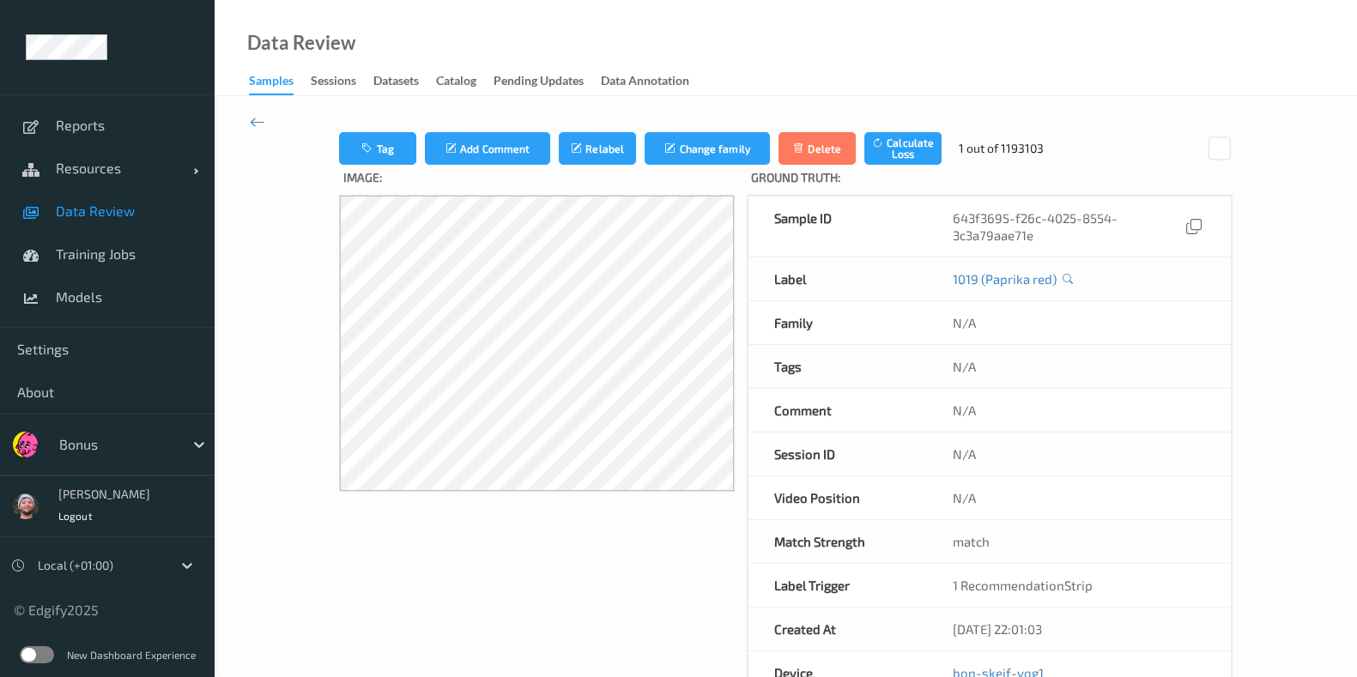
click at [125, 209] on span "Data Review" at bounding box center [127, 211] width 142 height 17
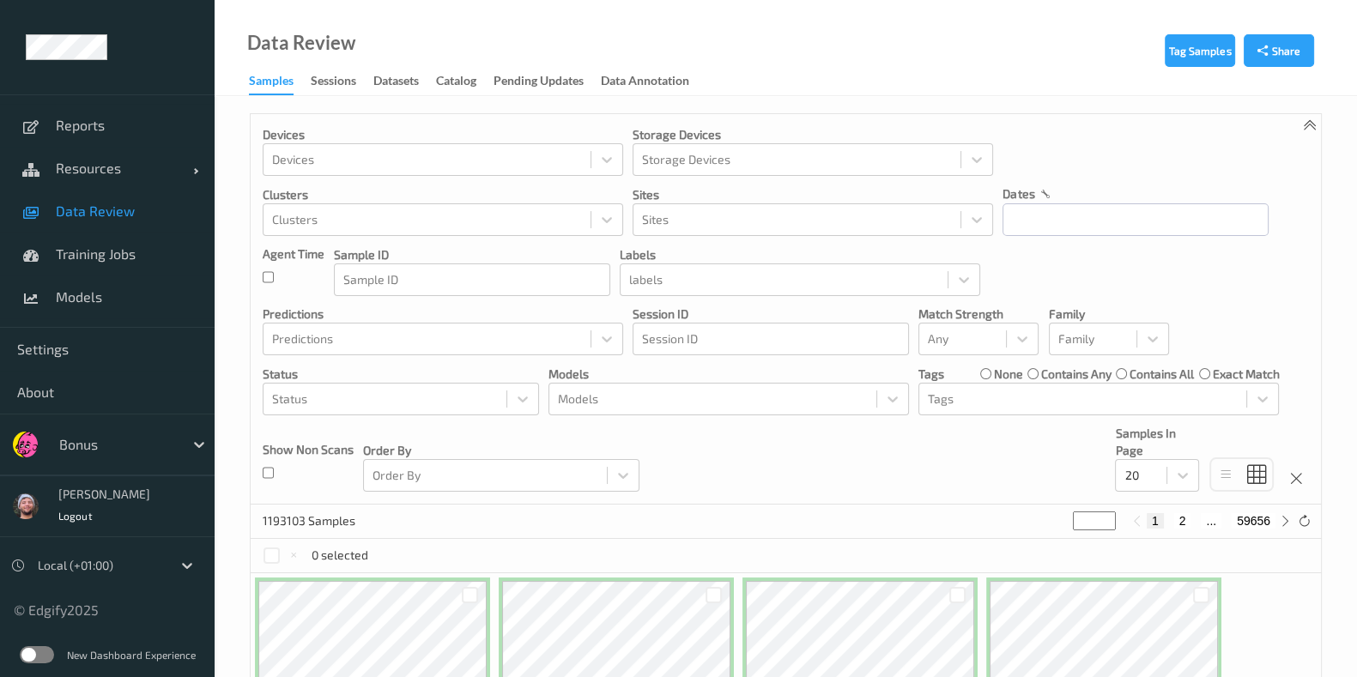
click at [599, 419] on div "Devices Devices Storage Devices Storage Devices Clusters Clusters Sites Sites d…" at bounding box center [786, 309] width 1070 height 391
click at [618, 409] on div "Models" at bounding box center [712, 398] width 327 height 27
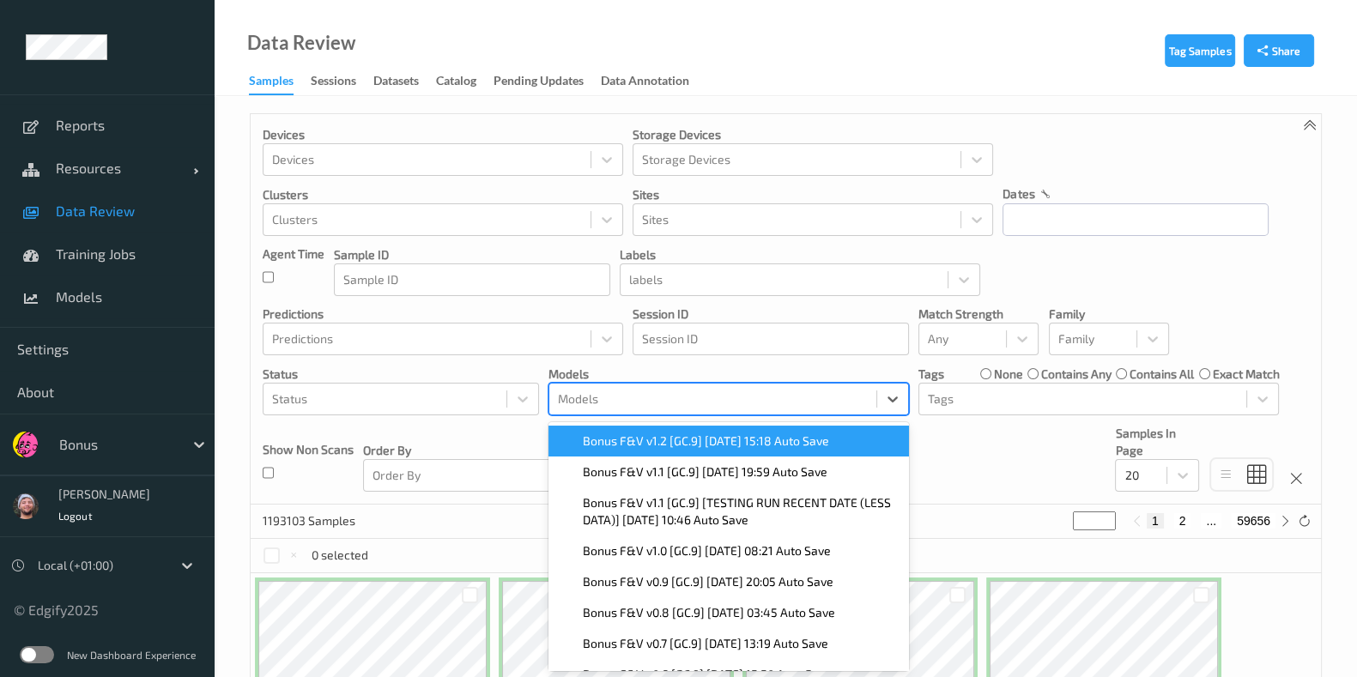
scroll to position [9, 0]
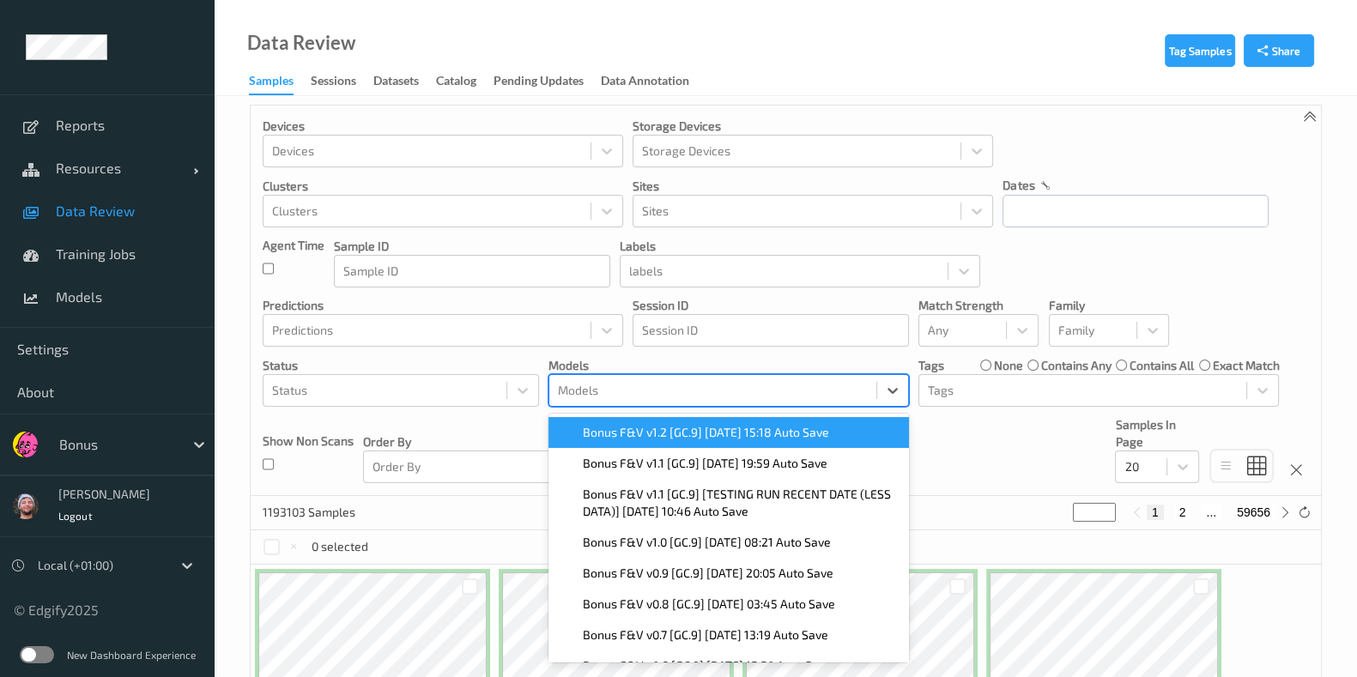
click at [633, 435] on span "Bonus F&V v1.2 [GC.9] [DATE] 15:18 Auto Save" at bounding box center [706, 432] width 246 height 17
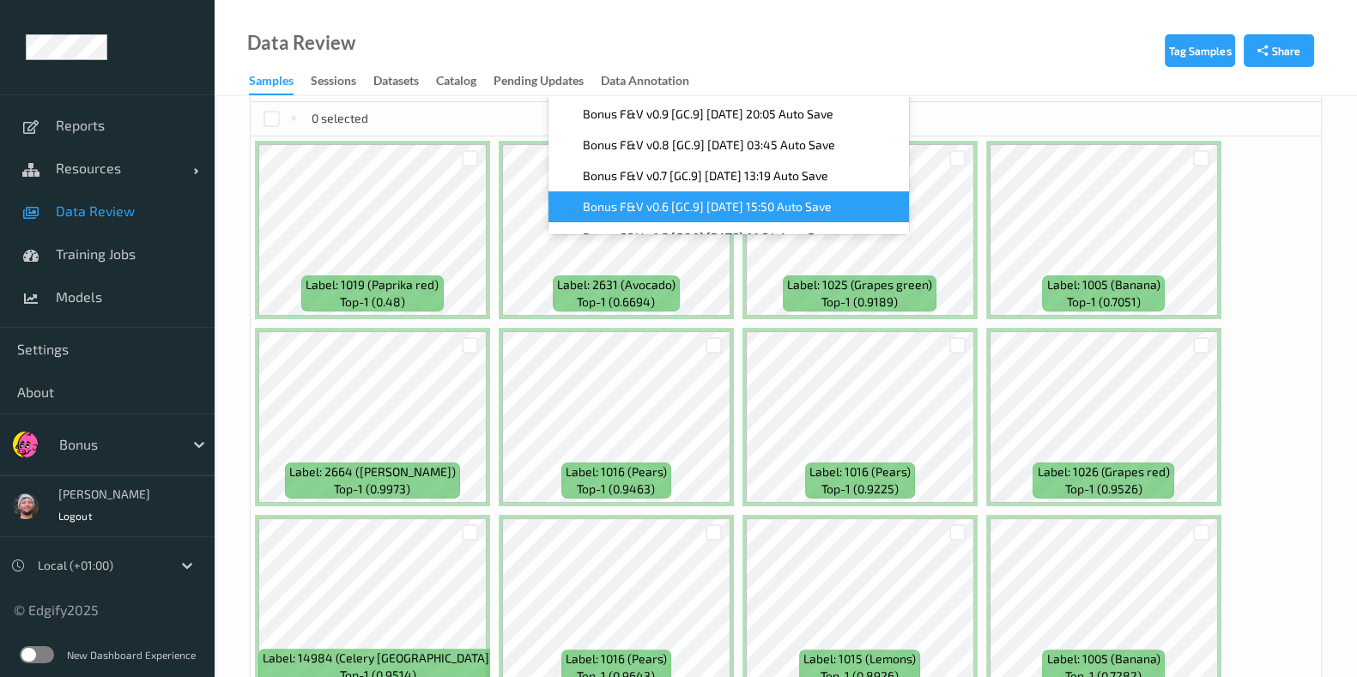
scroll to position [116, 0]
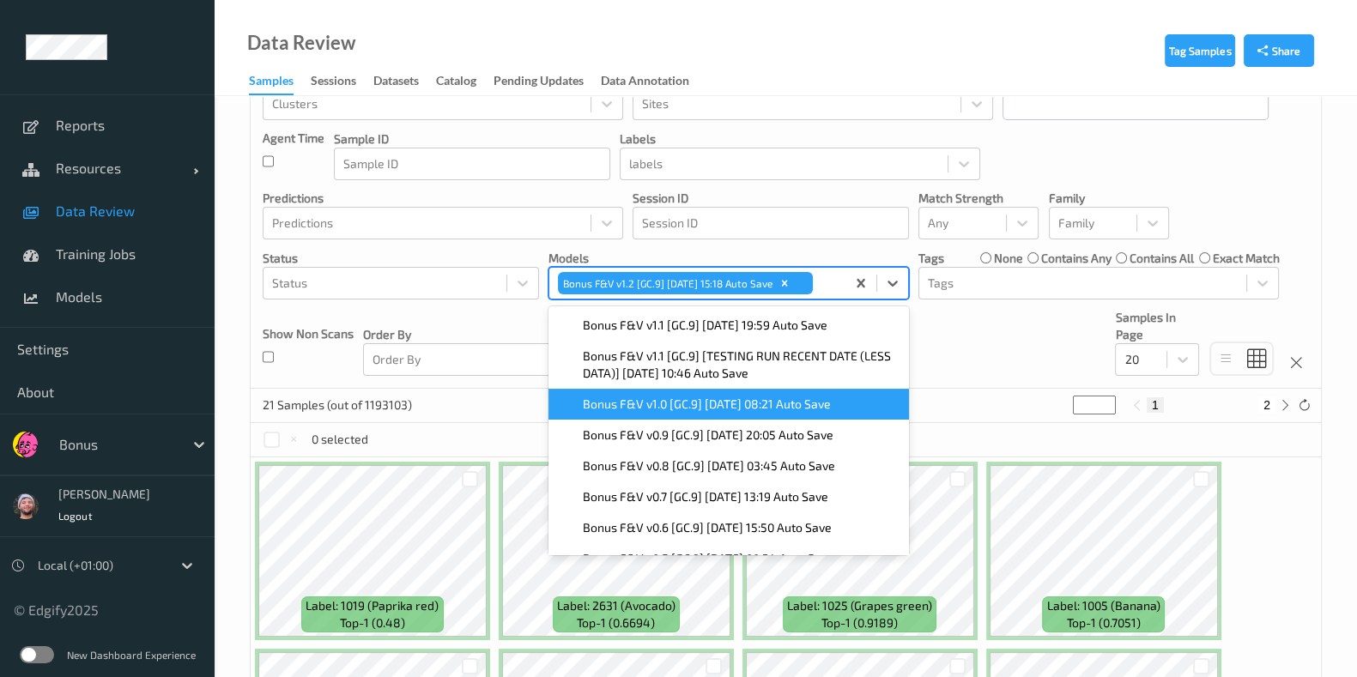
click at [465, 433] on div "0 selected" at bounding box center [786, 440] width 1070 height 34
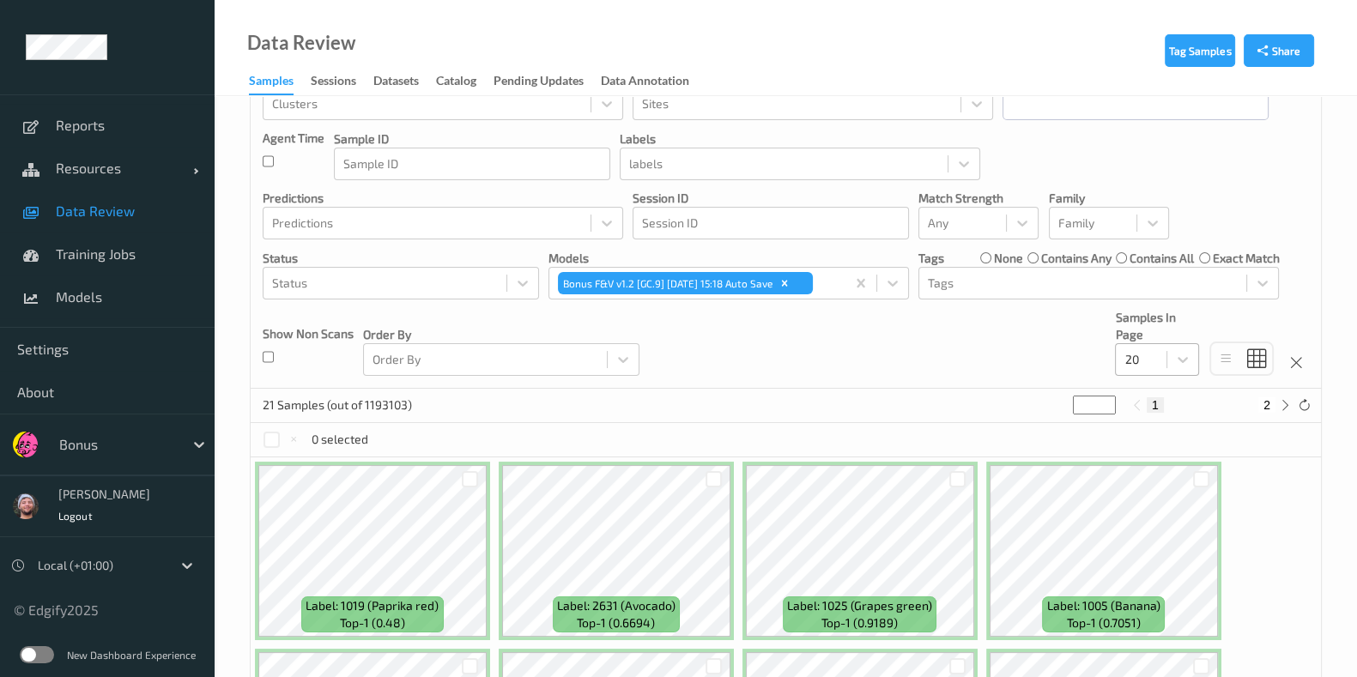
click at [1166, 362] on div "20" at bounding box center [1141, 359] width 51 height 27
click at [1154, 460] on span "50" at bounding box center [1156, 463] width 14 height 17
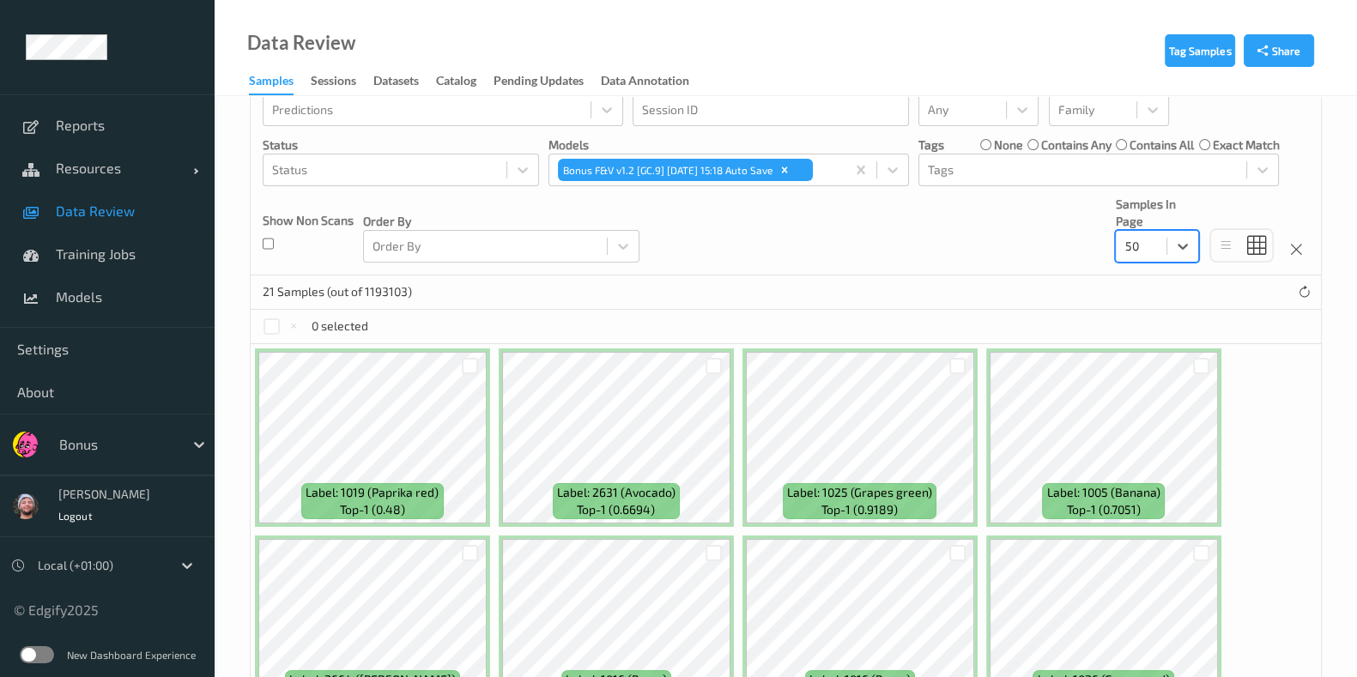
scroll to position [222, 0]
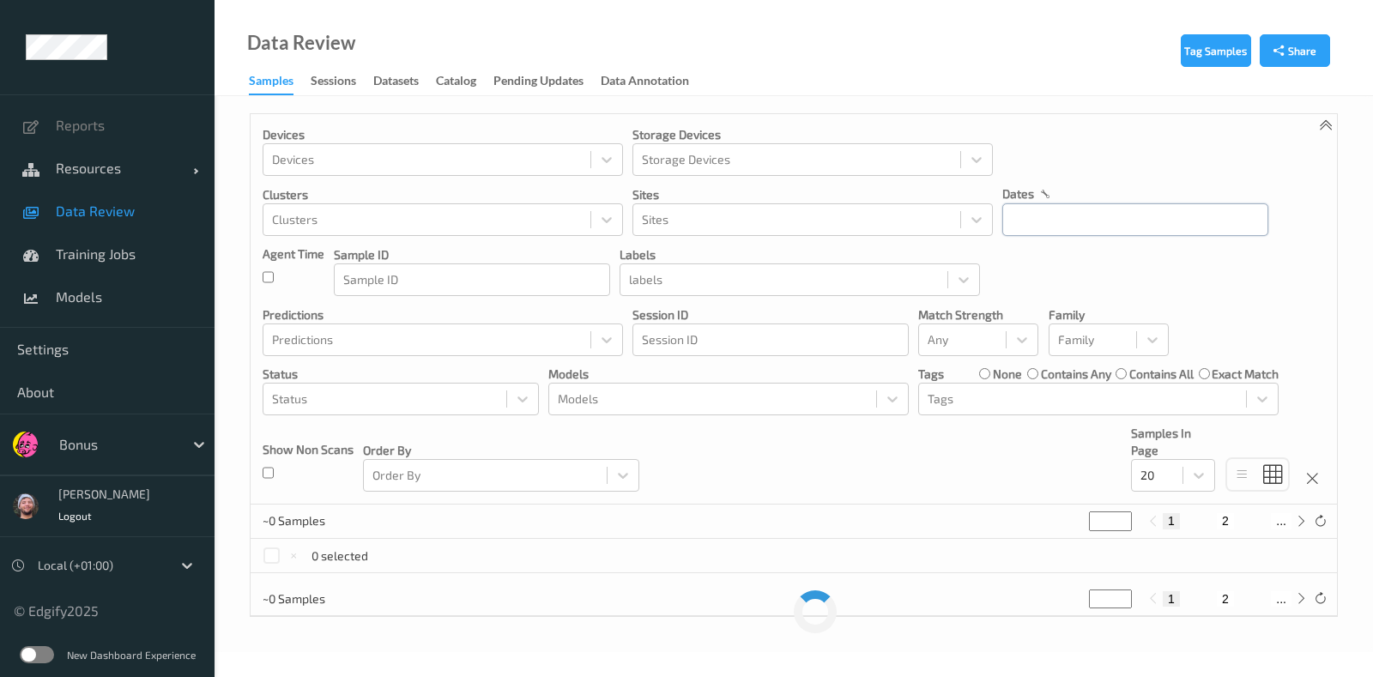
click at [1069, 216] on input "text" at bounding box center [1136, 219] width 266 height 33
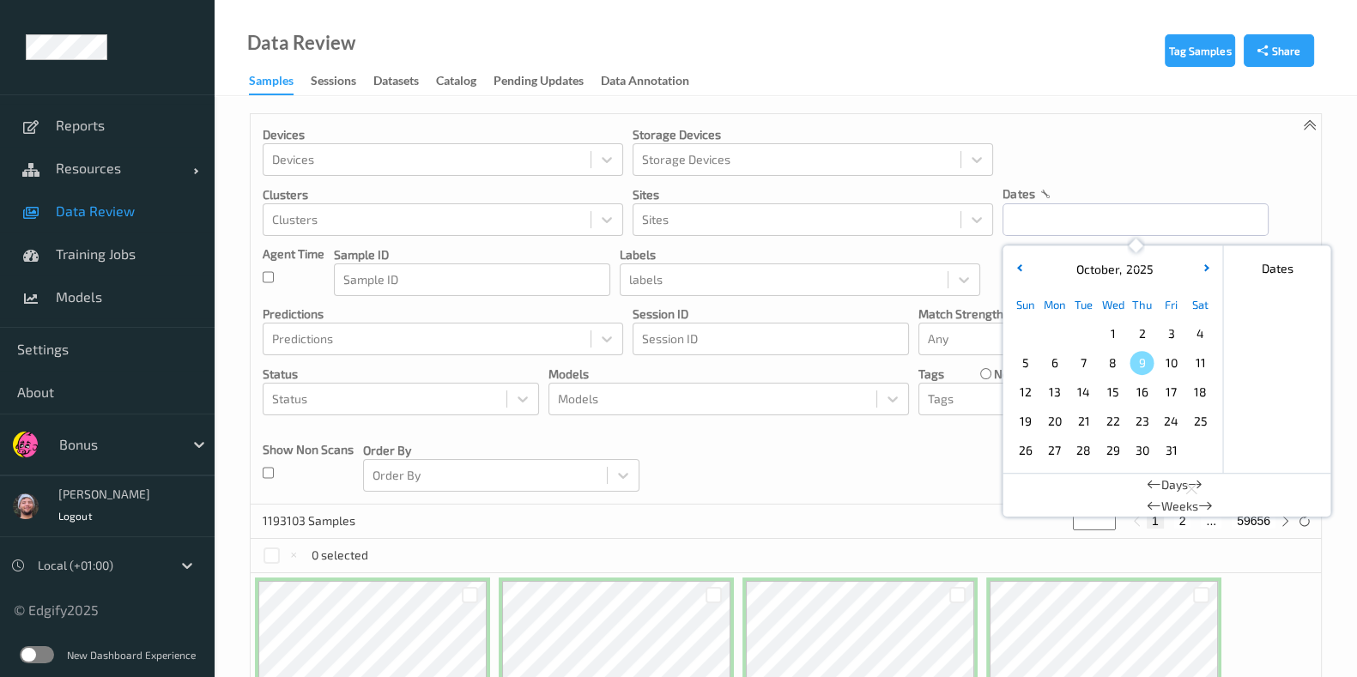
click at [1130, 362] on span "9" at bounding box center [1142, 363] width 24 height 24
type input "09/10/2025 00:00 -> 09/10/2025 23:59"
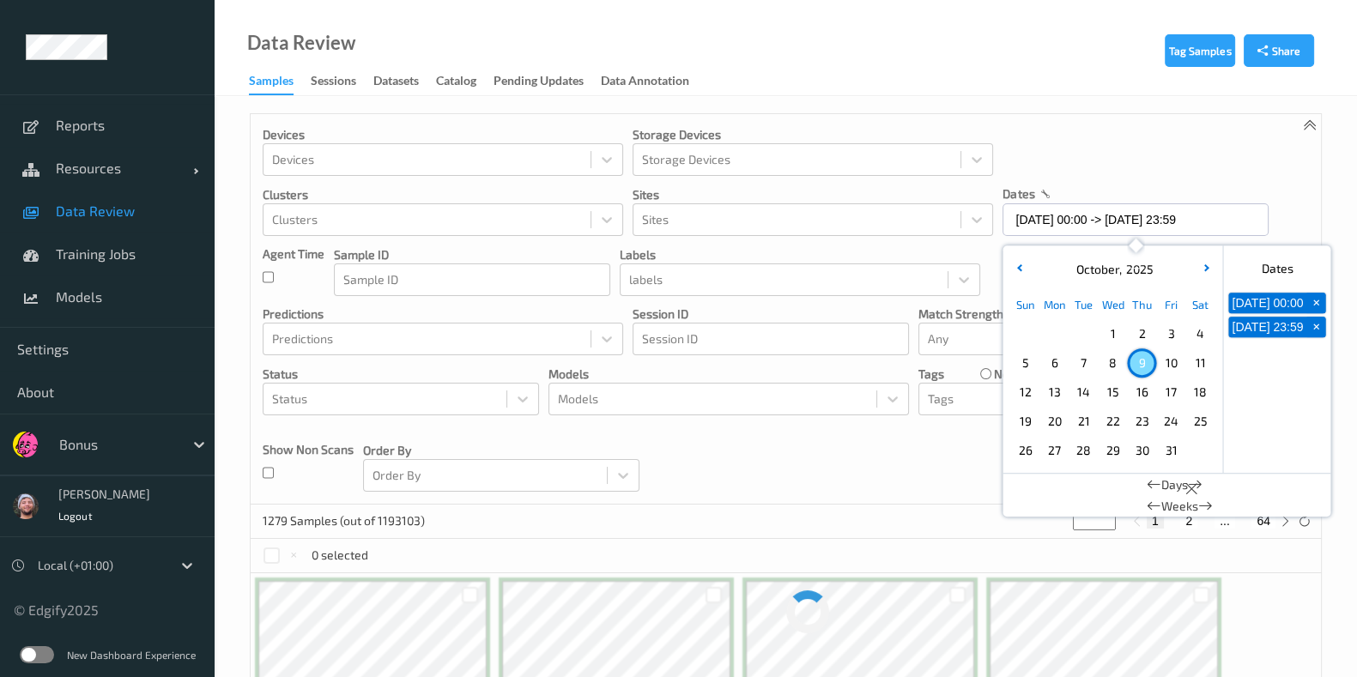
click at [739, 448] on div "Devices Devices Storage Devices Storage Devices Clusters Clusters Sites Sites d…" at bounding box center [786, 309] width 1070 height 391
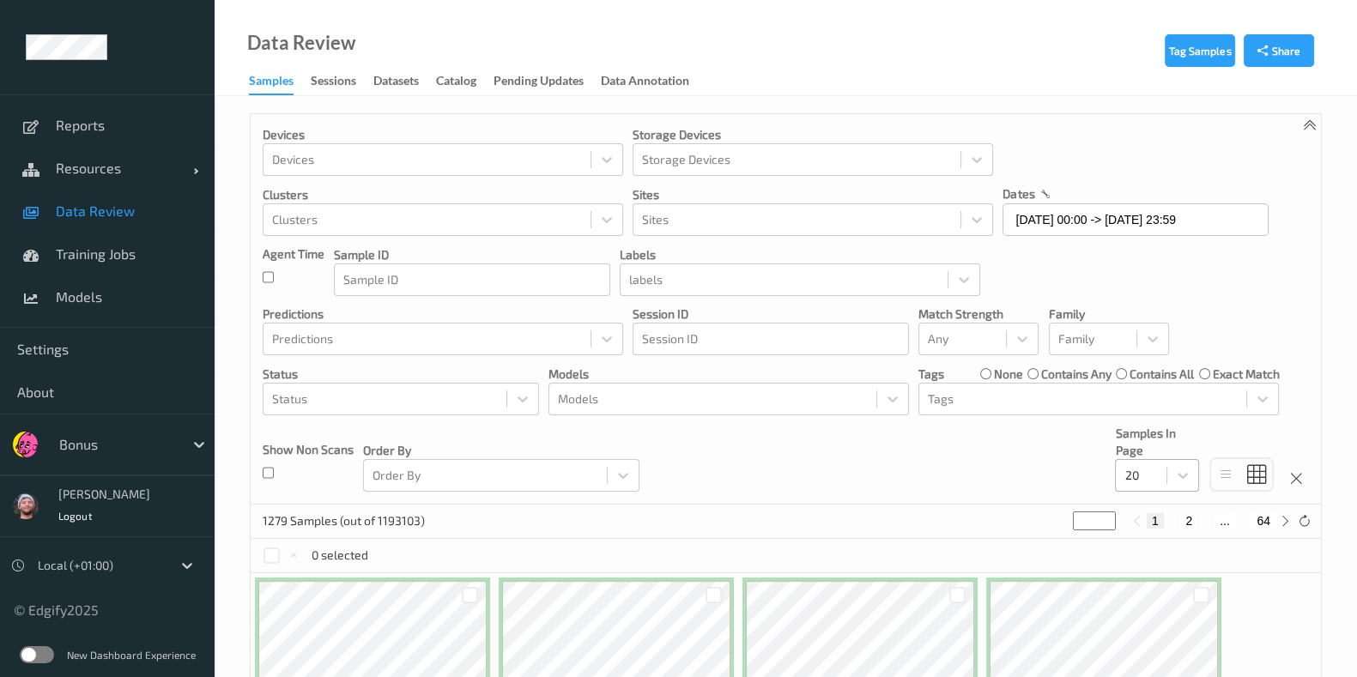
click at [1150, 480] on div at bounding box center [1140, 475] width 33 height 21
click at [1169, 641] on span "200" at bounding box center [1159, 641] width 21 height 17
click at [975, 92] on div "Data Review Samples Sessions Datasets Catalog Pending Updates Data Annotation" at bounding box center [786, 48] width 1142 height 96
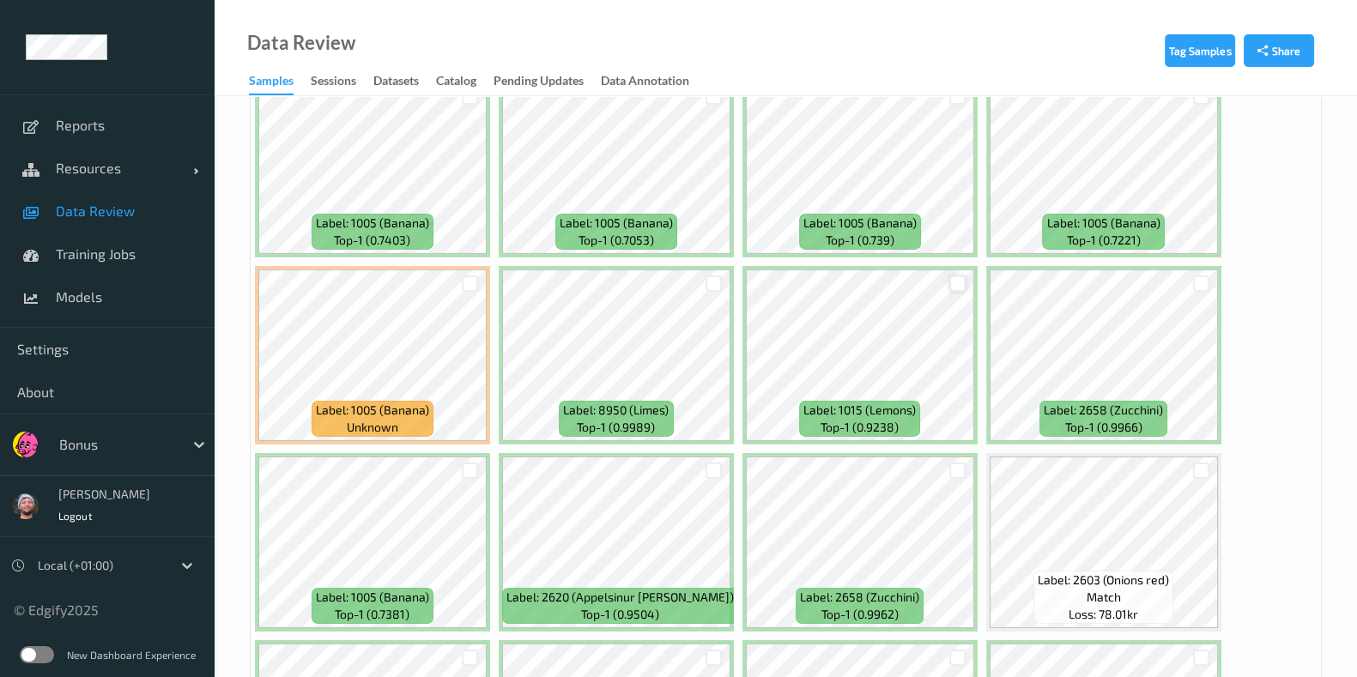
scroll to position [7081, 0]
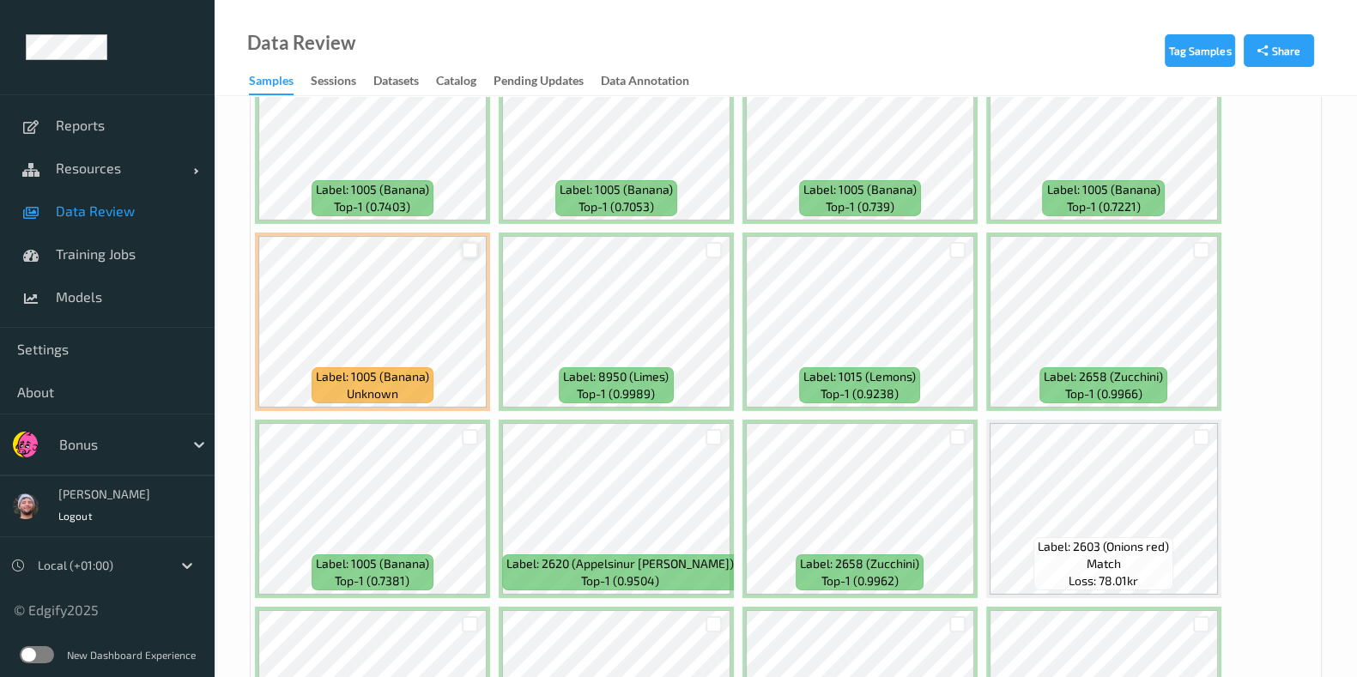
click at [476, 242] on div at bounding box center [470, 250] width 16 height 16
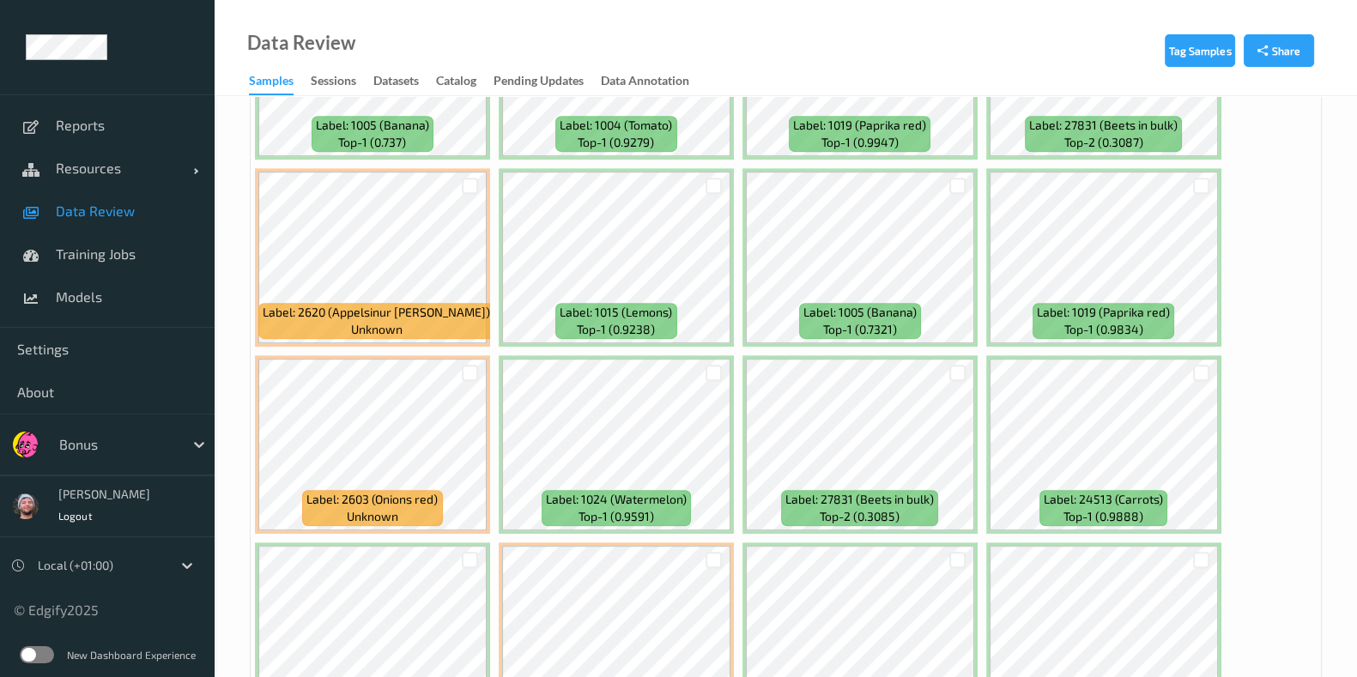
scroll to position [9263, 0]
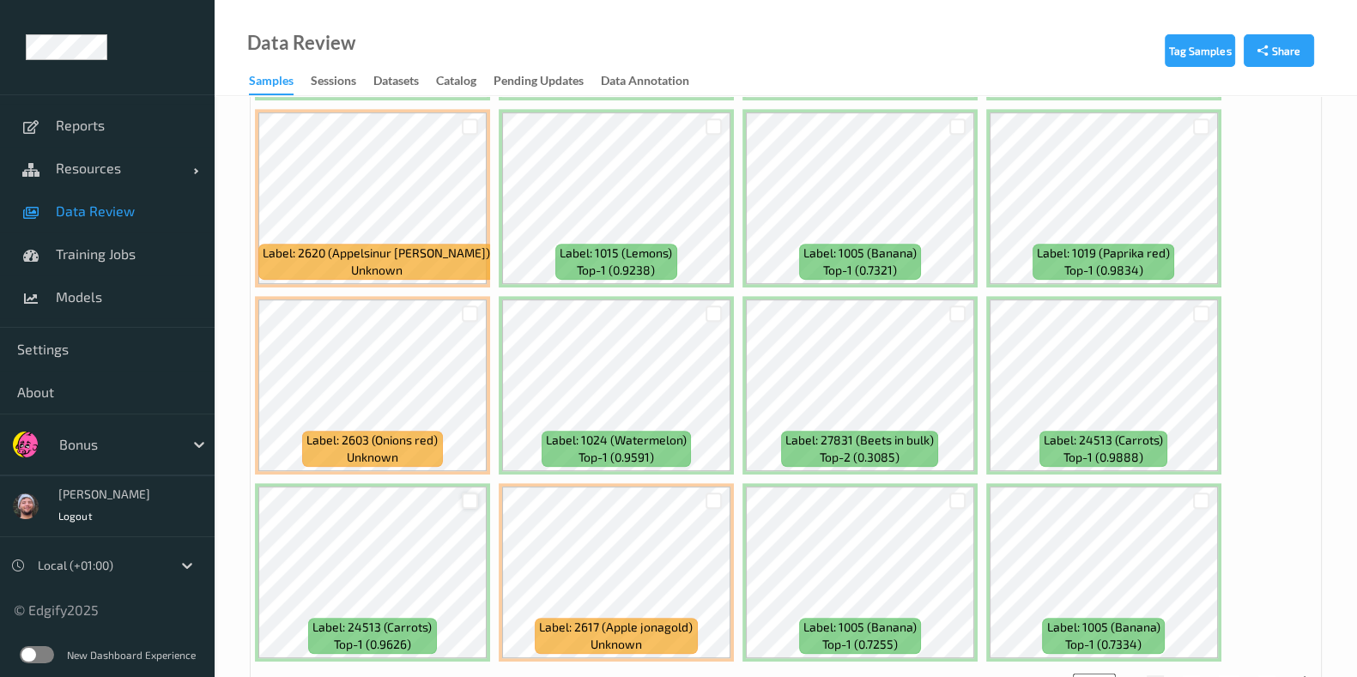
click at [465, 493] on div at bounding box center [470, 501] width 16 height 16
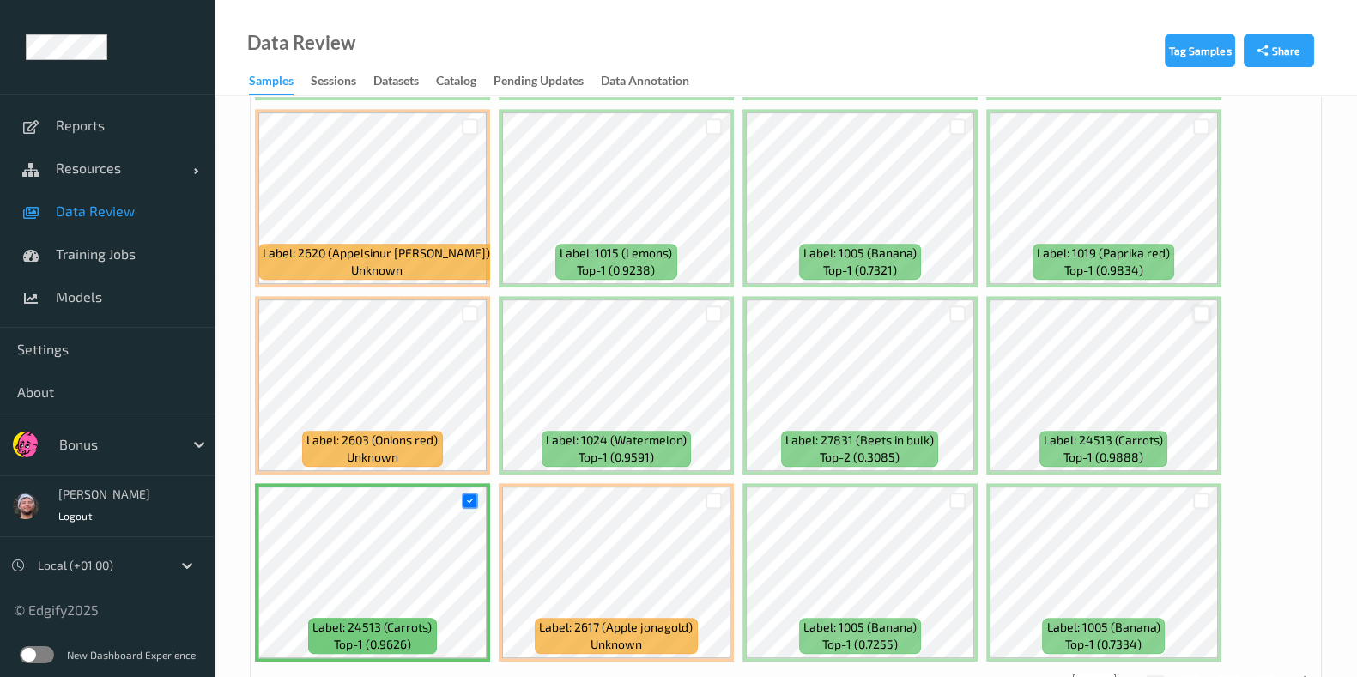
click at [1202, 306] on div at bounding box center [1201, 314] width 16 height 16
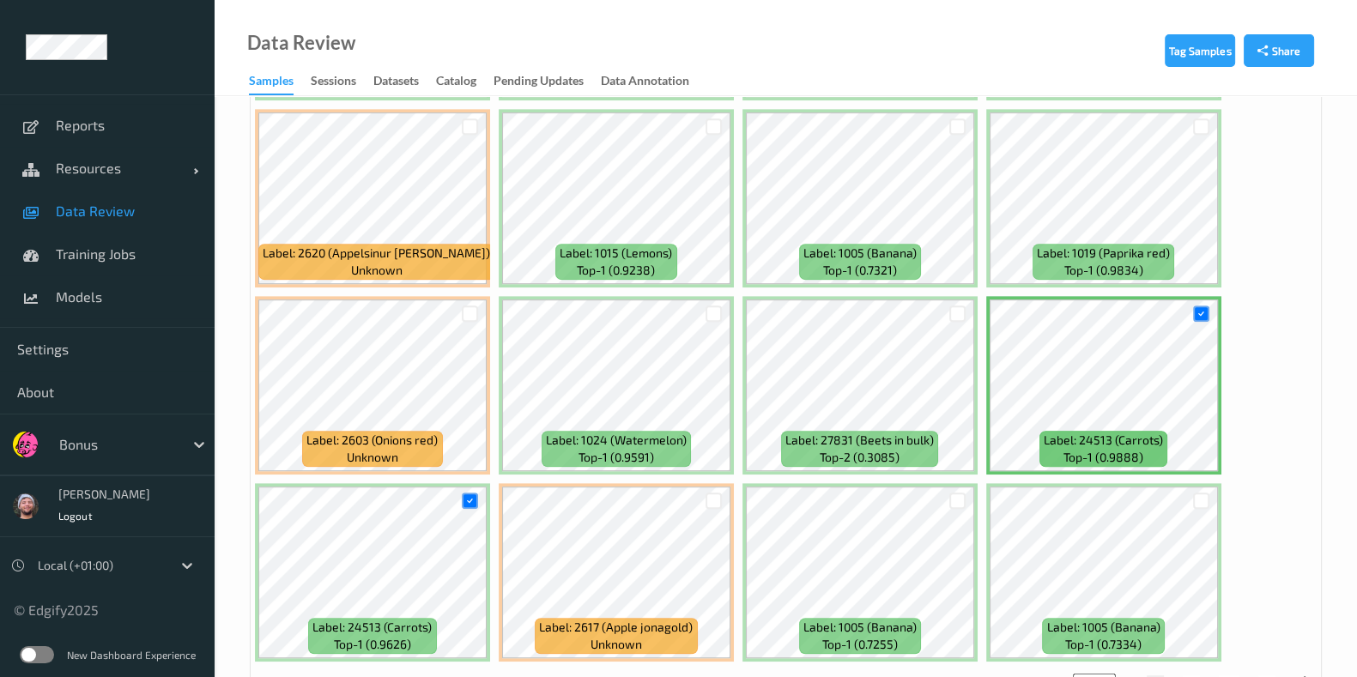
click at [1190, 675] on button "2" at bounding box center [1191, 682] width 17 height 15
type input "*"
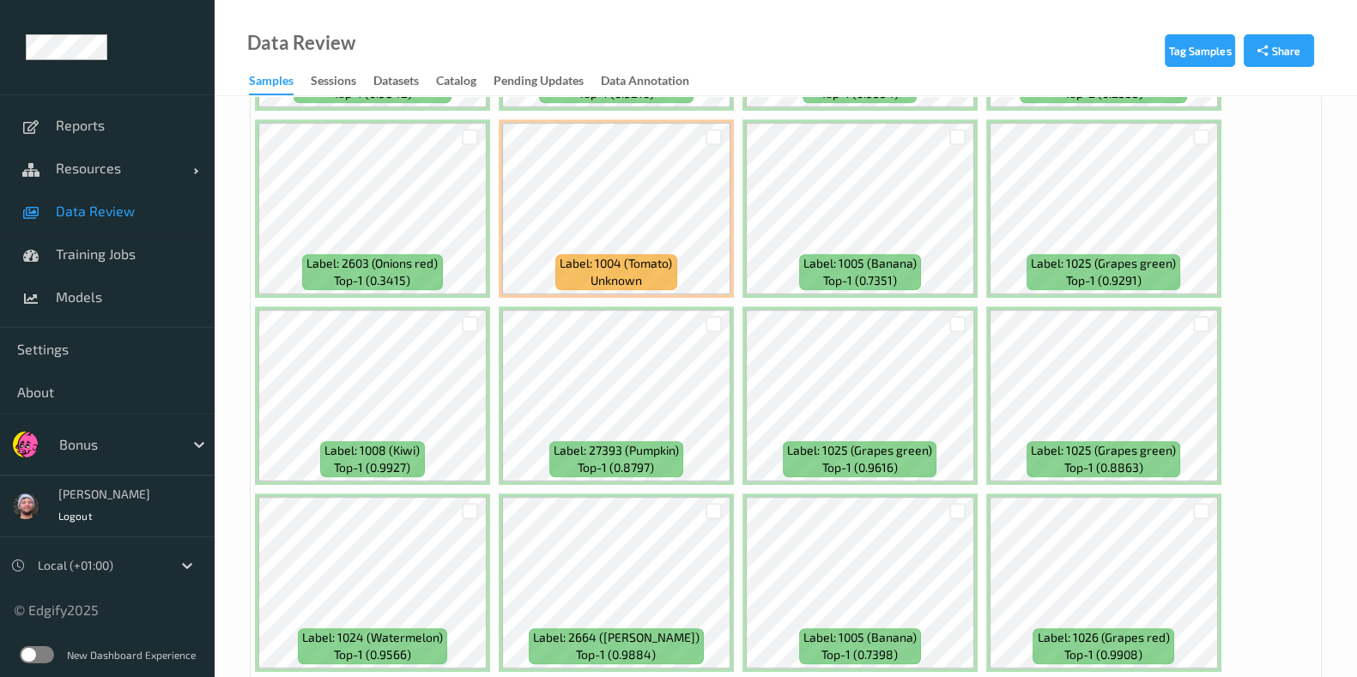
scroll to position [1501, 0]
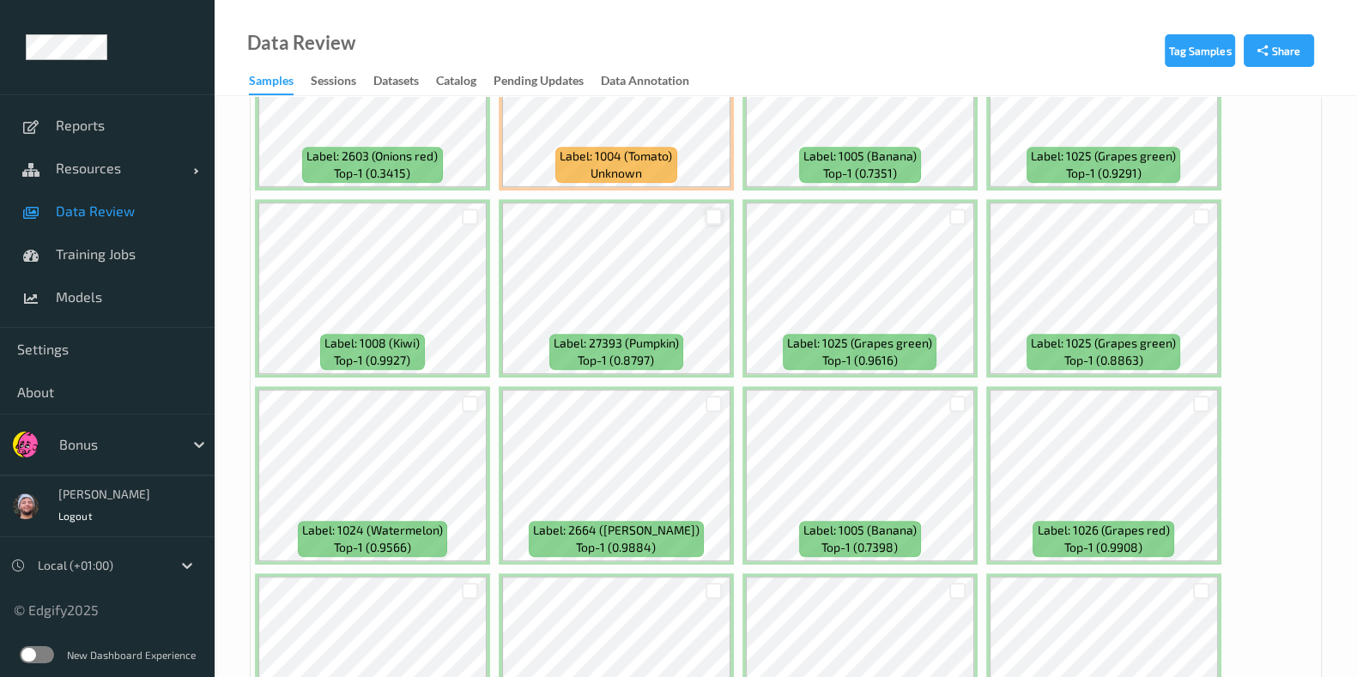
click at [712, 209] on div at bounding box center [714, 217] width 16 height 16
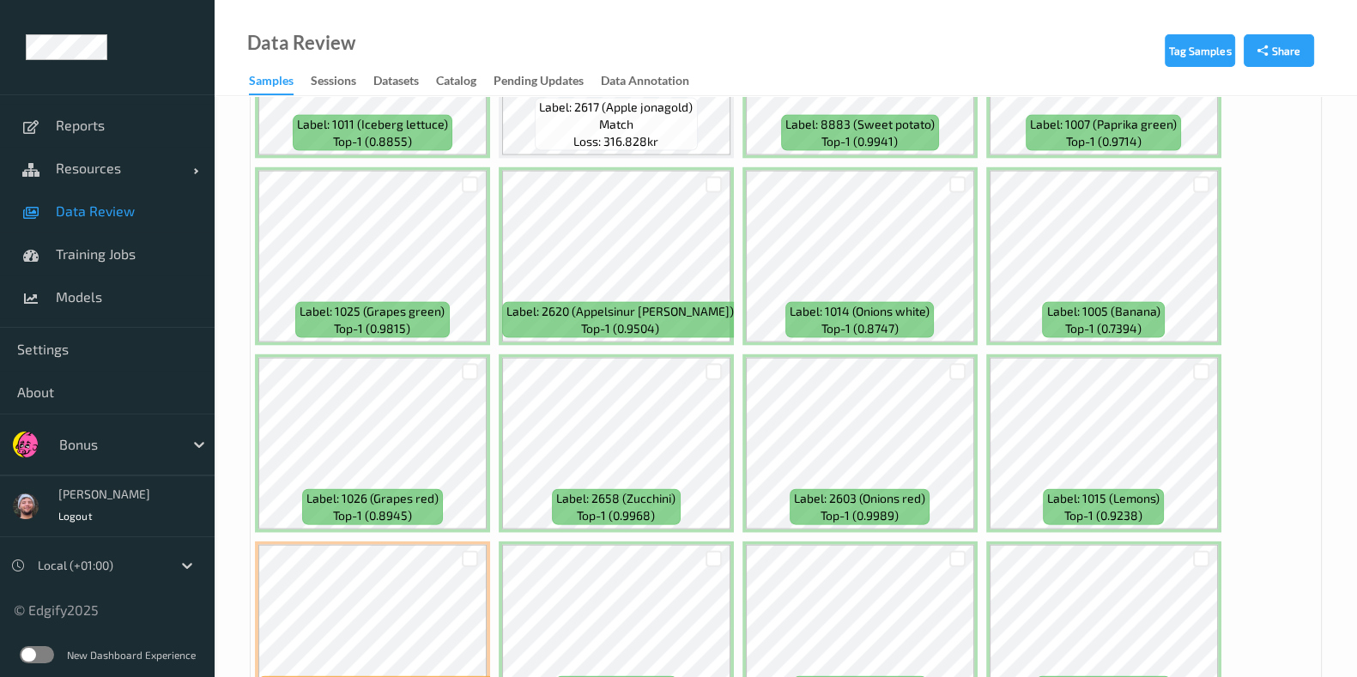
scroll to position [4613, 0]
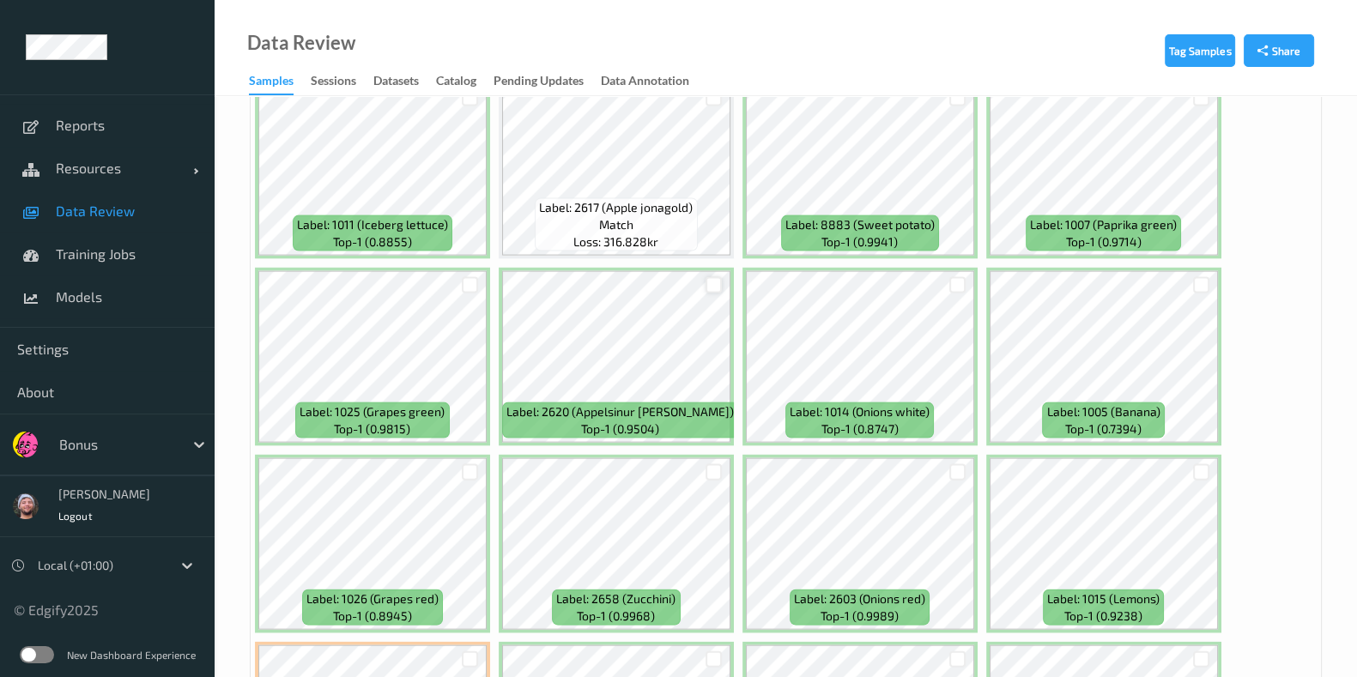
click at [718, 277] on div at bounding box center [714, 285] width 16 height 16
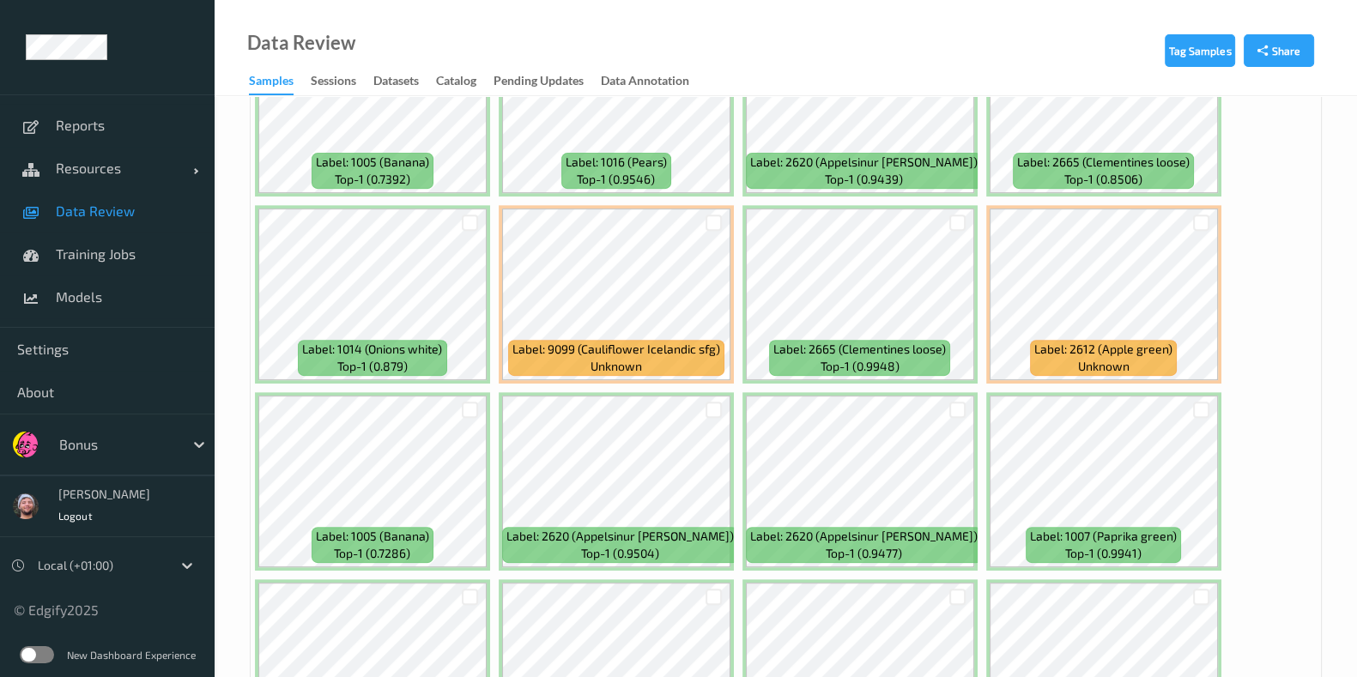
scroll to position [9012, 0]
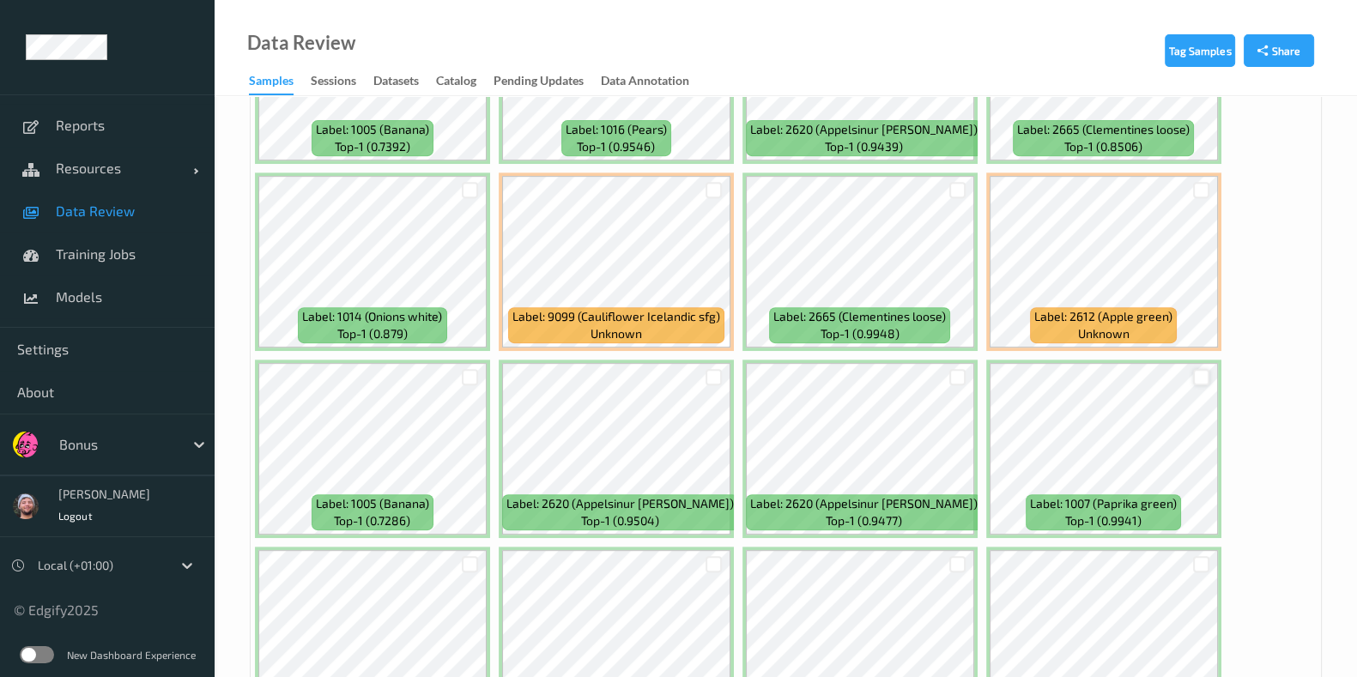
click at [1193, 369] on div at bounding box center [1201, 377] width 16 height 16
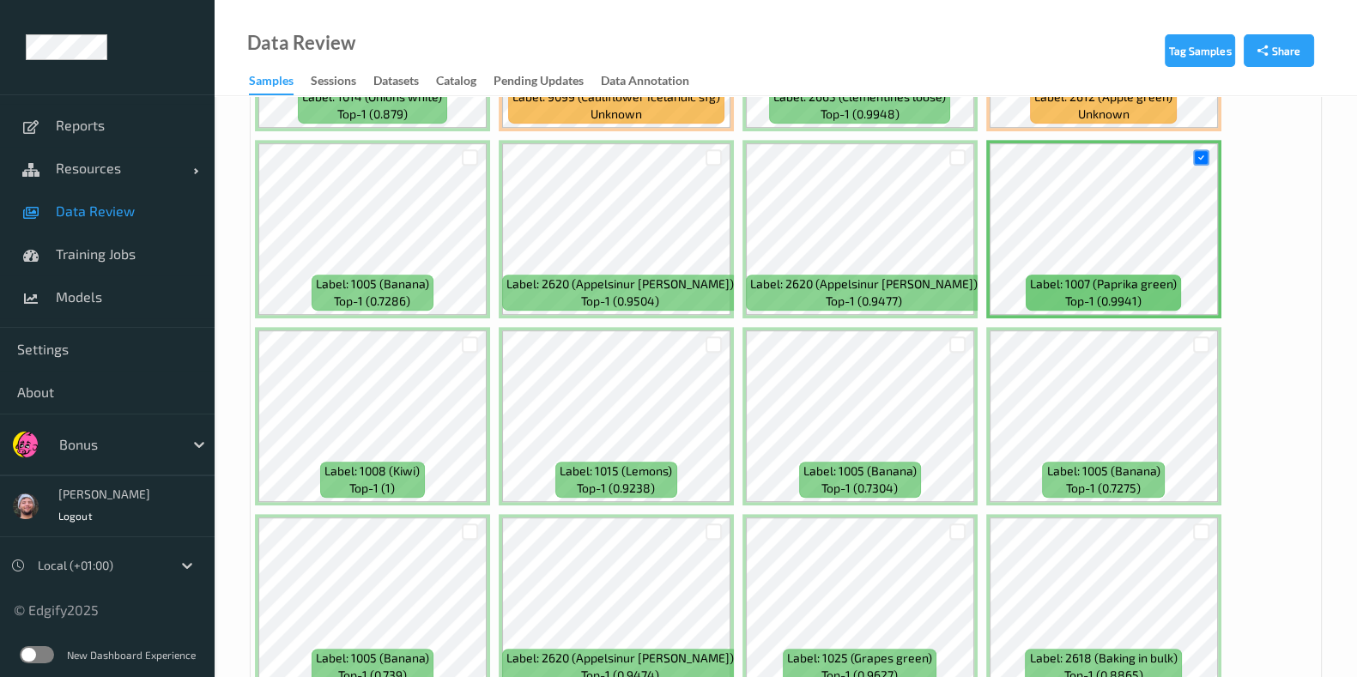
scroll to position [9263, 0]
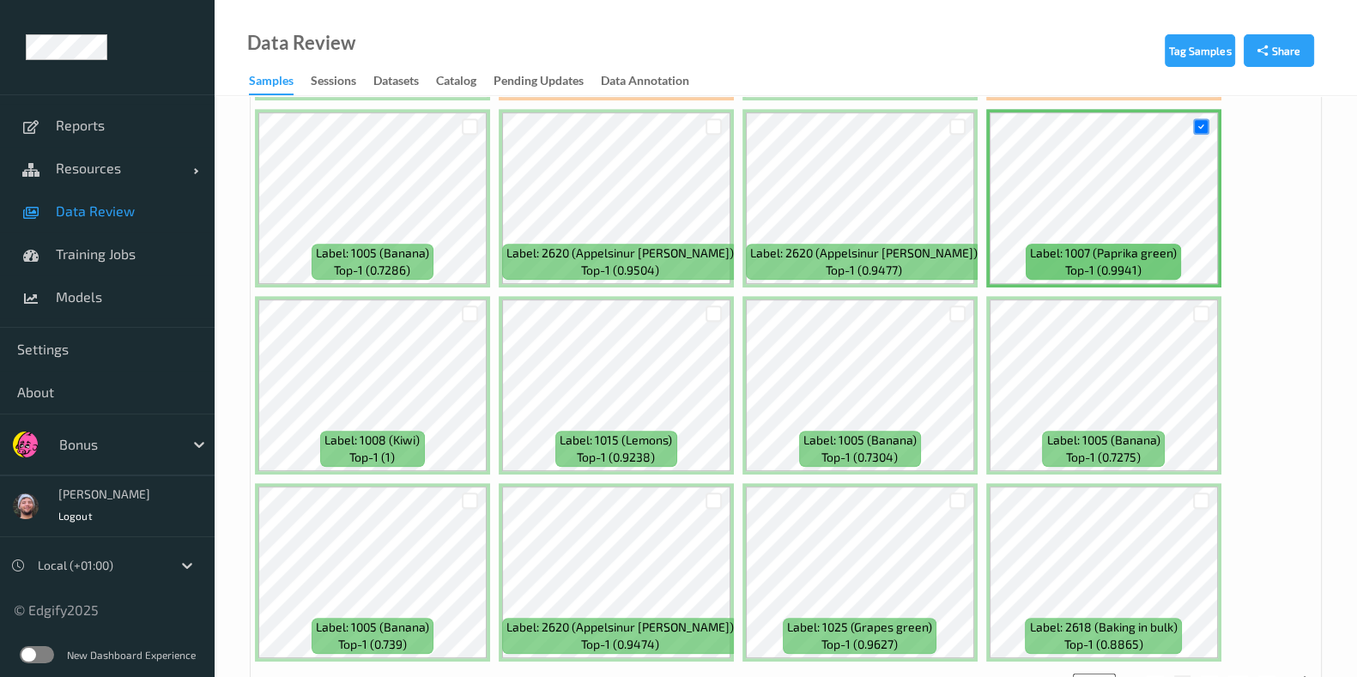
click at [1207, 675] on button "3" at bounding box center [1209, 682] width 17 height 15
type input "*"
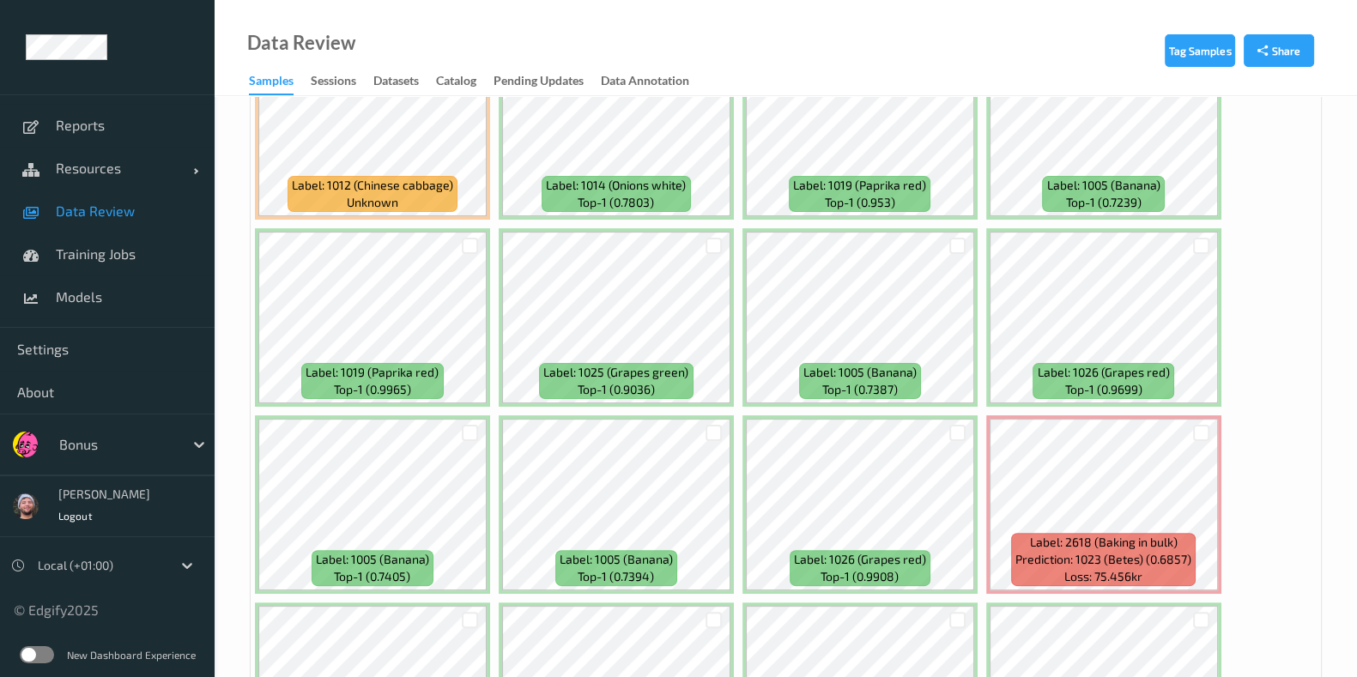
scroll to position [644, 0]
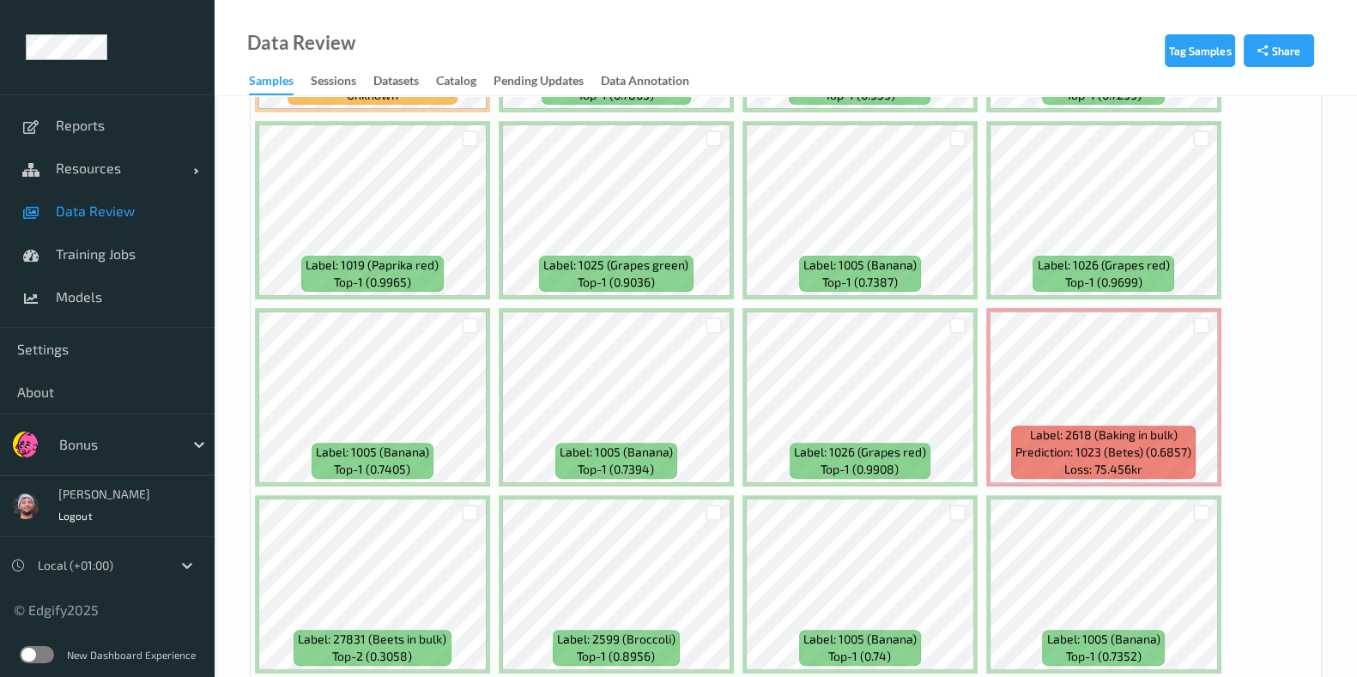
click at [1190, 312] on div at bounding box center [1201, 326] width 33 height 28
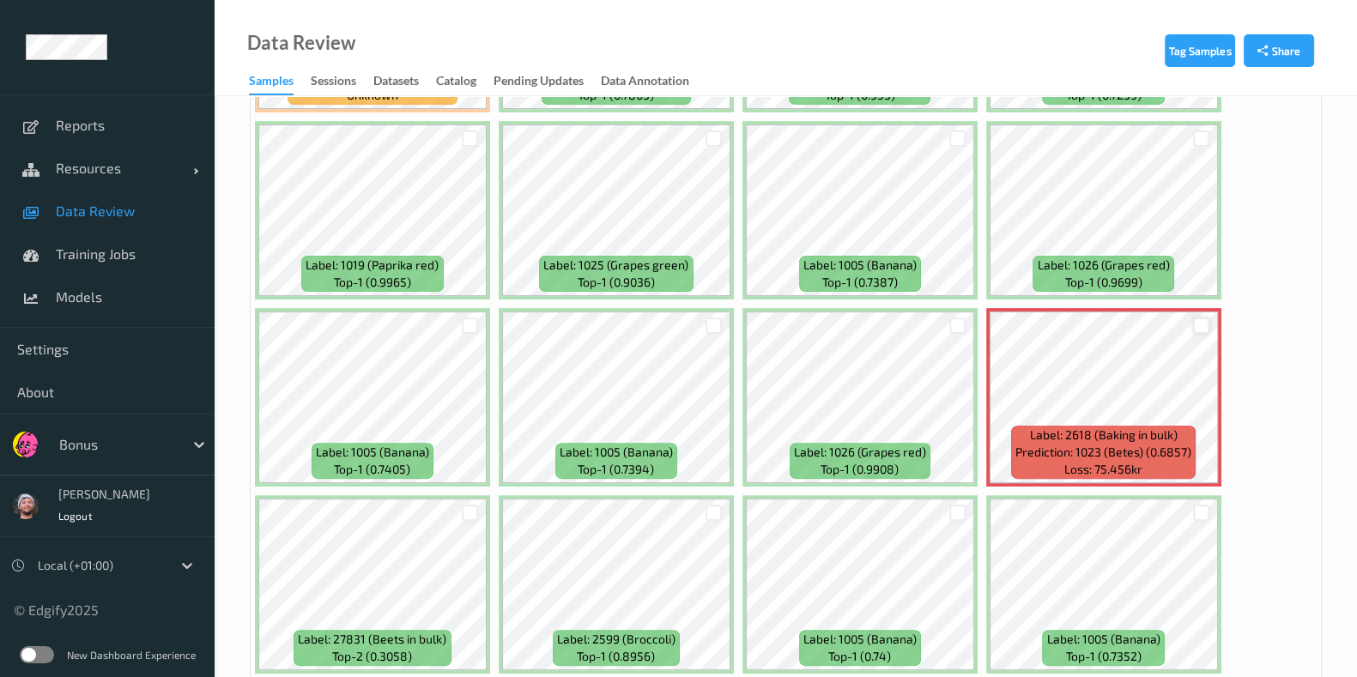
click at [1193, 318] on div at bounding box center [1201, 326] width 16 height 16
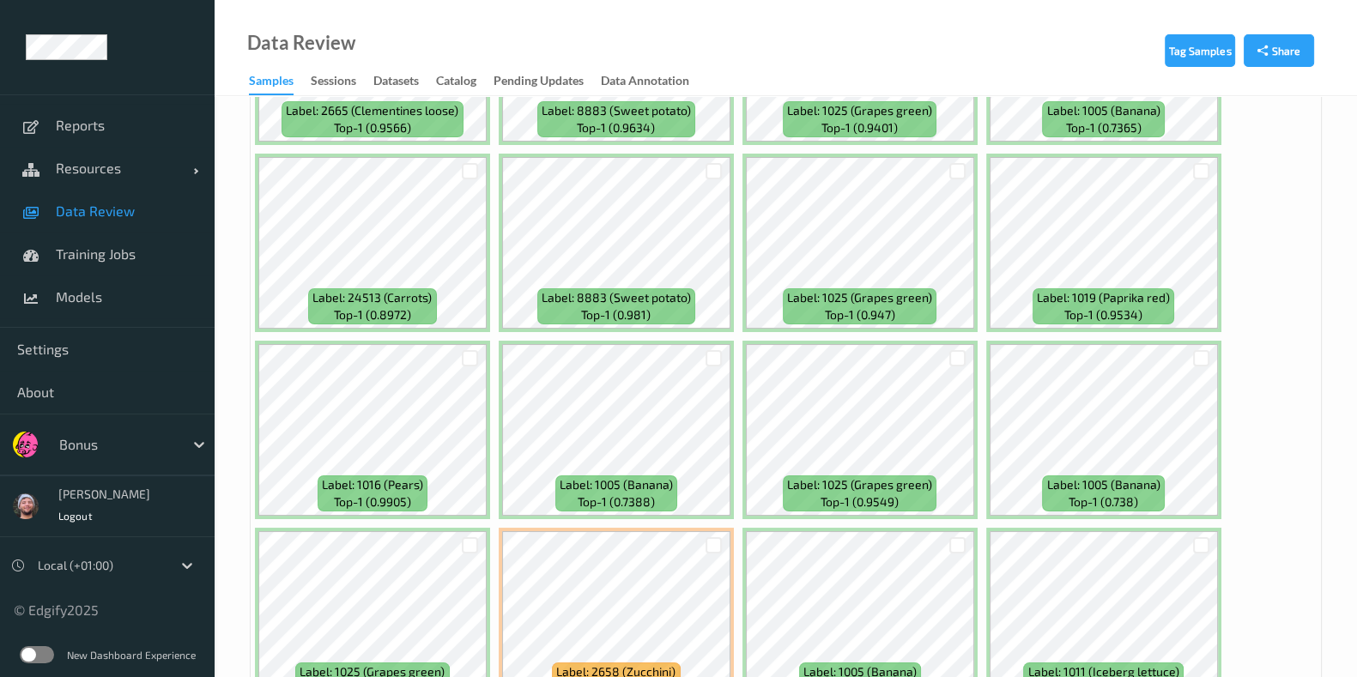
scroll to position [8047, 0]
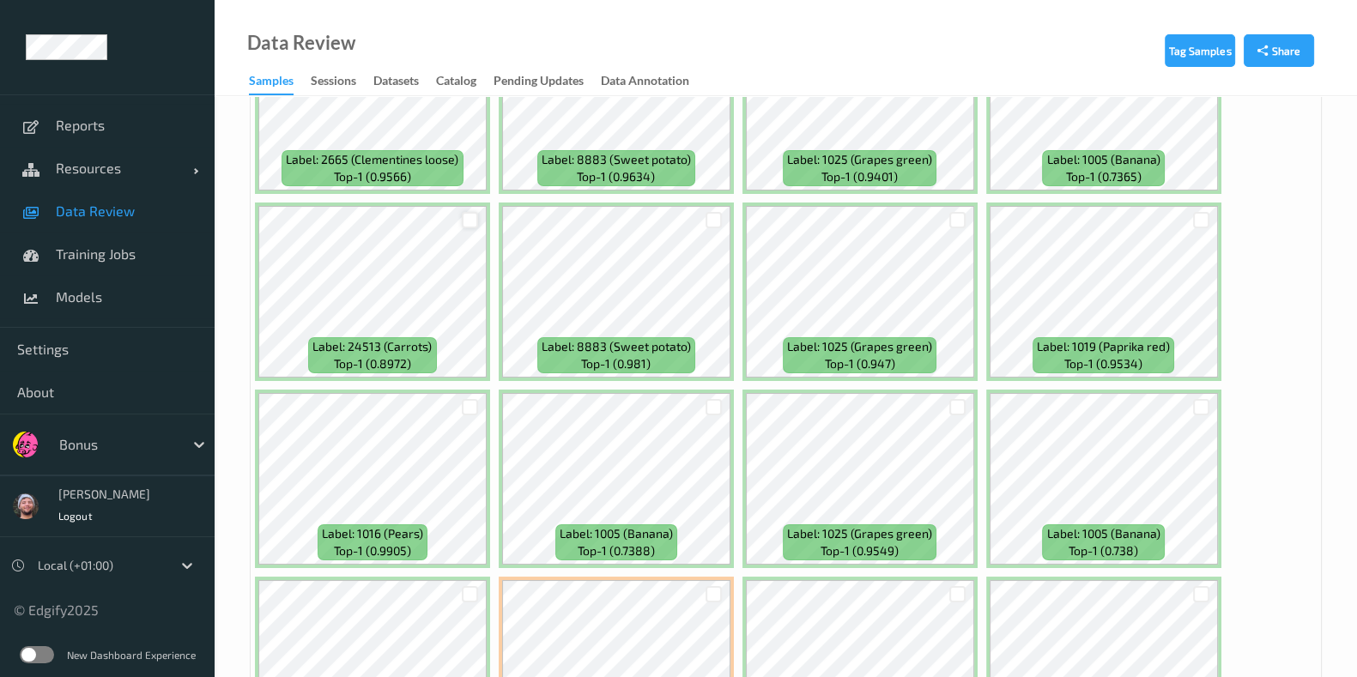
click at [465, 212] on div at bounding box center [470, 220] width 16 height 16
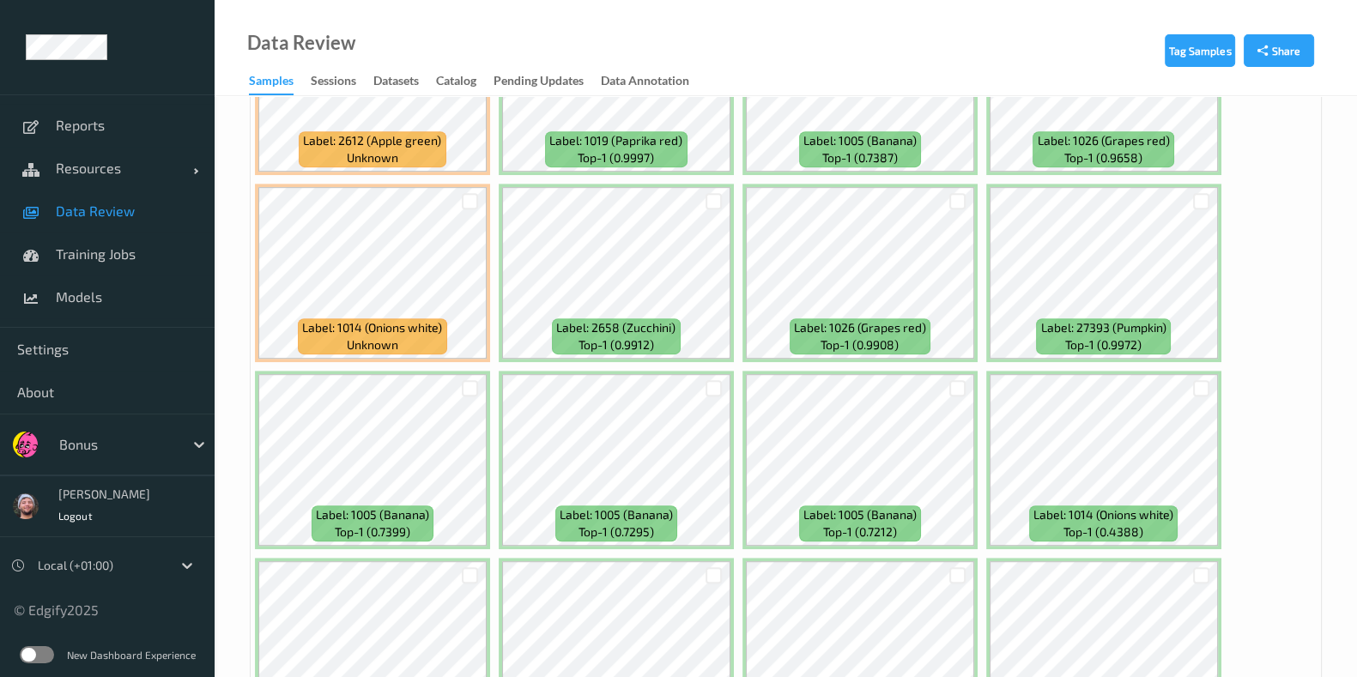
scroll to position [9263, 0]
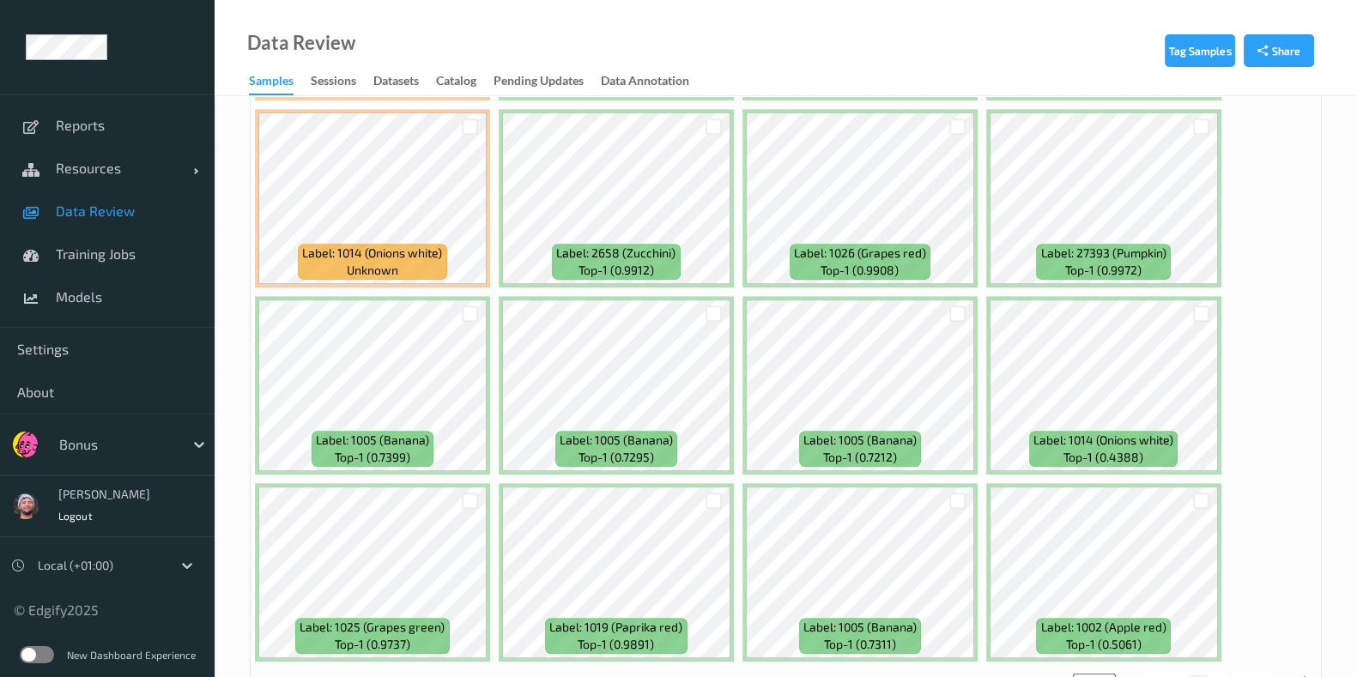
click at [1224, 675] on button "4" at bounding box center [1220, 682] width 17 height 15
type input "*"
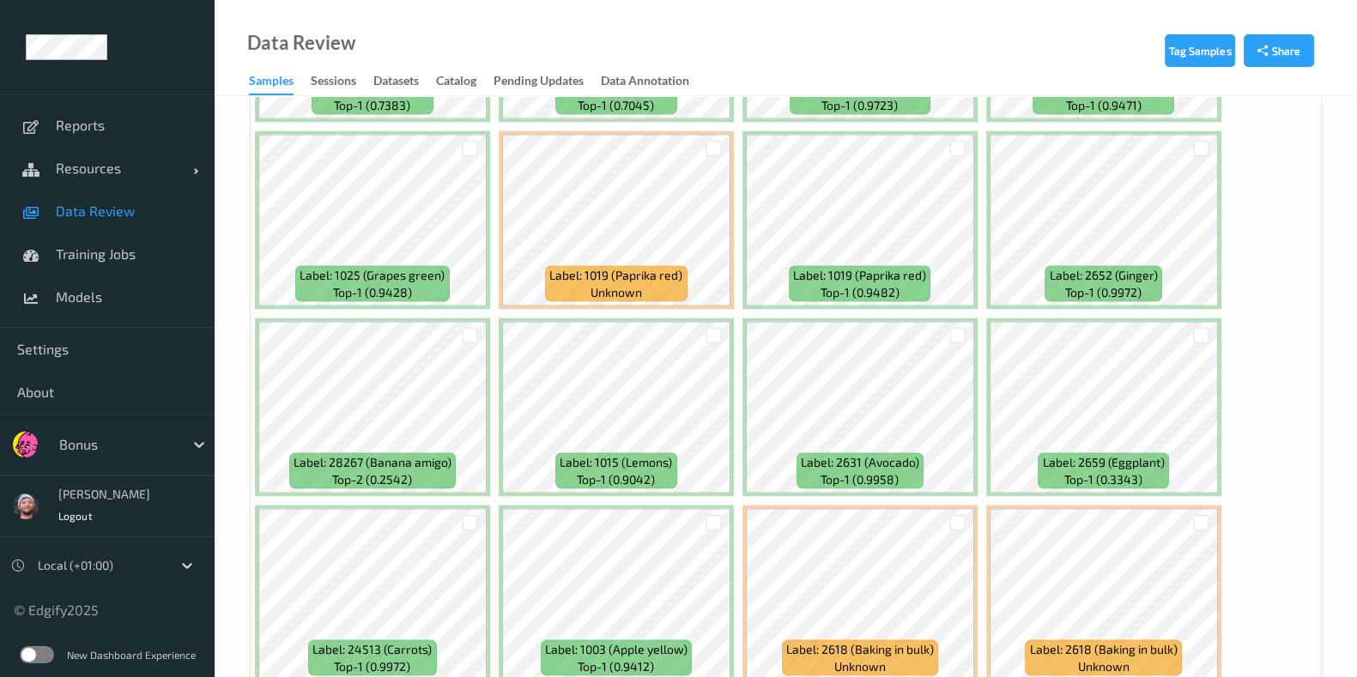
scroll to position [4292, 0]
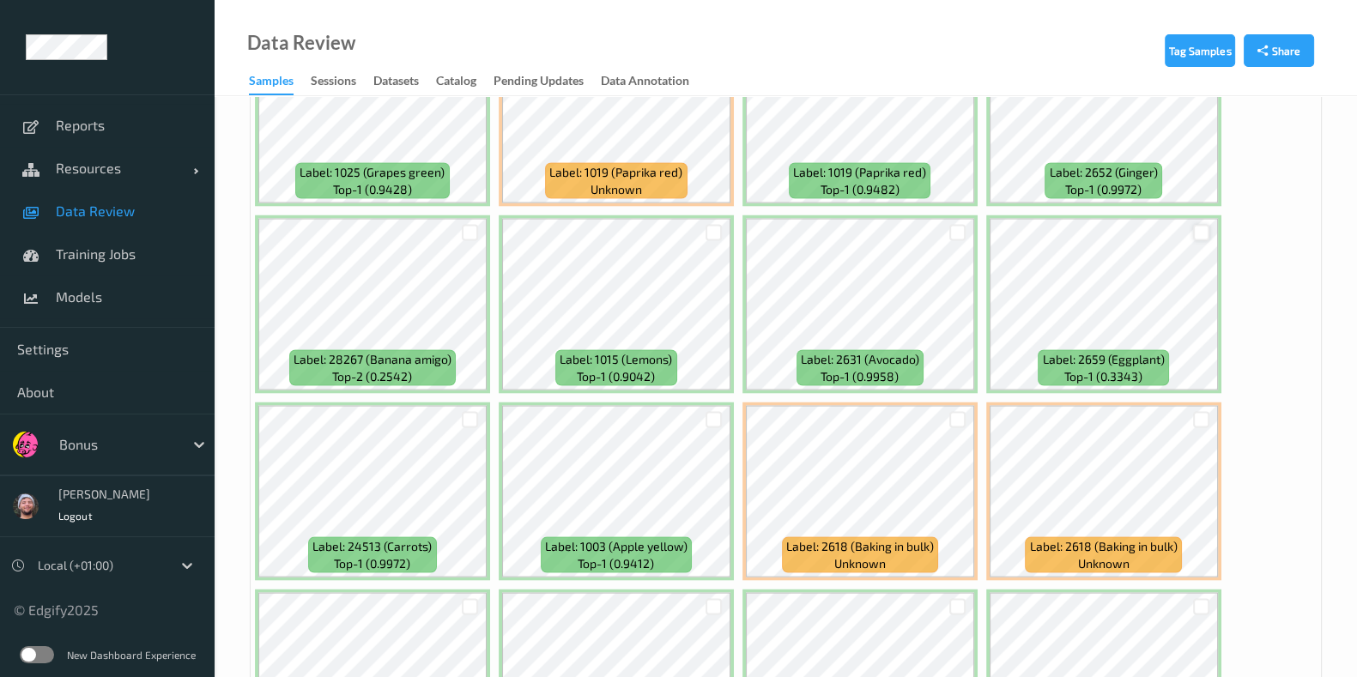
click at [1193, 225] on div at bounding box center [1201, 233] width 16 height 16
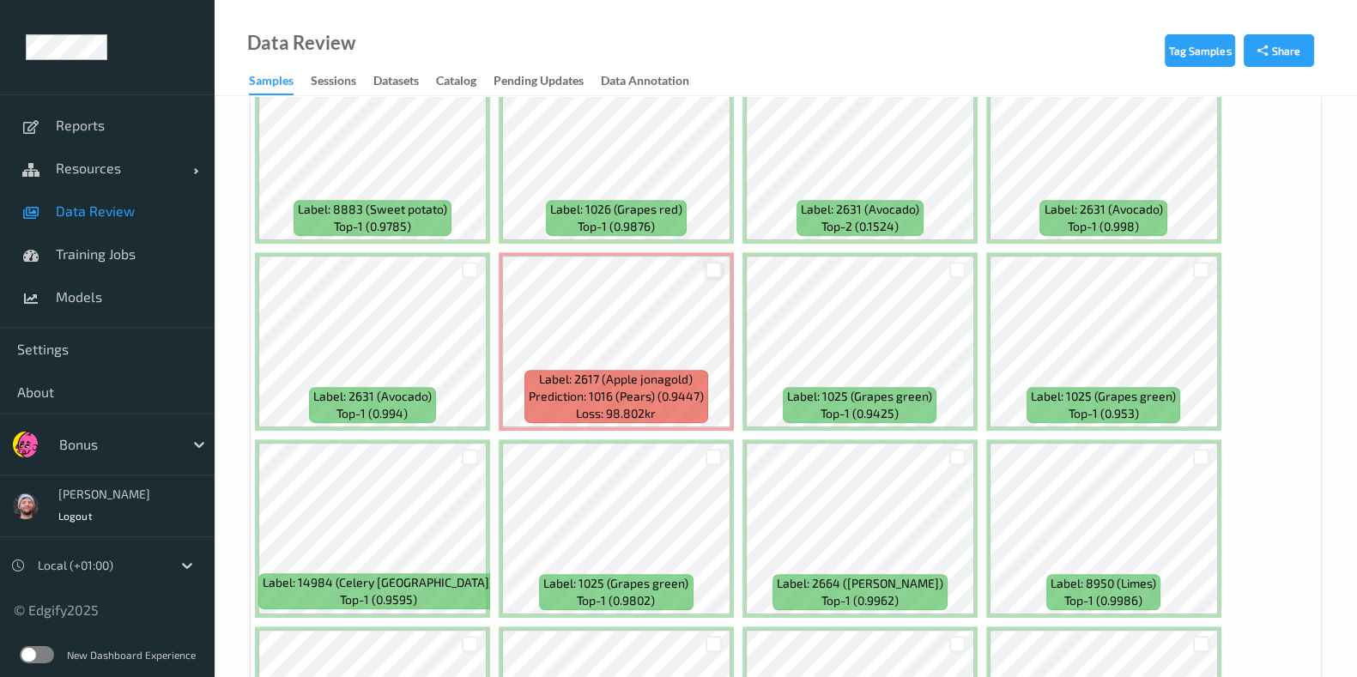
click at [716, 262] on div at bounding box center [714, 270] width 16 height 16
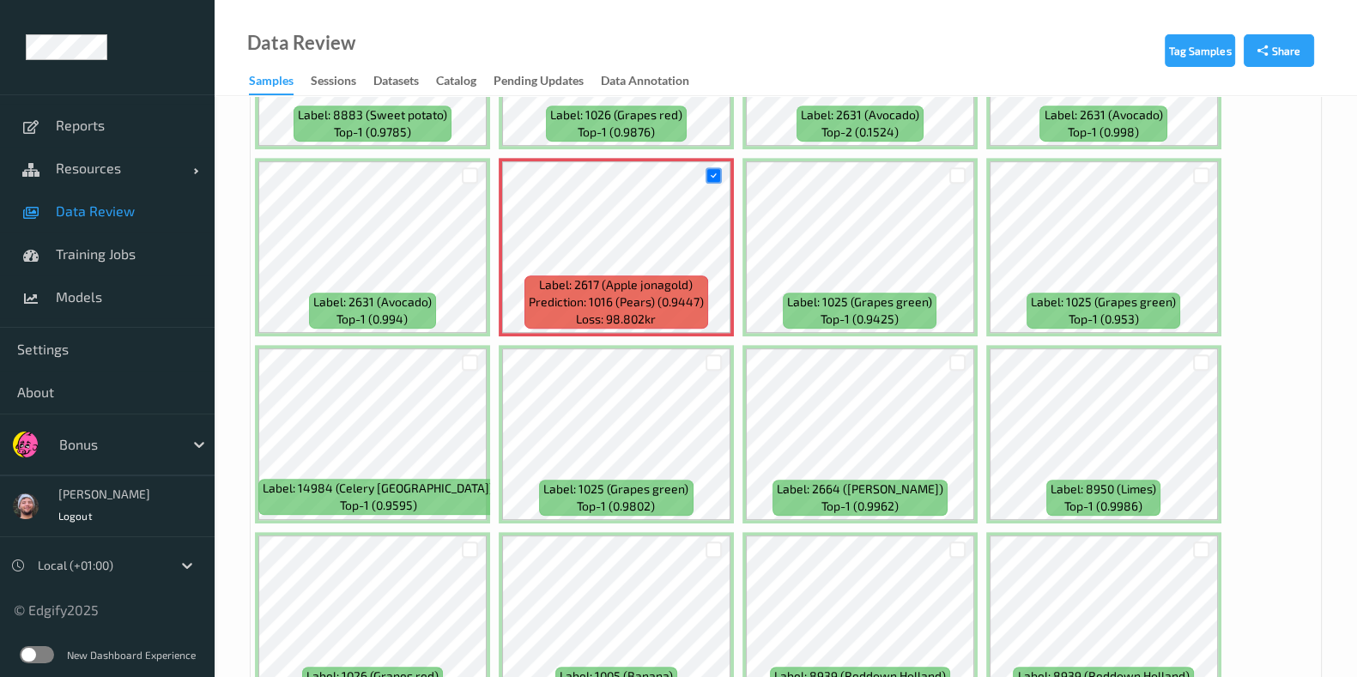
scroll to position [9263, 0]
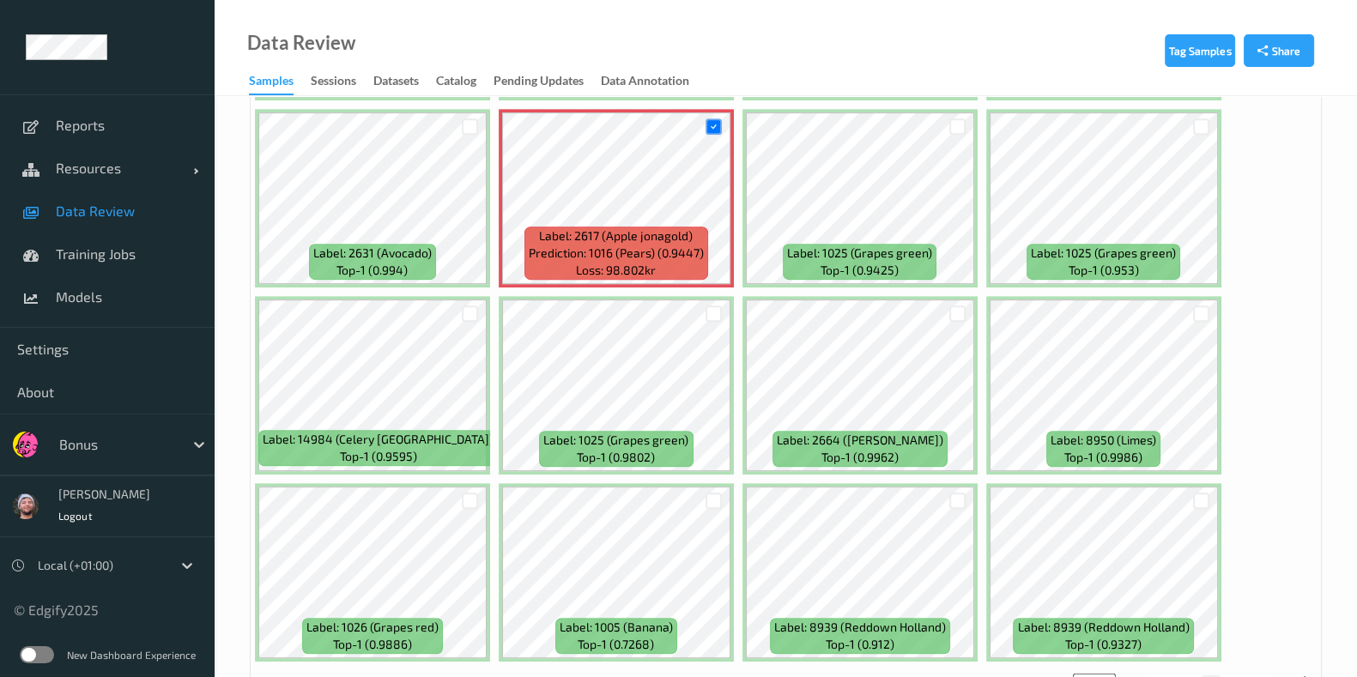
click at [1227, 675] on button "5" at bounding box center [1228, 682] width 17 height 15
type input "*"
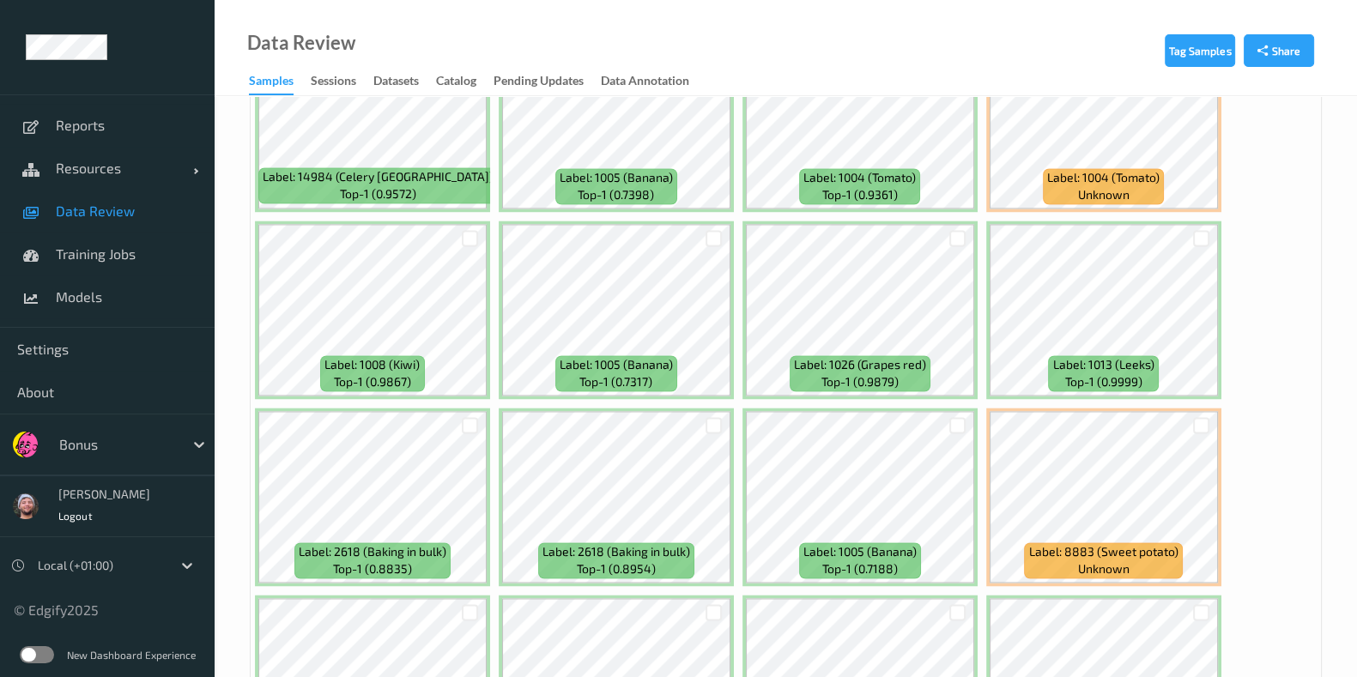
scroll to position [3218, 0]
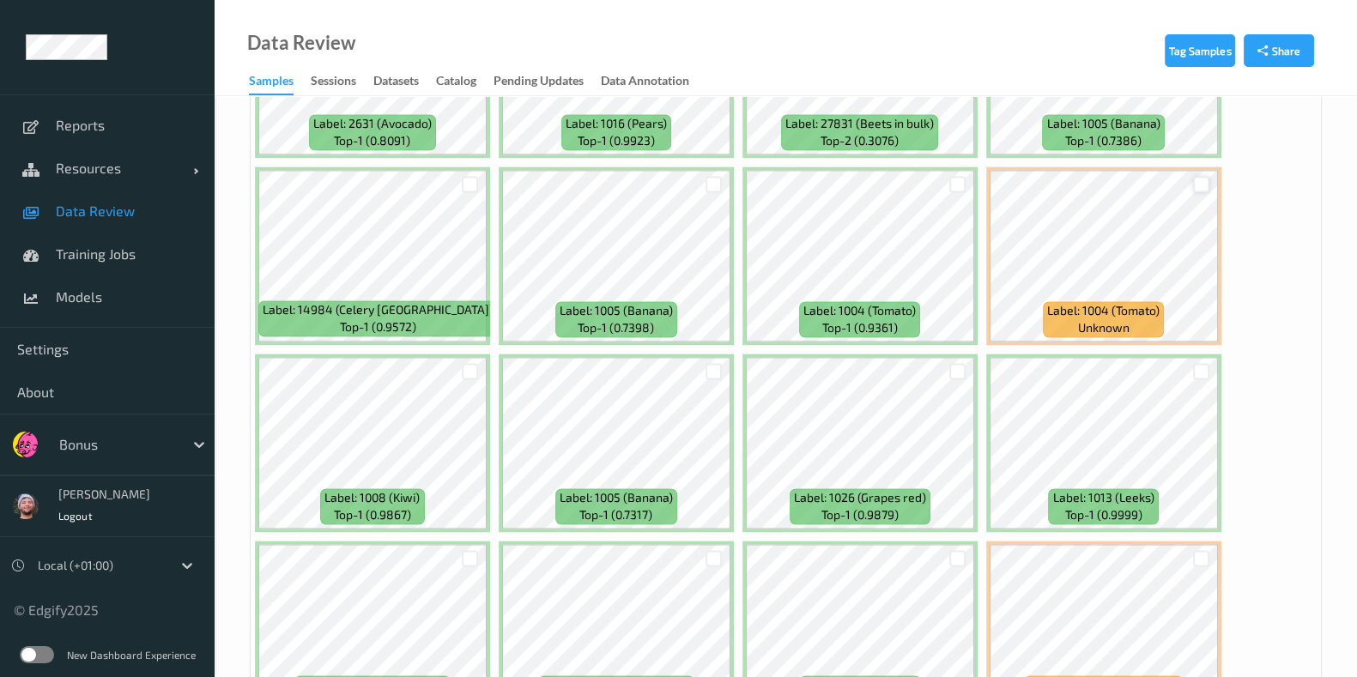
click at [1202, 176] on div at bounding box center [1201, 184] width 16 height 16
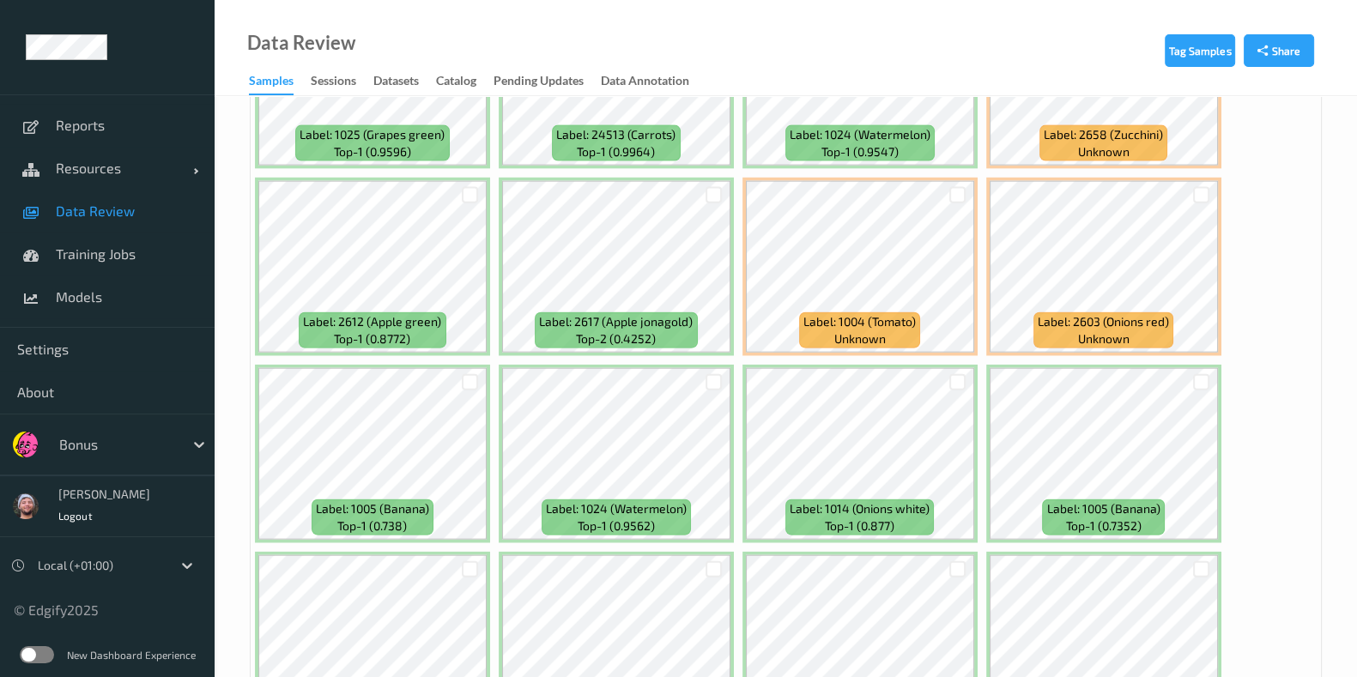
scroll to position [4935, 0]
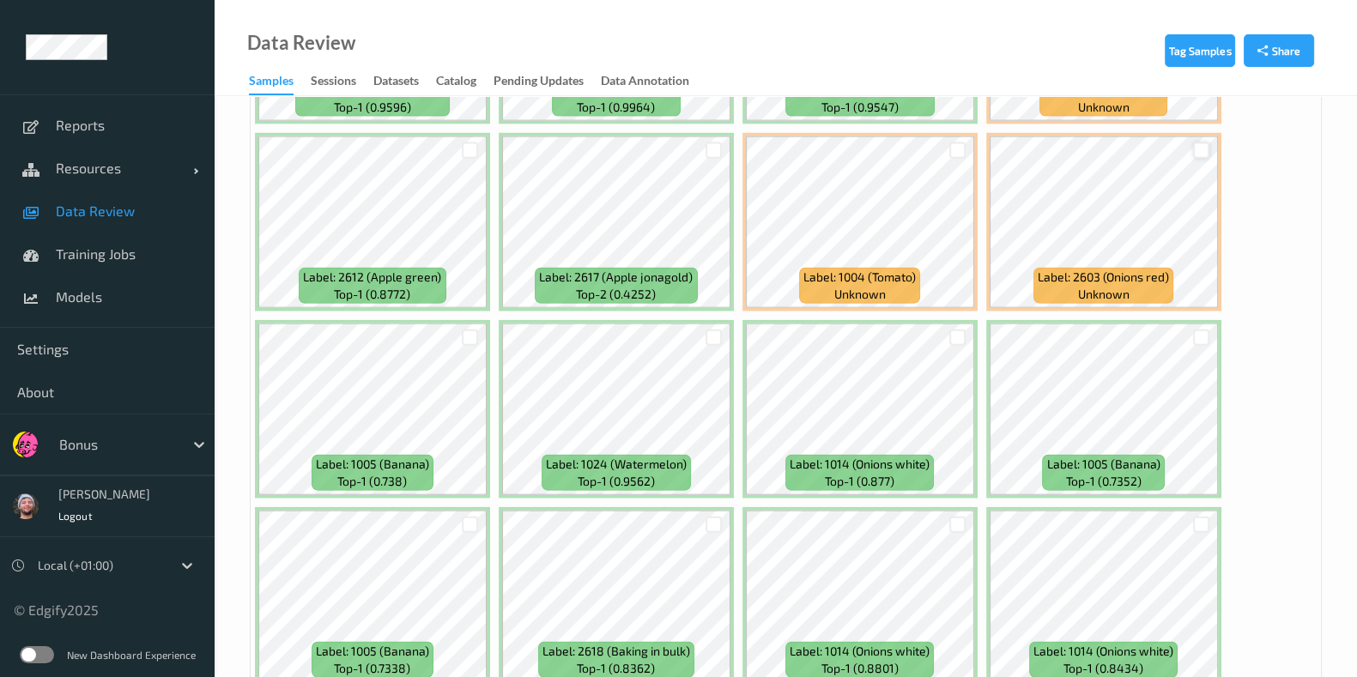
click at [1193, 142] on div at bounding box center [1201, 150] width 16 height 16
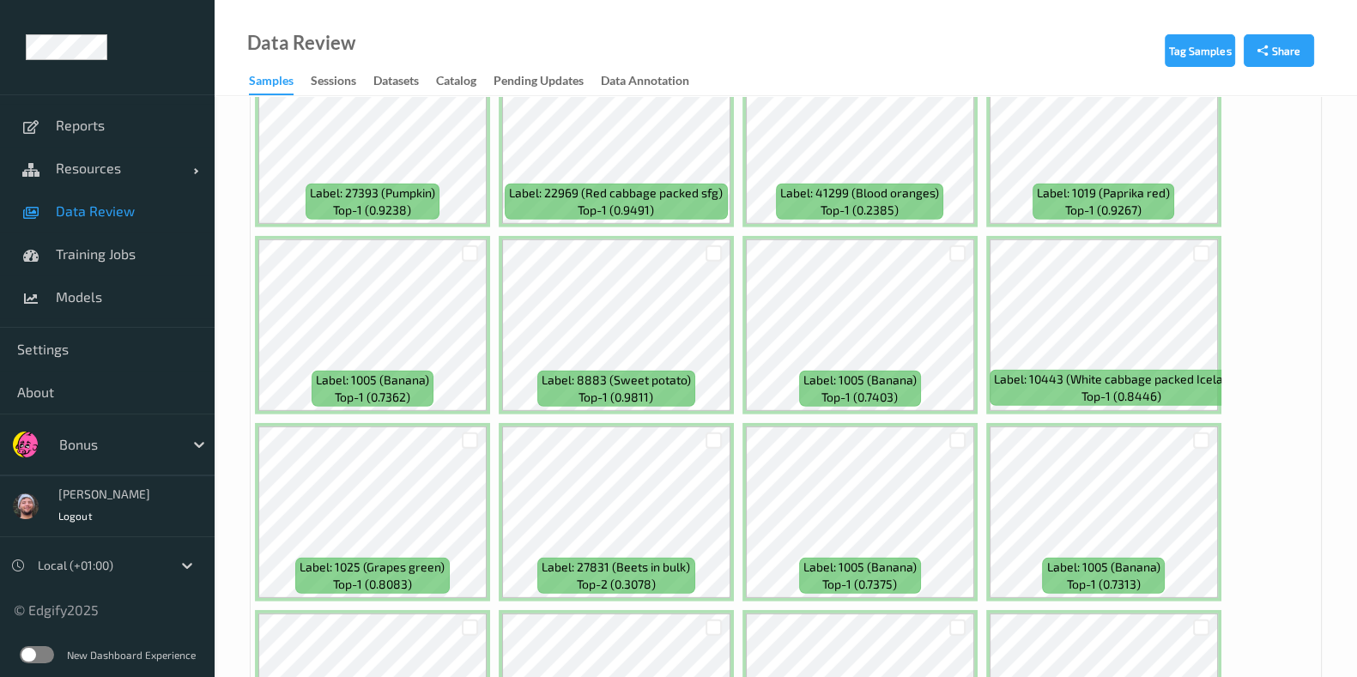
scroll to position [6222, 0]
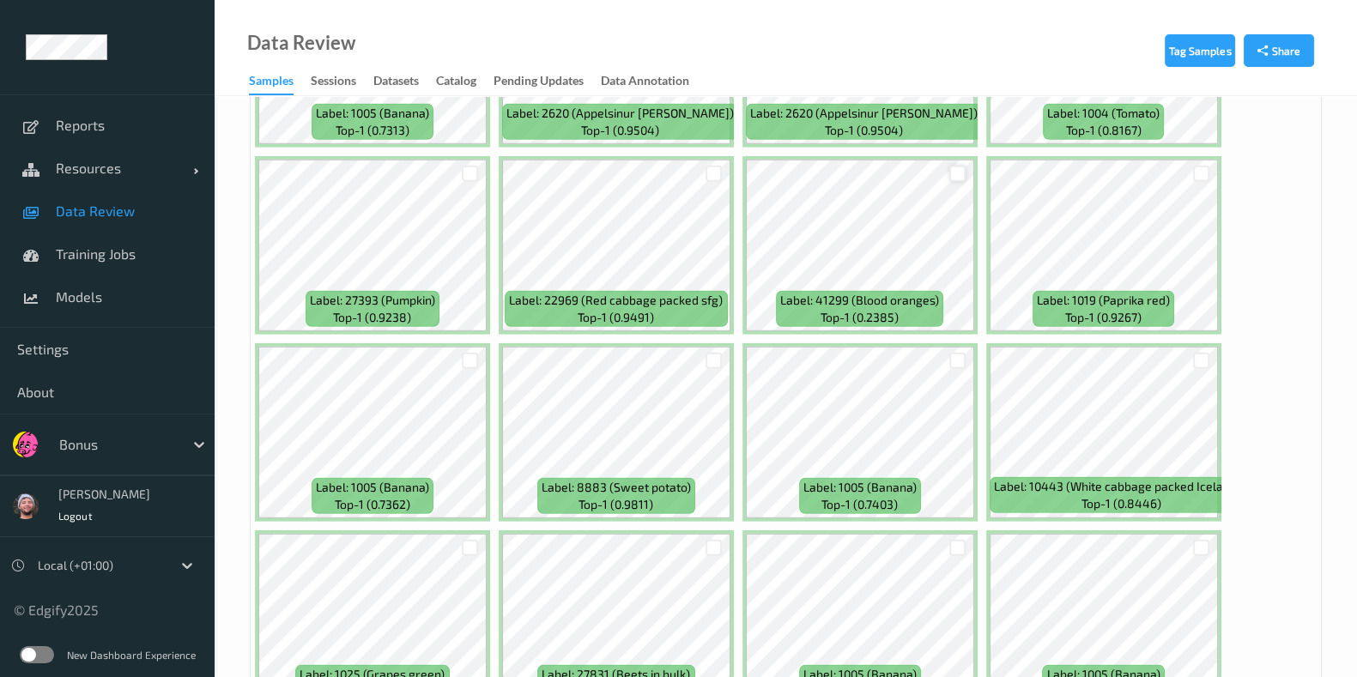
click at [954, 166] on div at bounding box center [957, 174] width 16 height 16
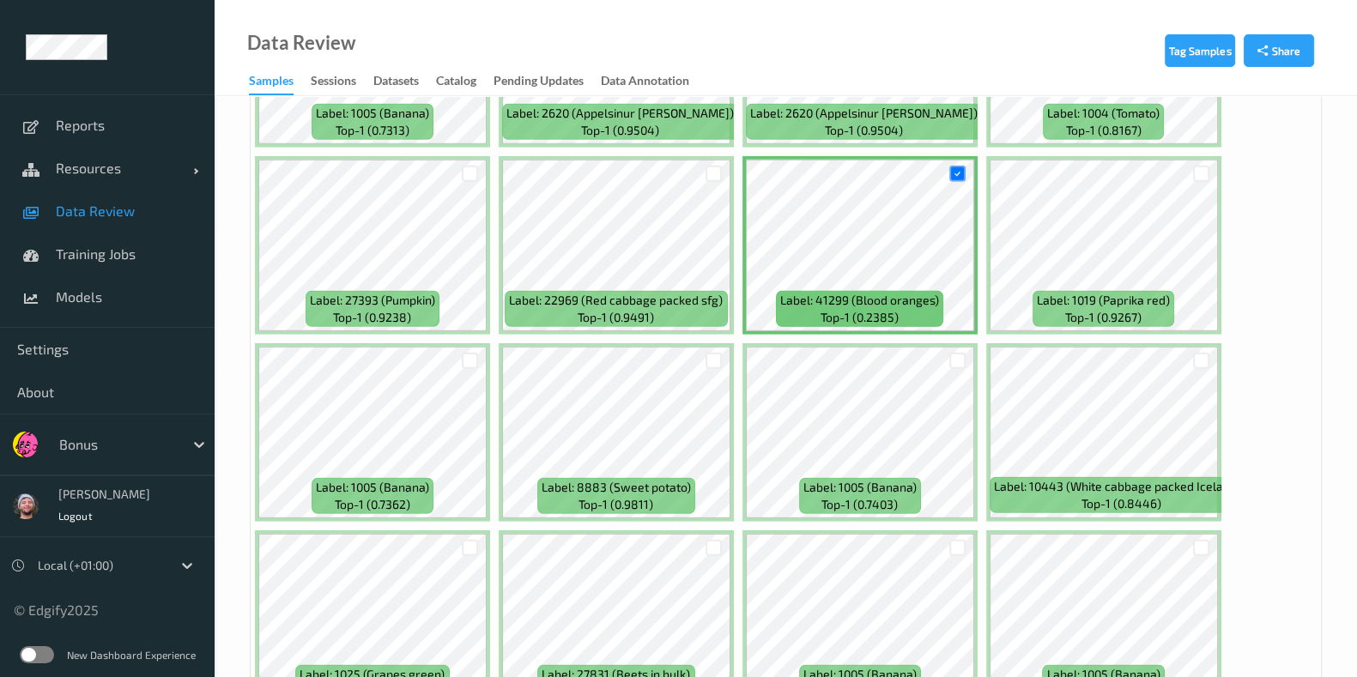
click at [470, 166] on div at bounding box center [470, 174] width 16 height 16
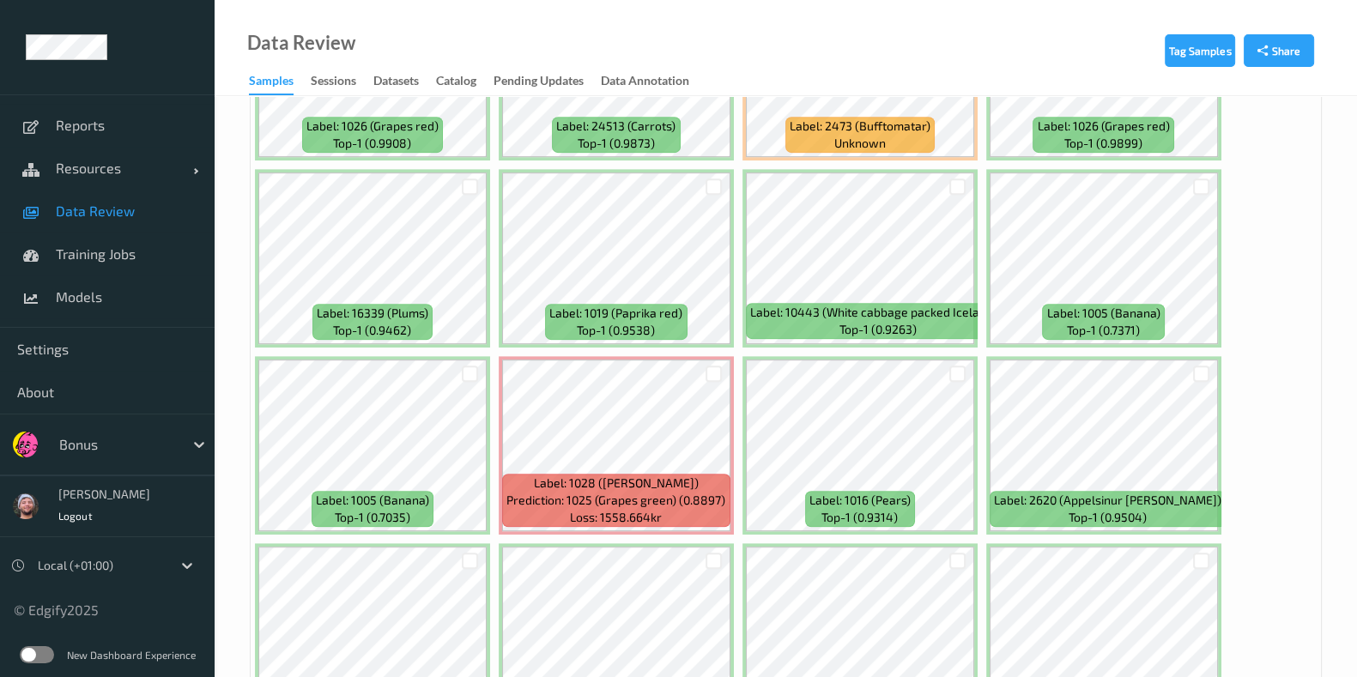
scroll to position [9263, 0]
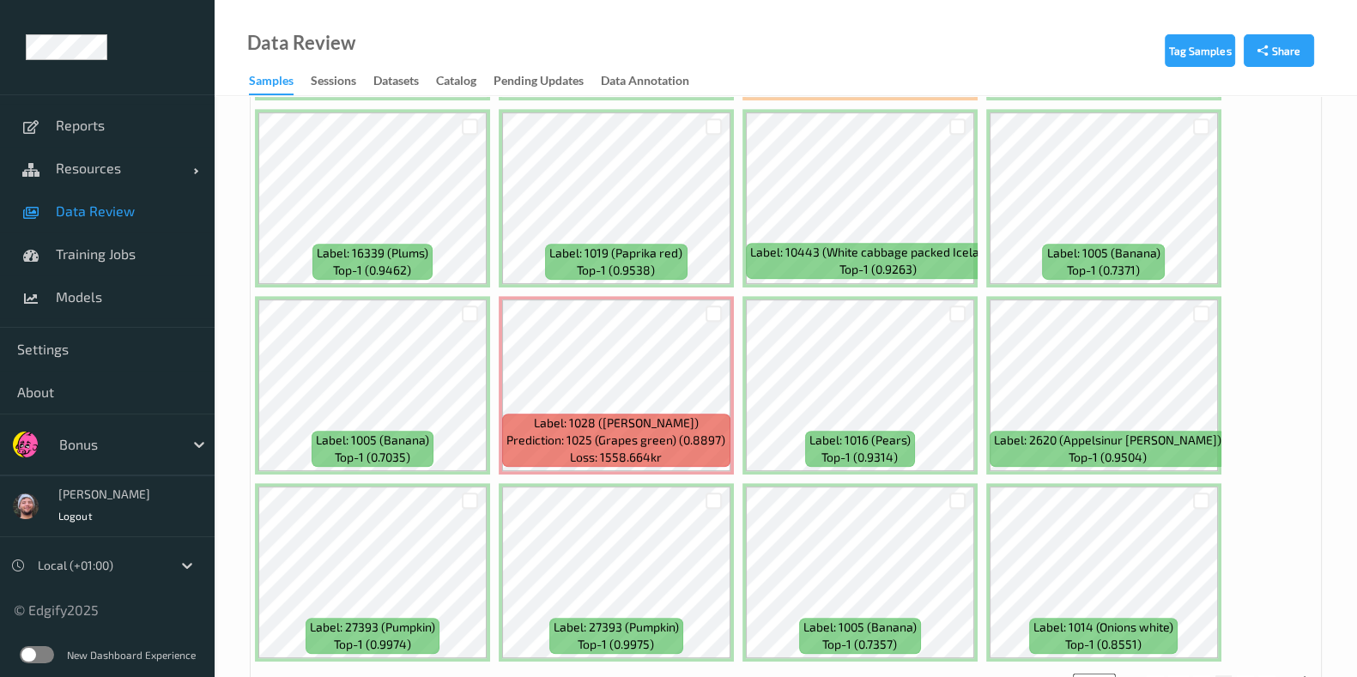
click at [1245, 675] on button "6" at bounding box center [1245, 682] width 17 height 15
type input "*"
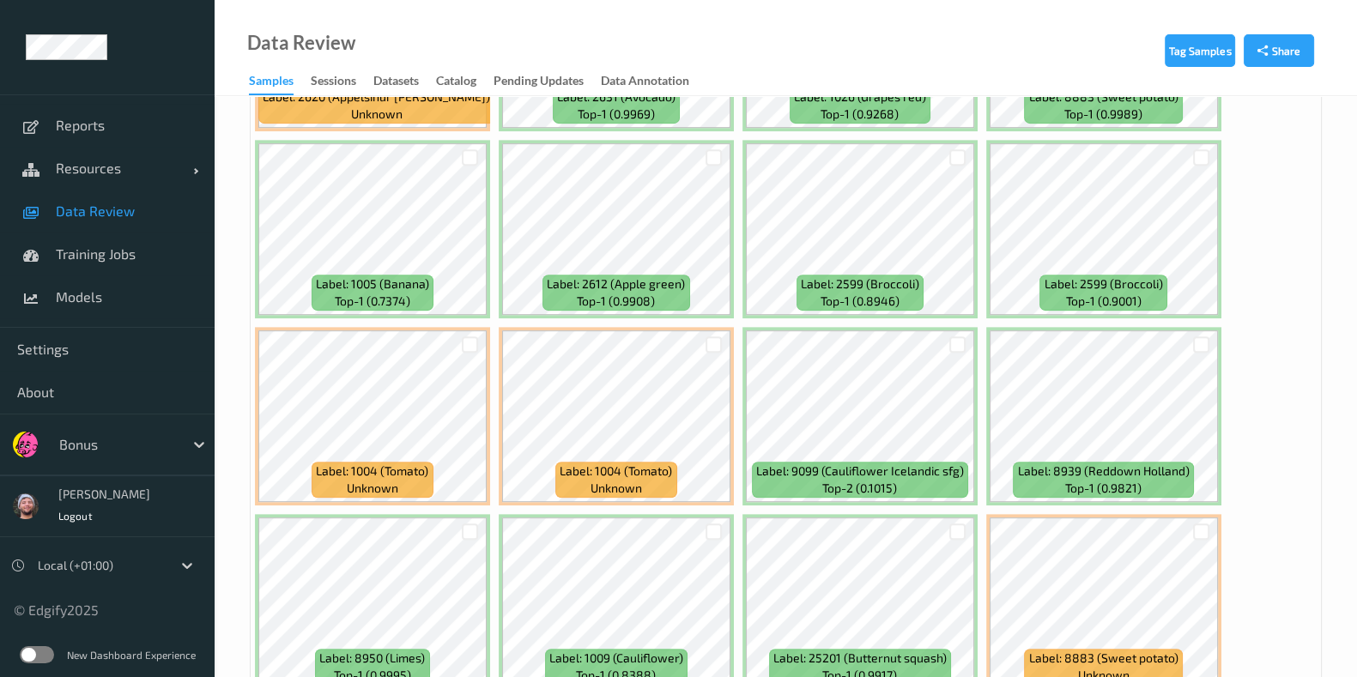
scroll to position [966, 0]
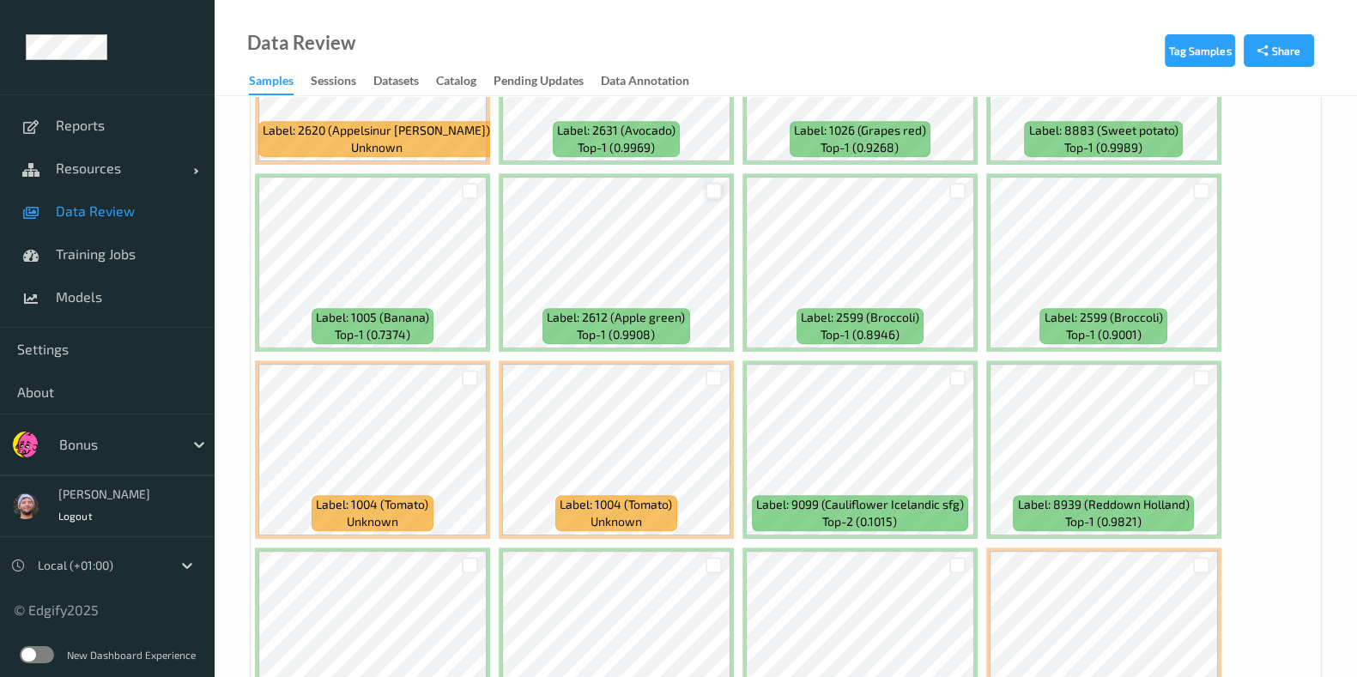
click at [708, 183] on div at bounding box center [714, 191] width 16 height 16
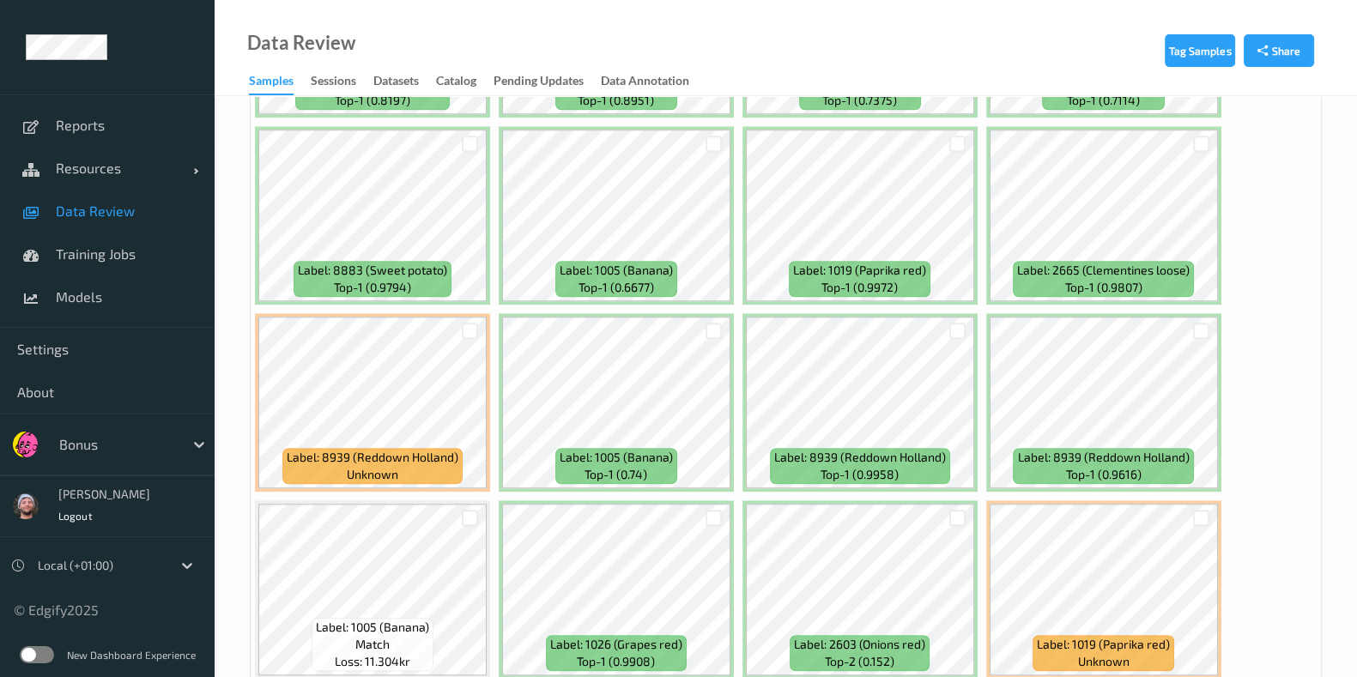
scroll to position [2146, 0]
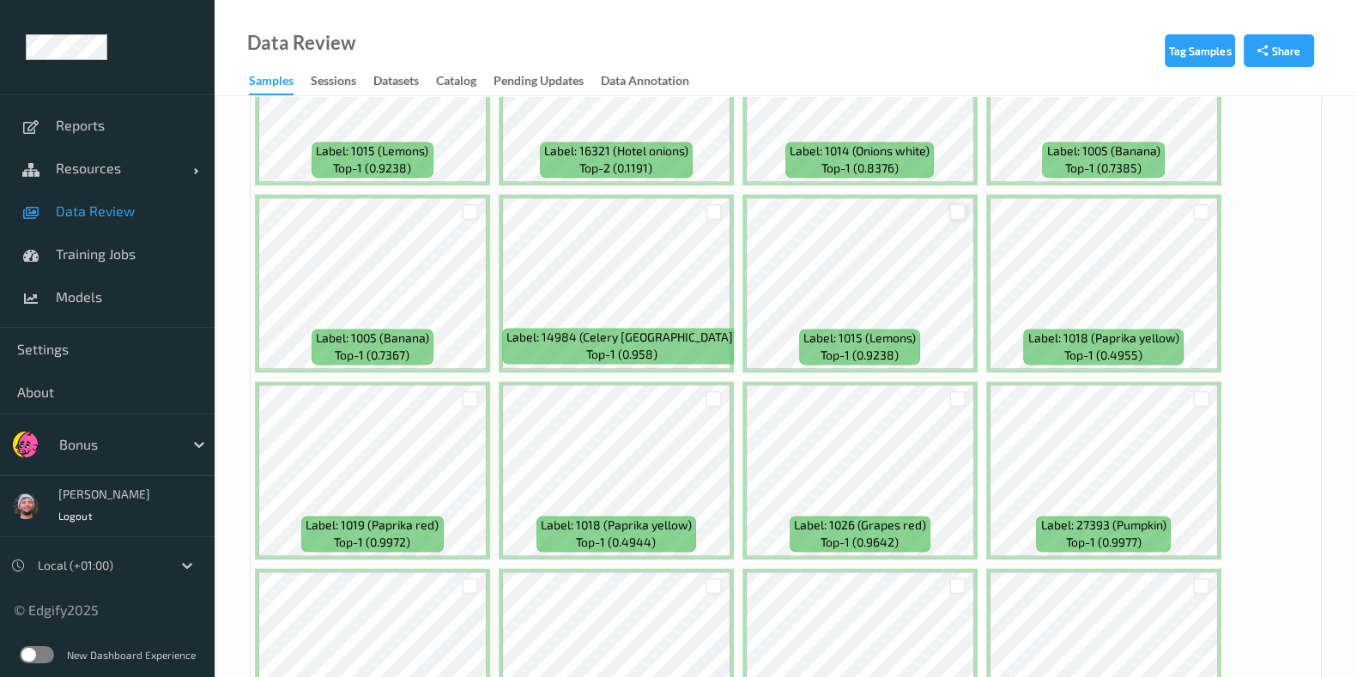
click at [961, 203] on div at bounding box center [957, 211] width 16 height 16
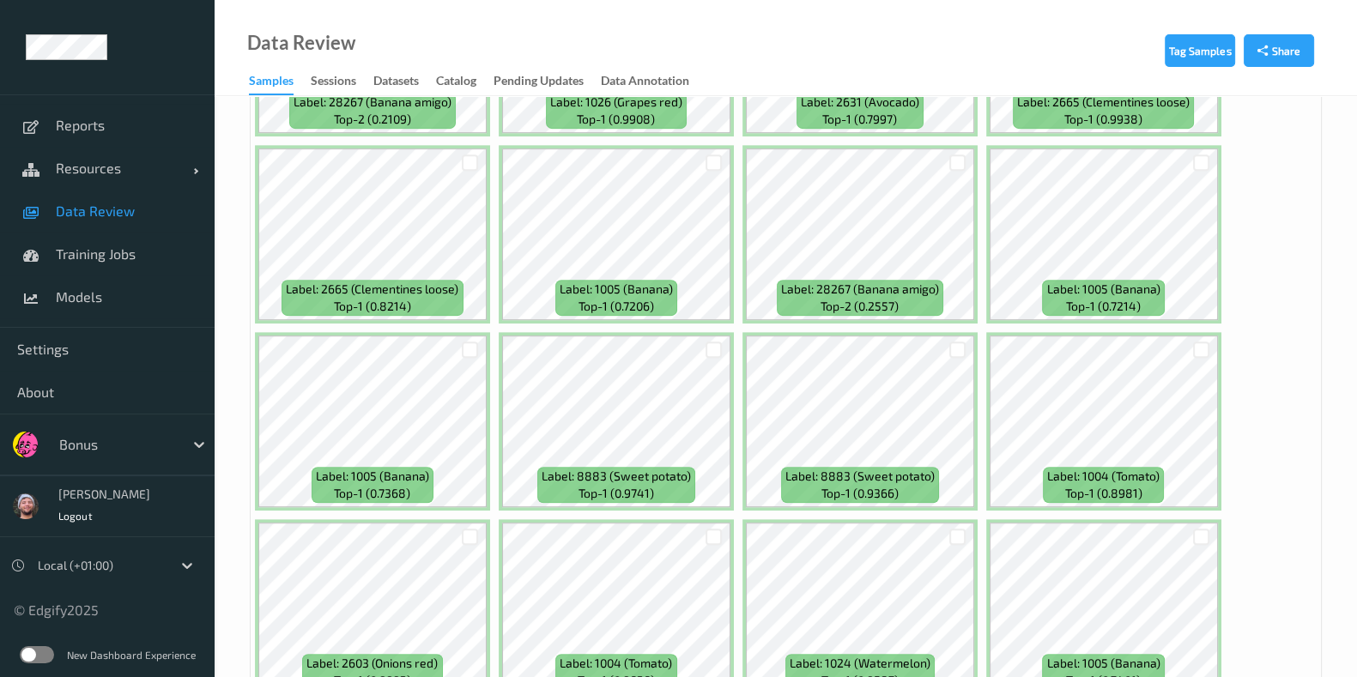
scroll to position [9263, 0]
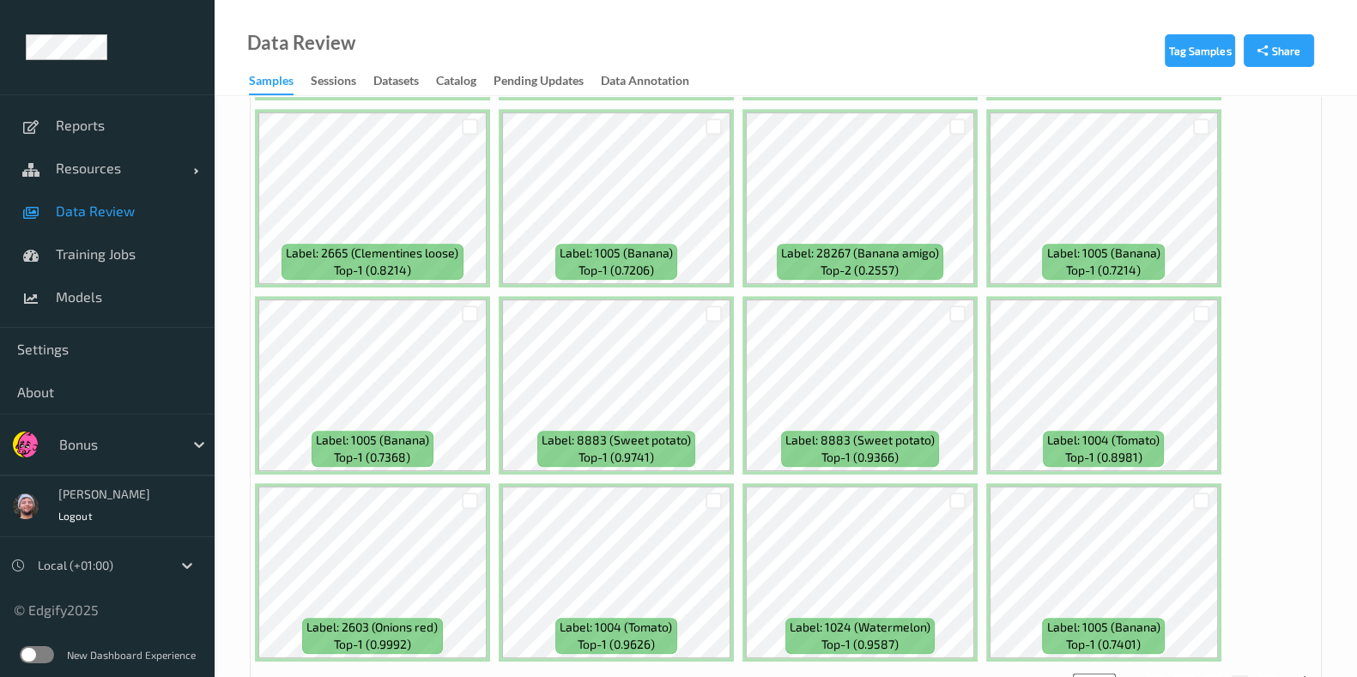
click at [1269, 675] on button "7" at bounding box center [1266, 682] width 17 height 15
type input "*"
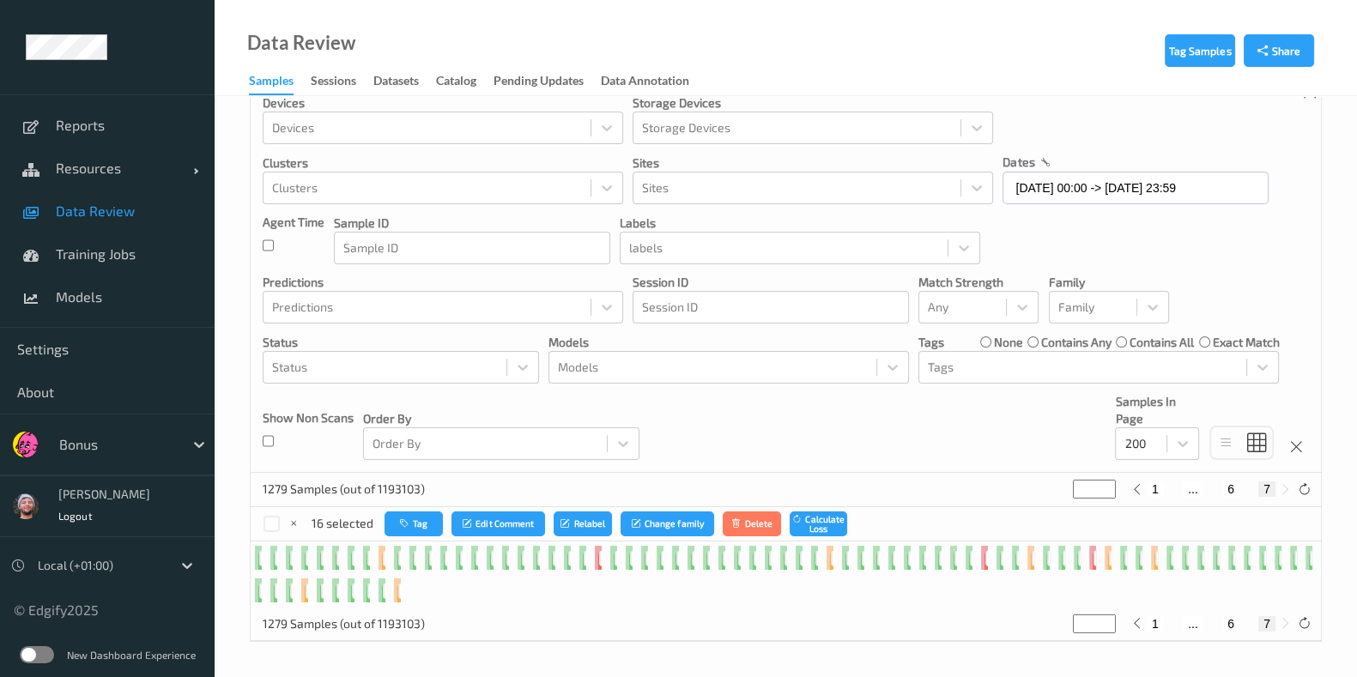
scroll to position [0, 0]
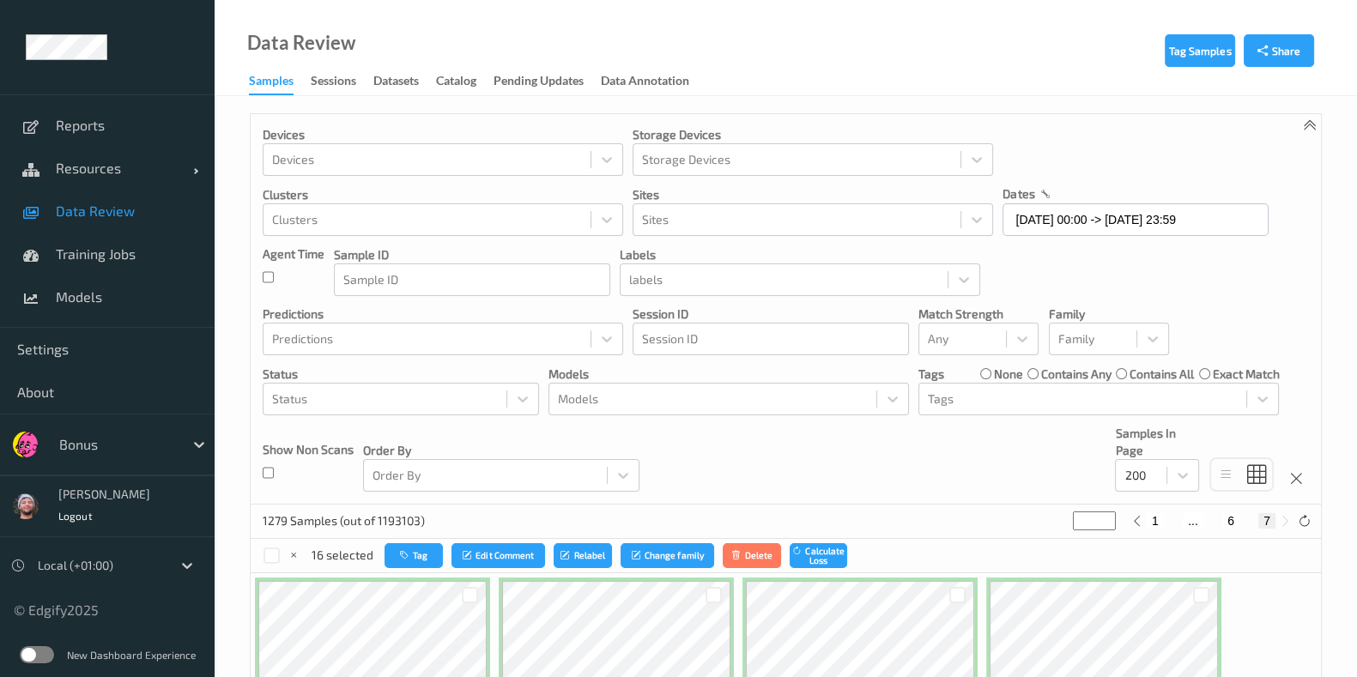
click at [755, 435] on div "Devices Devices Storage Devices Storage Devices Clusters Clusters Sites Sites d…" at bounding box center [786, 309] width 1070 height 391
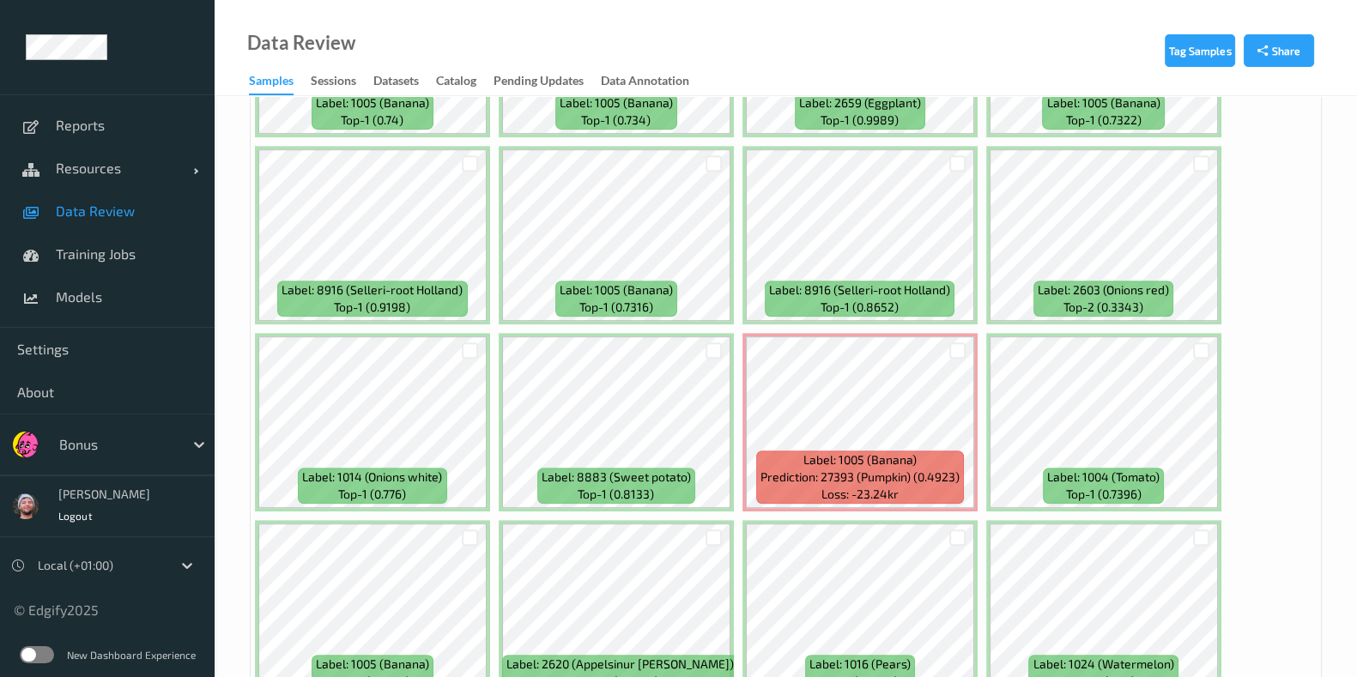
scroll to position [1394, 0]
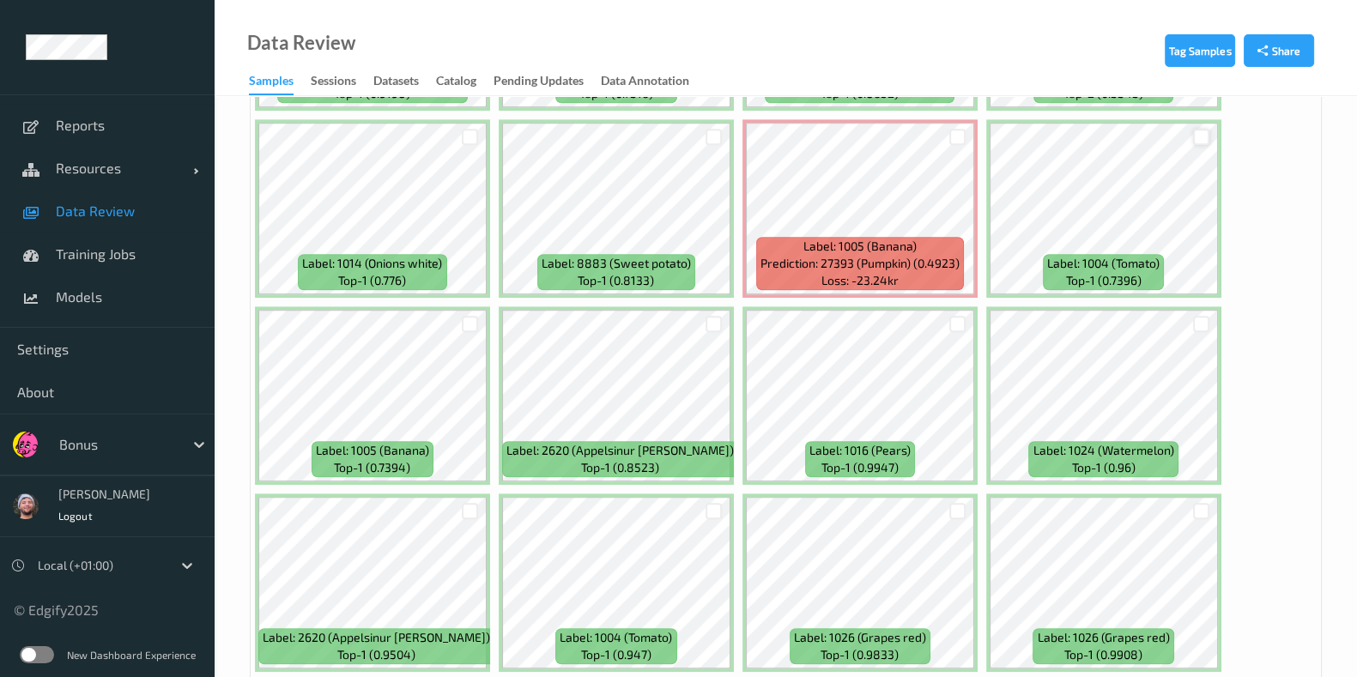
drag, startPoint x: 1185, startPoint y: 131, endPoint x: 1205, endPoint y: 129, distance: 19.9
click at [1187, 132] on div at bounding box center [1201, 137] width 33 height 28
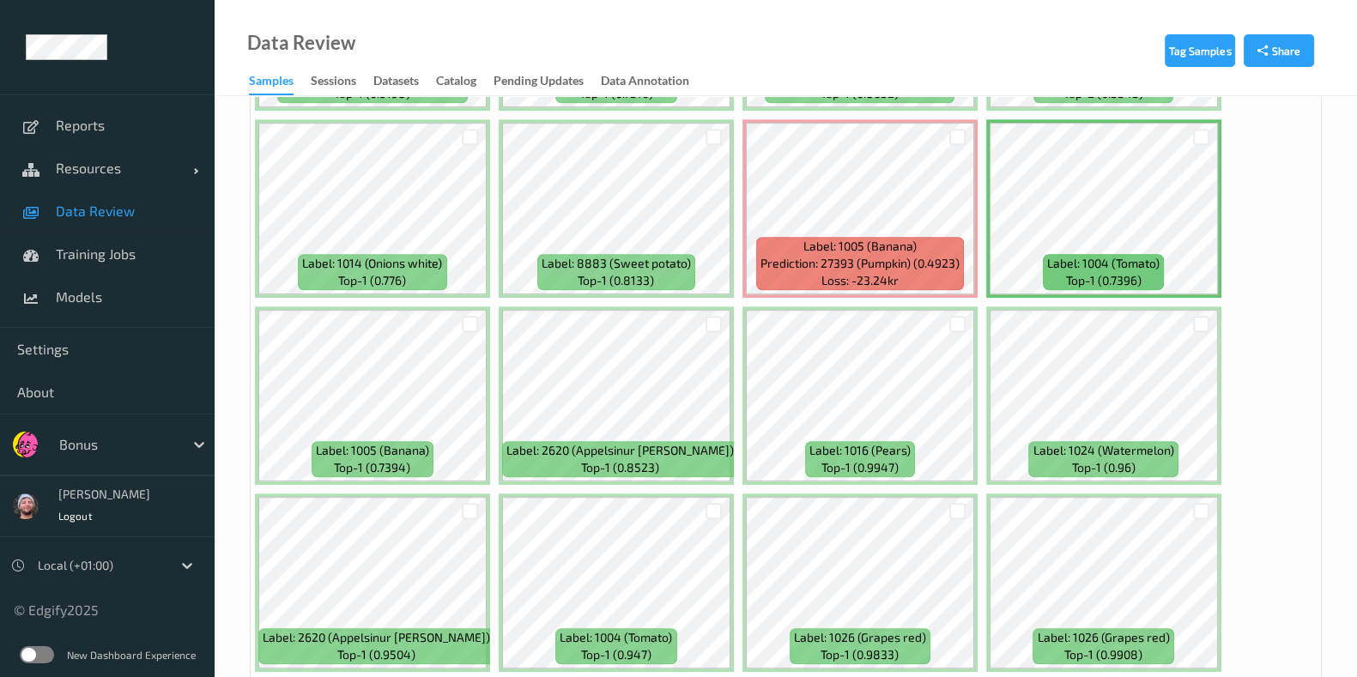
click at [1209, 128] on div at bounding box center [1201, 137] width 33 height 28
click at [1200, 129] on div at bounding box center [1201, 137] width 16 height 16
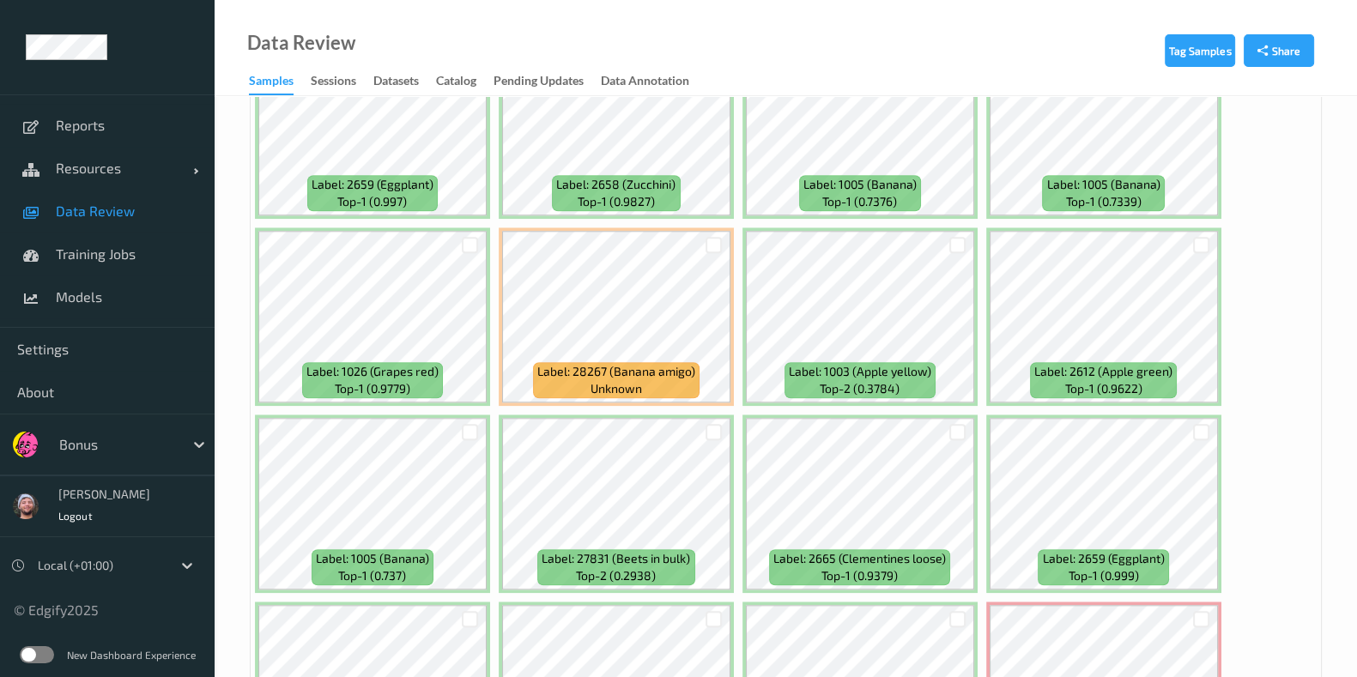
scroll to position [2146, 0]
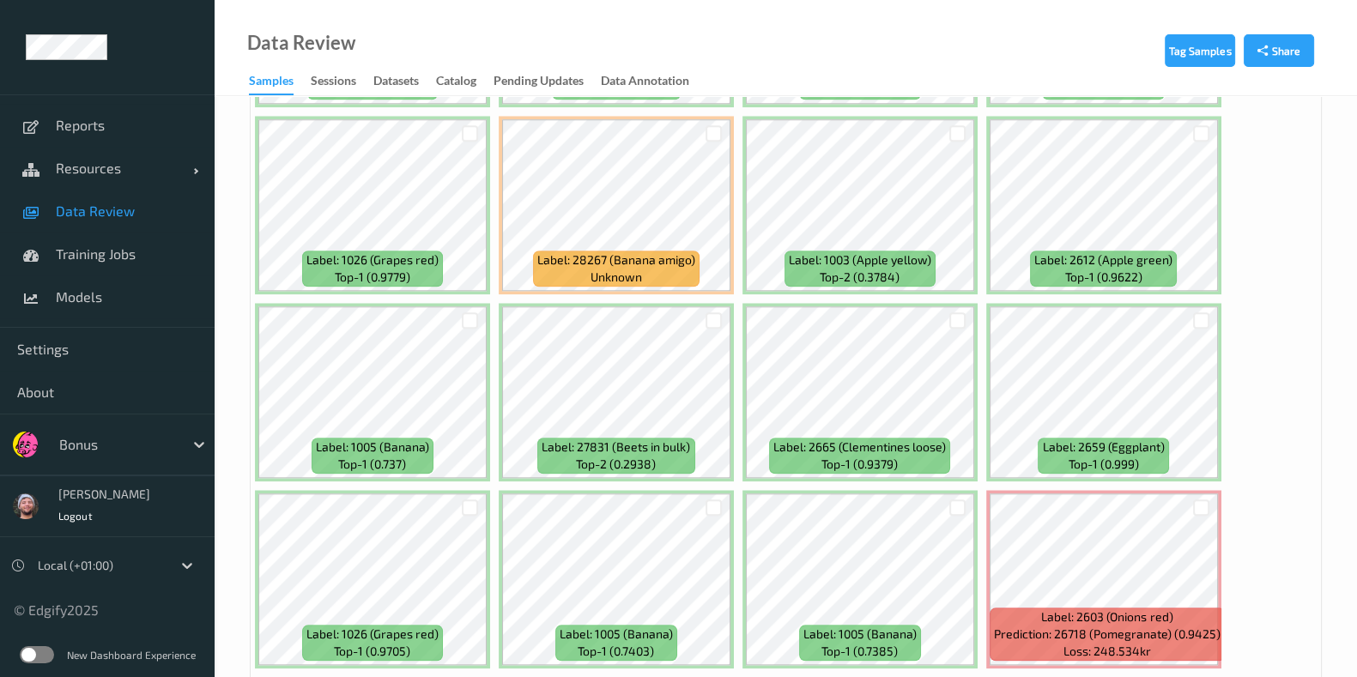
drag, startPoint x: 1201, startPoint y: 307, endPoint x: 1183, endPoint y: 309, distance: 18.1
click at [1201, 312] on div at bounding box center [1201, 320] width 16 height 16
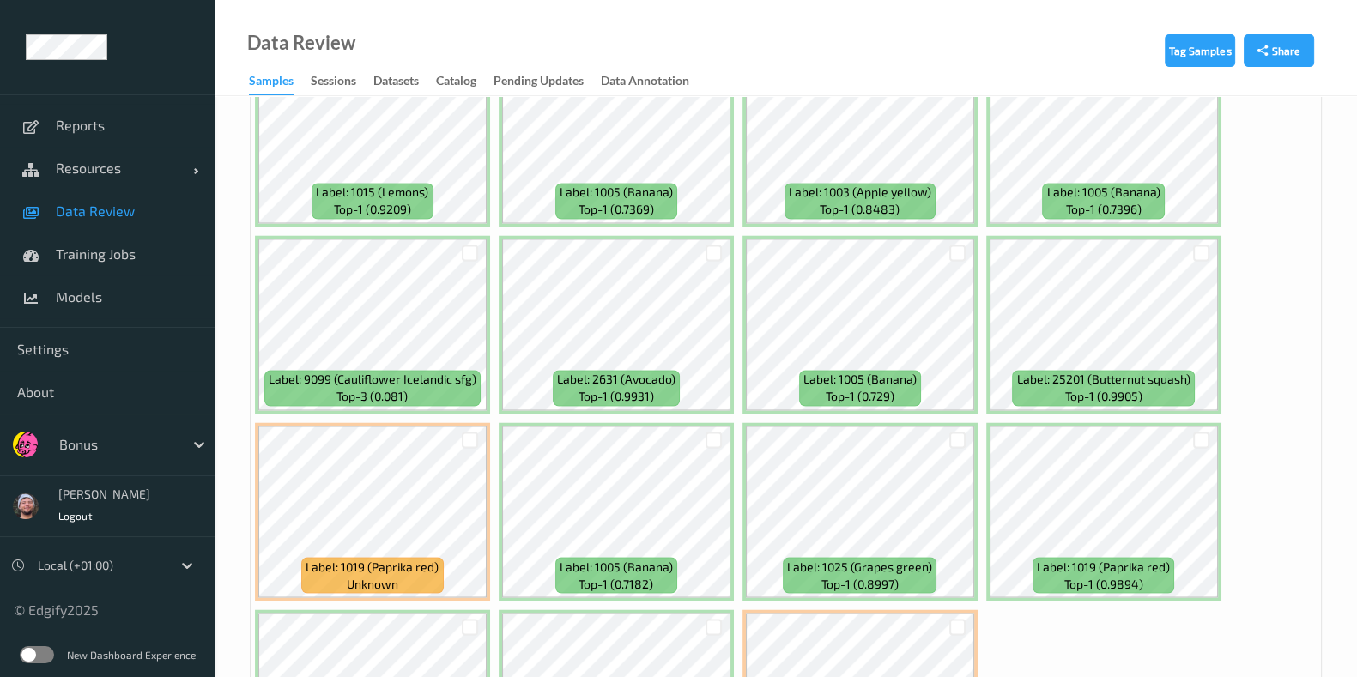
scroll to position [3541, 0]
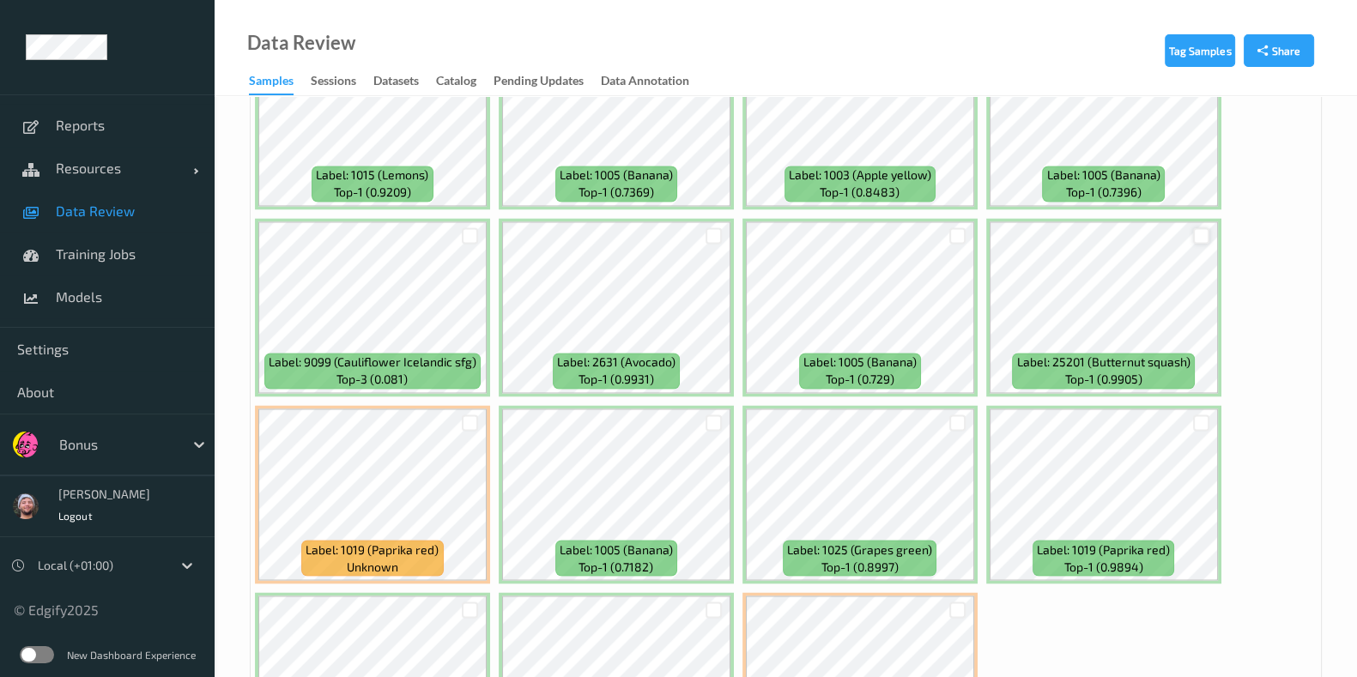
click at [1193, 227] on div at bounding box center [1201, 235] width 16 height 16
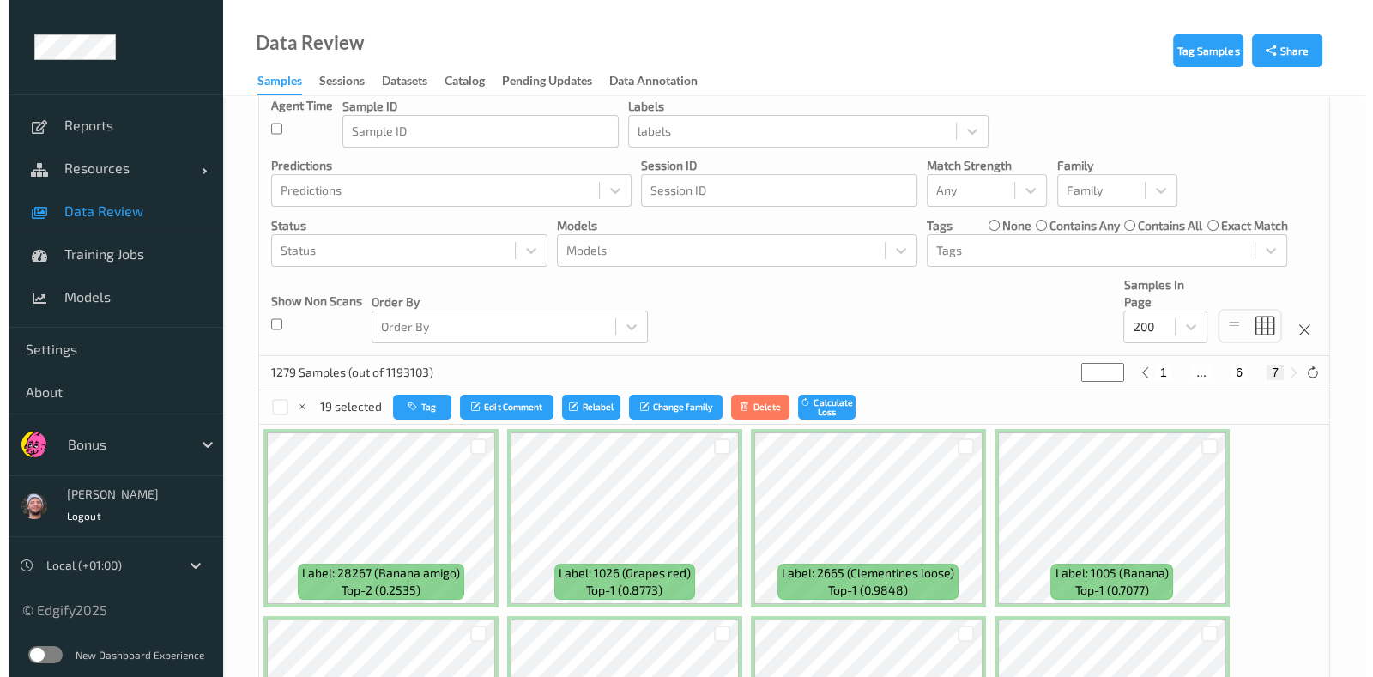
scroll to position [36, 0]
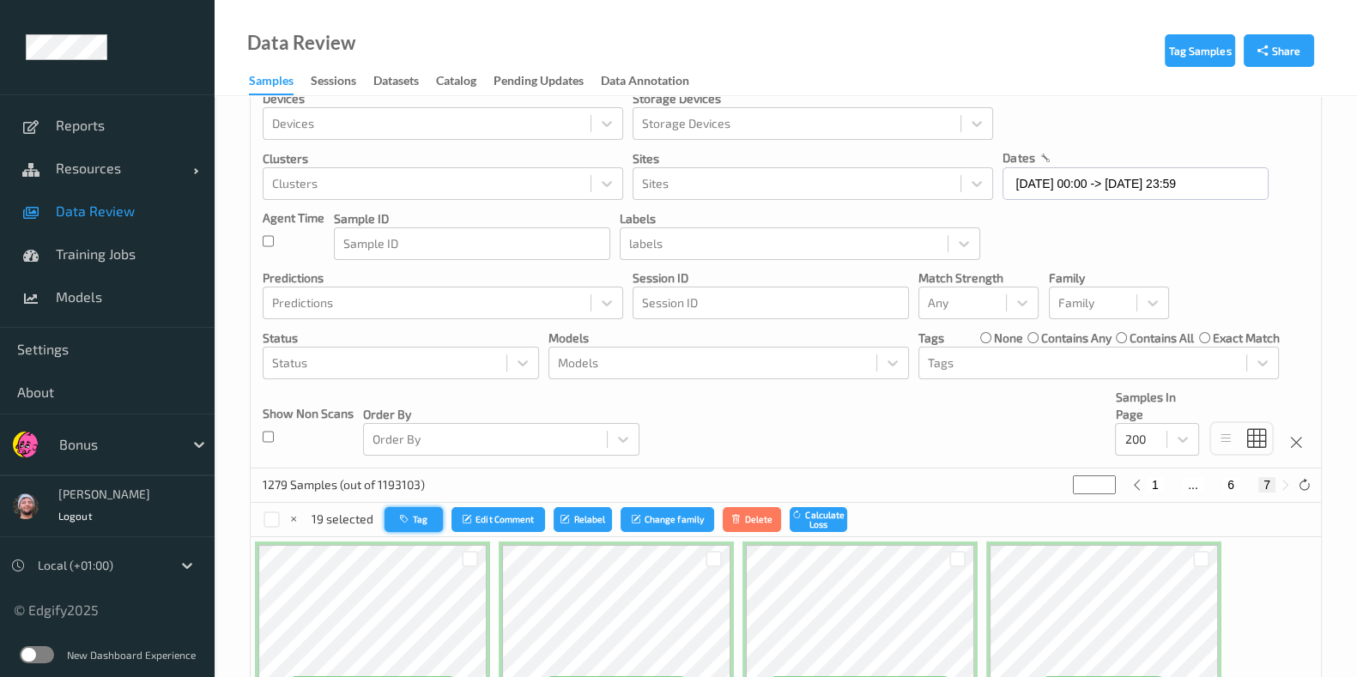
click at [413, 524] on button "Tag" at bounding box center [414, 519] width 58 height 25
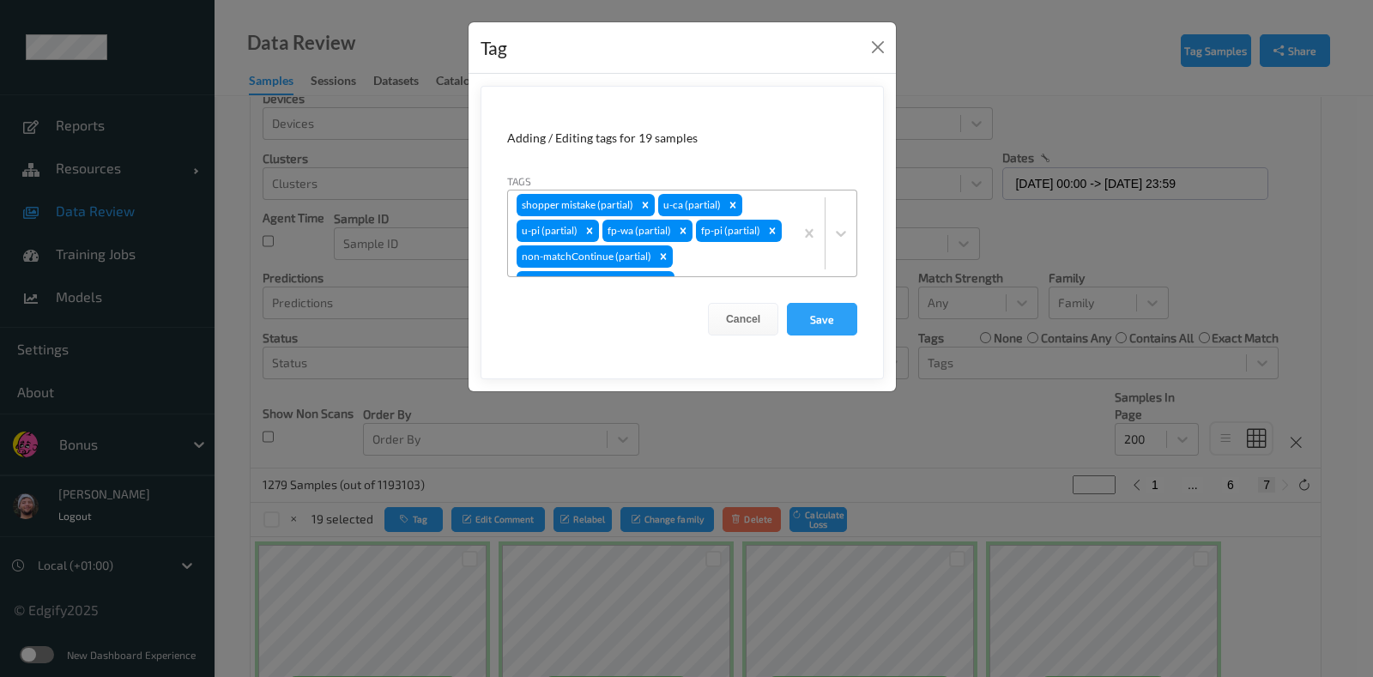
click at [717, 238] on div "shopper mistake (partial) u-ca (partial) u-pi (partial) fp-wa (partial) fp-pi (…" at bounding box center [651, 234] width 286 height 86
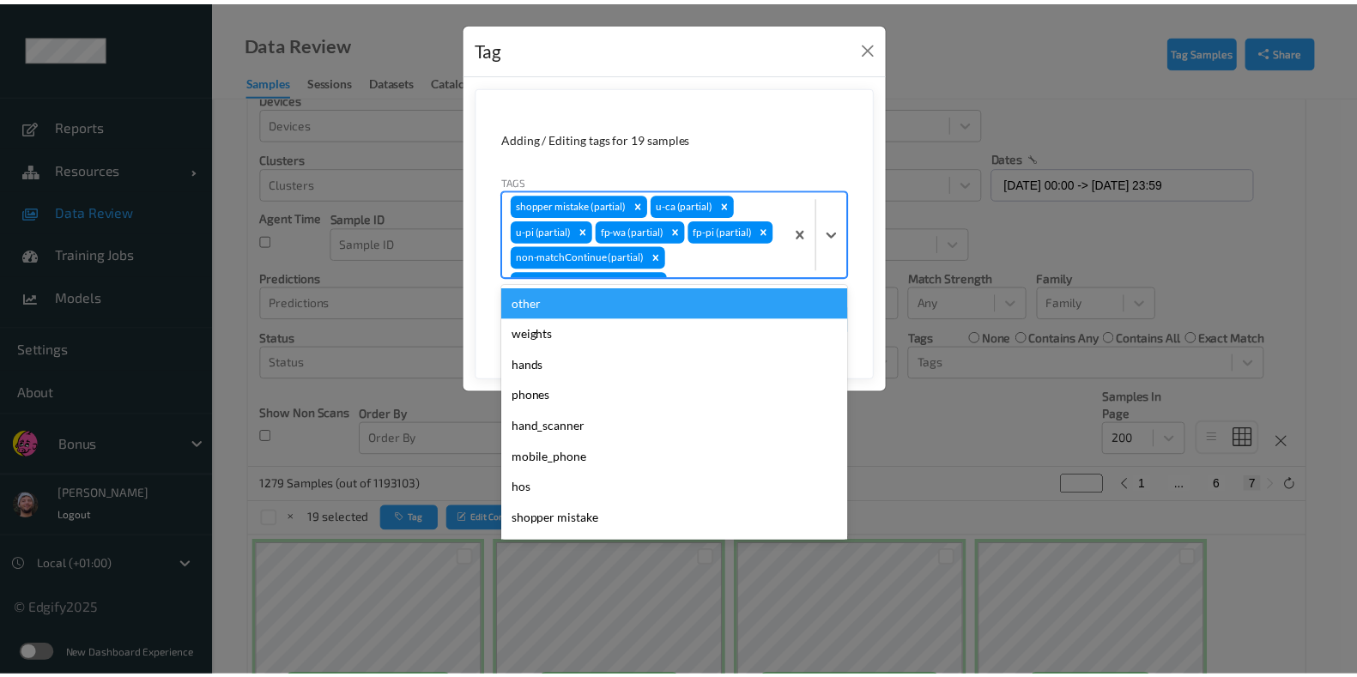
scroll to position [14, 0]
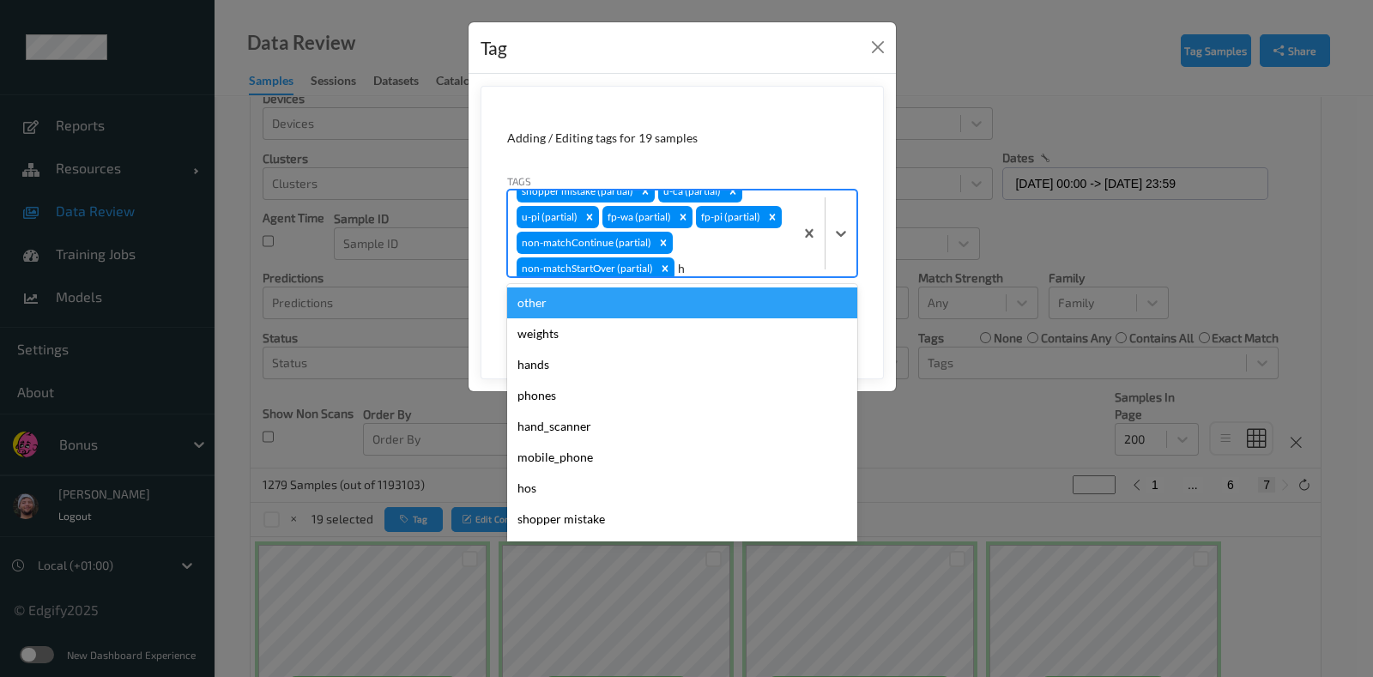
type input "ha"
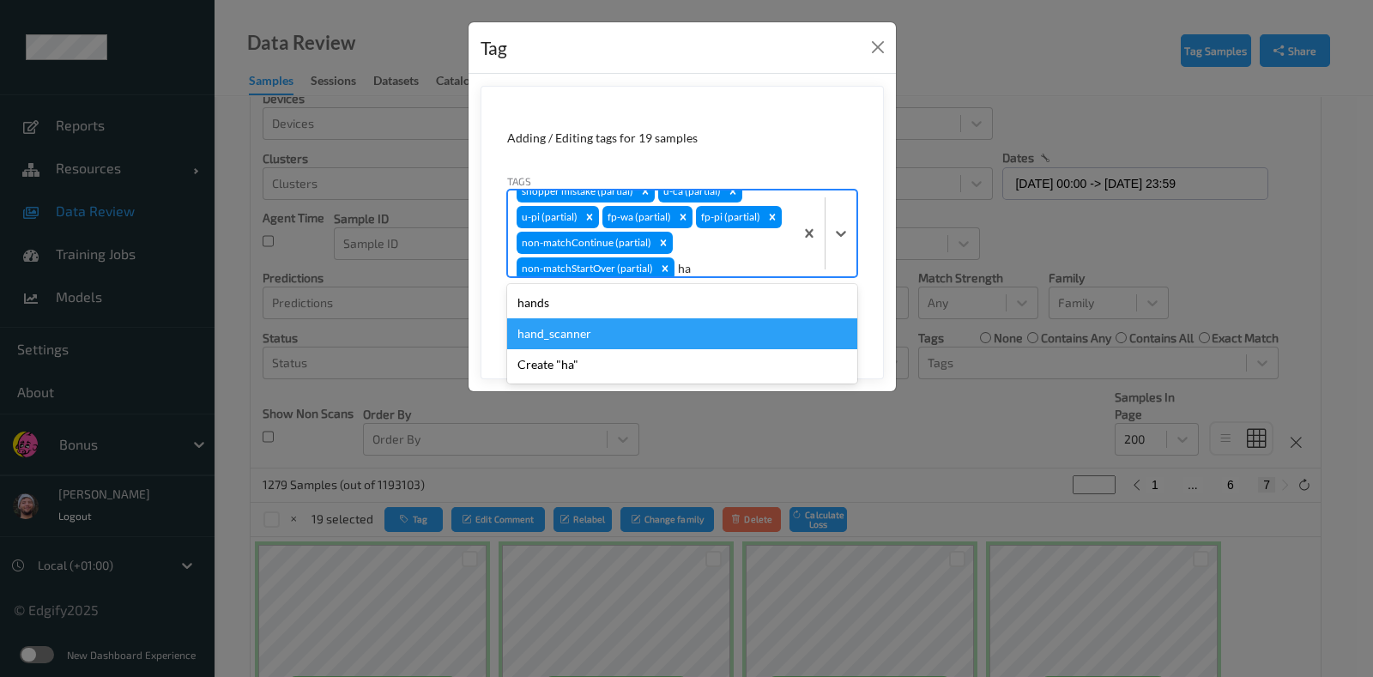
click at [598, 309] on div "hands" at bounding box center [682, 303] width 350 height 31
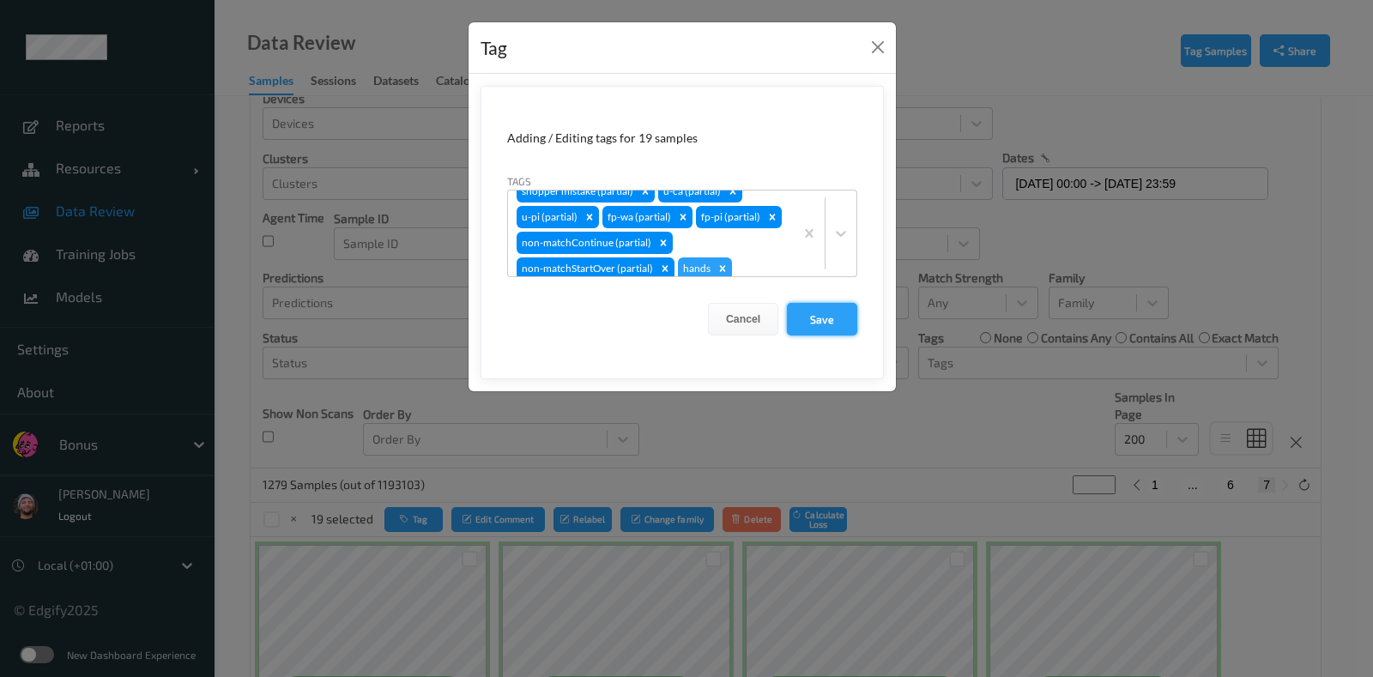
click at [805, 315] on button "Save" at bounding box center [822, 319] width 70 height 33
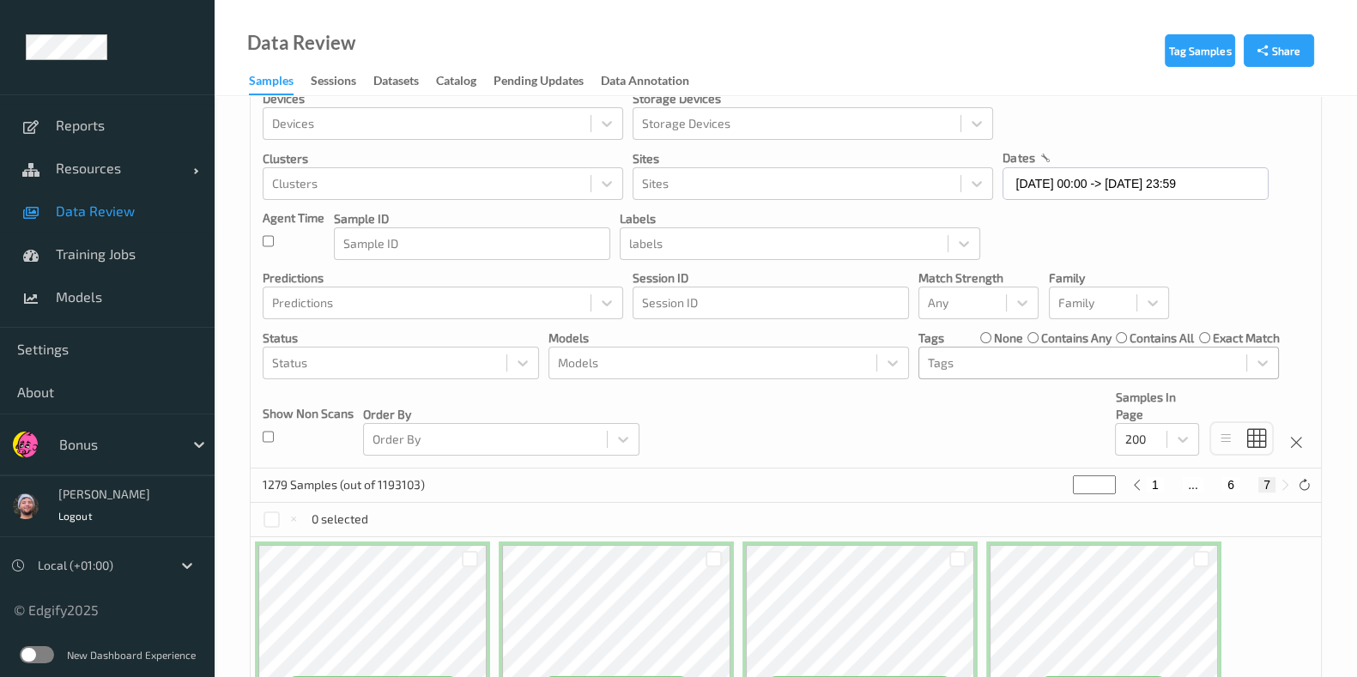
click at [961, 361] on div at bounding box center [1083, 363] width 310 height 21
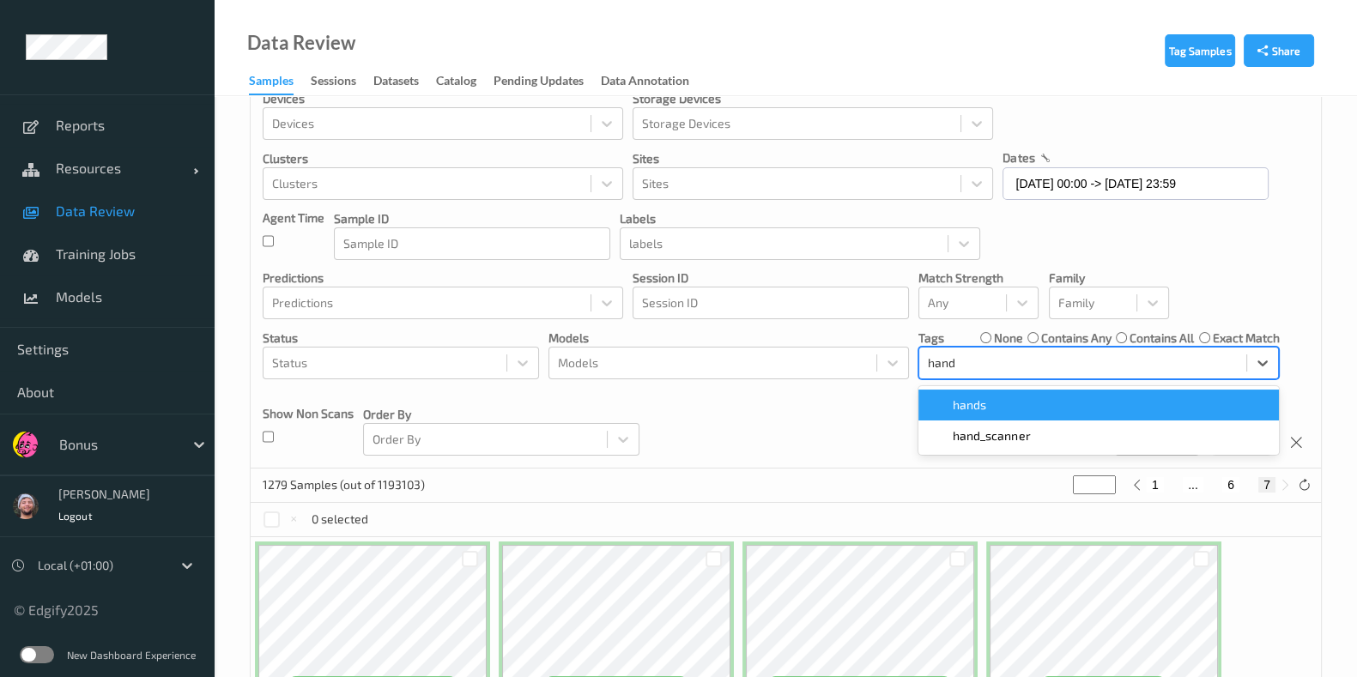
type input "hands"
click at [955, 391] on div "hands" at bounding box center [1098, 405] width 360 height 31
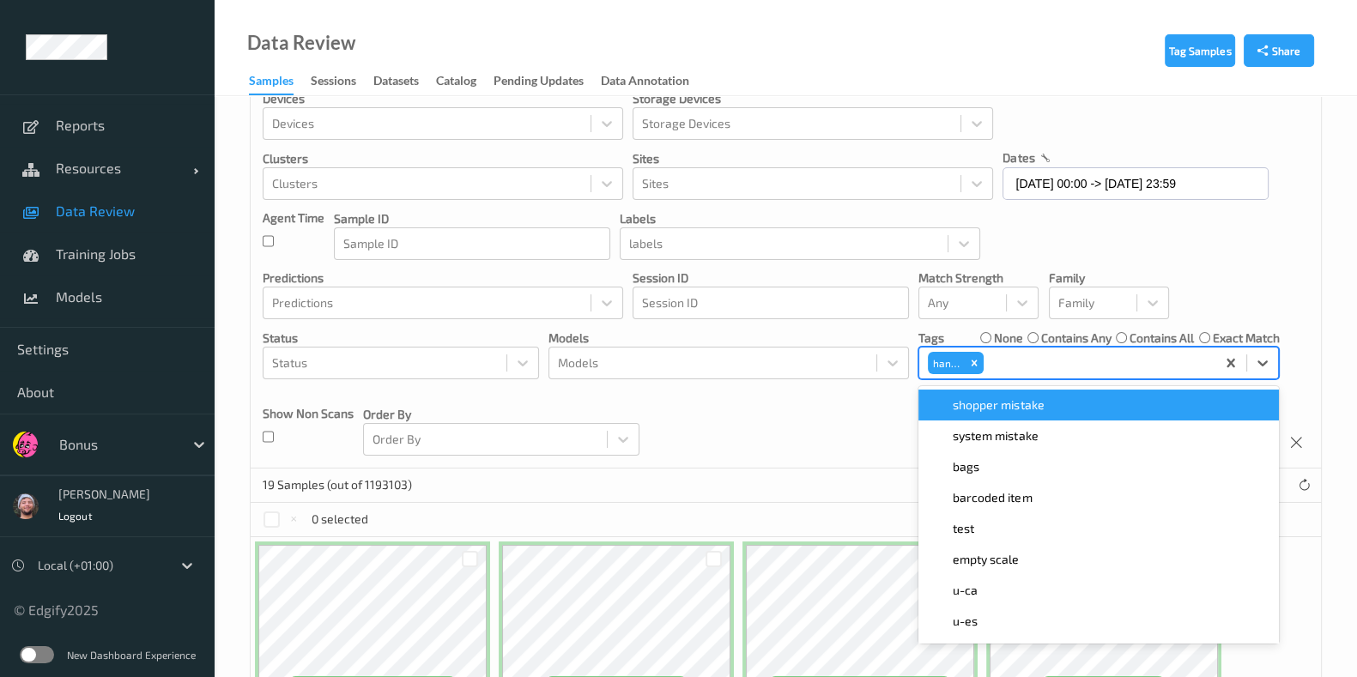
scroll to position [0, 0]
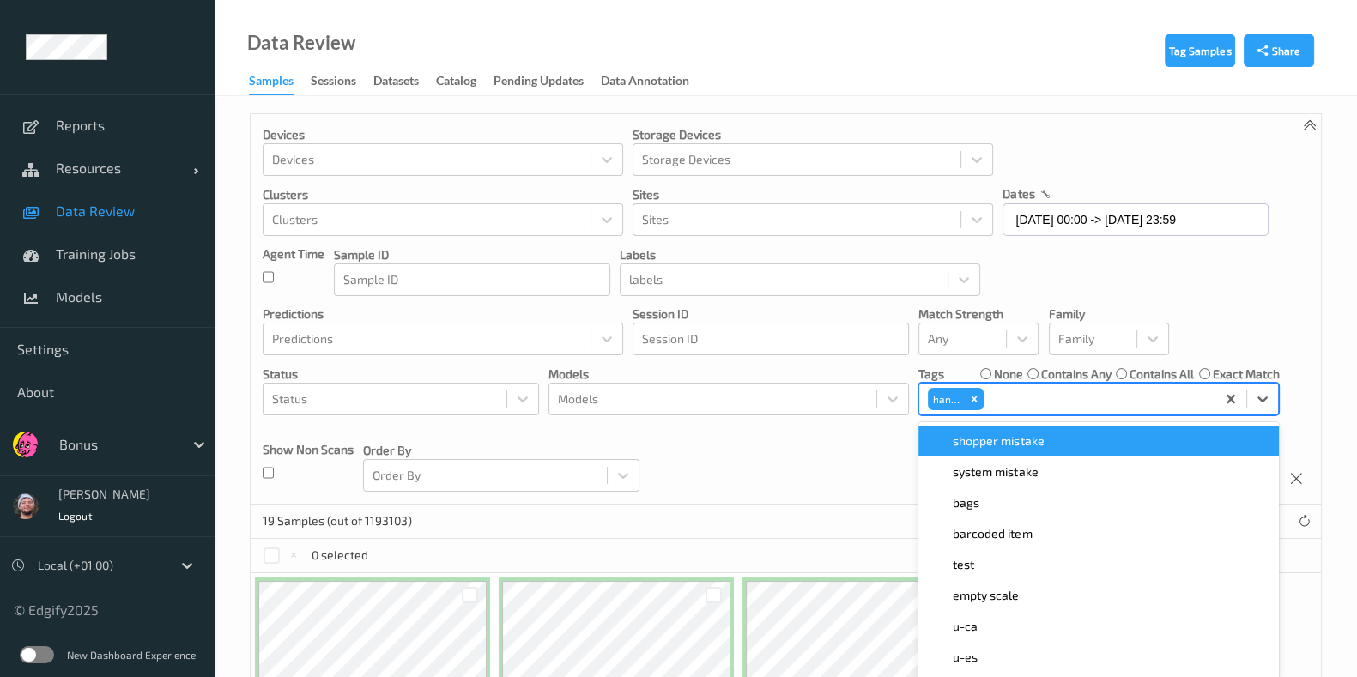
click at [801, 414] on div "Devices Devices Storage Devices Storage Devices Clusters Clusters Sites Sites d…" at bounding box center [786, 309] width 1070 height 391
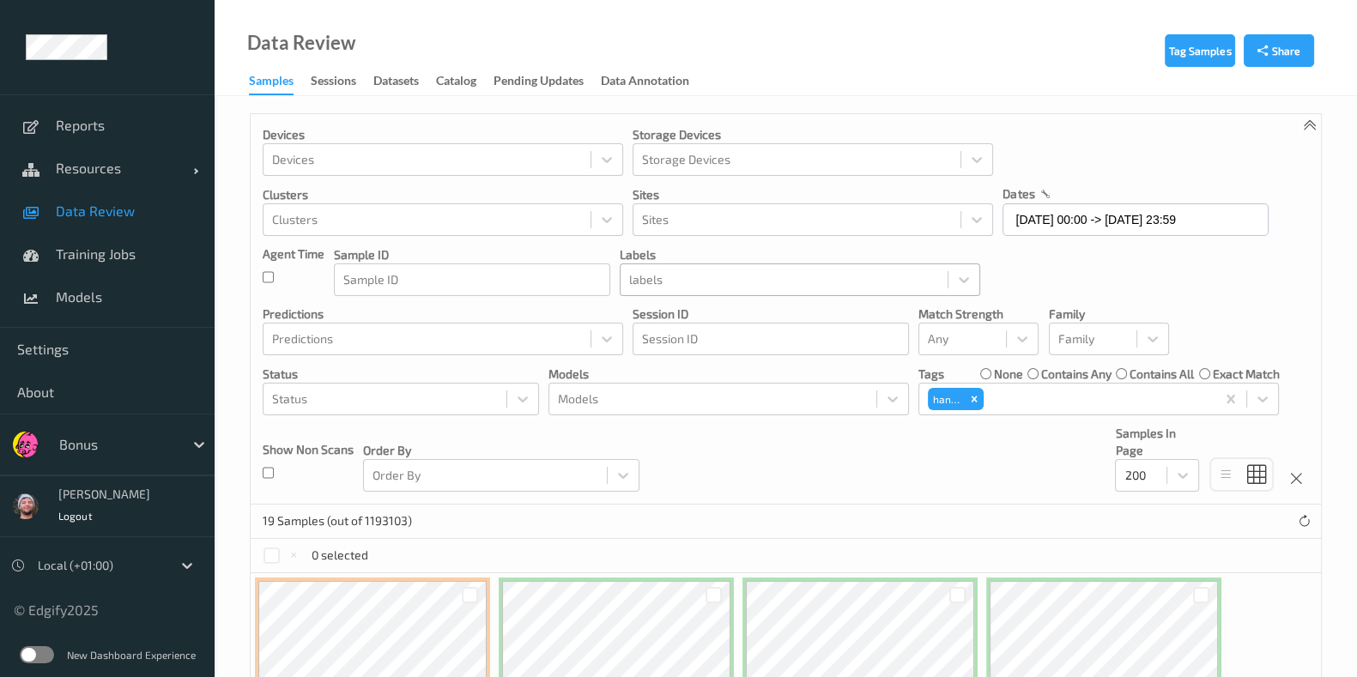
click at [663, 276] on div at bounding box center [784, 280] width 310 height 21
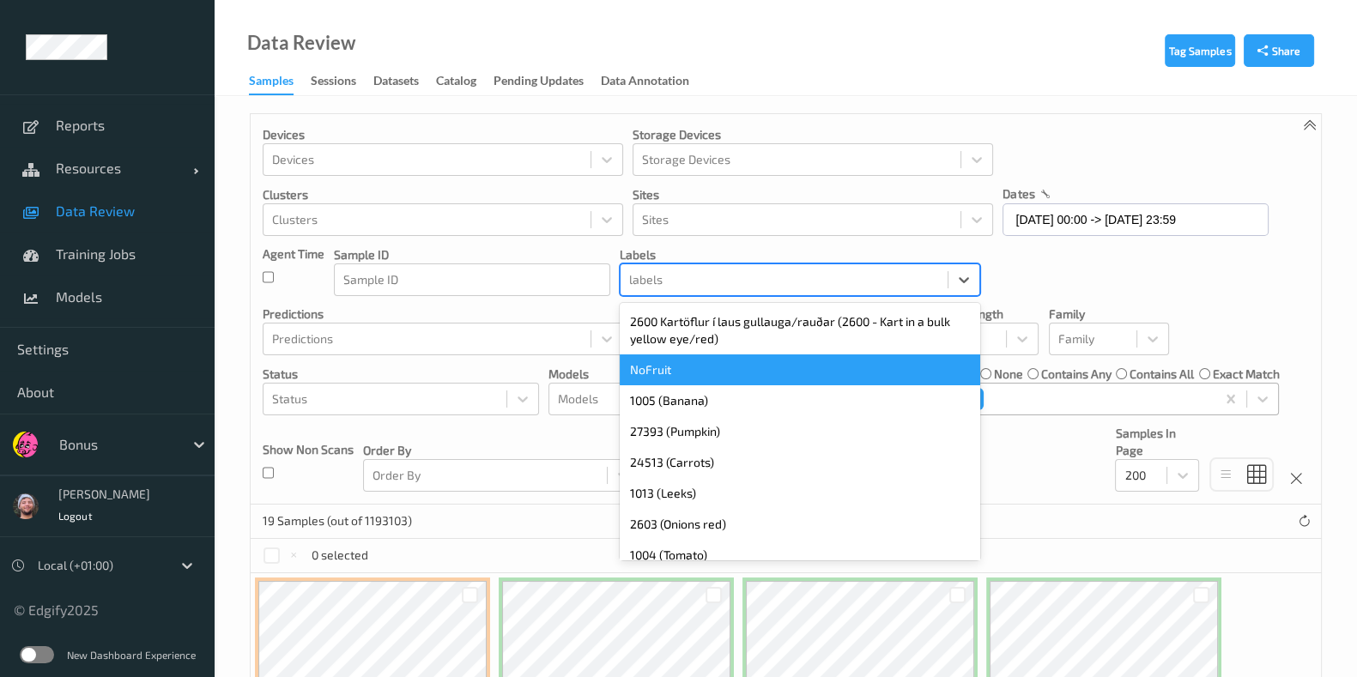
click at [1027, 397] on div at bounding box center [1097, 399] width 221 height 21
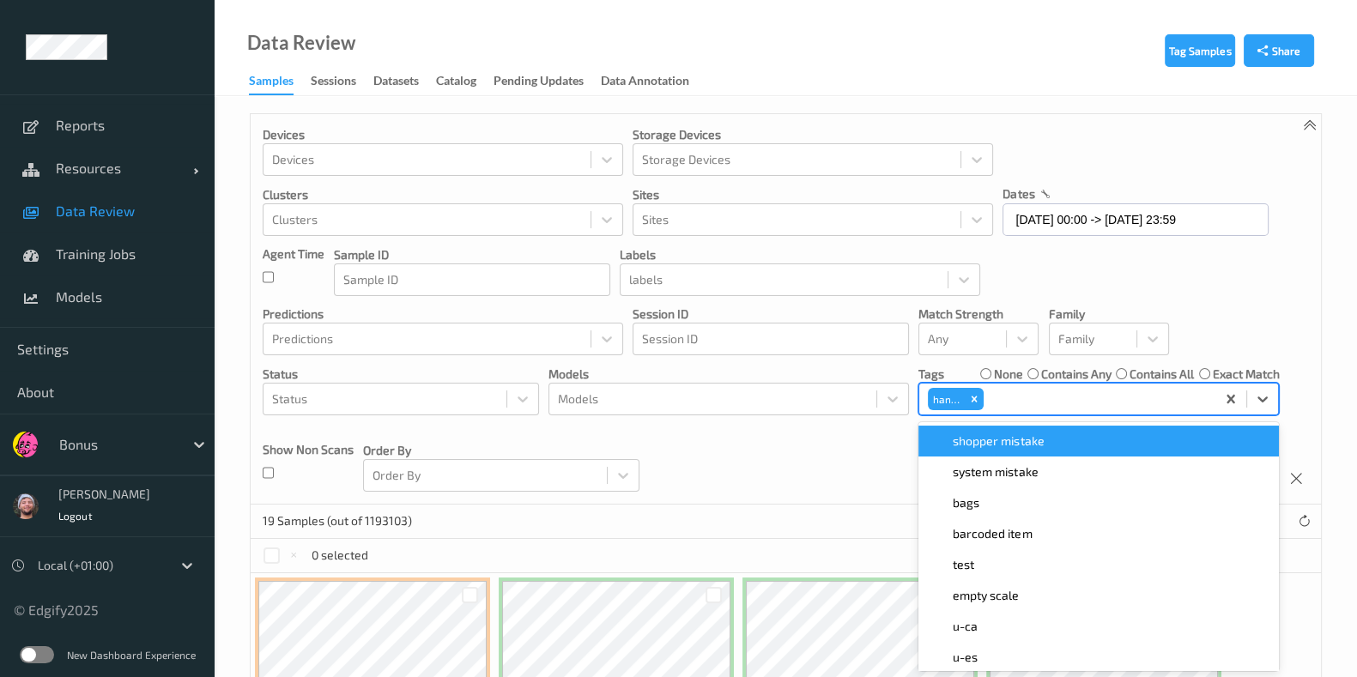
scroll to position [9, 0]
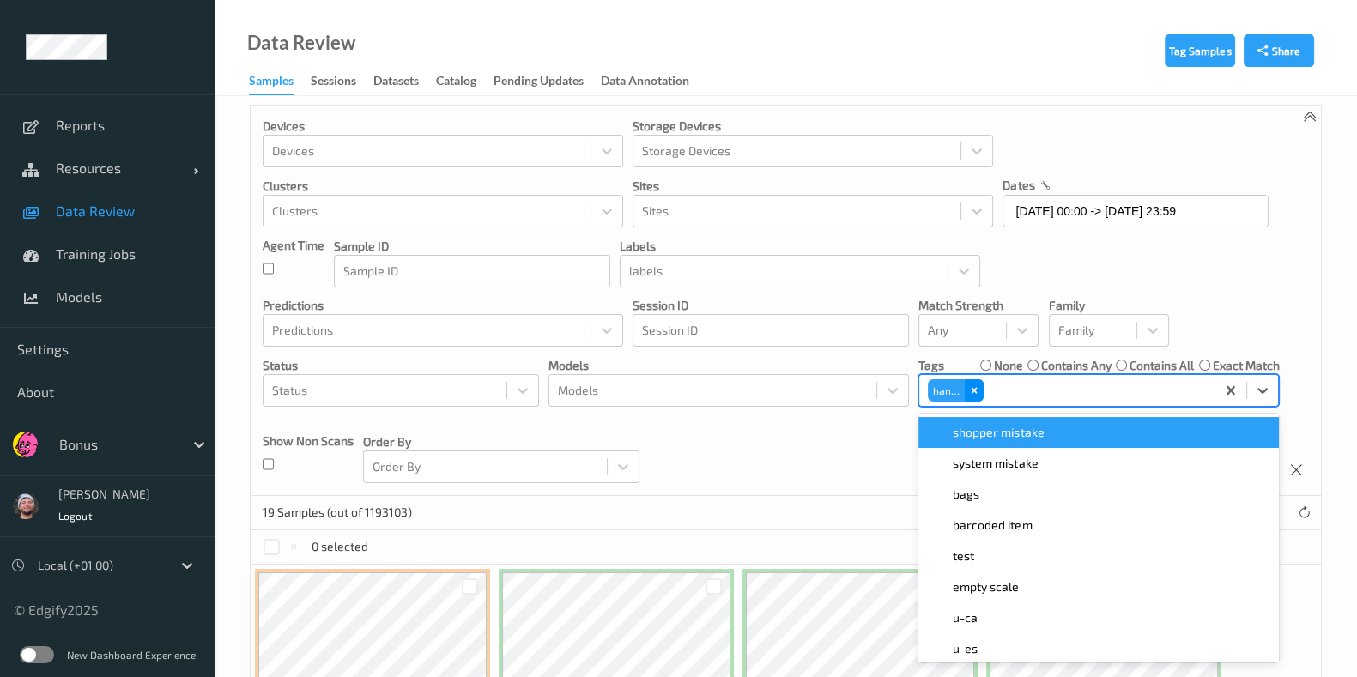
click at [977, 397] on div "Remove hands" at bounding box center [974, 390] width 19 height 22
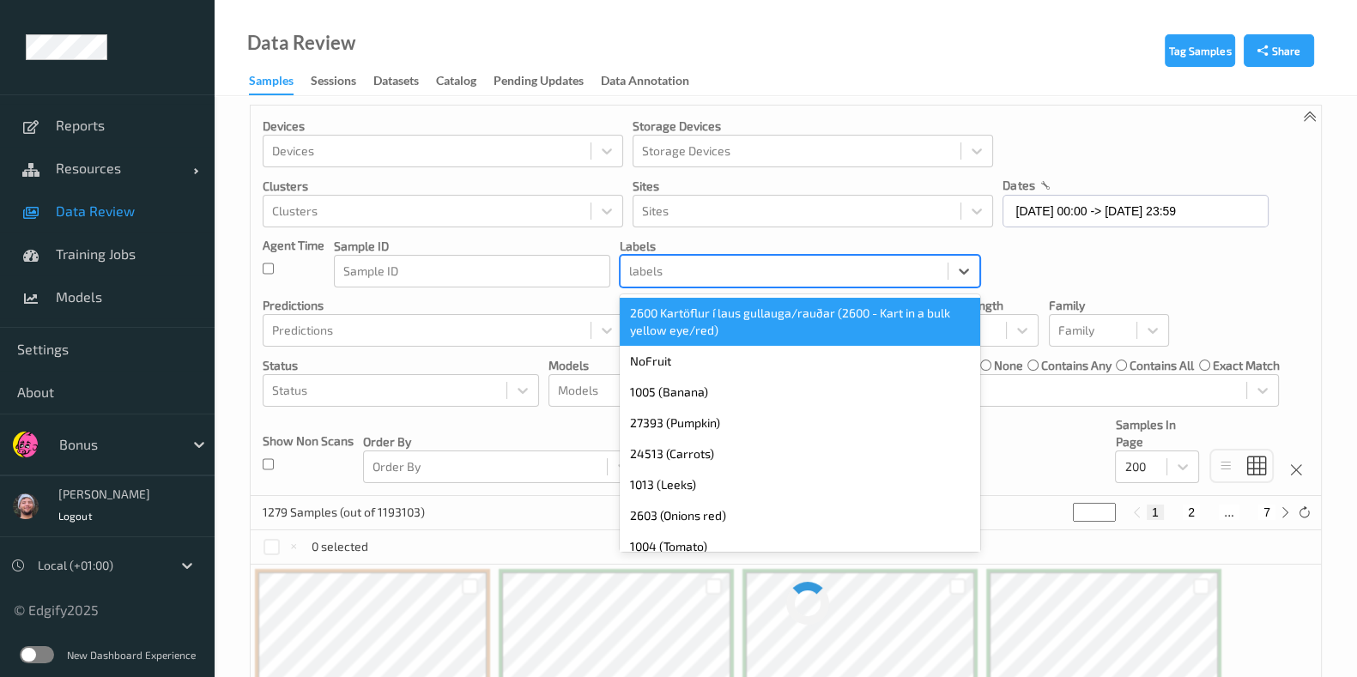
click at [717, 270] on div at bounding box center [784, 271] width 310 height 21
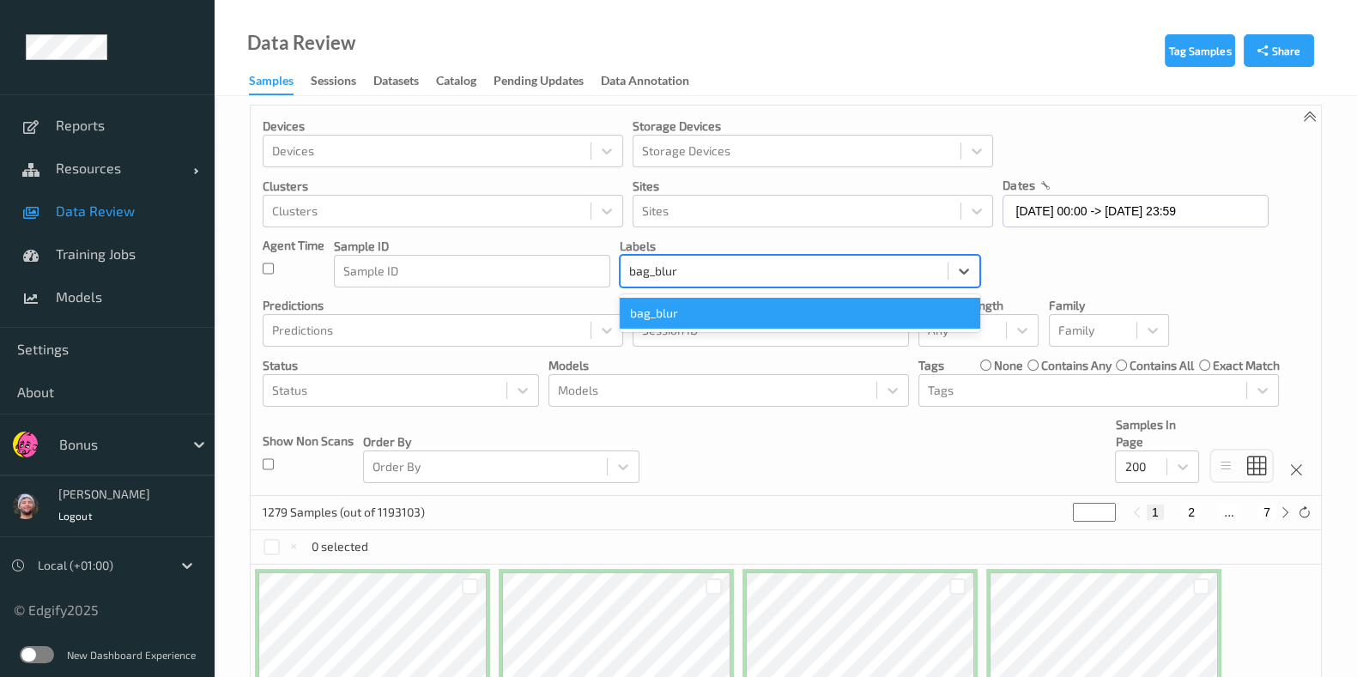
type input "bag_blur"
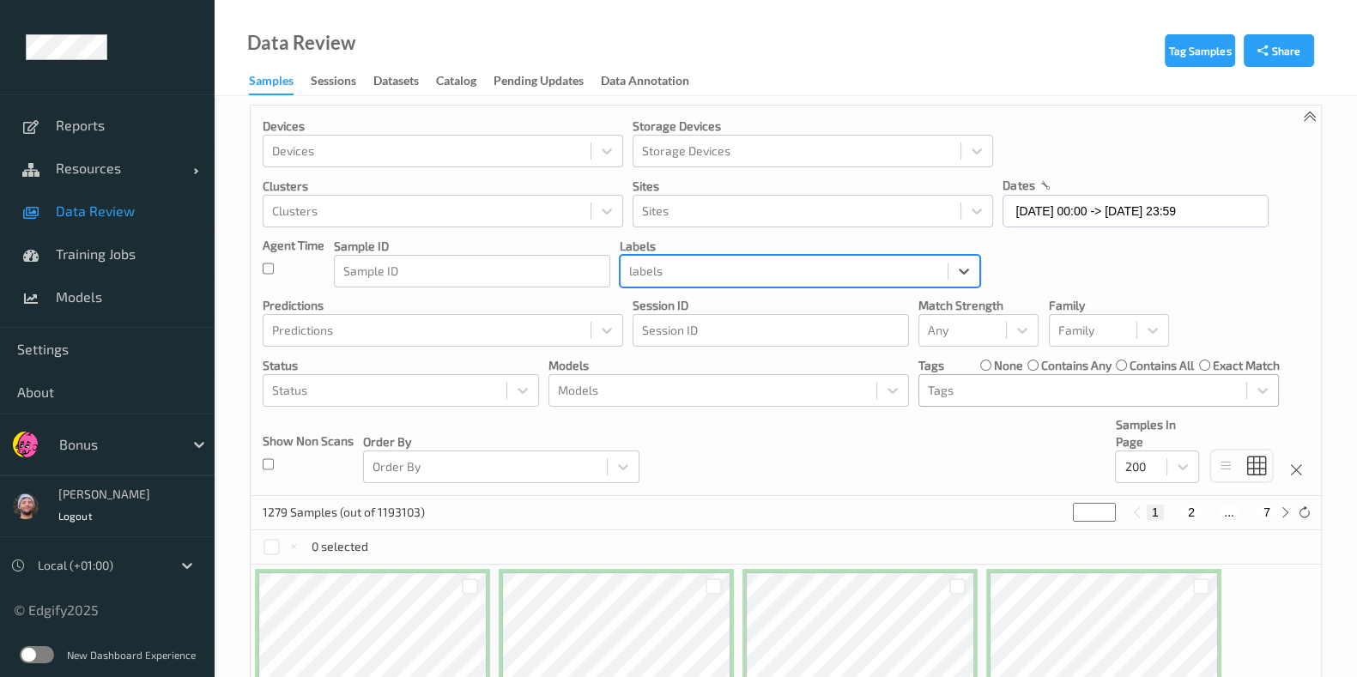
click at [968, 400] on div "Tags" at bounding box center [1082, 390] width 327 height 27
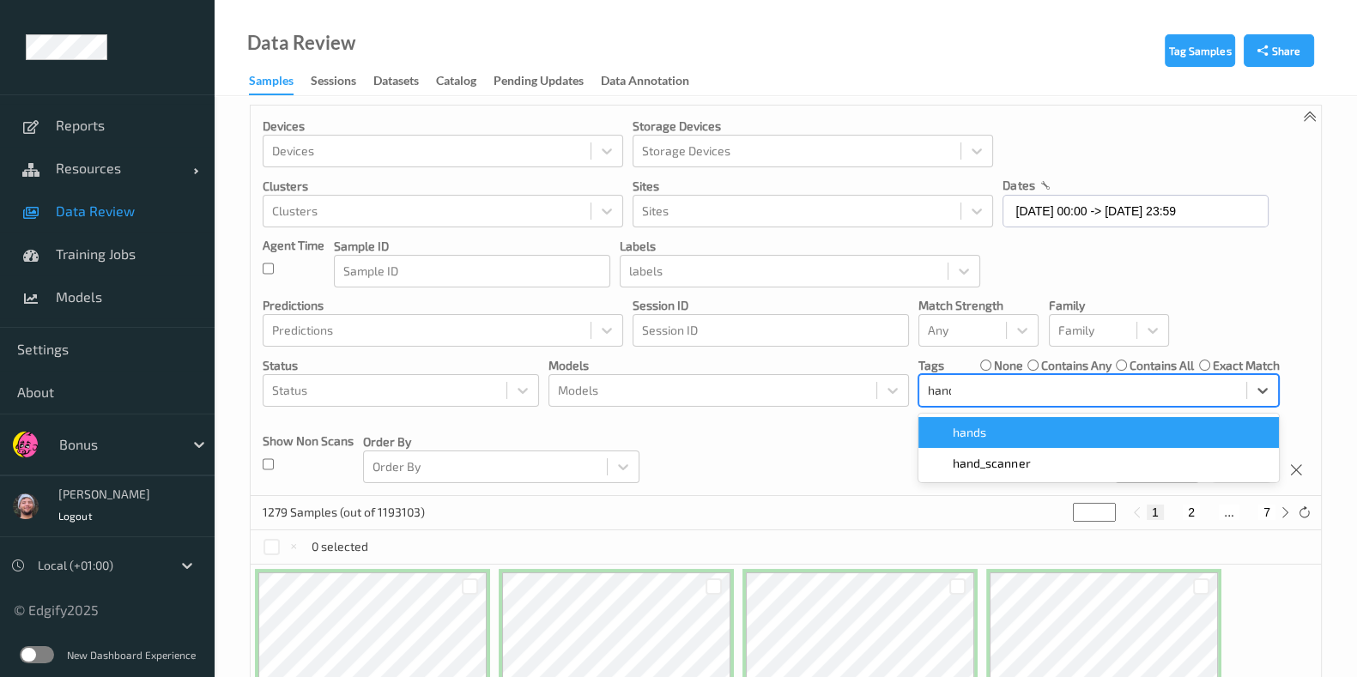
type input "hands"
click at [1003, 436] on div "hands" at bounding box center [1099, 432] width 340 height 17
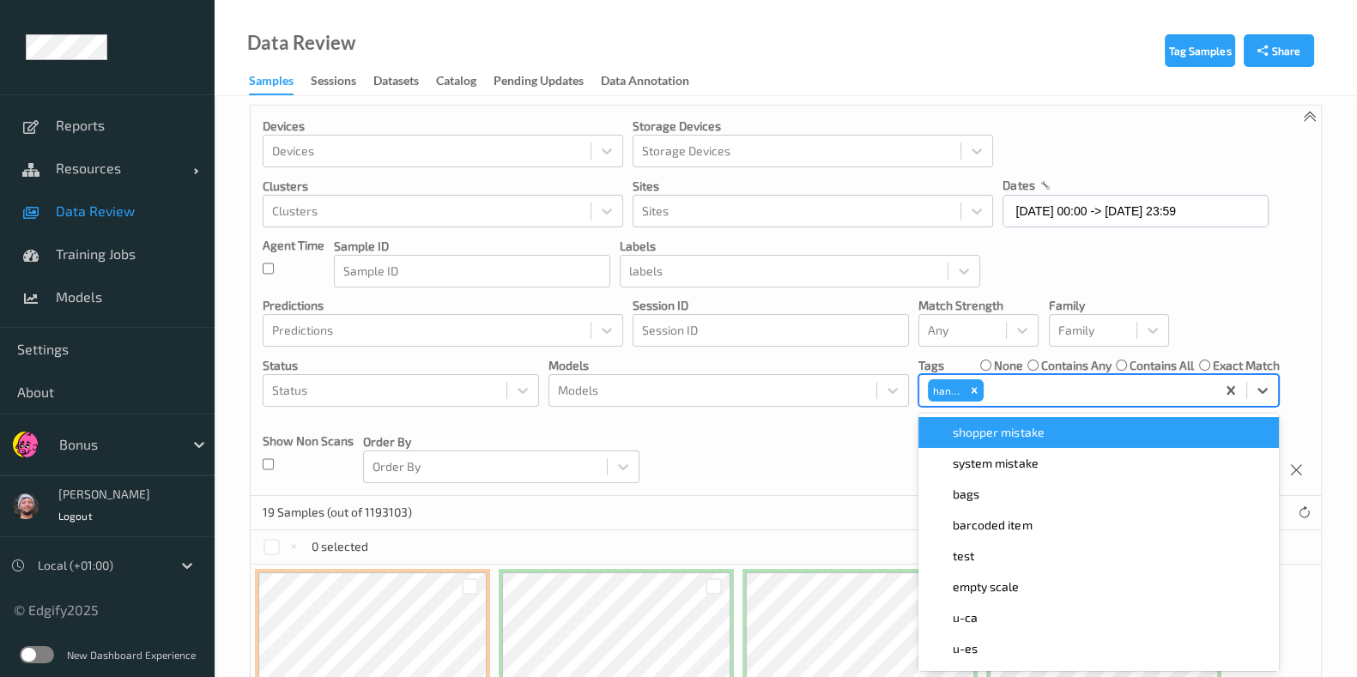
click at [803, 494] on div "Devices Devices Storage Devices Storage Devices Clusters Clusters Sites Sites d…" at bounding box center [786, 301] width 1070 height 391
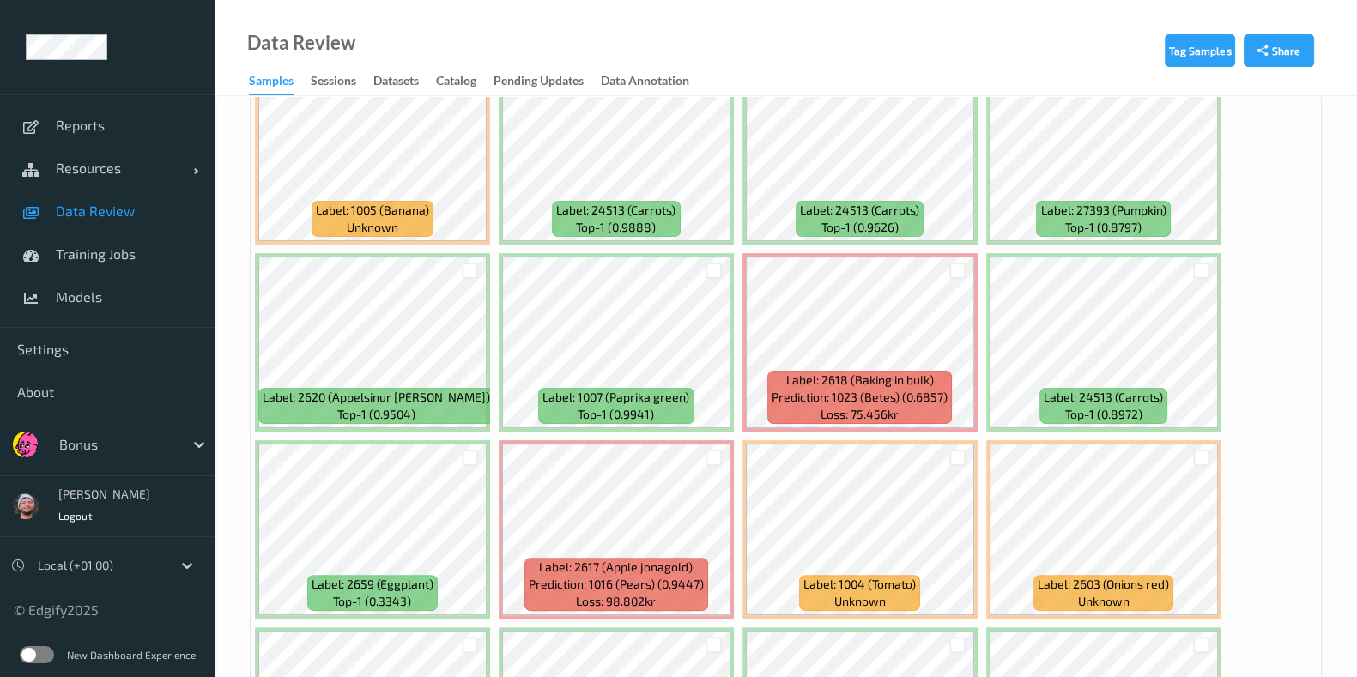
scroll to position [545, 0]
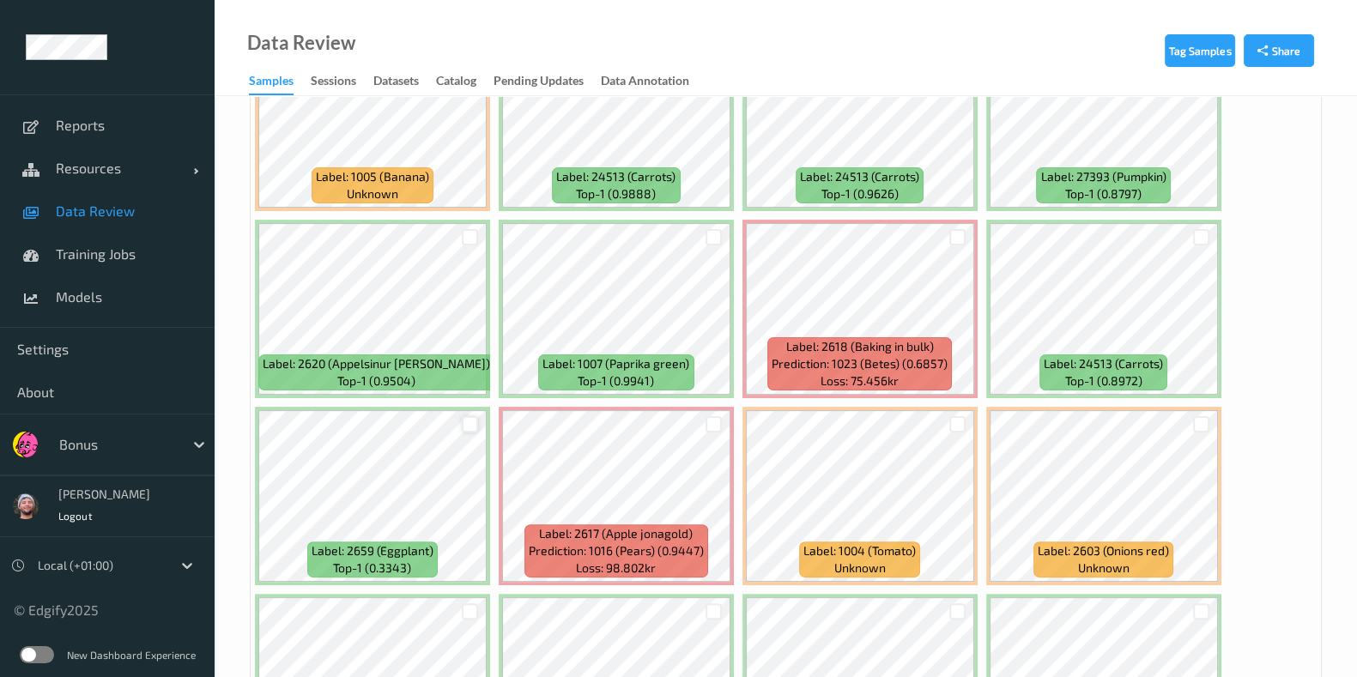
drag, startPoint x: 467, startPoint y: 422, endPoint x: 476, endPoint y: 422, distance: 9.4
click at [467, 421] on div at bounding box center [470, 424] width 16 height 16
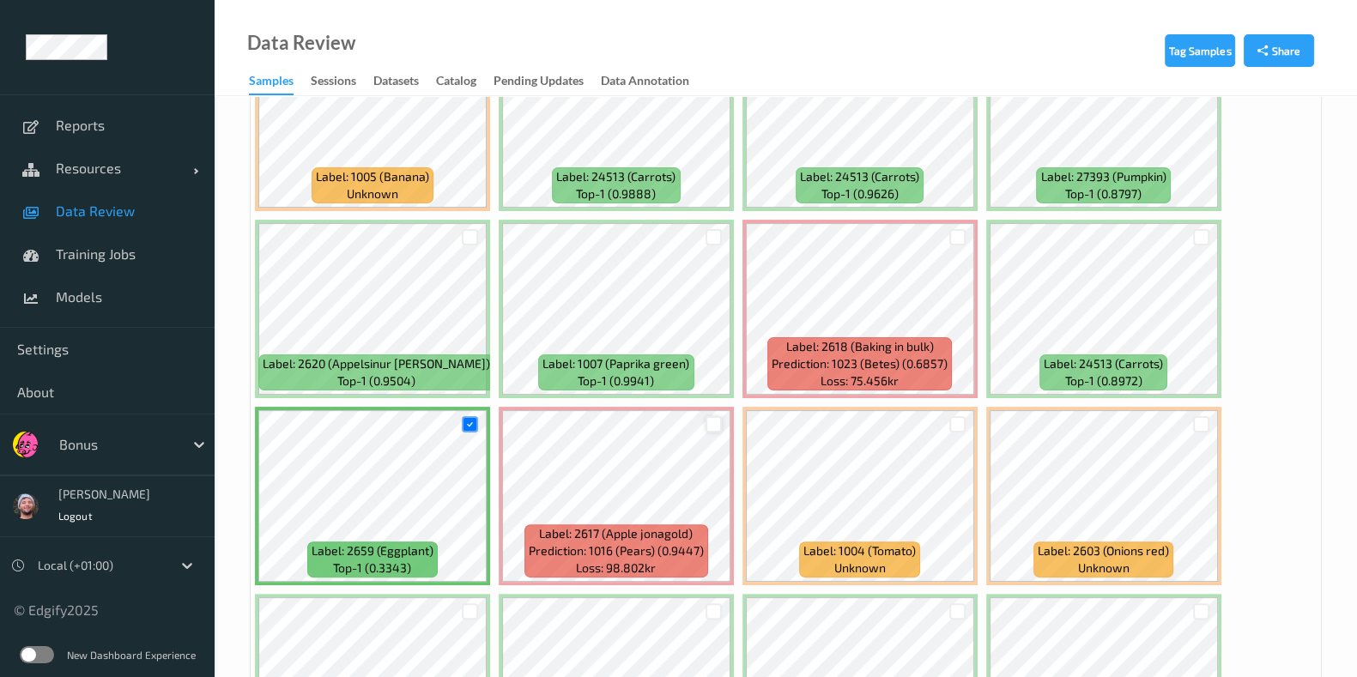
click at [711, 427] on div at bounding box center [714, 424] width 16 height 16
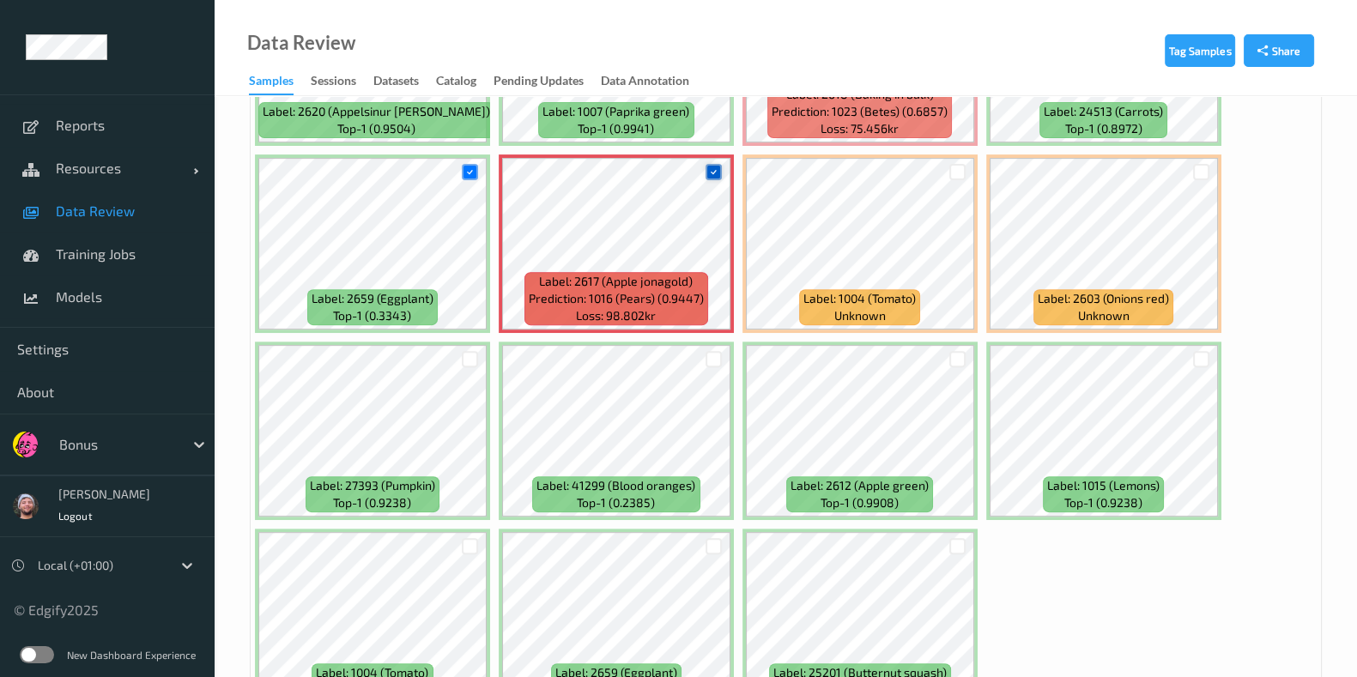
scroll to position [894, 0]
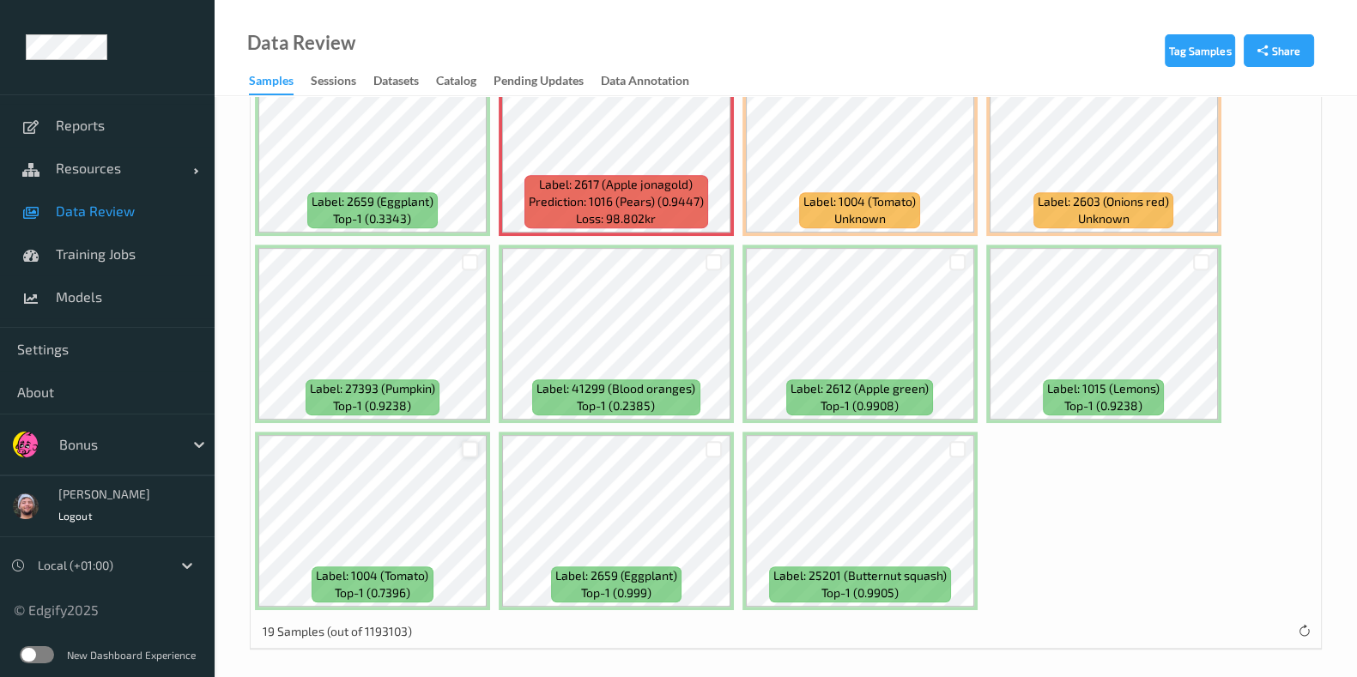
click at [469, 441] on div at bounding box center [470, 449] width 16 height 16
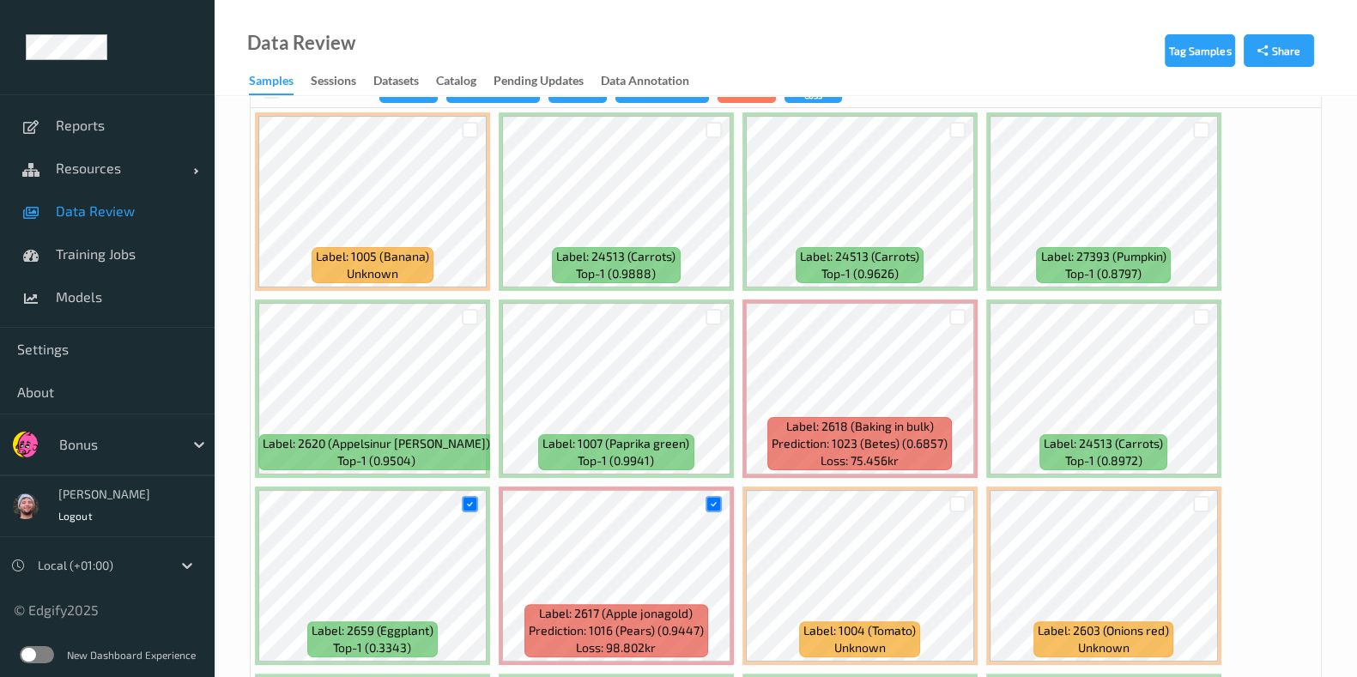
scroll to position [143, 0]
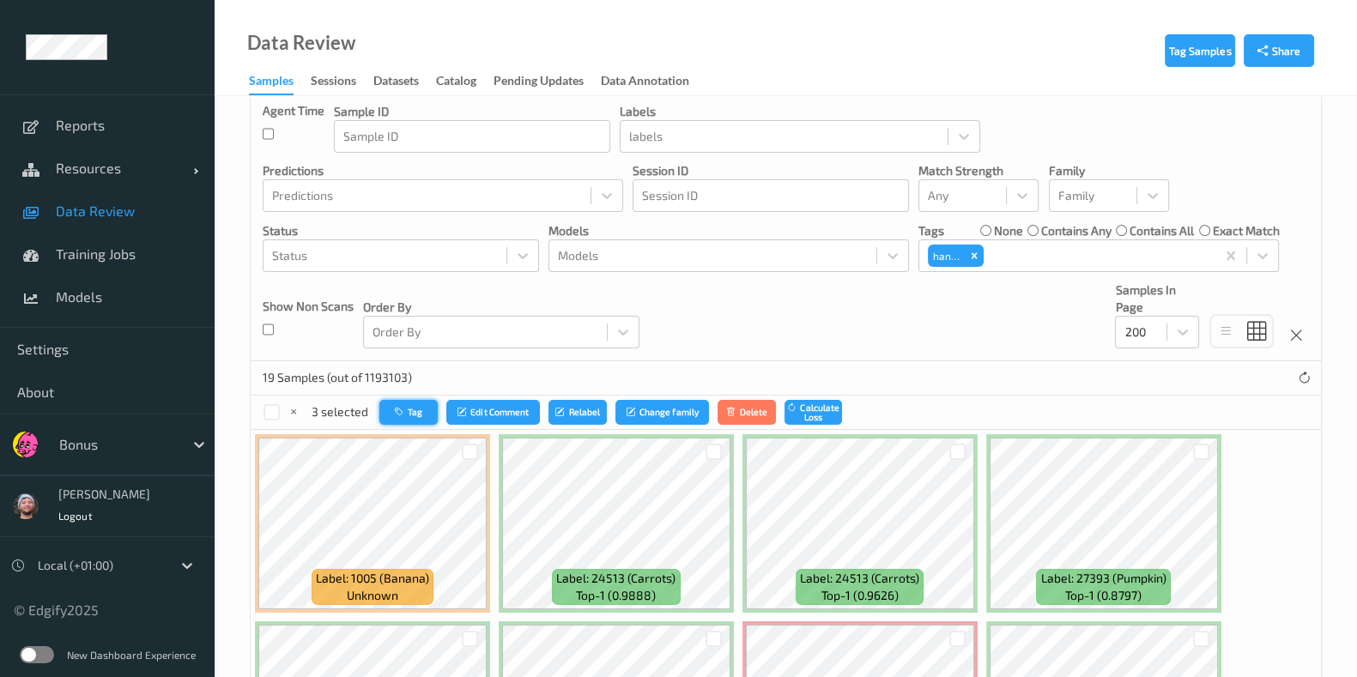
click at [433, 407] on button "Tag" at bounding box center [408, 412] width 58 height 25
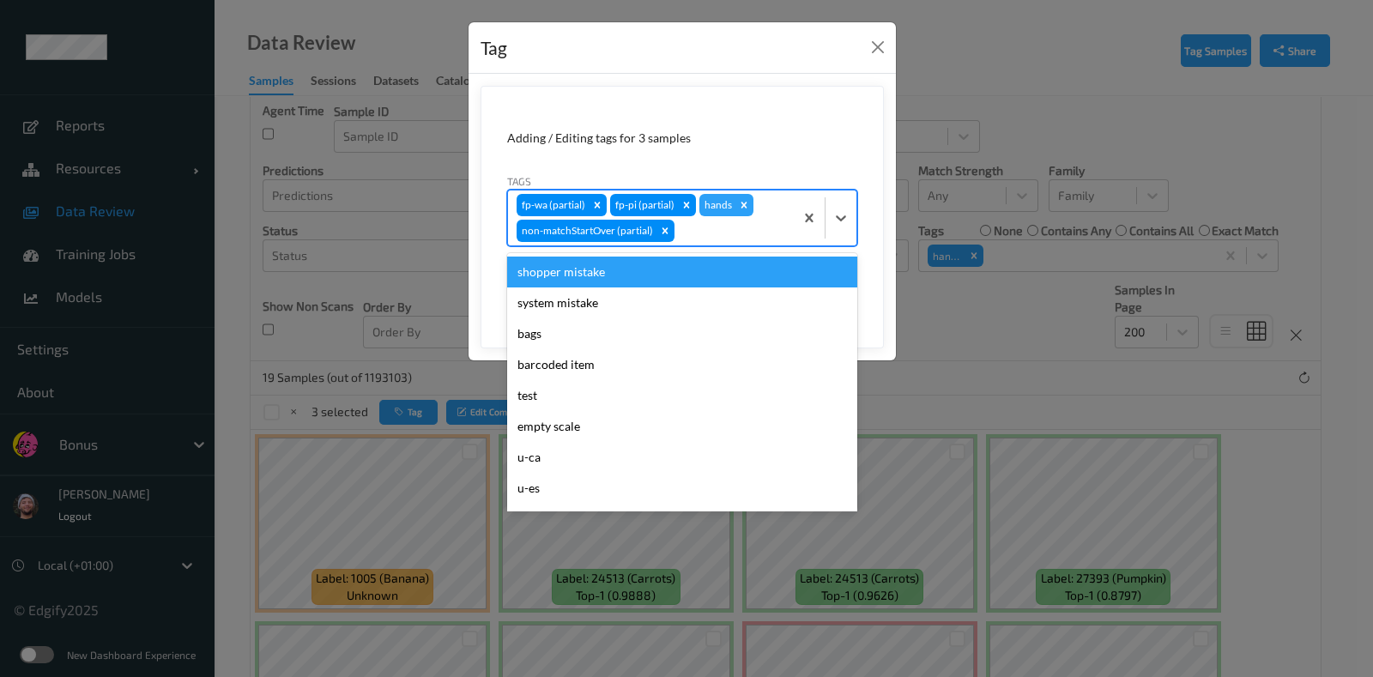
click at [721, 233] on div at bounding box center [731, 231] width 107 height 21
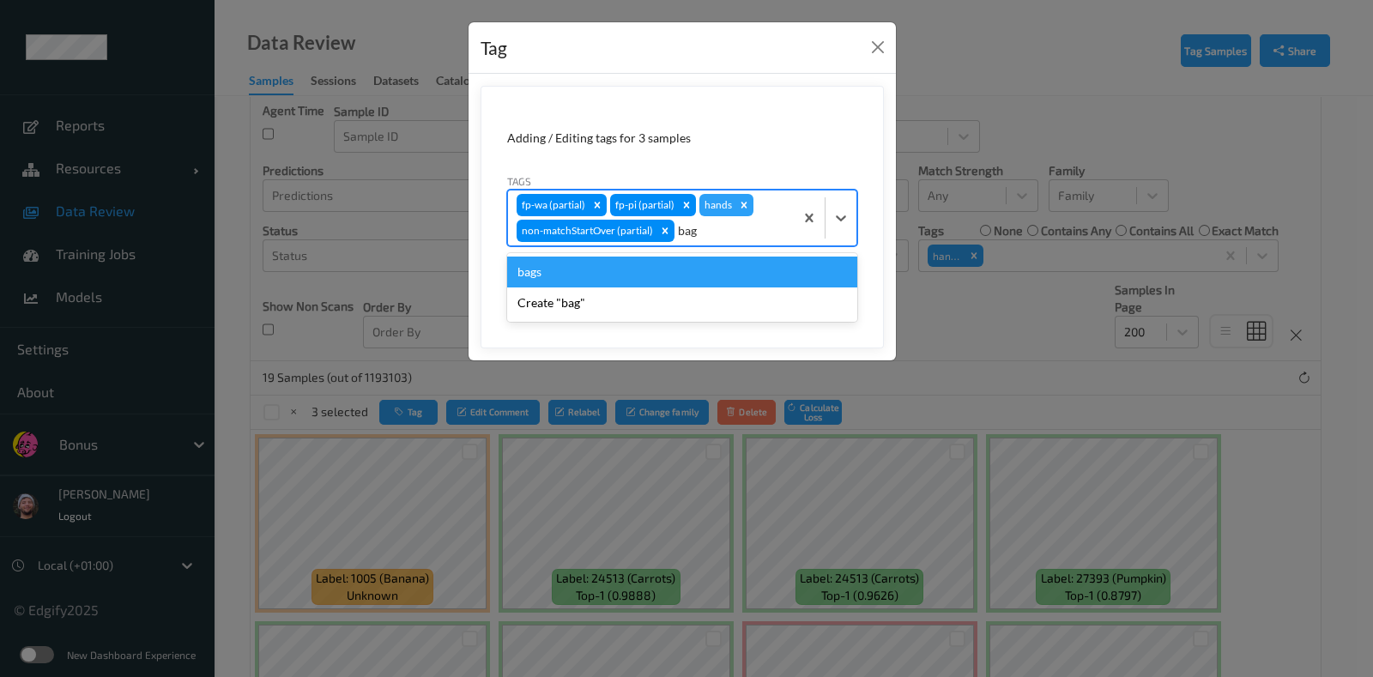
type input "bags"
click at [691, 276] on div "bags" at bounding box center [682, 272] width 350 height 31
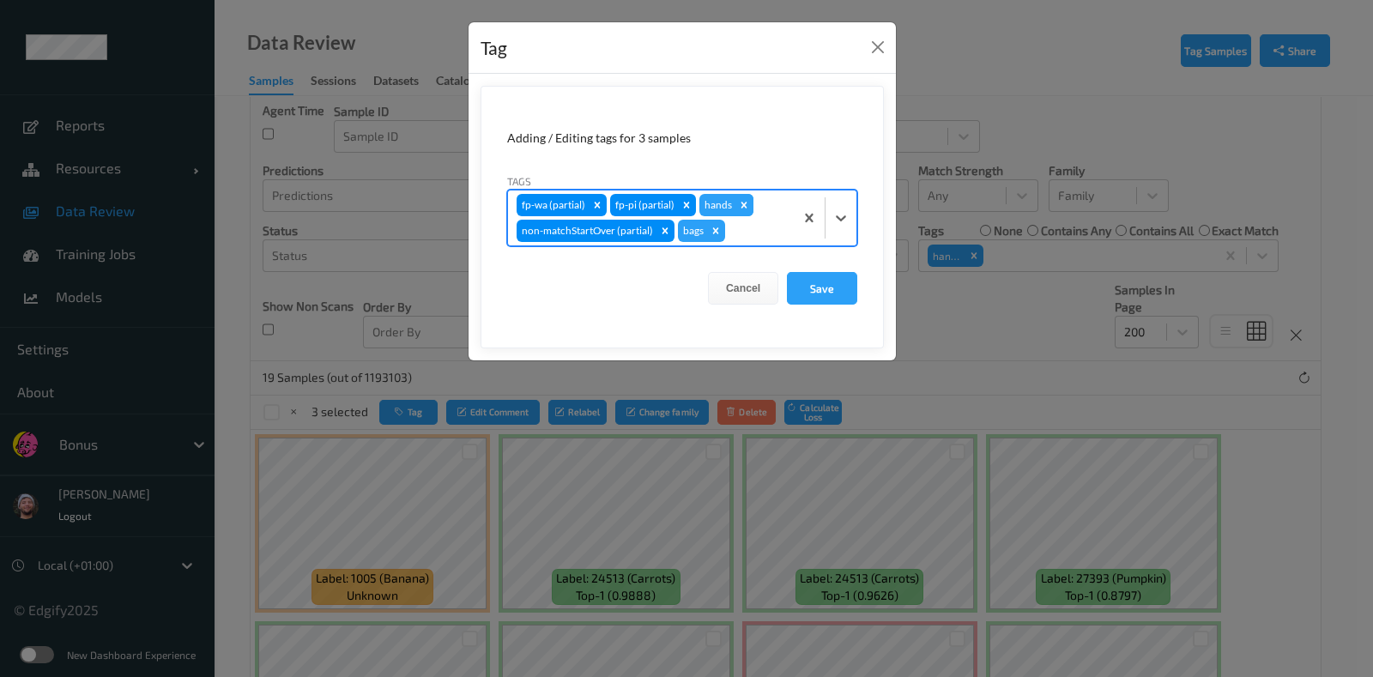
click at [735, 201] on div "Remove hands" at bounding box center [744, 205] width 19 height 22
click at [815, 276] on button "Save" at bounding box center [822, 288] width 70 height 33
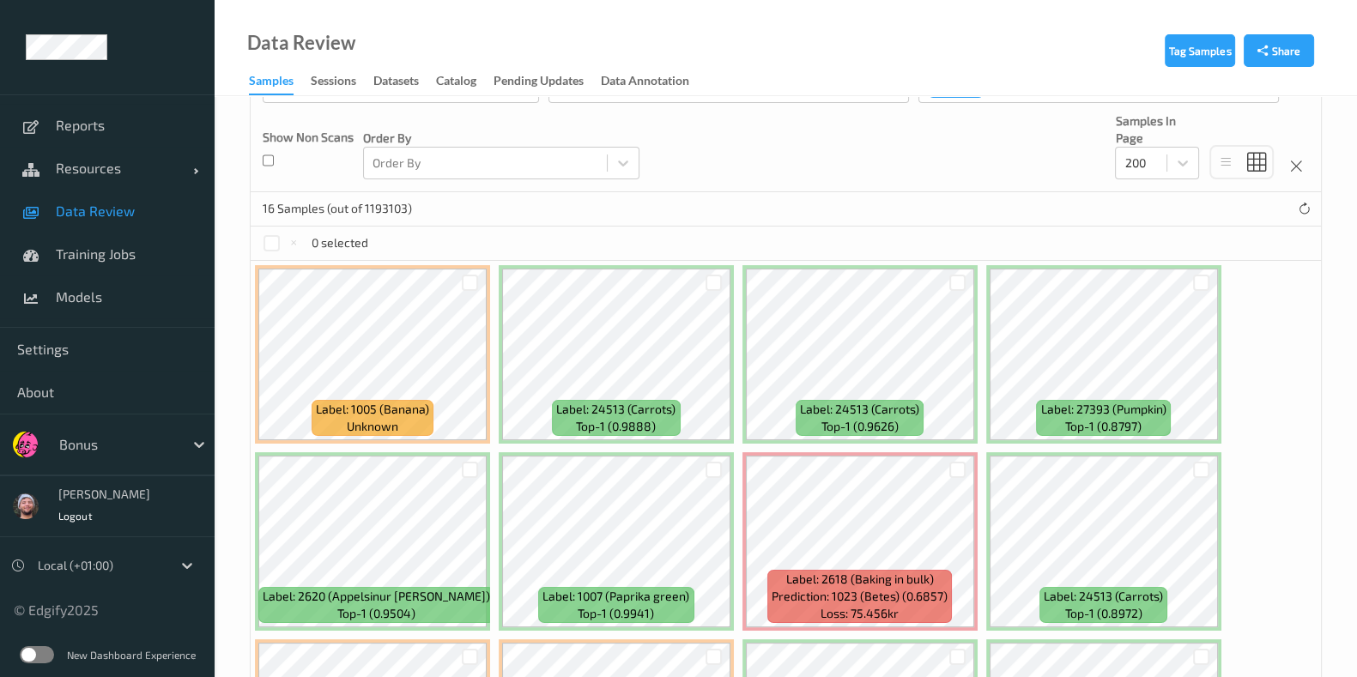
scroll to position [465, 0]
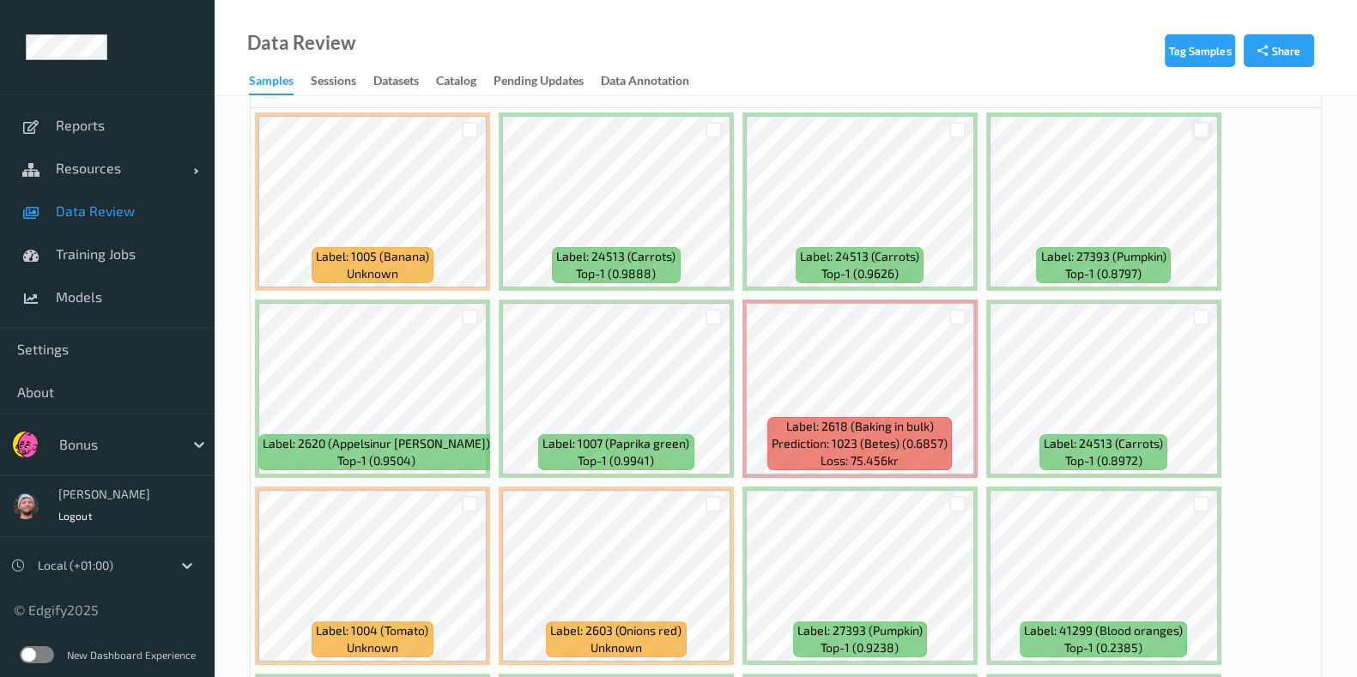
click at [1196, 125] on div at bounding box center [1201, 130] width 16 height 16
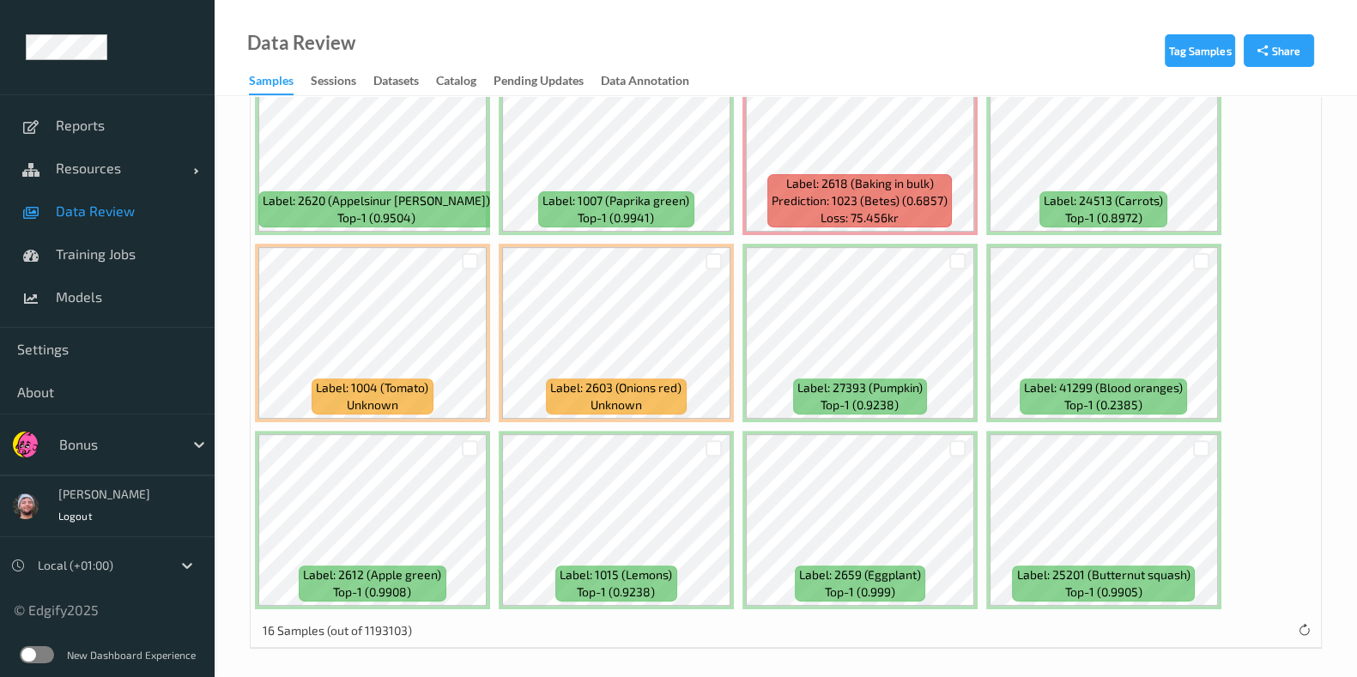
scroll to position [279, 0]
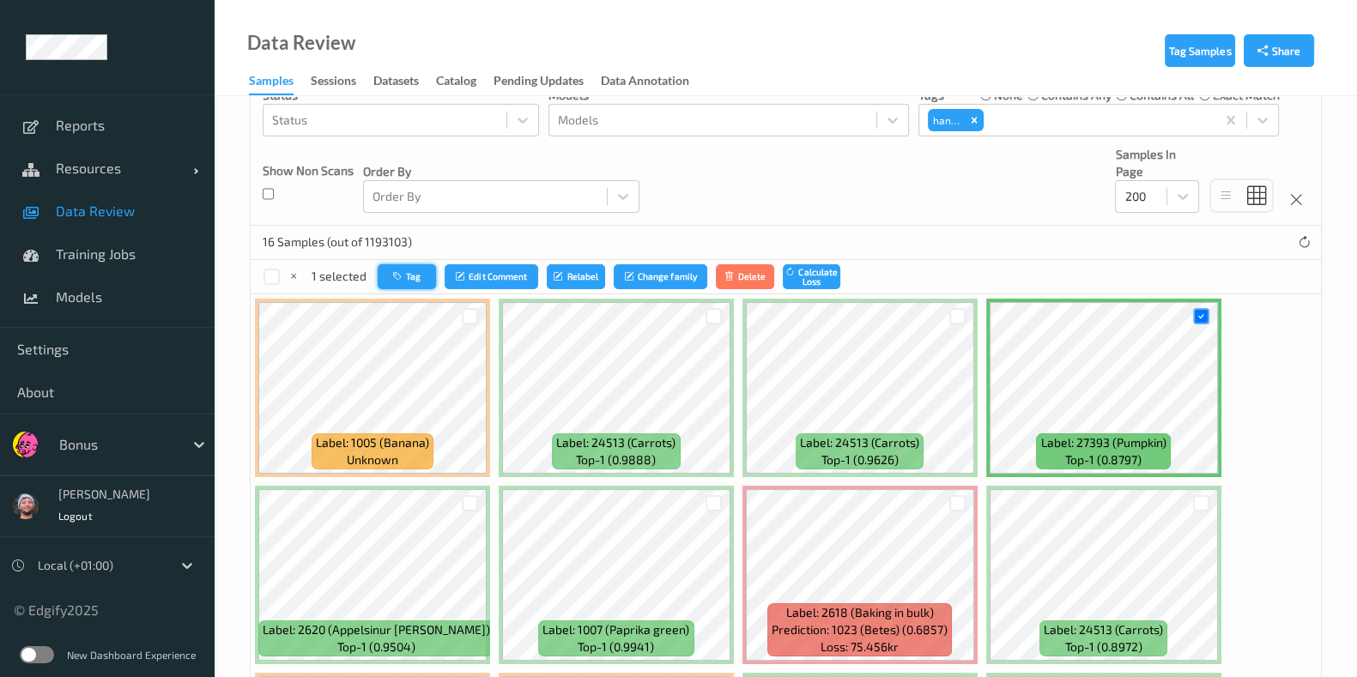
click at [409, 273] on button "Tag" at bounding box center [407, 276] width 58 height 25
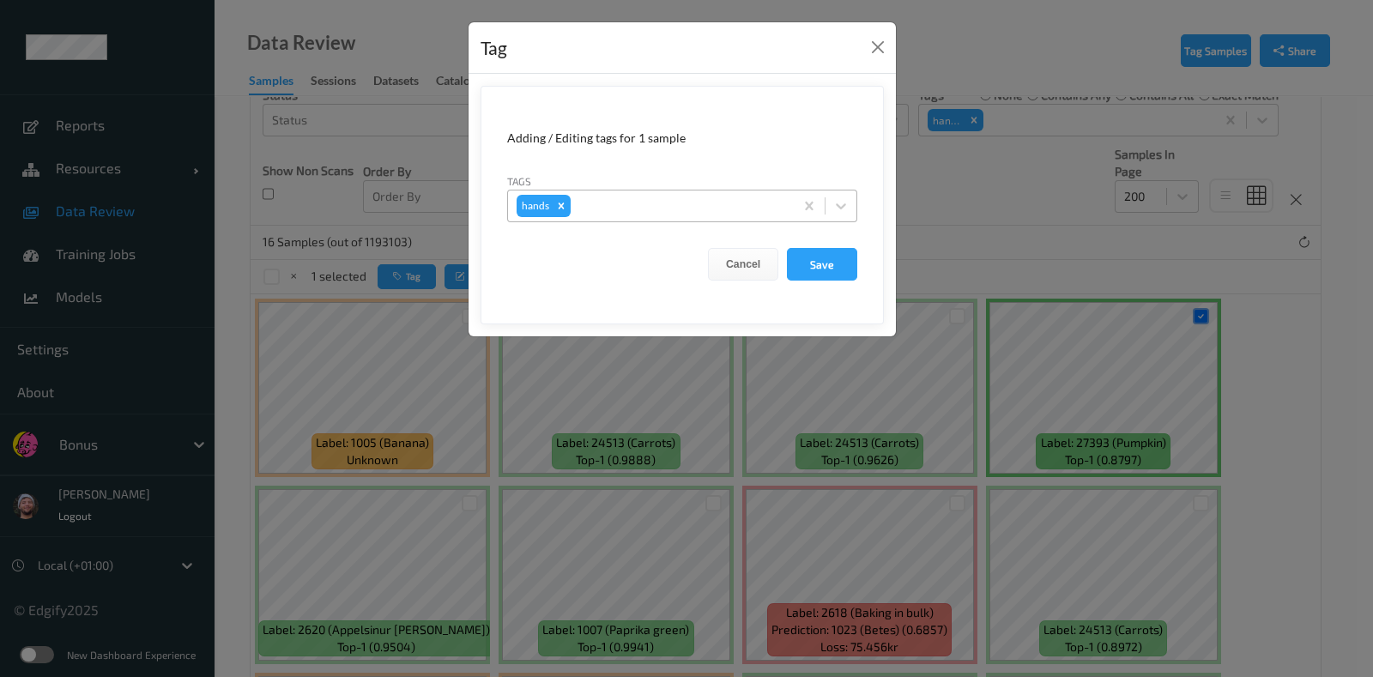
drag, startPoint x: 699, startPoint y: 184, endPoint x: 688, endPoint y: 205, distance: 24.2
click at [695, 190] on div "Tags hands" at bounding box center [682, 198] width 350 height 50
click at [687, 207] on div at bounding box center [679, 206] width 211 height 21
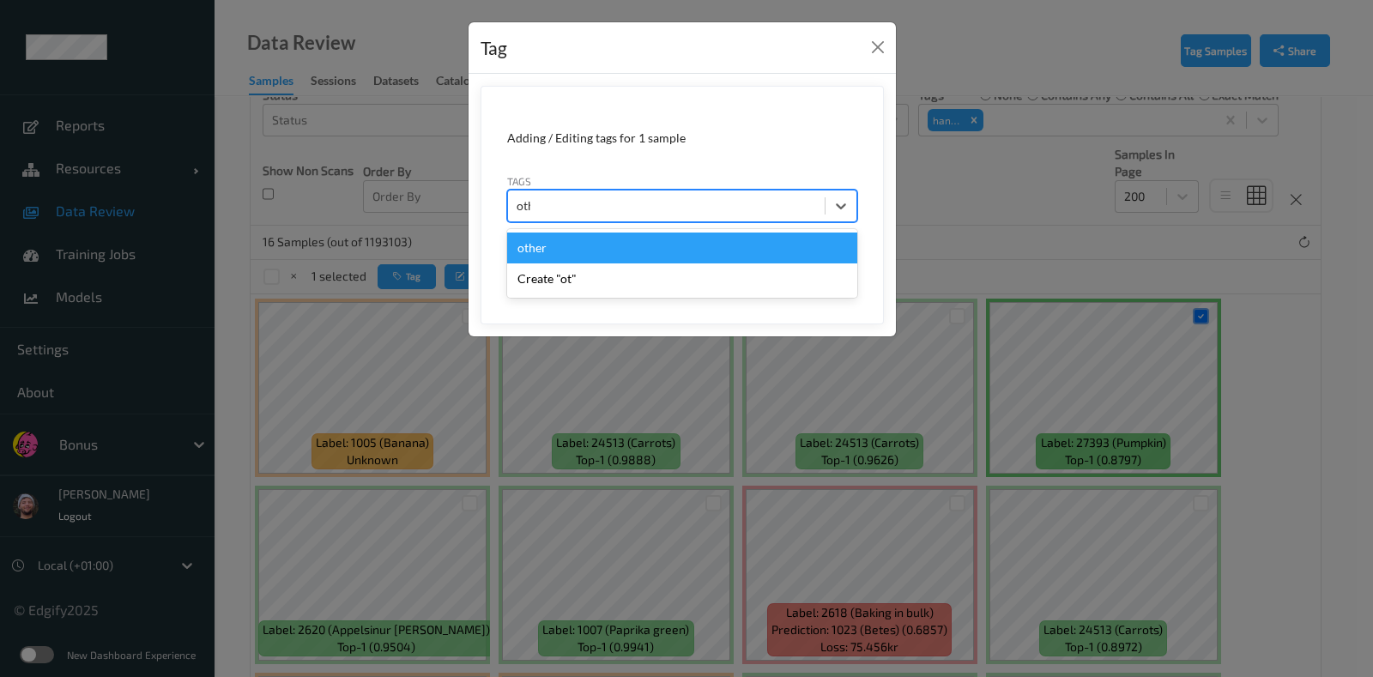
type input "other"
click at [787, 248] on button "Save" at bounding box center [822, 264] width 70 height 33
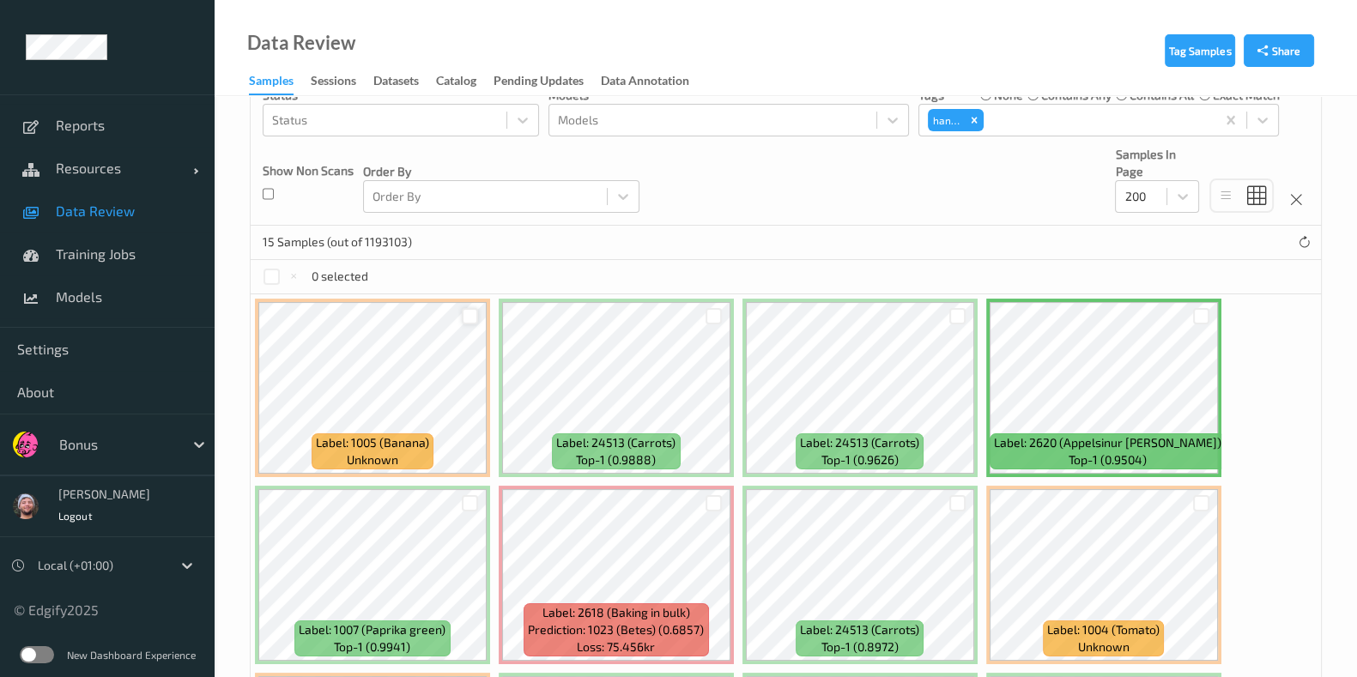
click at [467, 316] on div at bounding box center [470, 316] width 16 height 16
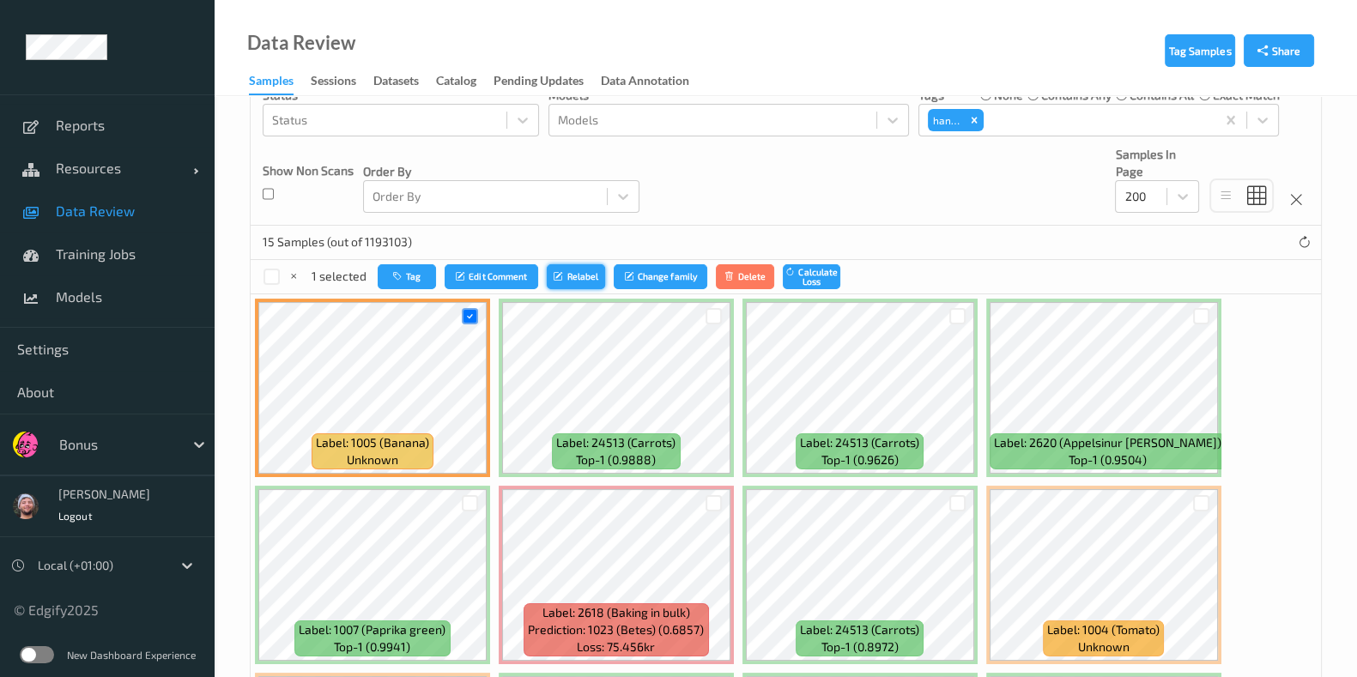
click at [586, 281] on button "Relabel" at bounding box center [576, 276] width 58 height 25
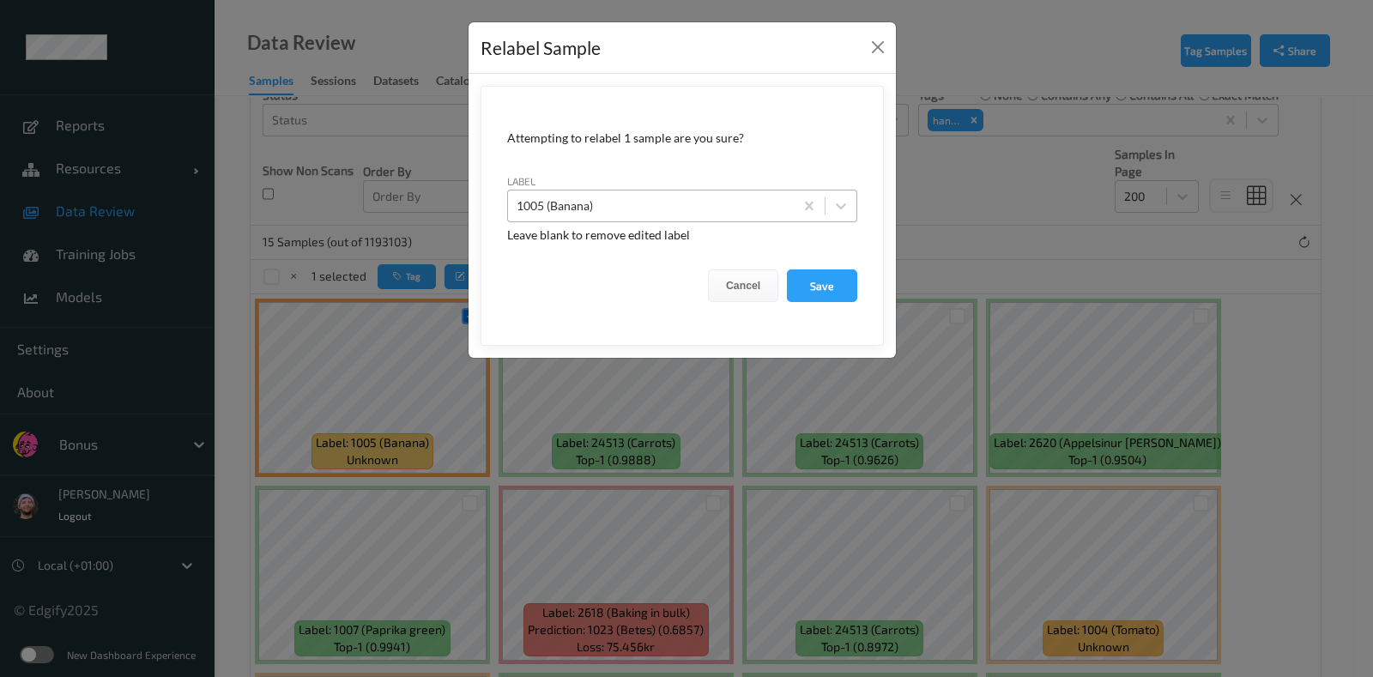
click at [681, 202] on div at bounding box center [651, 206] width 269 height 21
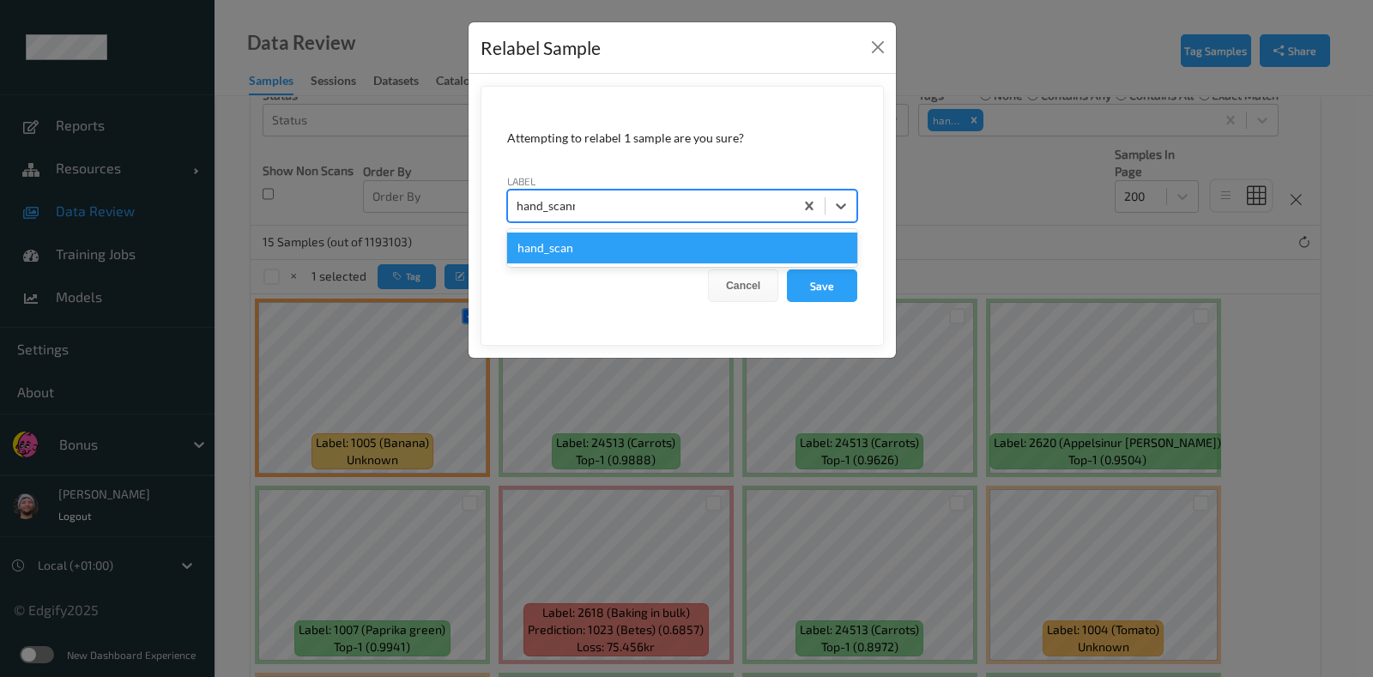
type input "hand_scanner"
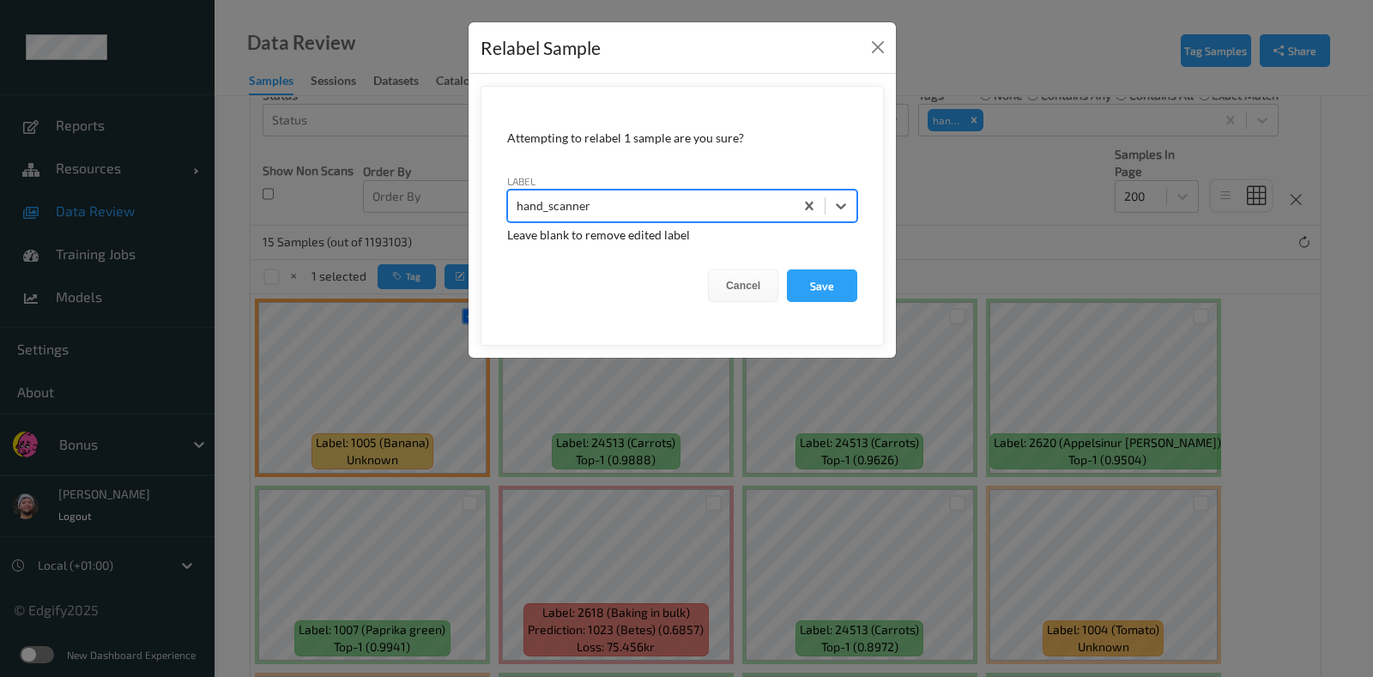
click at [787, 270] on button "Save" at bounding box center [822, 286] width 70 height 33
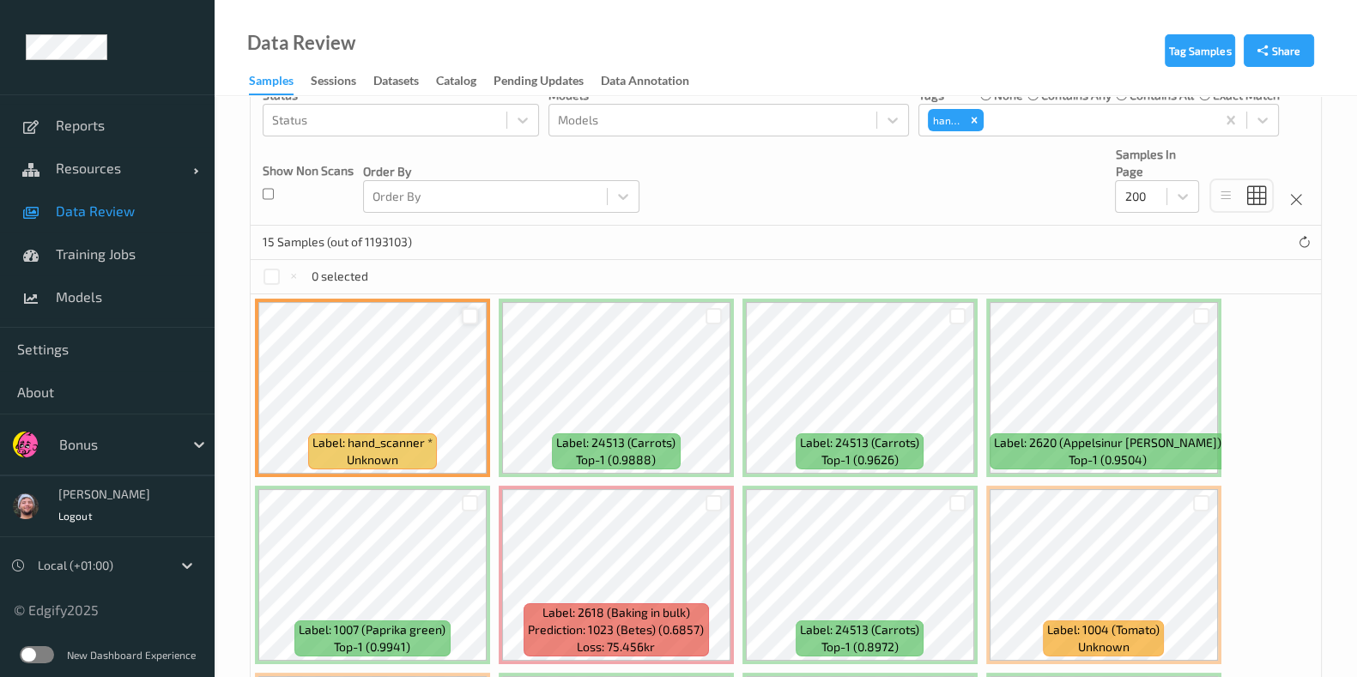
click at [462, 307] on div at bounding box center [470, 316] width 33 height 28
click at [463, 310] on div at bounding box center [470, 316] width 16 height 16
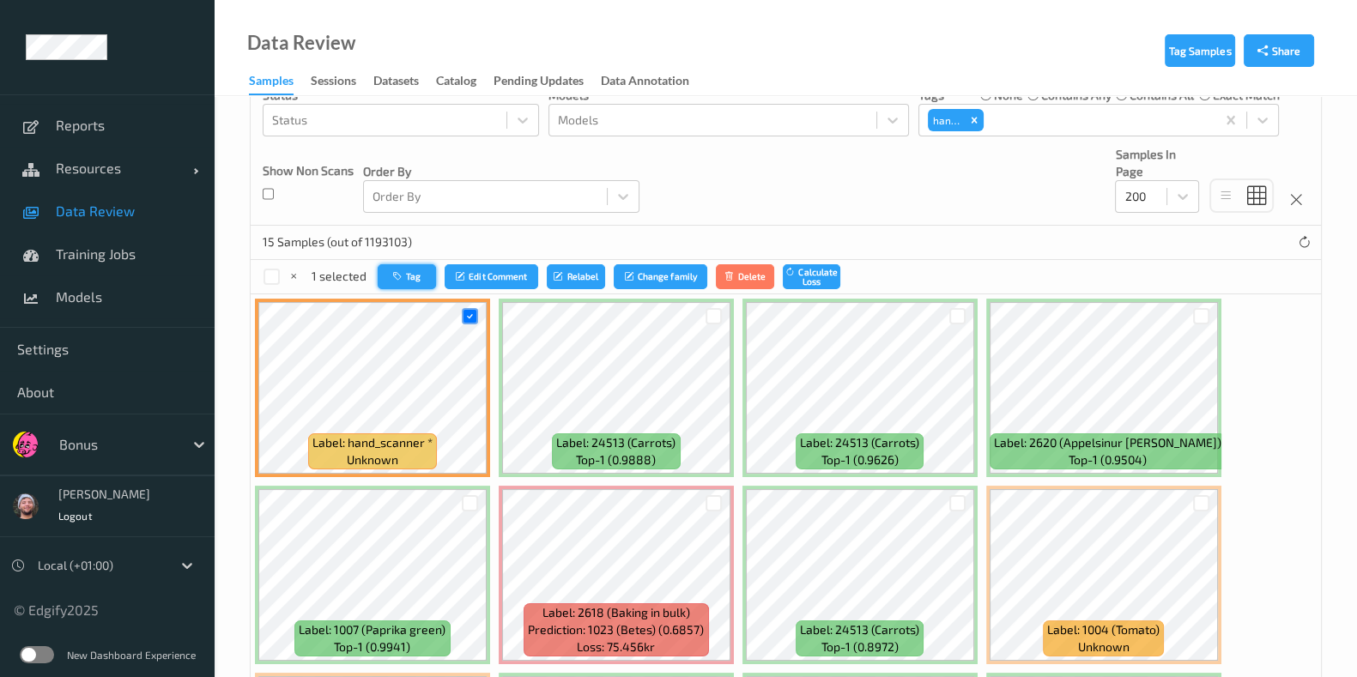
click at [399, 274] on icon "button" at bounding box center [399, 276] width 13 height 10
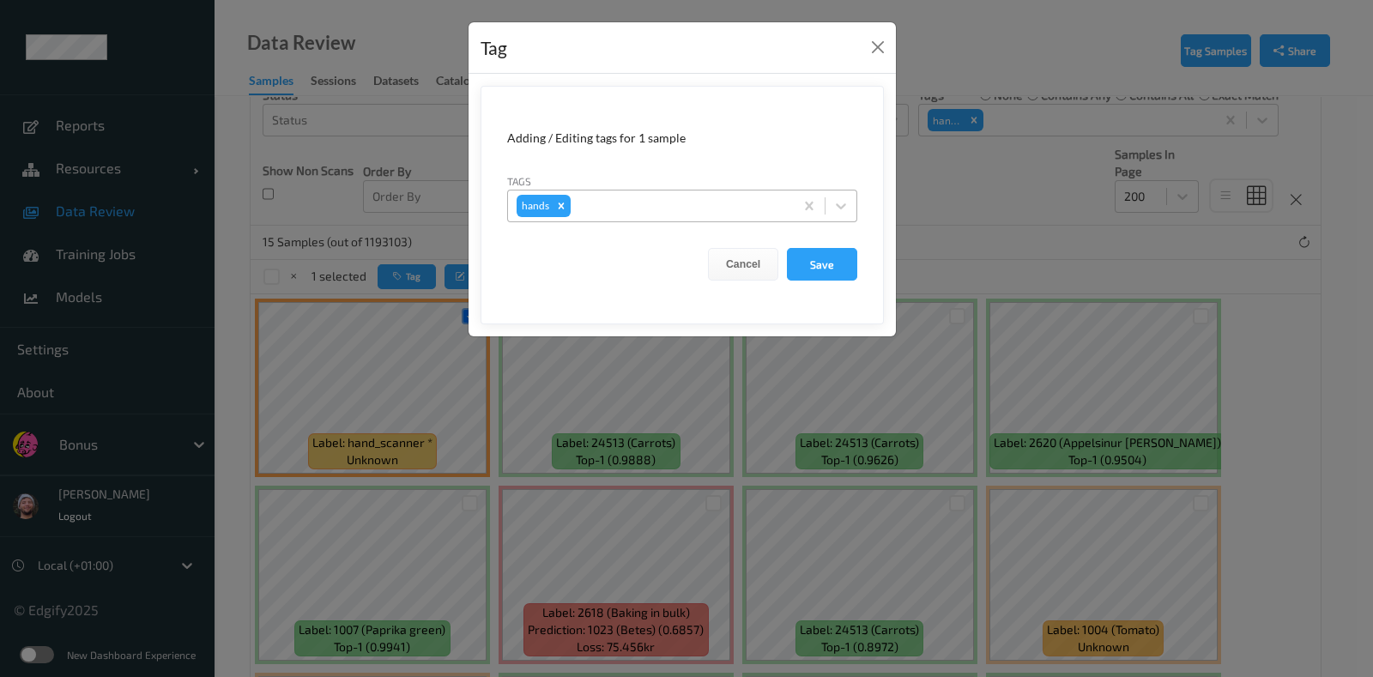
click at [675, 216] on div "hands" at bounding box center [651, 205] width 286 height 29
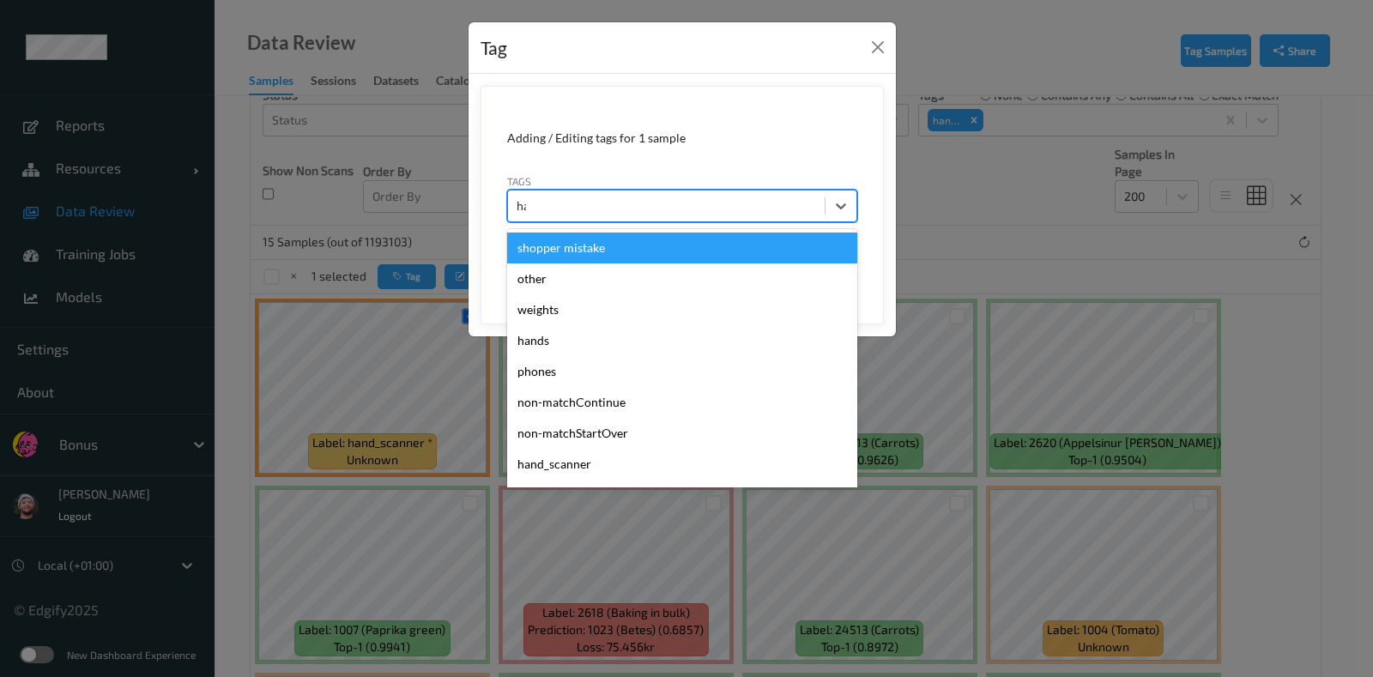
type input "hand"
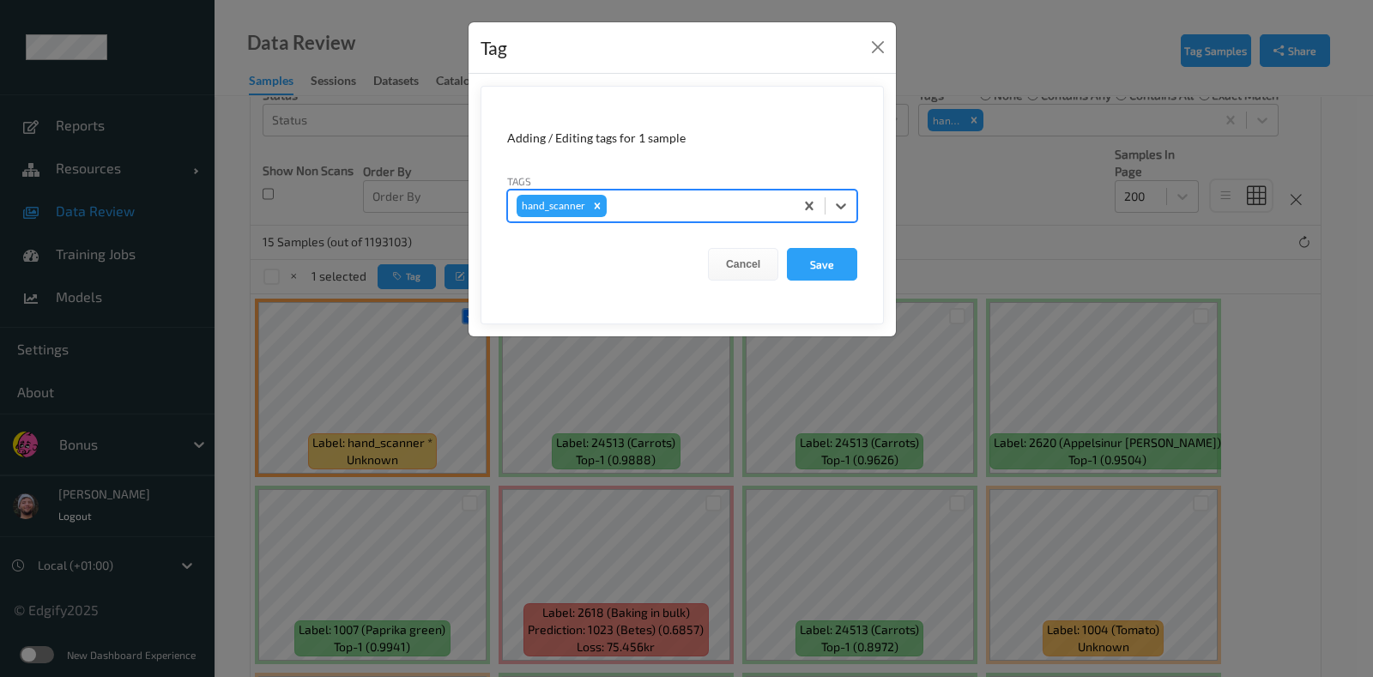
click at [787, 248] on button "Save" at bounding box center [822, 264] width 70 height 33
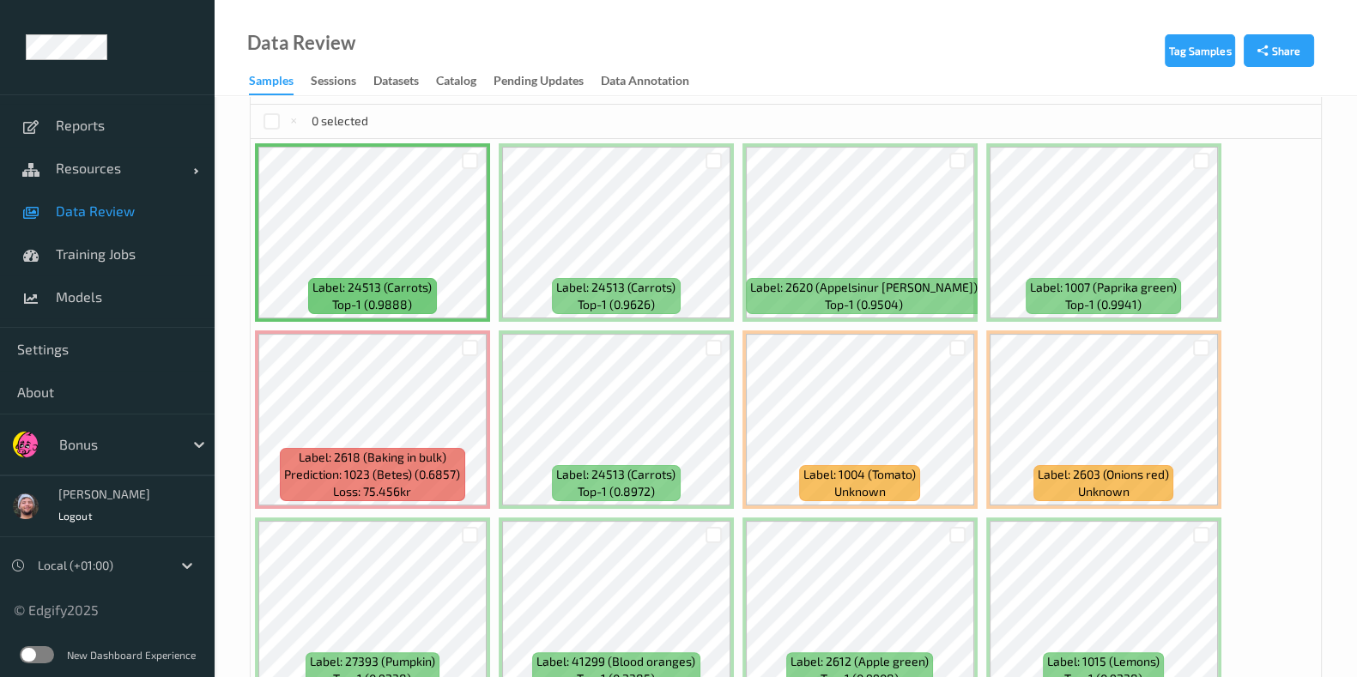
scroll to position [601, 0]
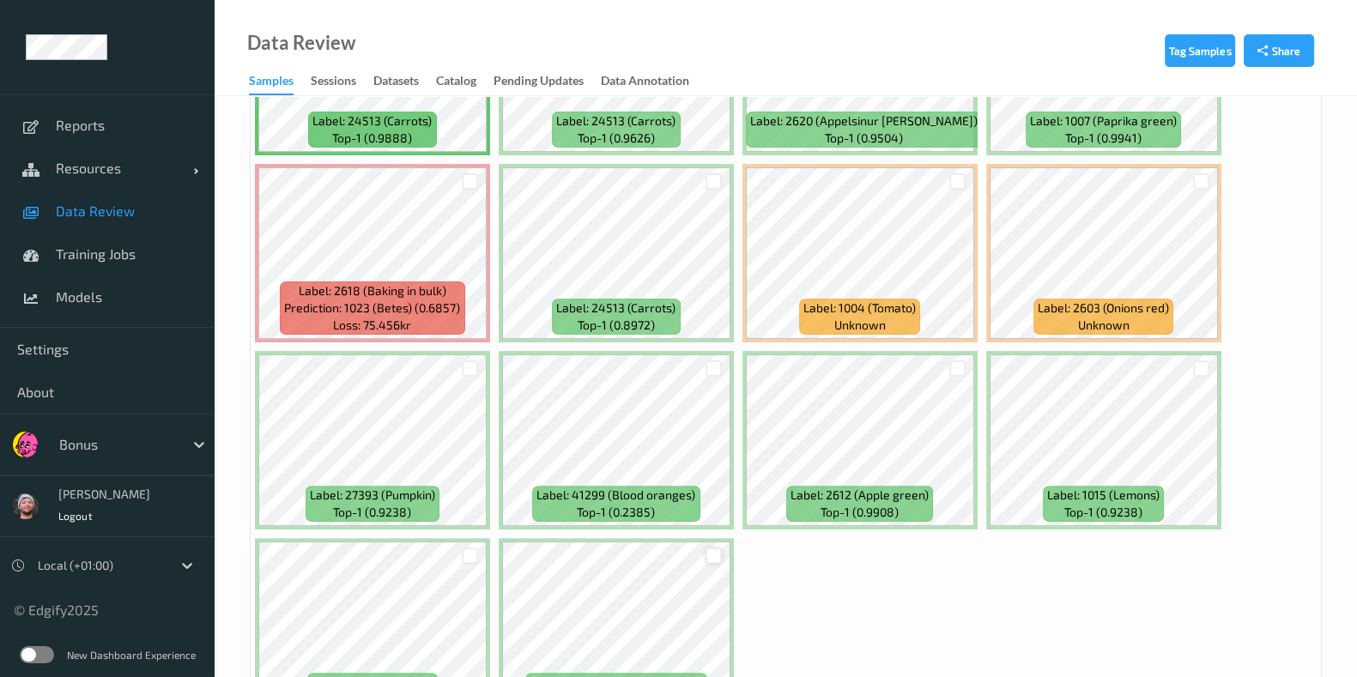
click at [709, 549] on div at bounding box center [714, 556] width 16 height 16
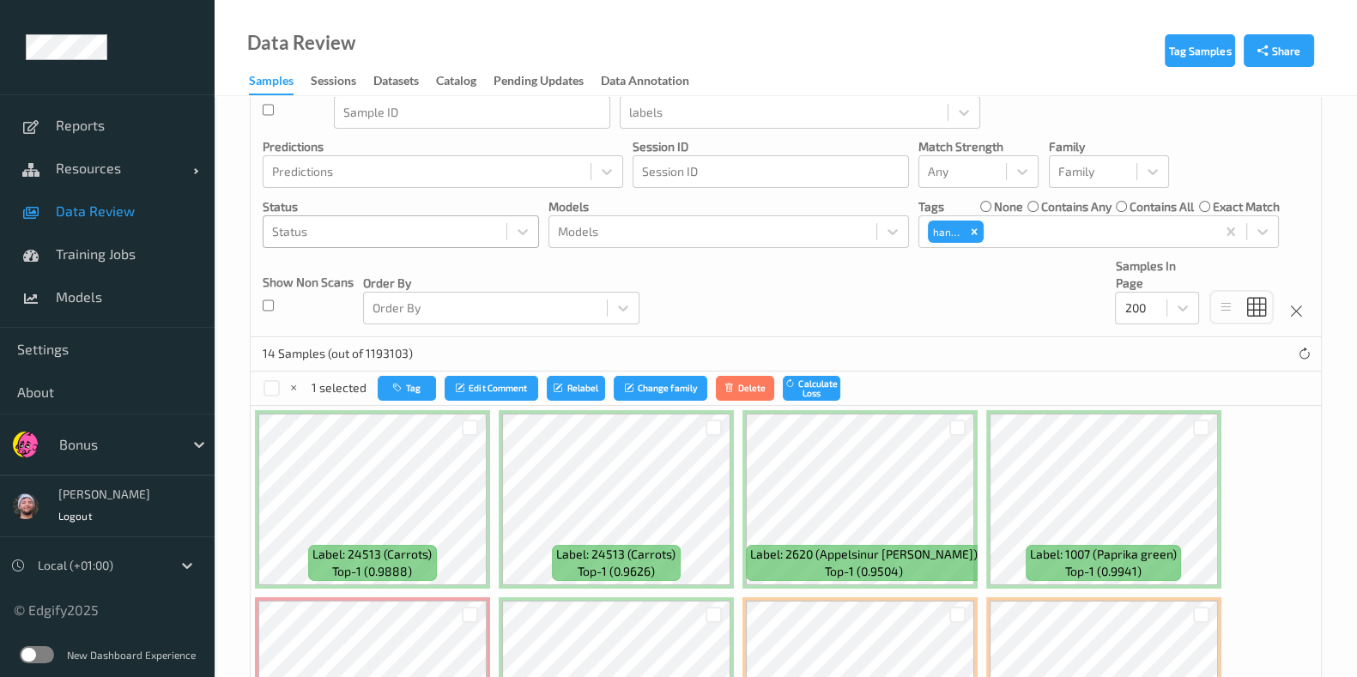
scroll to position [64, 0]
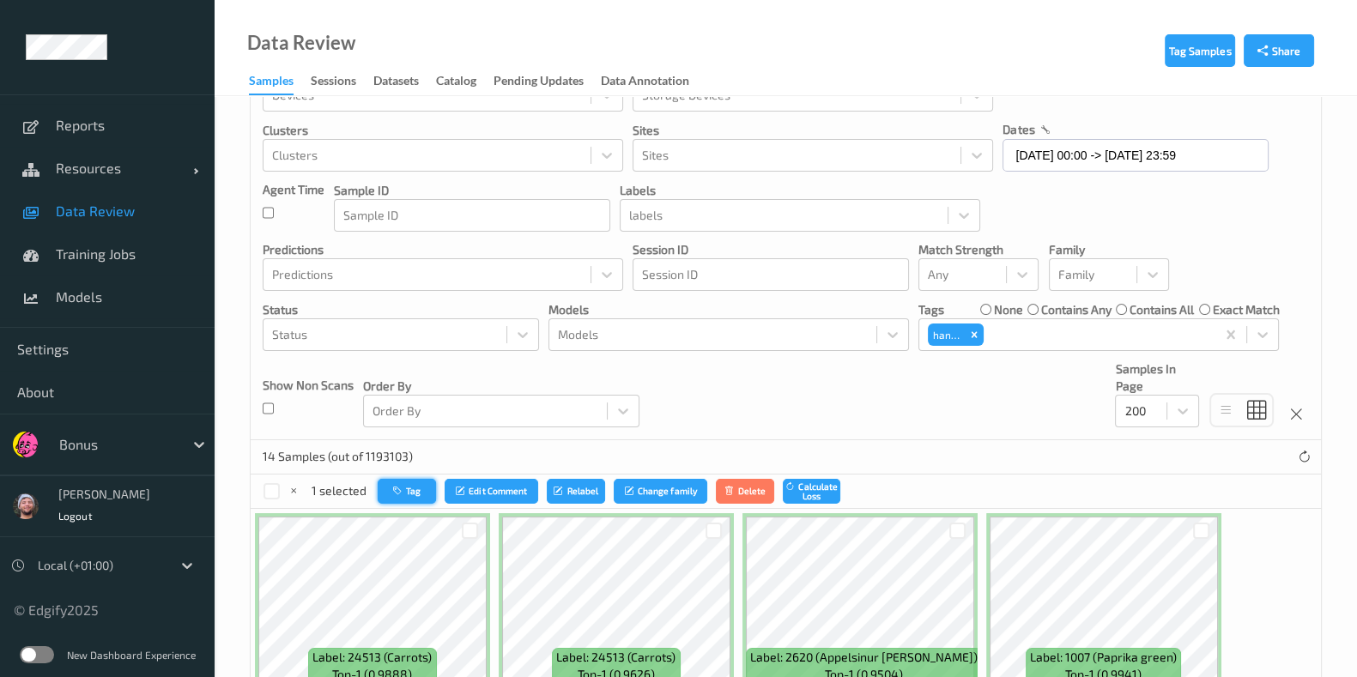
click at [428, 486] on button "Tag" at bounding box center [407, 491] width 58 height 25
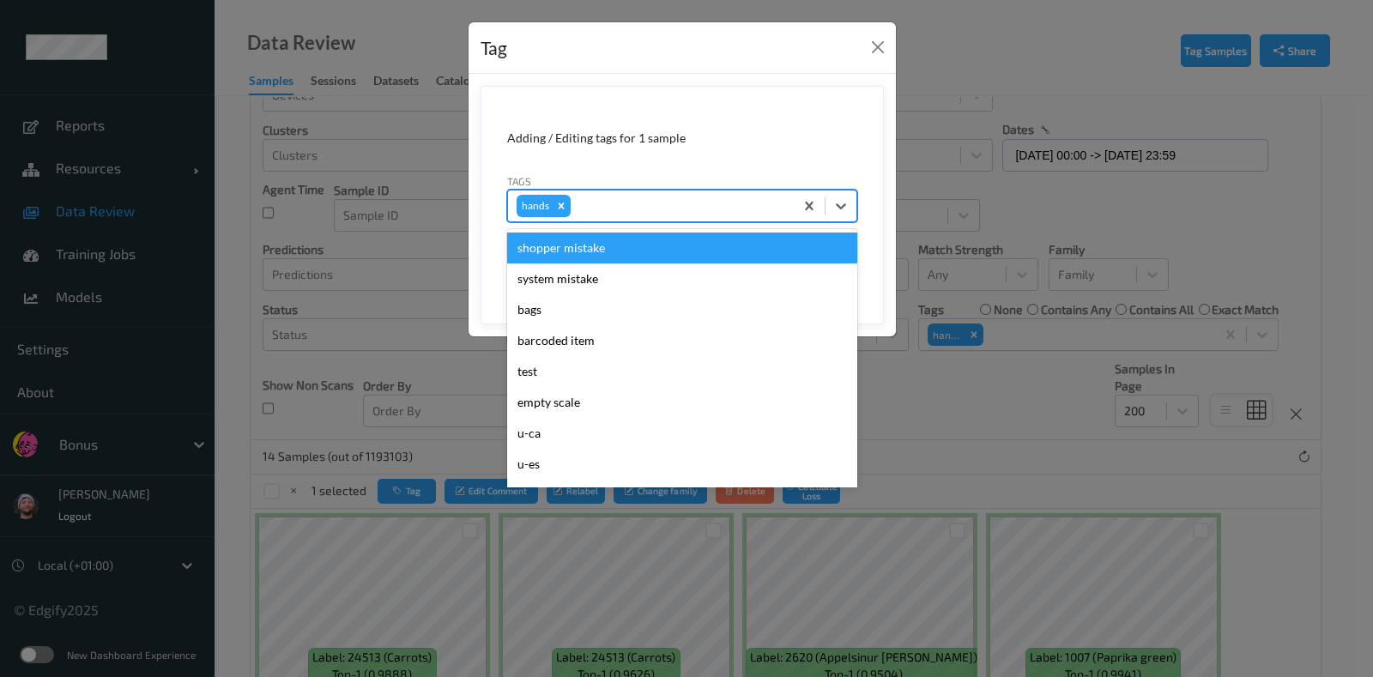
click at [639, 209] on div at bounding box center [679, 206] width 211 height 21
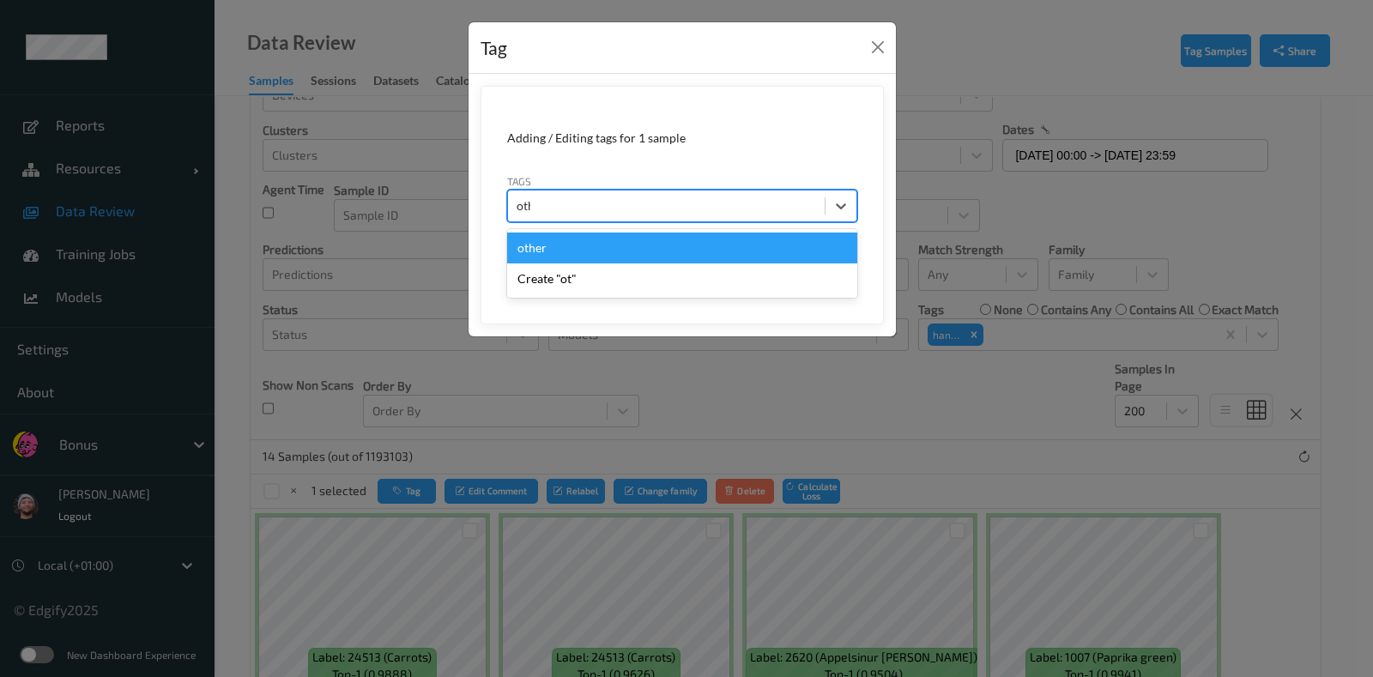
type input "other"
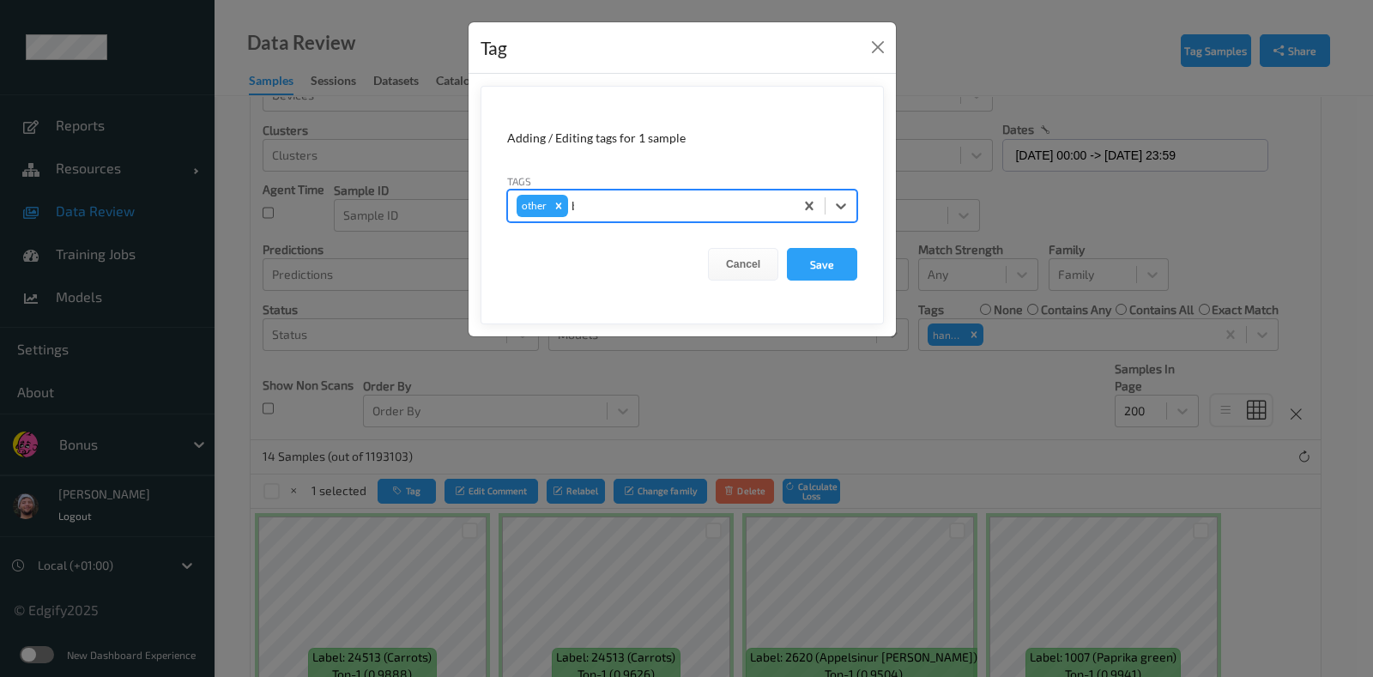
type input "box"
click at [787, 248] on button "Save" at bounding box center [822, 264] width 70 height 33
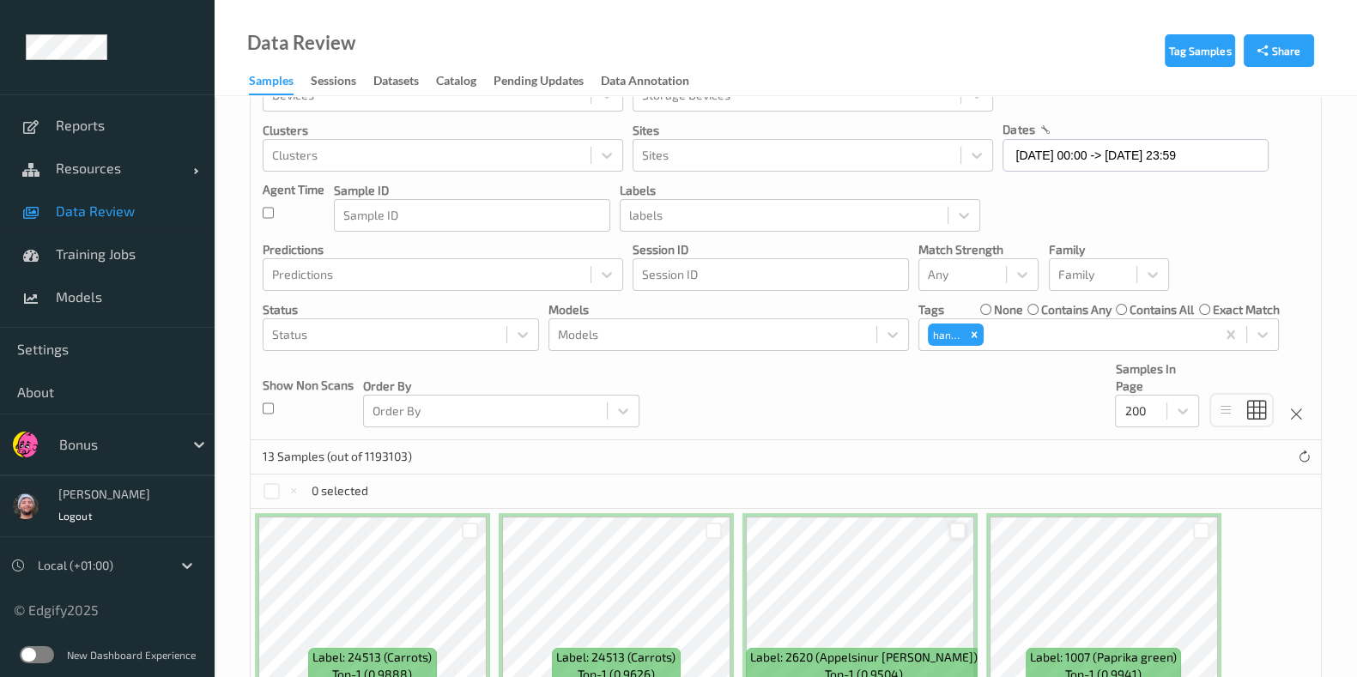
click at [953, 523] on div at bounding box center [957, 531] width 16 height 16
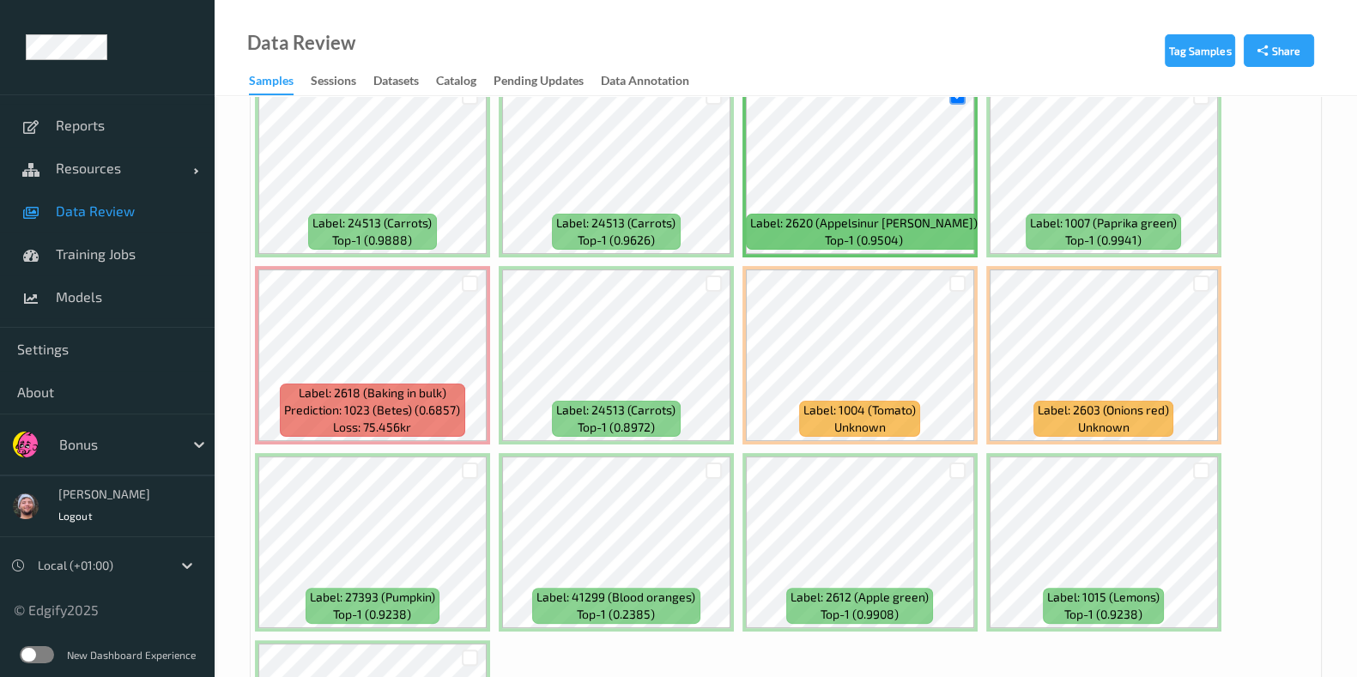
scroll to position [601, 0]
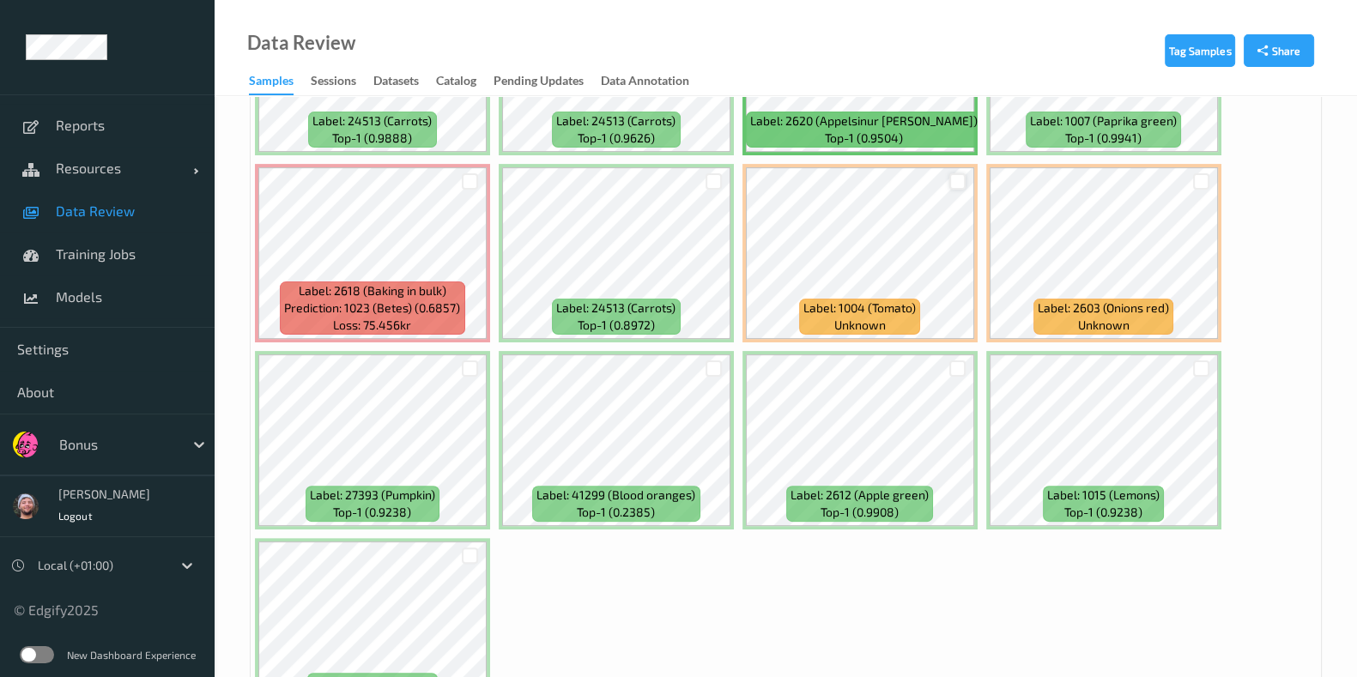
click at [956, 179] on div at bounding box center [957, 181] width 16 height 16
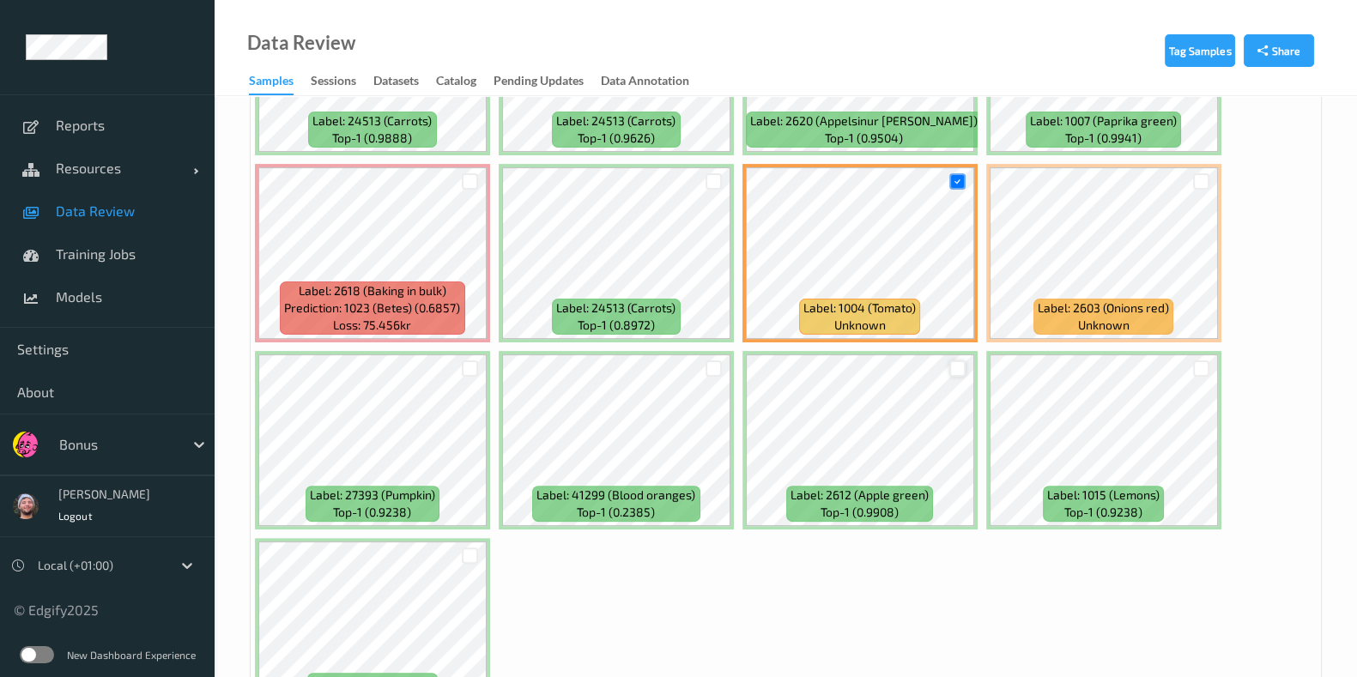
click at [949, 360] on div at bounding box center [957, 368] width 16 height 16
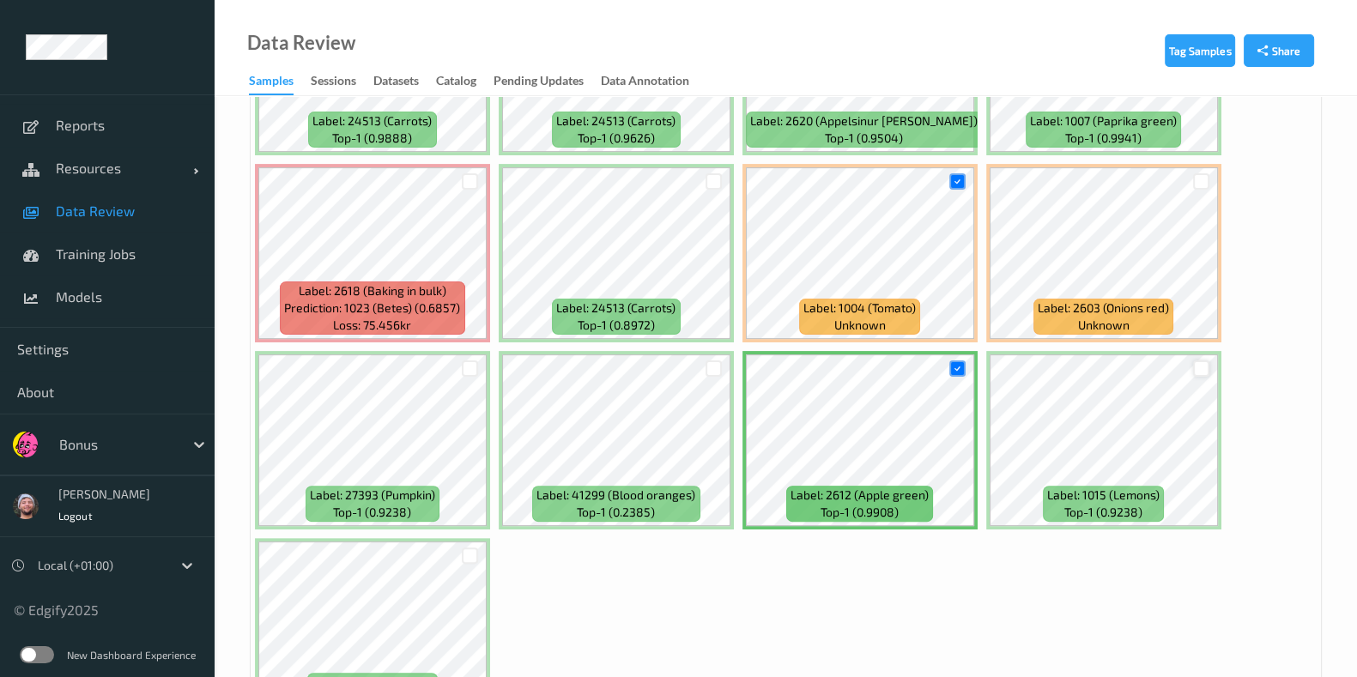
click at [1197, 368] on div at bounding box center [1201, 368] width 16 height 16
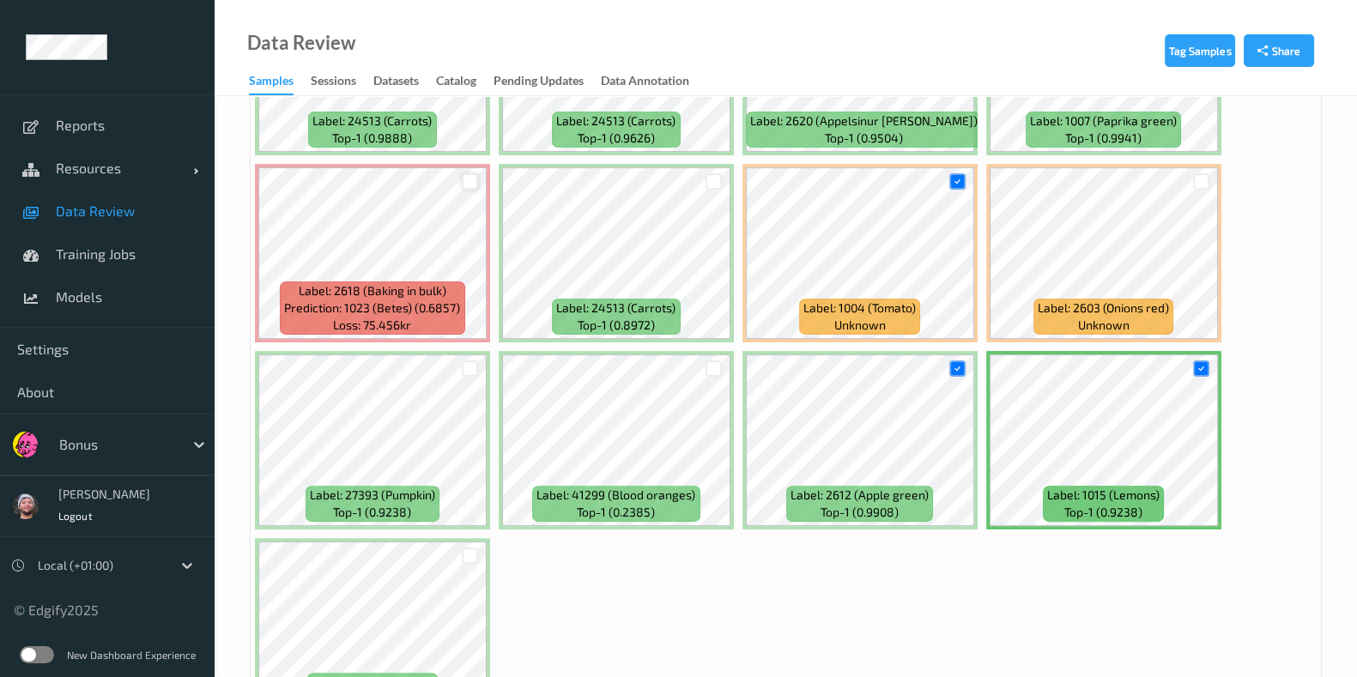
click at [472, 178] on div at bounding box center [470, 181] width 16 height 16
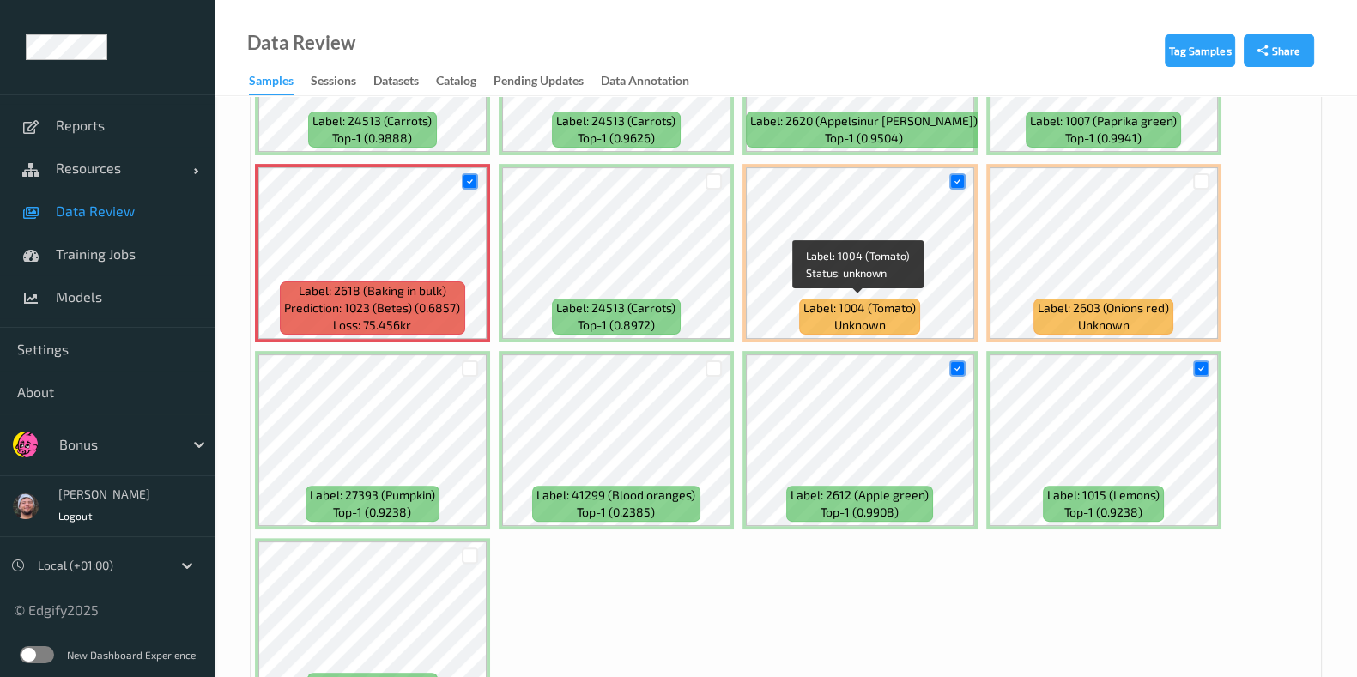
scroll to position [64, 0]
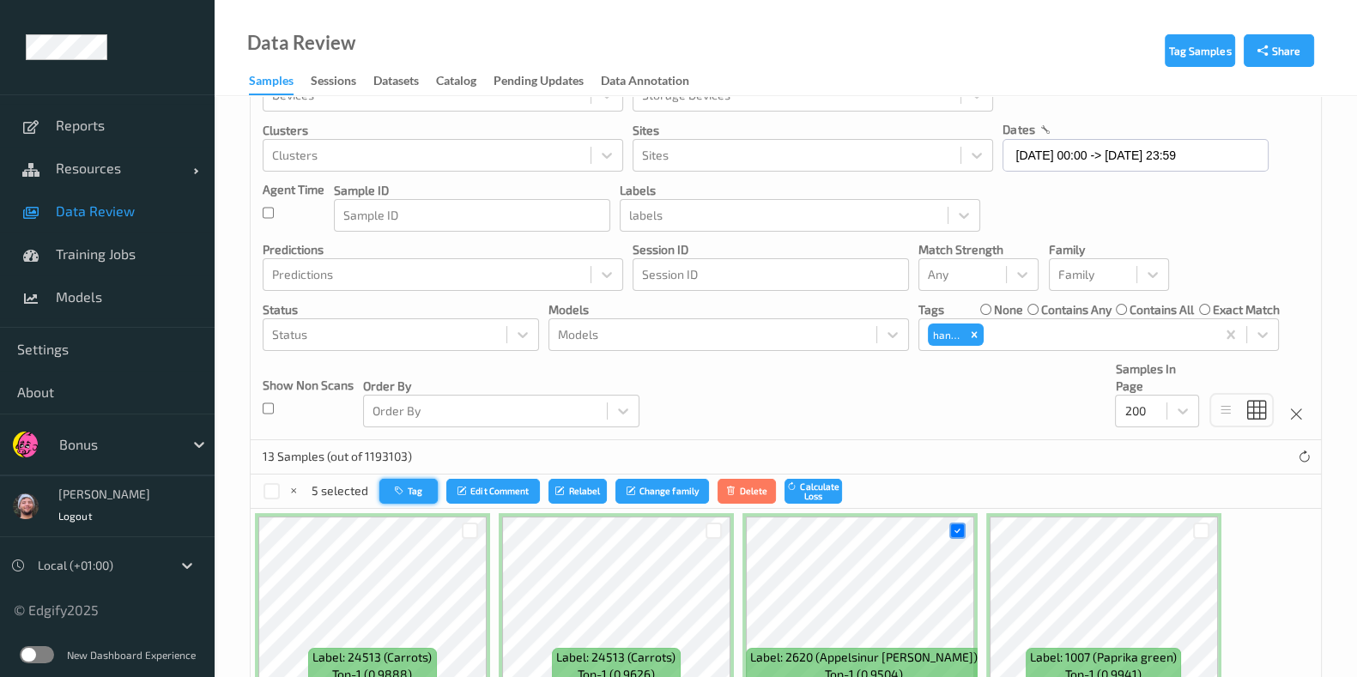
click at [414, 495] on button "Tag" at bounding box center [408, 491] width 58 height 25
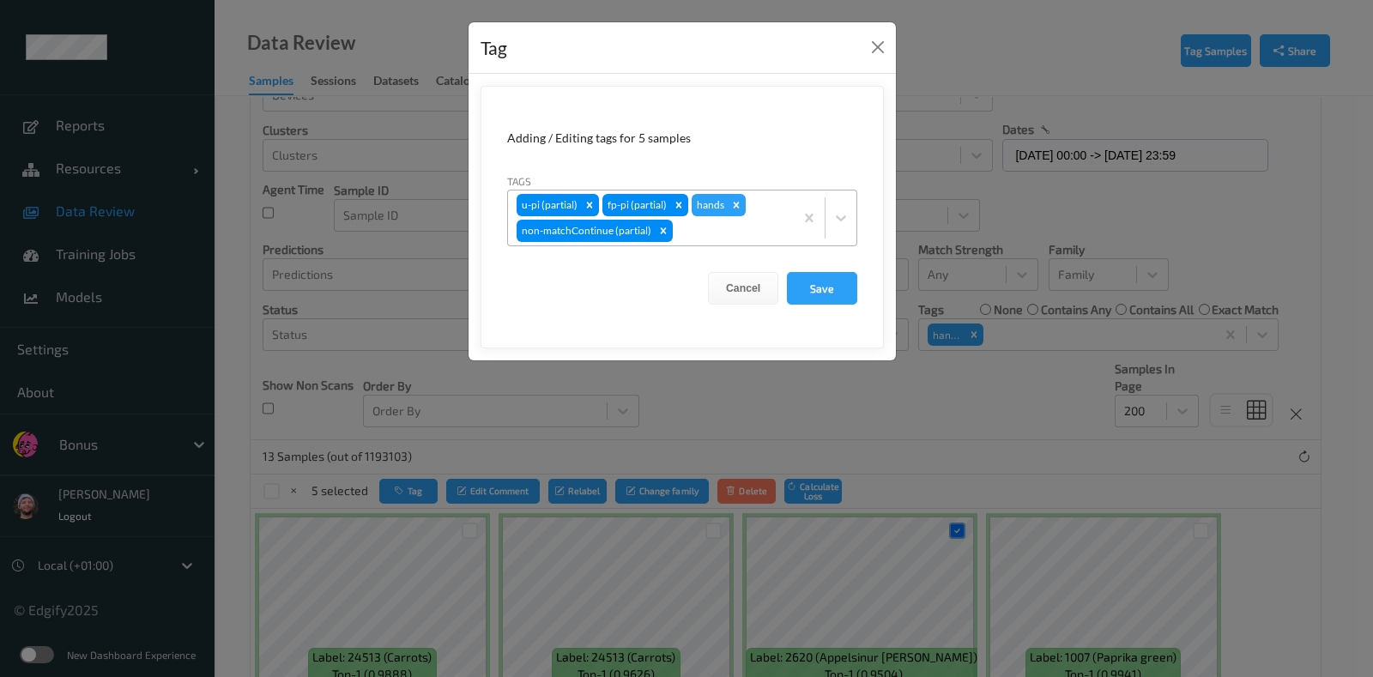
click at [704, 221] on div at bounding box center [730, 231] width 109 height 21
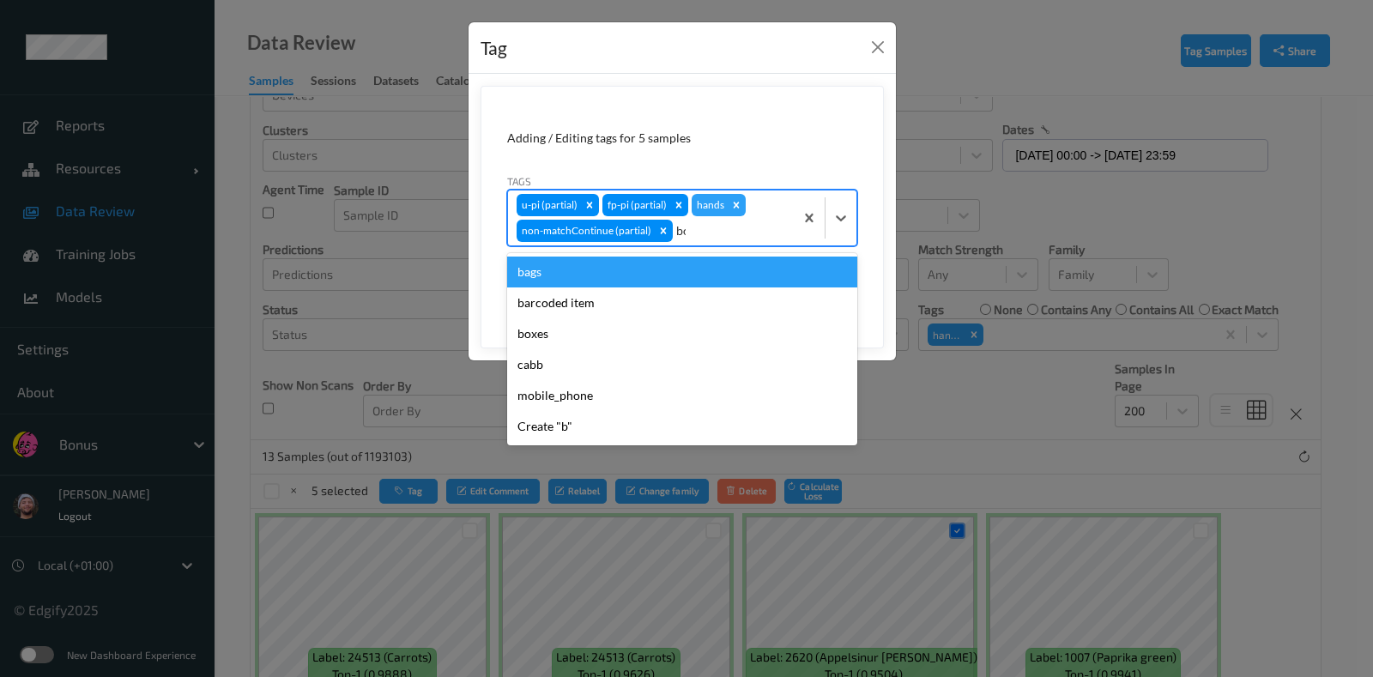
type input "box"
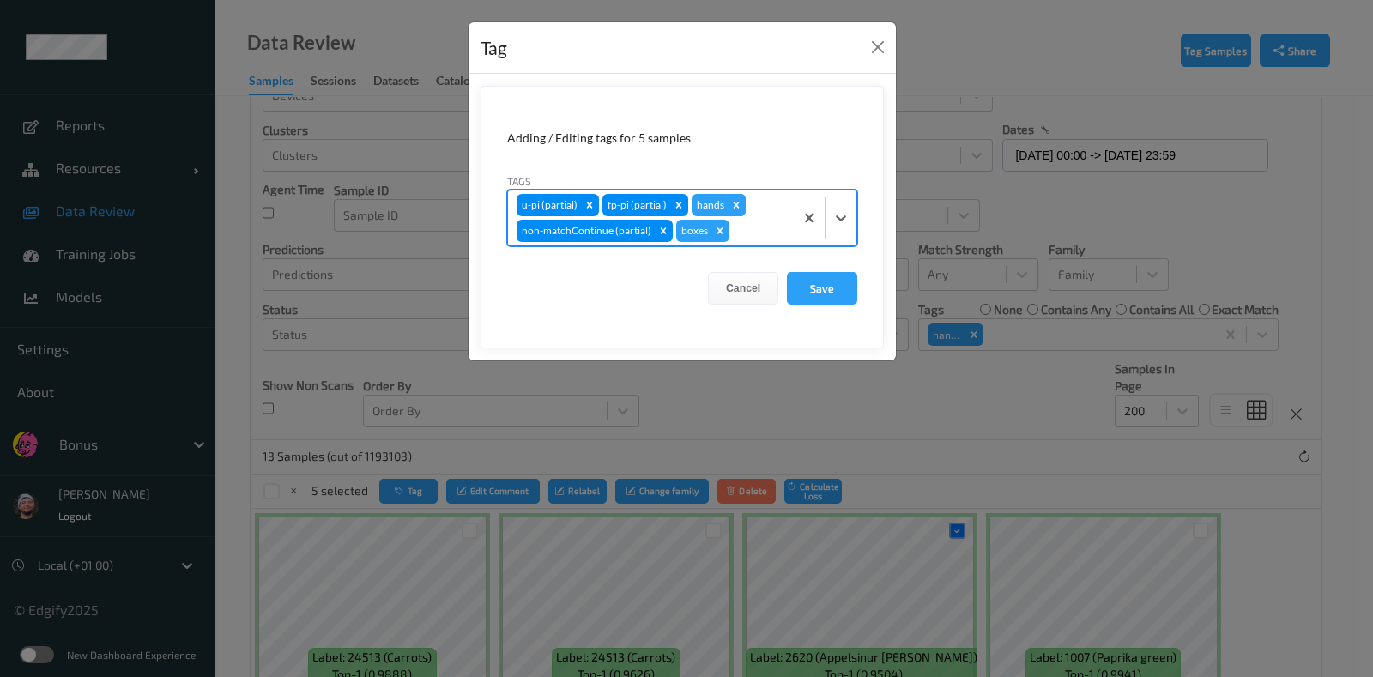
click at [738, 200] on icon "Remove hands" at bounding box center [736, 205] width 12 height 12
click at [815, 290] on button "Save" at bounding box center [822, 288] width 70 height 33
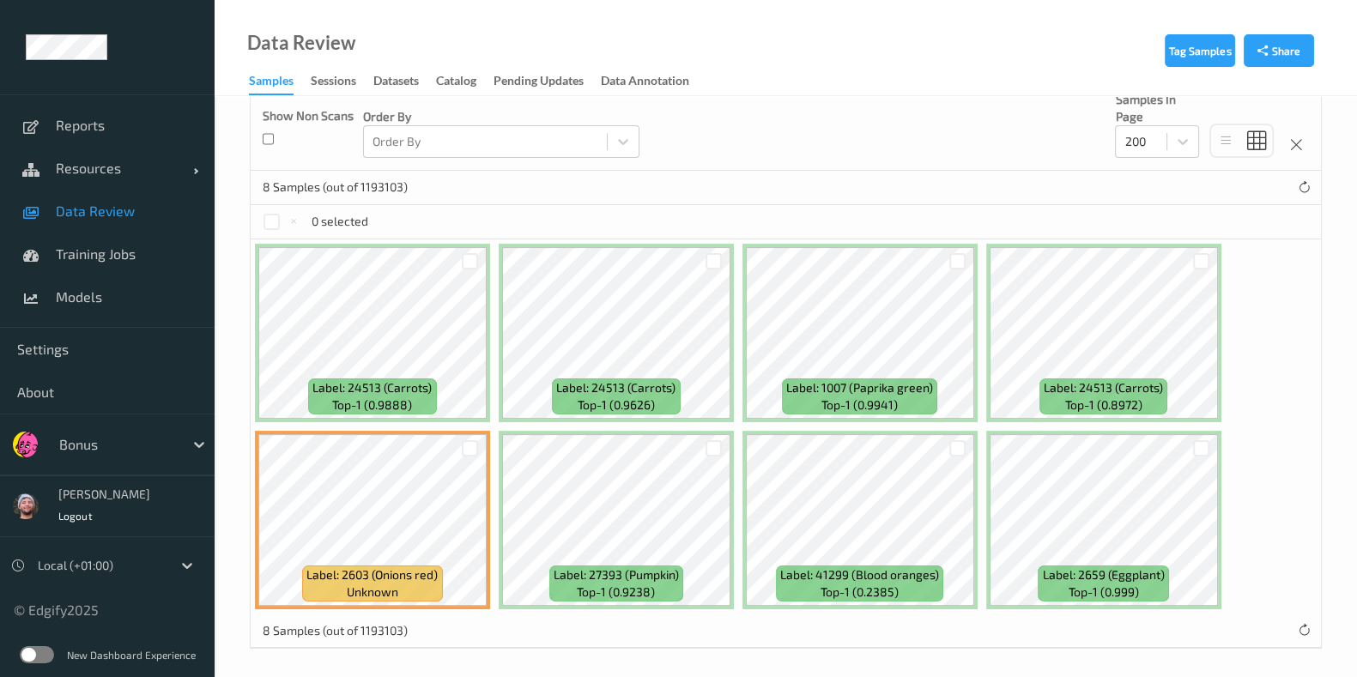
scroll to position [336, 0]
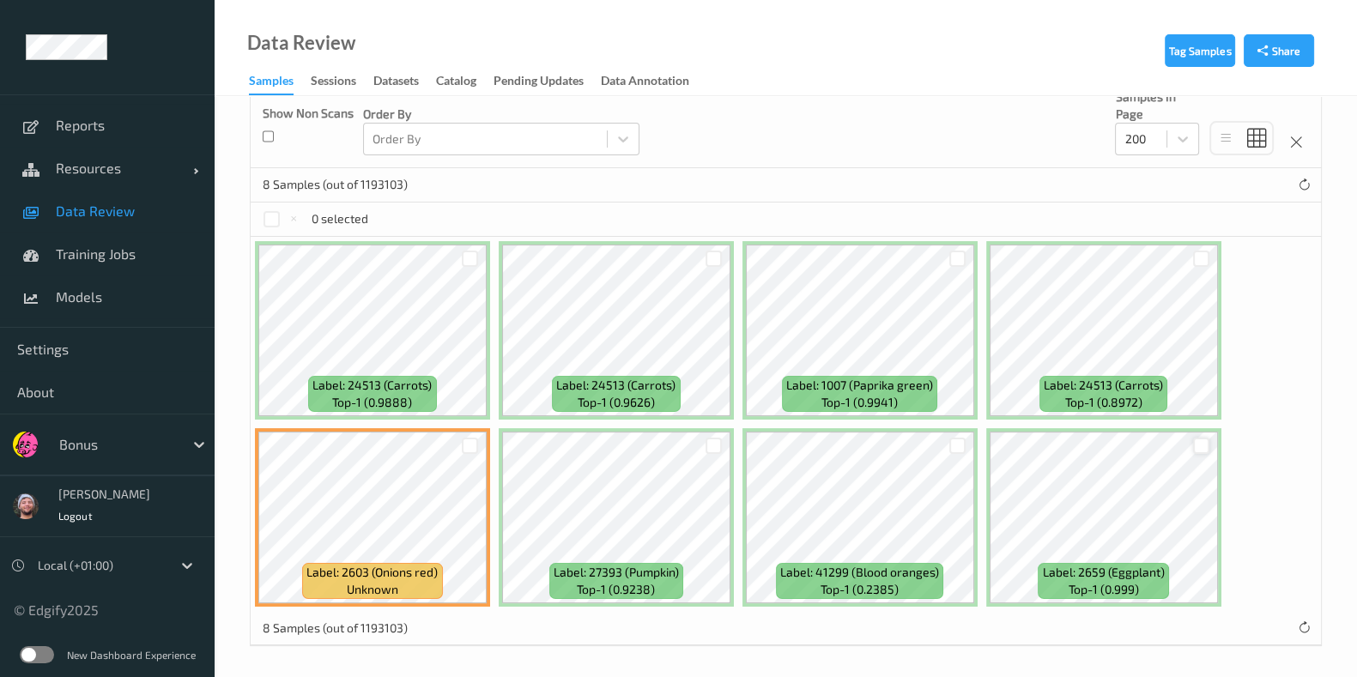
click at [1203, 441] on div at bounding box center [1201, 446] width 16 height 16
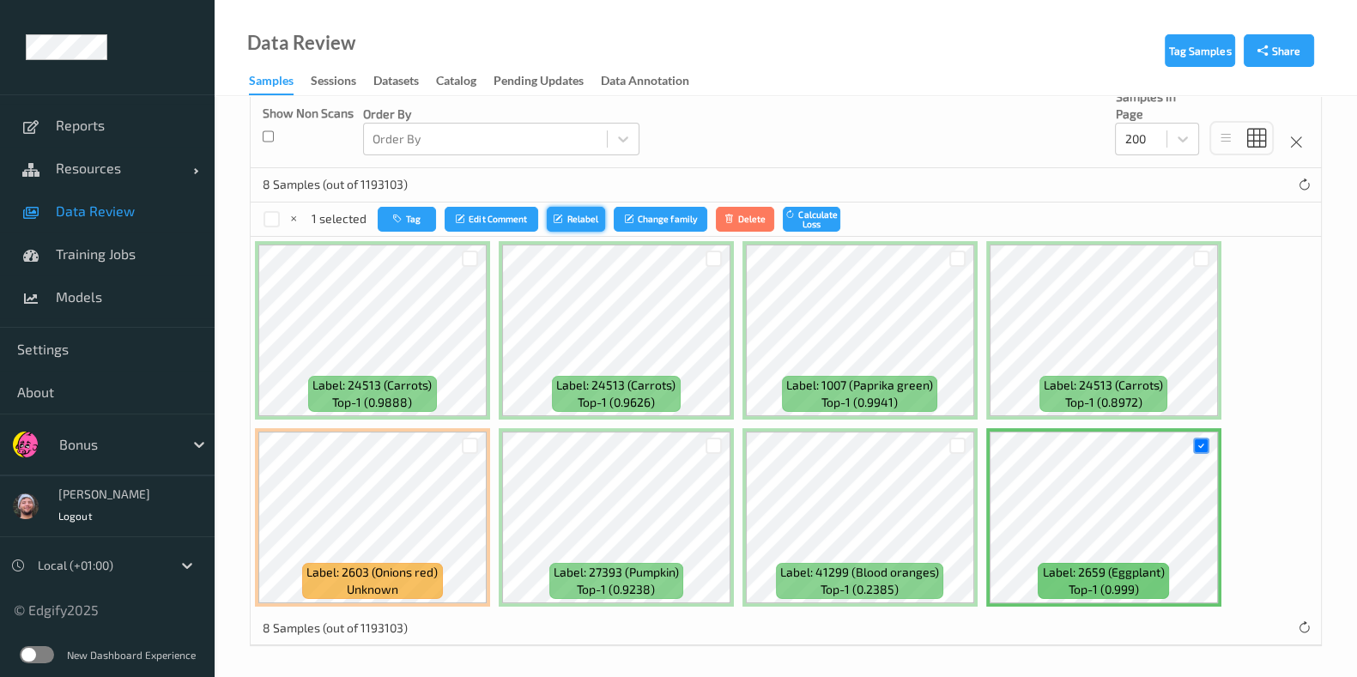
click at [575, 208] on button "Relabel" at bounding box center [576, 219] width 58 height 25
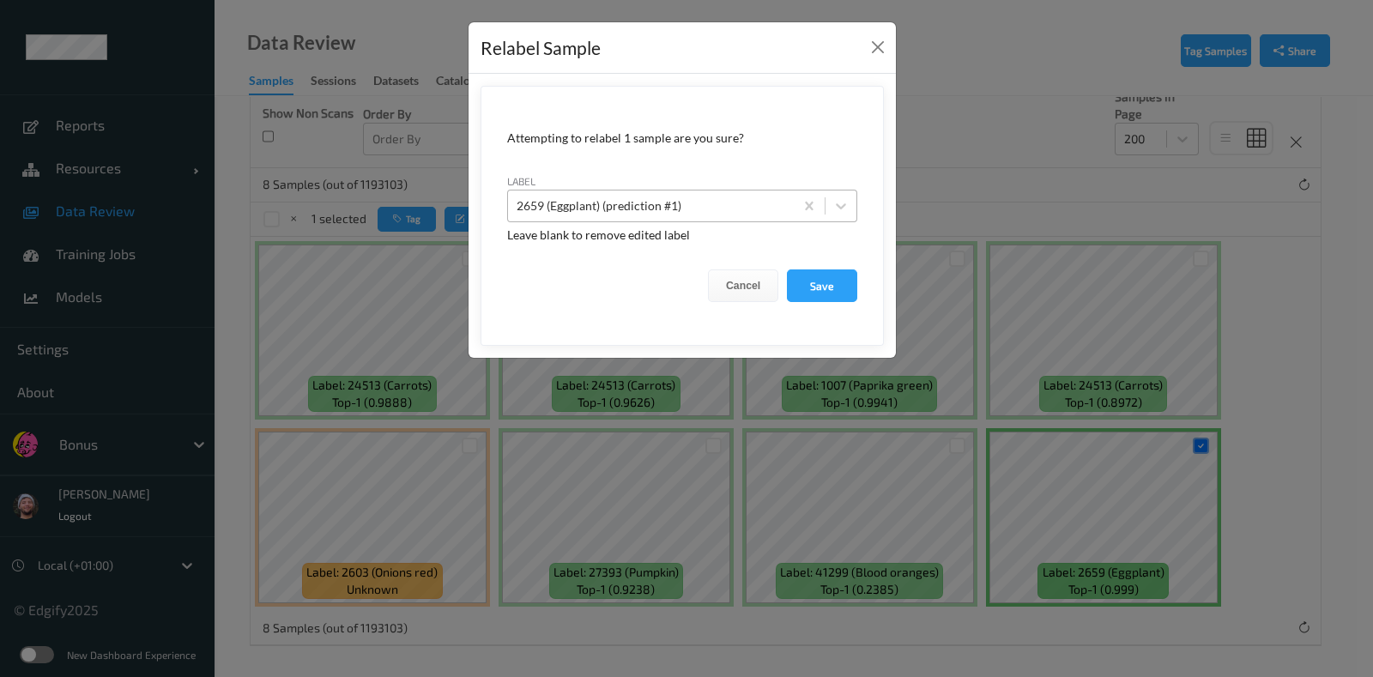
click at [607, 197] on div at bounding box center [651, 206] width 269 height 21
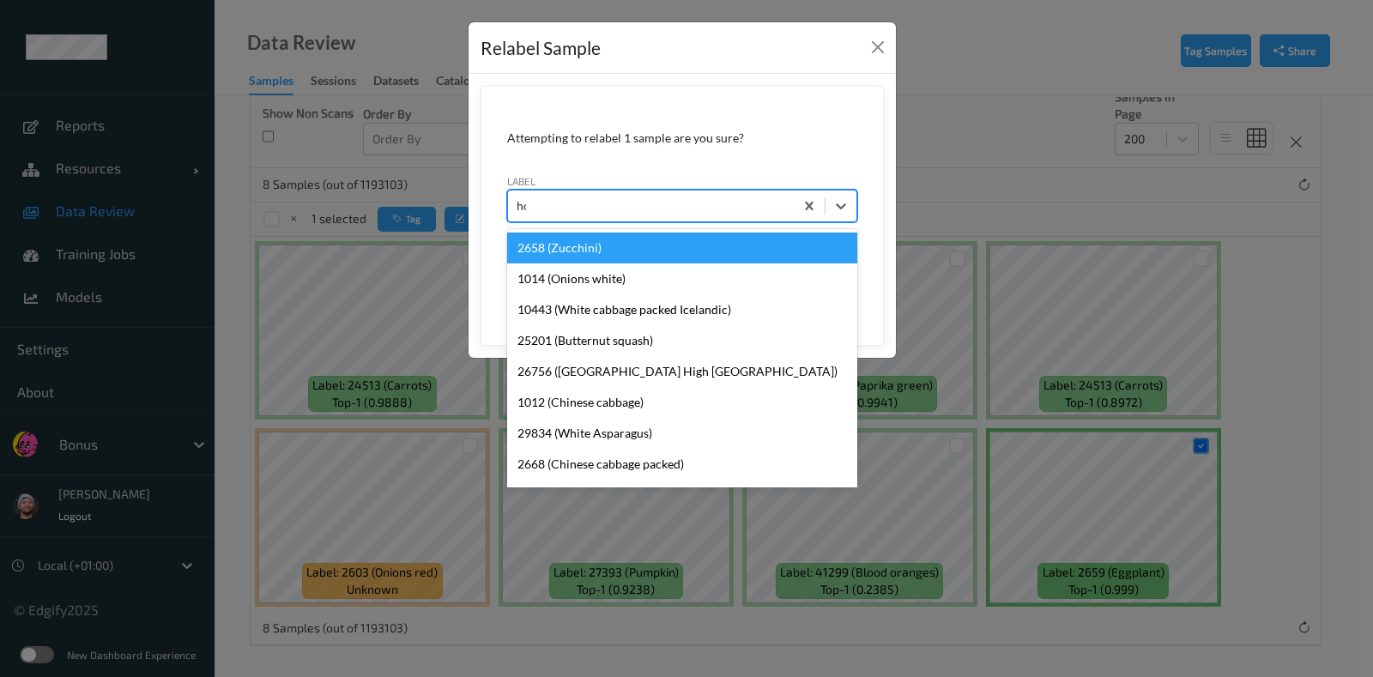
type input "hos"
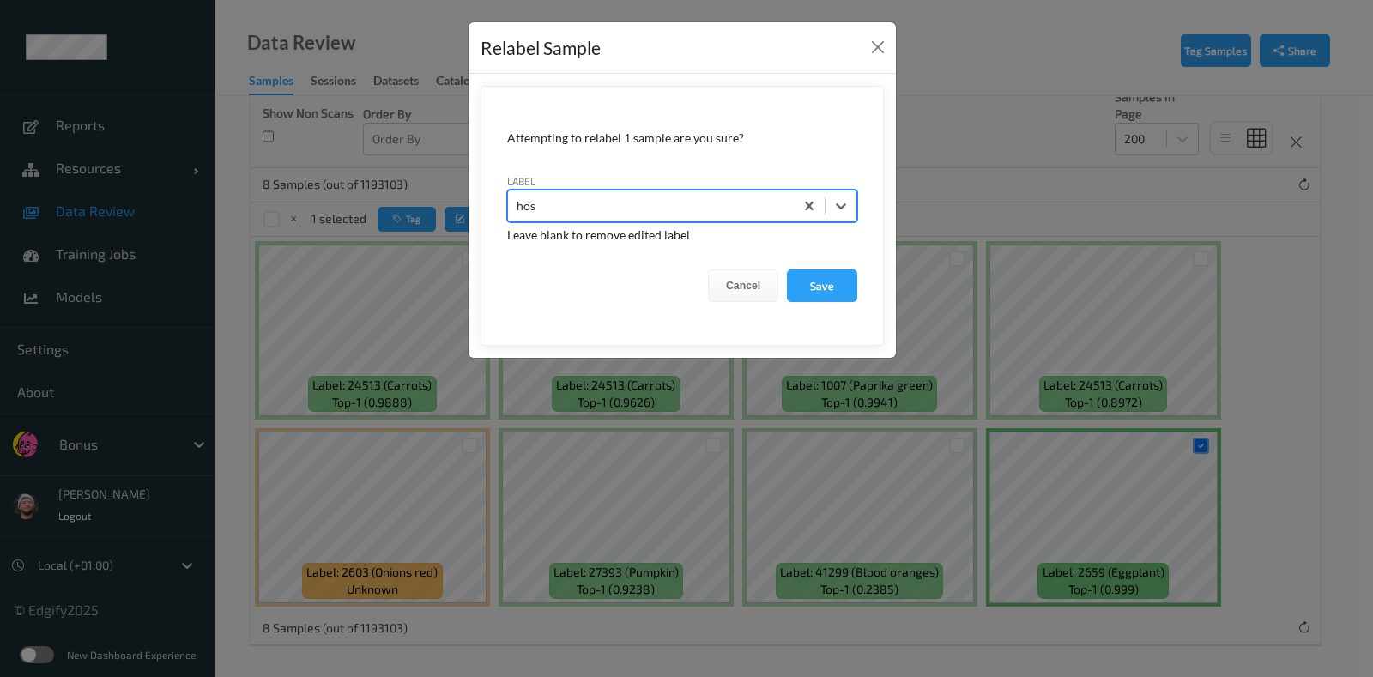
click at [787, 270] on button "Save" at bounding box center [822, 286] width 70 height 33
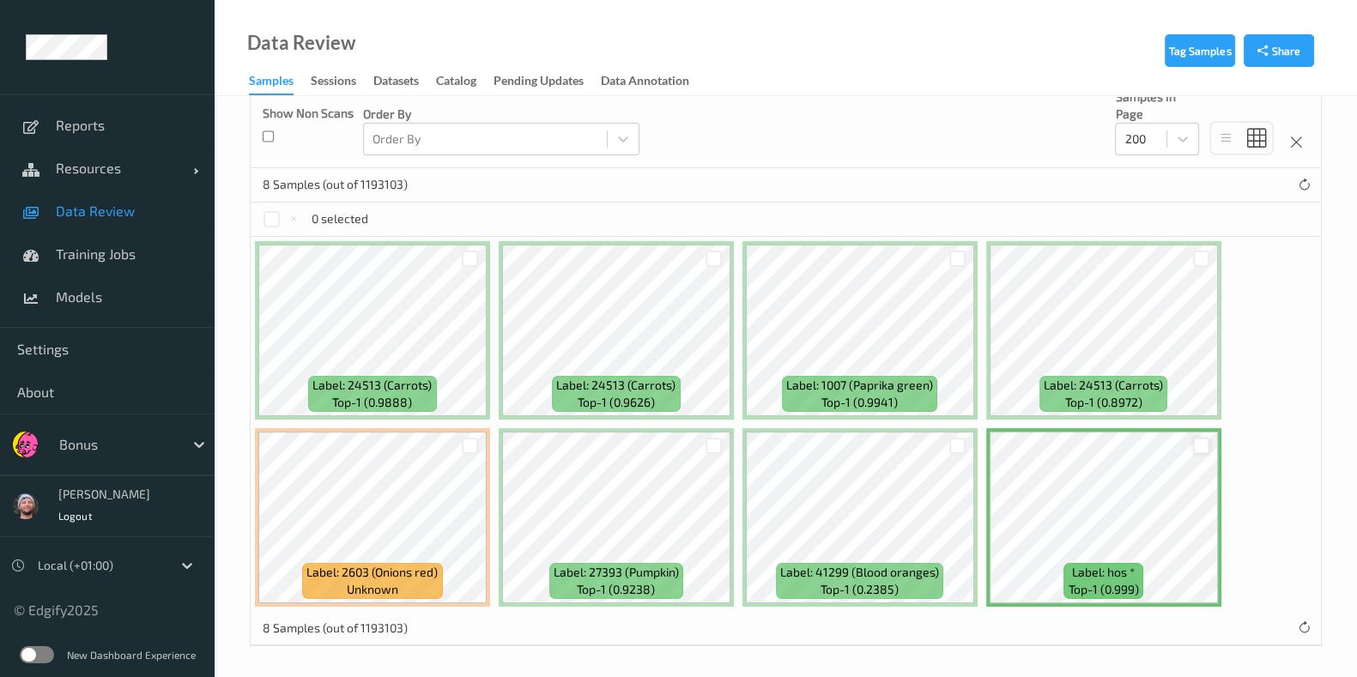
click at [1201, 445] on div at bounding box center [1201, 446] width 16 height 16
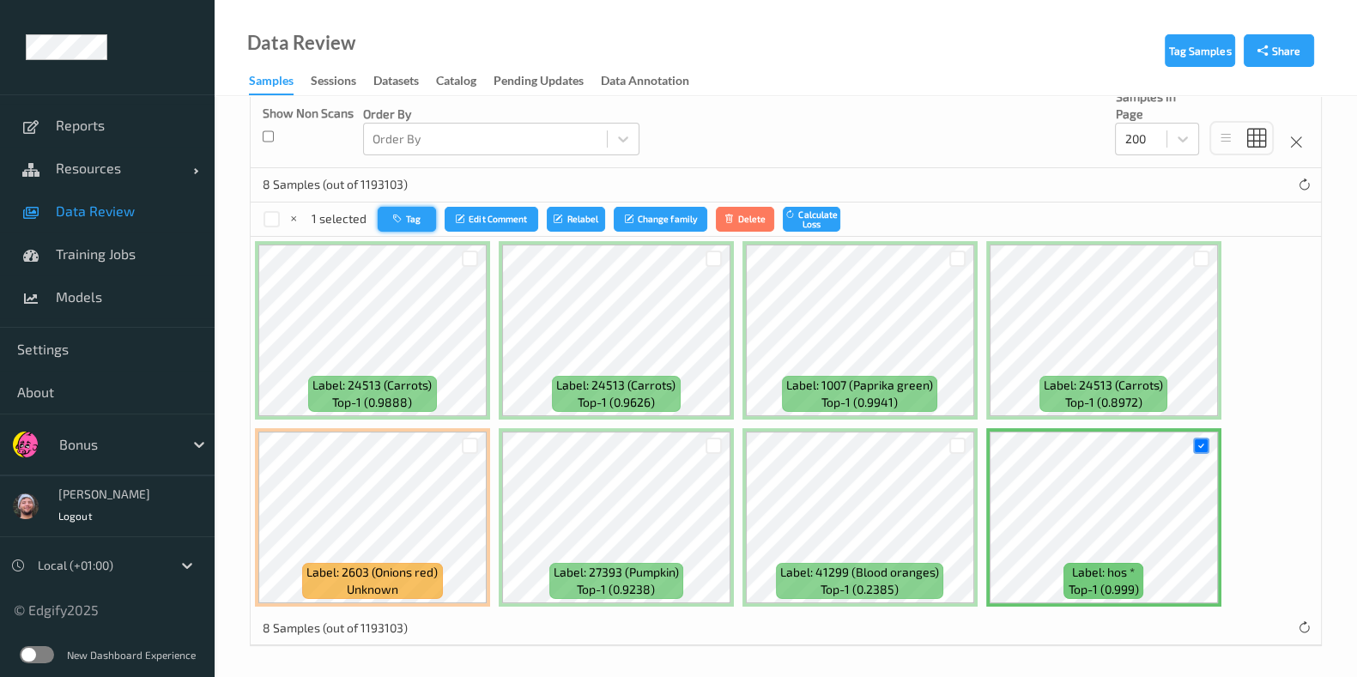
click at [430, 221] on button "Tag" at bounding box center [407, 219] width 58 height 25
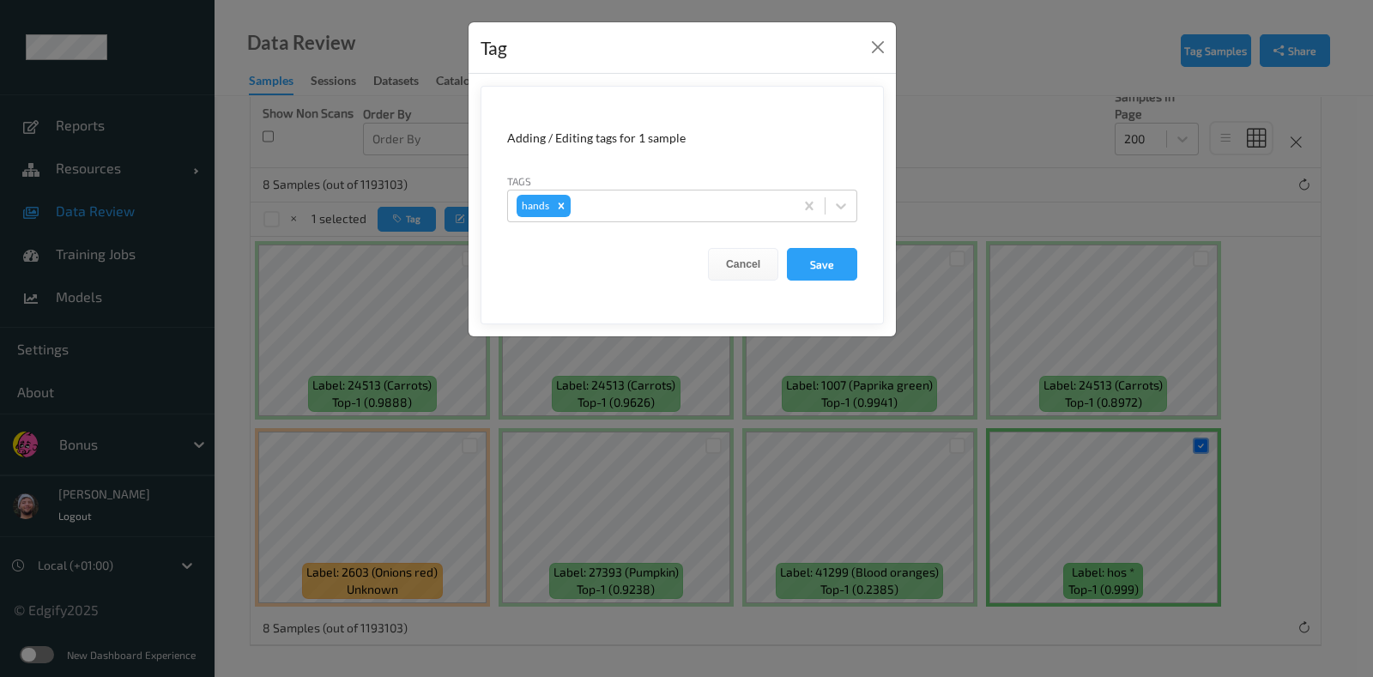
click at [457, 436] on div "Tag Adding / Editing tags for 1 sample Tags hands Cancel Save" at bounding box center [686, 338] width 1373 height 677
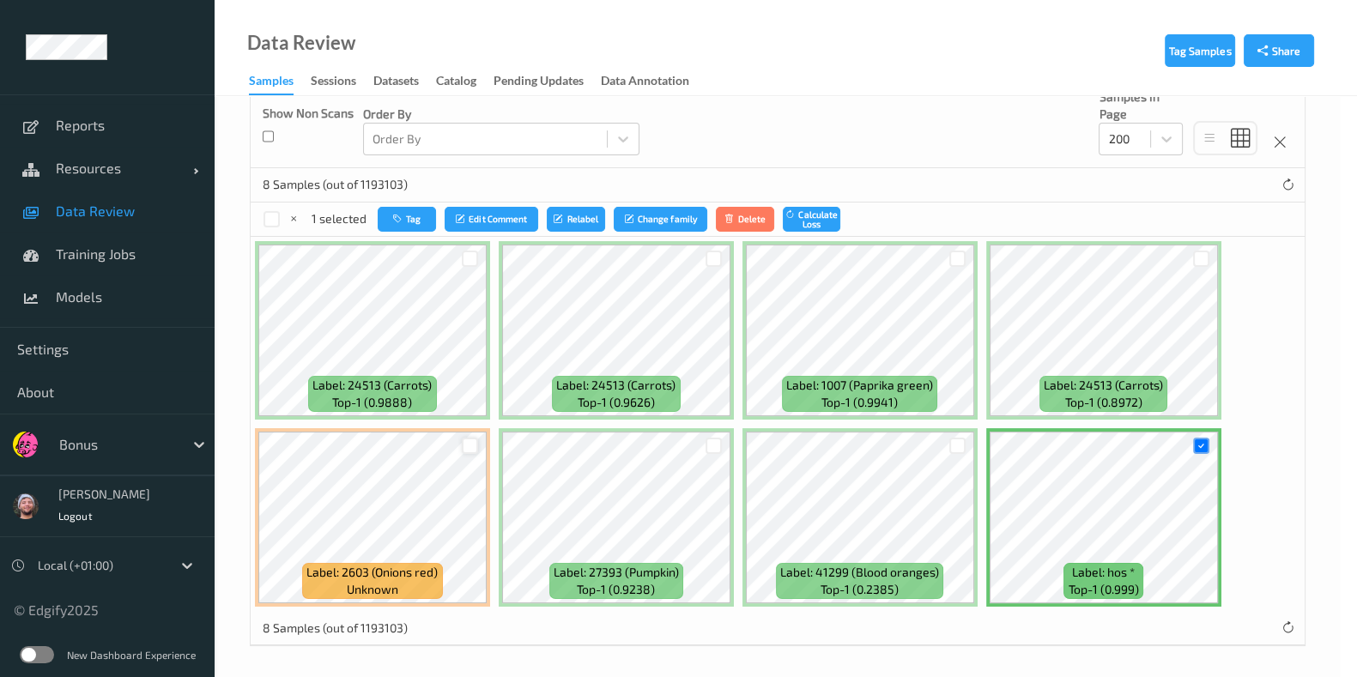
click at [468, 440] on div at bounding box center [470, 446] width 16 height 16
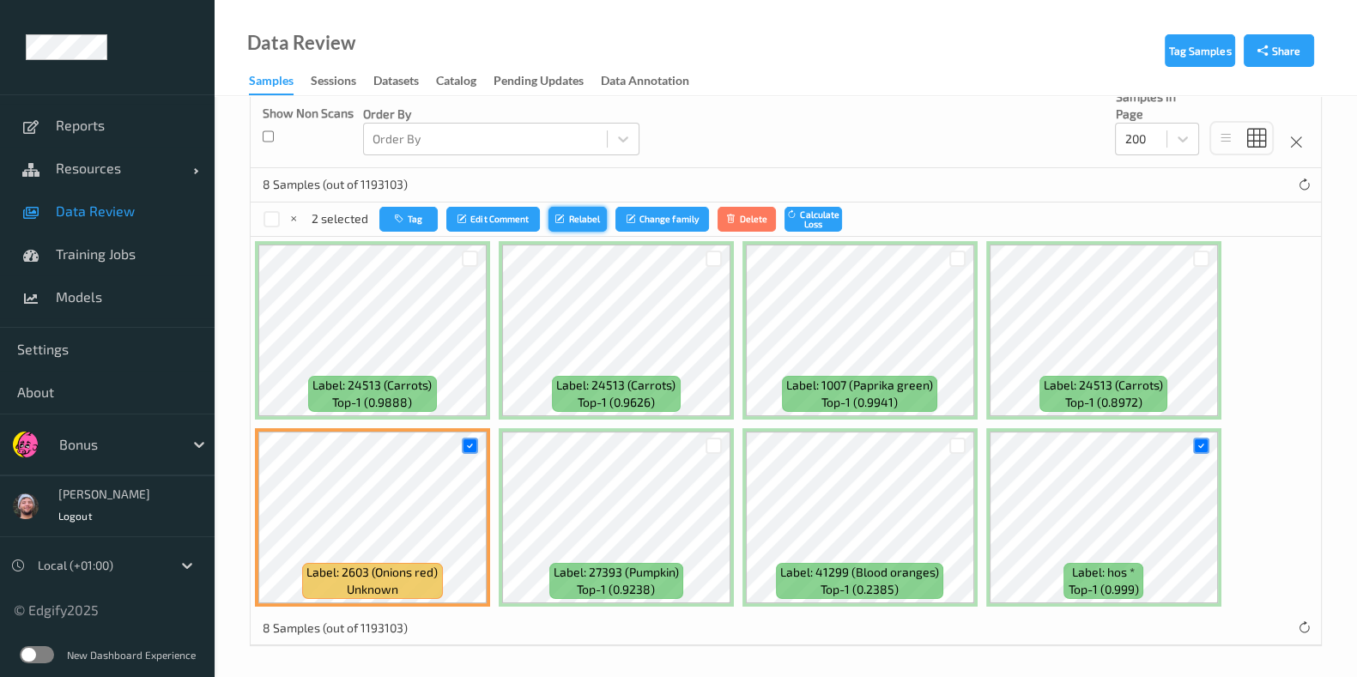
click at [597, 222] on button "Relabel" at bounding box center [577, 219] width 58 height 25
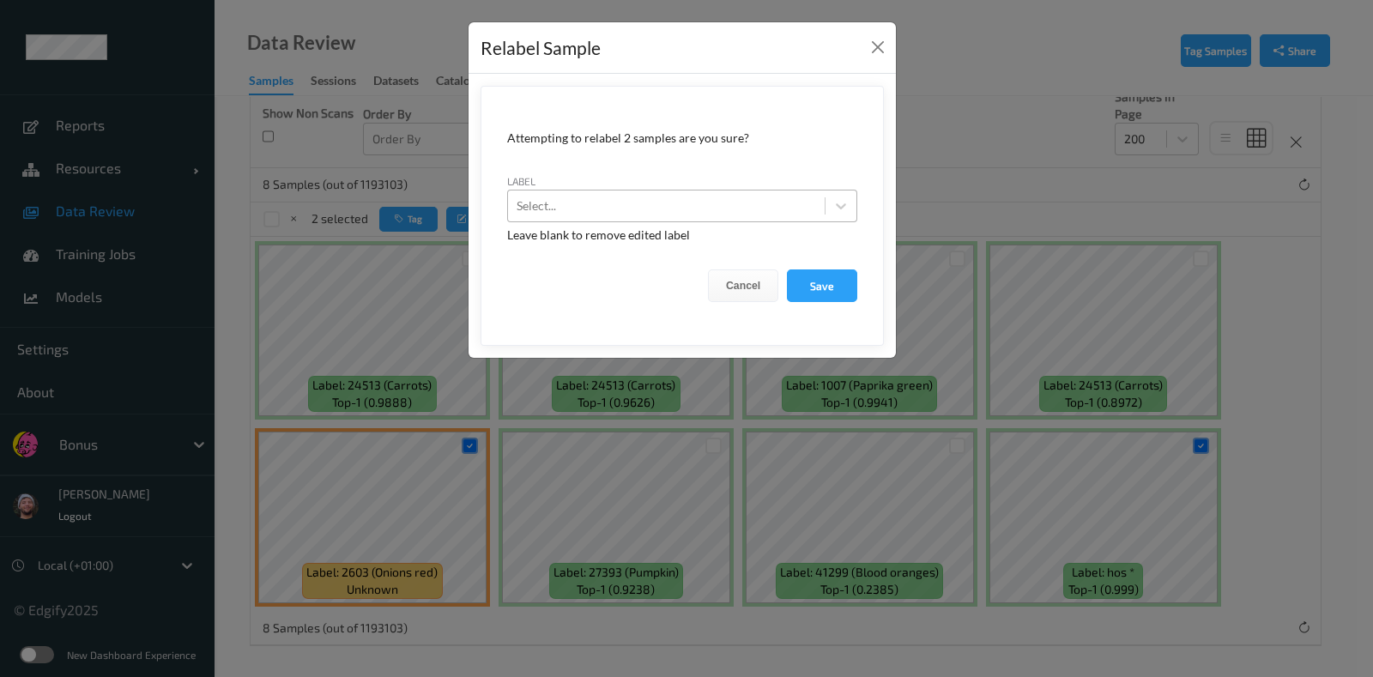
click at [643, 209] on div at bounding box center [667, 206] width 300 height 21
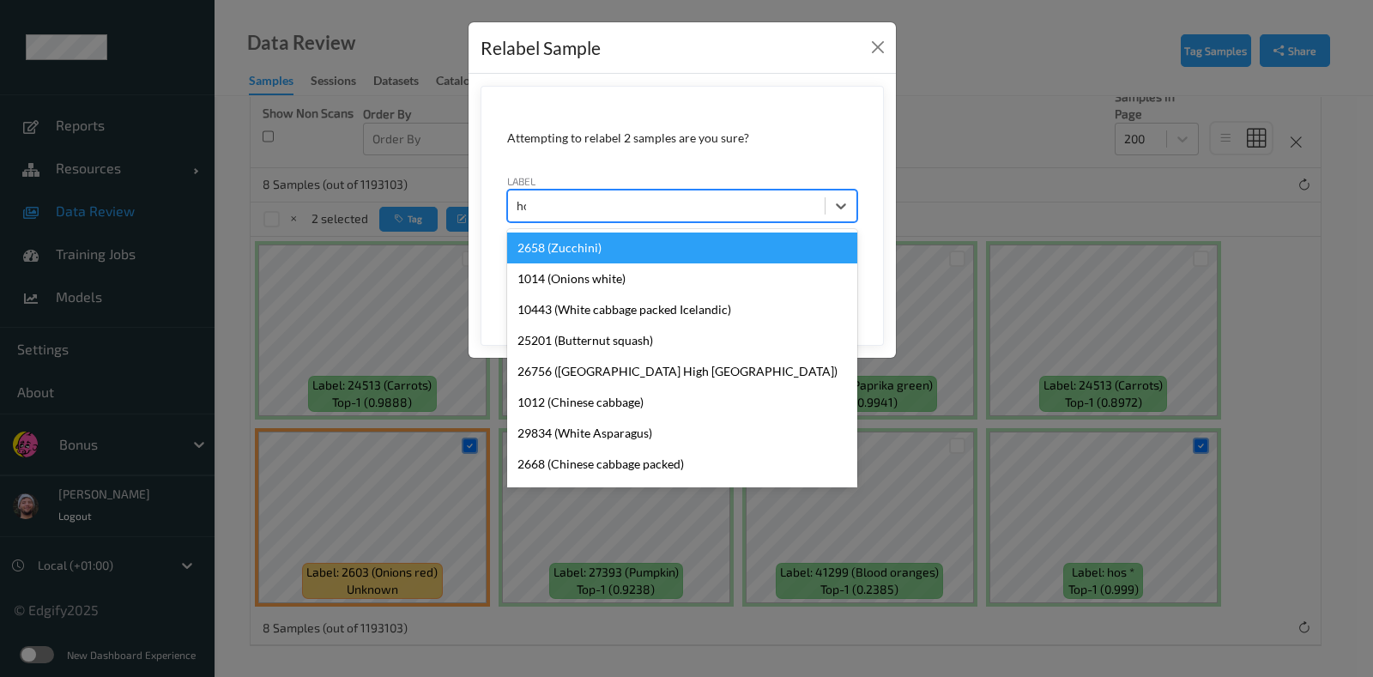
type input "hos"
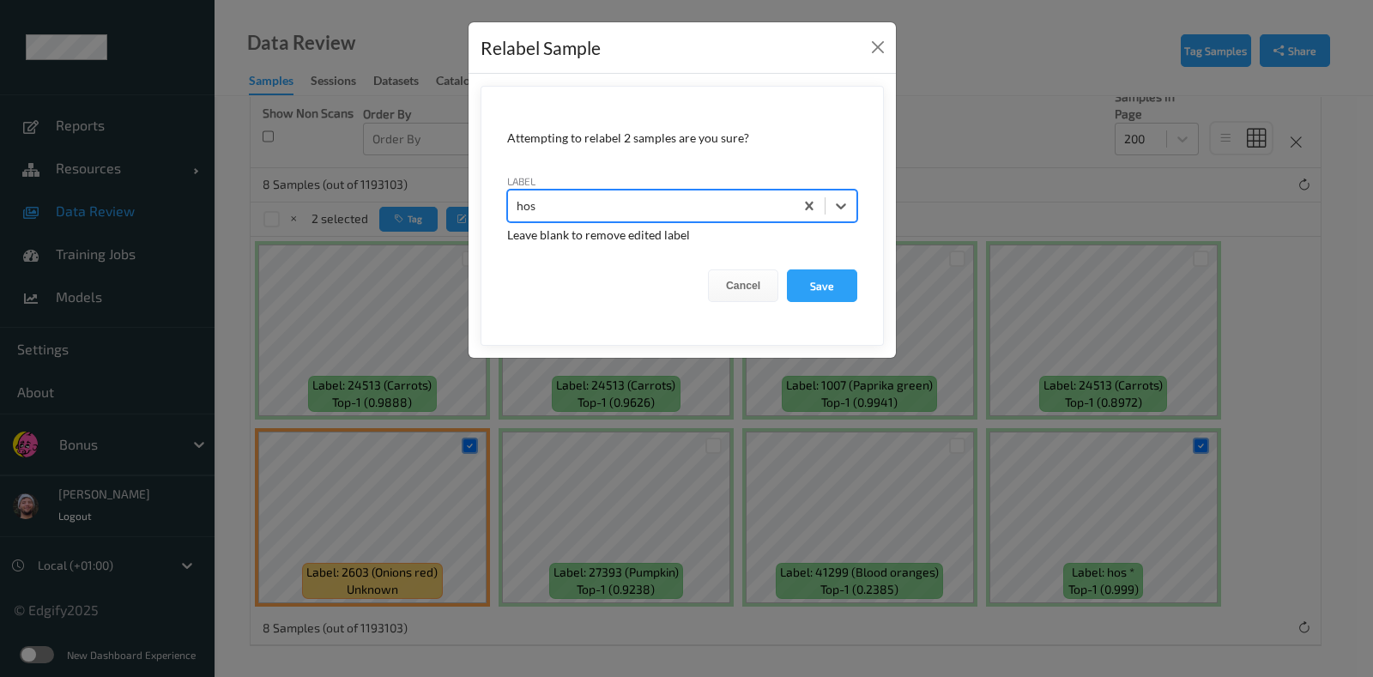
click at [787, 270] on button "Save" at bounding box center [822, 286] width 70 height 33
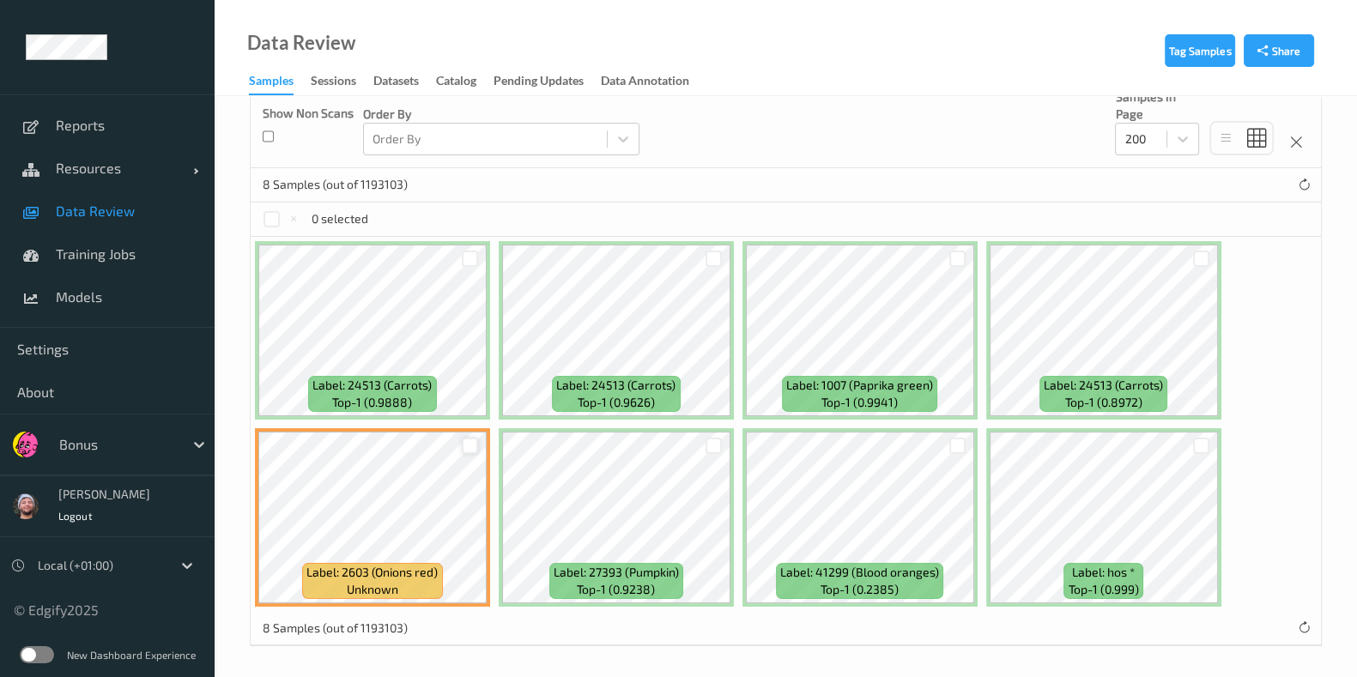
click at [469, 440] on div at bounding box center [470, 446] width 16 height 16
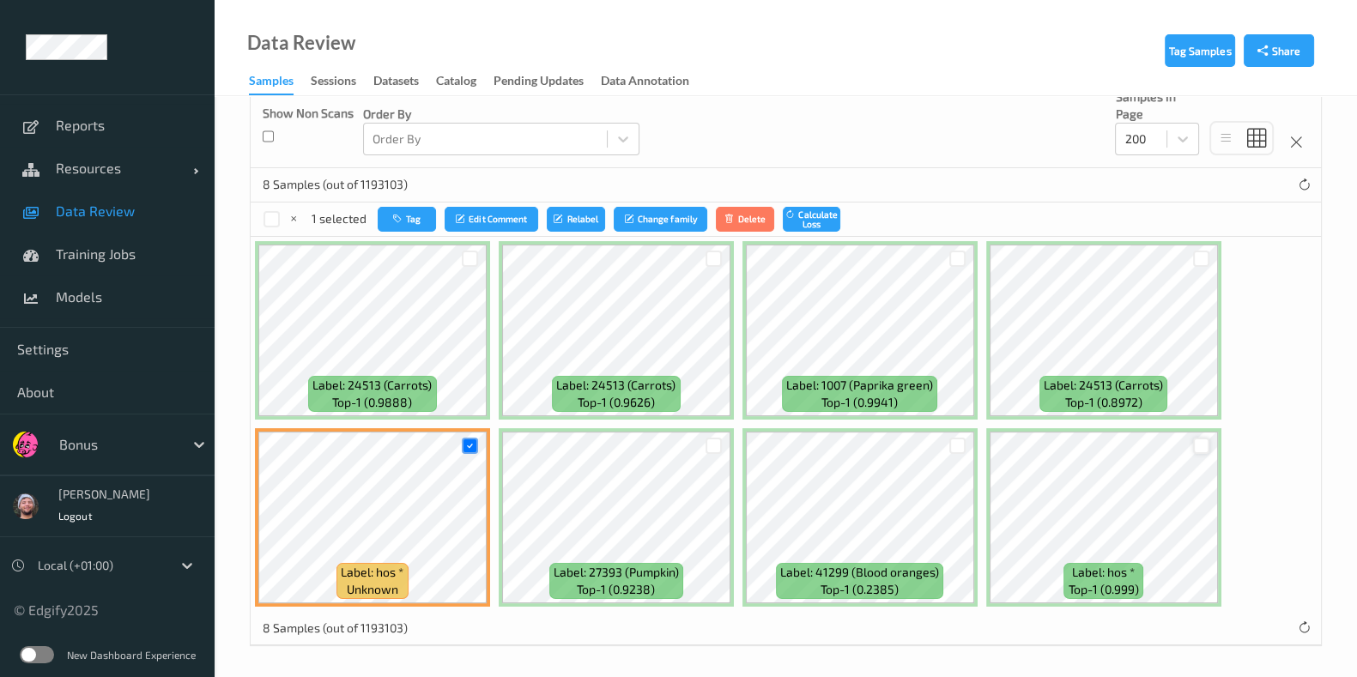
click at [1199, 441] on div at bounding box center [1201, 446] width 16 height 16
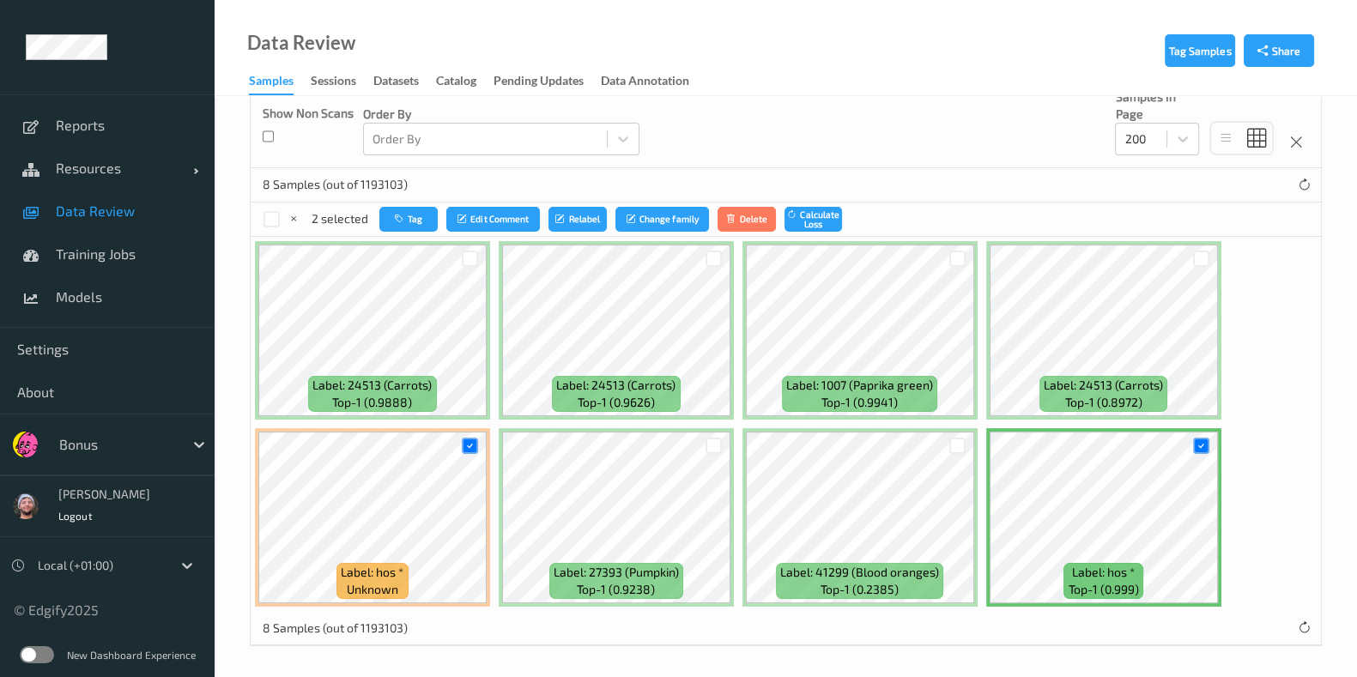
click at [437, 215] on div "Tag Edit Comment Relabel Change family Delete Calculate Loss" at bounding box center [610, 219] width 463 height 25
drag, startPoint x: 379, startPoint y: 215, endPoint x: 399, endPoint y: 221, distance: 21.5
click at [399, 221] on button "Tag" at bounding box center [408, 219] width 58 height 25
click at [402, 221] on icon "button" at bounding box center [401, 219] width 13 height 10
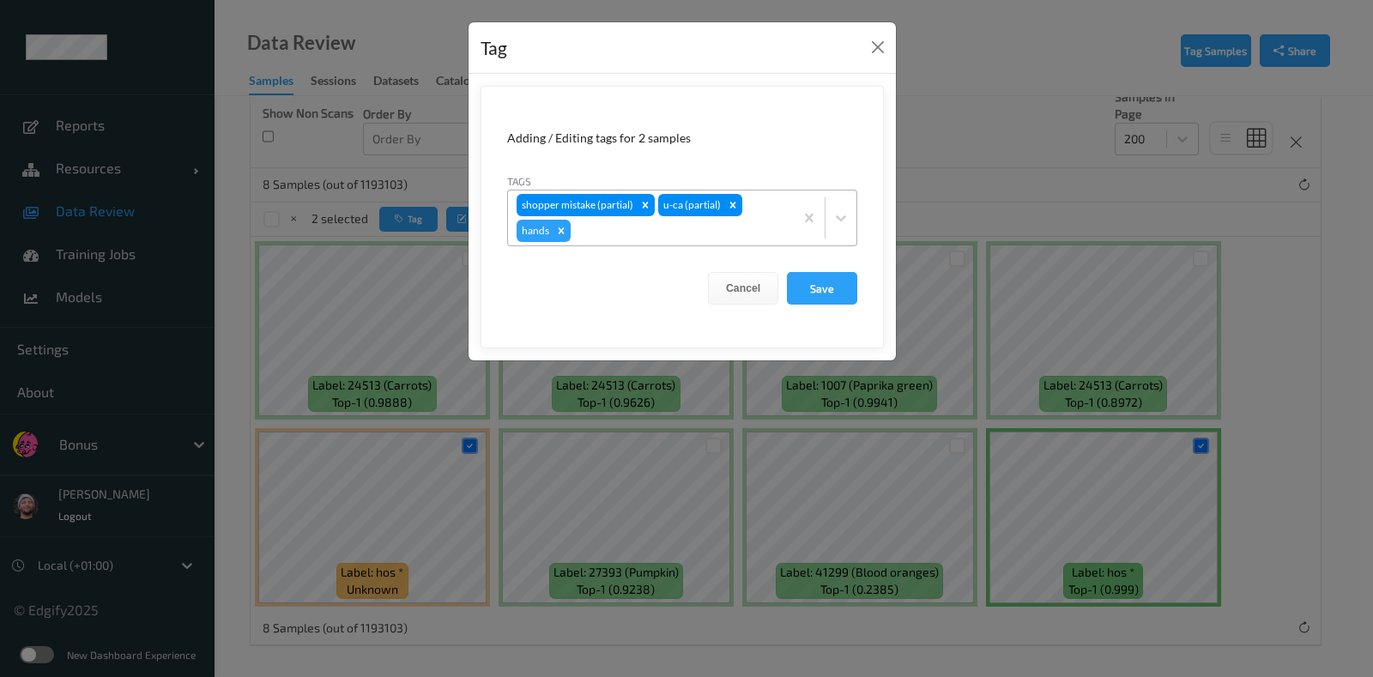
click at [732, 228] on div at bounding box center [679, 231] width 211 height 21
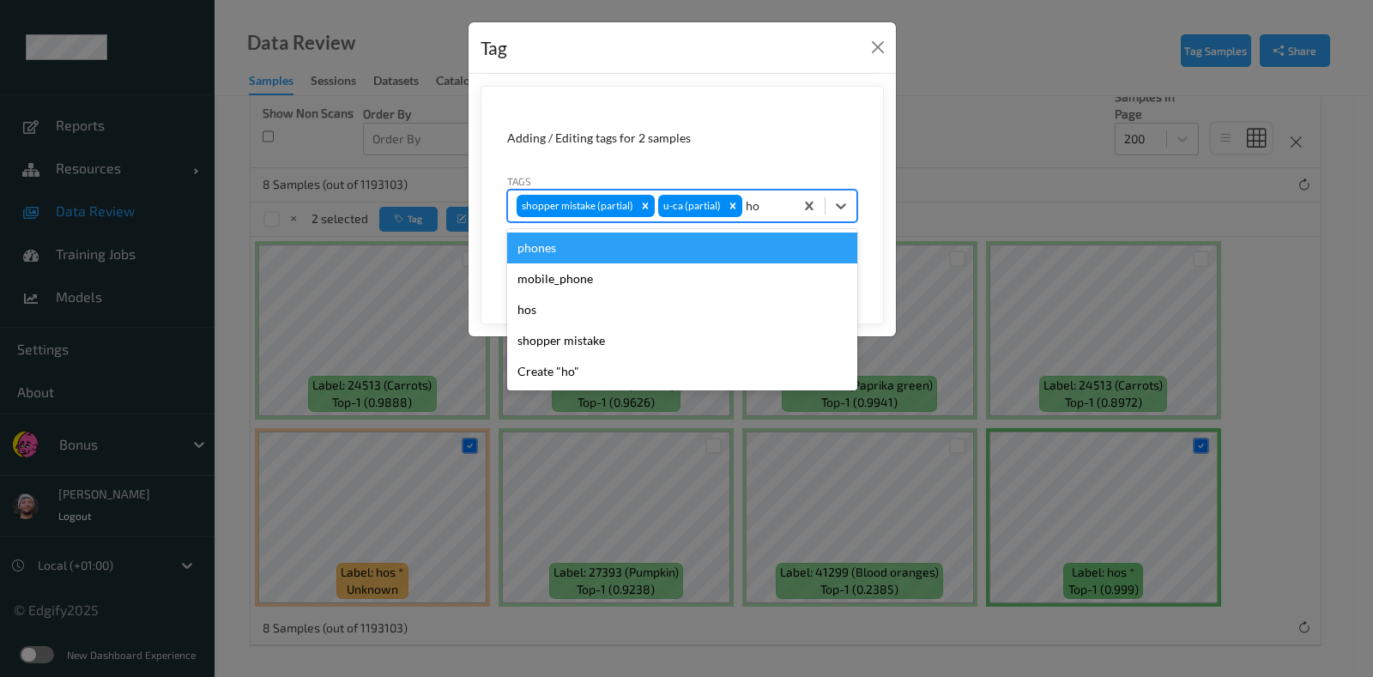
type input "hos"
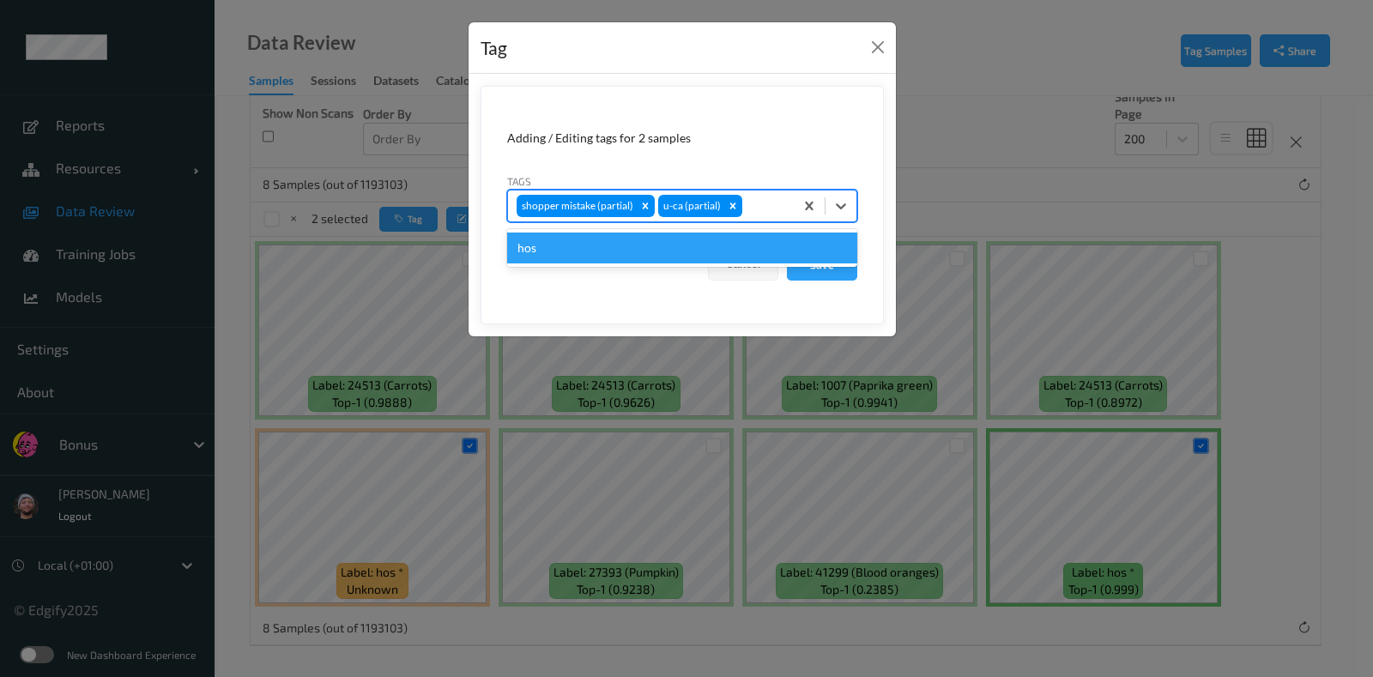
click at [787, 248] on button "Save" at bounding box center [822, 264] width 70 height 33
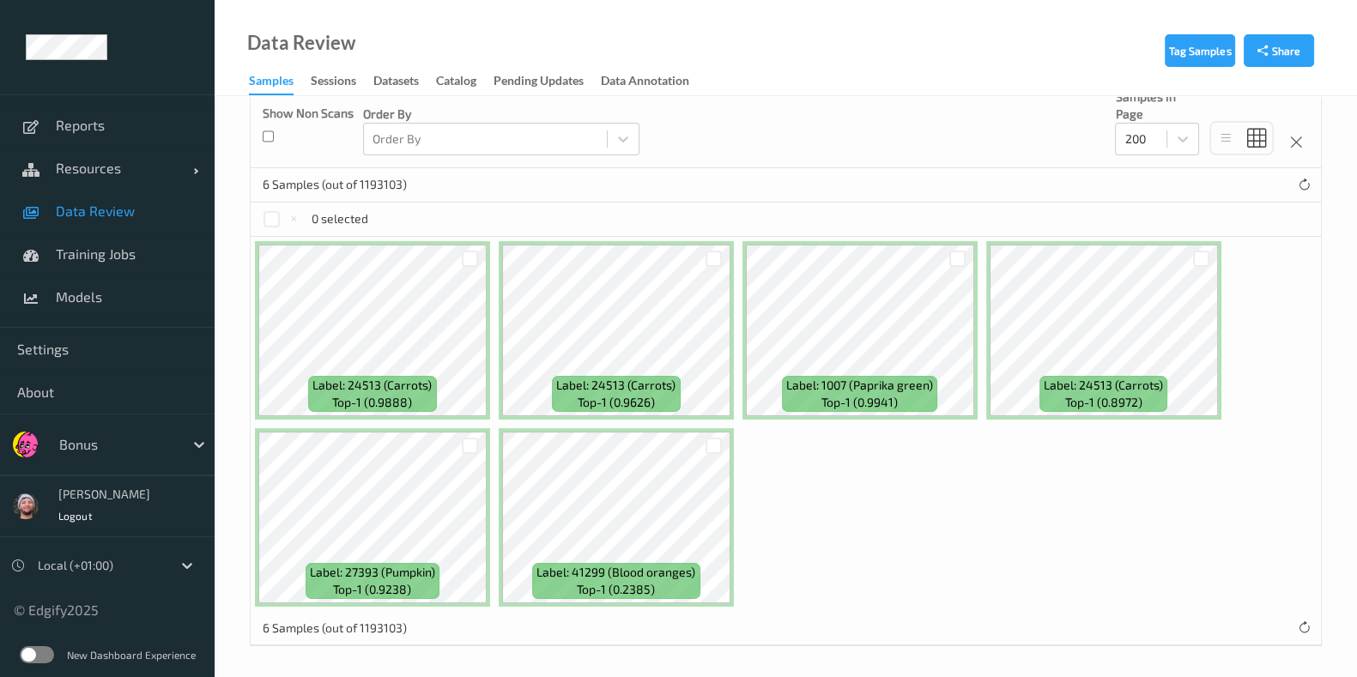
click at [478, 436] on div at bounding box center [470, 446] width 33 height 28
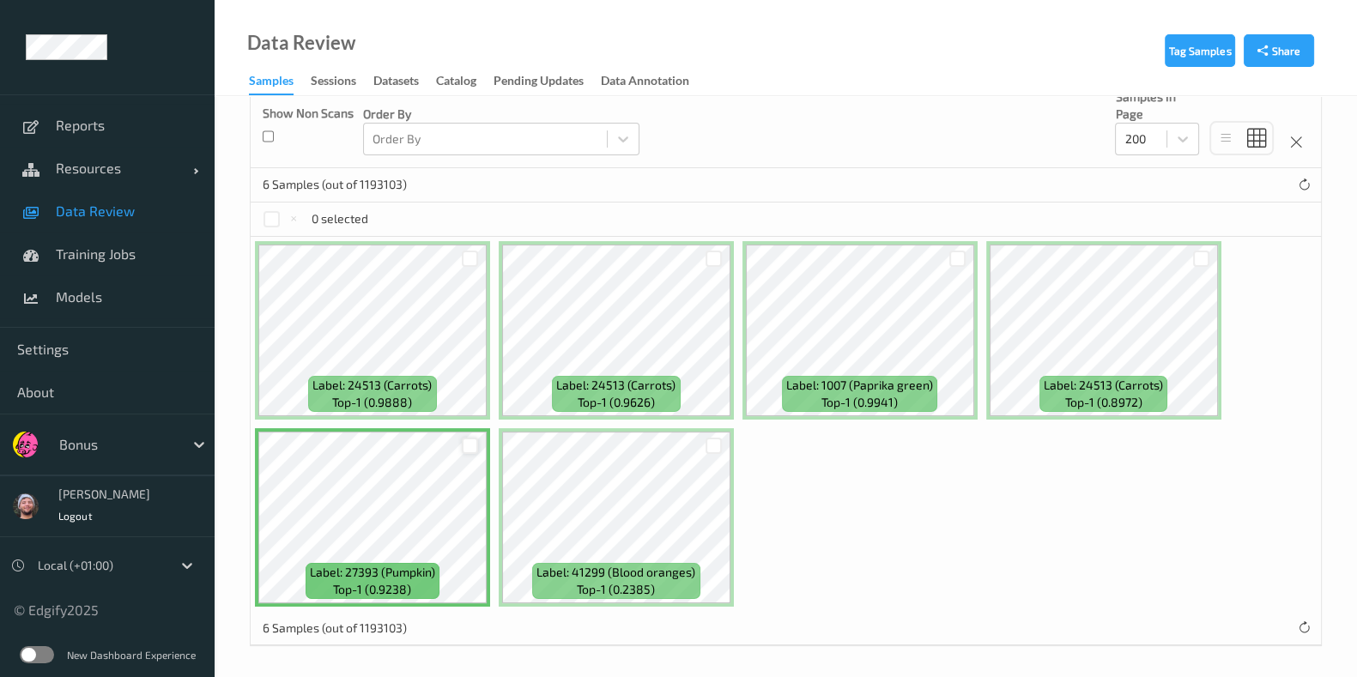
click at [472, 438] on div at bounding box center [470, 446] width 16 height 16
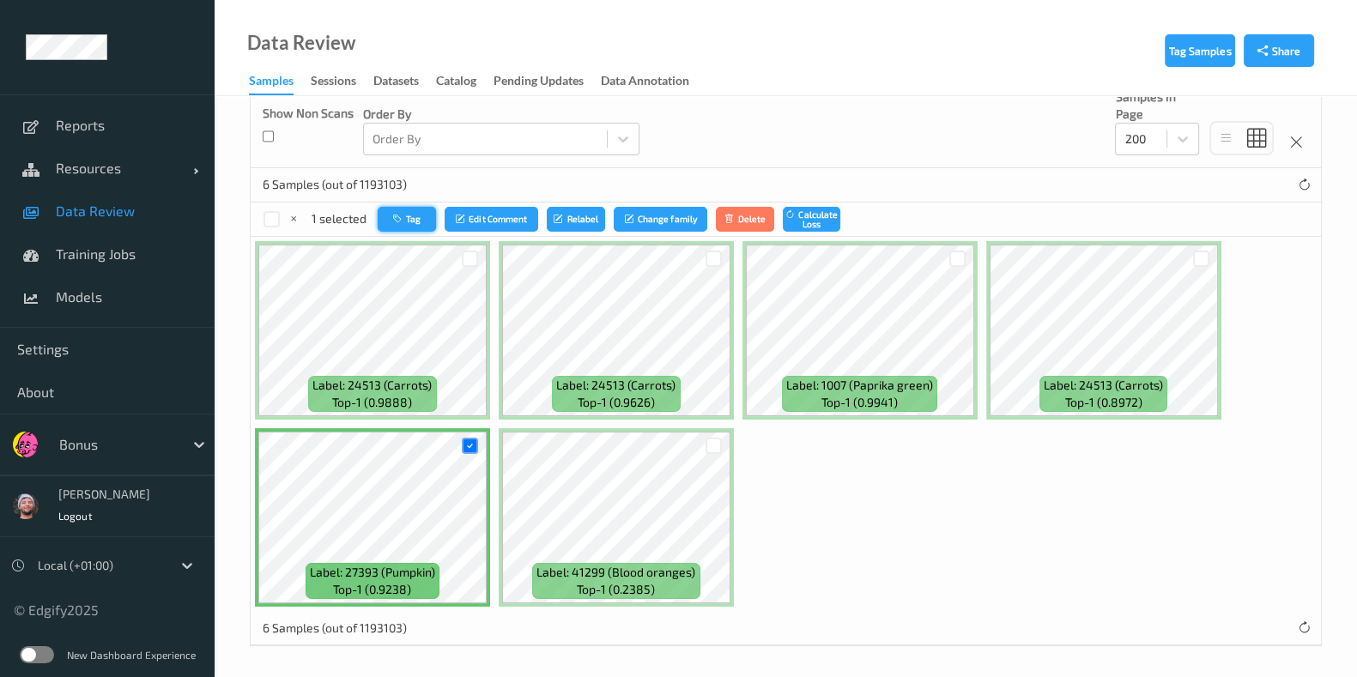
click at [420, 208] on button "Tag" at bounding box center [407, 219] width 58 height 25
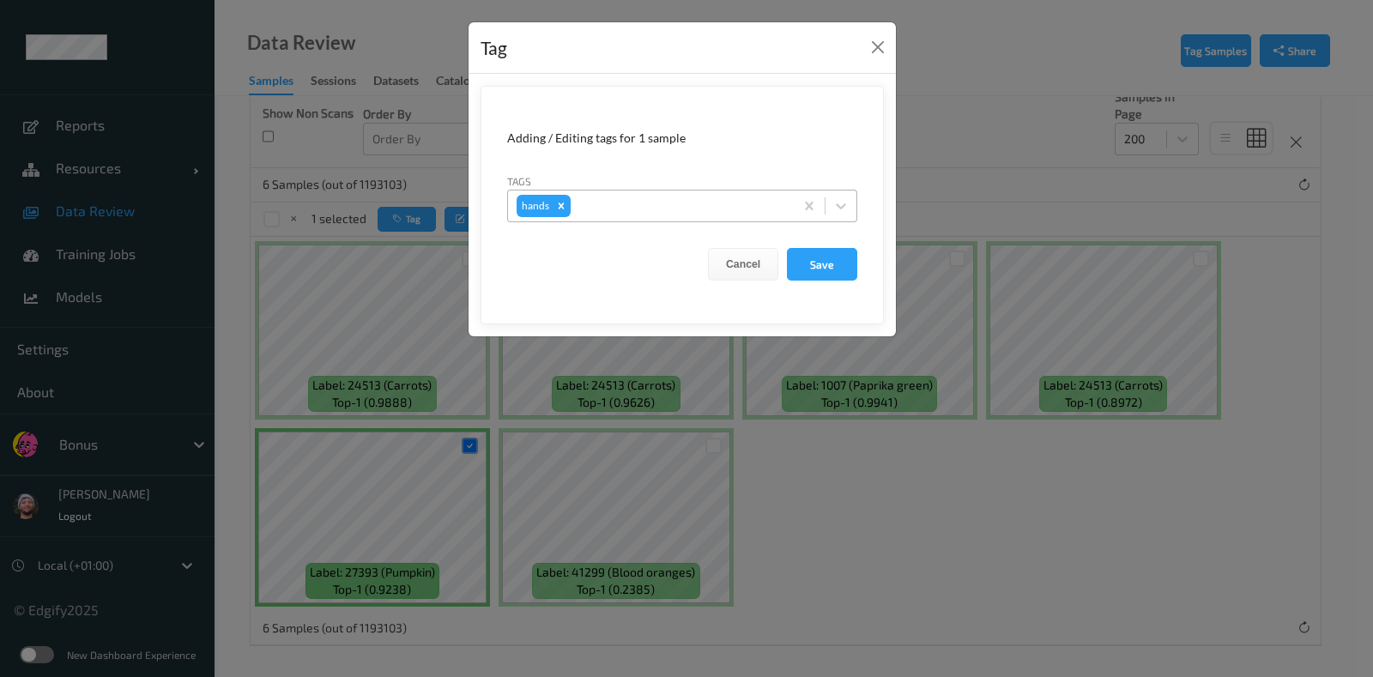
click at [621, 190] on div "hands" at bounding box center [682, 206] width 350 height 33
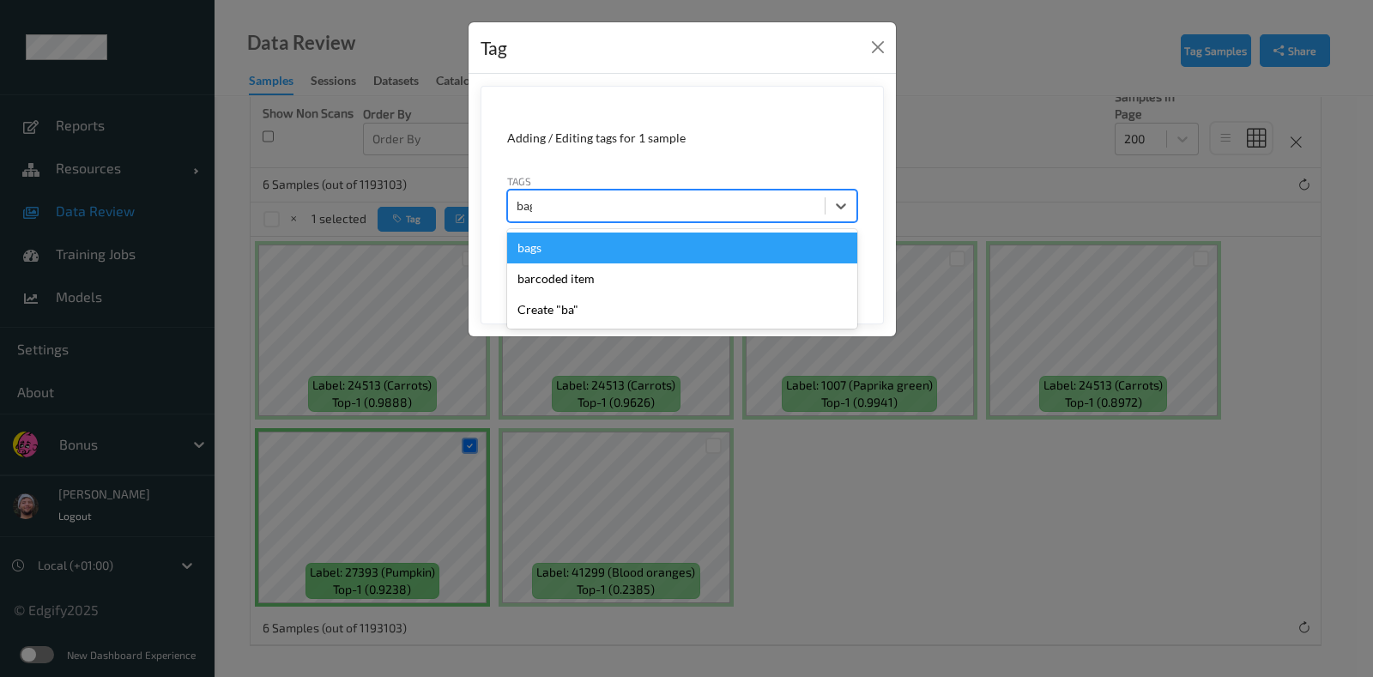
type input "bags"
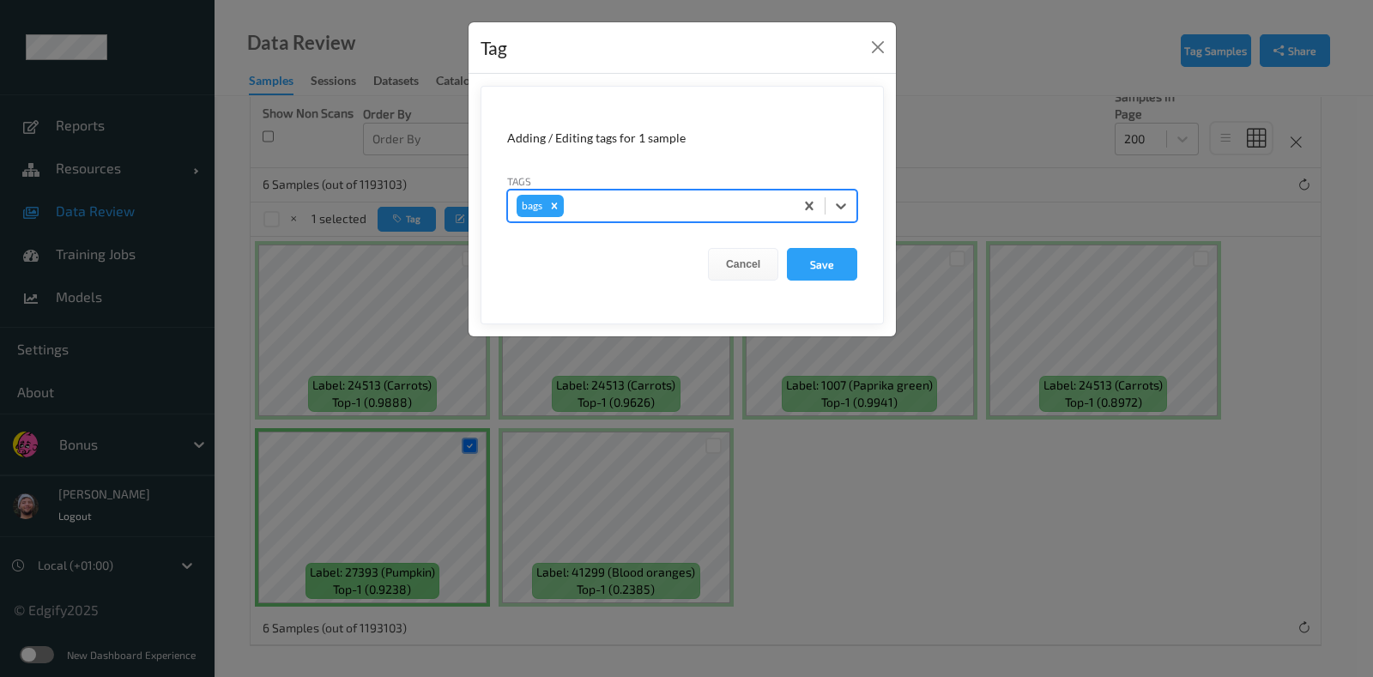
click at [787, 248] on button "Save" at bounding box center [822, 264] width 70 height 33
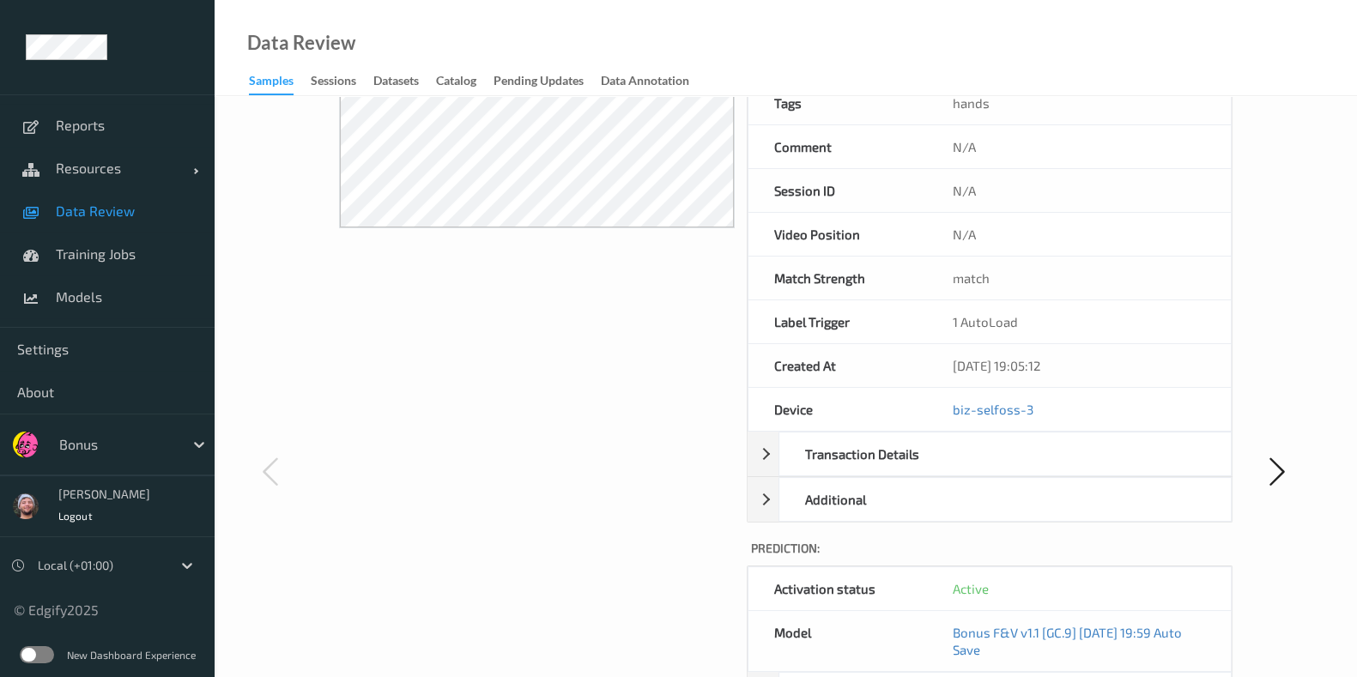
scroll to position [536, 0]
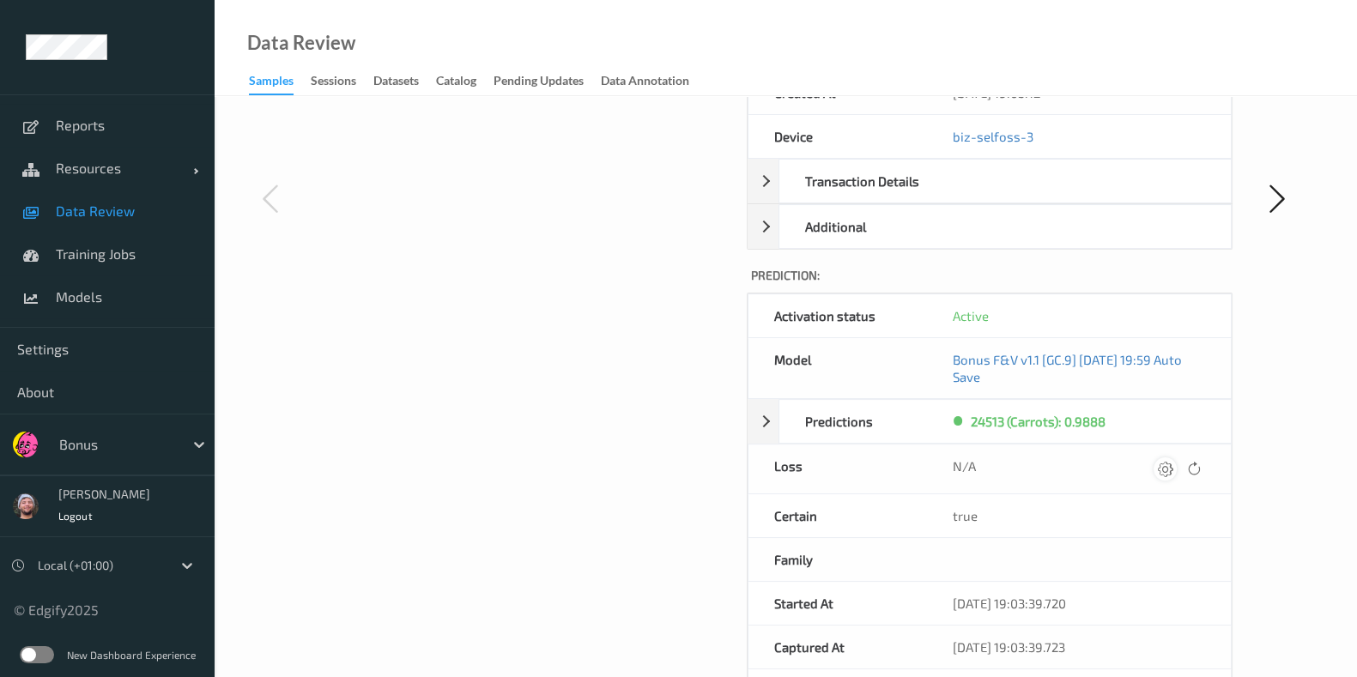
click at [1160, 463] on icon at bounding box center [1164, 468] width 15 height 15
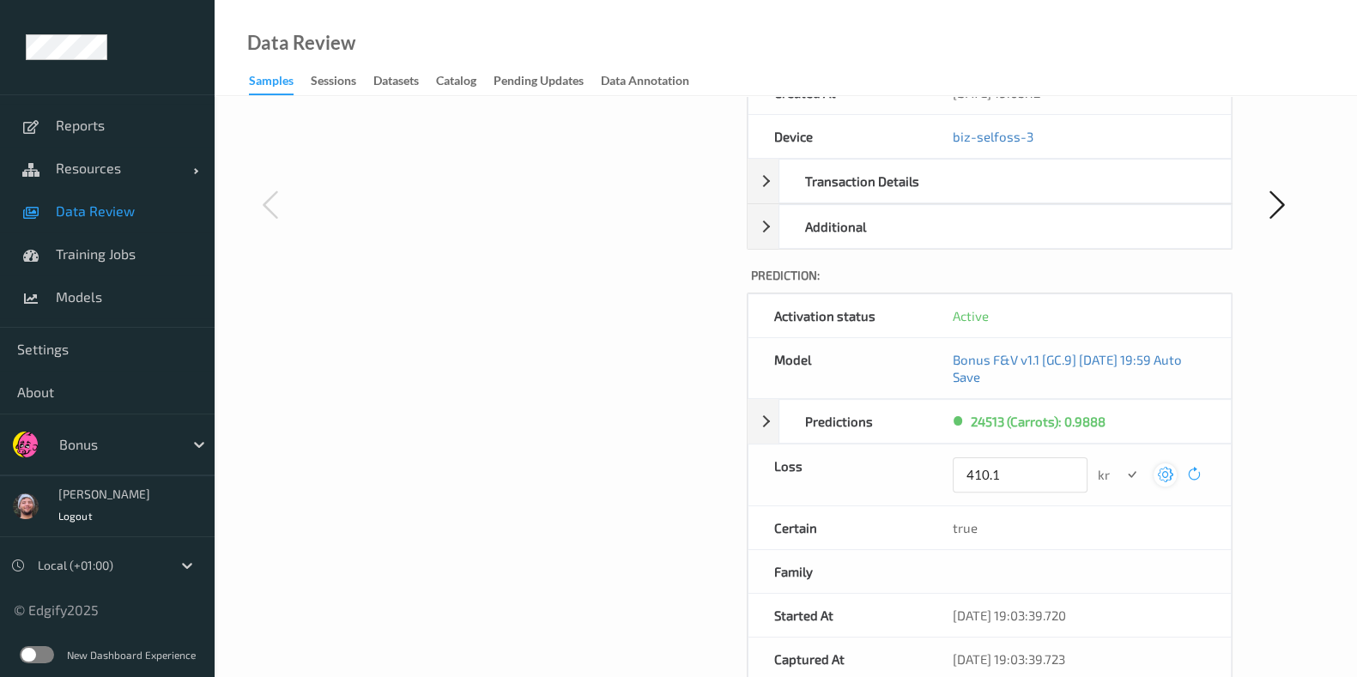
type input "410.1"
click at [1120, 463] on button "submit" at bounding box center [1131, 474] width 23 height 23
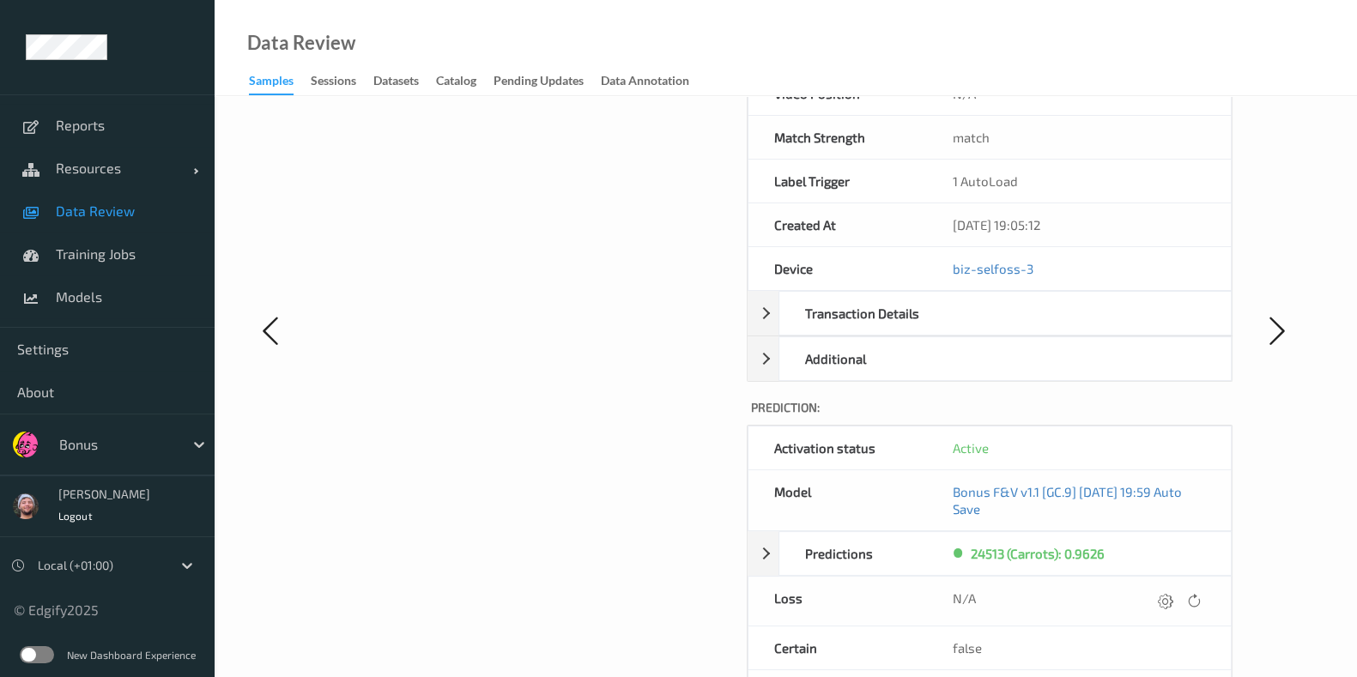
scroll to position [690, 0]
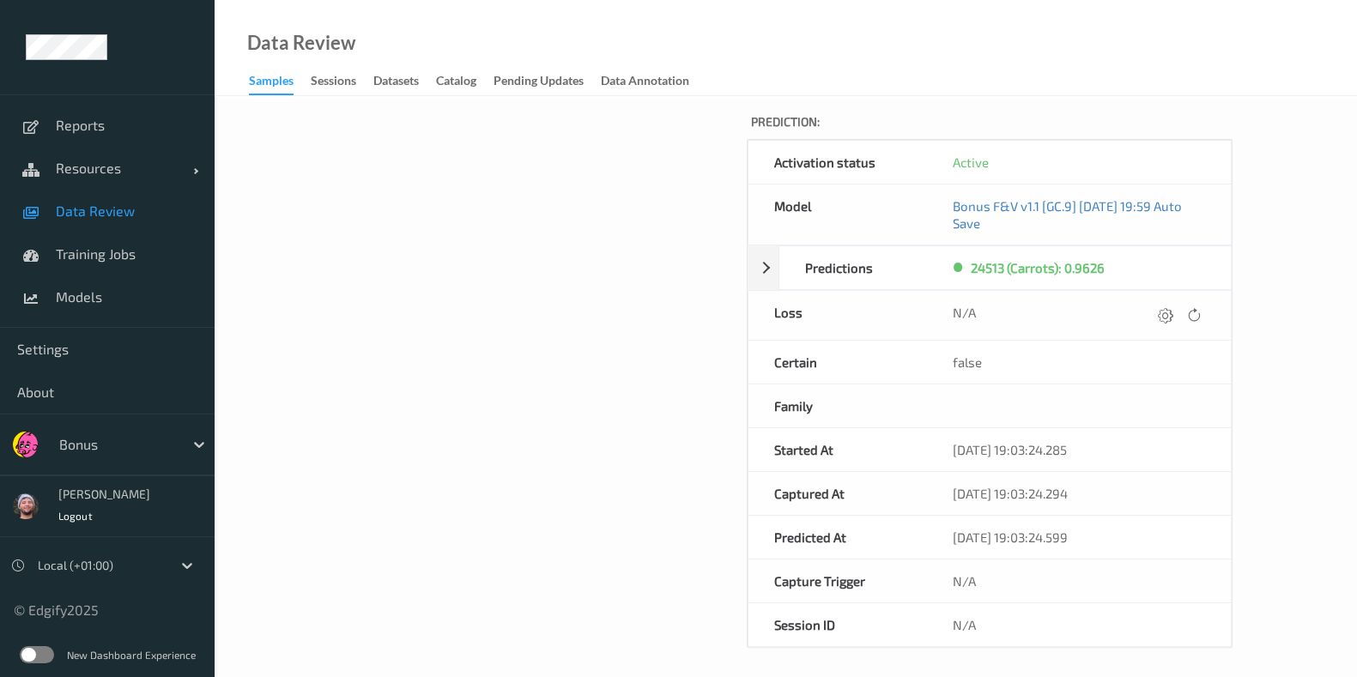
click at [1167, 323] on div "N/A" at bounding box center [1079, 315] width 304 height 49
click at [1164, 312] on icon at bounding box center [1164, 314] width 15 height 15
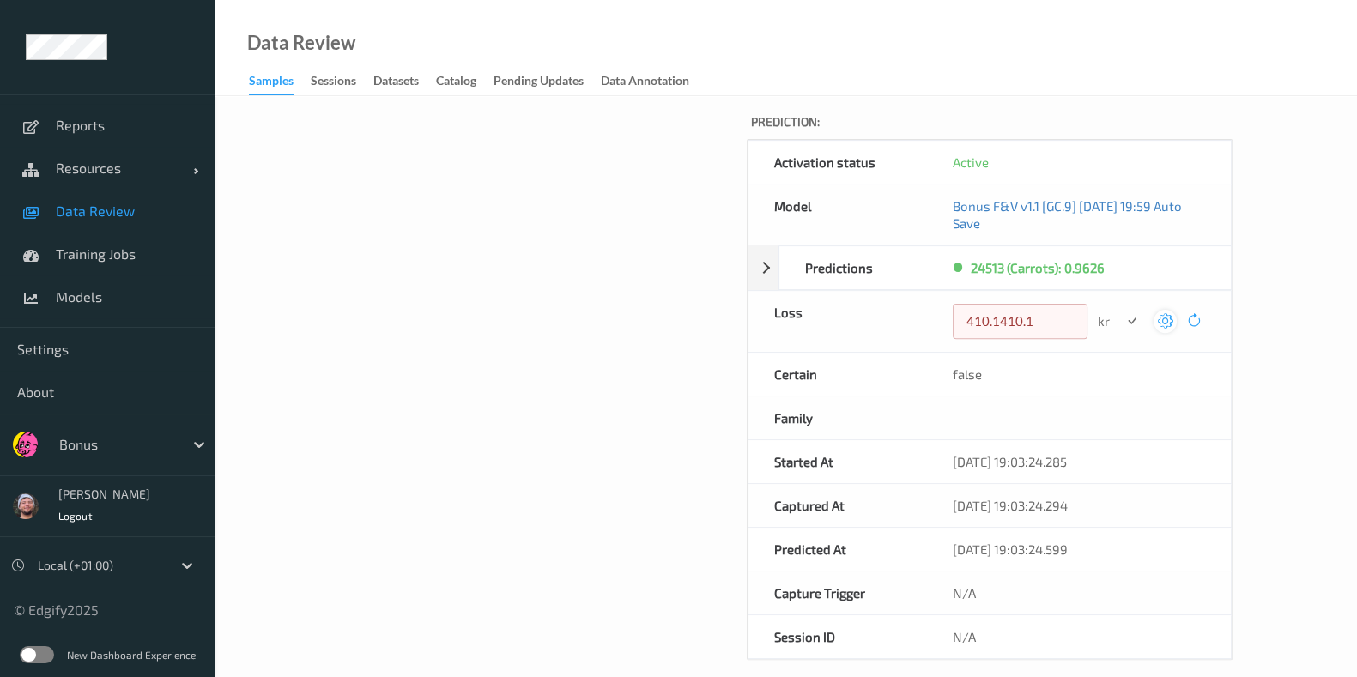
type input "410.1"
click at [1120, 310] on button "submit" at bounding box center [1131, 321] width 23 height 23
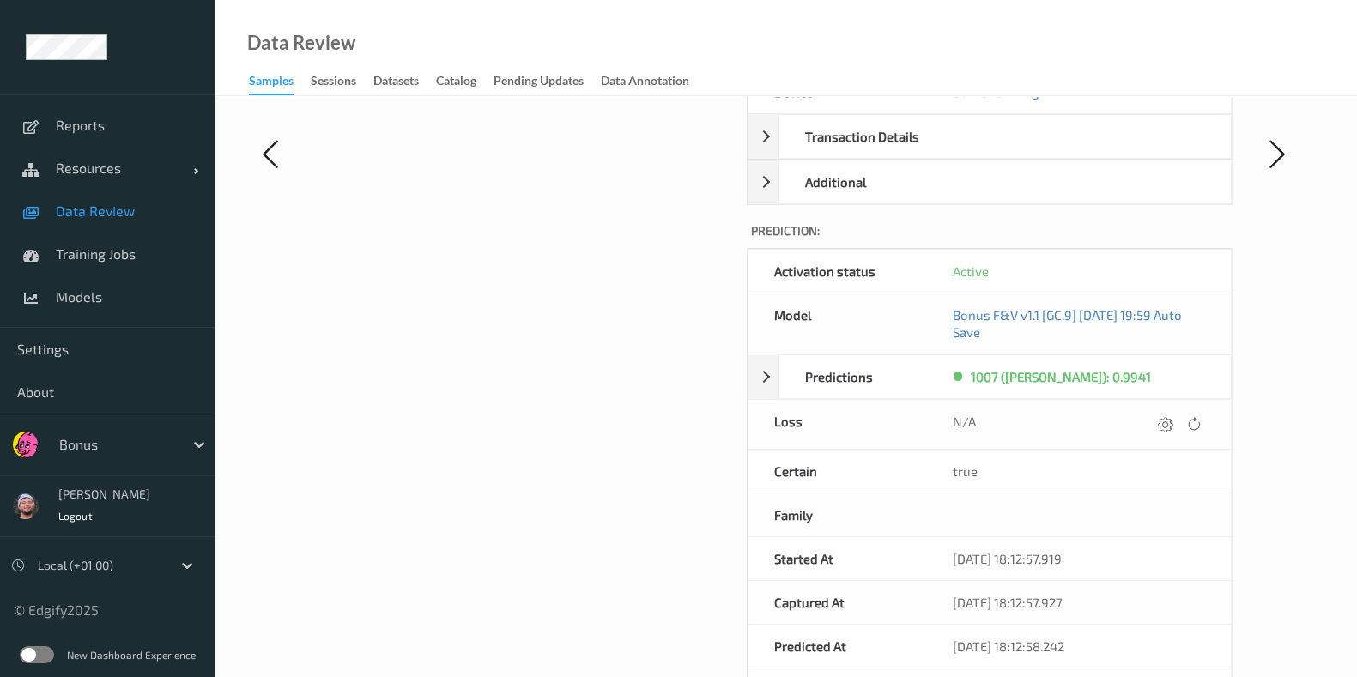
scroll to position [644, 0]
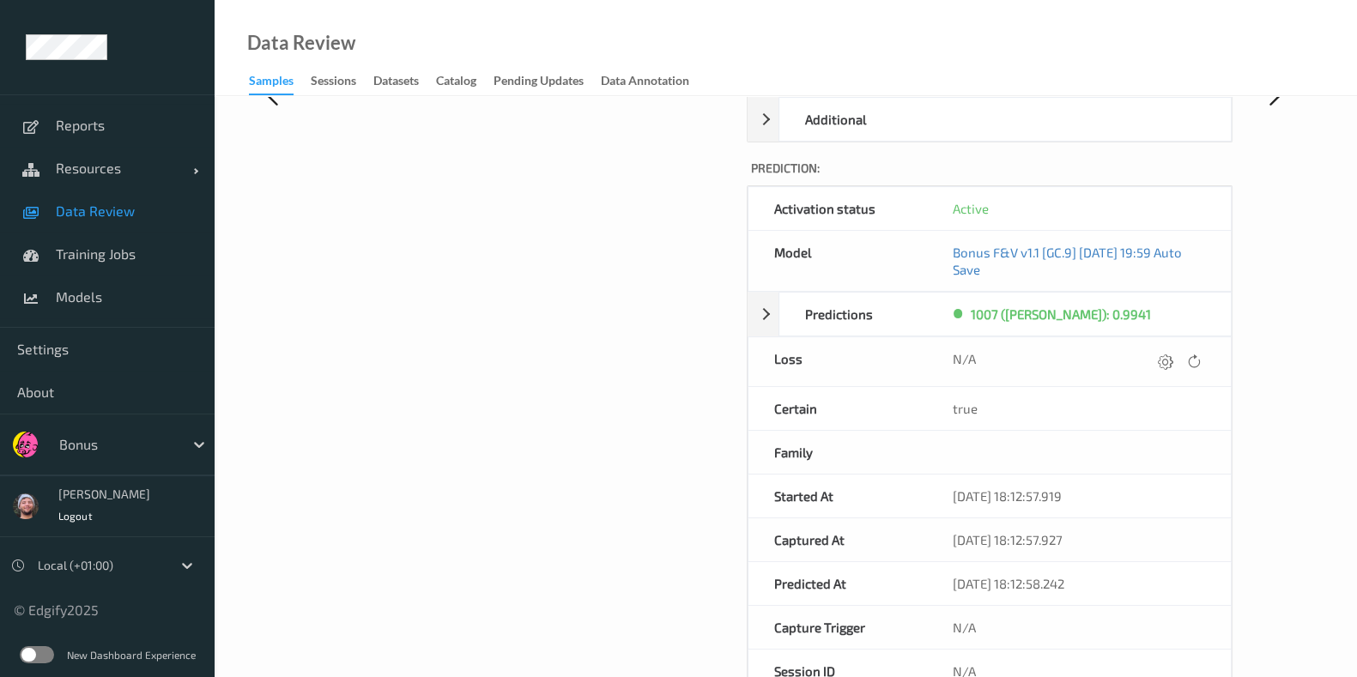
click at [1173, 367] on div at bounding box center [1179, 361] width 51 height 23
click at [1170, 362] on icon at bounding box center [1164, 361] width 15 height 15
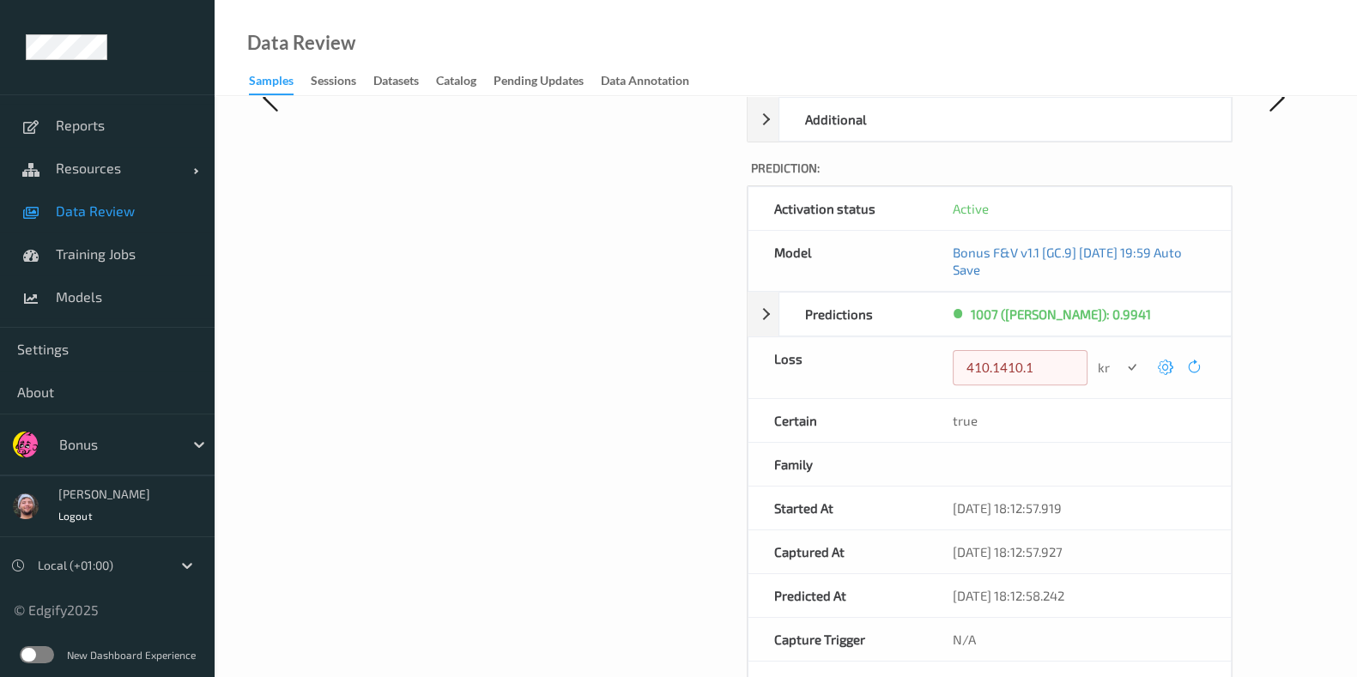
type input "410.1"
click at [1120, 356] on button "submit" at bounding box center [1131, 367] width 23 height 23
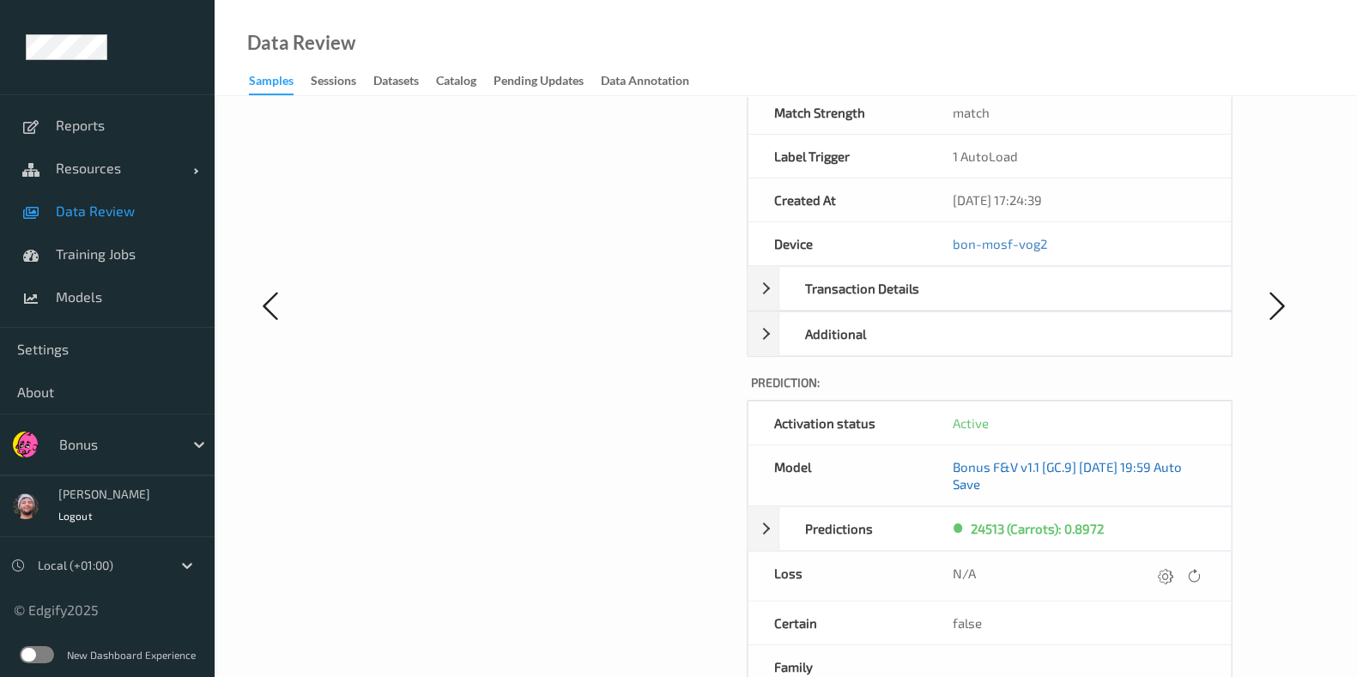
scroll to position [428, 0]
click at [1161, 569] on icon at bounding box center [1164, 576] width 15 height 15
click at [1120, 572] on button "submit" at bounding box center [1131, 583] width 23 height 23
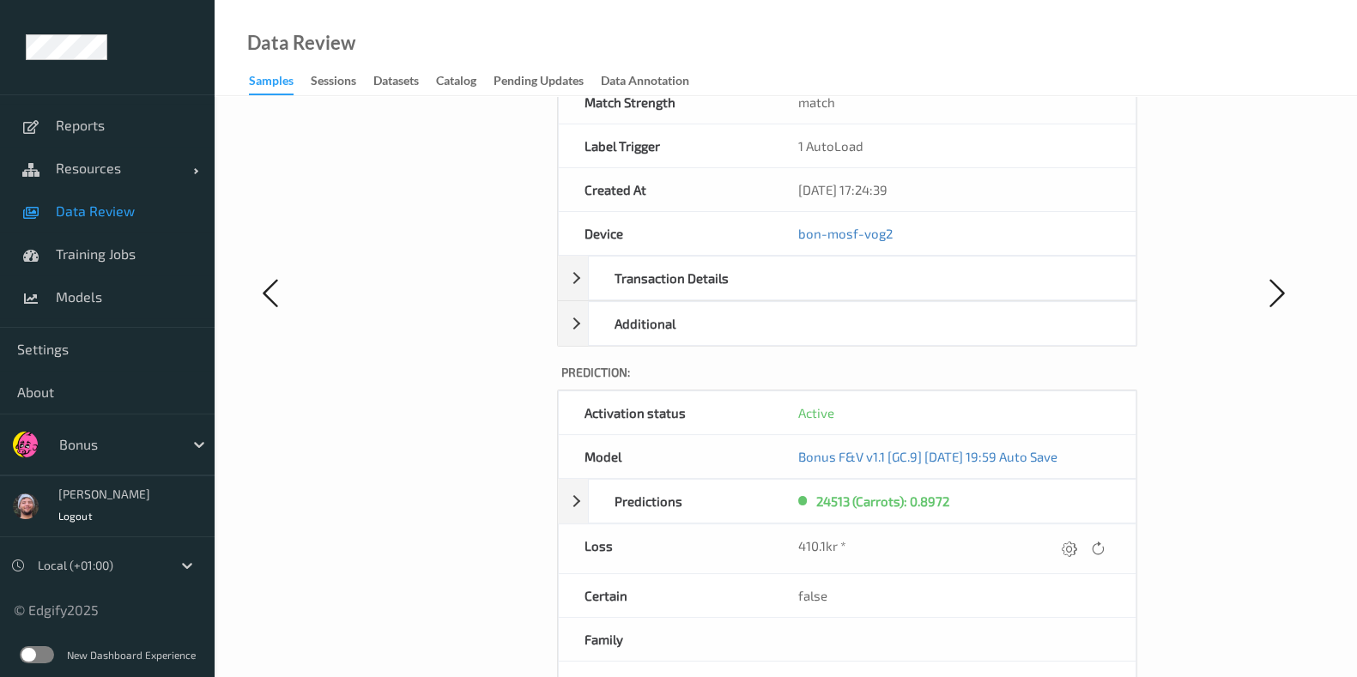
scroll to position [0, 0]
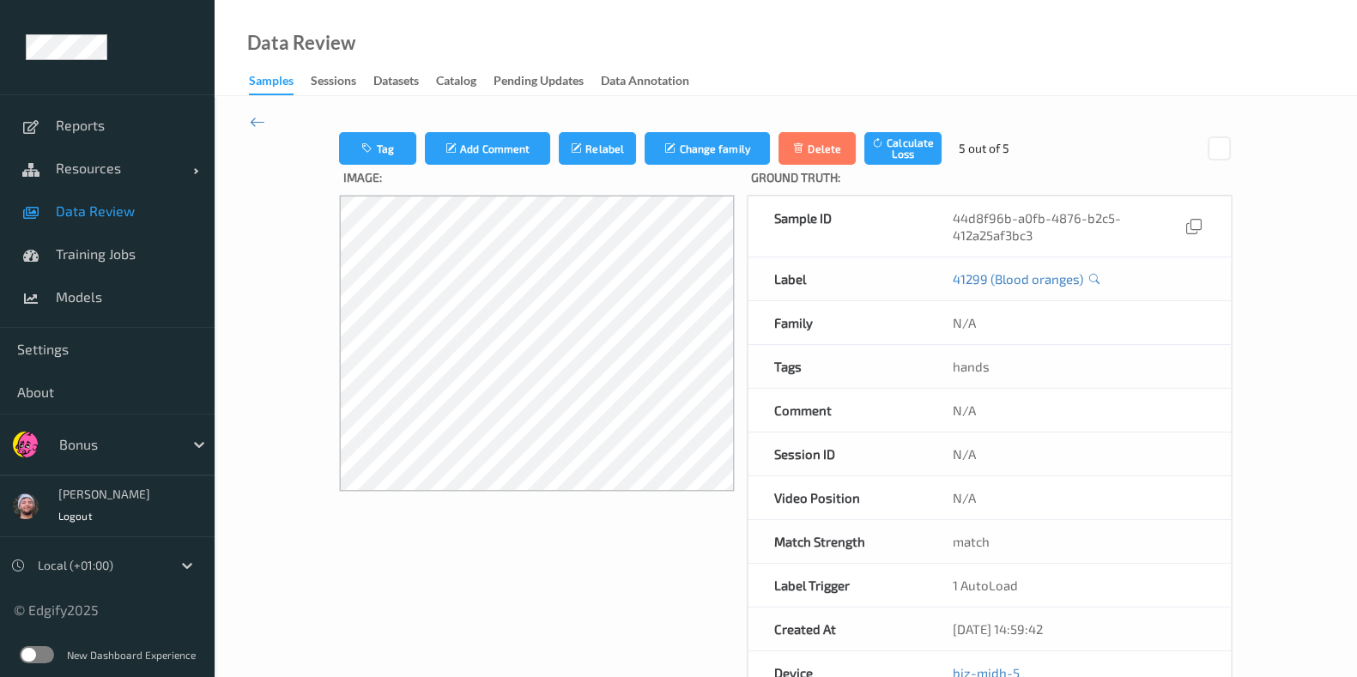
scroll to position [536, 0]
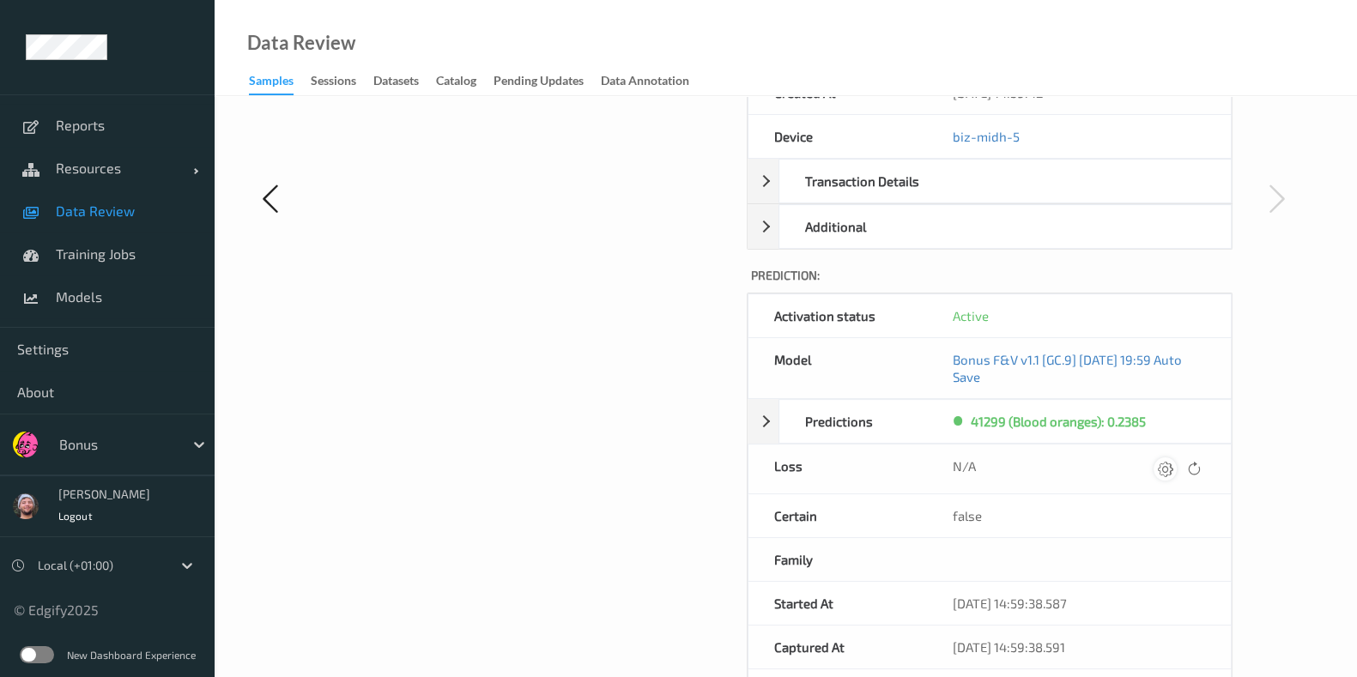
click at [1155, 458] on div at bounding box center [1165, 468] width 23 height 23
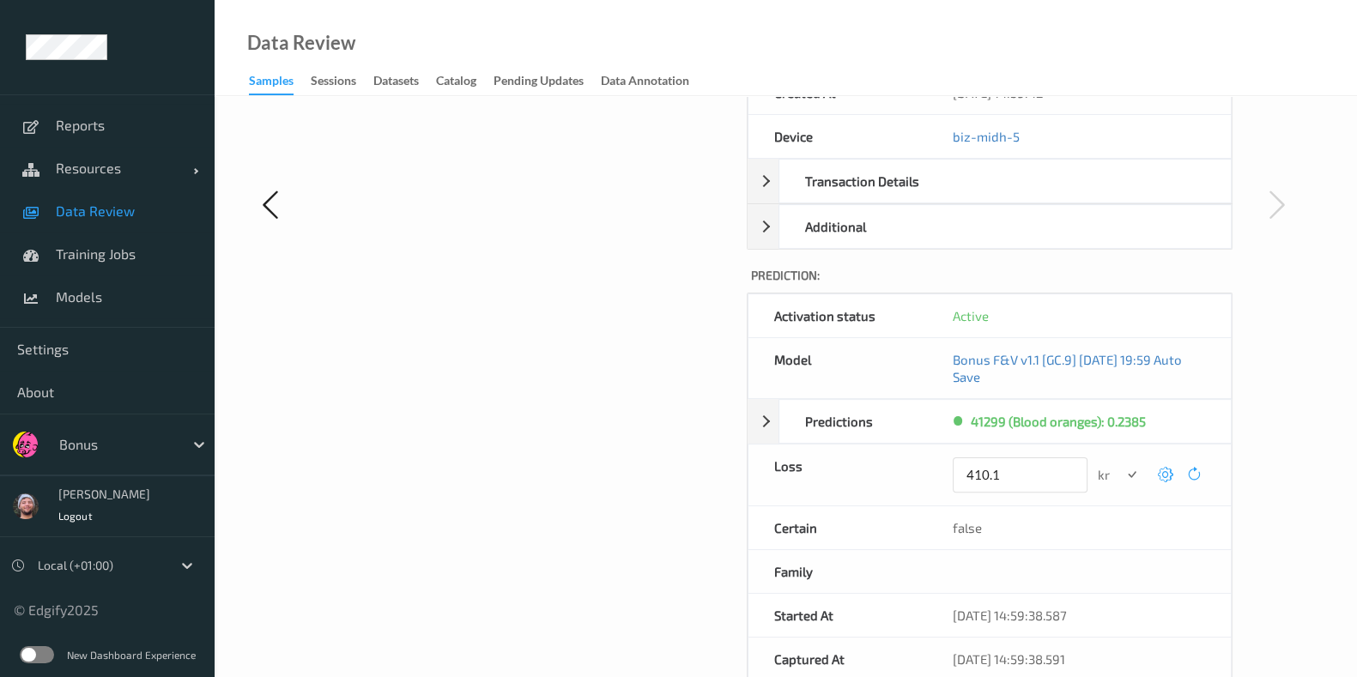
click at [1120, 463] on button "submit" at bounding box center [1131, 474] width 23 height 23
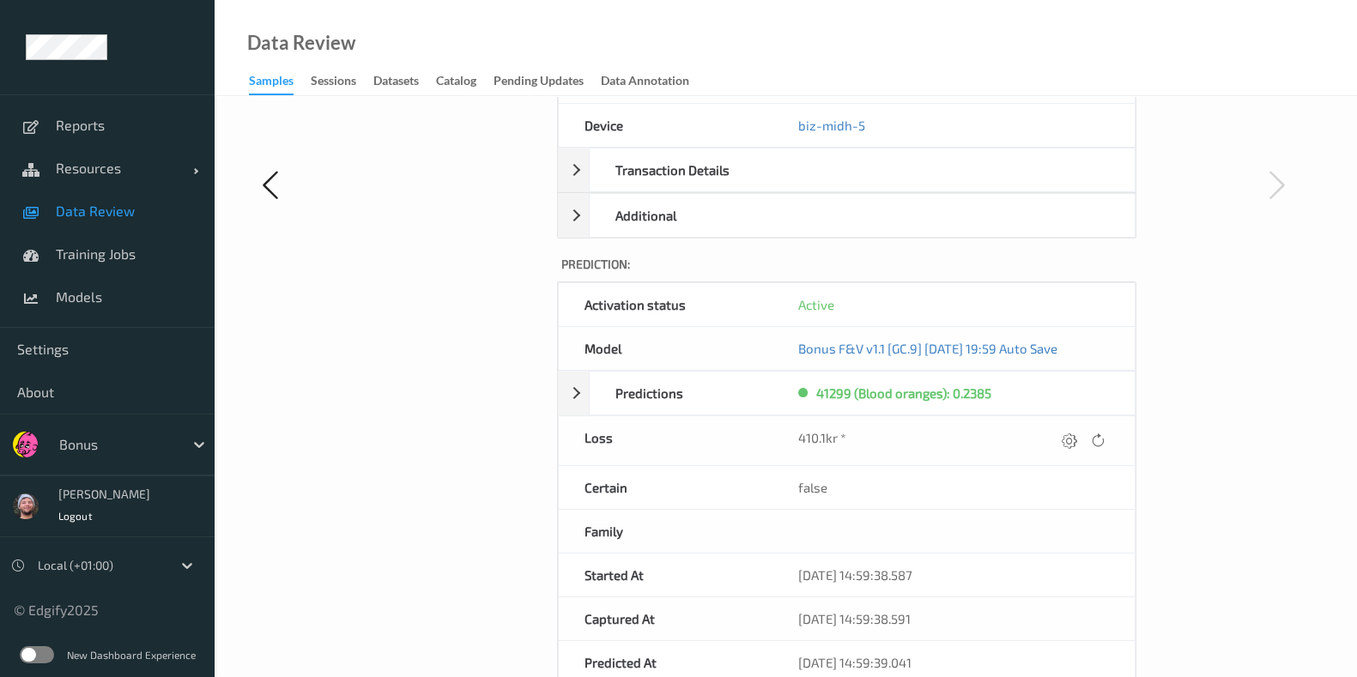
scroll to position [0, 0]
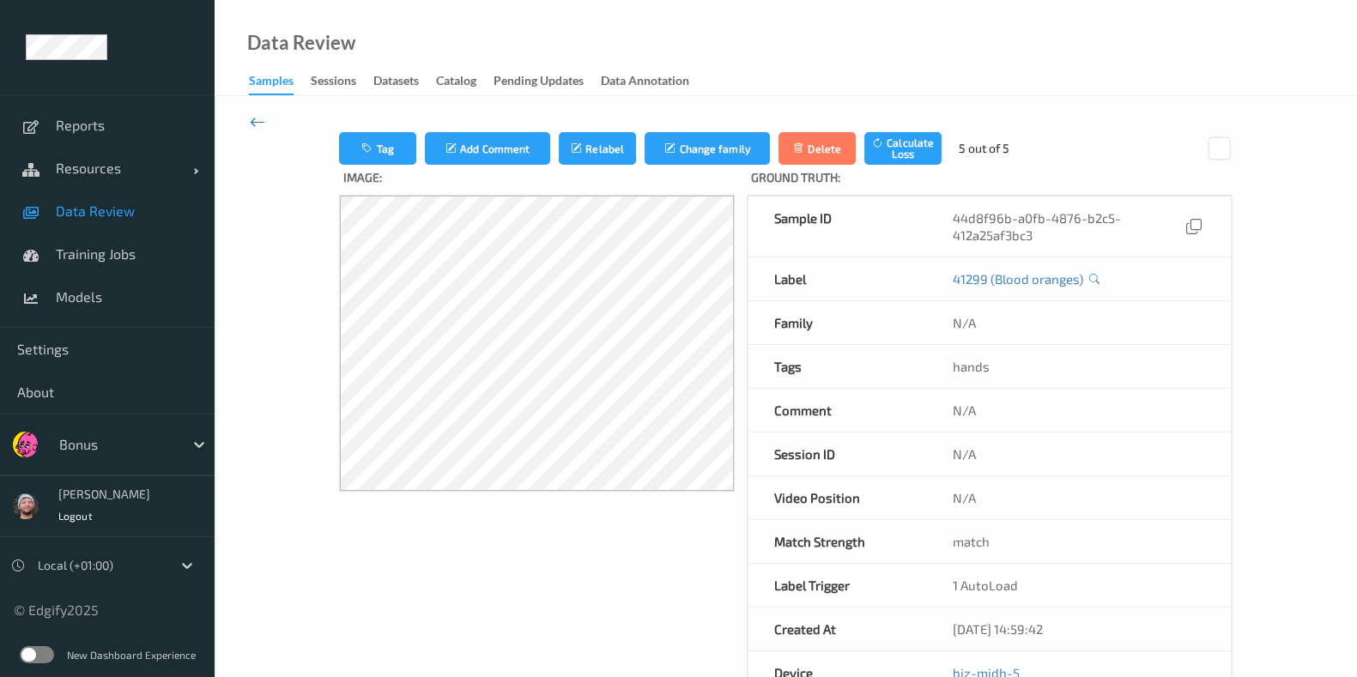
click at [261, 122] on icon at bounding box center [257, 121] width 15 height 19
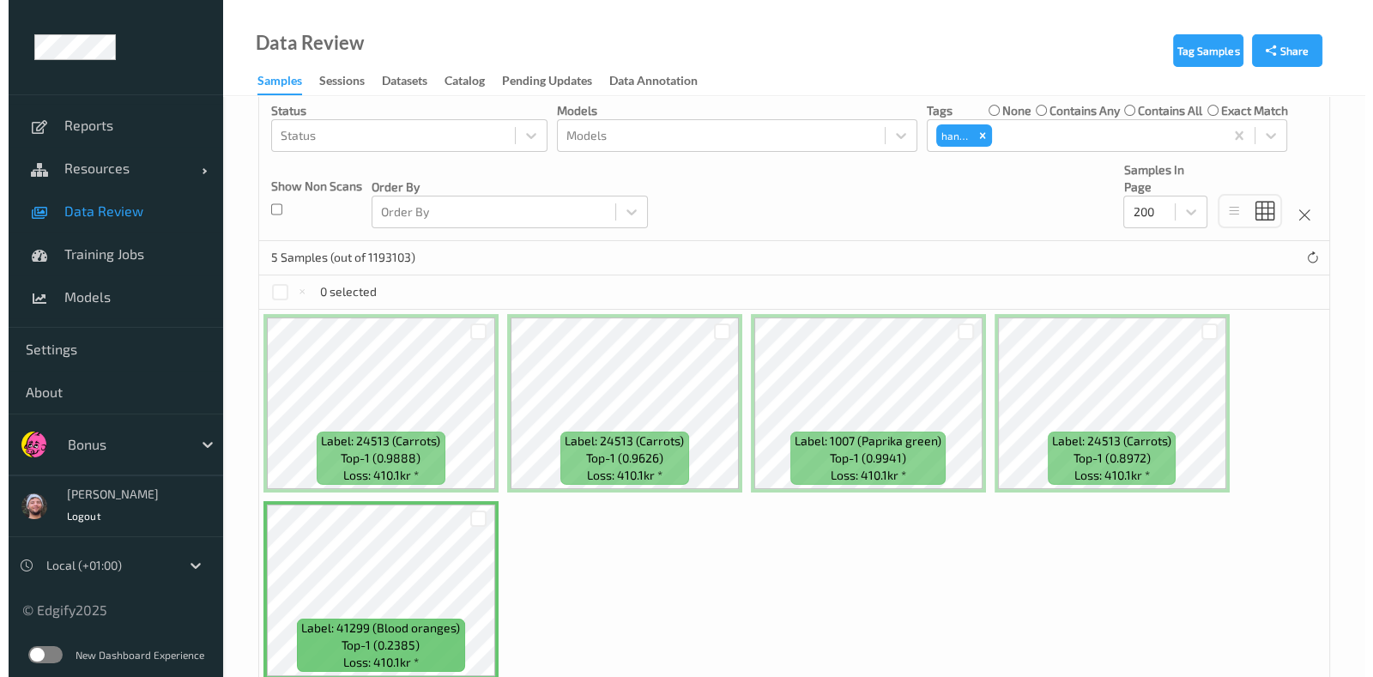
scroll to position [336, 0]
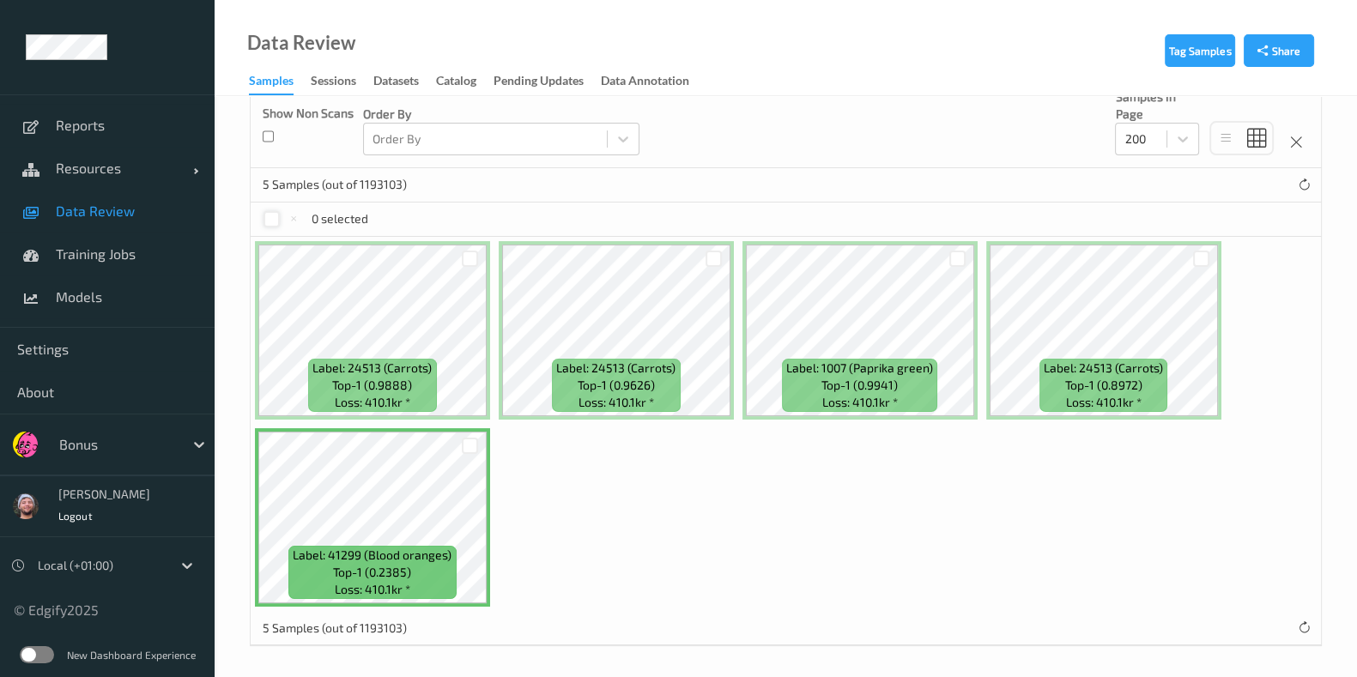
click at [275, 211] on div at bounding box center [272, 219] width 16 height 16
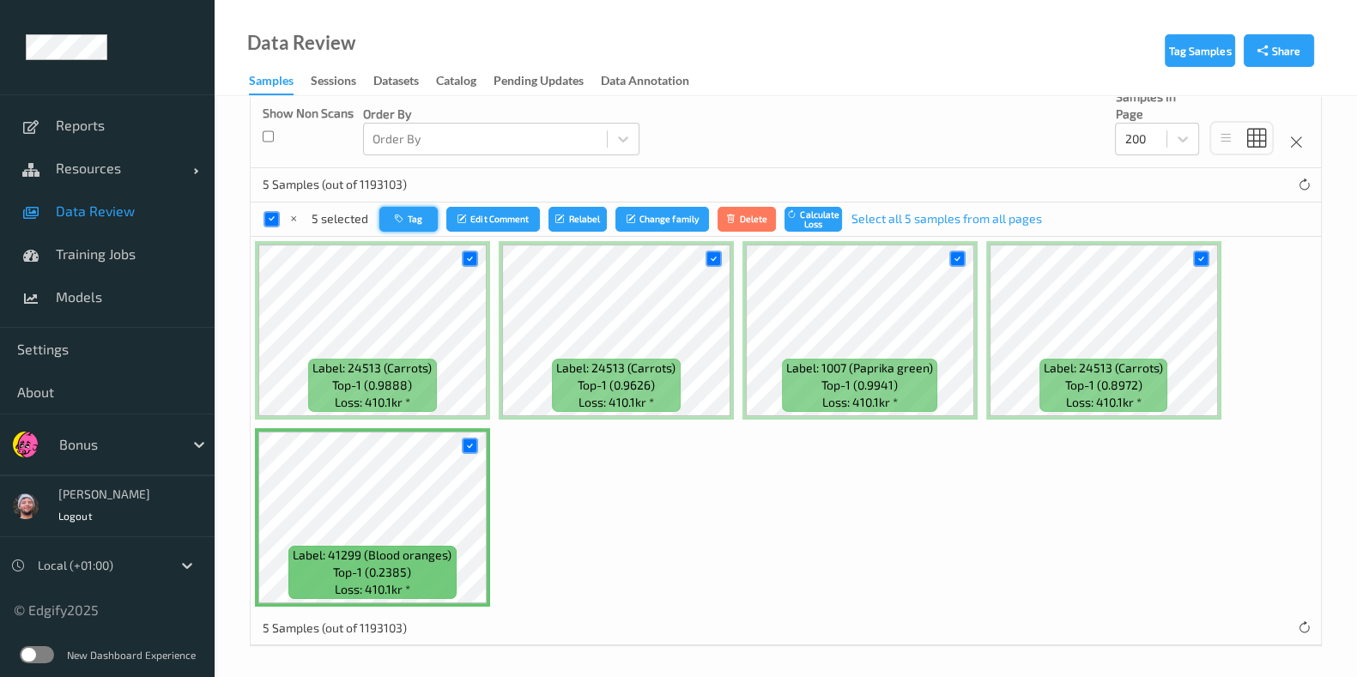
click at [411, 218] on button "Tag" at bounding box center [408, 219] width 58 height 25
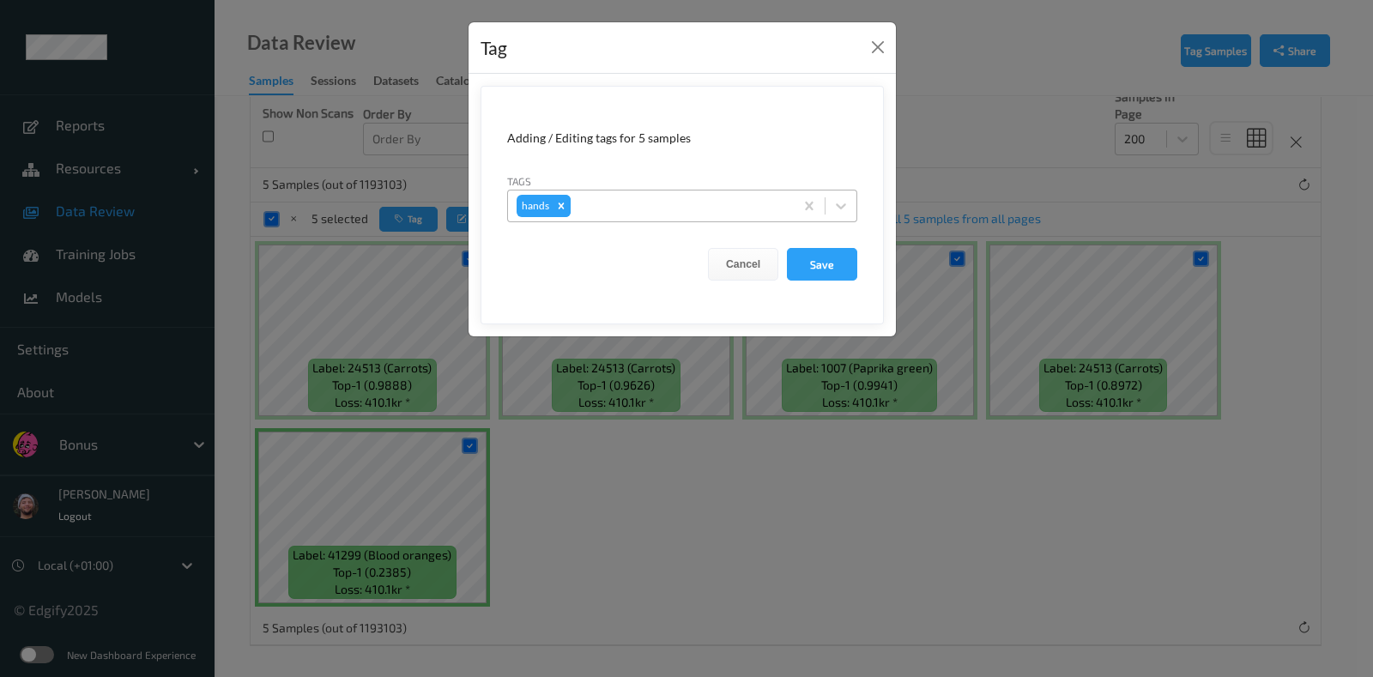
click at [560, 208] on icon "Remove hands" at bounding box center [561, 206] width 12 height 12
type input "bar"
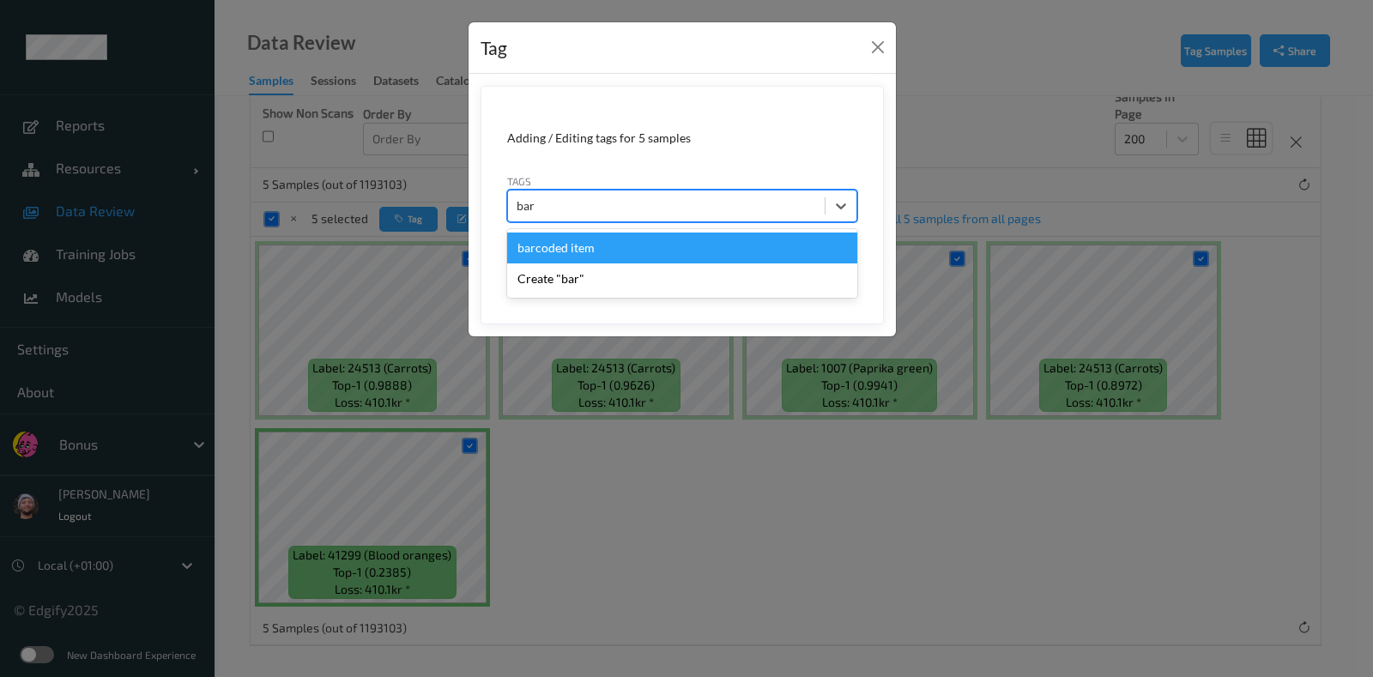
click at [571, 242] on div "barcoded item" at bounding box center [682, 248] width 350 height 31
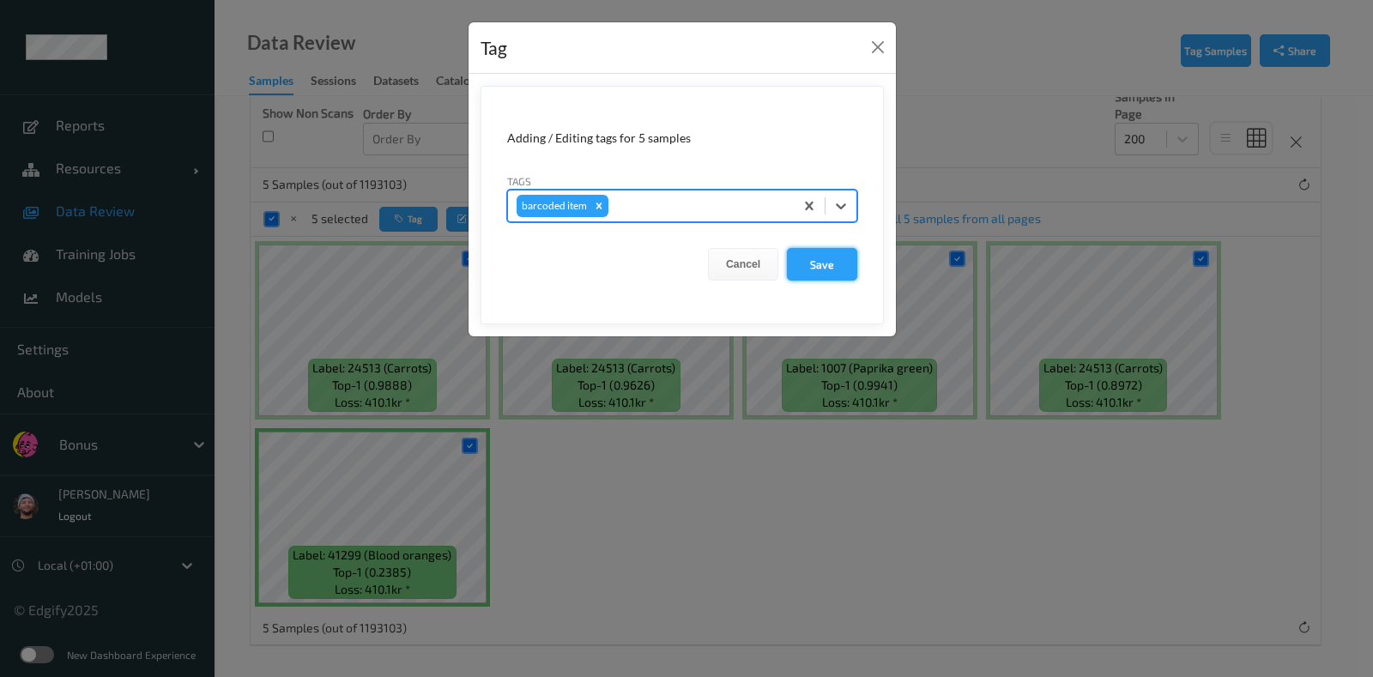
click at [840, 265] on button "Save" at bounding box center [822, 264] width 70 height 33
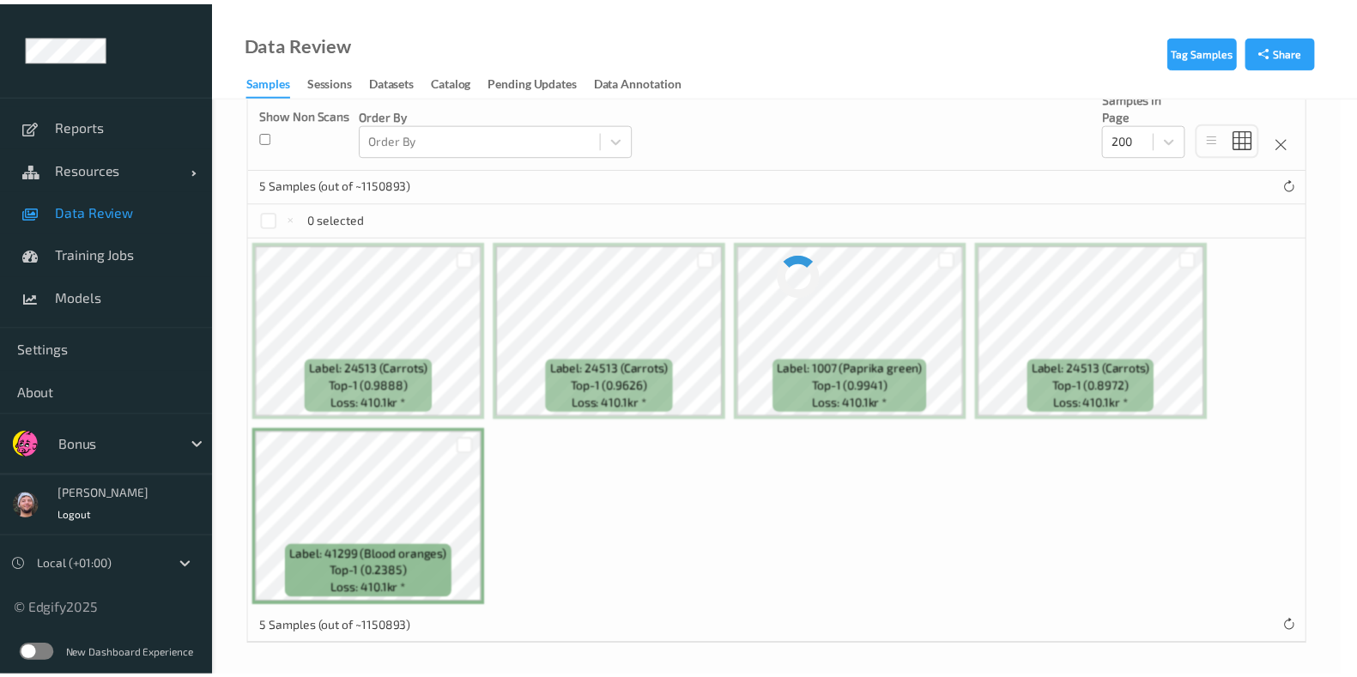
scroll to position [0, 0]
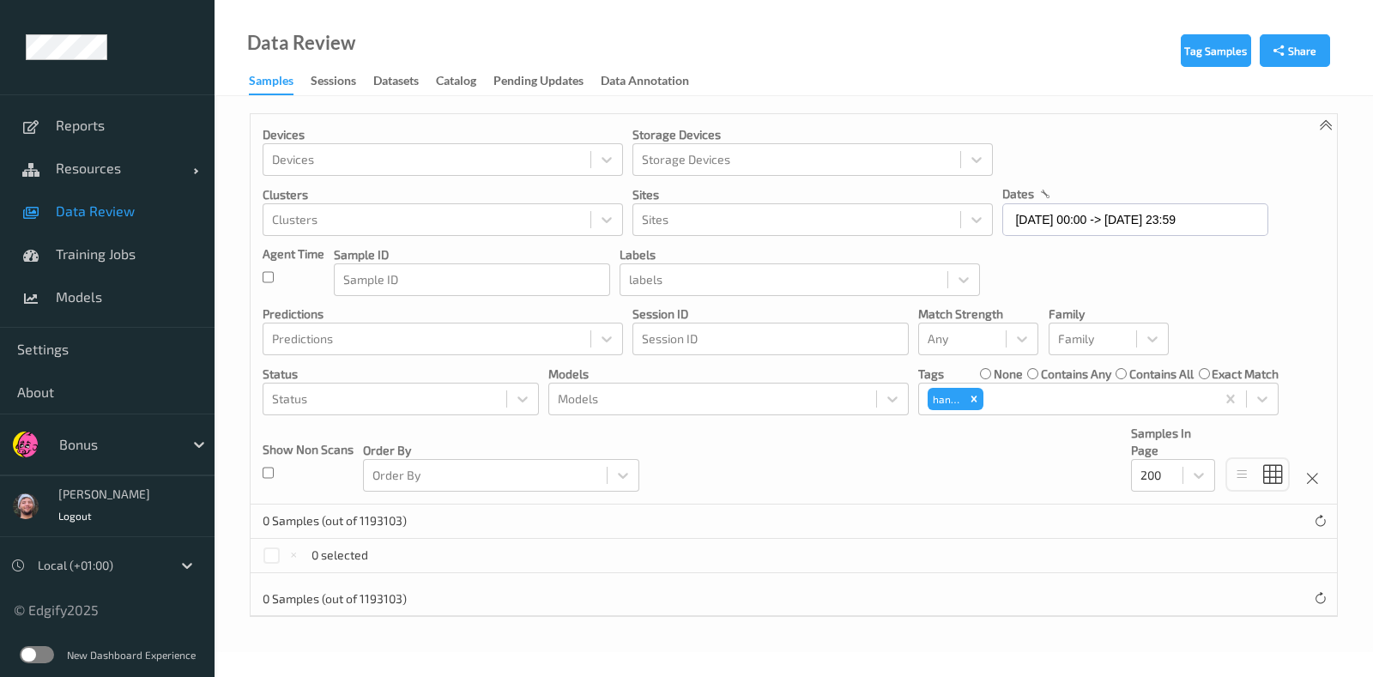
click at [165, 215] on span "Data Review" at bounding box center [127, 211] width 142 height 17
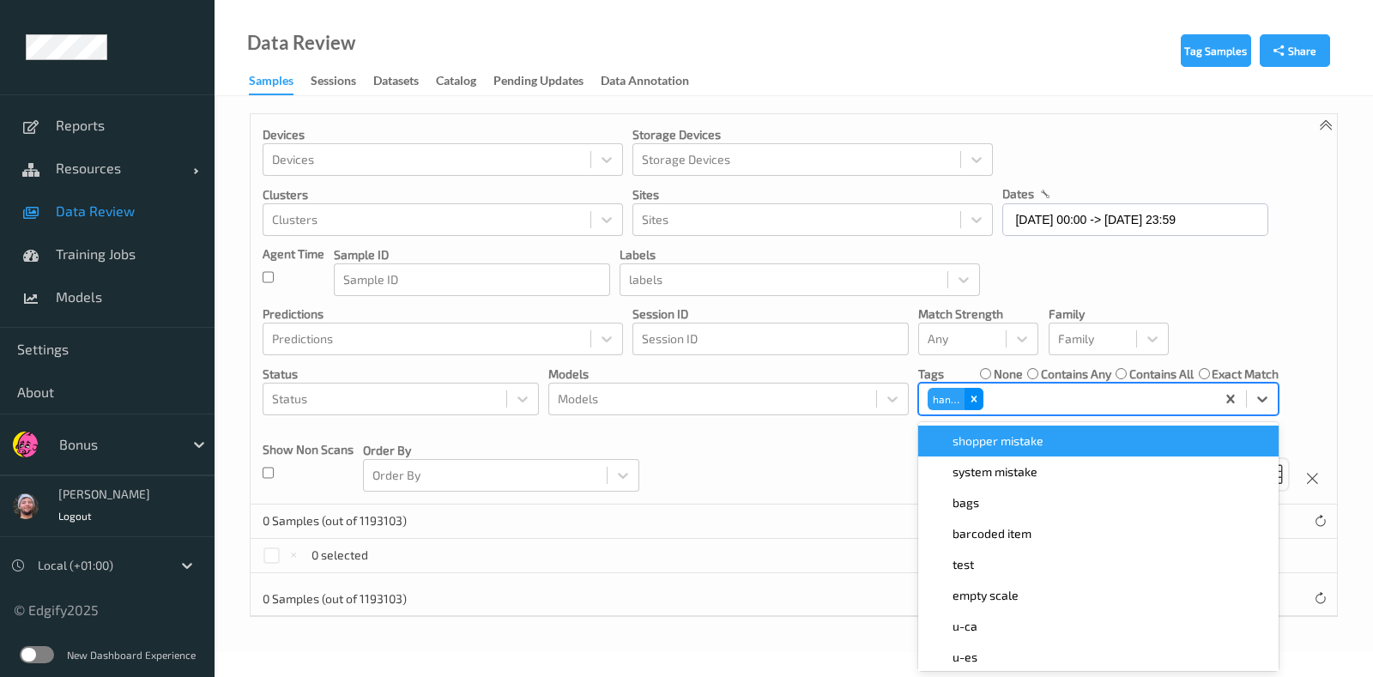
drag, startPoint x: 1000, startPoint y: 397, endPoint x: 976, endPoint y: 400, distance: 24.3
click at [998, 397] on div at bounding box center [1097, 399] width 221 height 21
click at [969, 402] on icon "Remove hands" at bounding box center [974, 399] width 12 height 12
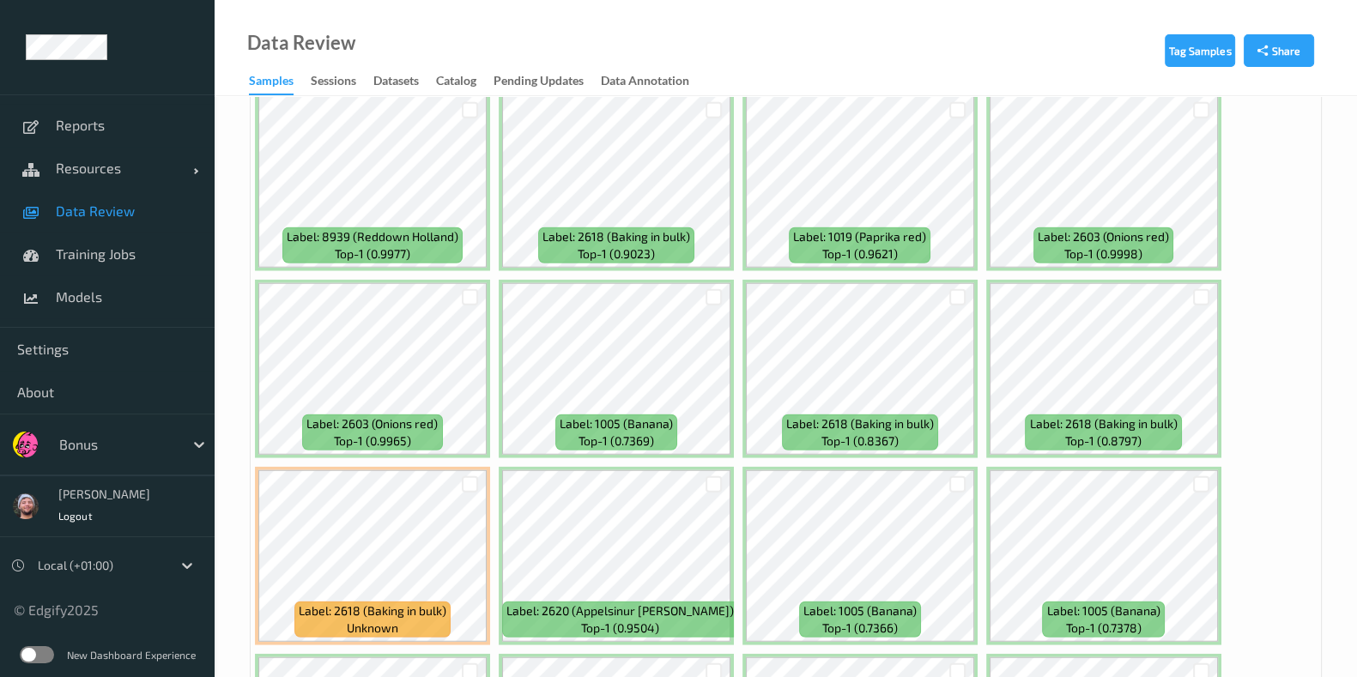
scroll to position [5364, 0]
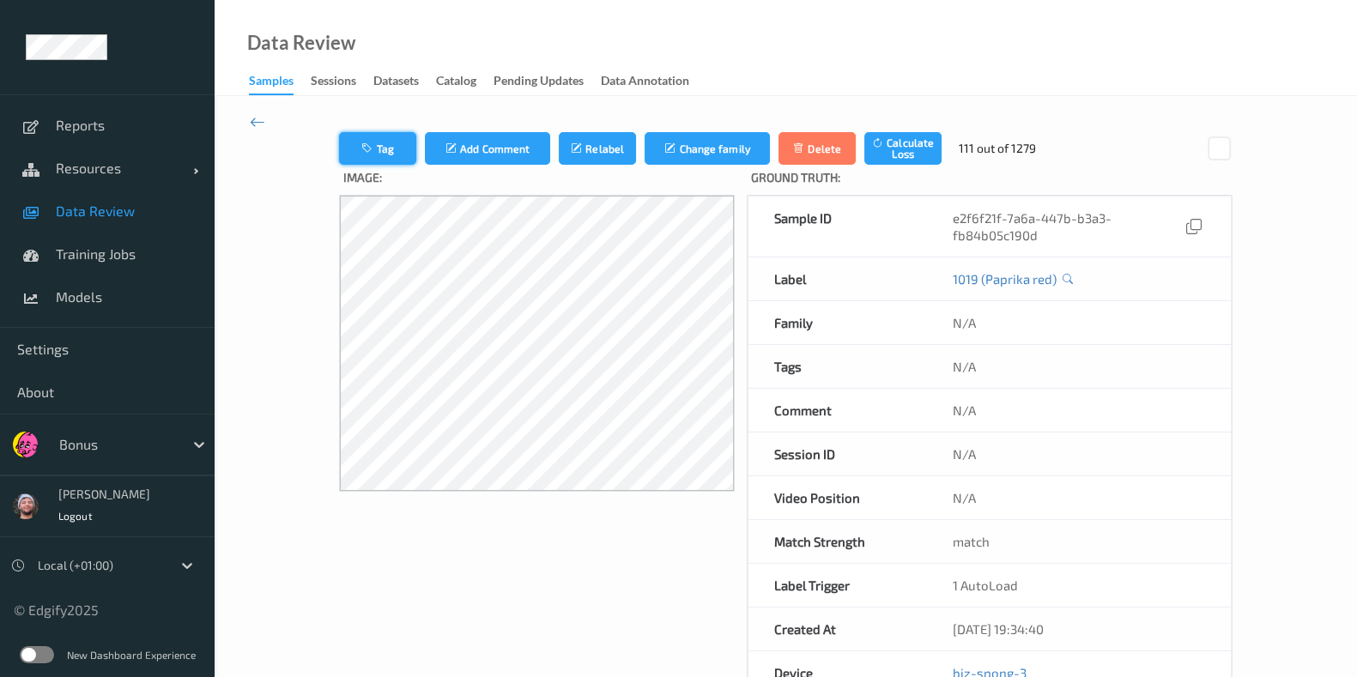
click at [363, 143] on icon "button" at bounding box center [368, 148] width 15 height 12
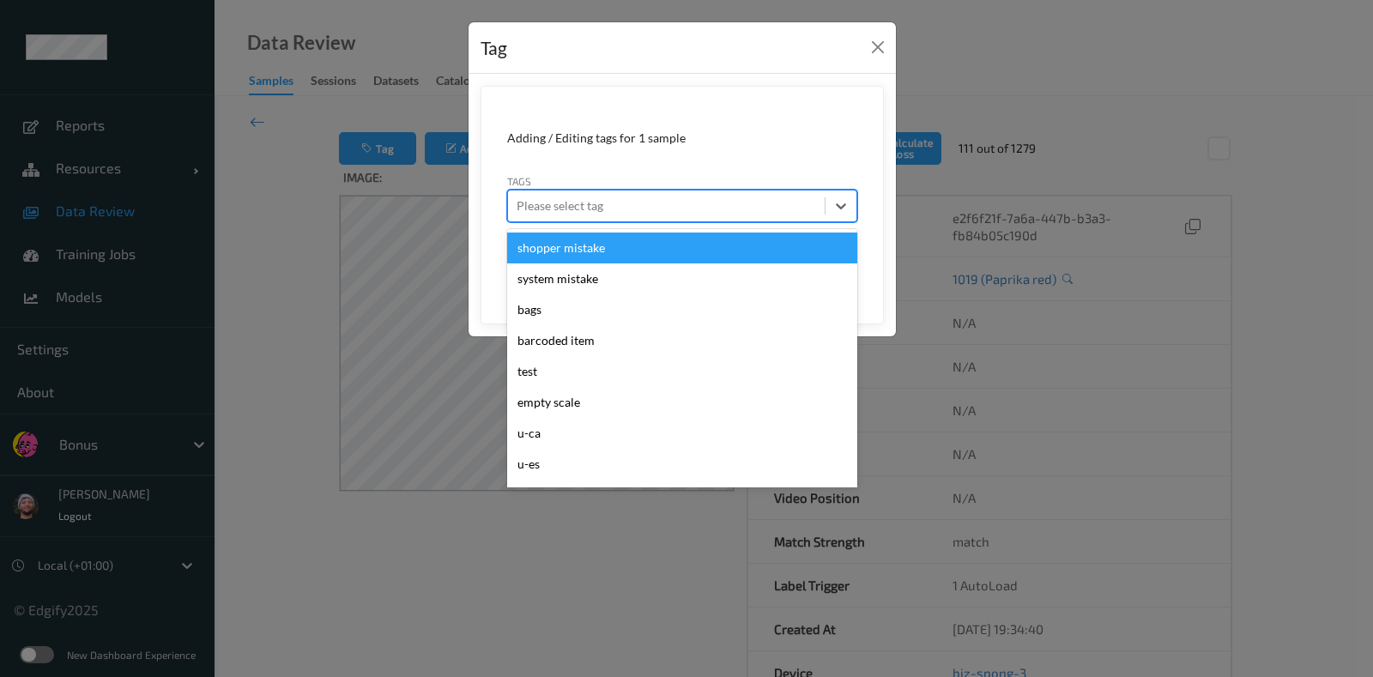
click at [698, 190] on div "Please select tag" at bounding box center [682, 206] width 350 height 33
type input "ha"
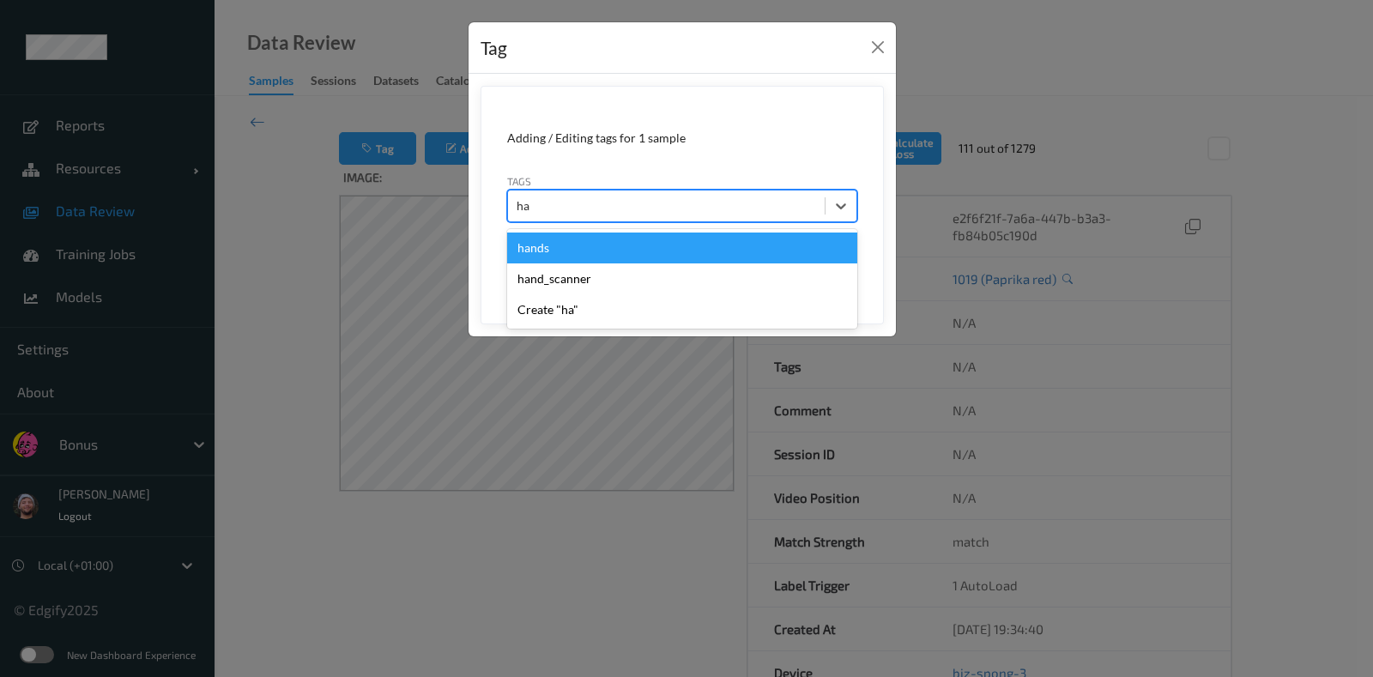
click at [674, 241] on div "hands" at bounding box center [682, 248] width 350 height 31
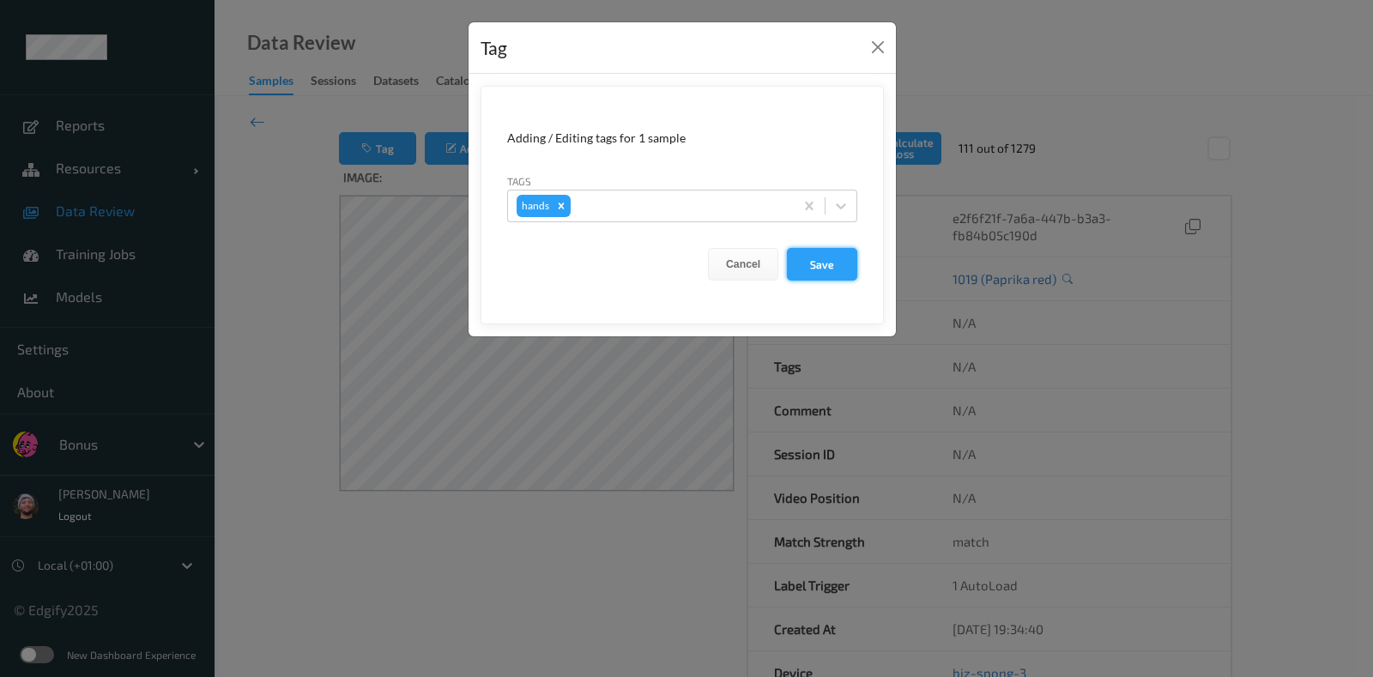
click at [826, 268] on button "Save" at bounding box center [822, 264] width 70 height 33
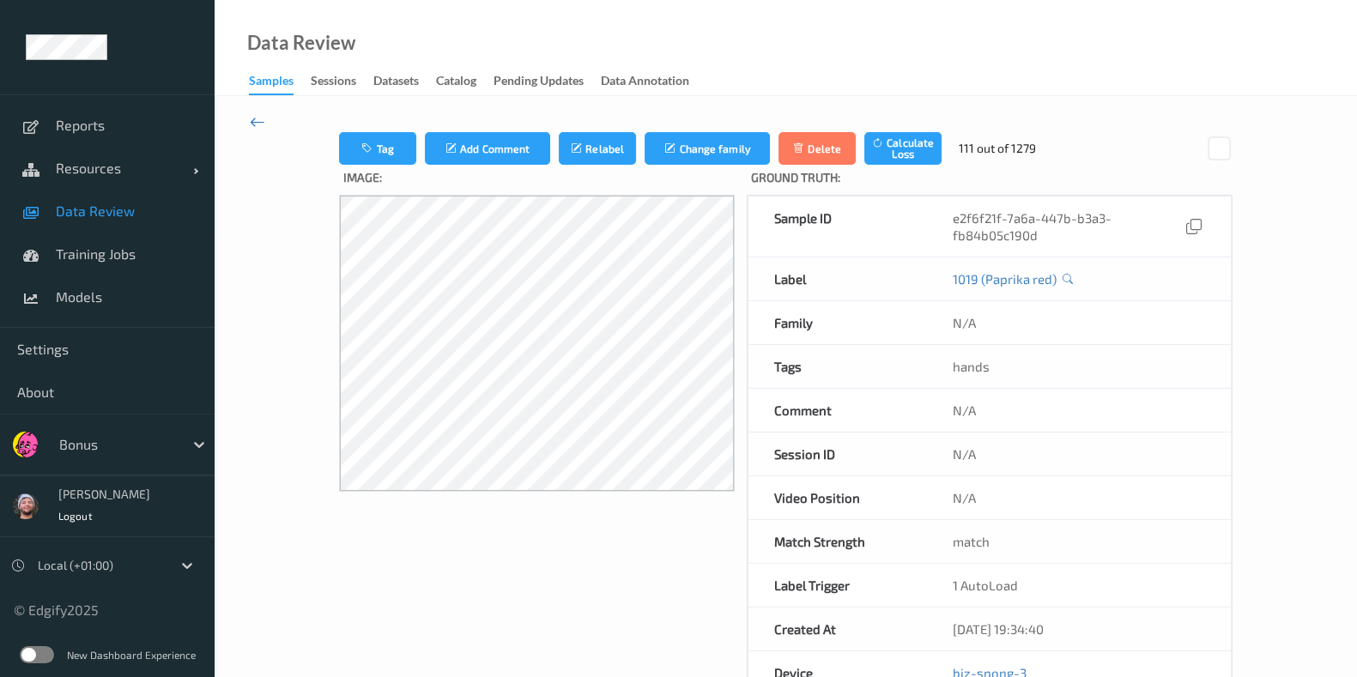
click at [250, 118] on icon at bounding box center [257, 121] width 15 height 19
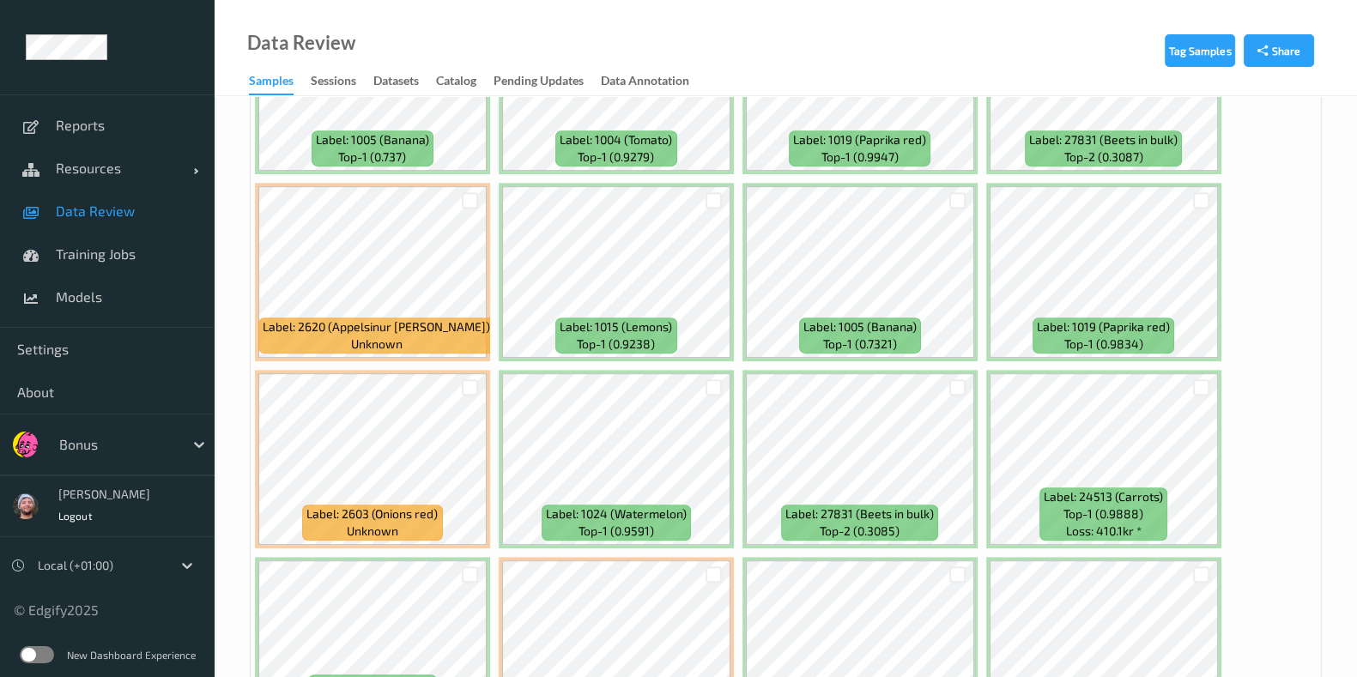
scroll to position [9263, 0]
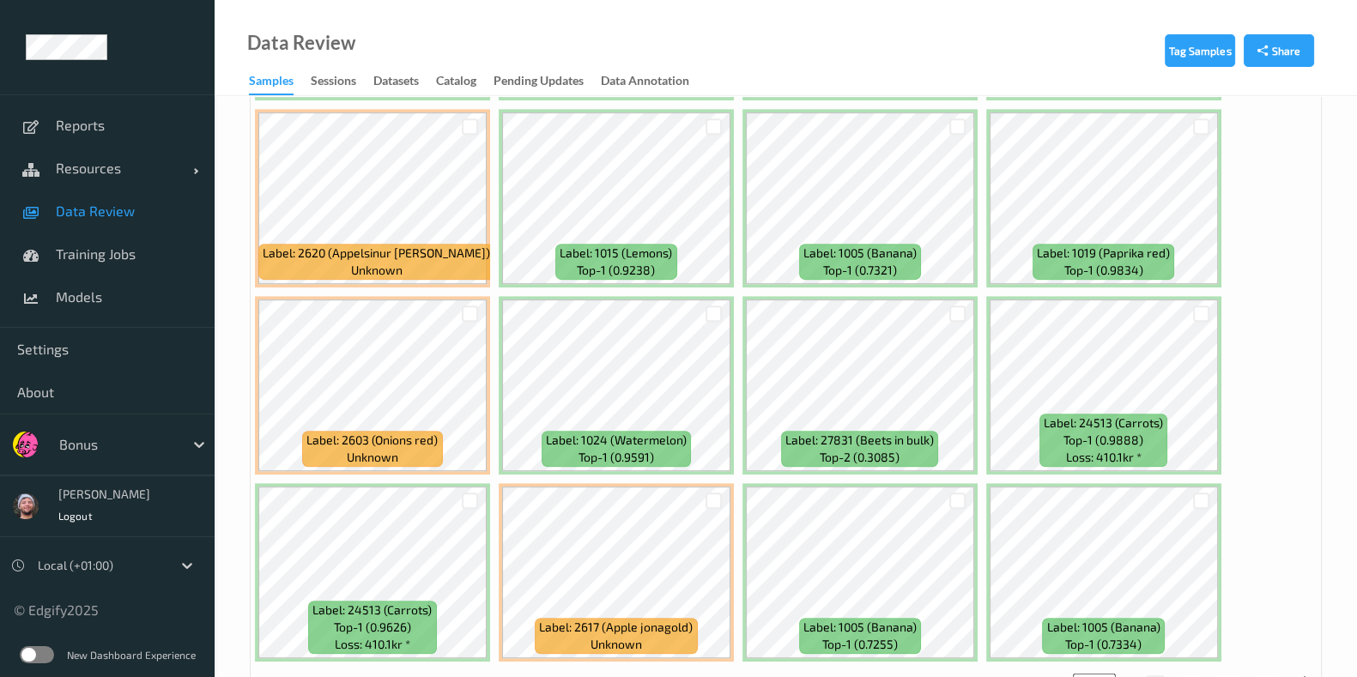
click at [169, 220] on link "Data Review" at bounding box center [107, 211] width 215 height 43
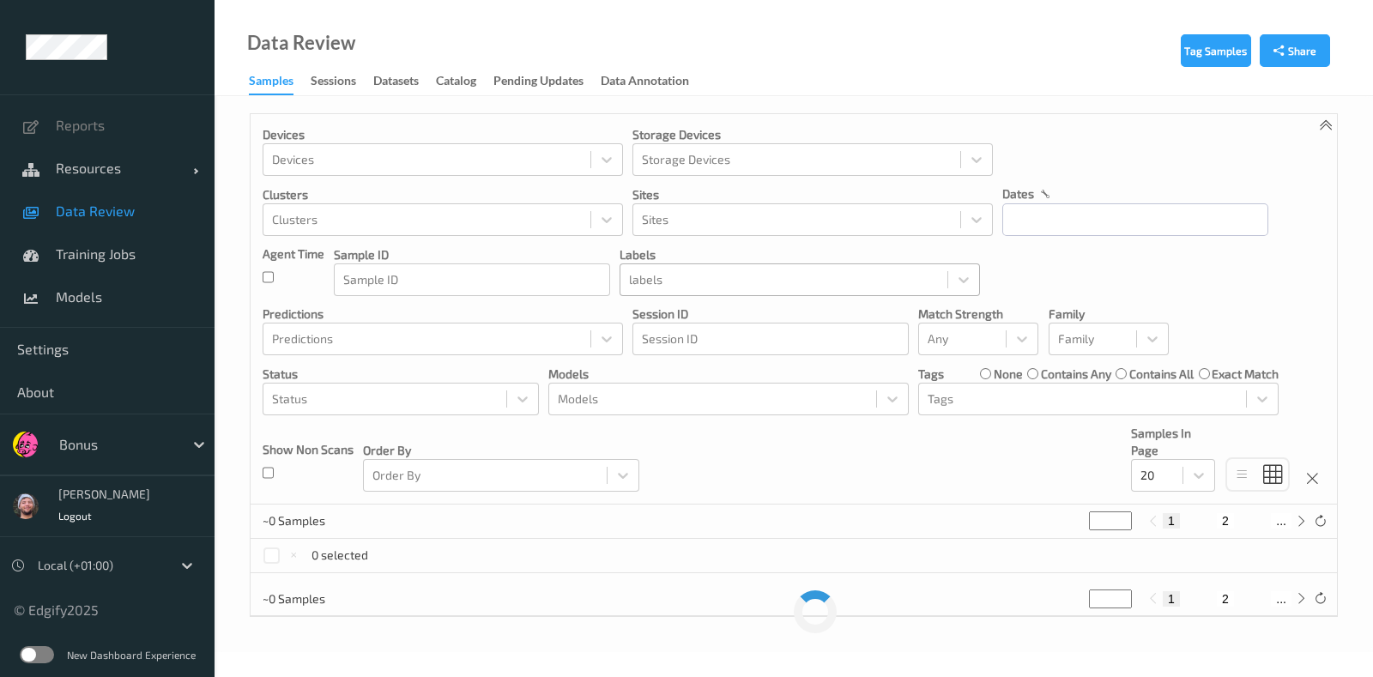
click at [687, 282] on div at bounding box center [784, 280] width 310 height 21
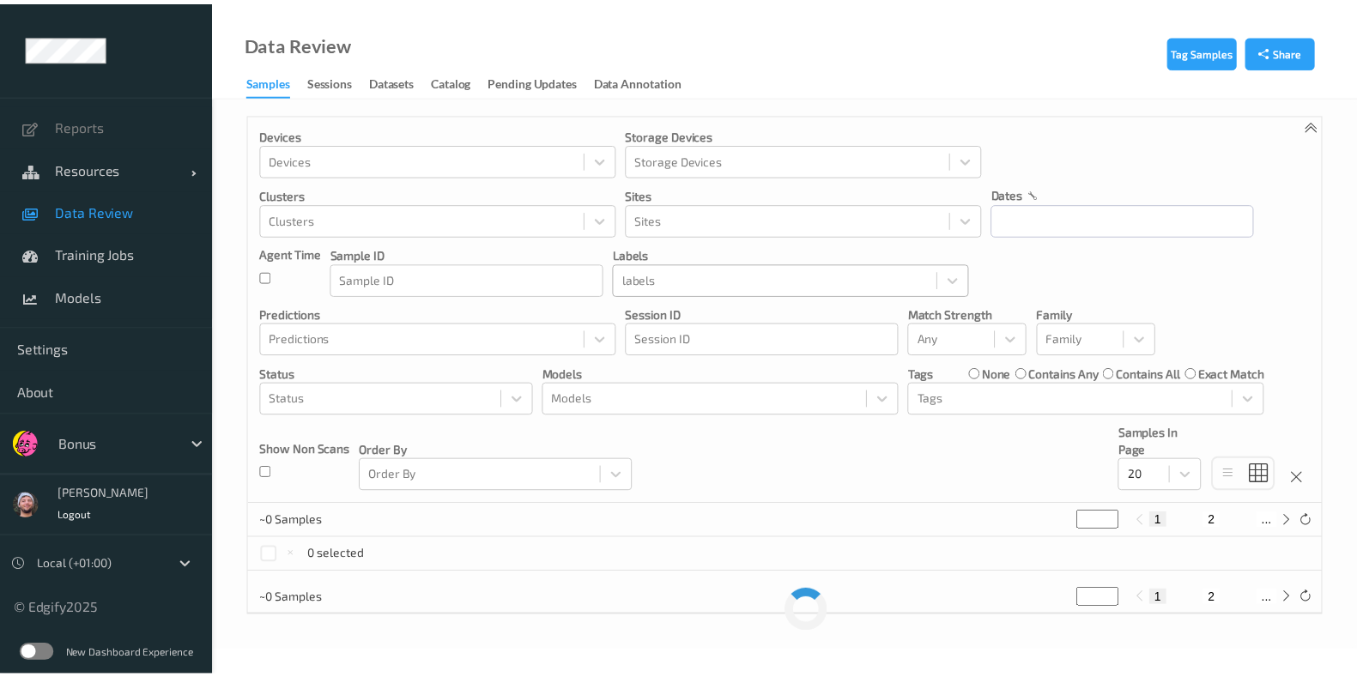
paste input "bag_blur"
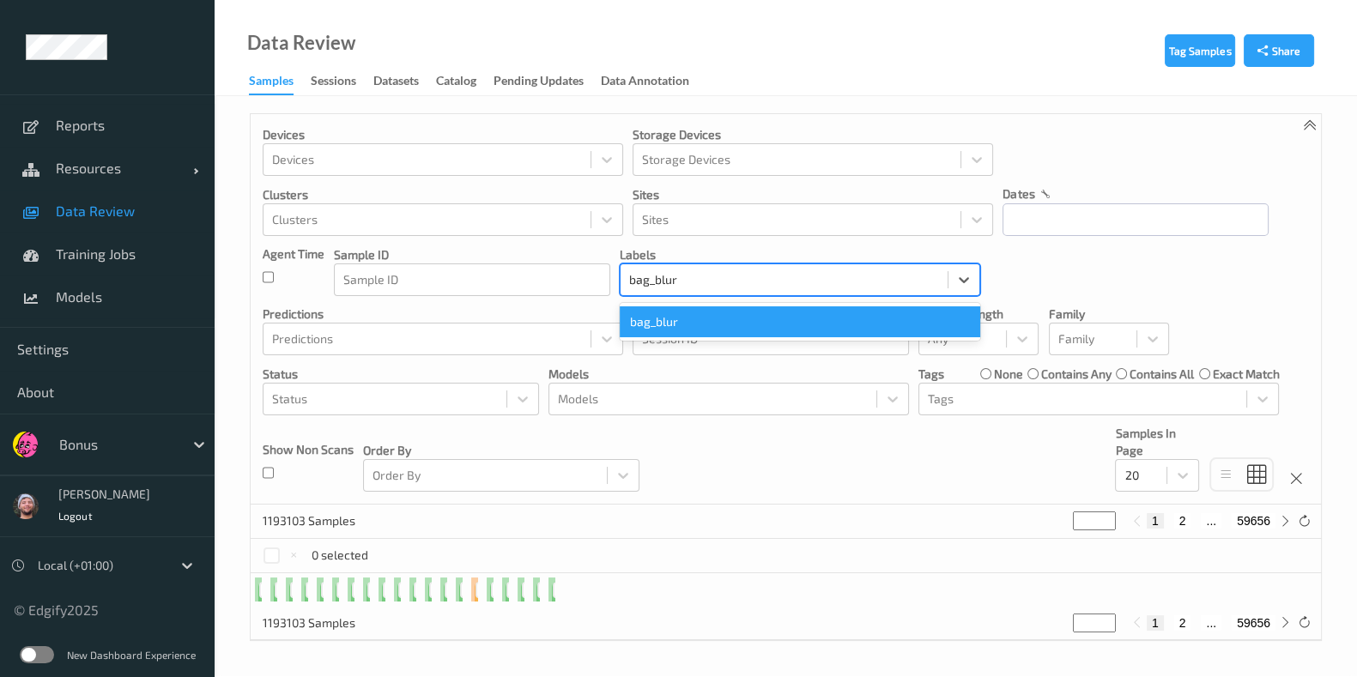
type input "bag_blur"
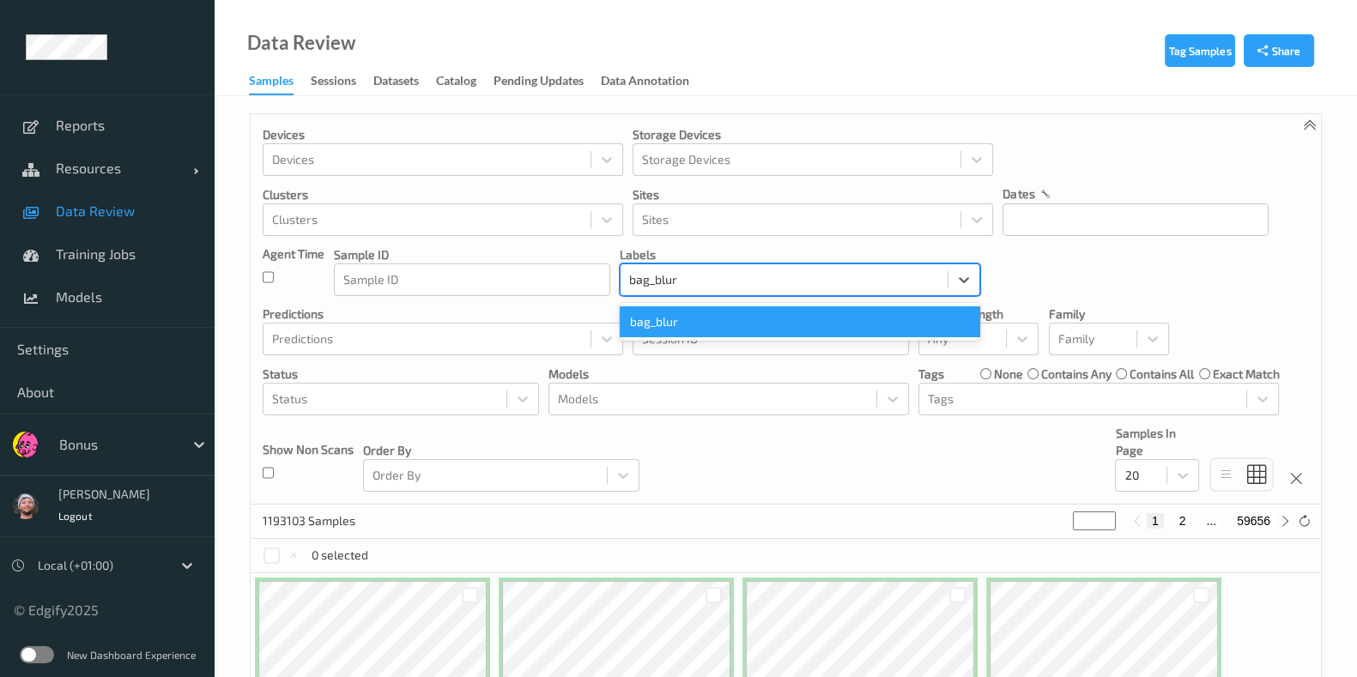
click at [695, 318] on div "bag_blur" at bounding box center [800, 321] width 360 height 31
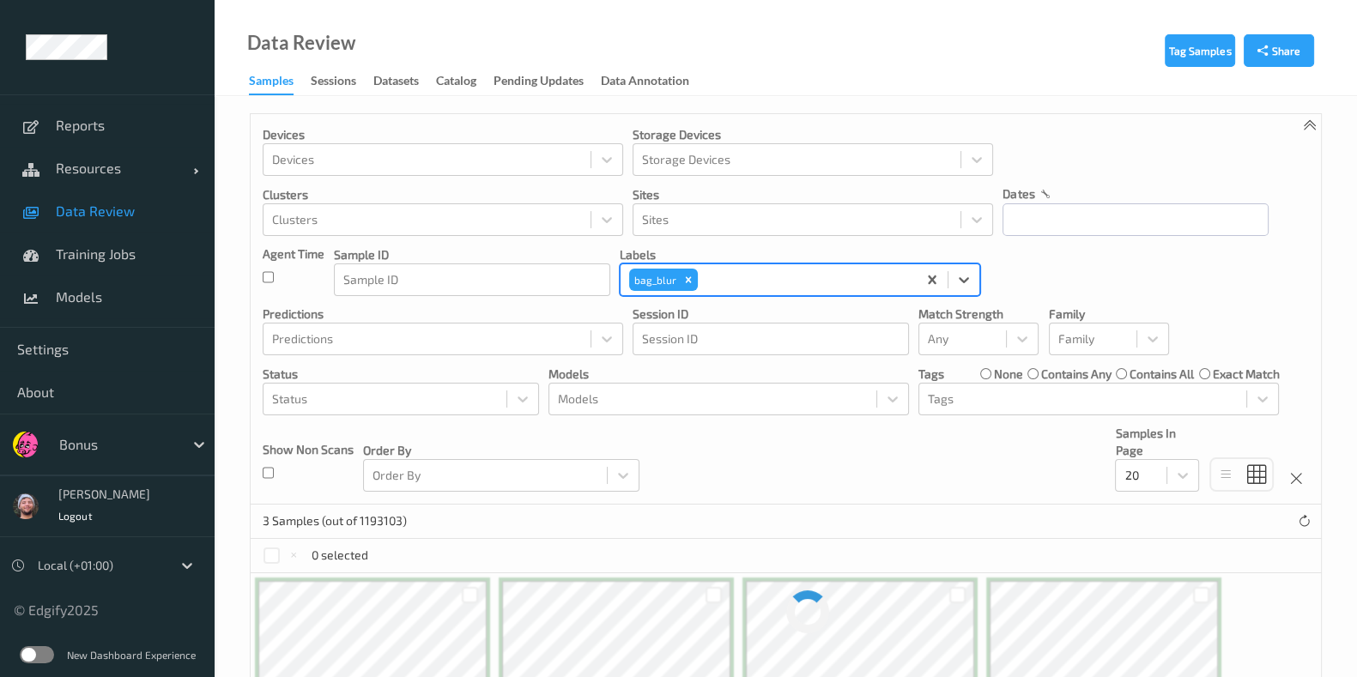
scroll to position [150, 0]
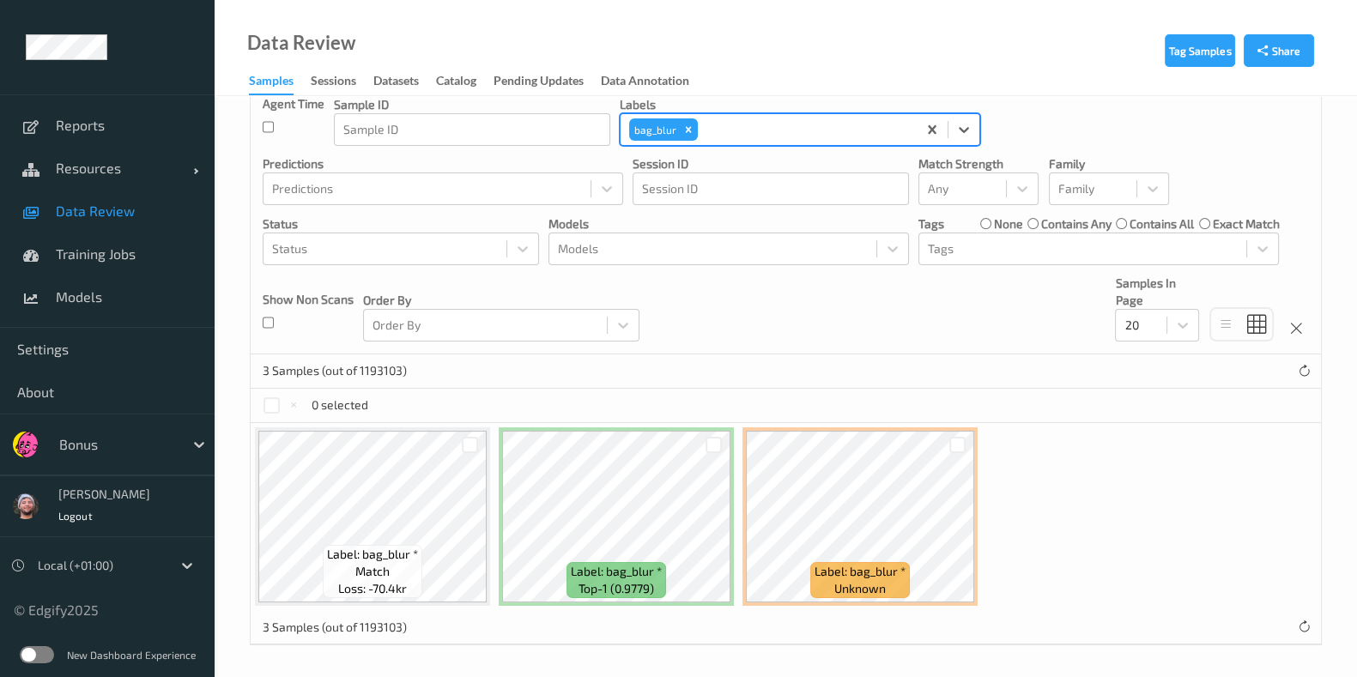
click at [734, 365] on div "3 Samples (out of 1193103)" at bounding box center [786, 371] width 1070 height 34
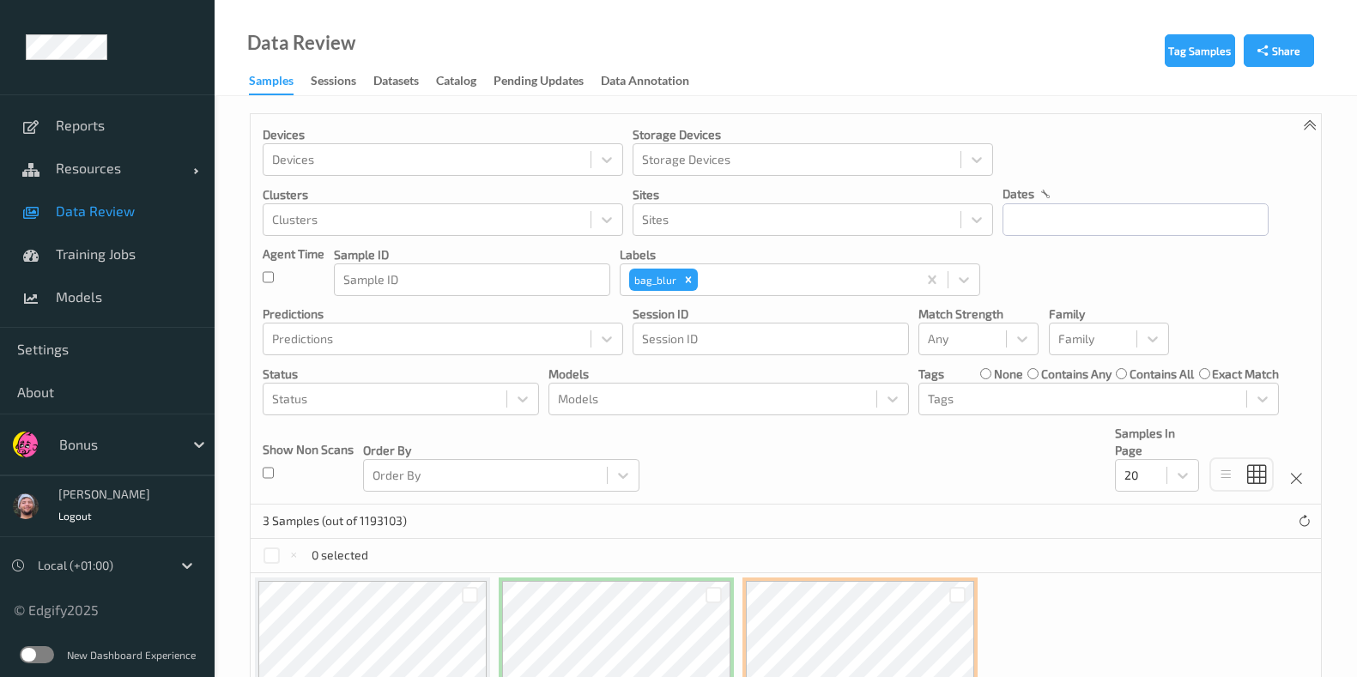
scroll to position [150, 0]
